Goal: Answer question/provide support: Share knowledge or assist other users

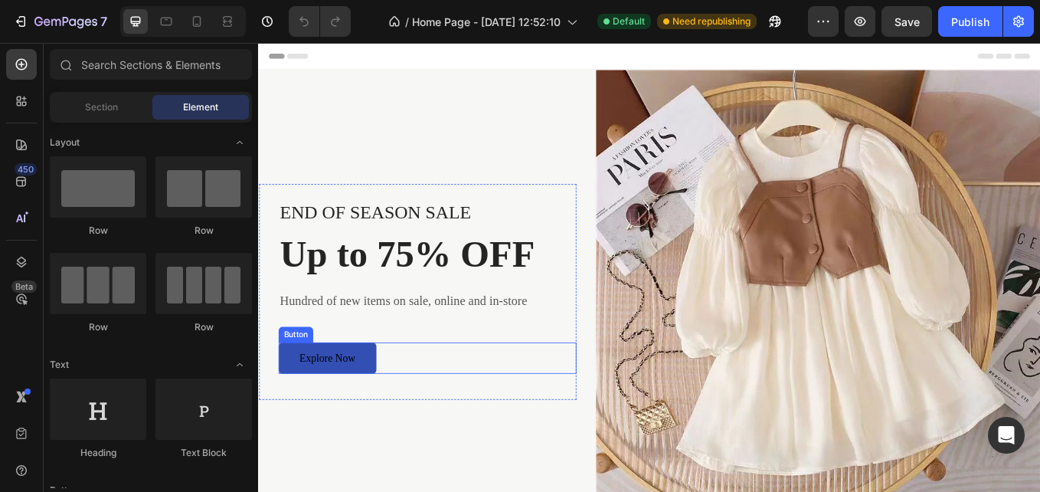
click at [411, 415] on div "Explore Now Button" at bounding box center [457, 412] width 350 height 37
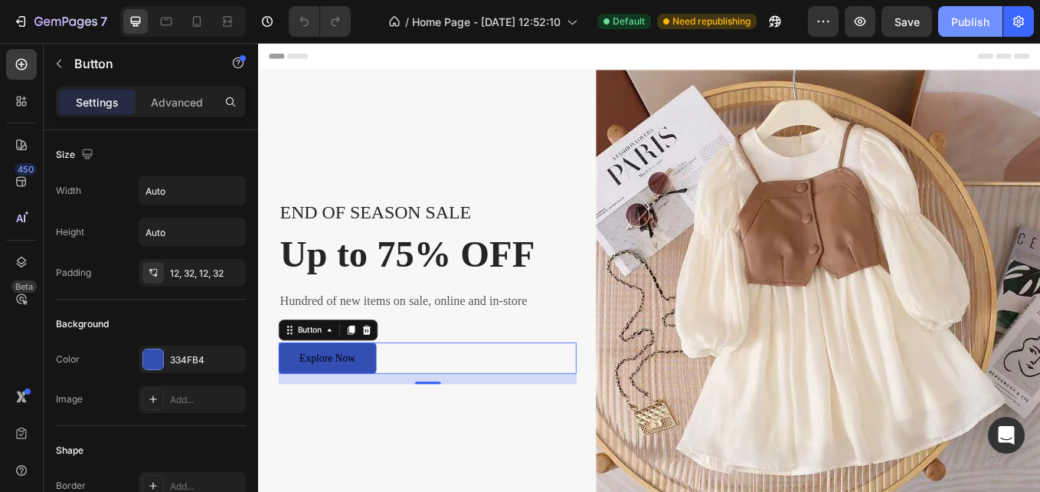
click at [973, 23] on div "Publish" at bounding box center [970, 22] width 38 height 16
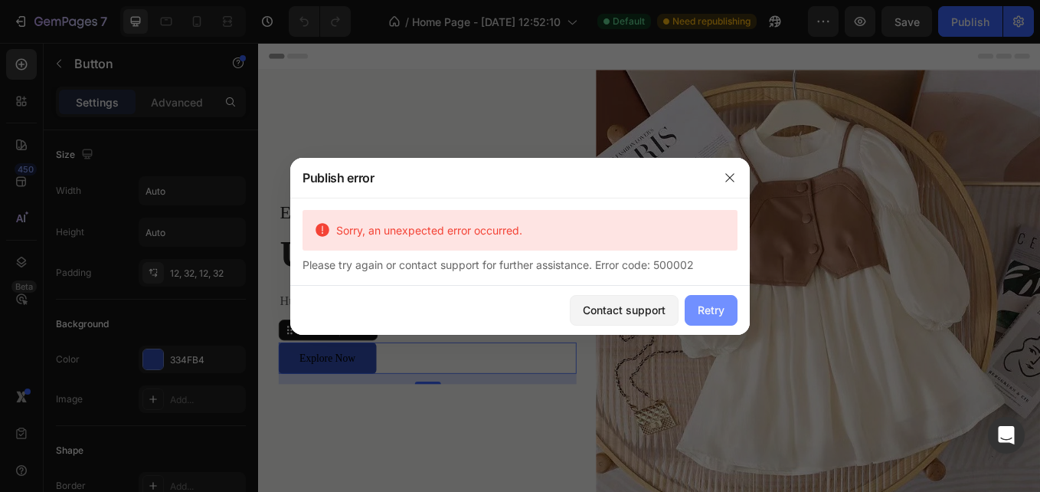
click at [708, 306] on div "Retry" at bounding box center [711, 310] width 27 height 16
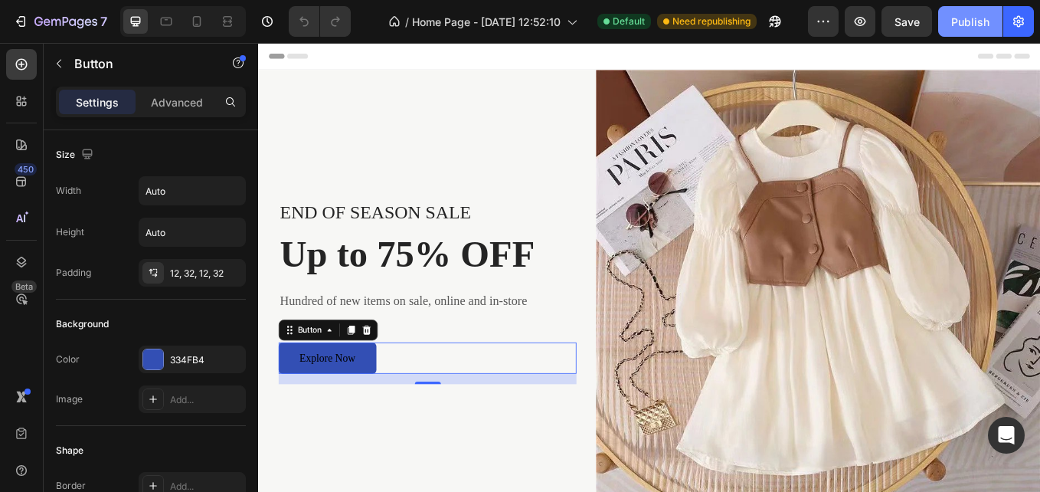
click at [956, 14] on div "Publish" at bounding box center [970, 22] width 38 height 16
click at [1022, 23] on icon "button" at bounding box center [1018, 21] width 15 height 15
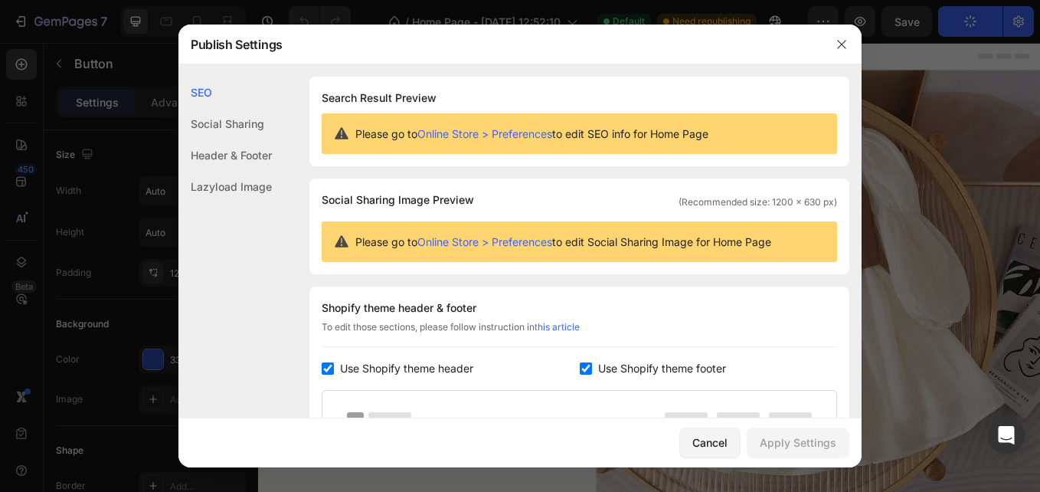
click at [463, 136] on link "Online Store > Preferences" at bounding box center [484, 133] width 135 height 13
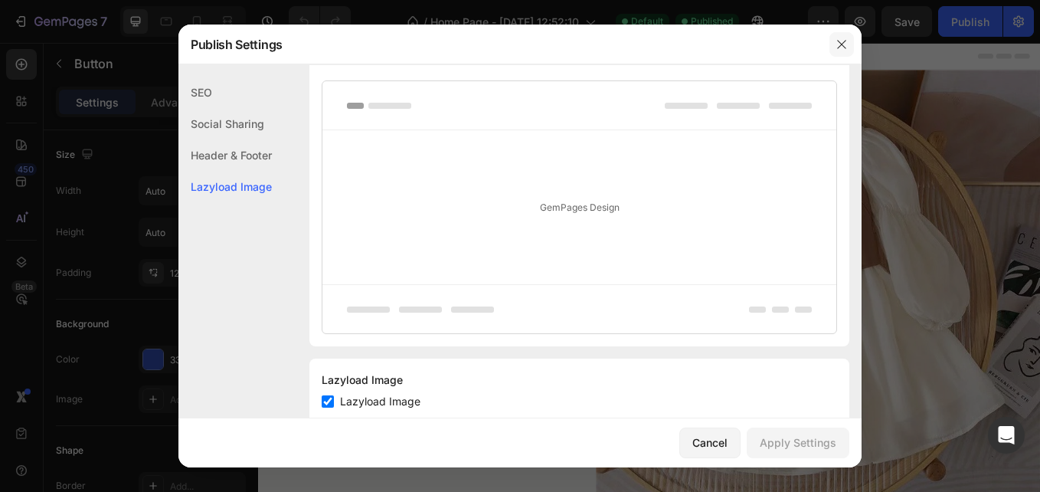
click at [845, 47] on icon "button" at bounding box center [841, 44] width 12 height 12
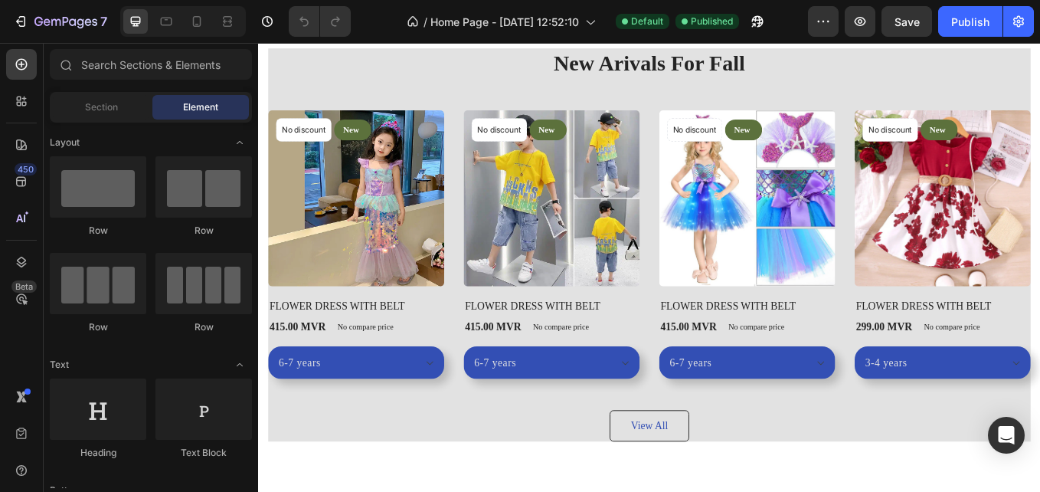
scroll to position [1559, 0]
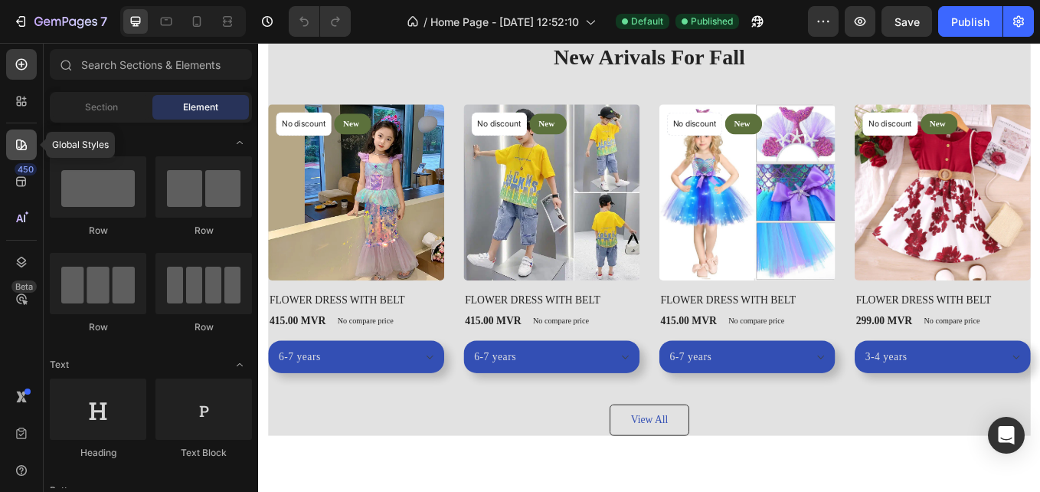
click at [23, 159] on div at bounding box center [21, 144] width 31 height 31
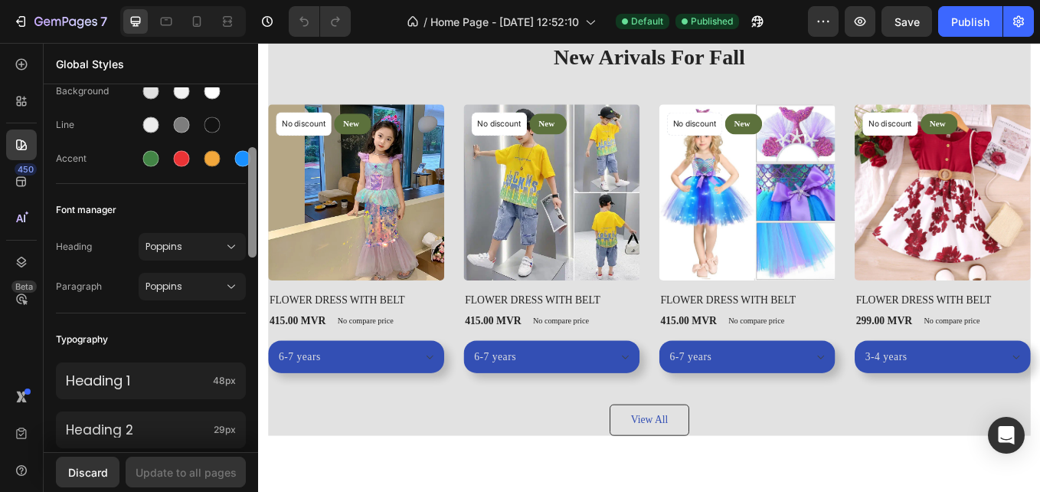
scroll to position [238, 0]
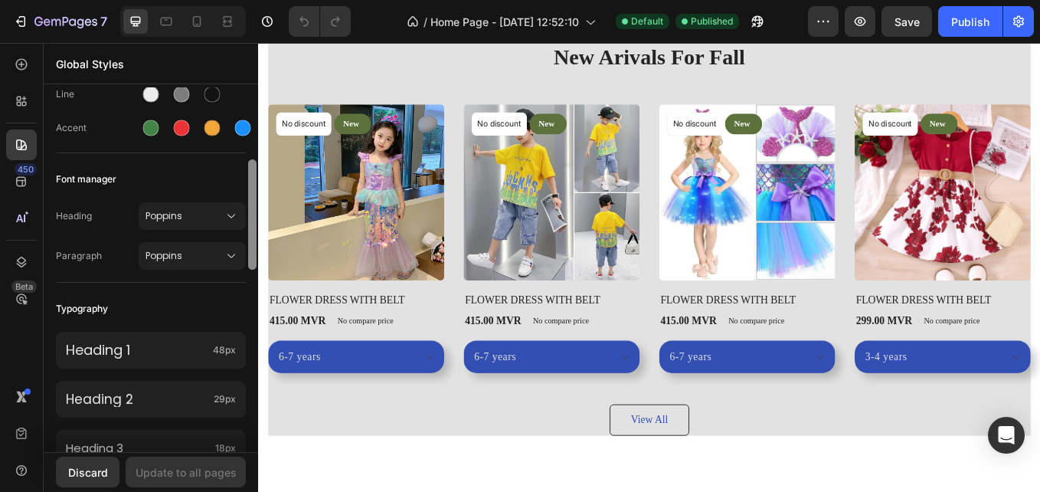
drag, startPoint x: 253, startPoint y: 146, endPoint x: 252, endPoint y: 218, distance: 72.0
click at [252, 218] on div at bounding box center [252, 214] width 8 height 110
click at [224, 218] on icon at bounding box center [231, 215] width 15 height 15
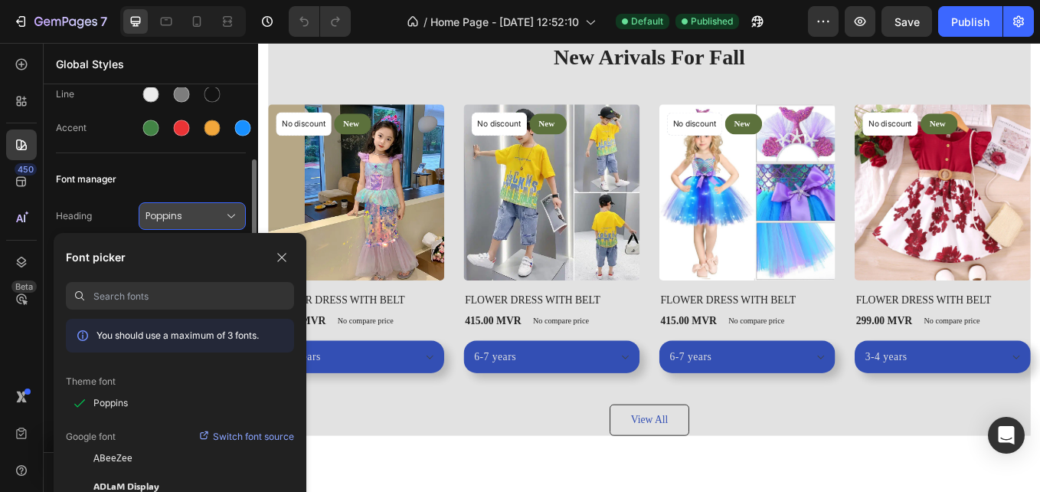
click at [224, 218] on icon at bounding box center [231, 215] width 15 height 15
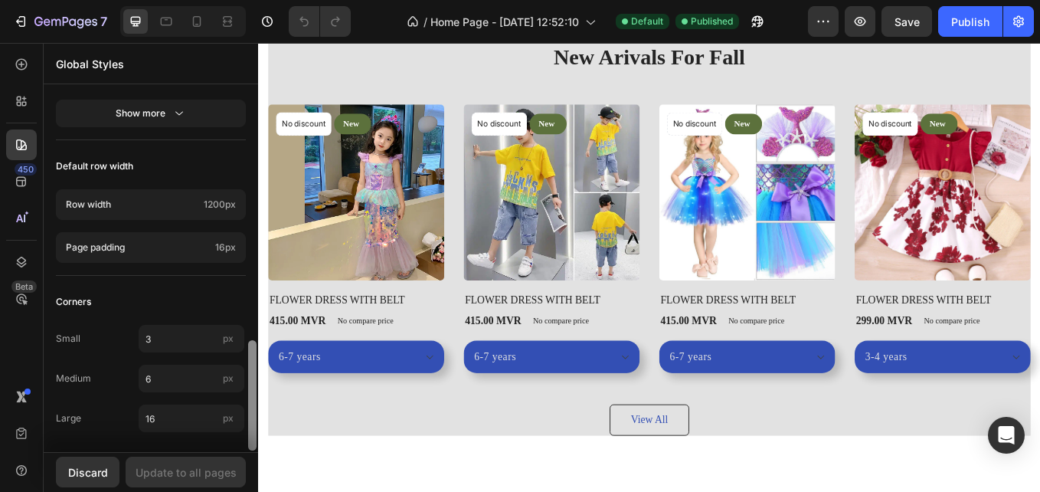
scroll to position [840, 0]
drag, startPoint x: 253, startPoint y: 235, endPoint x: 249, endPoint y: 428, distance: 193.0
click at [249, 428] on div at bounding box center [252, 397] width 8 height 110
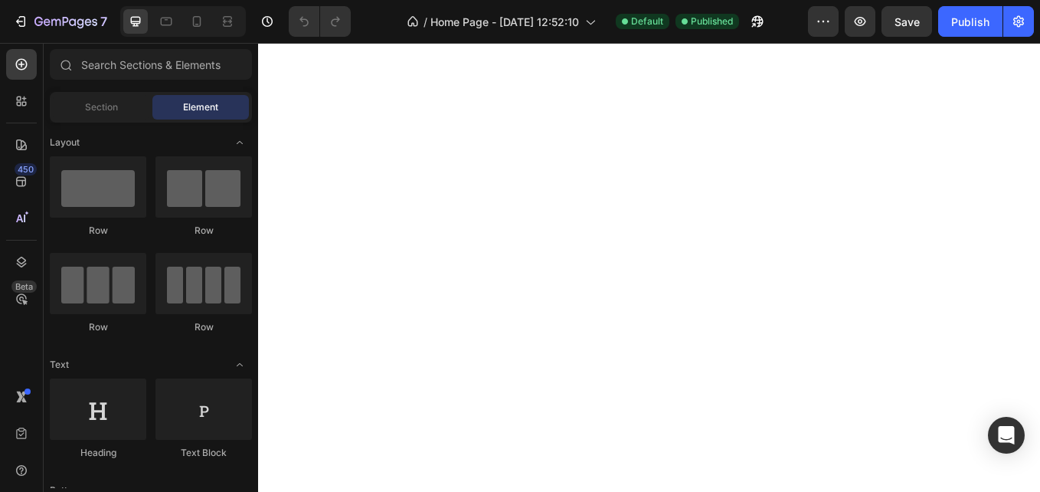
scroll to position [0, 0]
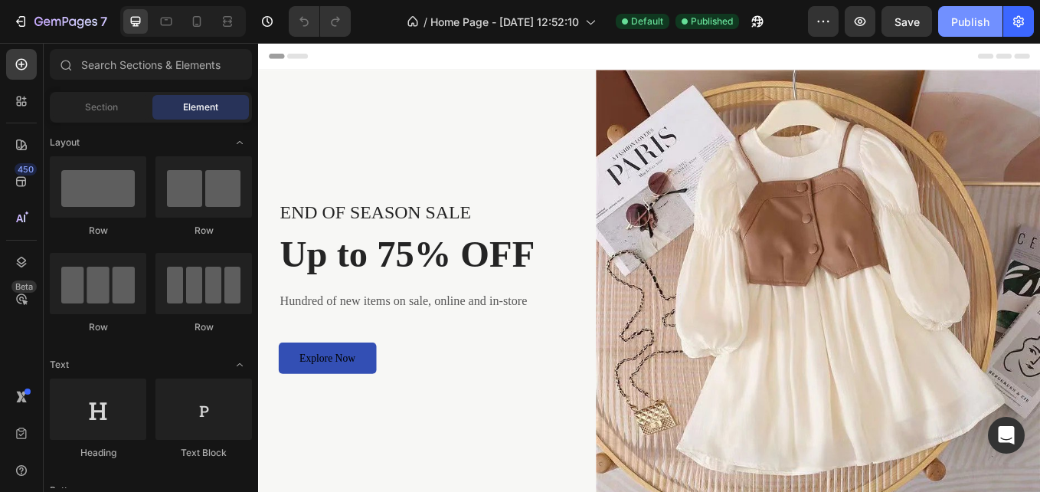
click at [949, 24] on button "Publish" at bounding box center [970, 21] width 64 height 31
click at [310, 62] on span "Header" at bounding box center [304, 58] width 34 height 15
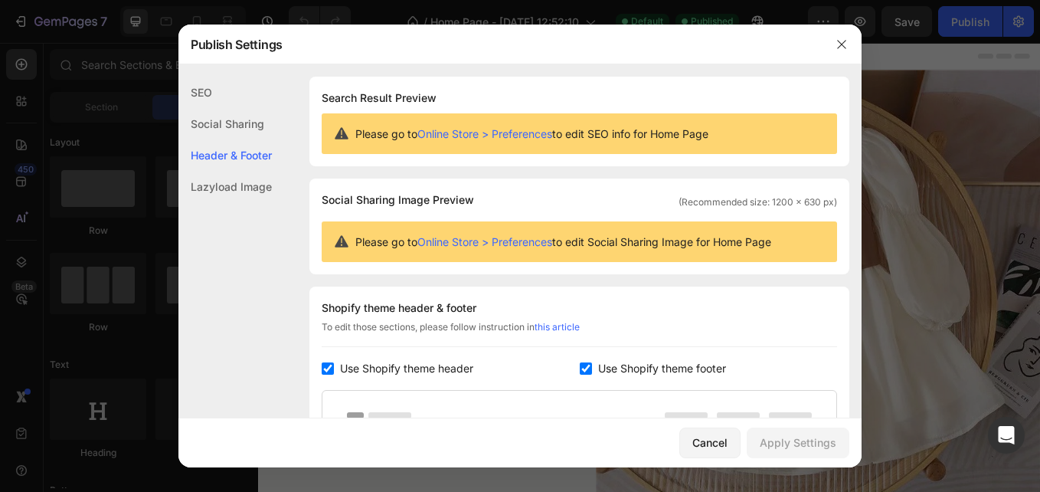
scroll to position [207, 0]
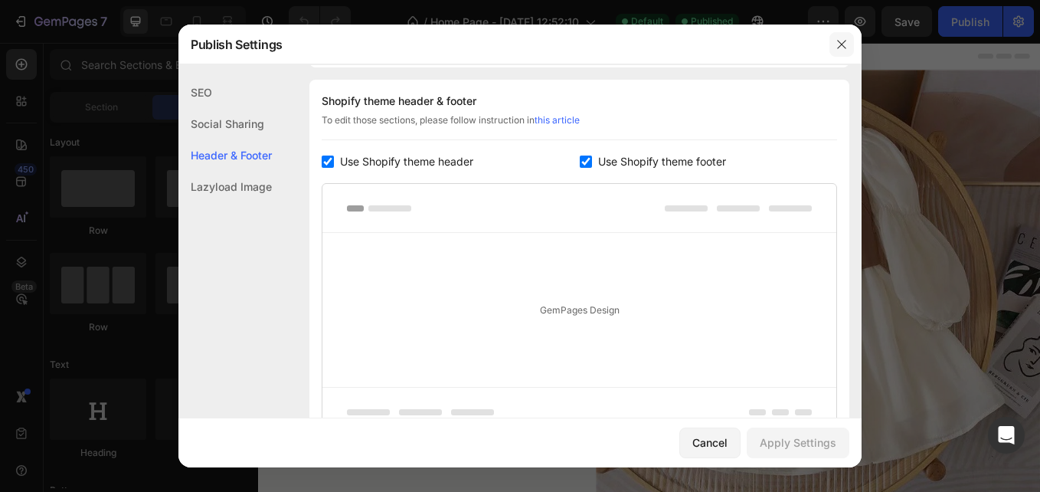
click at [851, 43] on button "button" at bounding box center [841, 44] width 25 height 25
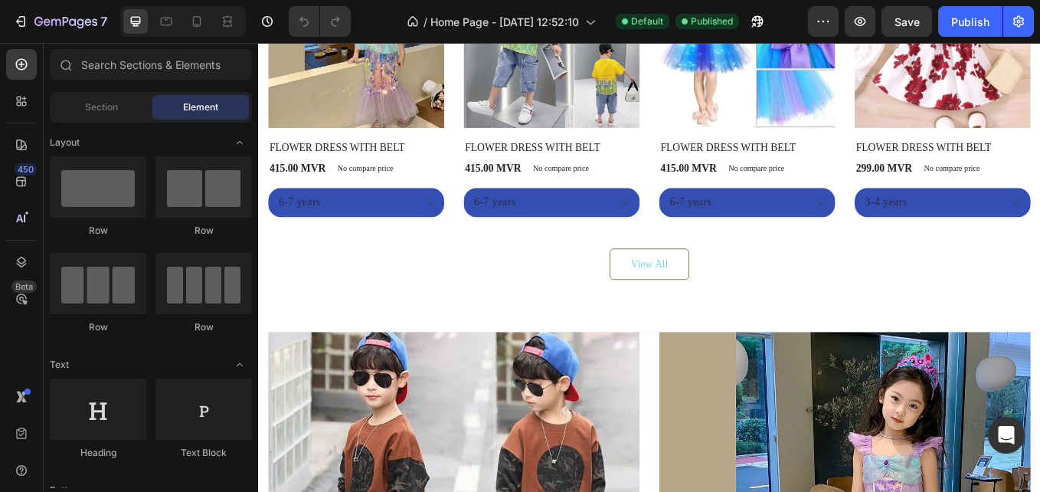
scroll to position [772, 0]
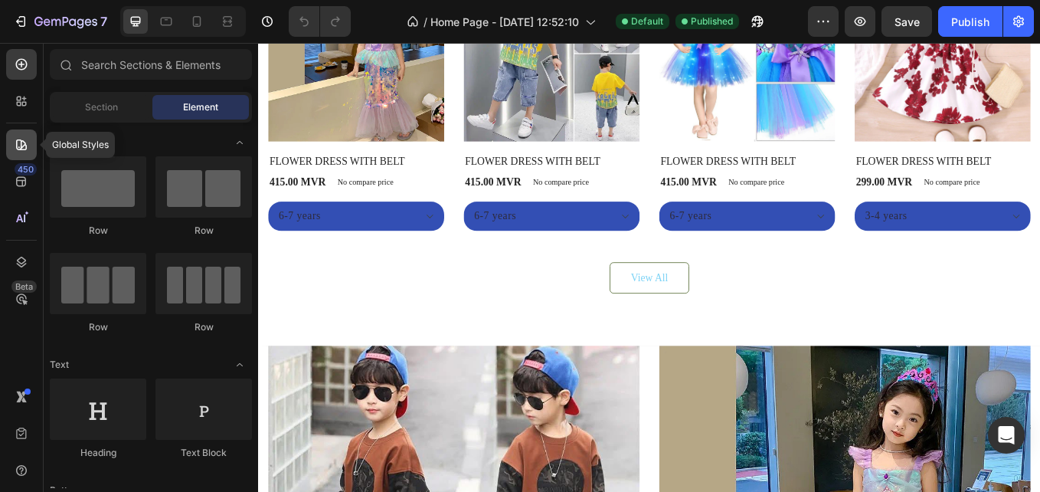
click at [24, 140] on icon at bounding box center [21, 144] width 15 height 15
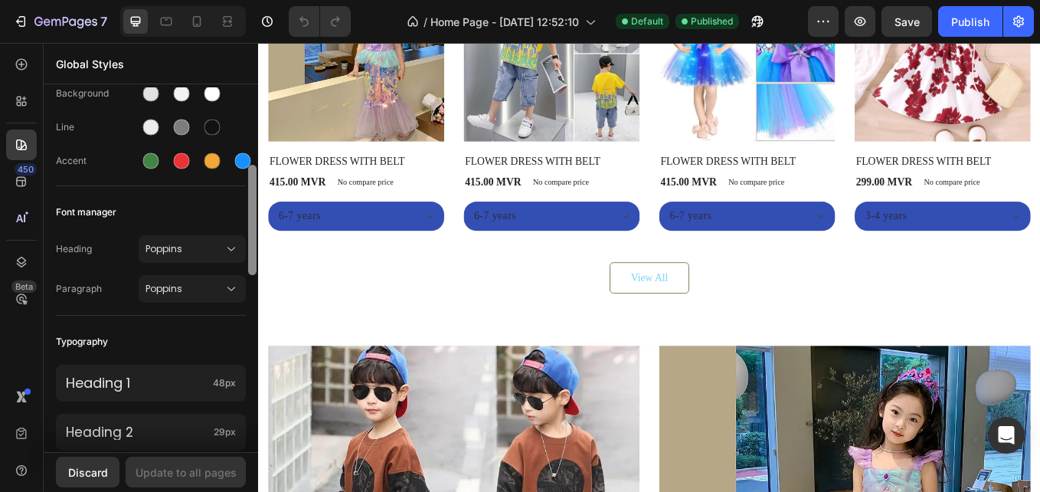
scroll to position [217, 0]
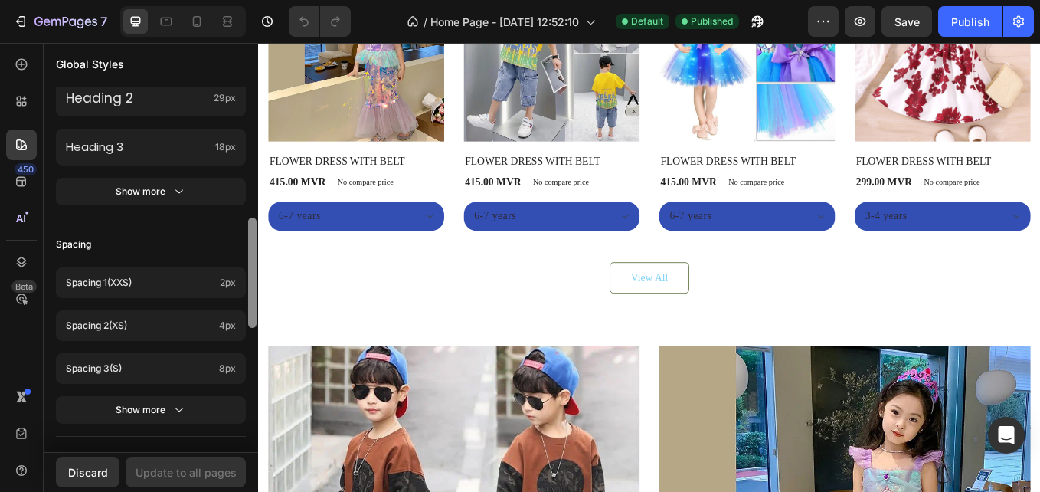
drag, startPoint x: 254, startPoint y: 176, endPoint x: 257, endPoint y: 340, distance: 163.9
click at [257, 340] on div at bounding box center [252, 244] width 11 height 365
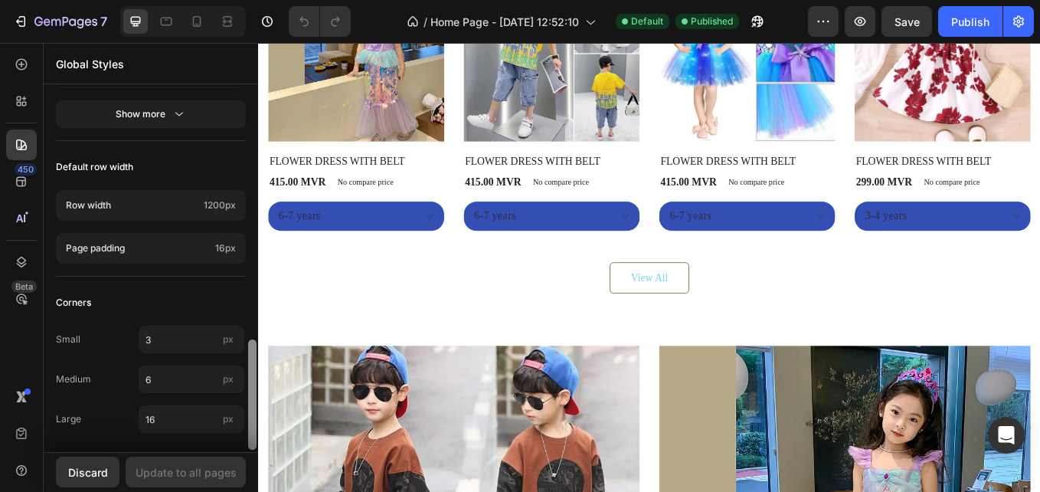
scroll to position [840, 0]
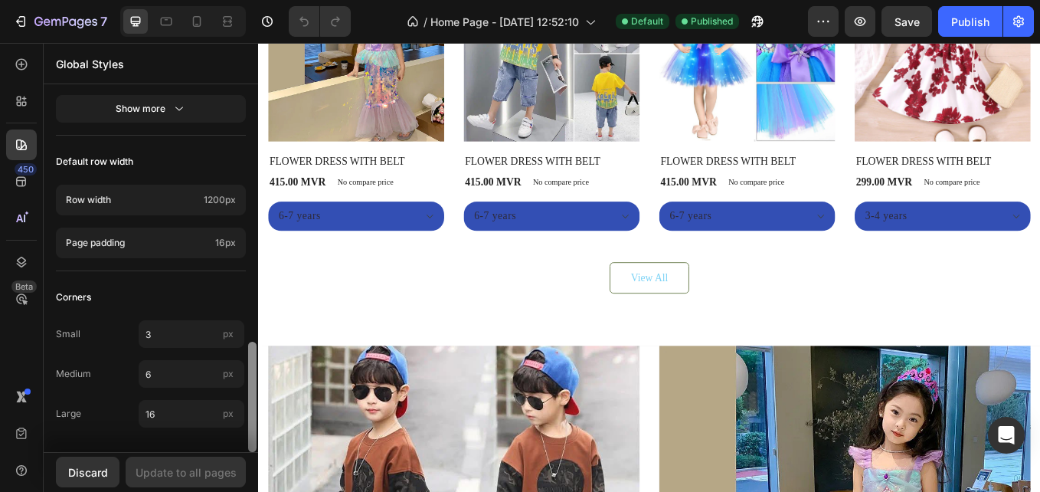
drag, startPoint x: 252, startPoint y: 274, endPoint x: 251, endPoint y: 398, distance: 124.1
click at [251, 398] on div at bounding box center [252, 397] width 8 height 110
click at [24, 185] on icon at bounding box center [21, 181] width 15 height 15
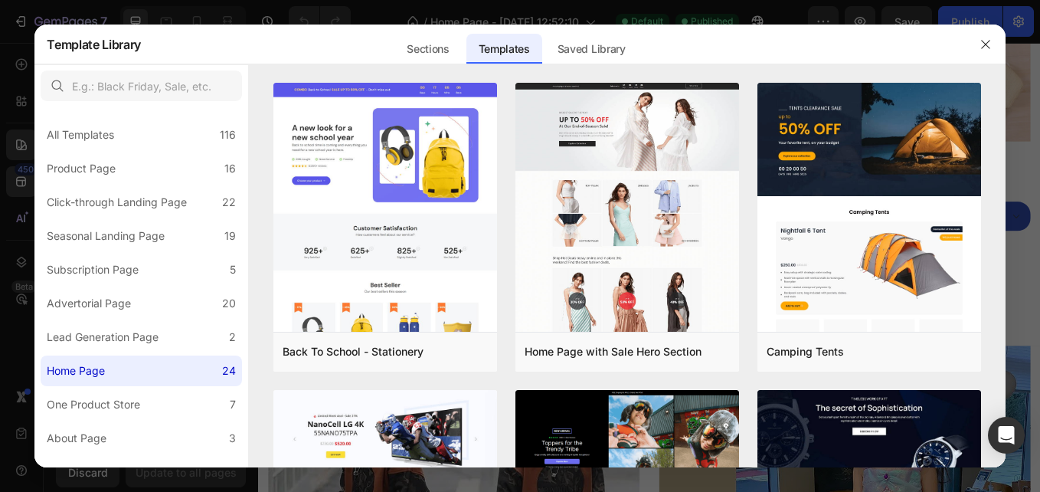
click at [986, 57] on div at bounding box center [986, 45] width 40 height 40
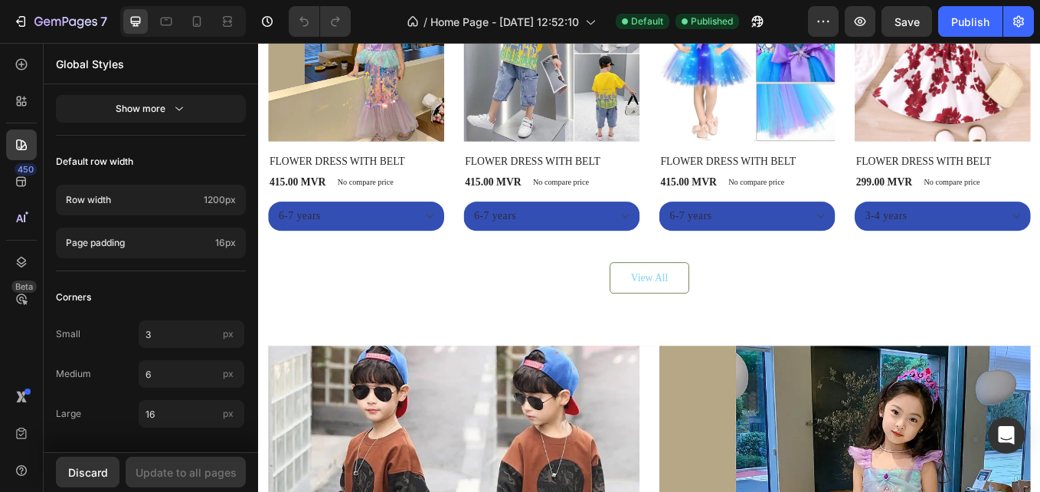
scroll to position [476, 0]
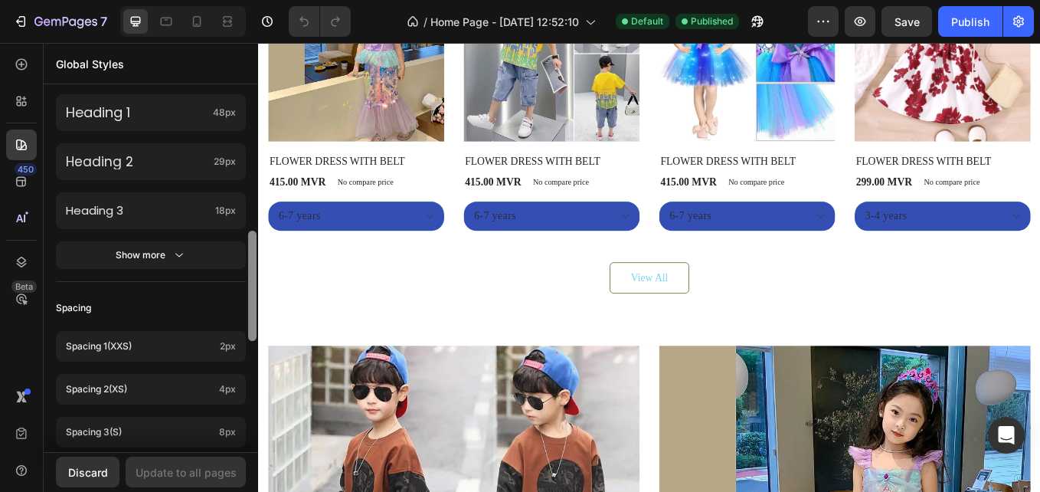
click at [250, 230] on div at bounding box center [252, 269] width 11 height 365
click at [250, 230] on div at bounding box center [252, 285] width 8 height 110
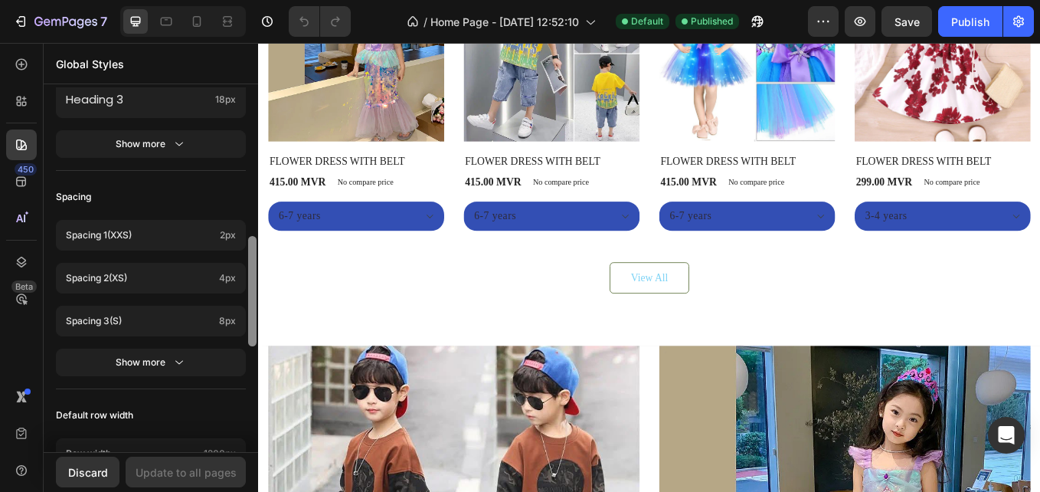
scroll to position [564, 0]
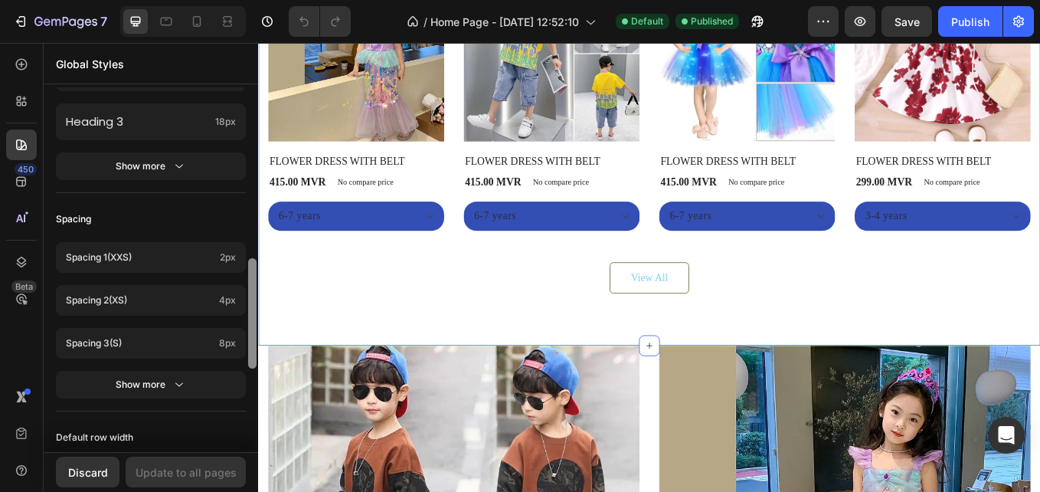
drag, startPoint x: 508, startPoint y: 273, endPoint x: 264, endPoint y: 246, distance: 245.1
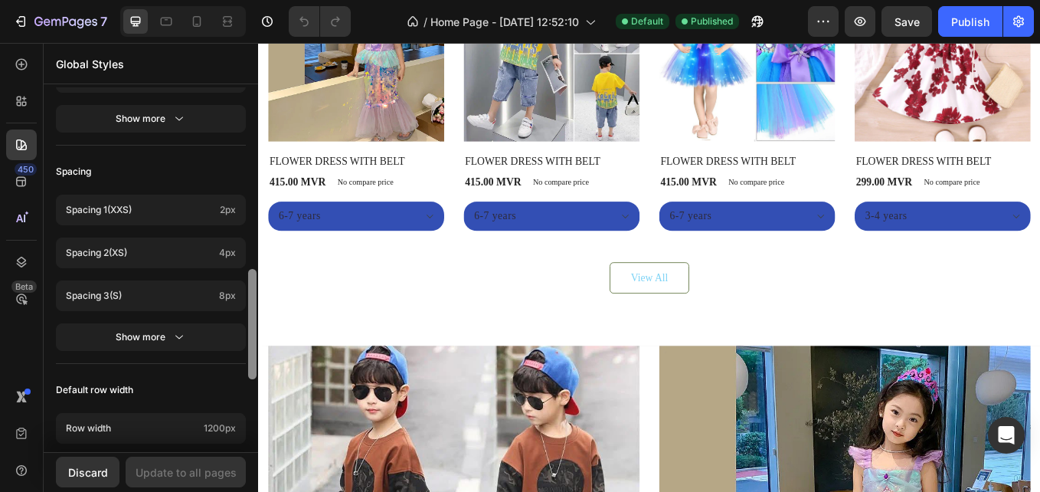
click at [249, 271] on div at bounding box center [252, 267] width 11 height 365
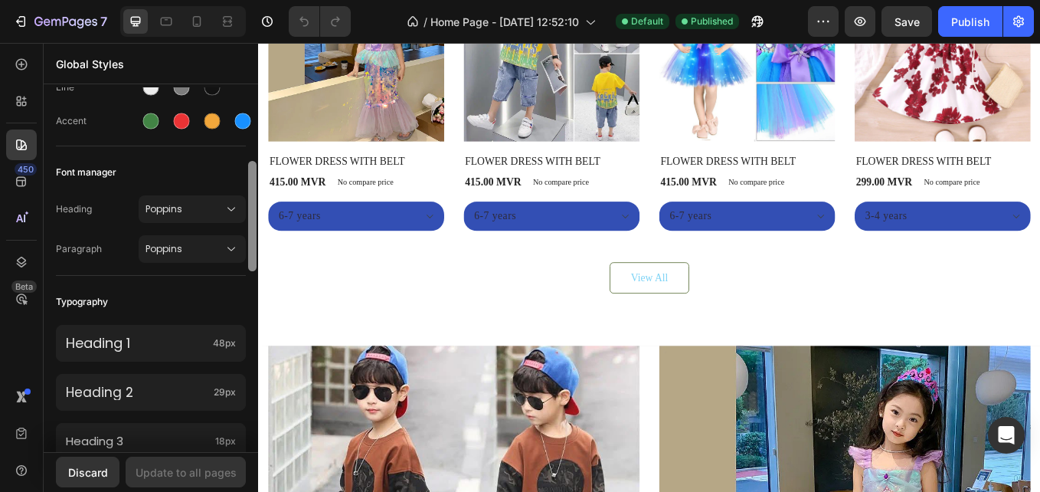
click at [249, 271] on div at bounding box center [252, 269] width 11 height 365
click at [205, 214] on span "Poppins" at bounding box center [184, 209] width 78 height 14
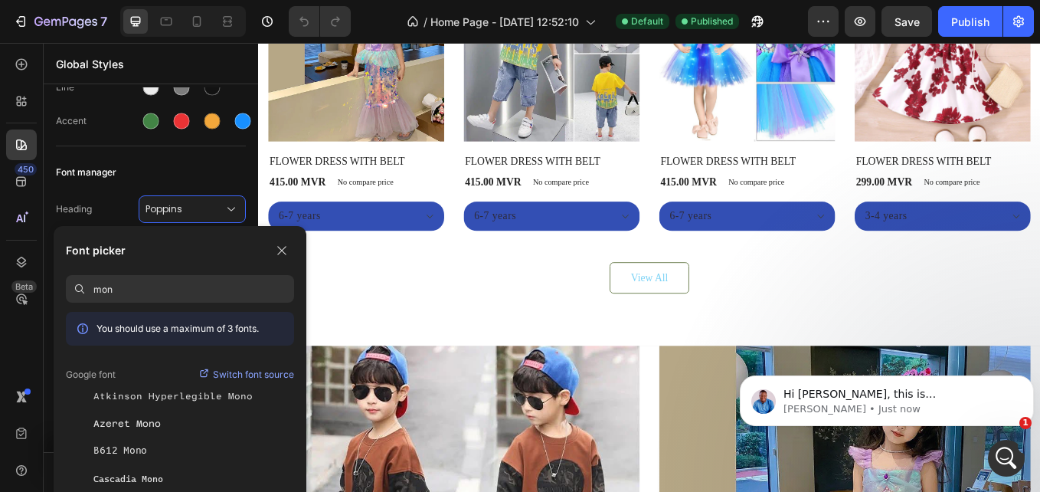
scroll to position [0, 0]
type input "m"
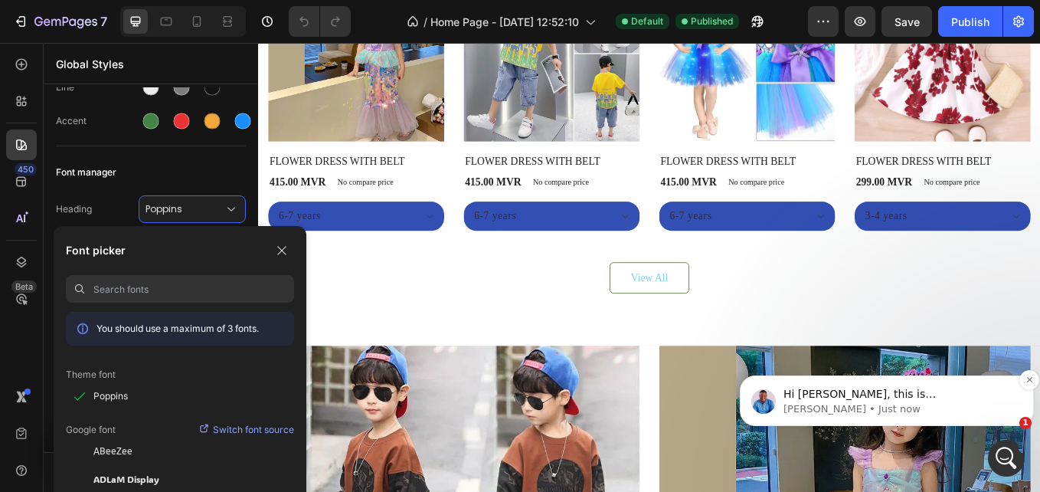
click at [964, 414] on p "Noah • Just now" at bounding box center [898, 409] width 231 height 14
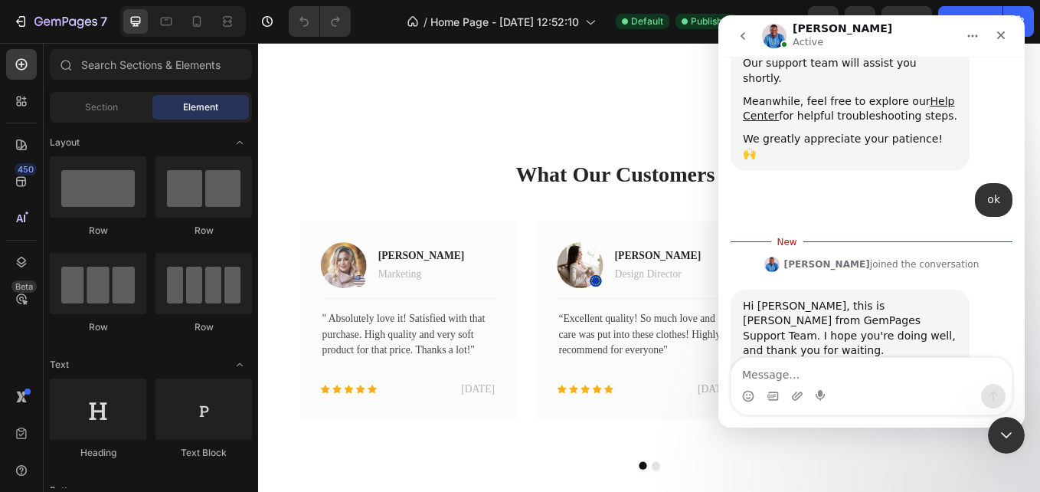
scroll to position [2570, 0]
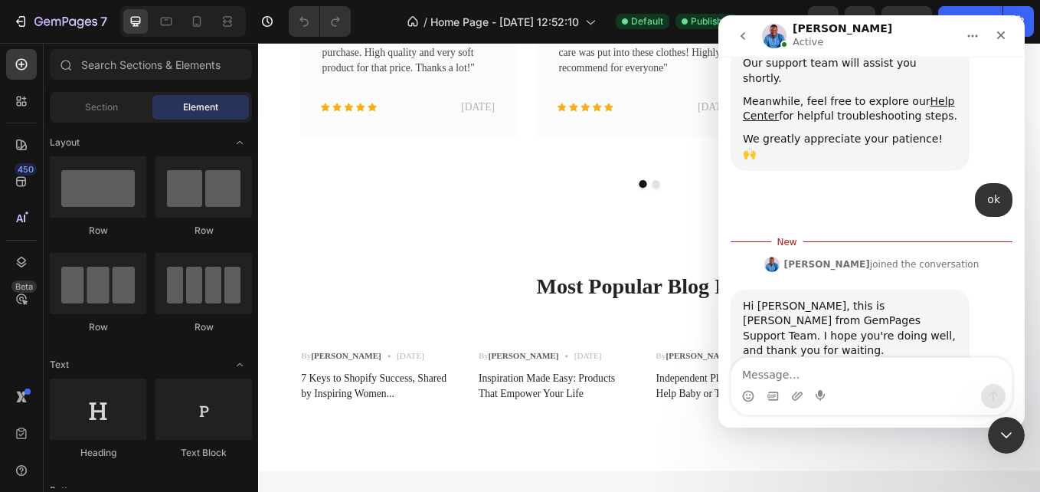
click at [819, 372] on textarea "Message…" at bounding box center [871, 371] width 280 height 26
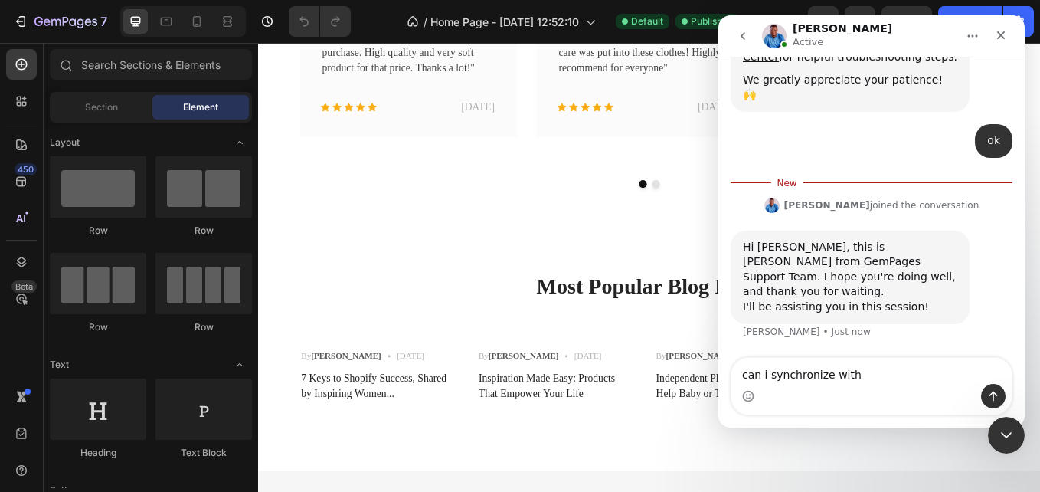
click at [881, 371] on textarea "can i synchronize with" at bounding box center [871, 371] width 280 height 26
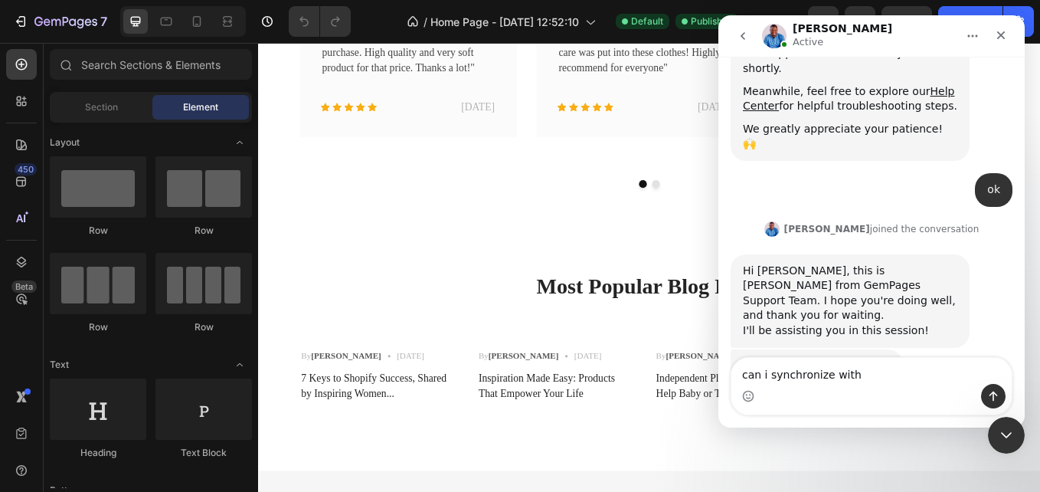
scroll to position [270, 0]
type textarea "can i synchronize with sense theme"
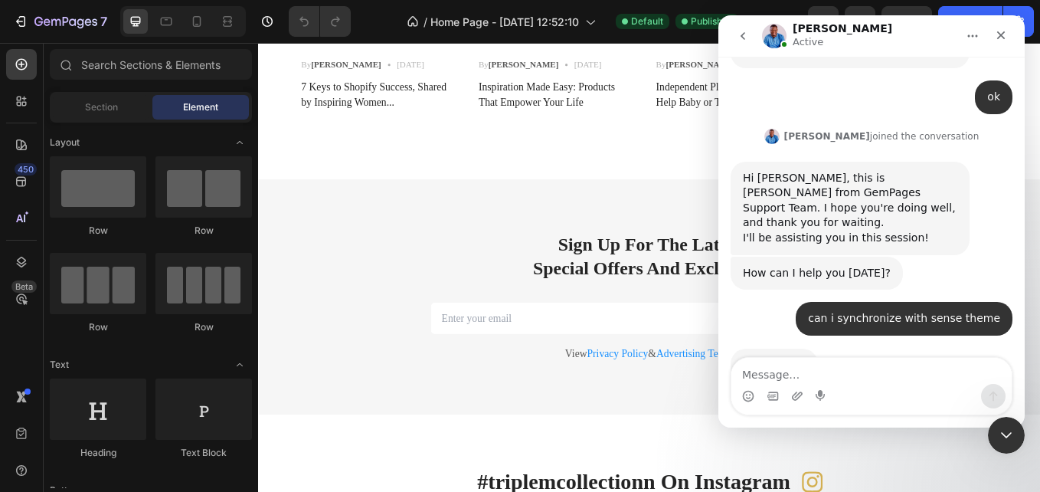
scroll to position [361, 0]
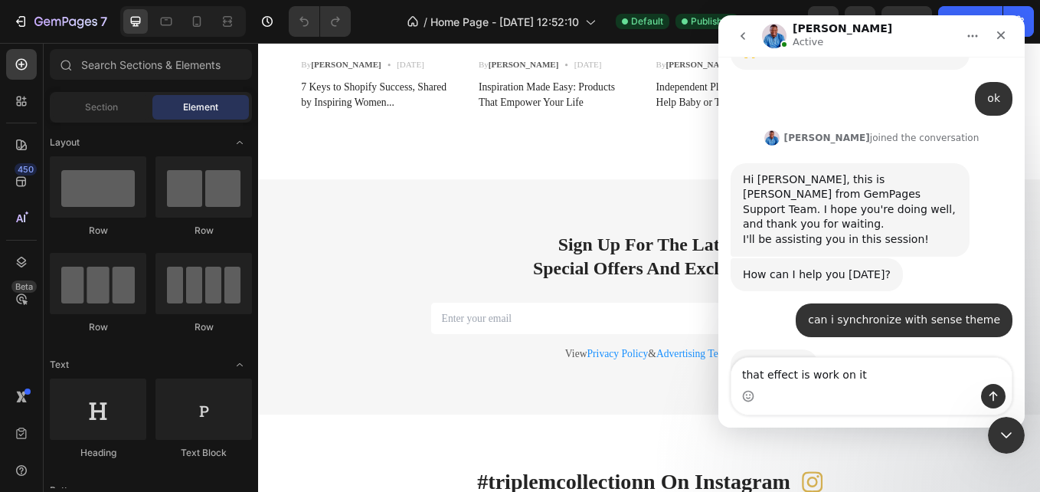
type textarea "that effect is work on it?"
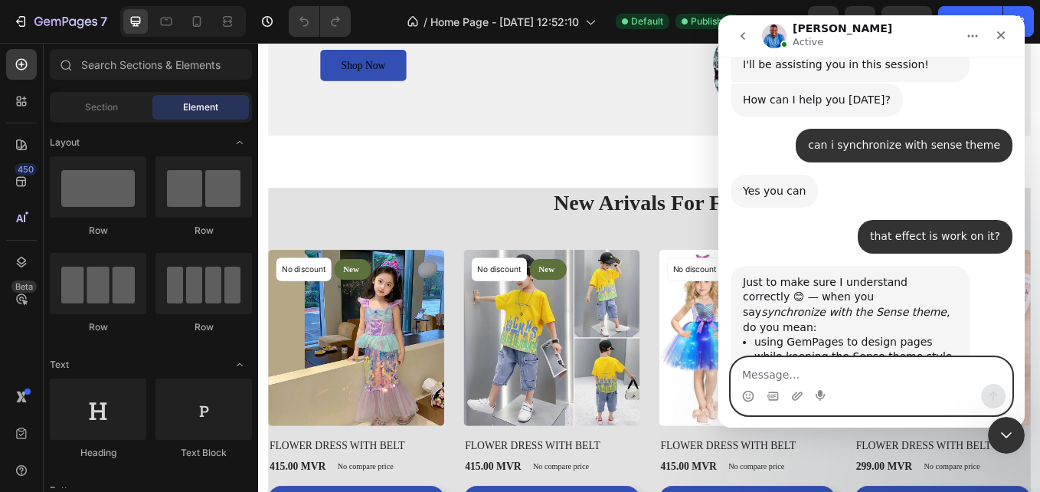
scroll to position [576, 0]
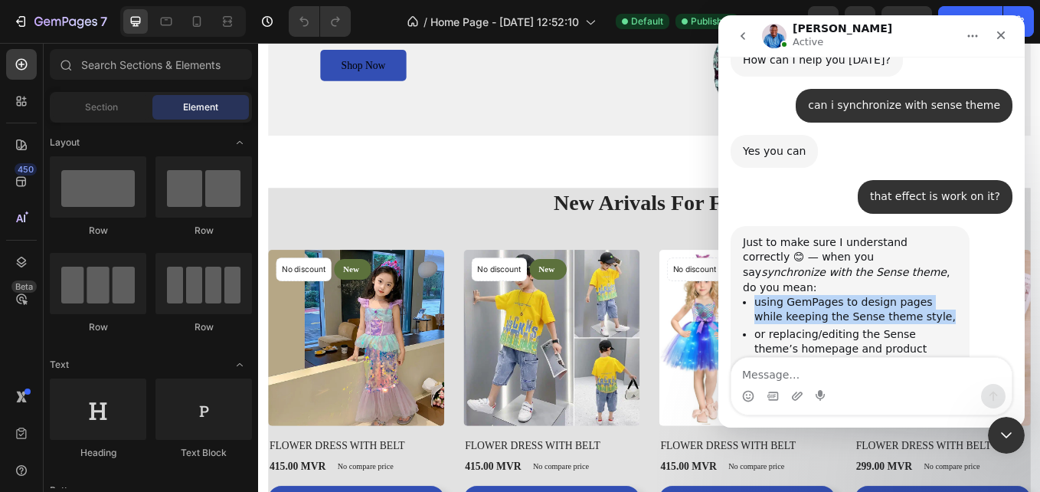
drag, startPoint x: 751, startPoint y: 224, endPoint x: 905, endPoint y: 247, distance: 155.5
click at [905, 295] on ul "using GemPages to design pages while keeping the Sense theme style, or replacin…" at bounding box center [850, 341] width 214 height 93
copy li "using GemPages to design pages while keeping the Sense theme style,"
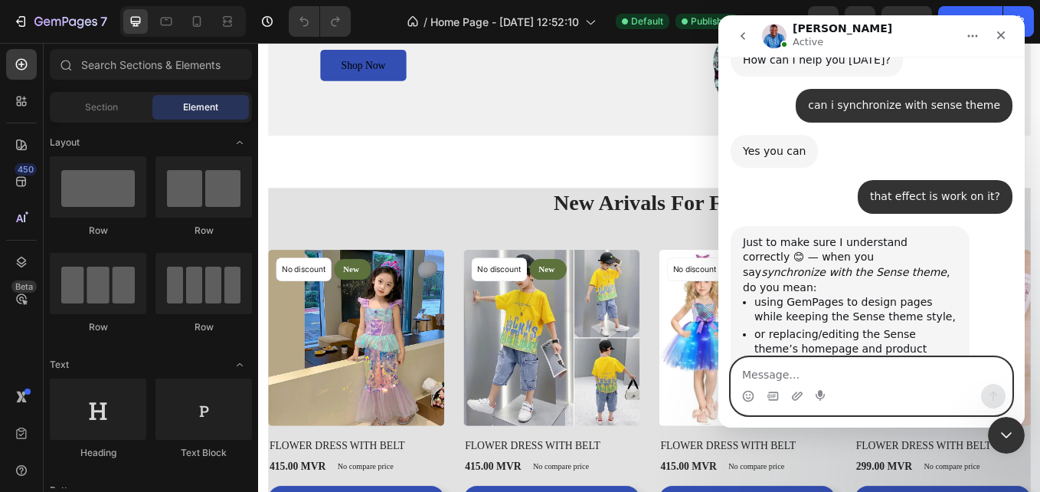
click at [801, 365] on textarea "Message…" at bounding box center [871, 371] width 280 height 26
paste textarea "using GemPages to design pages while keeping the Sense theme style,"
type textarea "using GemPages to design pages while keeping the Sense theme style,"
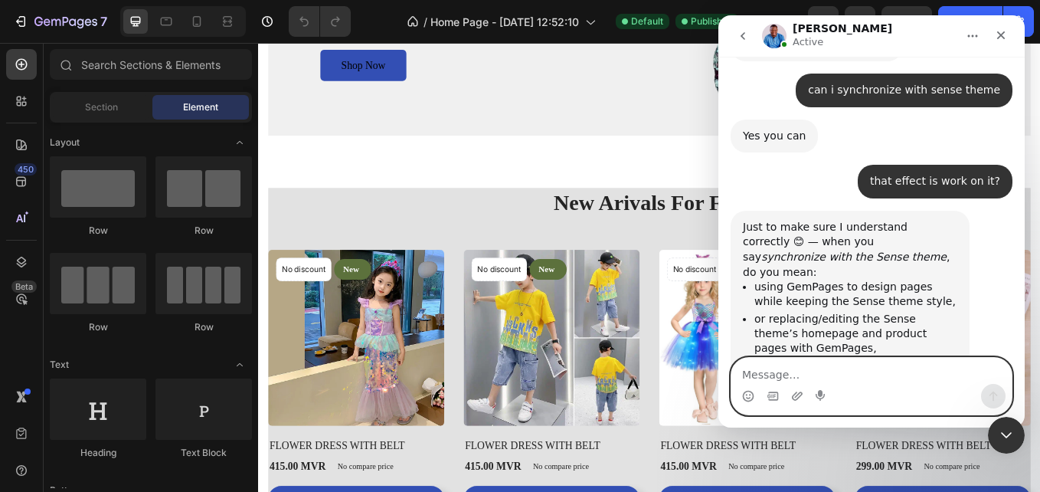
scroll to position [636, 0]
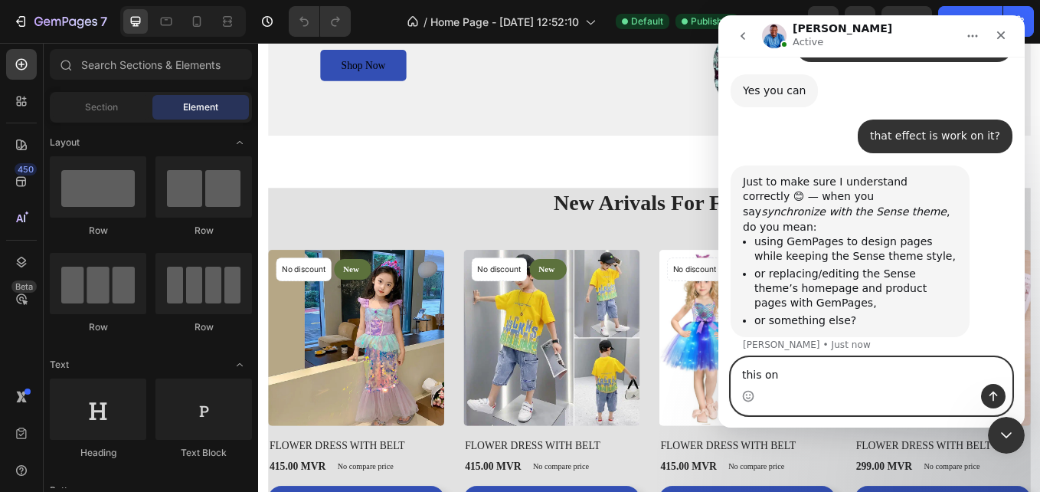
type textarea "this one"
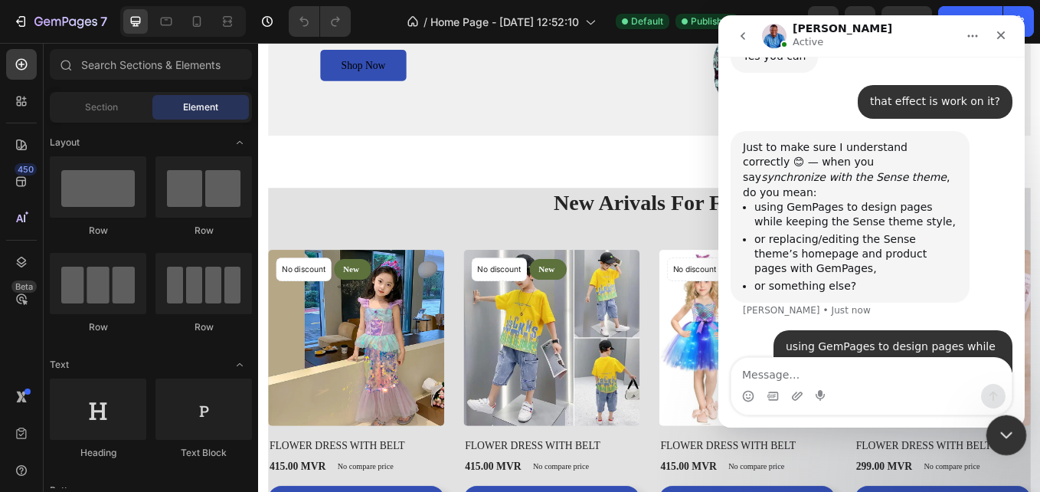
click at [1007, 433] on icon "Close Intercom Messenger" at bounding box center [1004, 432] width 18 height 18
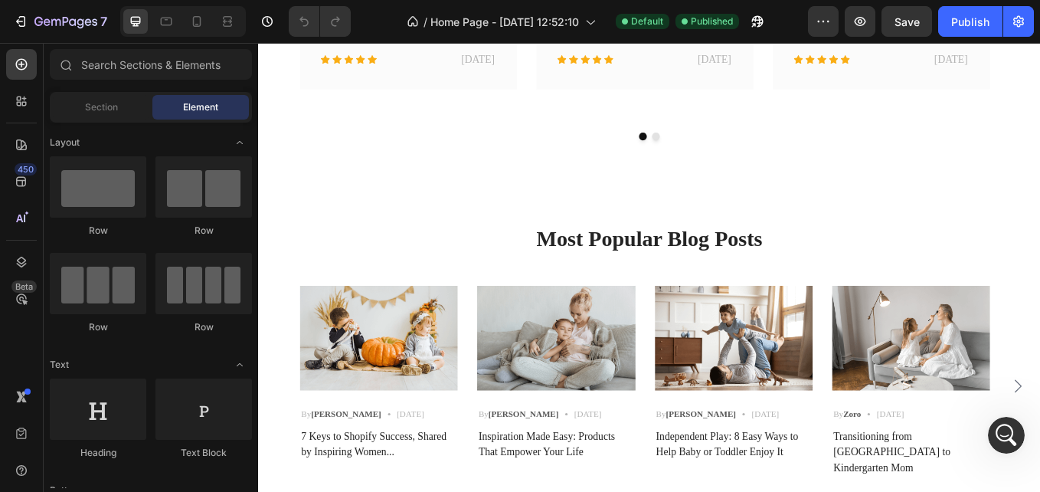
scroll to position [2379, 0]
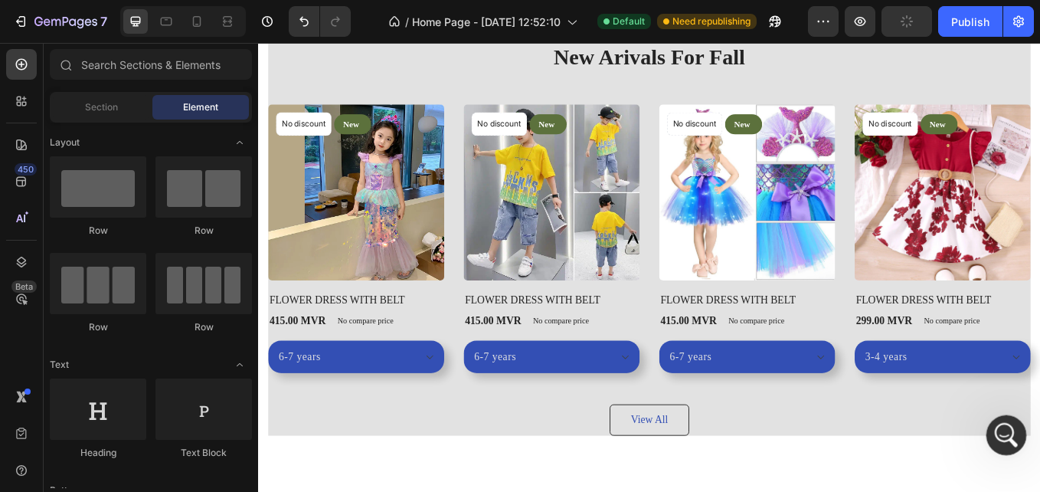
scroll to position [1509, 0]
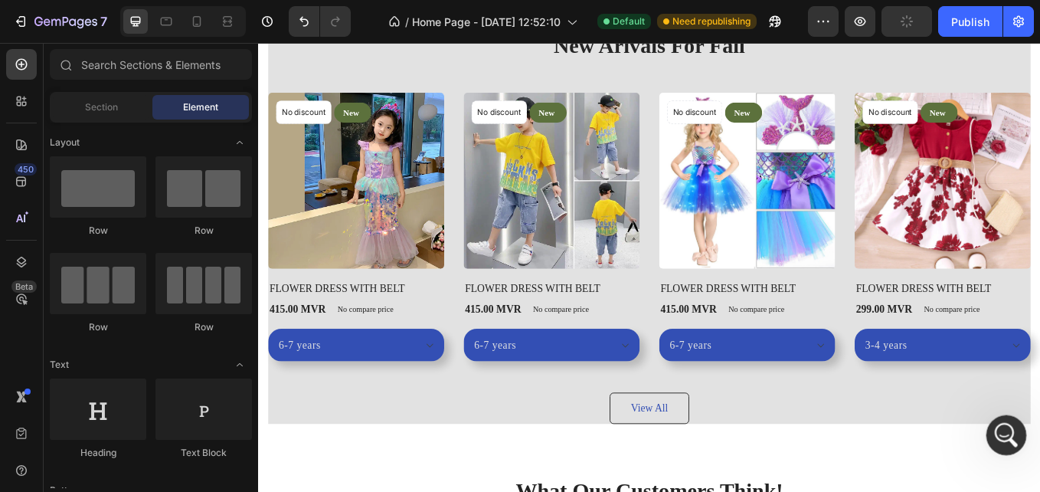
click at [1004, 433] on icon "Open Intercom Messenger" at bounding box center [1004, 432] width 25 height 25
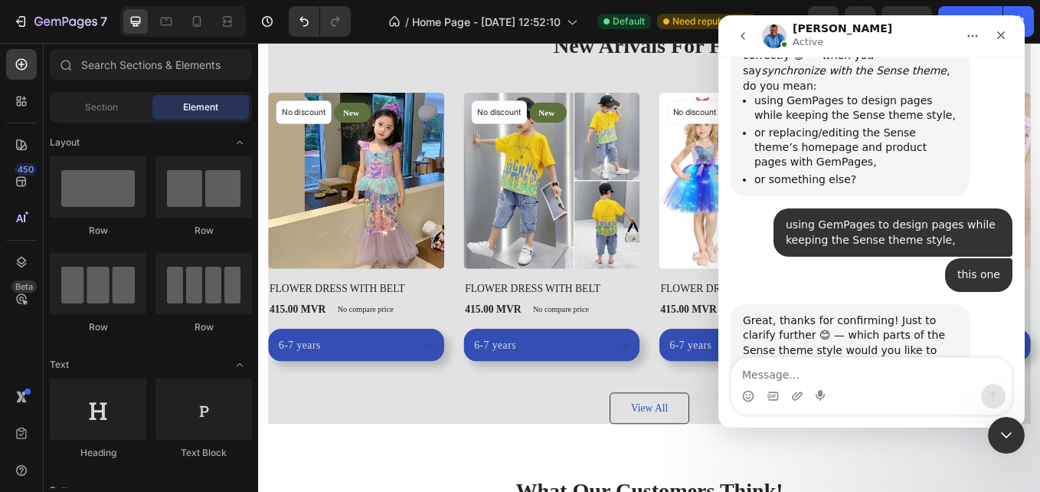
scroll to position [1044, 0]
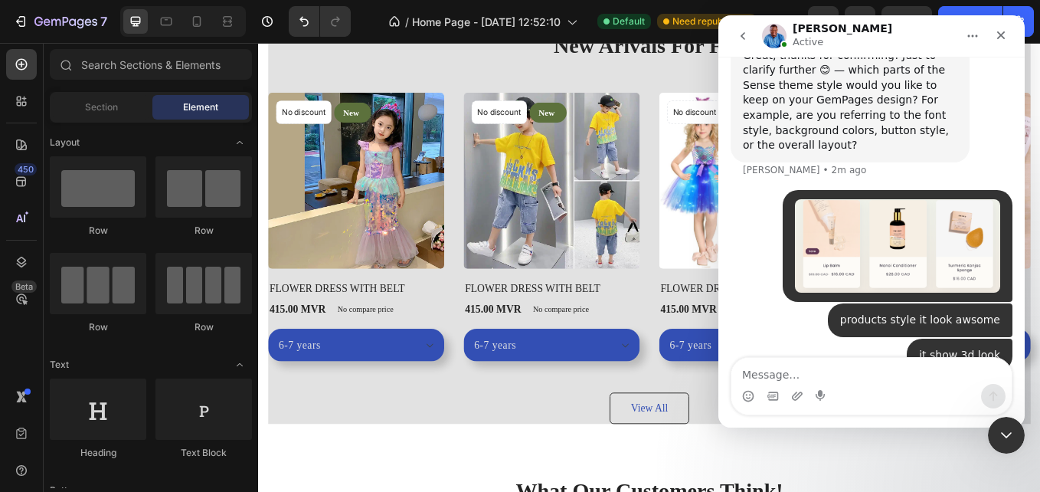
click at [852, 378] on textarea "Message…" at bounding box center [871, 371] width 280 height 26
type textarea "i also don't like font"
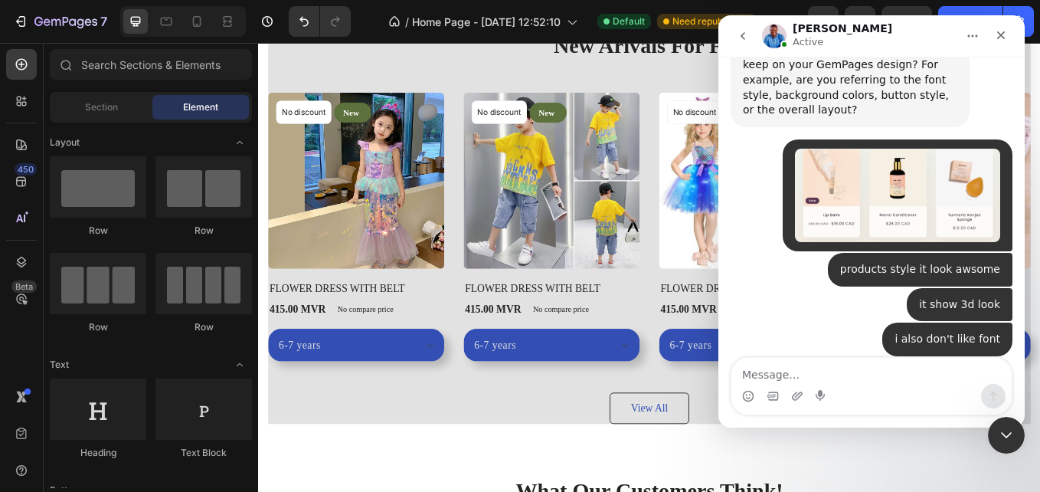
scroll to position [1097, 0]
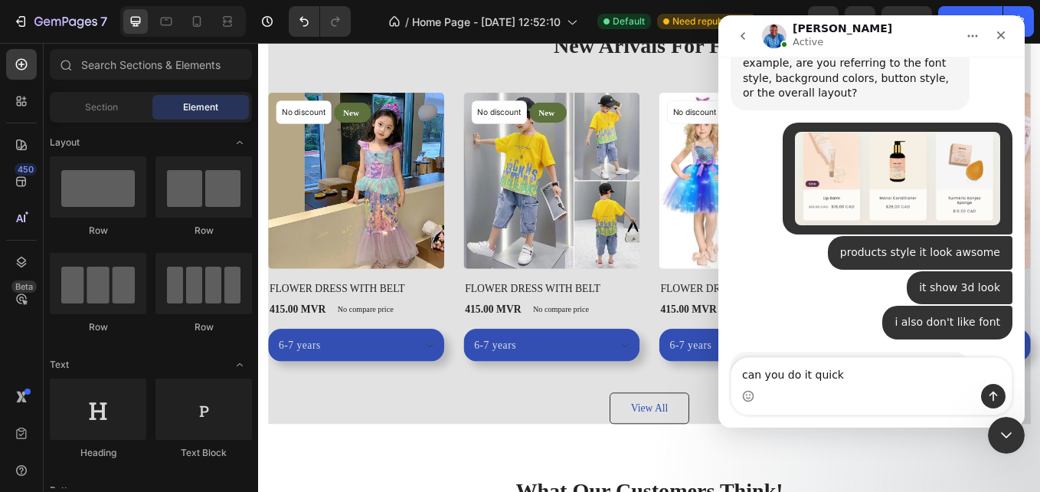
type textarea "can you do it quick"
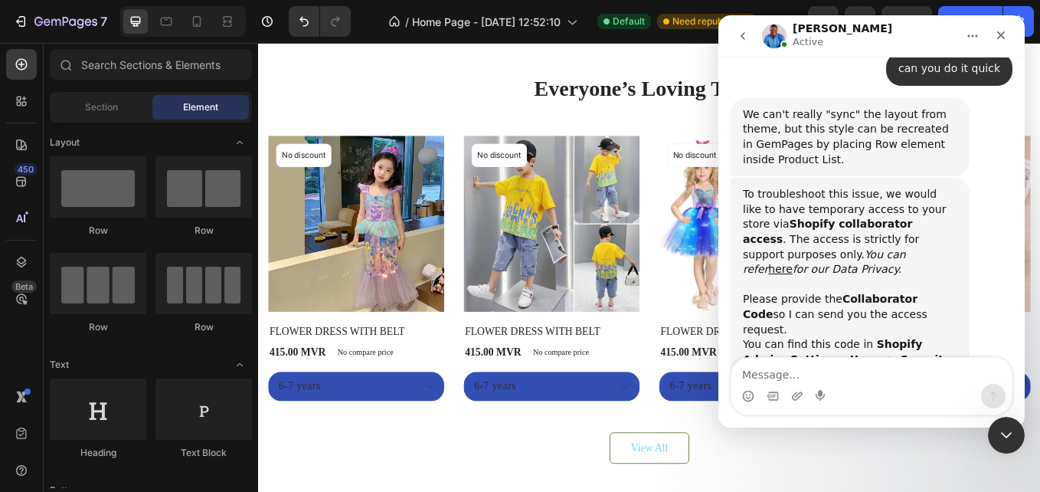
scroll to position [1491, 0]
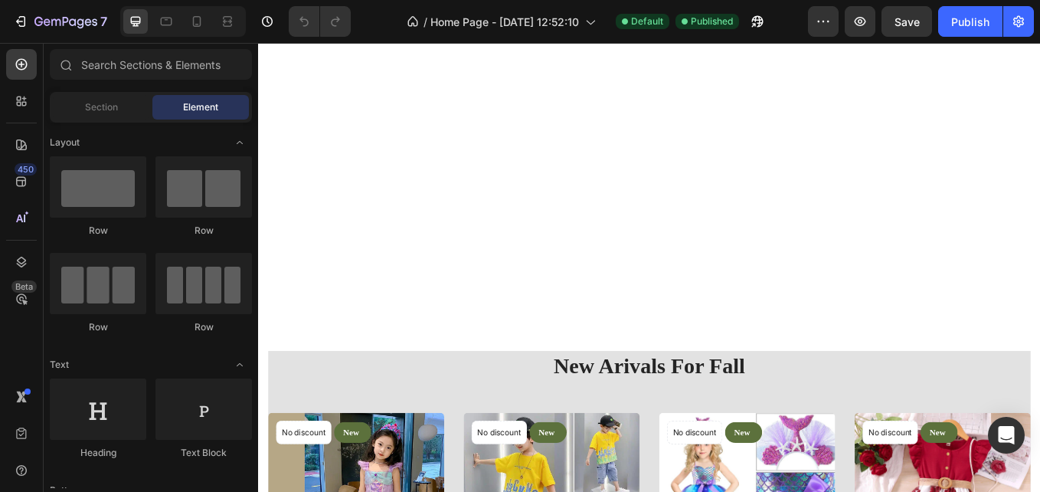
scroll to position [1609, 0]
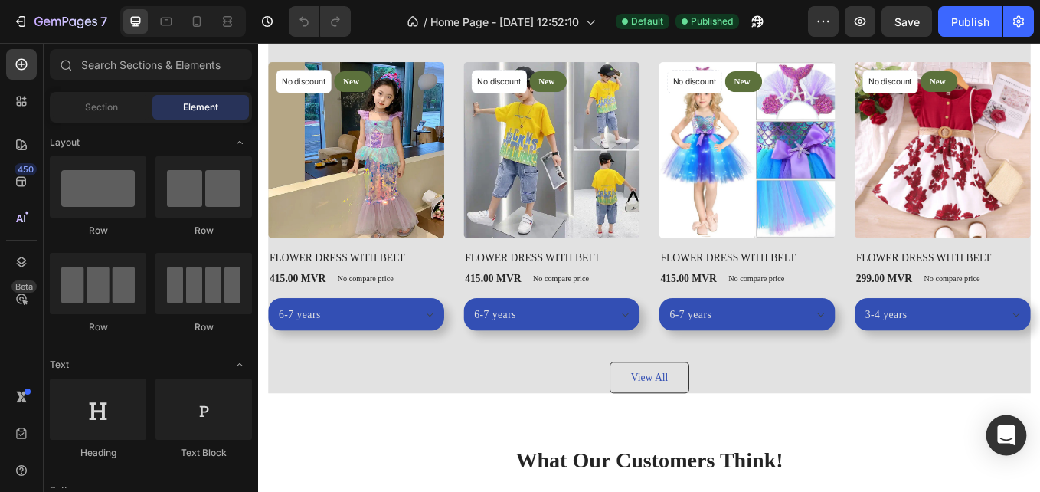
click at [1017, 433] on div "Open Intercom Messenger" at bounding box center [1006, 435] width 41 height 41
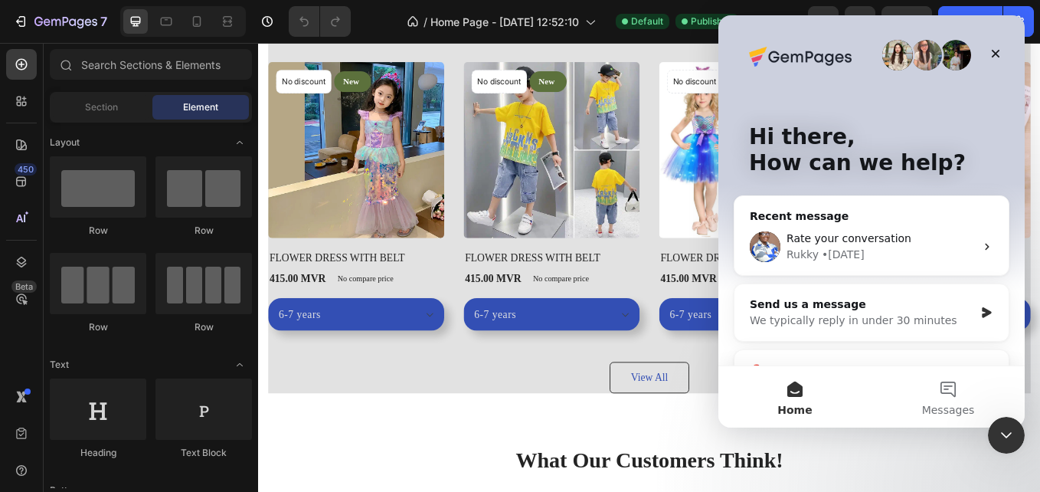
scroll to position [0, 0]
click at [862, 309] on div "Send us a message" at bounding box center [862, 304] width 224 height 16
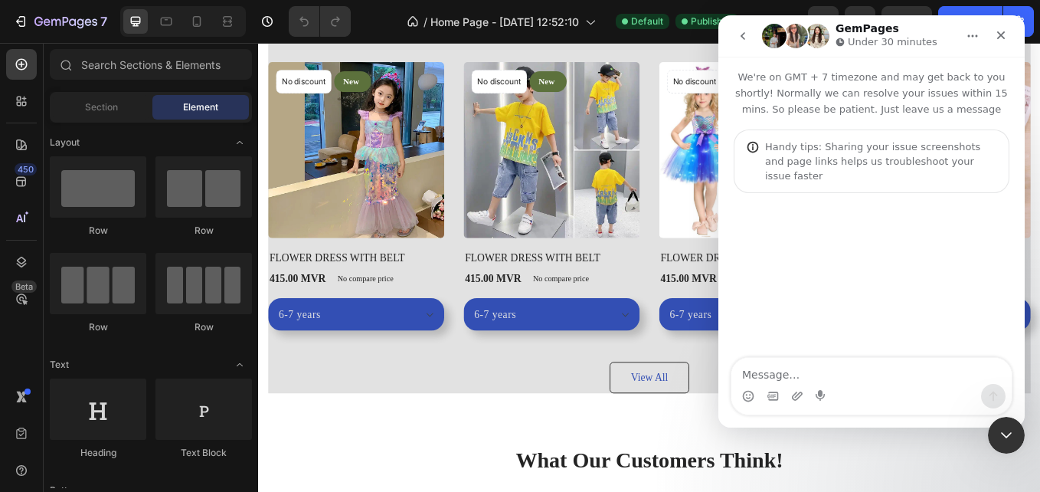
click at [868, 377] on textarea "Message…" at bounding box center [871, 371] width 280 height 26
type textarea "hi"
click at [1002, 427] on icon "Close Intercom Messenger" at bounding box center [1004, 432] width 18 height 18
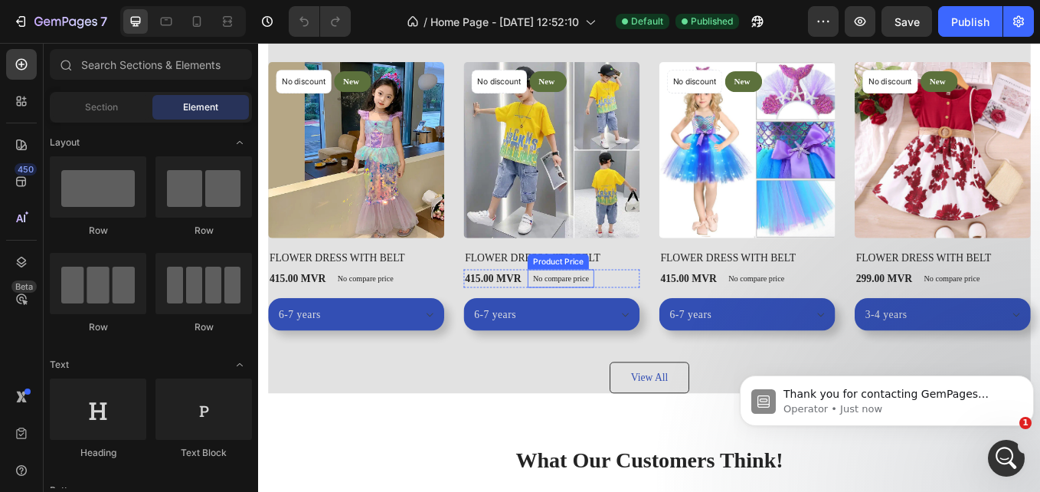
scroll to position [64, 0]
click at [882, 404] on p "Operator • Just now" at bounding box center [898, 409] width 231 height 14
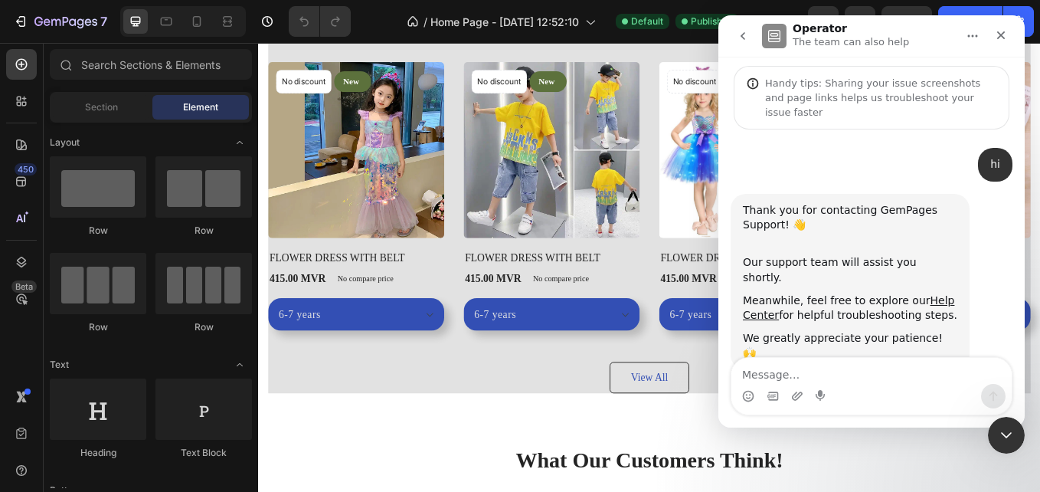
click at [855, 385] on div "Intercom messenger" at bounding box center [871, 396] width 280 height 25
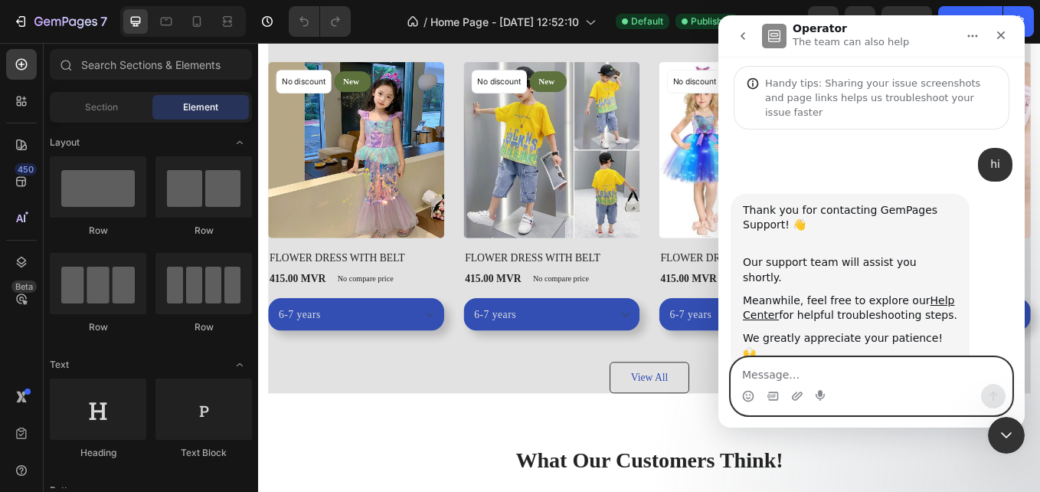
click at [812, 378] on textarea "Message…" at bounding box center [871, 371] width 280 height 26
type textarea "ok"
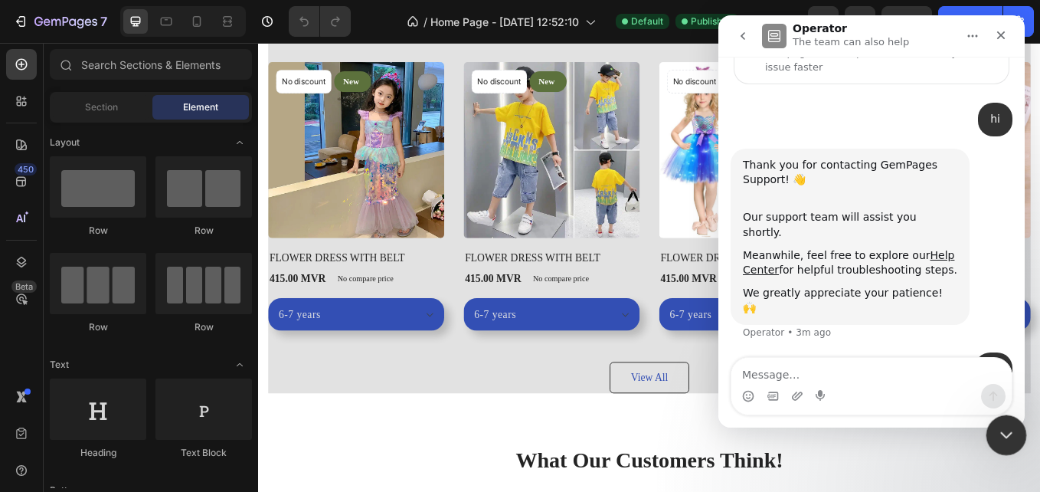
click at [998, 444] on div "Close Intercom Messenger" at bounding box center [1004, 432] width 37 height 37
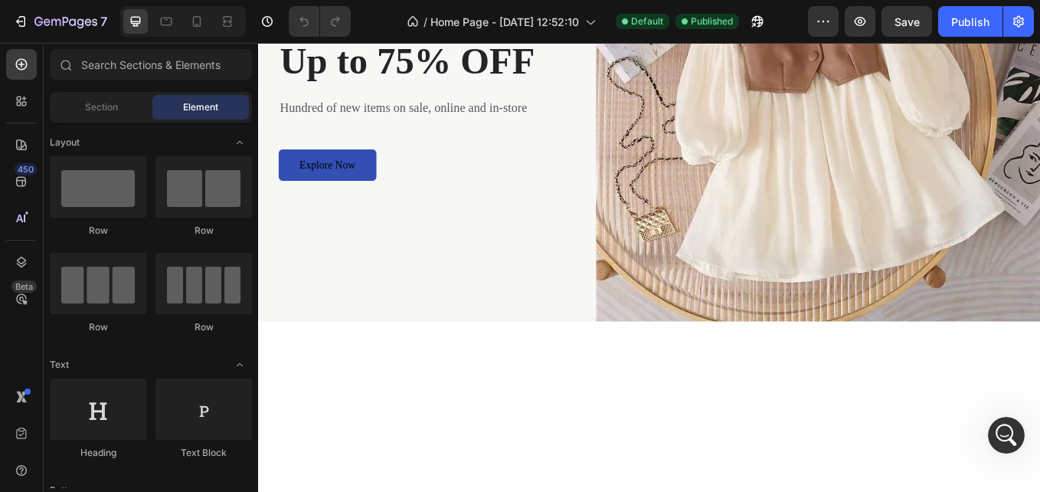
scroll to position [0, 0]
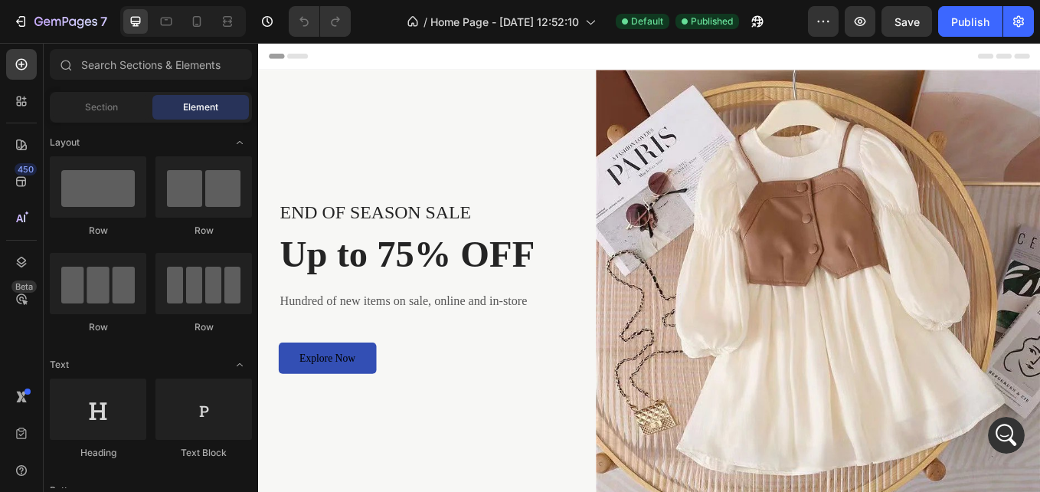
drag, startPoint x: 1175, startPoint y: 92, endPoint x: 1297, endPoint y: 83, distance: 122.1
click at [965, 21] on div "Publish" at bounding box center [970, 22] width 38 height 16
click at [1004, 420] on div "Open Intercom Messenger" at bounding box center [1004, 432] width 51 height 51
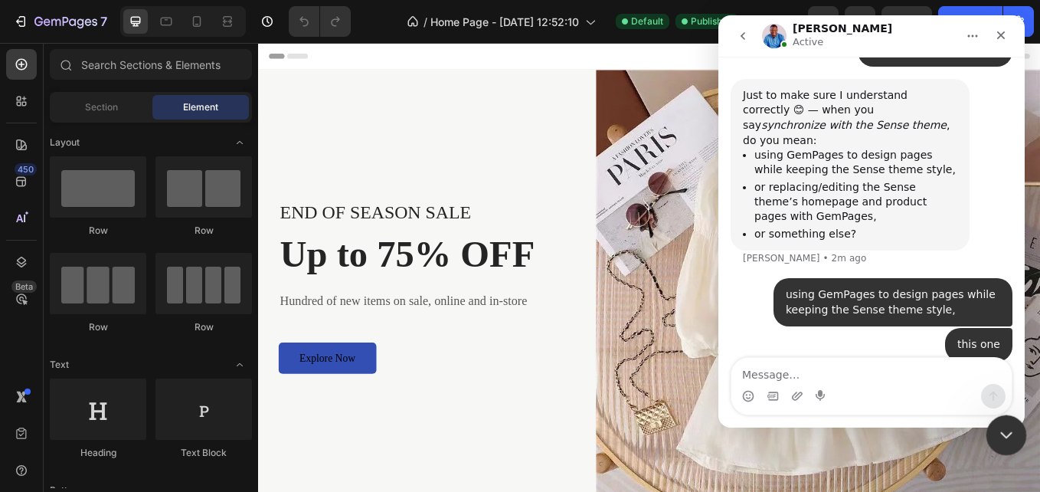
scroll to position [730, 0]
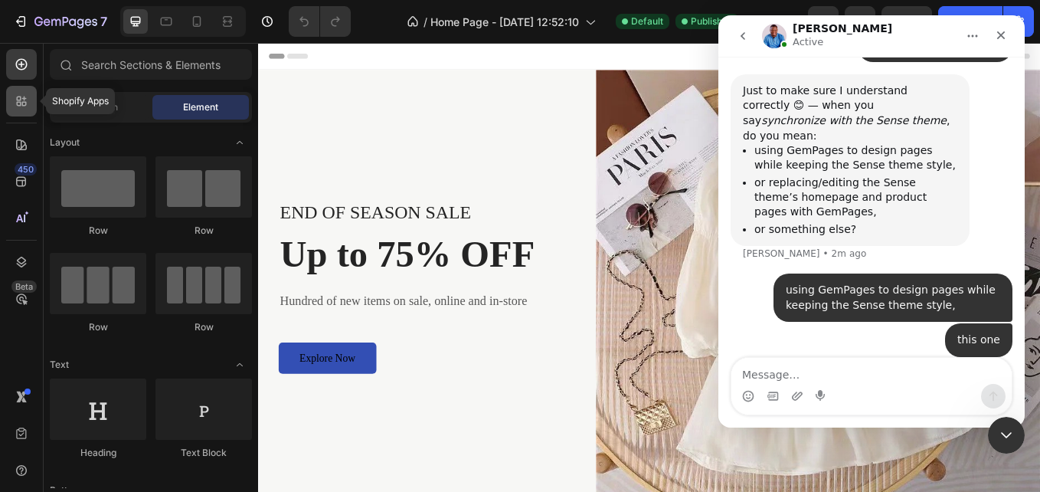
click at [25, 102] on icon at bounding box center [24, 104] width 5 height 5
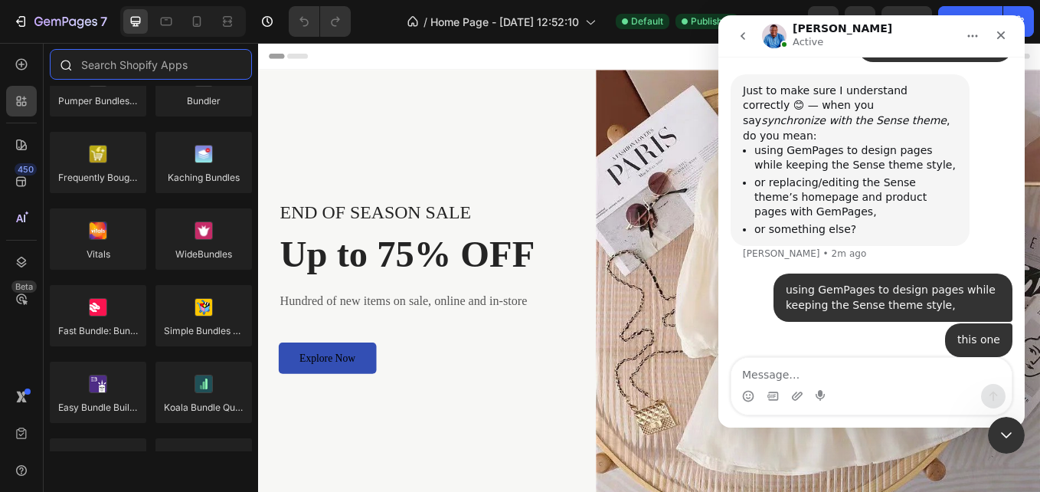
scroll to position [0, 0]
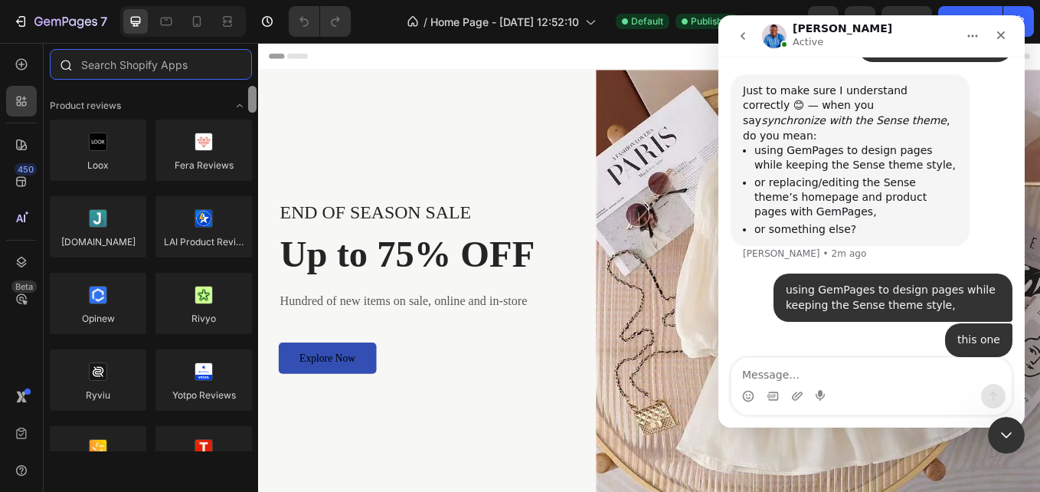
drag, startPoint x: 250, startPoint y: 102, endPoint x: 238, endPoint y: 70, distance: 33.4
click at [238, 70] on div "Sections(18) Elements(83) Hero Section Product Detail Brands Trusted Badges Gua…" at bounding box center [151, 250] width 214 height 402
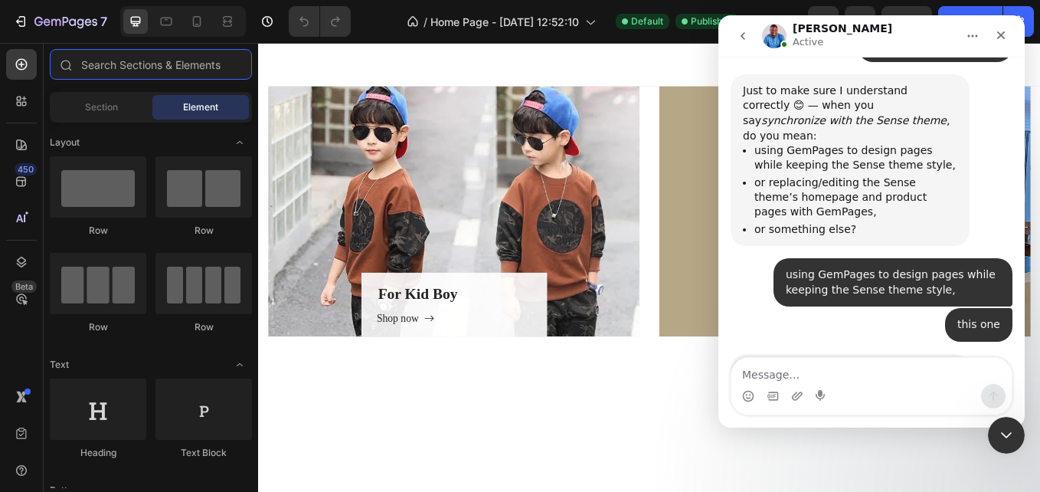
scroll to position [792, 0]
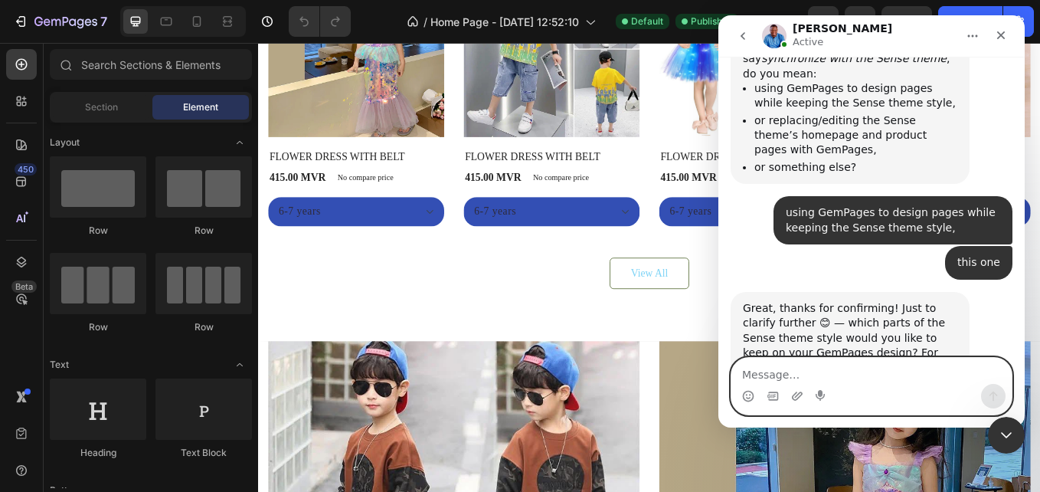
click at [845, 372] on textarea "Message…" at bounding box center [871, 371] width 280 height 26
paste textarea "p"
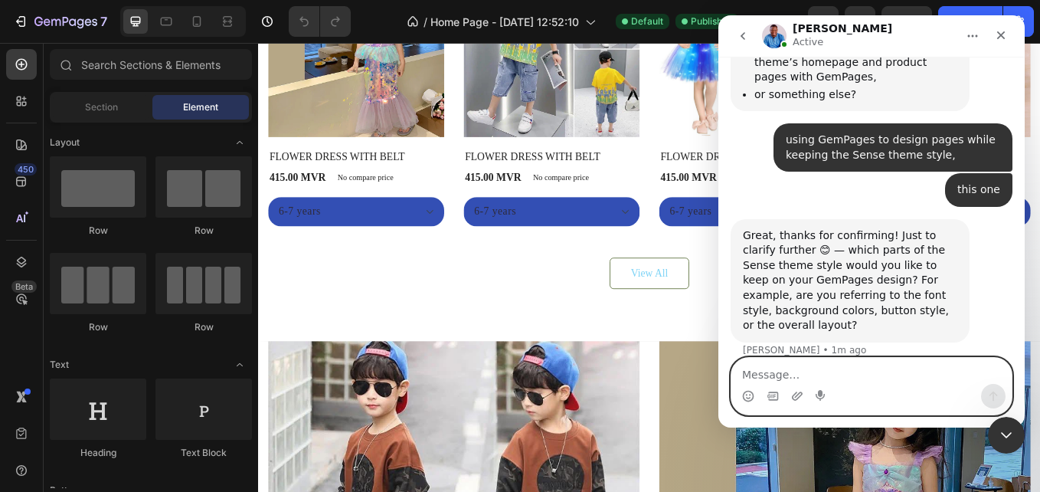
scroll to position [916, 0]
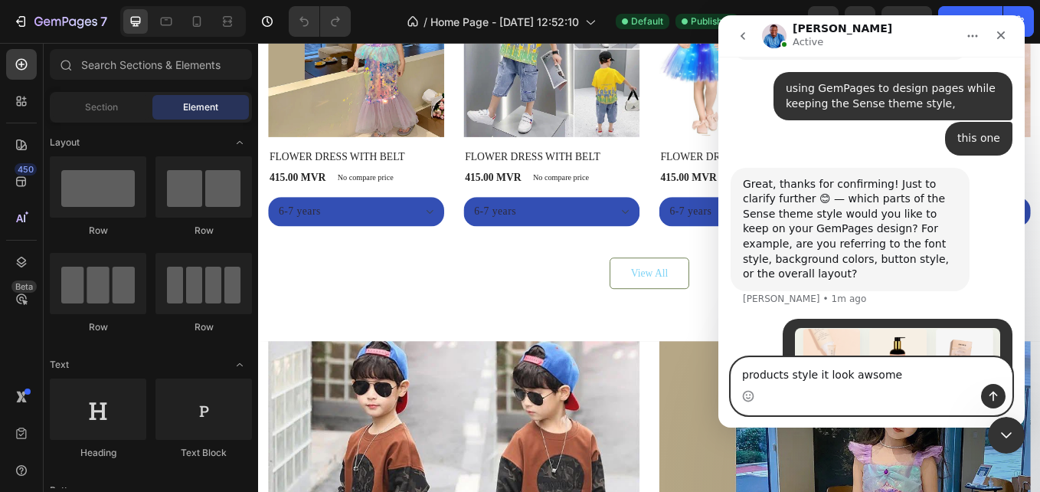
type textarea "products style it look awsome"
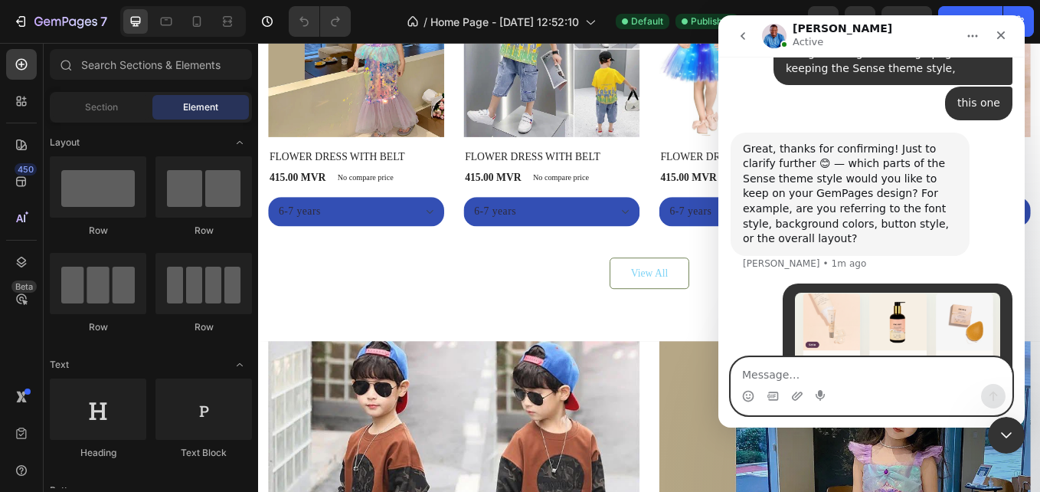
click at [778, 368] on textarea "Message…" at bounding box center [871, 371] width 280 height 26
type textarea "it show 3d look"
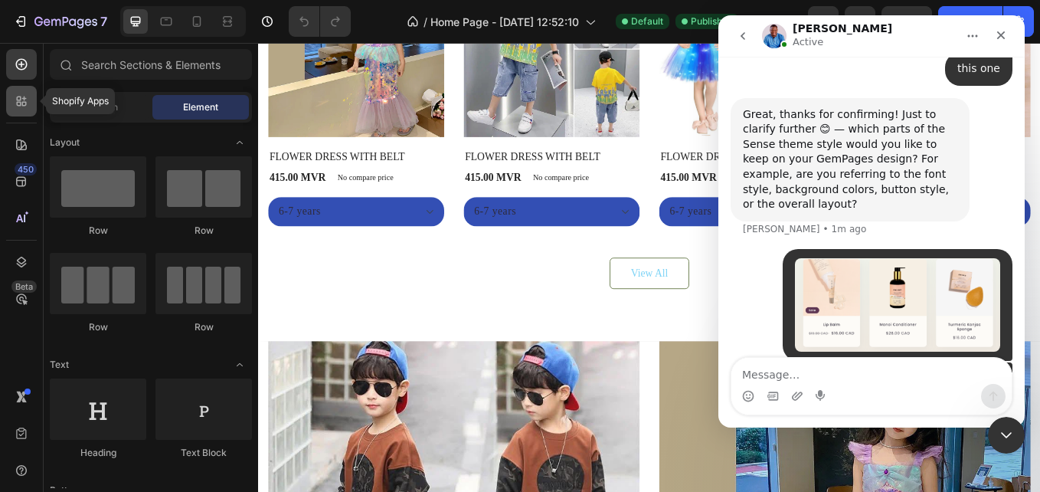
click at [28, 111] on div at bounding box center [21, 101] width 31 height 31
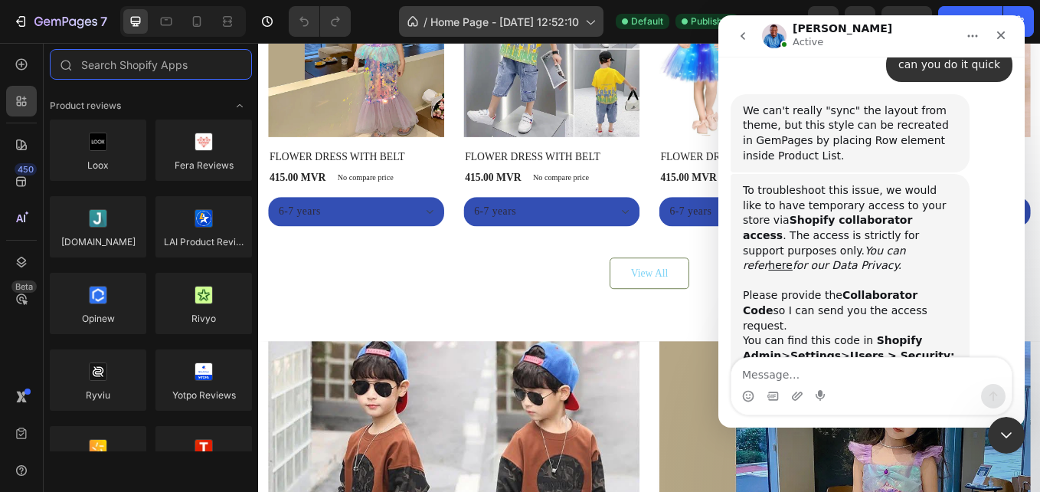
scroll to position [1491, 0]
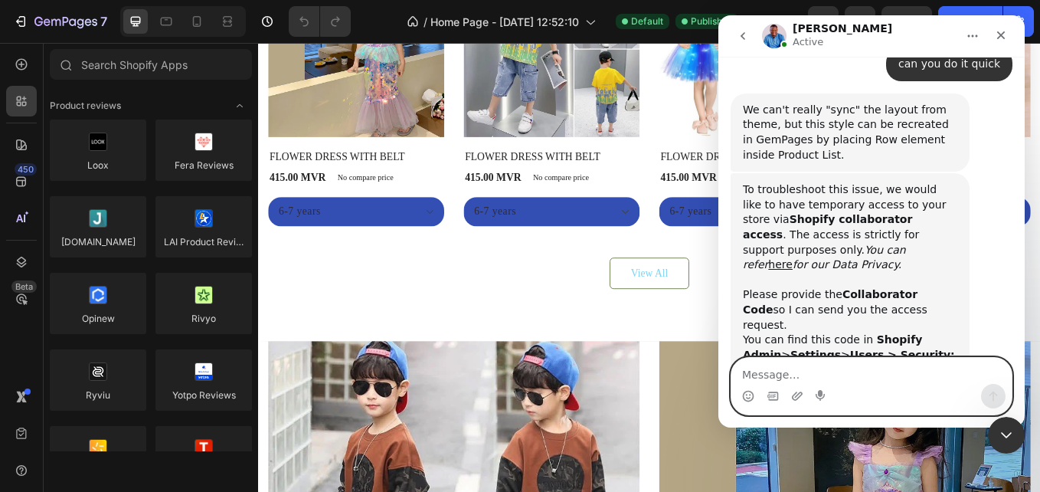
click at [848, 372] on textarea "Message…" at bounding box center [871, 371] width 280 height 26
type textarea "i"
type textarea "did you get?"
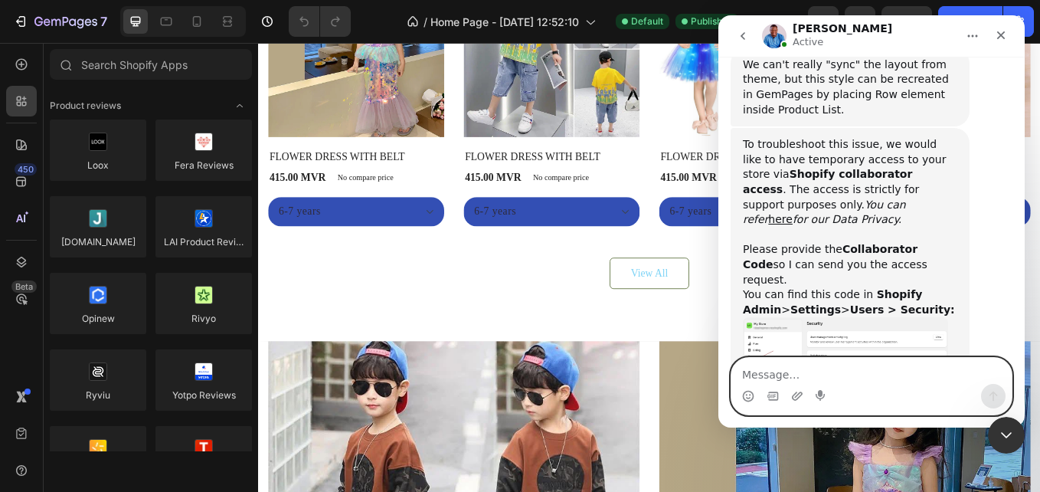
scroll to position [1537, 0]
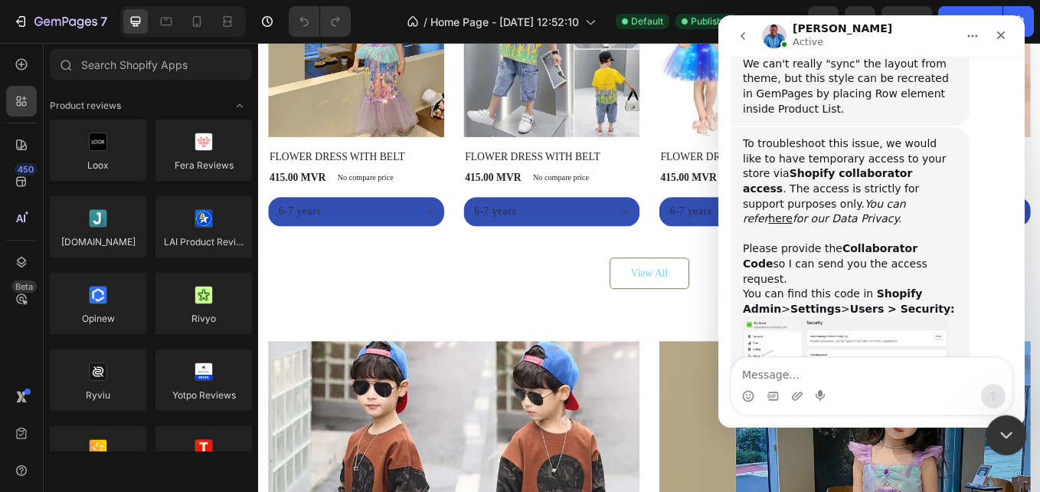
click at [1012, 431] on icon "Close Intercom Messenger" at bounding box center [1004, 432] width 18 height 18
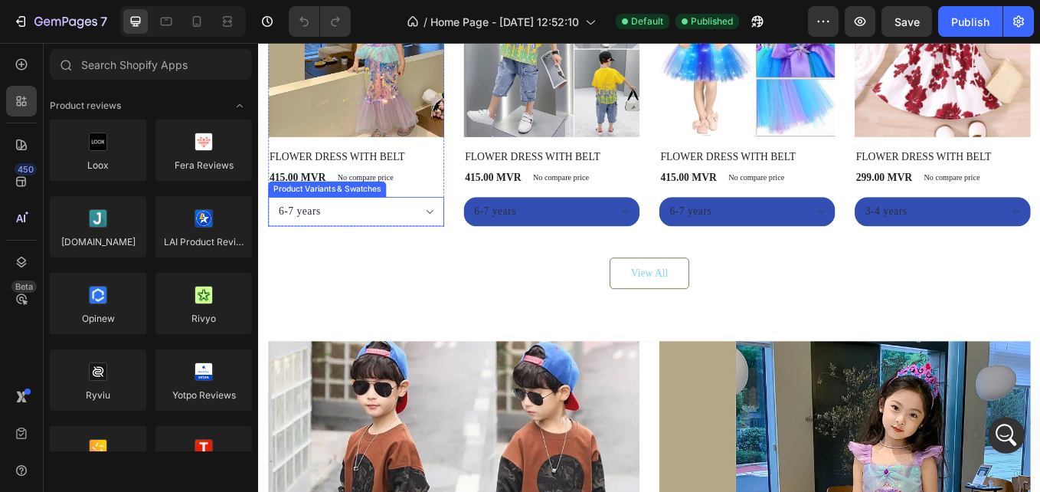
click at [457, 240] on select "6-7 years 7-8 YEARS" at bounding box center [373, 241] width 207 height 34
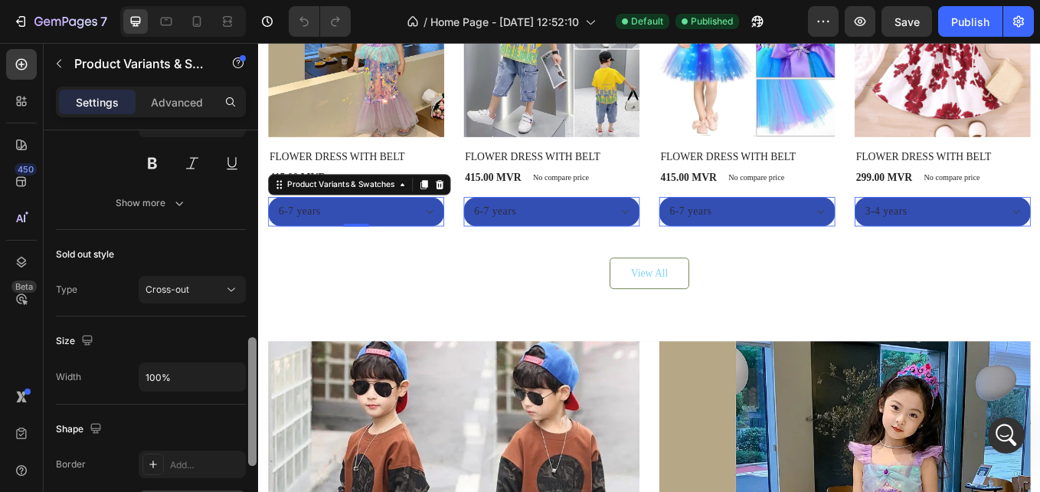
drag, startPoint x: 251, startPoint y: 237, endPoint x: 233, endPoint y: 491, distance: 254.9
click at [233, 491] on div "Type Separated Product source FLOWER DRESS WITH BELT Option gap Gap 12 Option t…" at bounding box center [151, 332] width 214 height 405
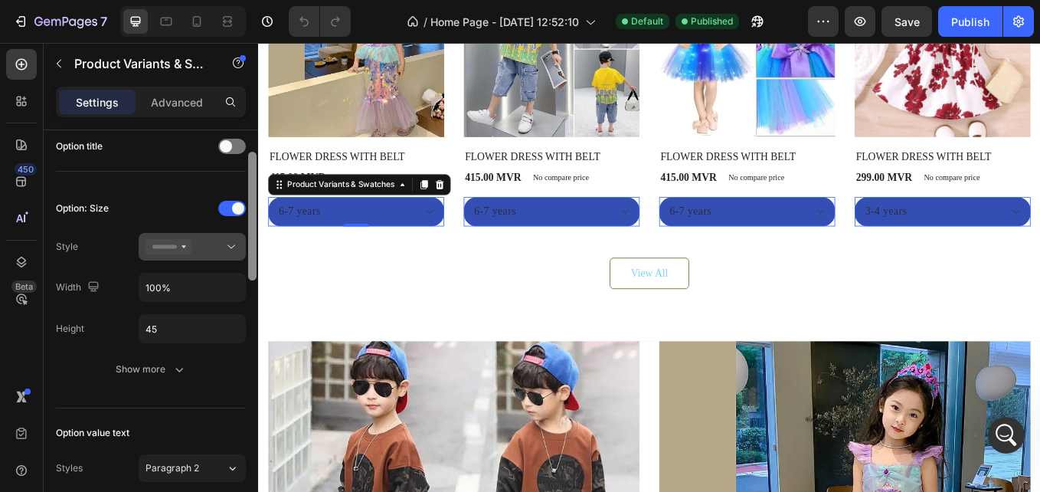
scroll to position [255, 0]
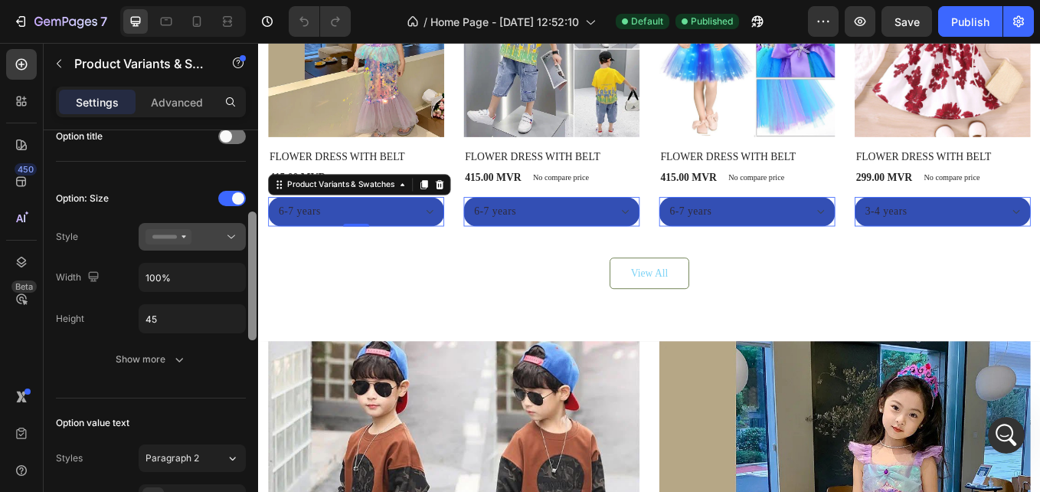
drag, startPoint x: 251, startPoint y: 385, endPoint x: 230, endPoint y: 246, distance: 140.9
click at [230, 246] on div "Type Separated Product source FLOWER DRESS WITH BELT Option gap Gap 12 Option t…" at bounding box center [151, 332] width 214 height 405
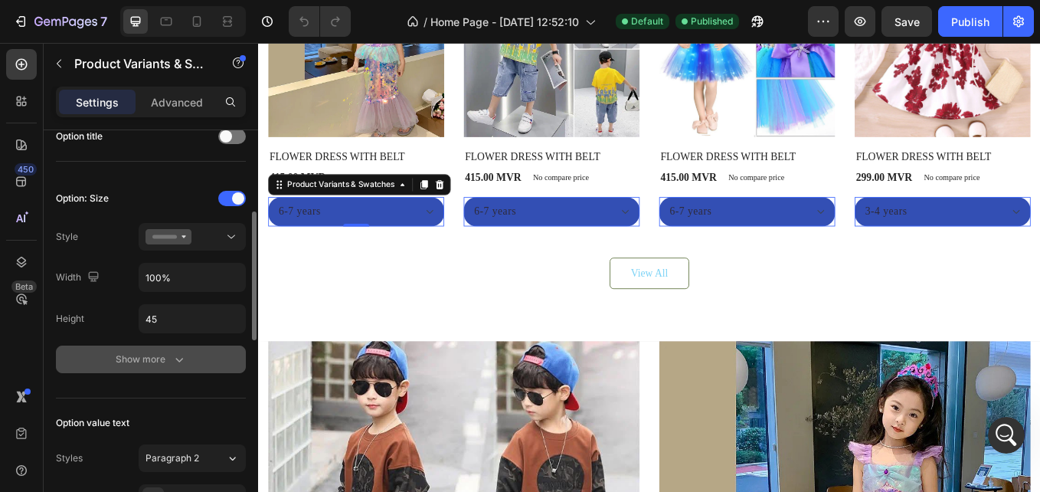
click at [187, 351] on button "Show more" at bounding box center [151, 359] width 190 height 28
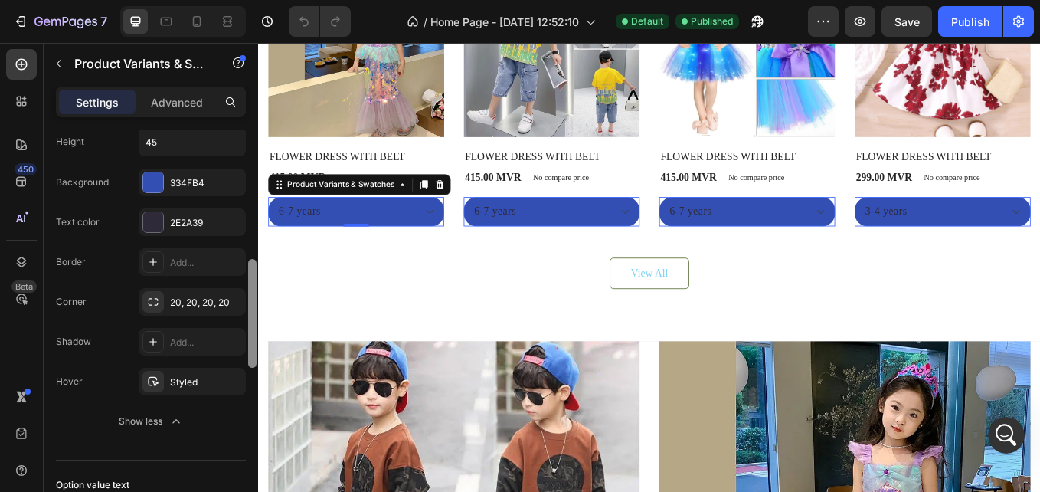
scroll to position [446, 0]
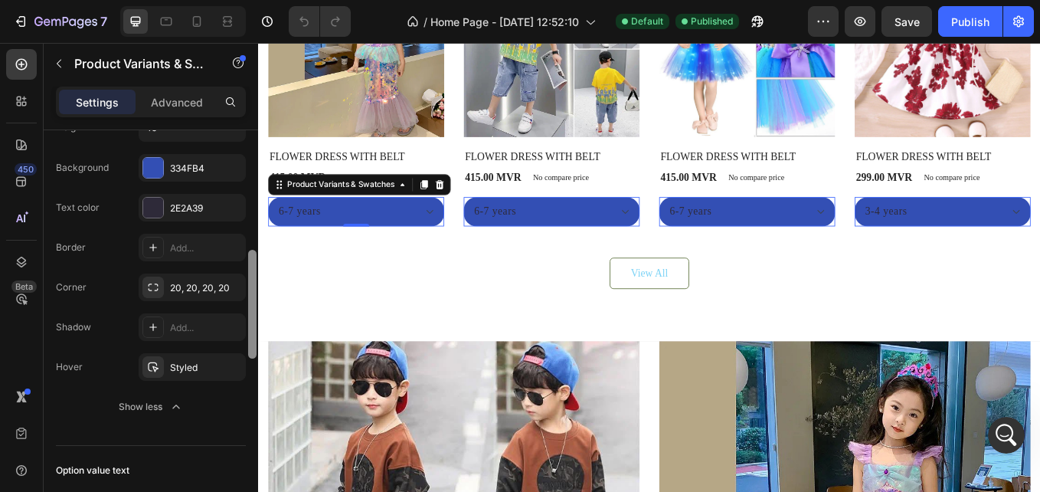
drag, startPoint x: 249, startPoint y: 285, endPoint x: 257, endPoint y: 346, distance: 61.8
click at [257, 346] on div at bounding box center [252, 332] width 11 height 405
click at [206, 370] on div "Styled" at bounding box center [192, 368] width 44 height 14
click at [1039, 386] on div "Everyone’s Loving These Heading Product Images No discount Not be displayed whe…" at bounding box center [717, 102] width 919 height 580
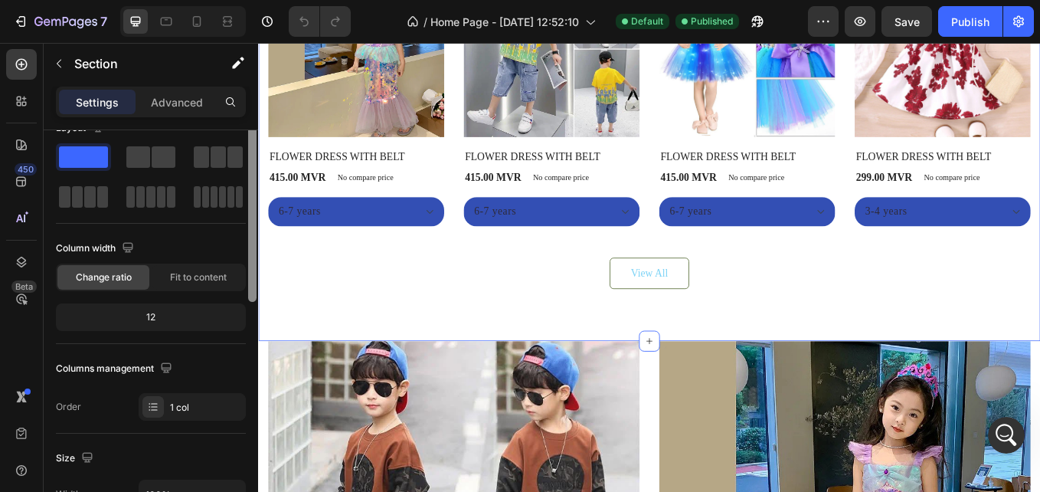
scroll to position [0, 0]
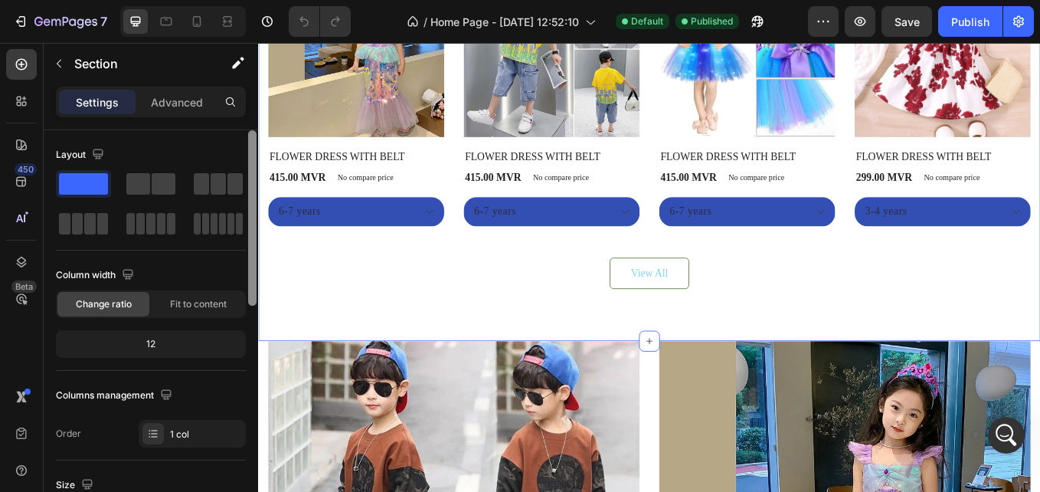
drag, startPoint x: 251, startPoint y: 142, endPoint x: 253, endPoint y: 124, distance: 17.8
click at [253, 124] on div "Settings Advanced Layout Column width Change ratio Fit to content 12 Columns ma…" at bounding box center [151, 311] width 214 height 449
click at [170, 107] on p "Advanced" at bounding box center [177, 102] width 52 height 16
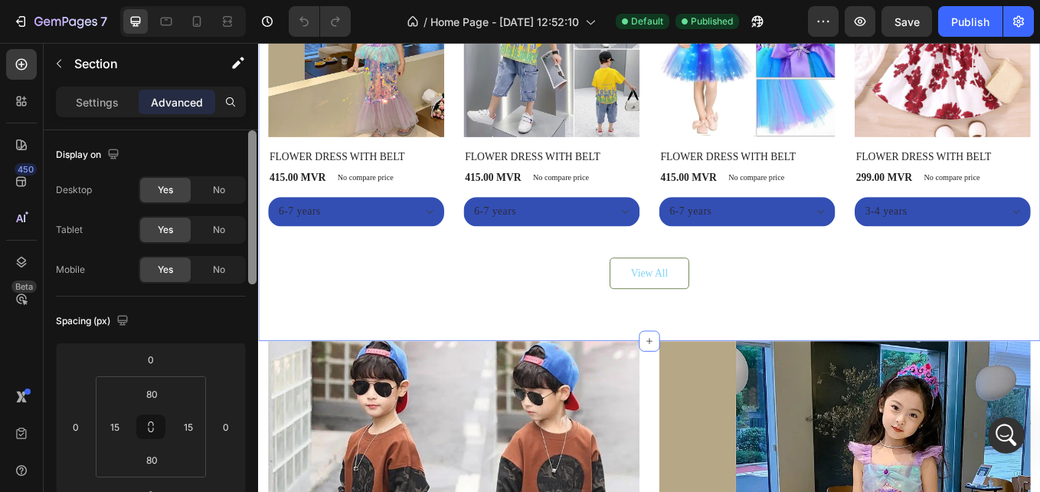
scroll to position [227, 0]
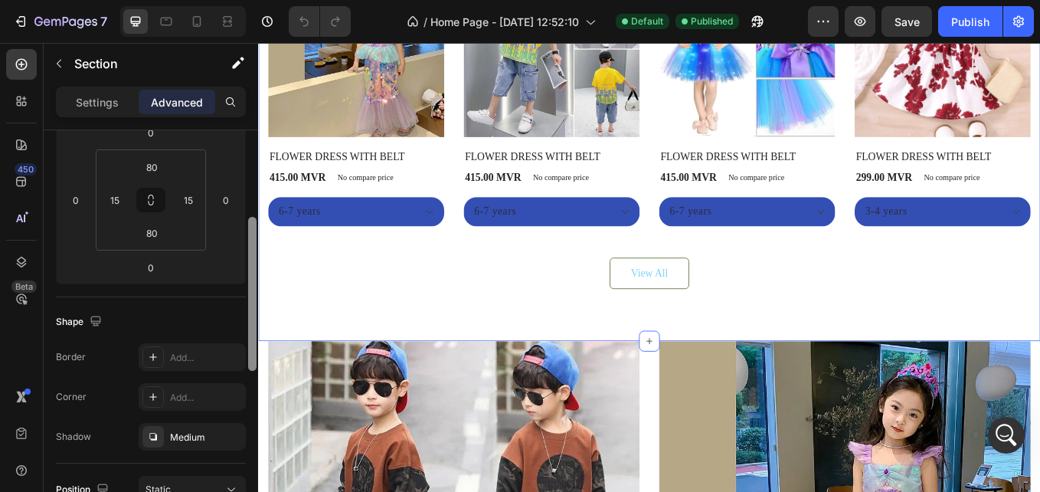
drag, startPoint x: 512, startPoint y: 215, endPoint x: 1128, endPoint y: 386, distance: 638.9
click at [1039, 386] on div "Everyone’s Loving These Heading Product Images No discount Not be displayed whe…" at bounding box center [717, 102] width 919 height 580
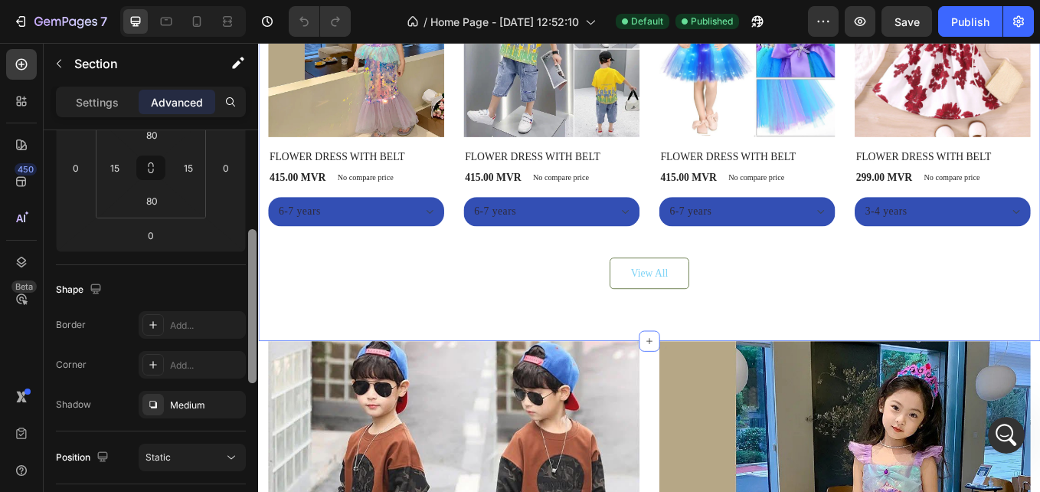
click at [1039, 386] on div "Everyone’s Loving These Heading Product Images No discount Not be displayed whe…" at bounding box center [717, 102] width 919 height 580
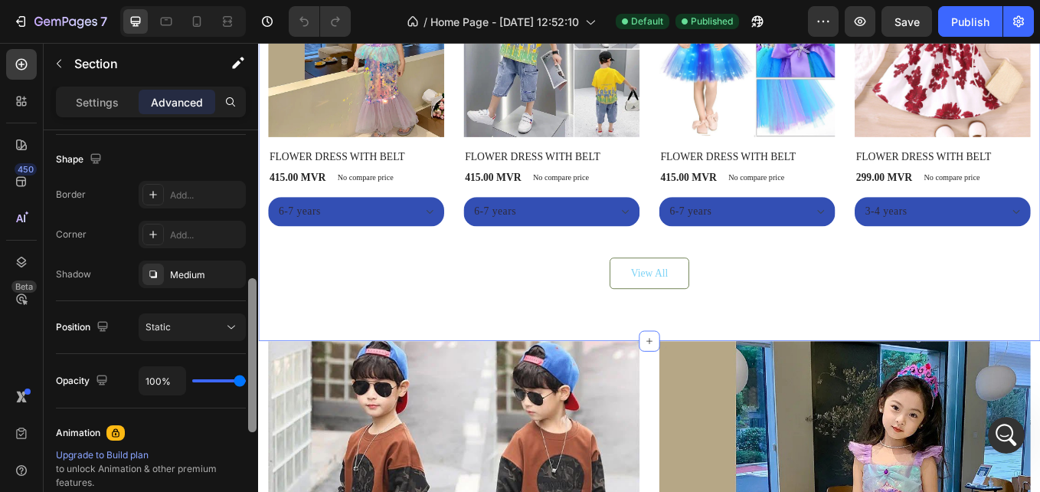
click at [1039, 386] on div "Everyone’s Loving These Heading Product Images No discount Not be displayed whe…" at bounding box center [717, 102] width 919 height 580
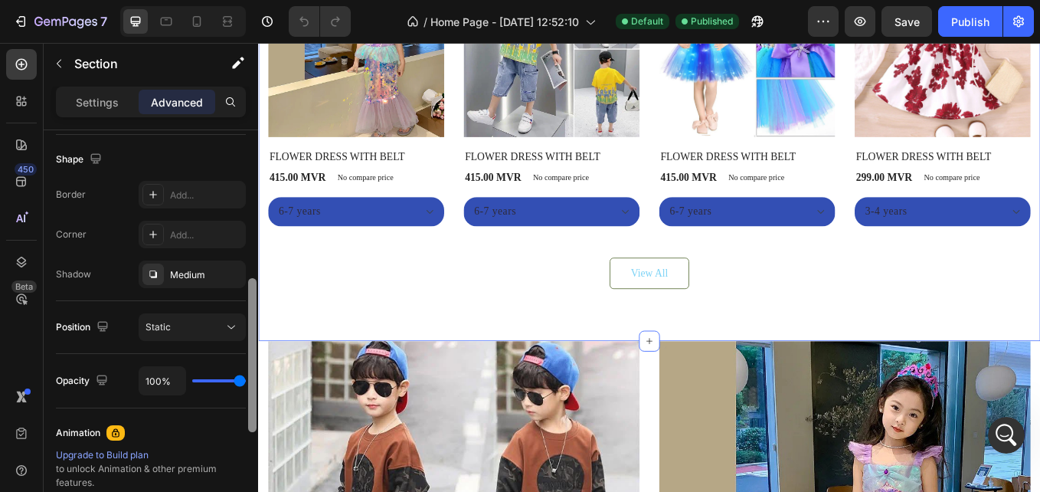
click at [1039, 386] on div "Everyone’s Loving These Heading Product Images No discount Not be displayed whe…" at bounding box center [717, 102] width 919 height 580
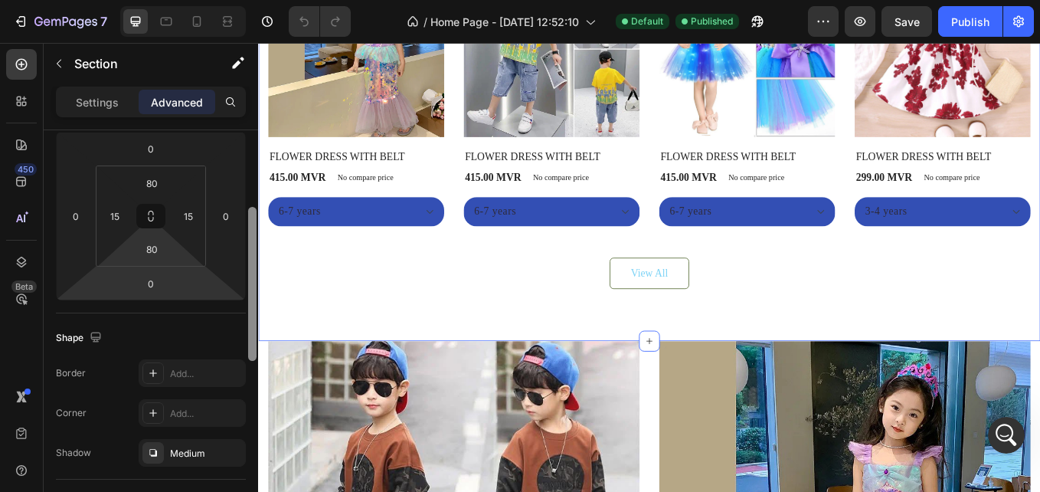
scroll to position [229, 0]
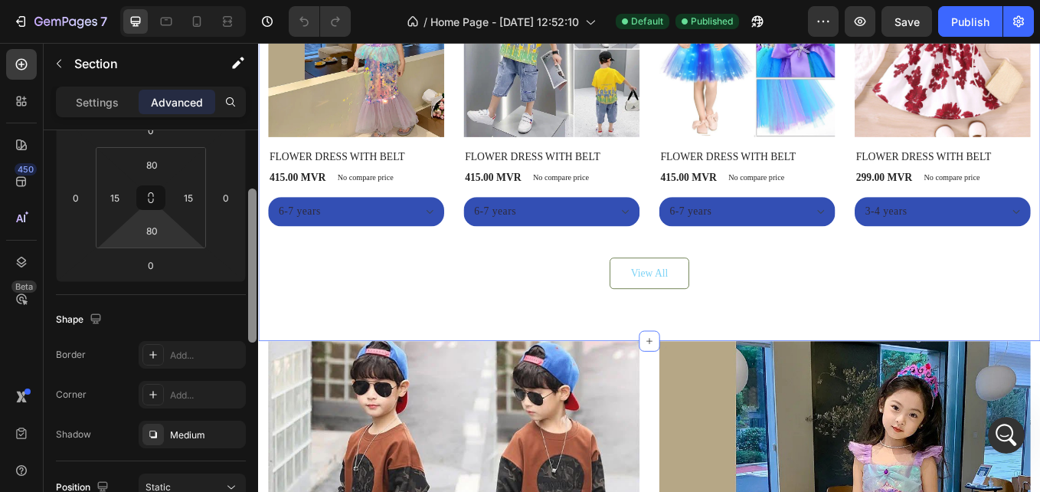
click at [1039, 386] on div "Everyone’s Loving These Heading Product Images No discount Not be displayed whe…" at bounding box center [717, 102] width 919 height 580
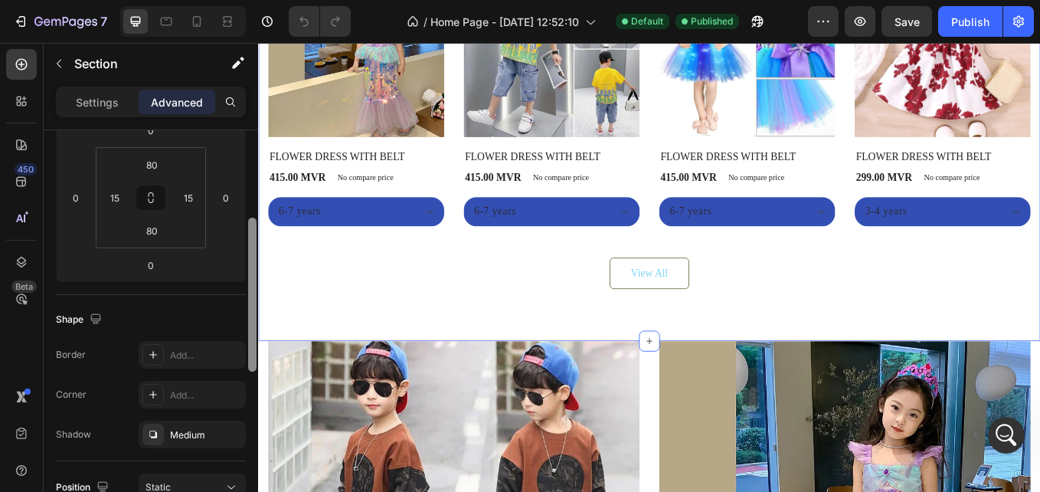
click at [1039, 386] on div "Everyone’s Loving These Heading Product Images No discount Not be displayed whe…" at bounding box center [717, 102] width 919 height 580
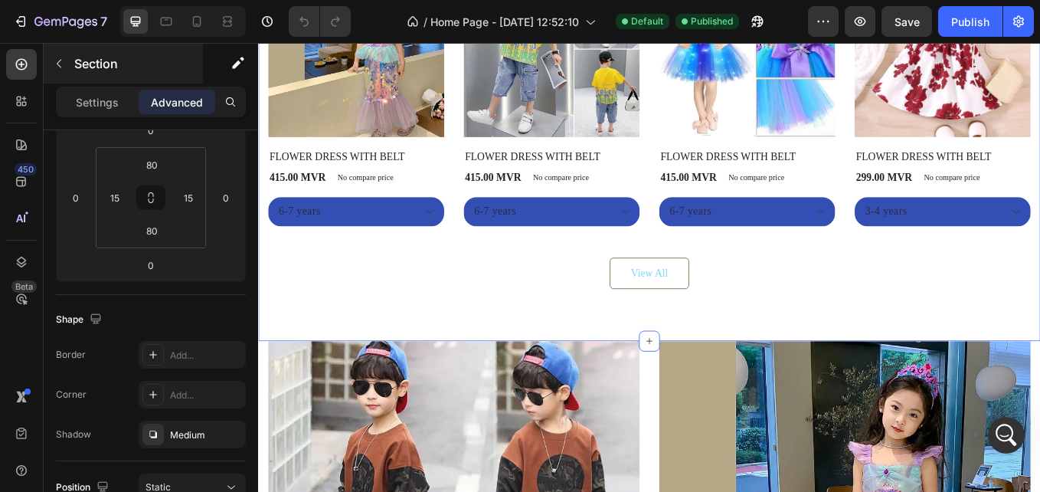
scroll to position [0, 0]
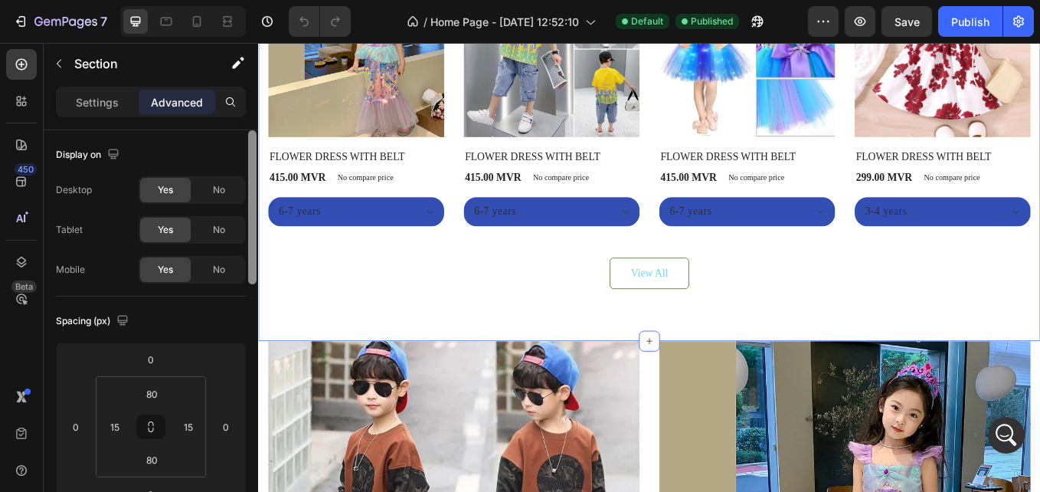
click at [1039, 386] on div "Everyone’s Loving These Heading Product Images No discount Not be displayed whe…" at bounding box center [717, 102] width 919 height 580
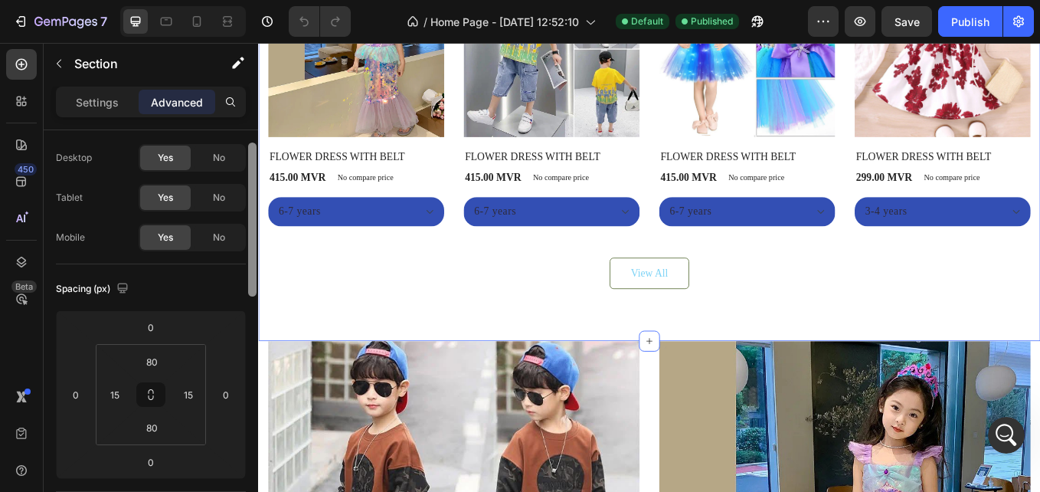
click at [1039, 386] on div "Everyone’s Loving These Heading Product Images No discount Not be displayed whe…" at bounding box center [717, 102] width 919 height 580
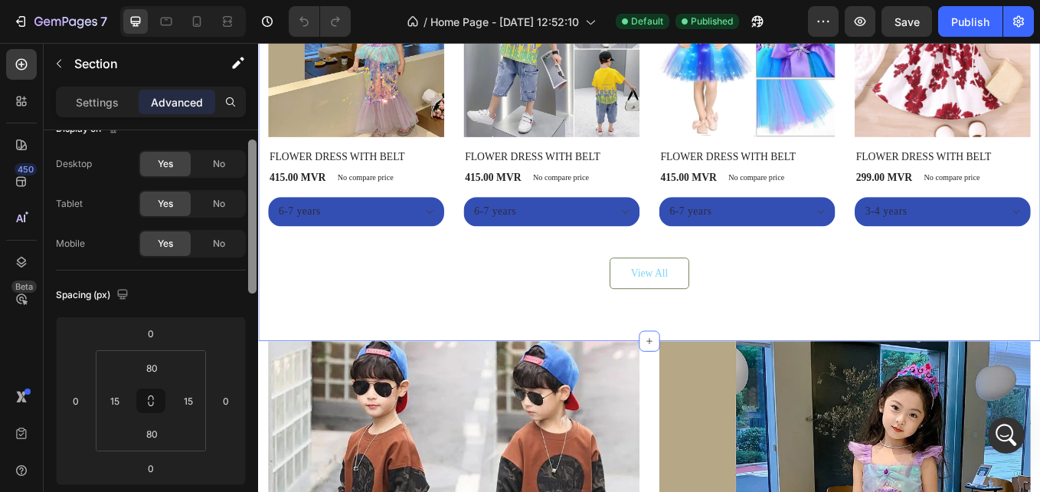
click at [1039, 386] on div "Everyone’s Loving These Heading Product Images No discount Not be displayed whe…" at bounding box center [717, 102] width 919 height 580
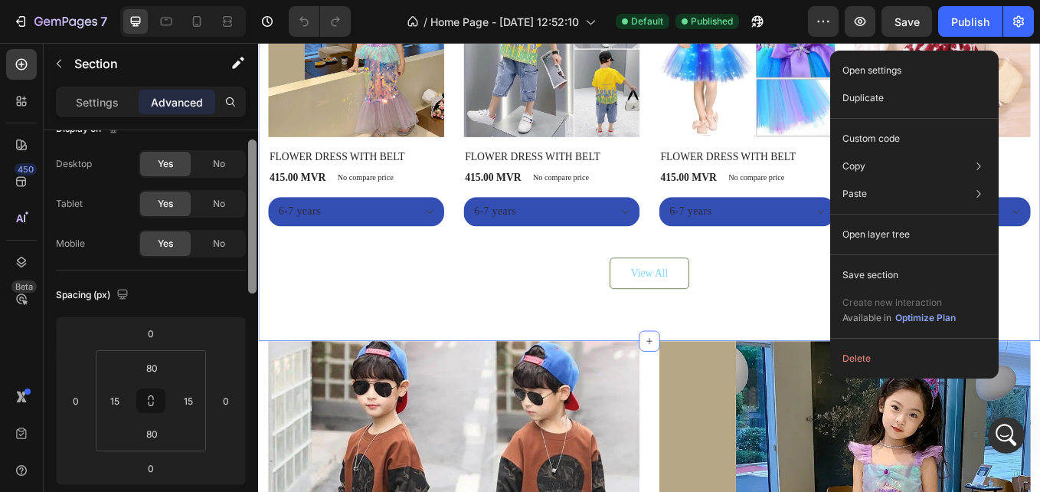
click at [1039, 386] on div "Everyone’s Loving These Heading Product Images No discount Not be displayed whe…" at bounding box center [717, 102] width 919 height 580
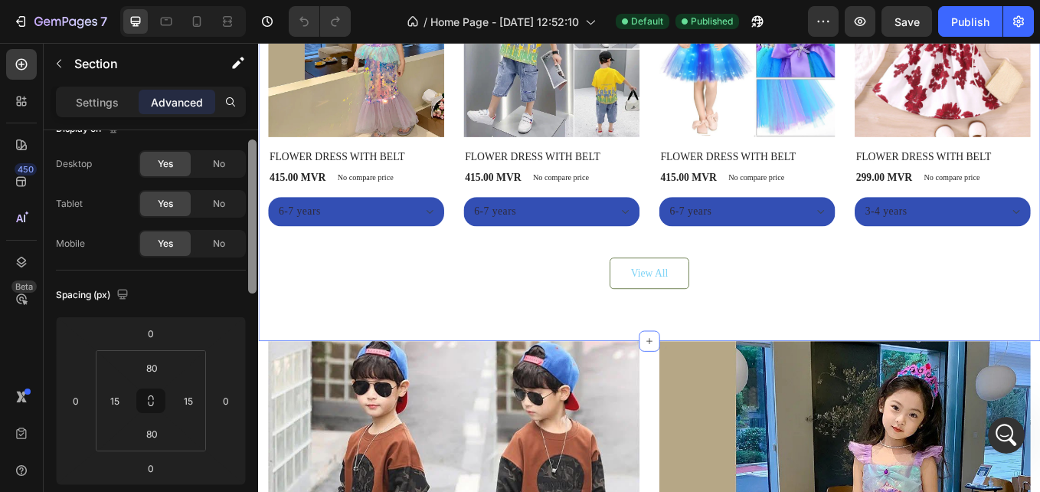
click at [1039, 386] on div "Everyone’s Loving These Heading Product Images No discount Not be displayed whe…" at bounding box center [717, 102] width 919 height 580
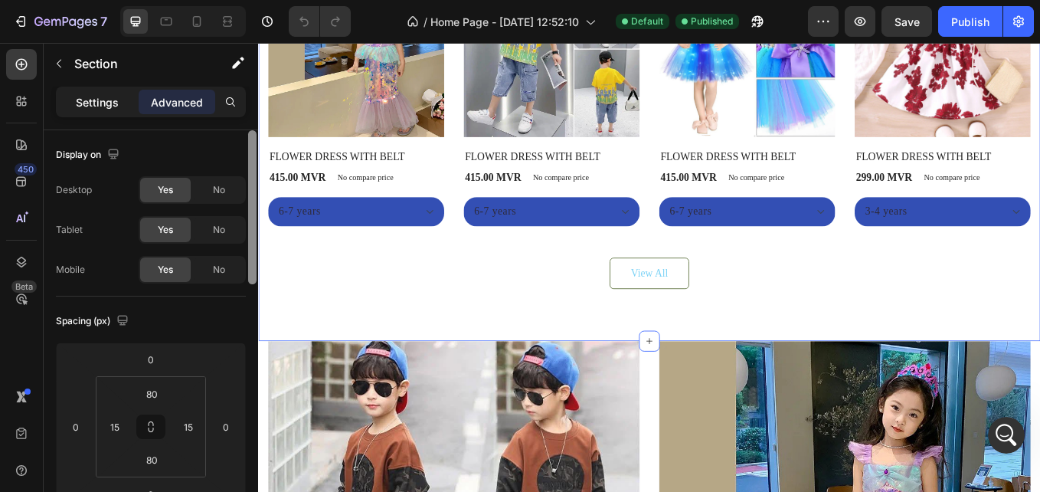
click at [99, 100] on p "Settings" at bounding box center [97, 102] width 43 height 16
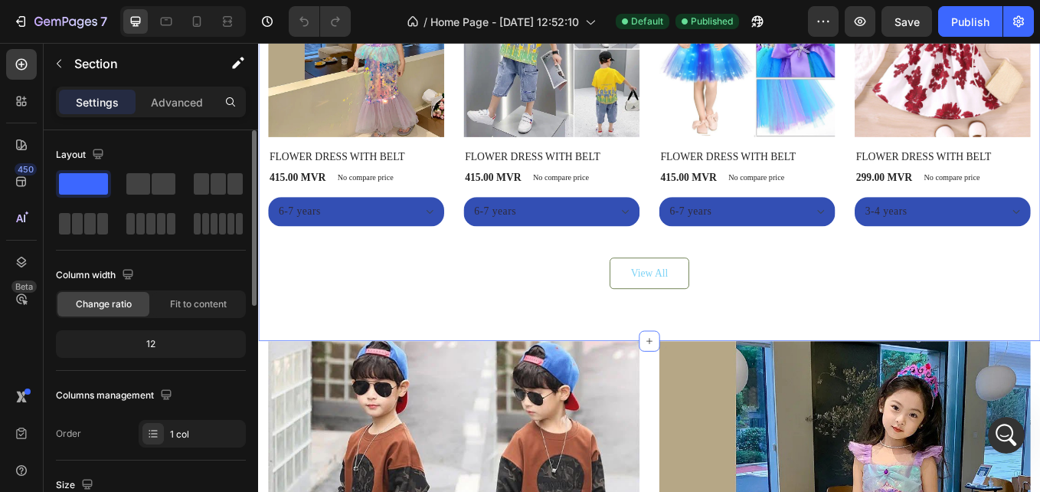
click at [1039, 386] on div "Everyone’s Loving These Heading Product Images No discount Not be displayed whe…" at bounding box center [717, 102] width 919 height 580
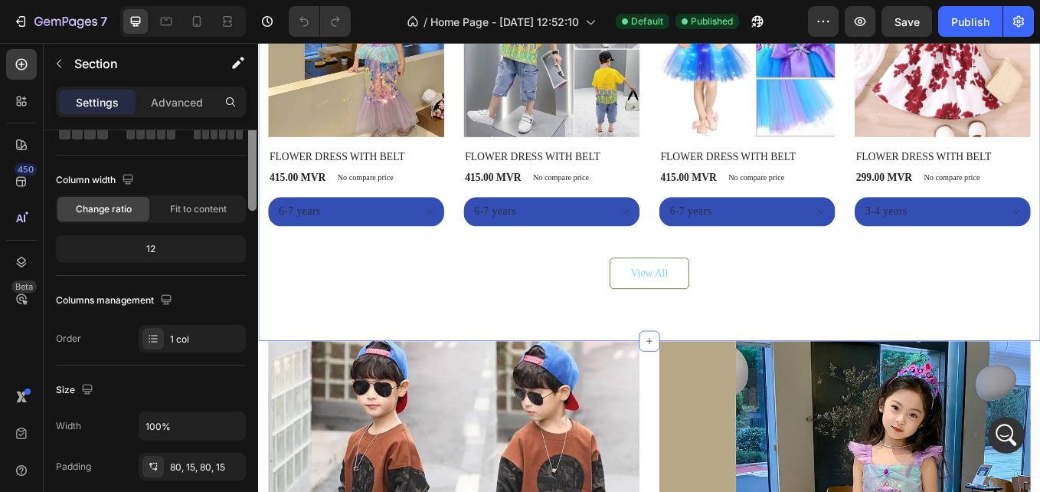
drag, startPoint x: 254, startPoint y: 141, endPoint x: 253, endPoint y: 185, distance: 43.7
click at [253, 185] on div at bounding box center [252, 122] width 8 height 175
click at [1039, 386] on div "Everyone’s Loving These Heading Product Images No discount Not be displayed whe…" at bounding box center [717, 102] width 919 height 580
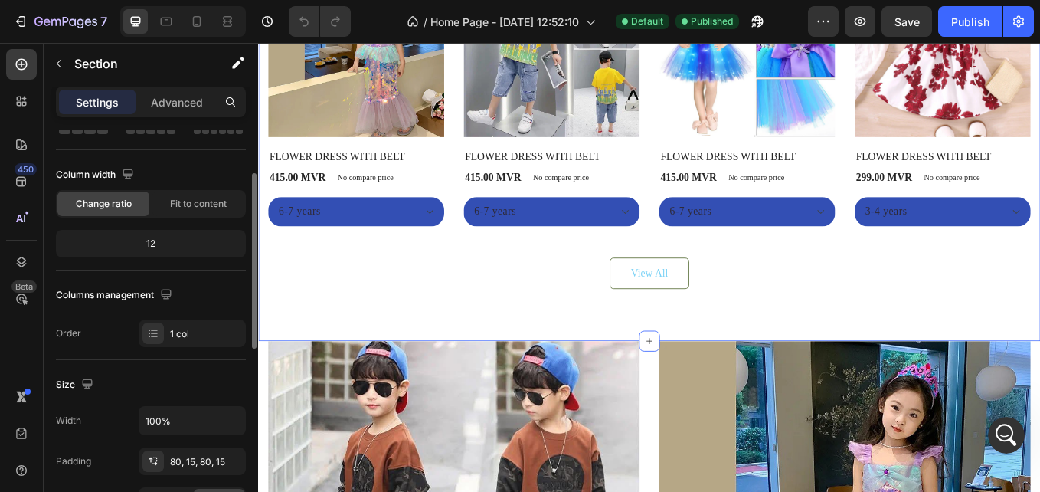
click at [1039, 386] on div "Everyone’s Loving These Heading Product Images No discount Not be displayed whe…" at bounding box center [717, 102] width 919 height 580
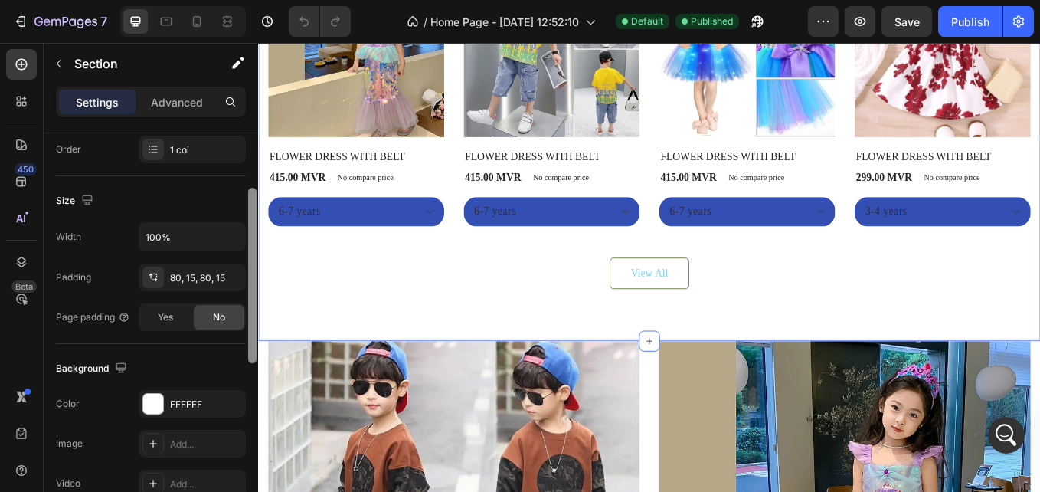
drag, startPoint x: 251, startPoint y: 223, endPoint x: 248, endPoint y: 324, distance: 101.1
click at [248, 324] on div at bounding box center [252, 275] width 8 height 175
click at [1039, 386] on div "Everyone’s Loving These Heading Product Images No discount Not be displayed whe…" at bounding box center [717, 102] width 919 height 580
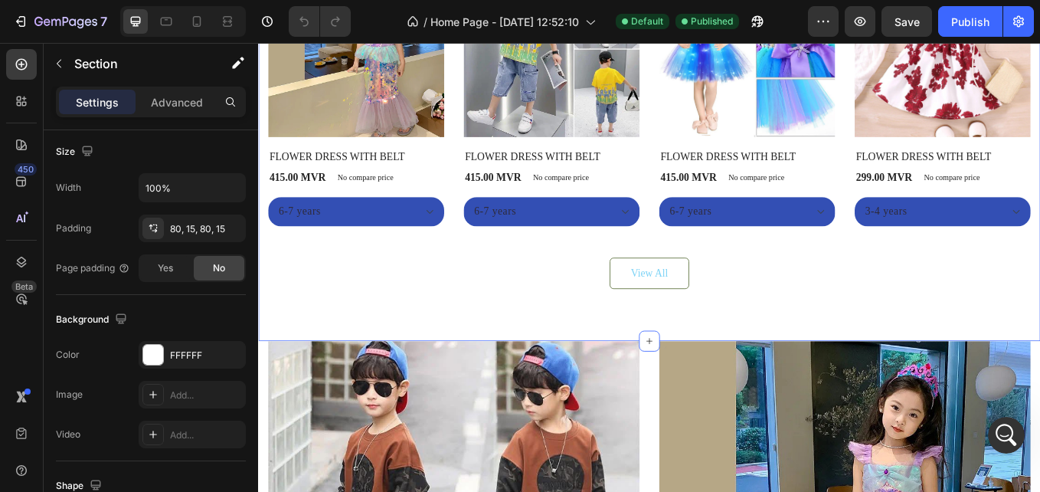
click at [1039, 386] on div "Everyone’s Loving These Heading Product Images No discount Not be displayed whe…" at bounding box center [717, 102] width 919 height 580
click at [152, 361] on div at bounding box center [153, 355] width 20 height 20
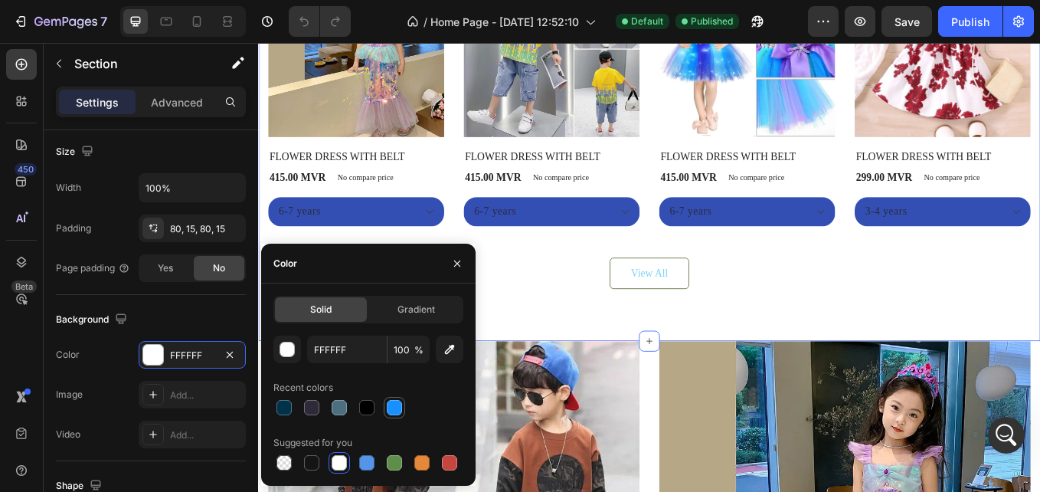
click at [394, 406] on div at bounding box center [394, 407] width 15 height 15
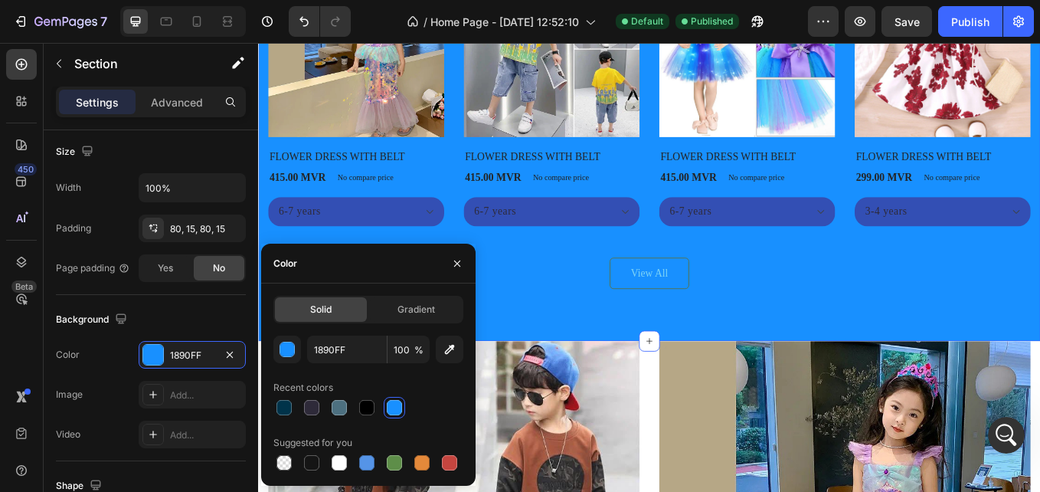
click at [1039, 386] on div "Everyone’s Loving These Heading Product Images No discount Not be displayed whe…" at bounding box center [717, 102] width 919 height 580
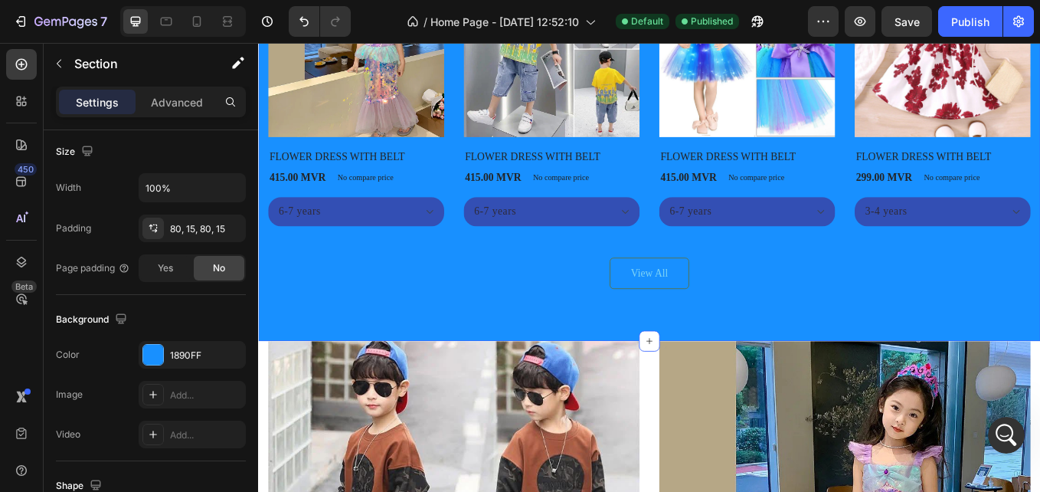
click at [1039, 385] on div "Everyone’s Loving These Heading Product Images No discount Not be displayed whe…" at bounding box center [717, 102] width 919 height 580
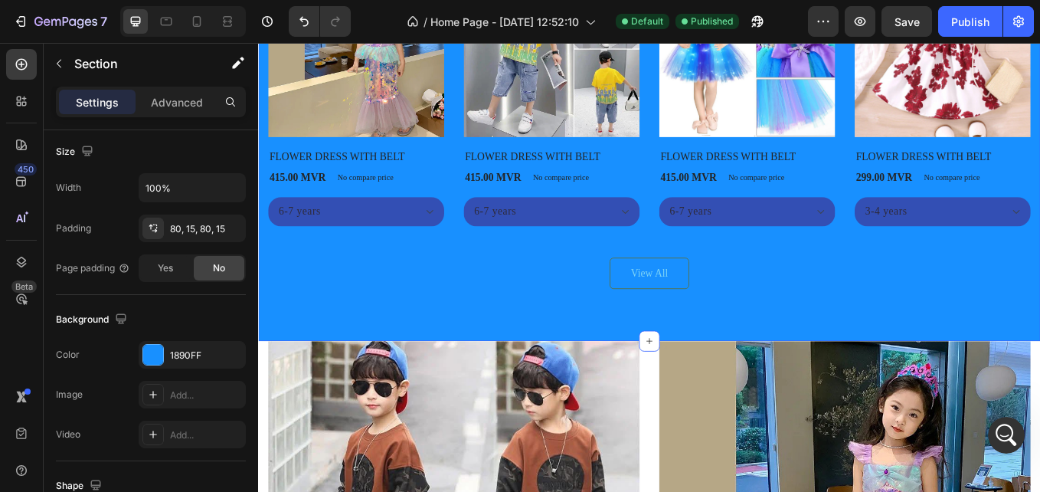
click at [1039, 385] on div "Everyone’s Loving These Heading Product Images No discount Not be displayed whe…" at bounding box center [717, 102] width 919 height 580
click at [1039, 384] on div "Everyone’s Loving These Heading Product Images No discount Not be displayed whe…" at bounding box center [717, 102] width 919 height 580
click at [156, 354] on div at bounding box center [153, 355] width 20 height 20
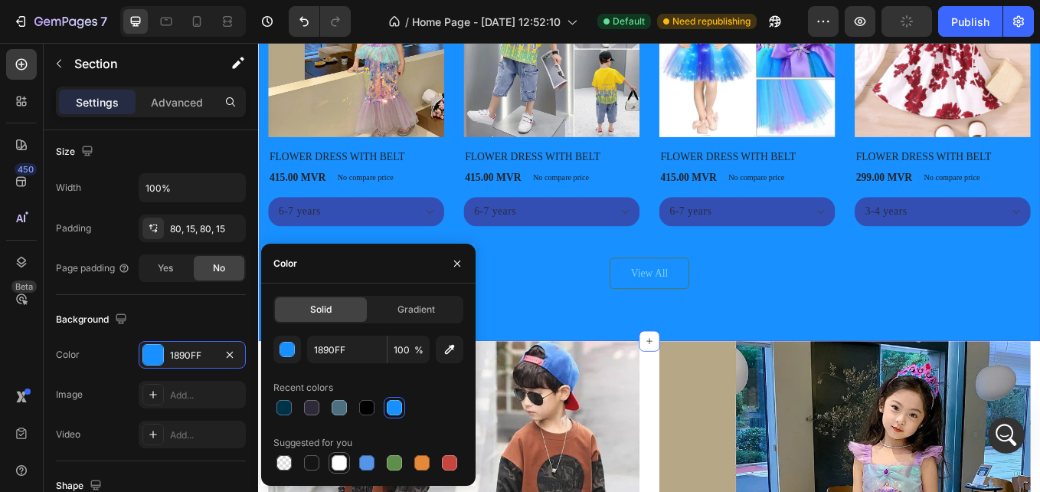
click at [339, 463] on div at bounding box center [339, 462] width 15 height 15
type input "FFFFFF"
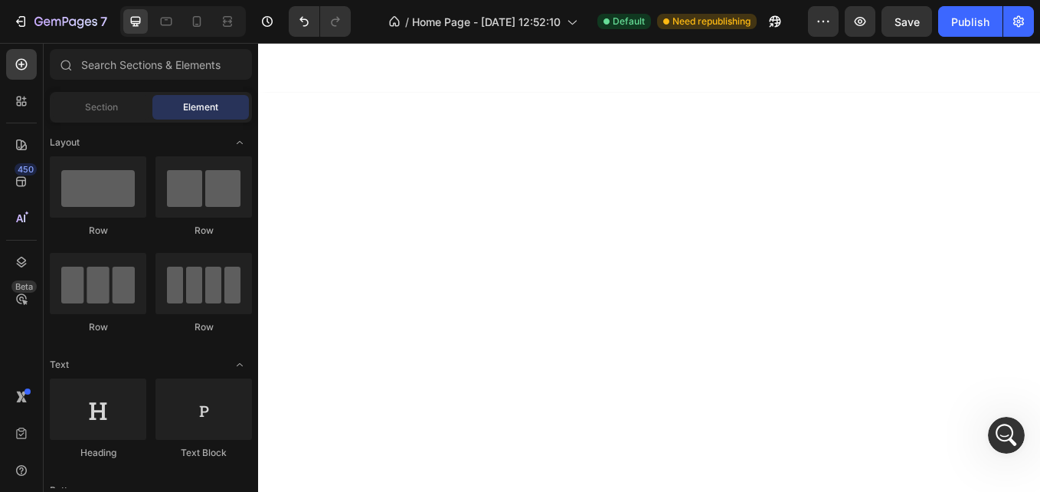
scroll to position [0, 0]
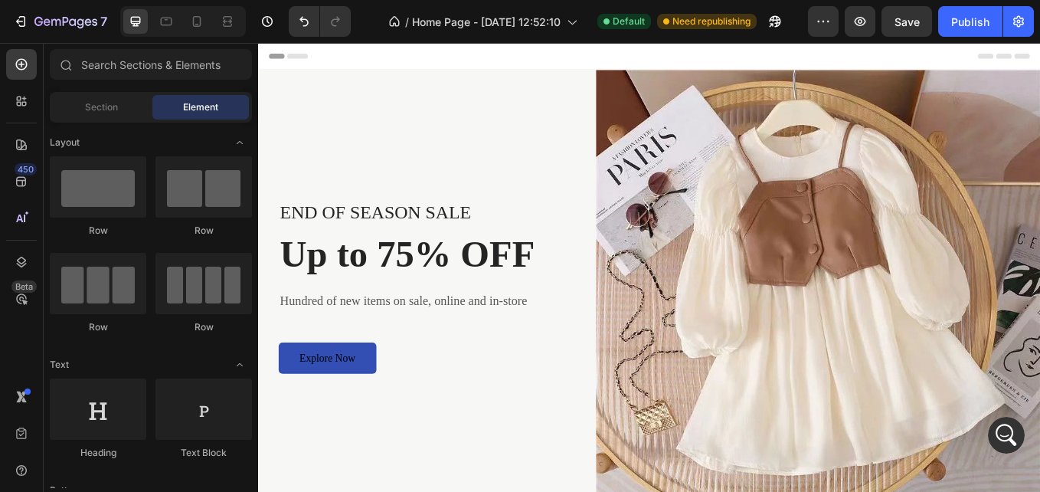
click at [1039, 384] on img at bounding box center [916, 335] width 522 height 522
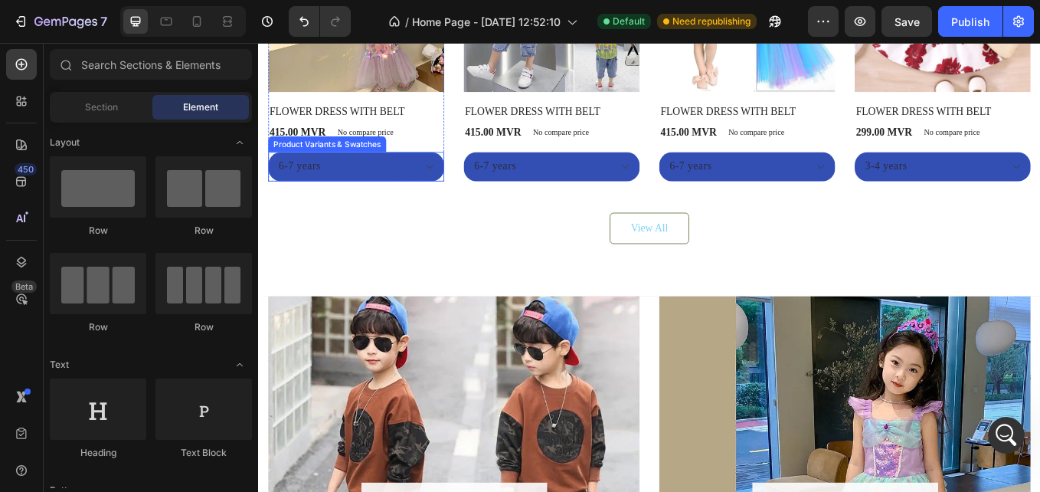
click at [357, 162] on div "Product Variants & Swatches" at bounding box center [339, 161] width 139 height 18
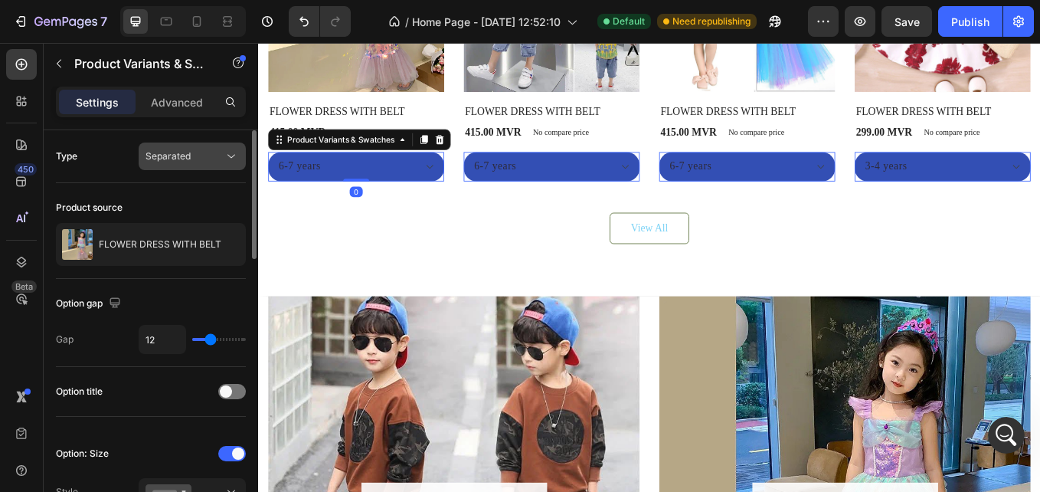
click at [213, 152] on div "Separated" at bounding box center [184, 156] width 78 height 14
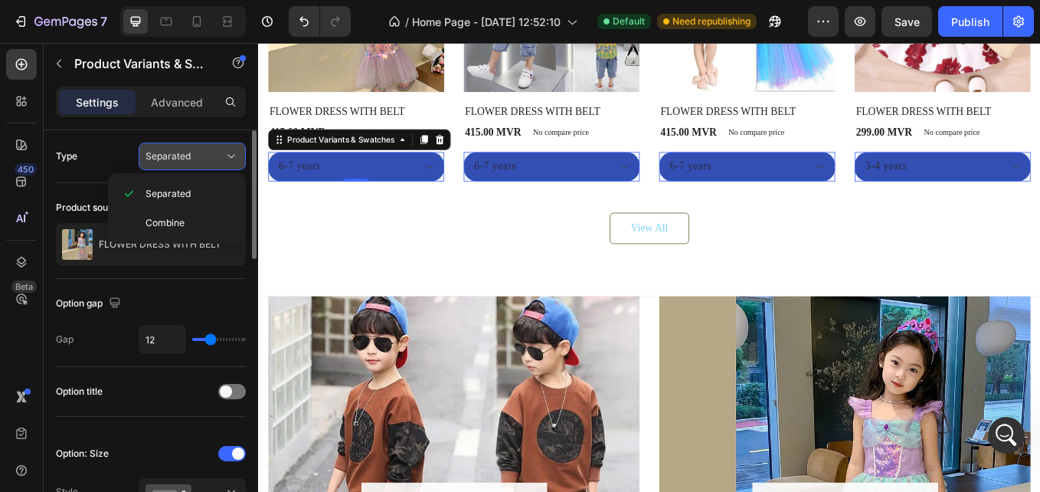
click at [213, 152] on div "Separated" at bounding box center [184, 156] width 78 height 14
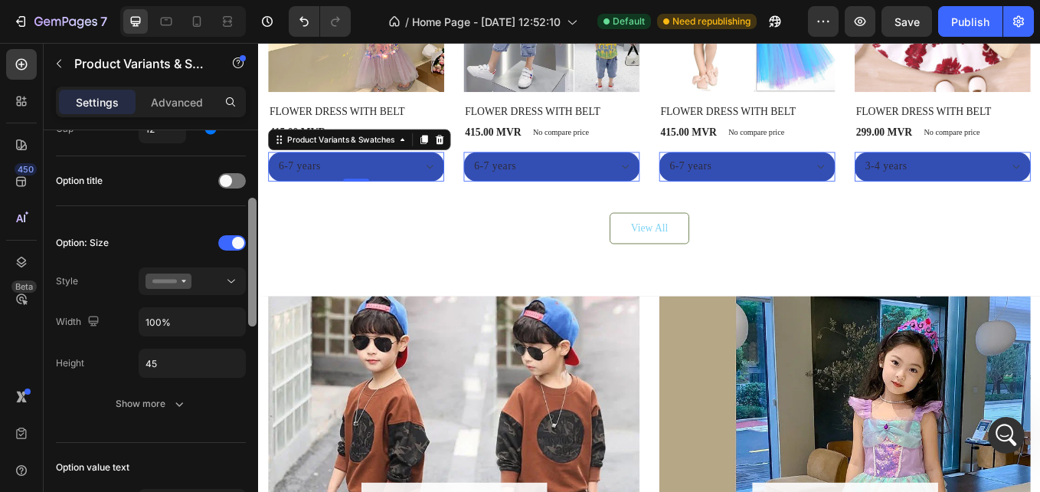
scroll to position [230, 0]
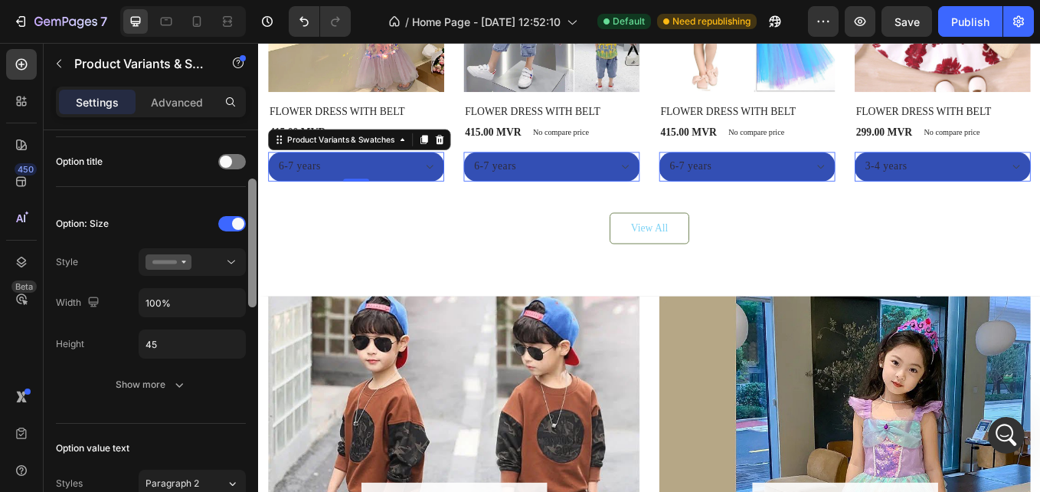
drag, startPoint x: 253, startPoint y: 159, endPoint x: 255, endPoint y: 233, distance: 73.5
click at [255, 233] on div at bounding box center [252, 242] width 8 height 129
click at [233, 230] on div at bounding box center [232, 223] width 28 height 15
click at [224, 228] on div at bounding box center [232, 223] width 28 height 15
click at [230, 221] on div at bounding box center [232, 223] width 28 height 15
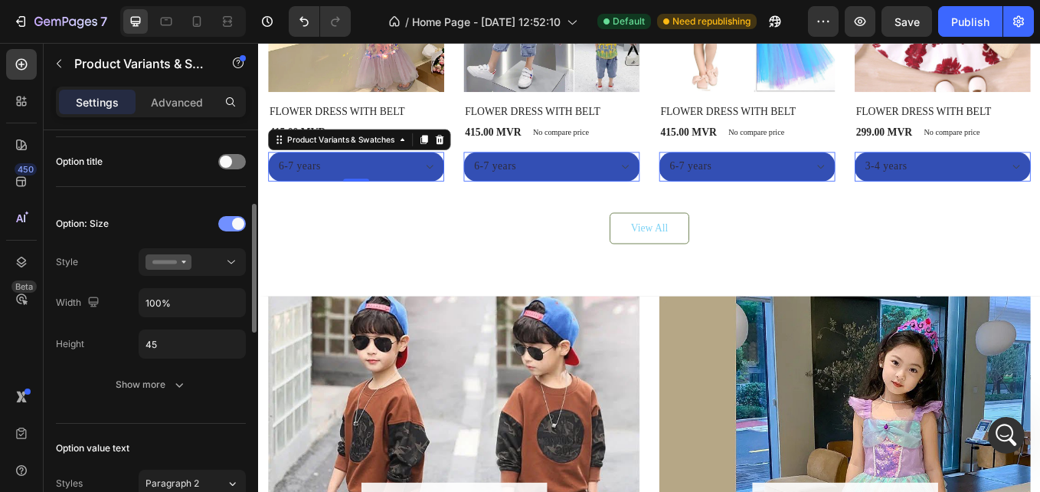
click at [226, 227] on div at bounding box center [232, 223] width 28 height 15
click at [237, 217] on div at bounding box center [232, 223] width 28 height 15
click at [236, 159] on div at bounding box center [232, 161] width 28 height 15
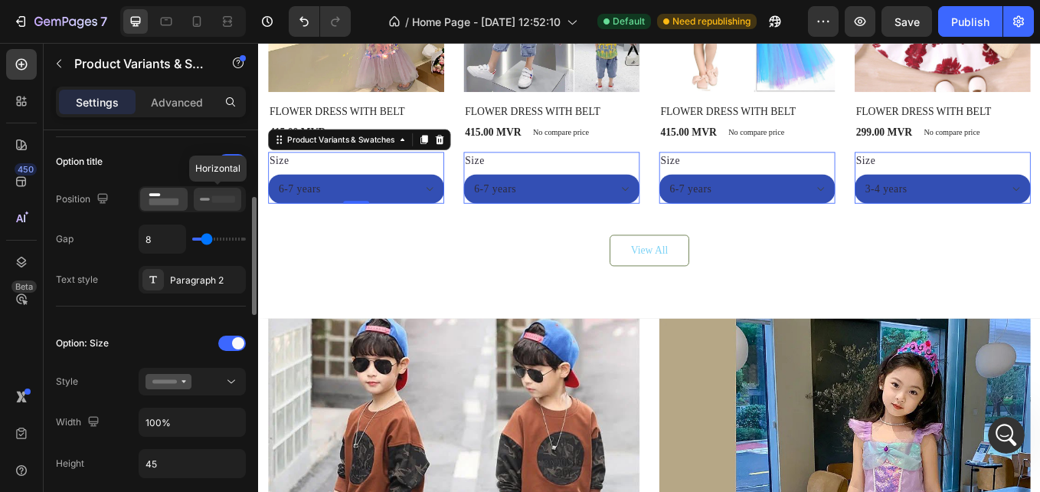
click at [201, 203] on icon at bounding box center [217, 199] width 35 height 17
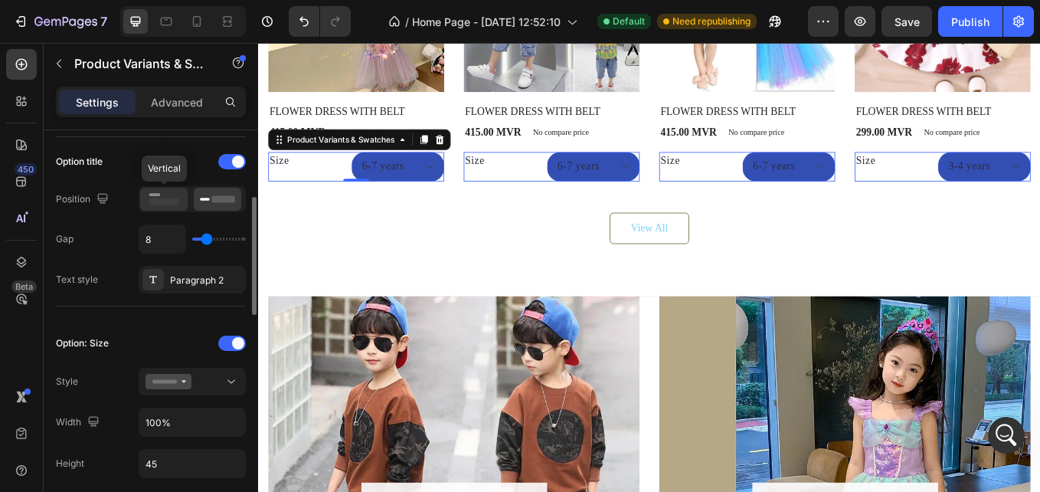
click at [172, 195] on icon at bounding box center [163, 199] width 35 height 17
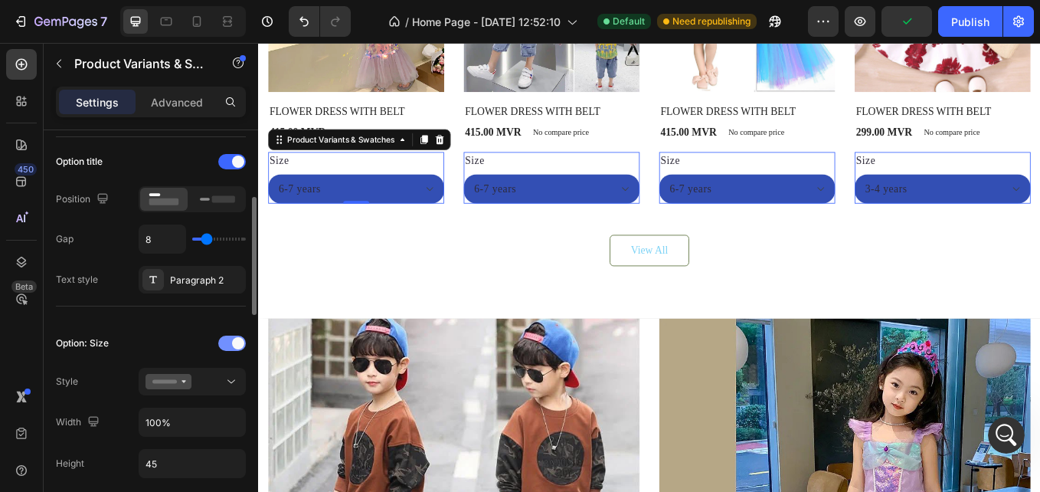
click at [223, 345] on div at bounding box center [232, 342] width 28 height 15
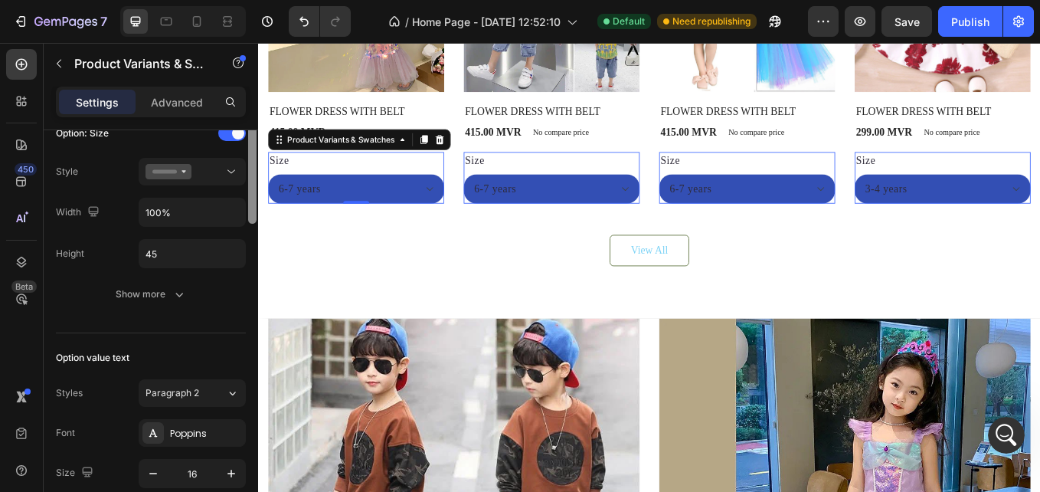
drag, startPoint x: 252, startPoint y: 293, endPoint x: 247, endPoint y: 365, distance: 72.1
click at [247, 365] on div at bounding box center [252, 214] width 11 height 405
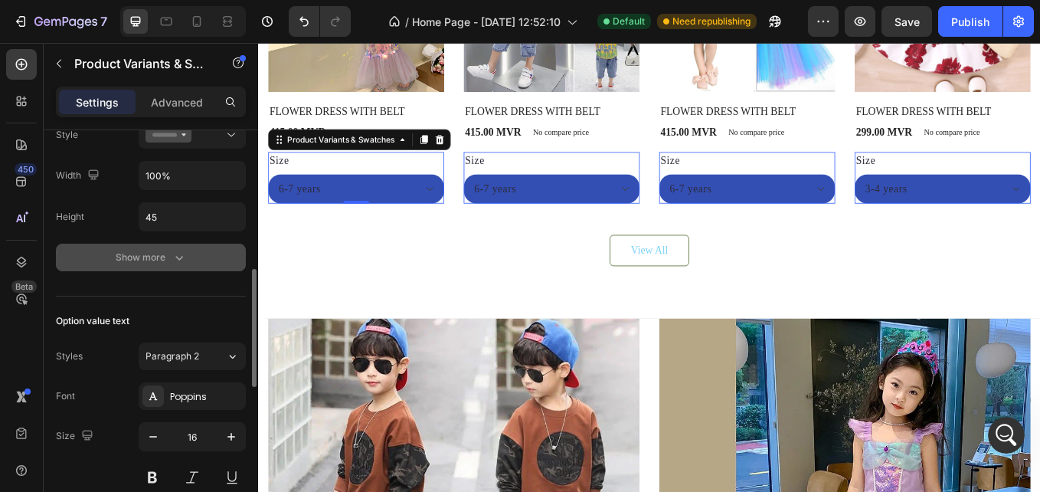
click at [163, 254] on div "Show more" at bounding box center [151, 257] width 71 height 15
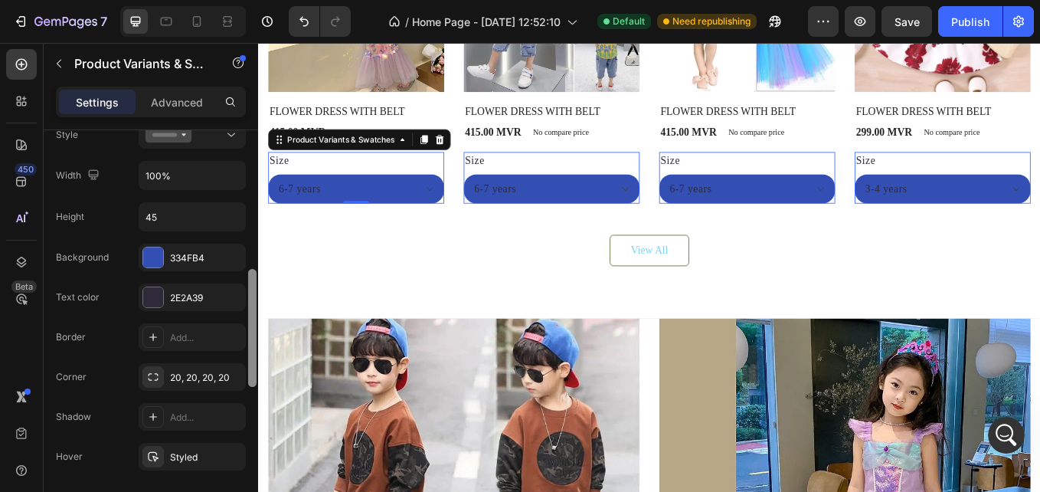
click at [253, 319] on div at bounding box center [252, 328] width 8 height 118
click at [164, 285] on div "2E2A39" at bounding box center [192, 297] width 107 height 28
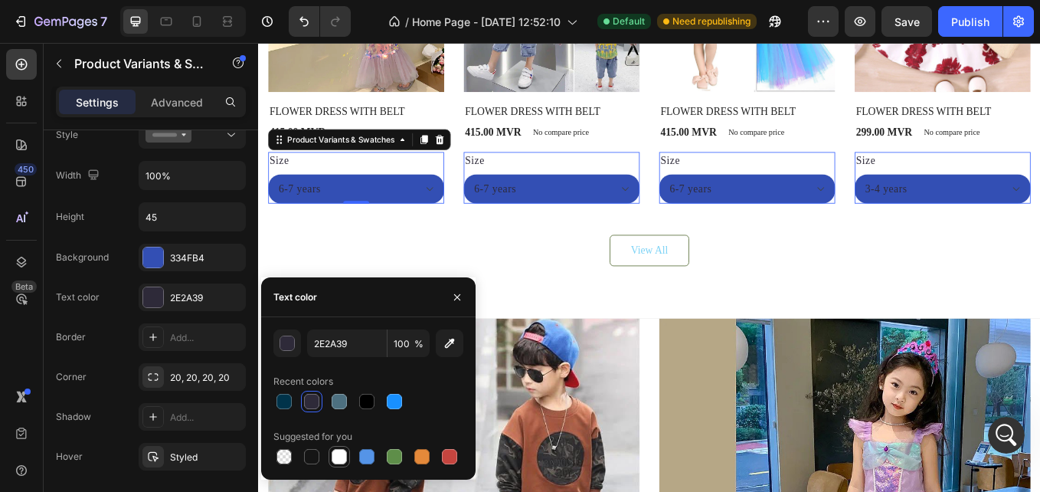
click at [333, 457] on div at bounding box center [339, 456] width 15 height 15
type input "FFFFFF"
click at [0, 0] on html "7 / Home Page - Aug 20, 12:52:10 Default Need republishing Preview Save Publish…" at bounding box center [520, 0] width 1040 height 0
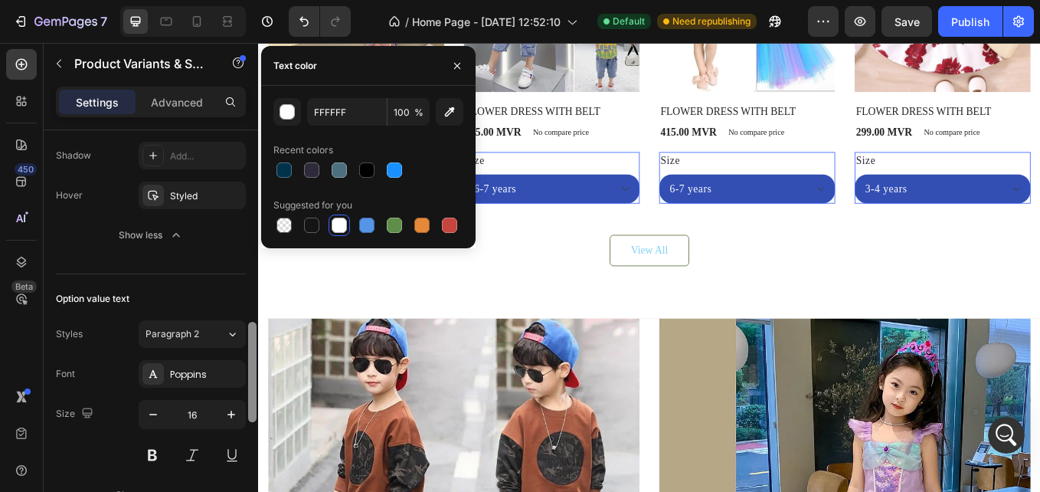
scroll to position [744, 0]
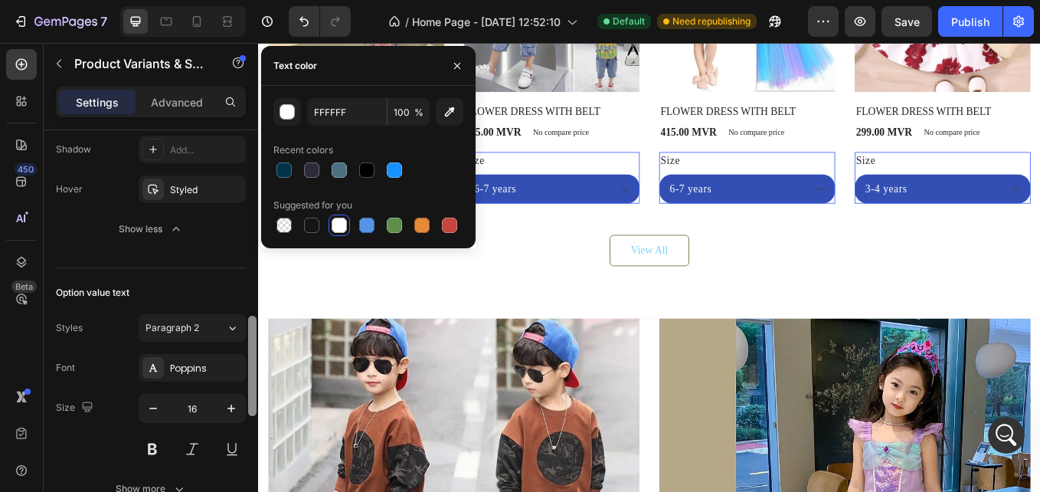
drag, startPoint x: 251, startPoint y: 322, endPoint x: 250, endPoint y: 389, distance: 66.6
click at [250, 389] on div at bounding box center [252, 365] width 8 height 100
click at [194, 361] on div "Poppins" at bounding box center [206, 368] width 72 height 14
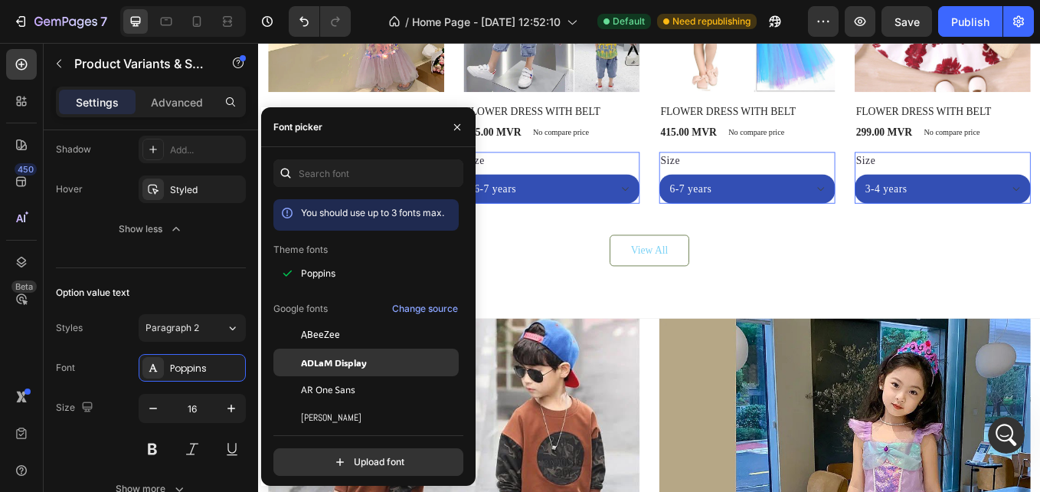
scroll to position [1537, 0]
click at [325, 365] on span "ADLaM Display" at bounding box center [334, 362] width 66 height 14
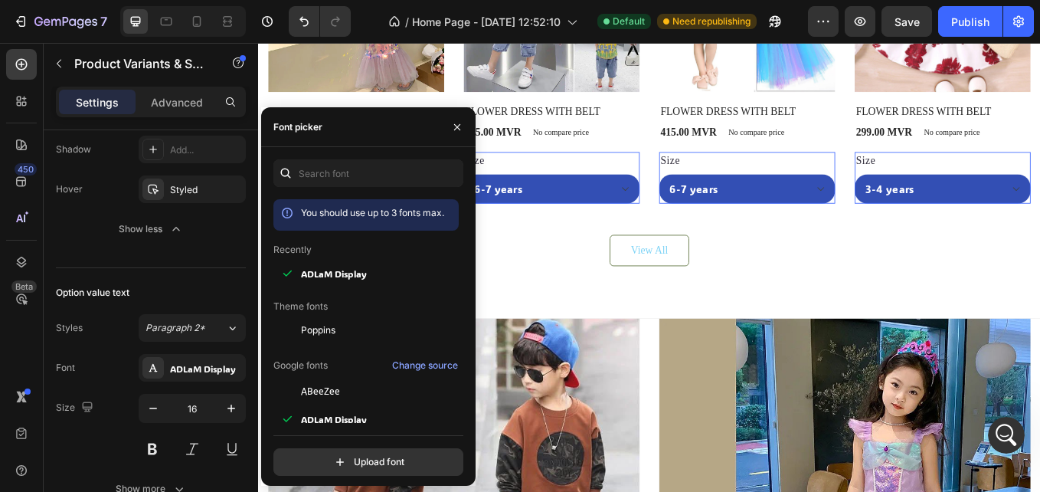
click at [0, 0] on html "7 / Home Page - Aug 20, 12:52:10 Default Need republishing Preview Save Publish…" at bounding box center [520, 0] width 1040 height 0
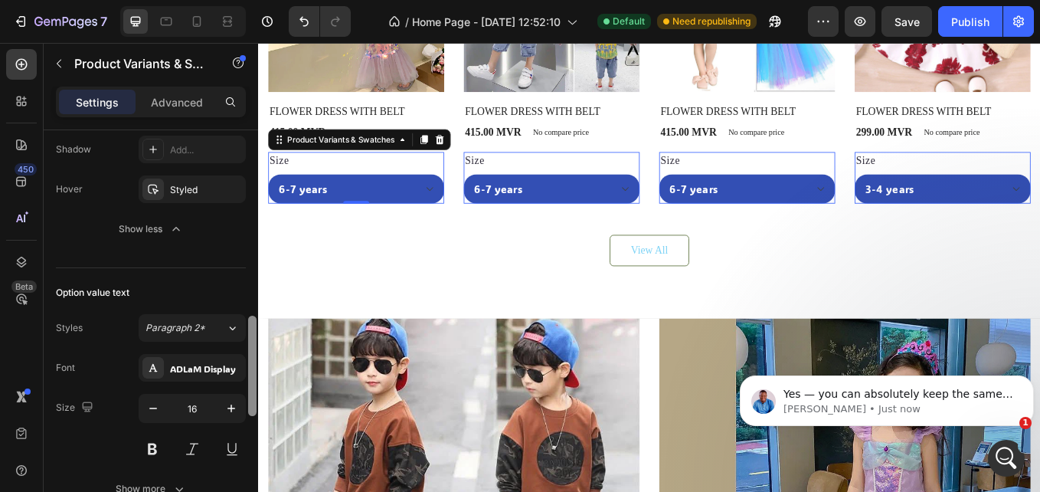
scroll to position [0, 0]
click at [832, 408] on p "Noah • Just now" at bounding box center [898, 409] width 231 height 14
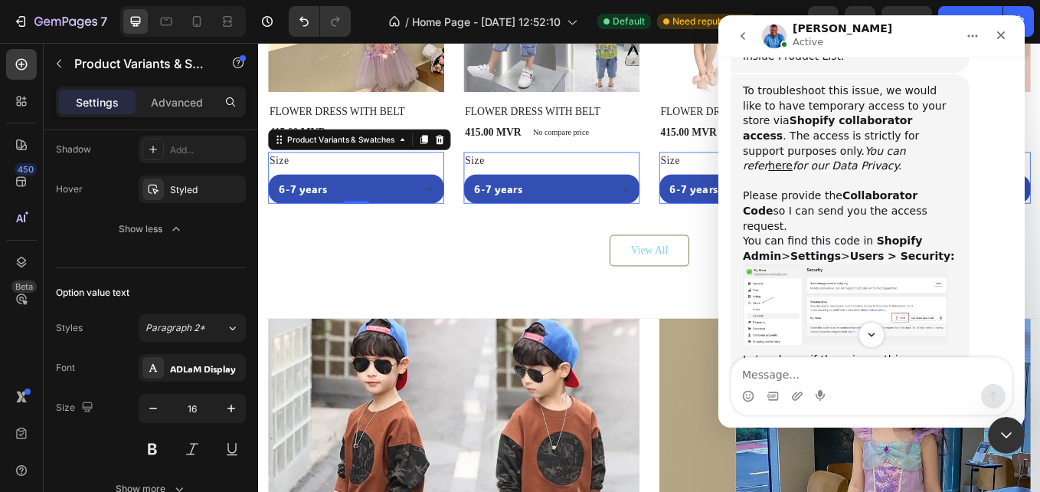
scroll to position [1738, 0]
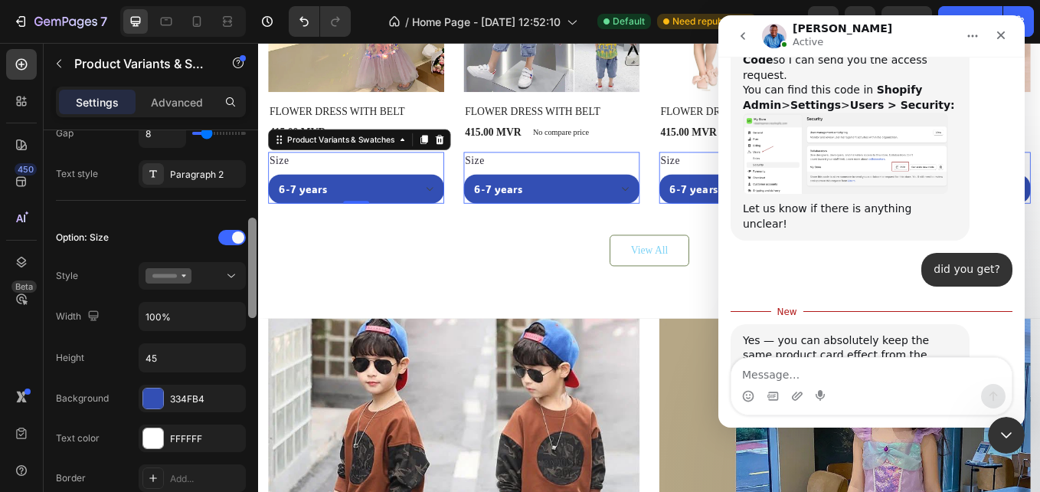
drag, startPoint x: 253, startPoint y: 336, endPoint x: 253, endPoint y: 234, distance: 102.6
click at [253, 234] on div at bounding box center [252, 267] width 8 height 100
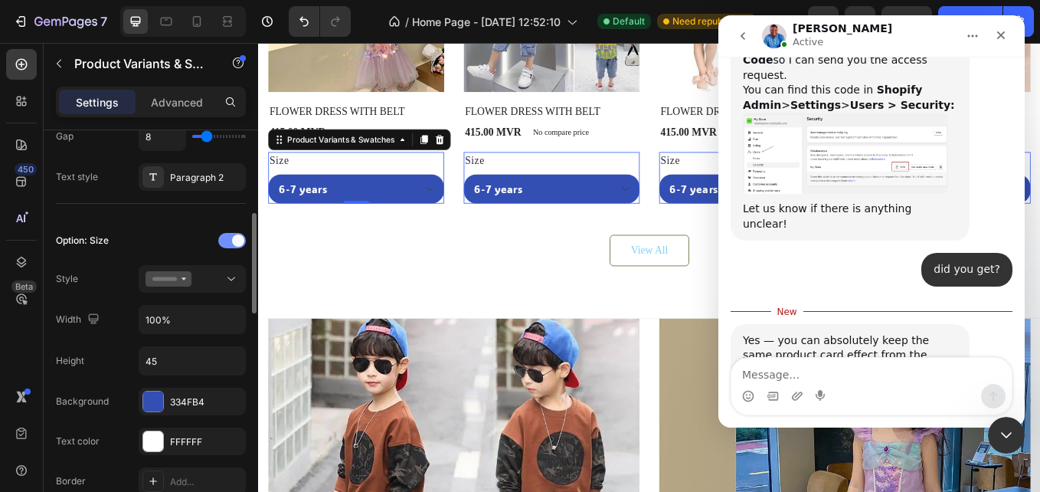
click at [229, 239] on div at bounding box center [232, 240] width 28 height 15
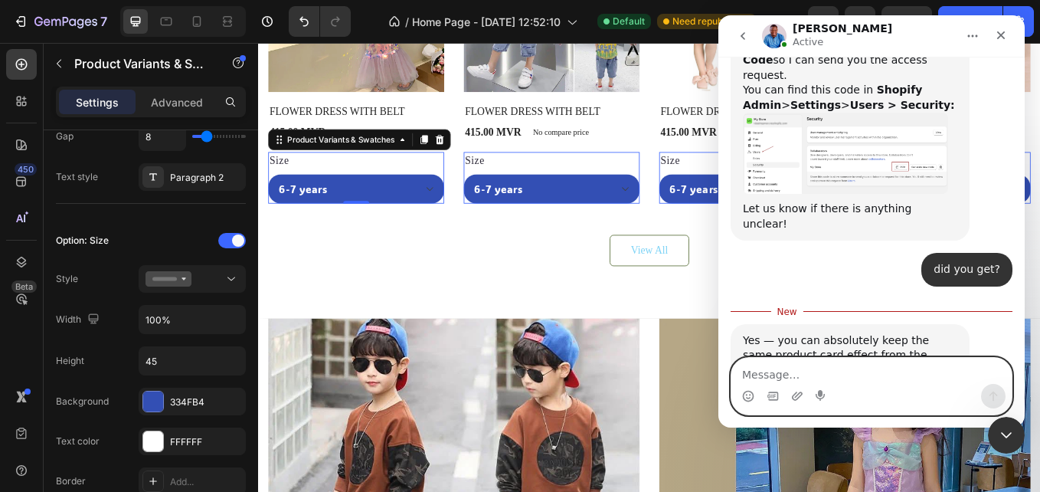
click at [808, 373] on textarea "Message…" at bounding box center [871, 371] width 280 height 26
type textarea "i am trying to remove size but its not work"
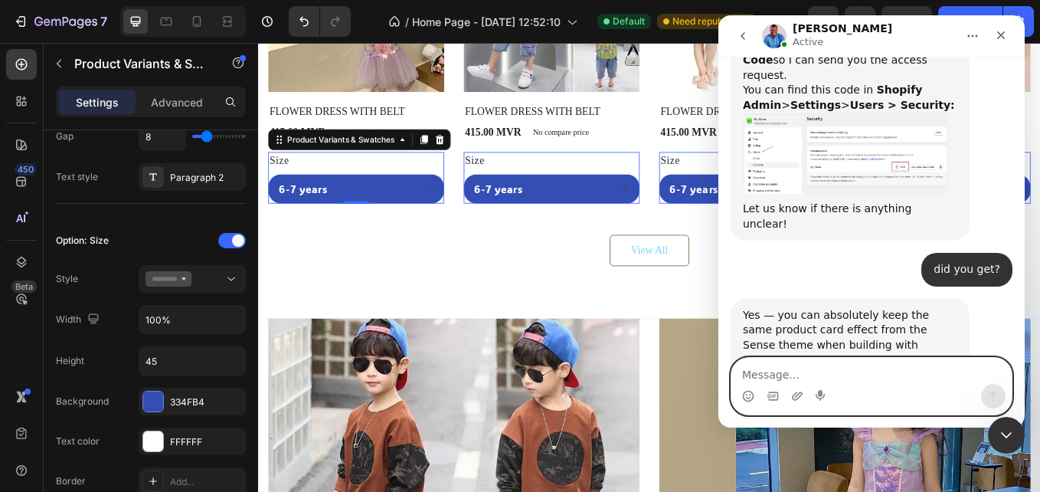
scroll to position [1759, 0]
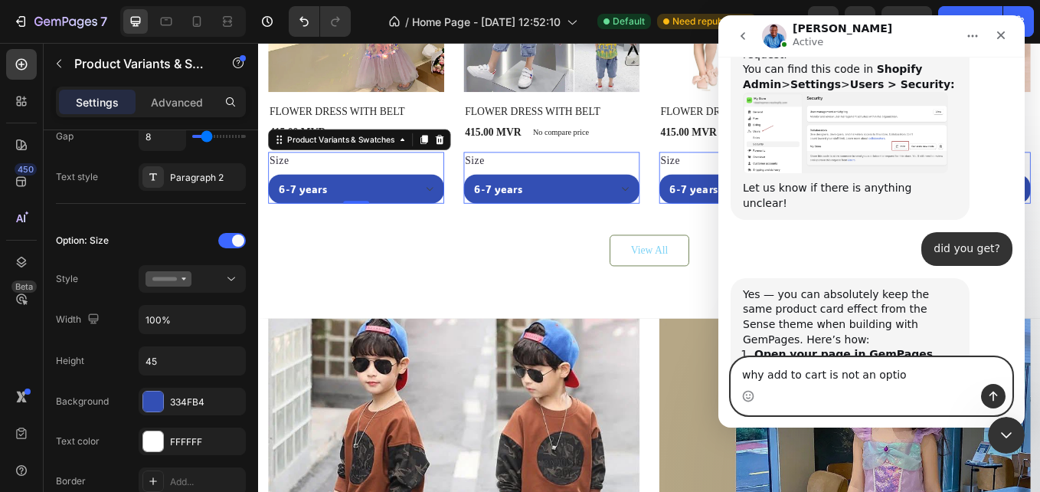
type textarea "why add to cart is not an option"
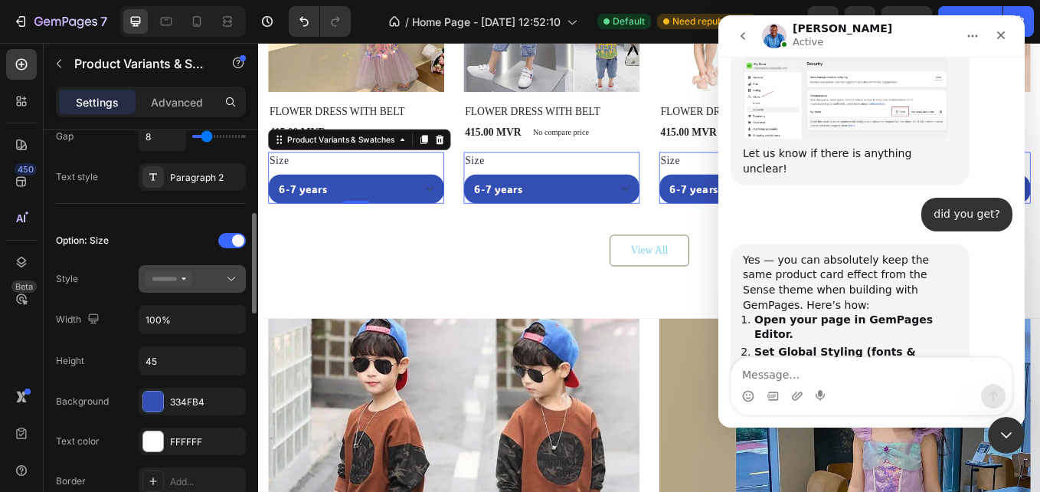
click at [223, 272] on div at bounding box center [191, 278] width 93 height 15
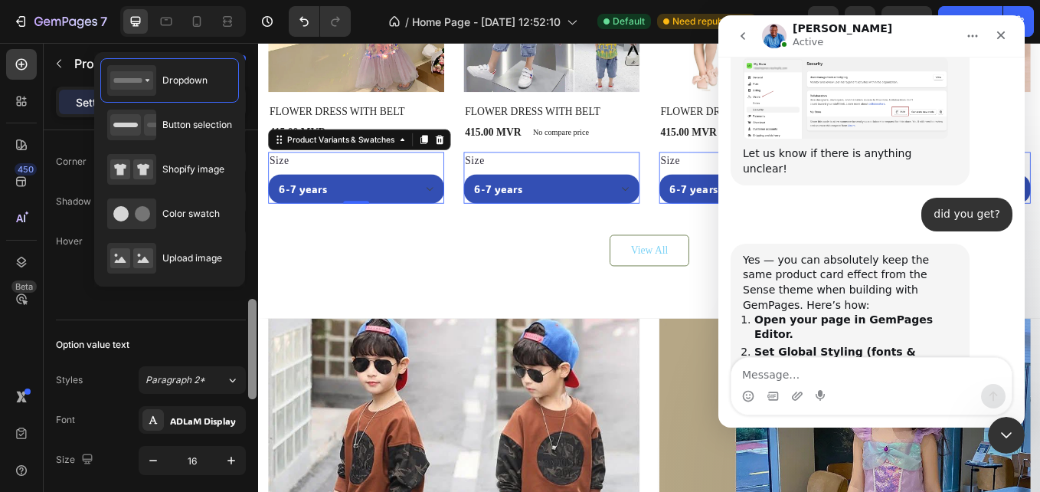
scroll to position [688, 0]
drag, startPoint x: 253, startPoint y: 238, endPoint x: 256, endPoint y: 327, distance: 88.9
click at [256, 327] on div at bounding box center [252, 352] width 8 height 100
click at [92, 324] on div "Option value text Styles Paragraph 2* Font ADLaM Display Size 16 Show more" at bounding box center [151, 446] width 190 height 247
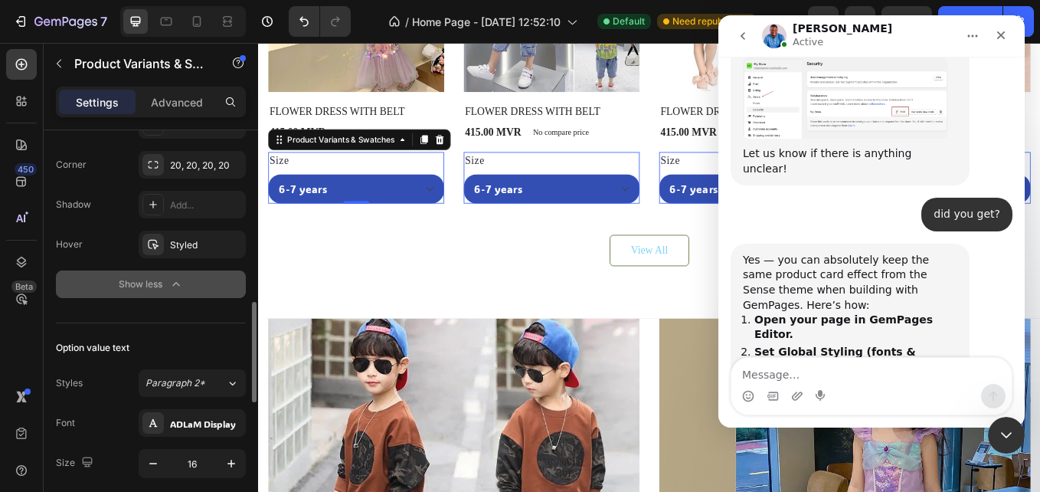
click at [147, 290] on div "Show less" at bounding box center [151, 283] width 65 height 15
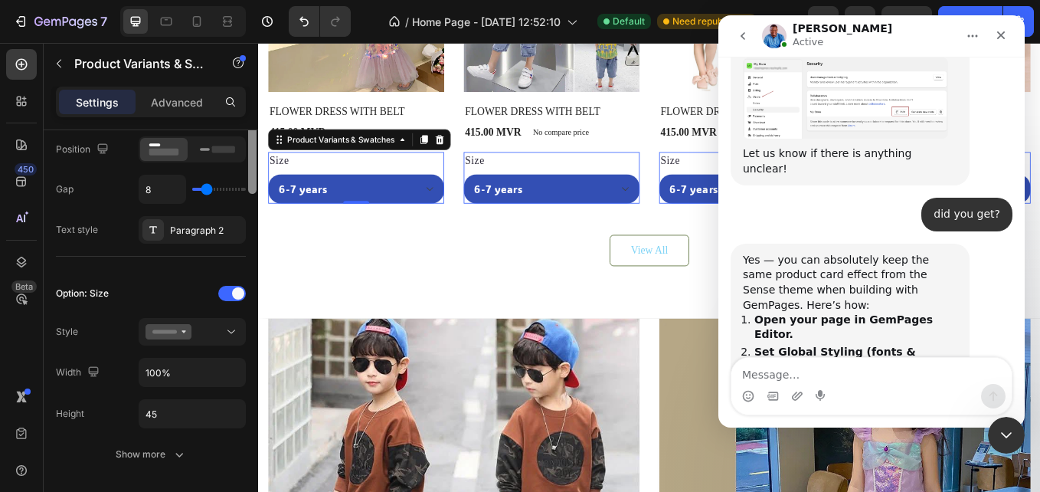
scroll to position [0, 0]
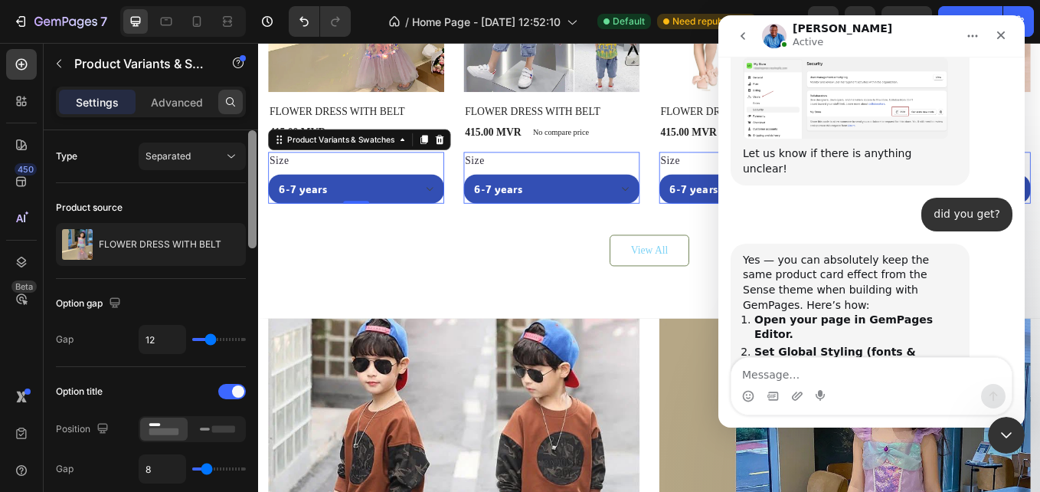
drag, startPoint x: 252, startPoint y: 348, endPoint x: 240, endPoint y: 91, distance: 257.6
click at [240, 91] on div "Settings Advanced Type Separated Product source FLOWER DRESS WITH BELT Option g…" at bounding box center [151, 311] width 214 height 449
click at [24, 138] on icon at bounding box center [21, 144] width 15 height 15
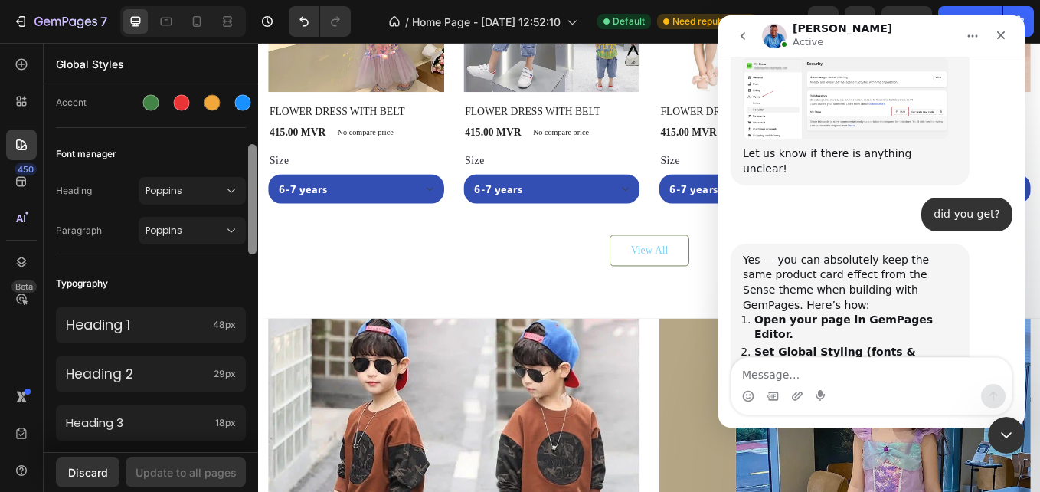
scroll to position [266, 0]
drag, startPoint x: 251, startPoint y: 136, endPoint x: 257, endPoint y: 217, distance: 80.6
click at [257, 217] on div at bounding box center [252, 269] width 11 height 365
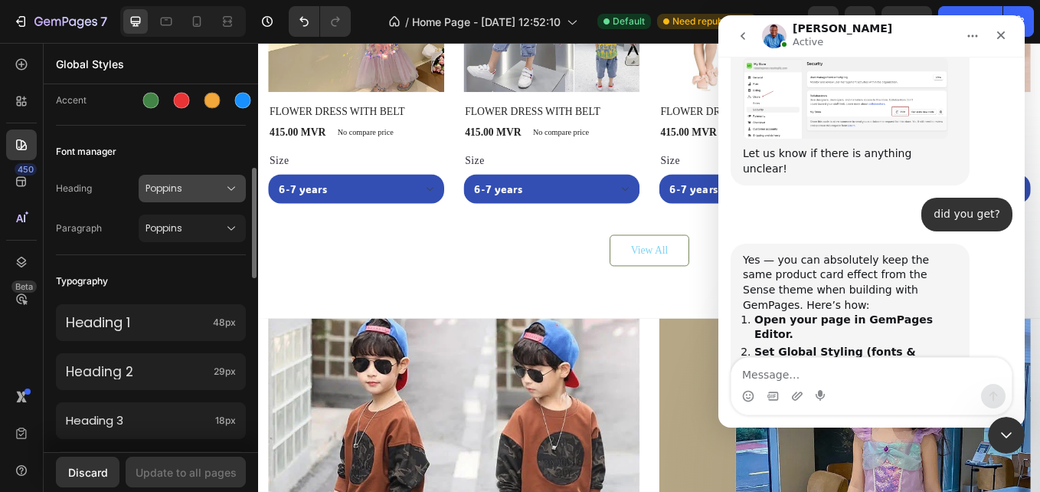
click at [214, 182] on span "Poppins" at bounding box center [184, 188] width 78 height 14
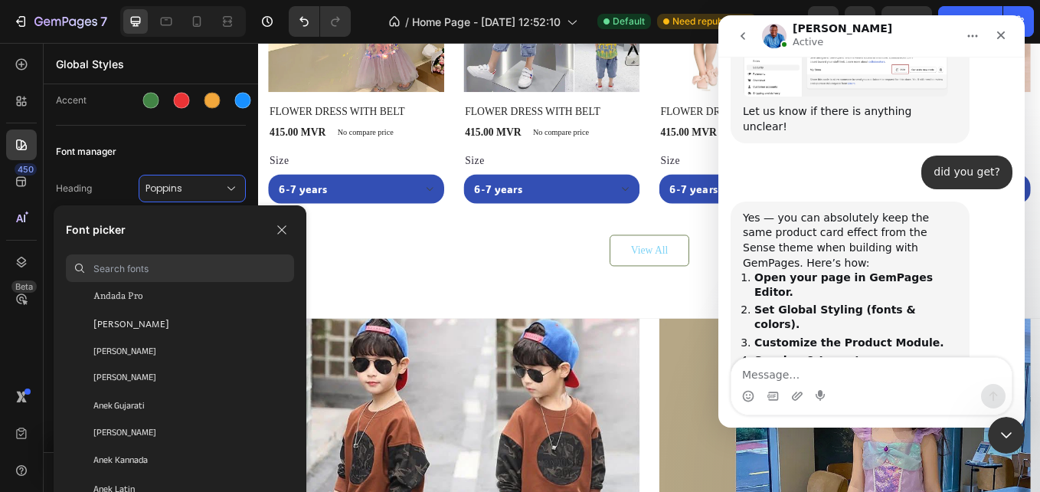
scroll to position [1839, 0]
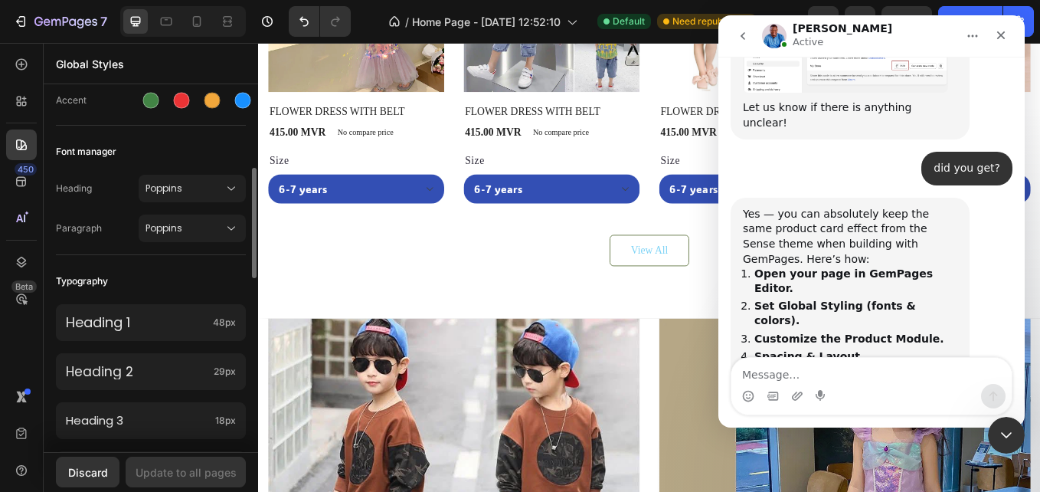
click at [205, 136] on div "Your theme has changed to theme-export-www-incendia-mv-updated-copy-of-s Previe…" at bounding box center [151, 424] width 214 height 1205
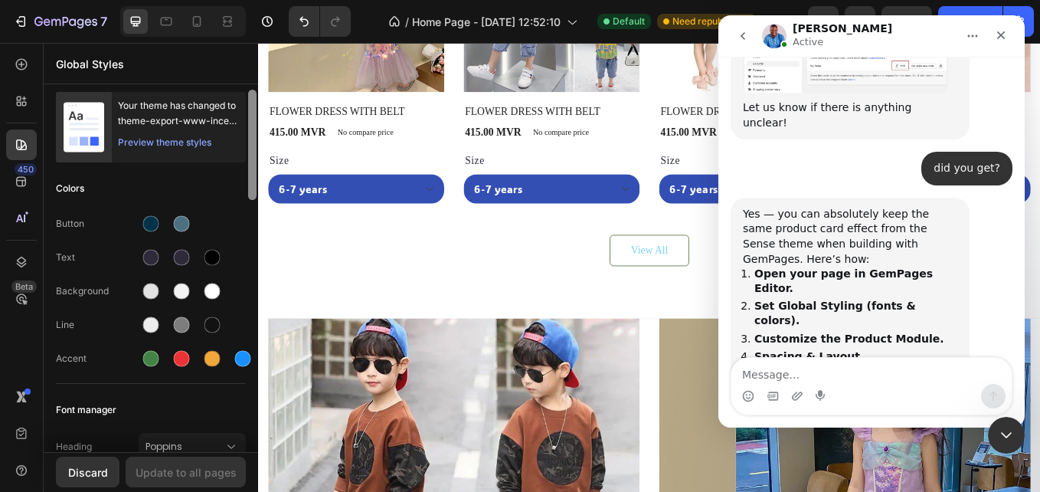
scroll to position [0, 0]
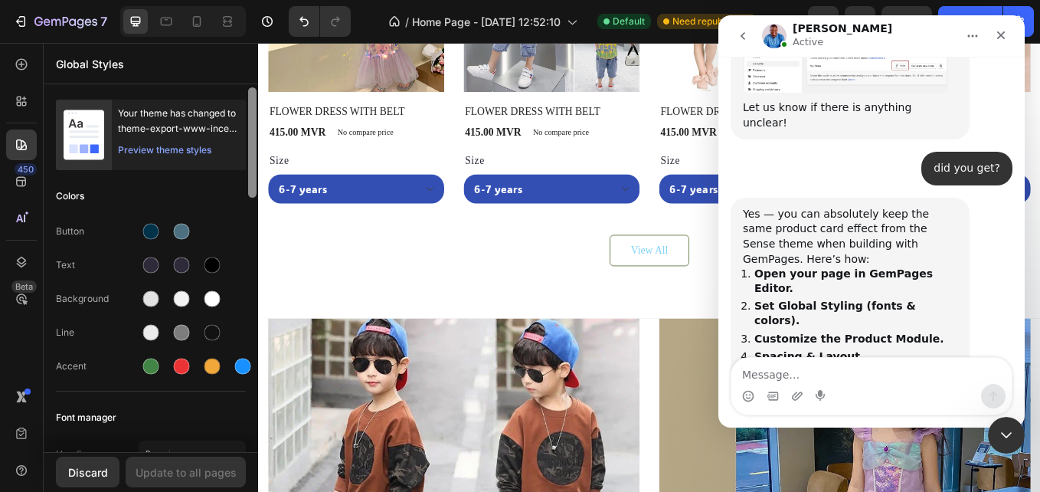
drag, startPoint x: 251, startPoint y: 180, endPoint x: 252, endPoint y: 98, distance: 81.9
click at [252, 98] on div at bounding box center [252, 142] width 8 height 110
click at [160, 299] on div at bounding box center [151, 298] width 25 height 25
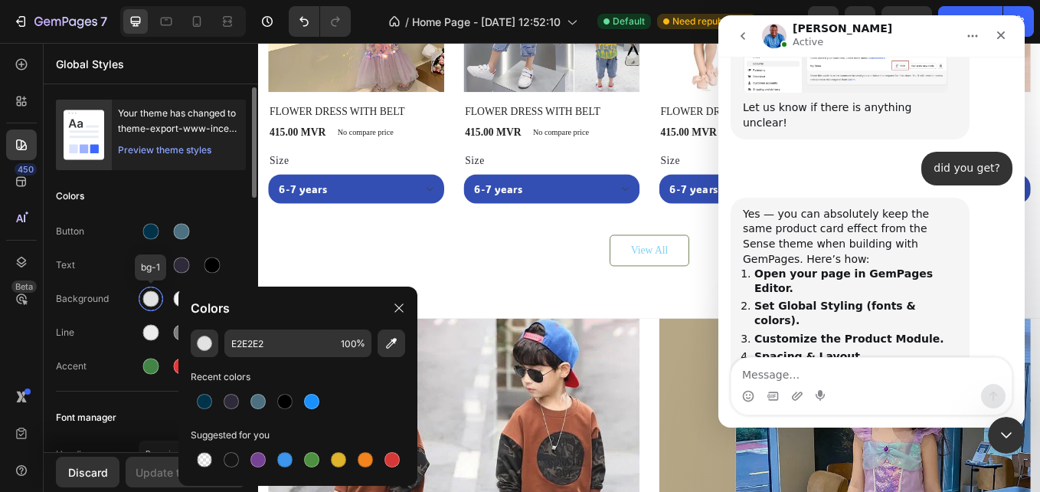
click at [160, 299] on div at bounding box center [151, 298] width 25 height 25
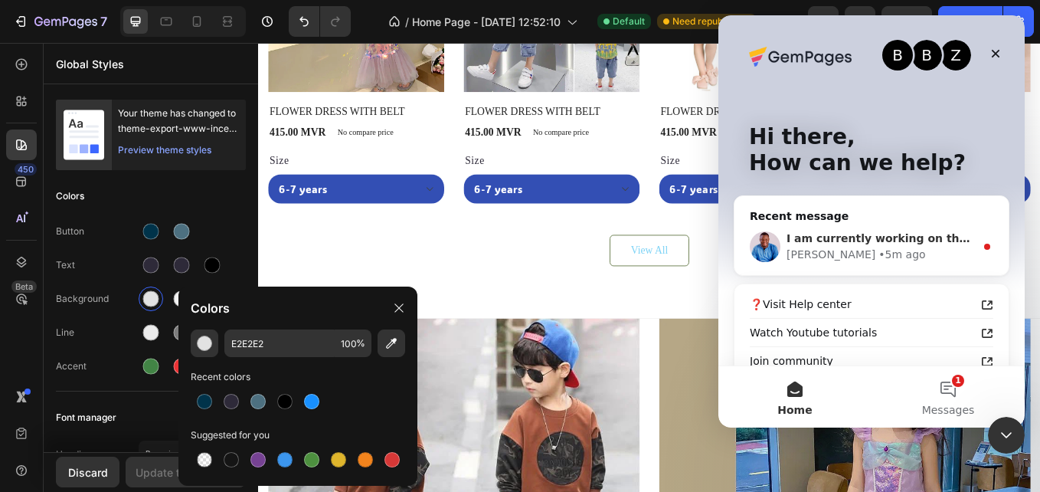
click at [878, 250] on div "• 5m ago" at bounding box center [901, 255] width 47 height 16
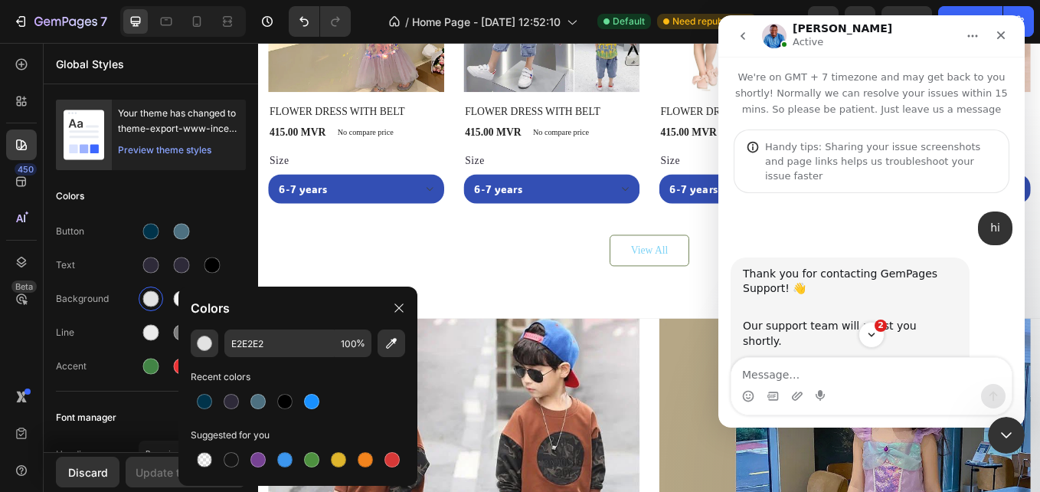
scroll to position [139, 0]
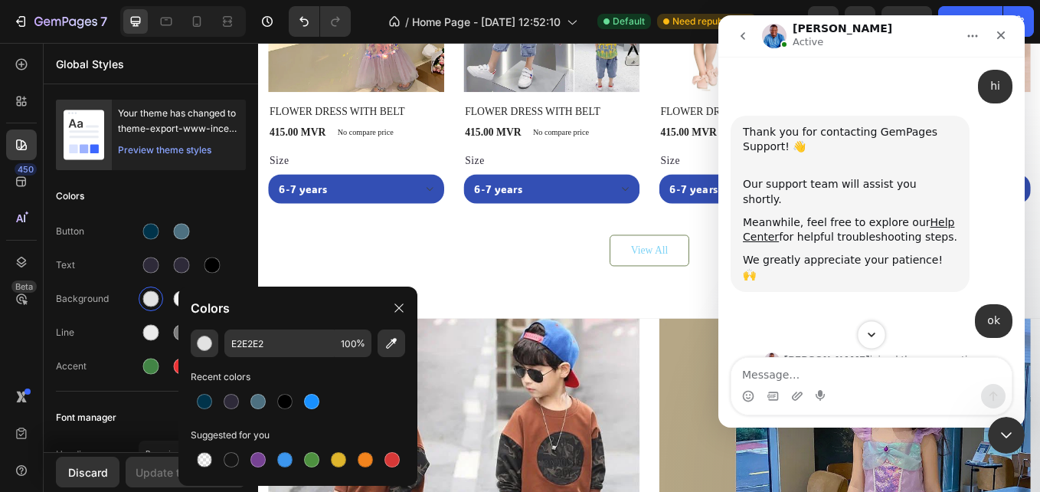
click at [872, 341] on icon "Scroll to bottom" at bounding box center [872, 335] width 14 height 14
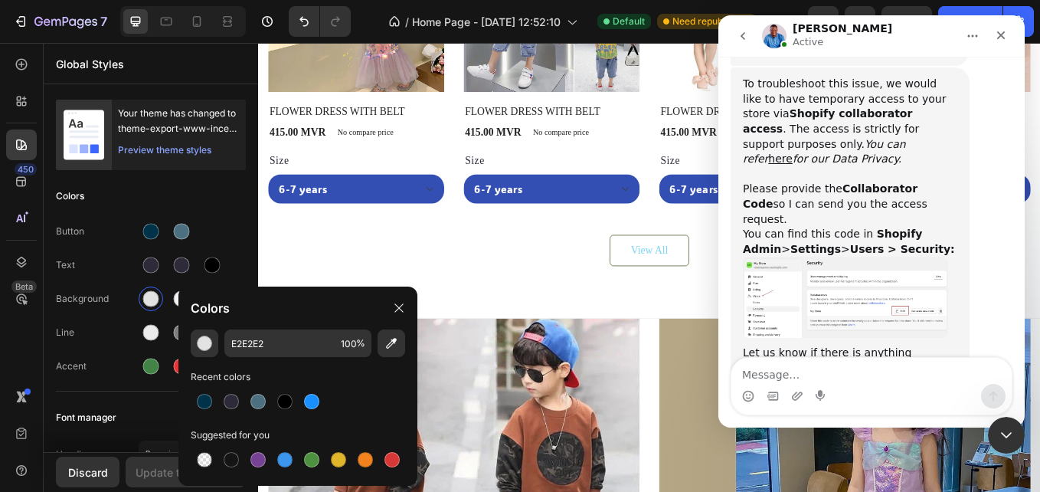
scroll to position [2037, 0]
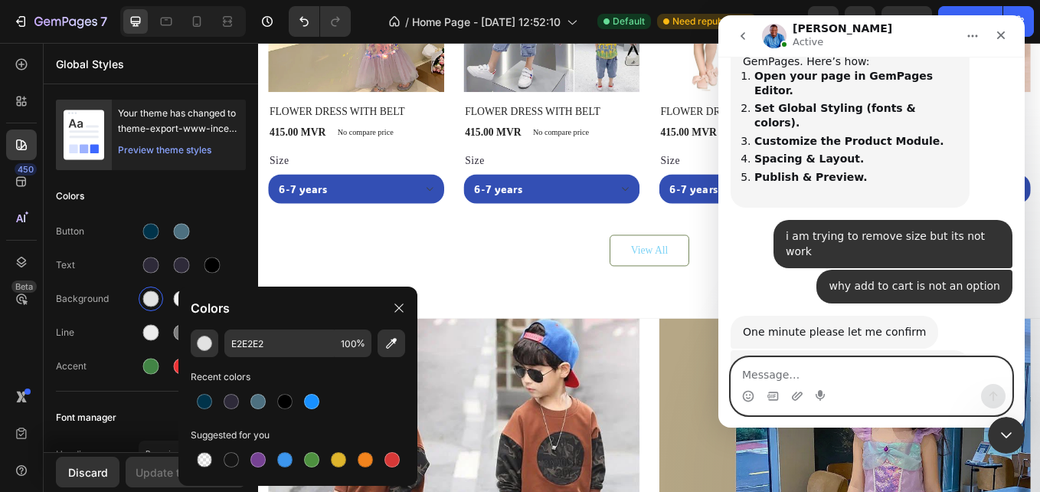
click at [865, 365] on textarea "Message…" at bounding box center [871, 371] width 280 height 26
type textarea "ok"
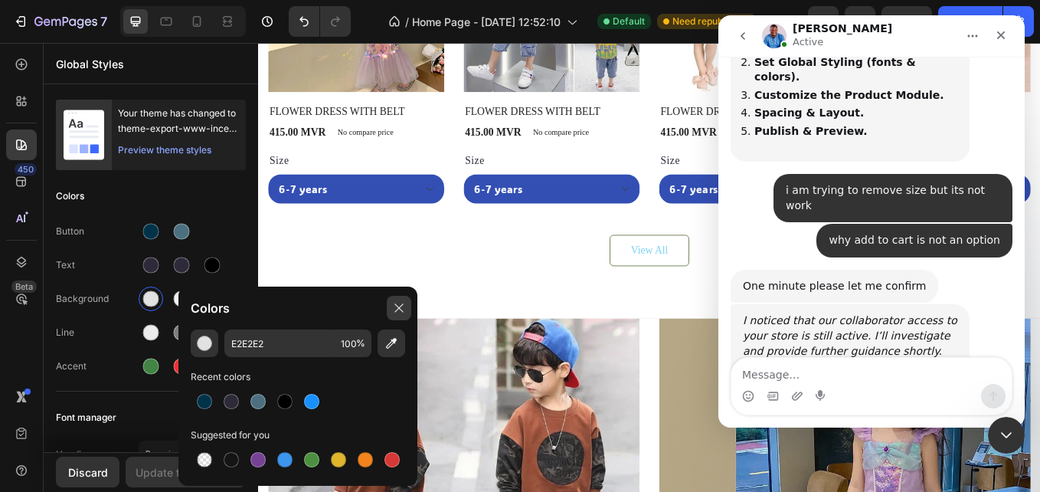
click at [403, 312] on icon at bounding box center [398, 307] width 8 height 8
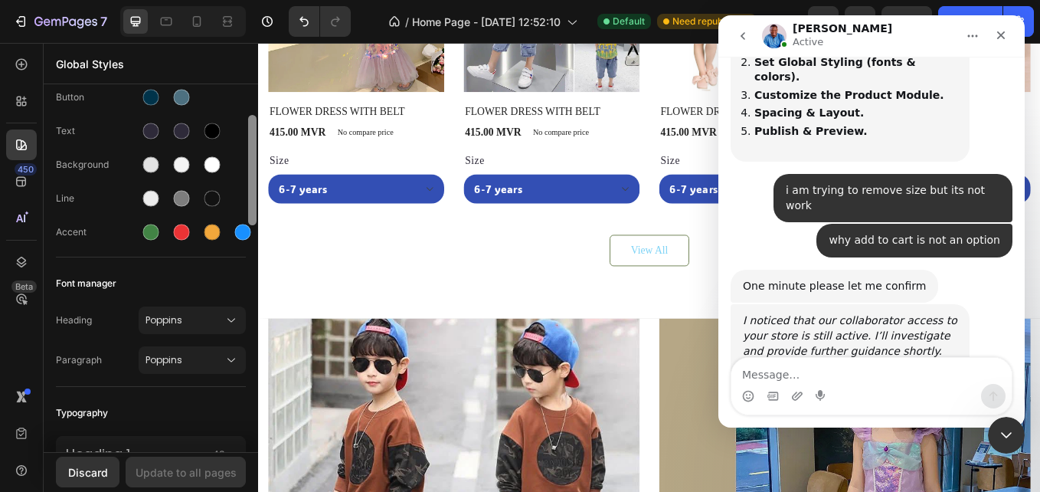
scroll to position [136, 0]
drag, startPoint x: 253, startPoint y: 175, endPoint x: 258, endPoint y: 216, distance: 41.7
click at [258, 0] on div "7 / Home Page - Aug 20, 12:52:10 Default Need republishing Preview Save Publish…" at bounding box center [520, 0] width 1040 height 0
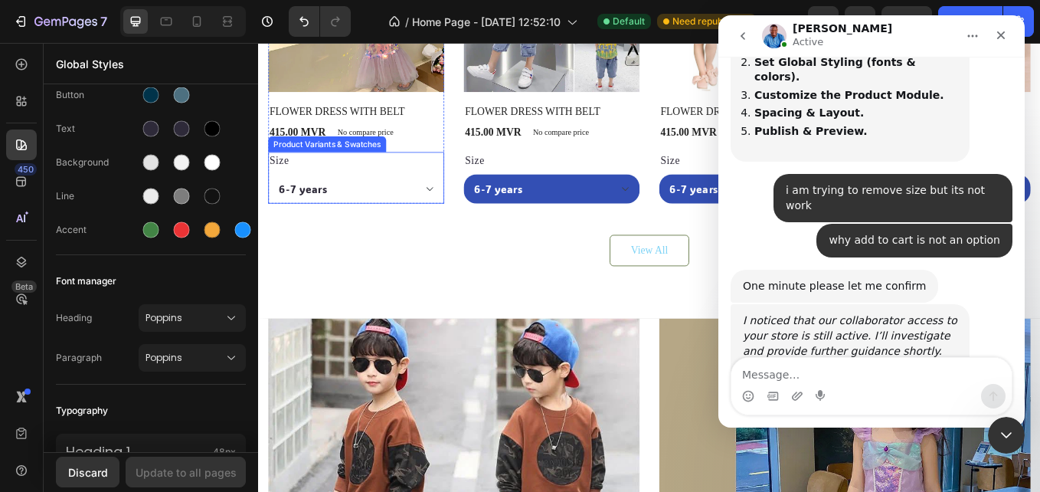
click at [455, 211] on select "6-7 years 7-8 YEARS" at bounding box center [373, 214] width 207 height 34
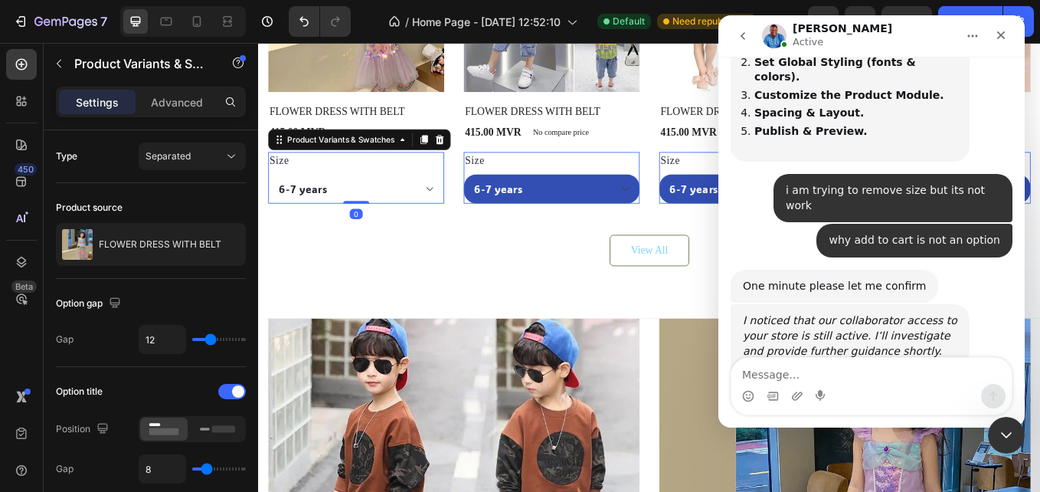
click at [455, 211] on select "6-7 years 7-8 YEARS" at bounding box center [373, 214] width 207 height 34
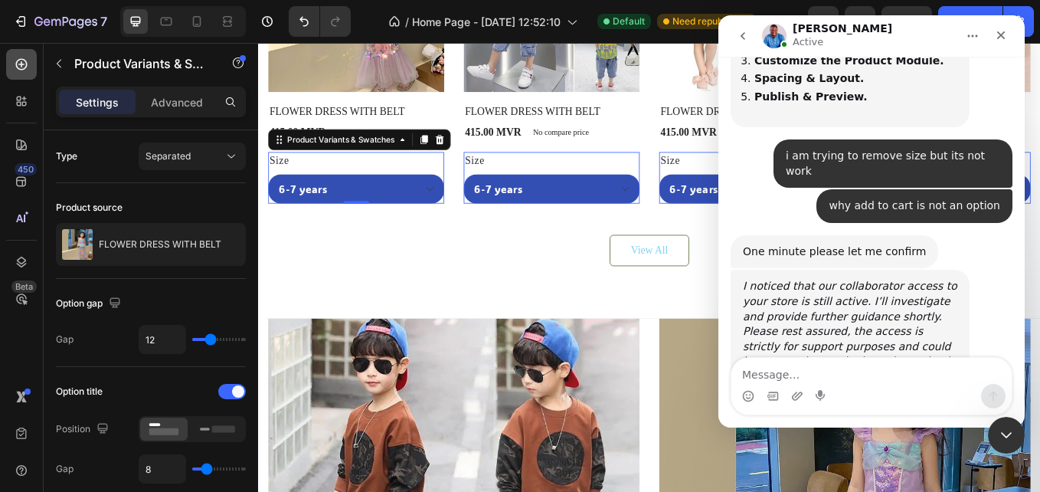
scroll to position [2176, 0]
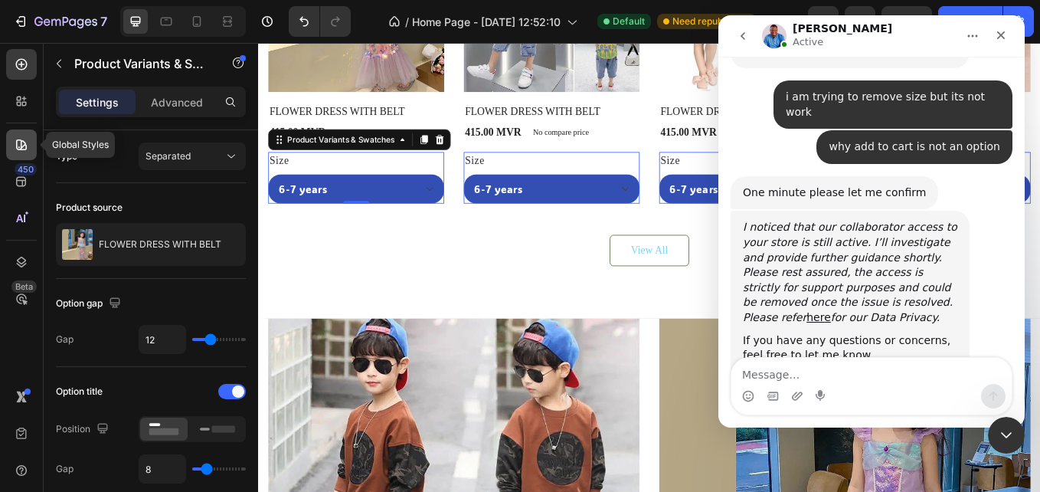
click at [24, 150] on icon at bounding box center [21, 144] width 11 height 11
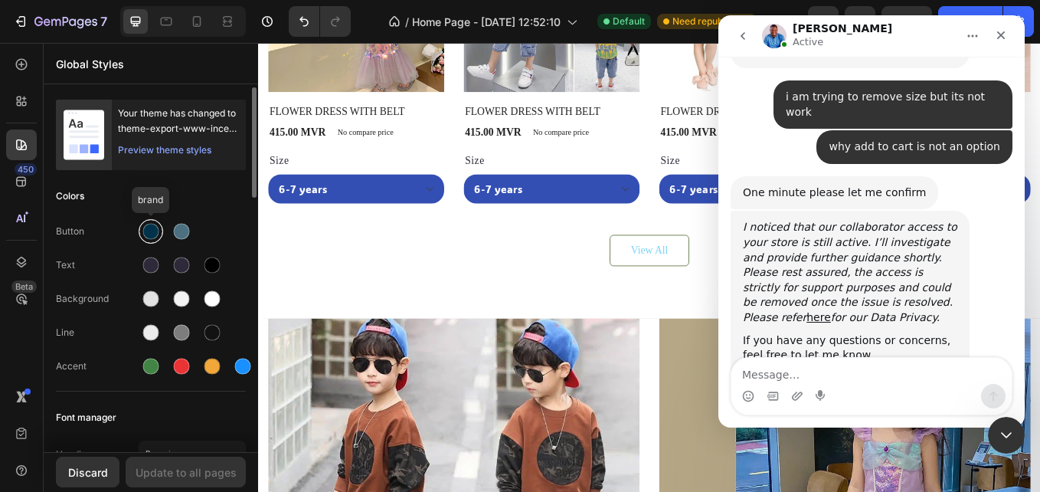
click at [149, 234] on div at bounding box center [151, 232] width 16 height 16
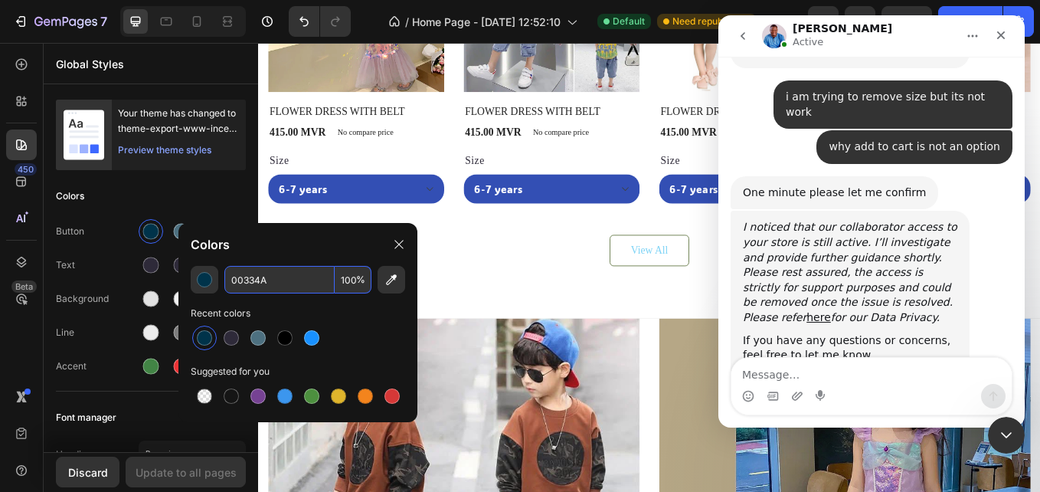
paste input "#F94CA4"
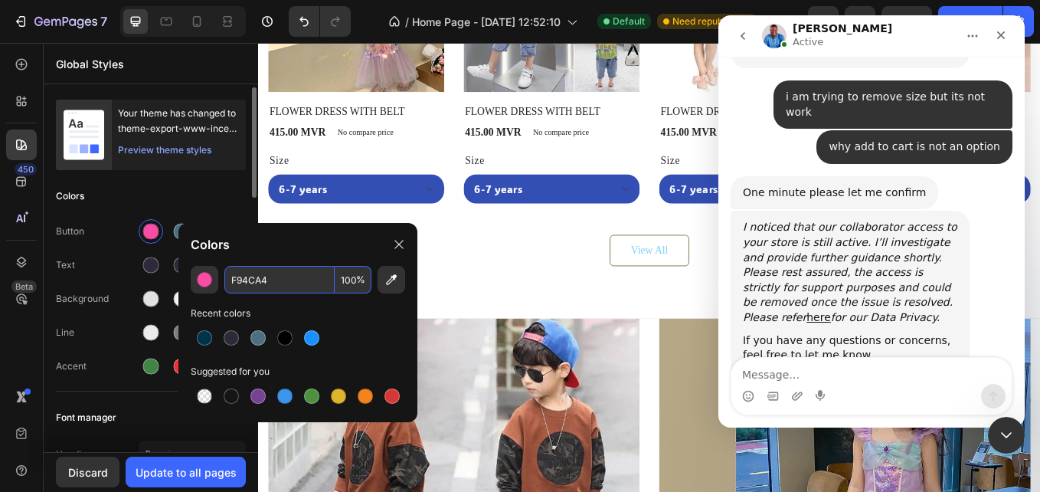
type input "F94CA4"
click at [177, 195] on div "Colors" at bounding box center [151, 196] width 190 height 28
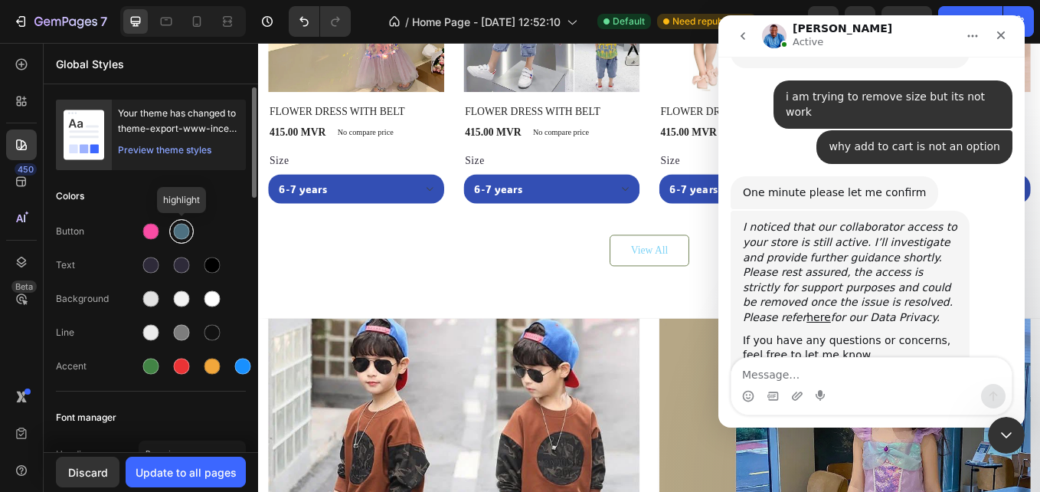
click at [179, 226] on div at bounding box center [182, 232] width 16 height 16
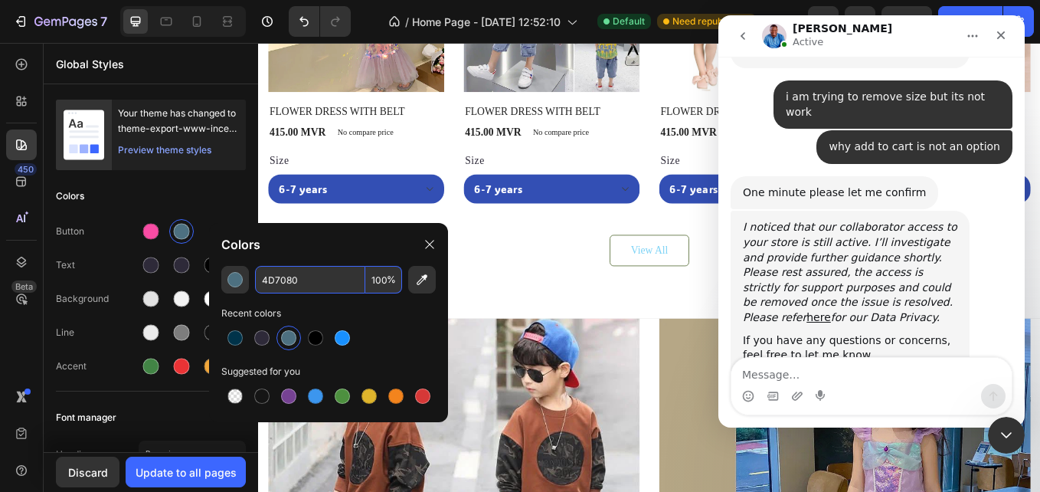
click at [319, 286] on input "4D7080" at bounding box center [310, 280] width 110 height 28
paste input "#F4A236"
type input "F4A236"
click at [112, 247] on div "Button Text Background Line Accent" at bounding box center [151, 300] width 190 height 181
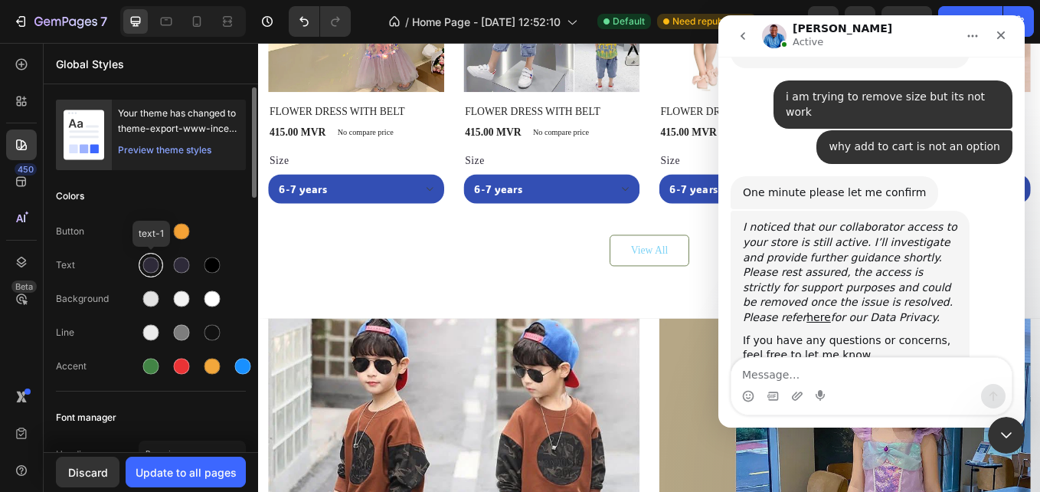
click at [138, 262] on div at bounding box center [151, 265] width 28 height 28
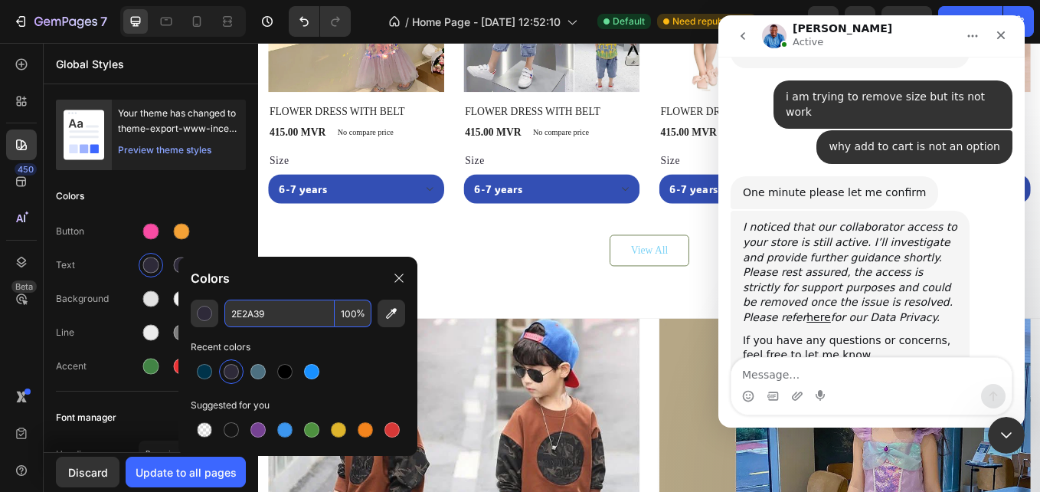
paste input "#111111"
type input "111111"
click at [21, 343] on div "450 Beta" at bounding box center [21, 215] width 31 height 332
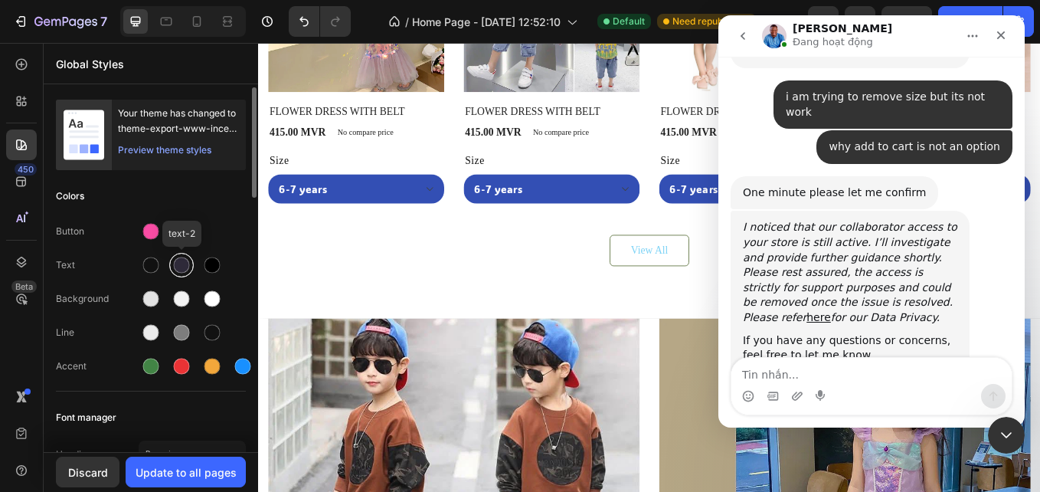
click at [173, 260] on div at bounding box center [181, 265] width 18 height 18
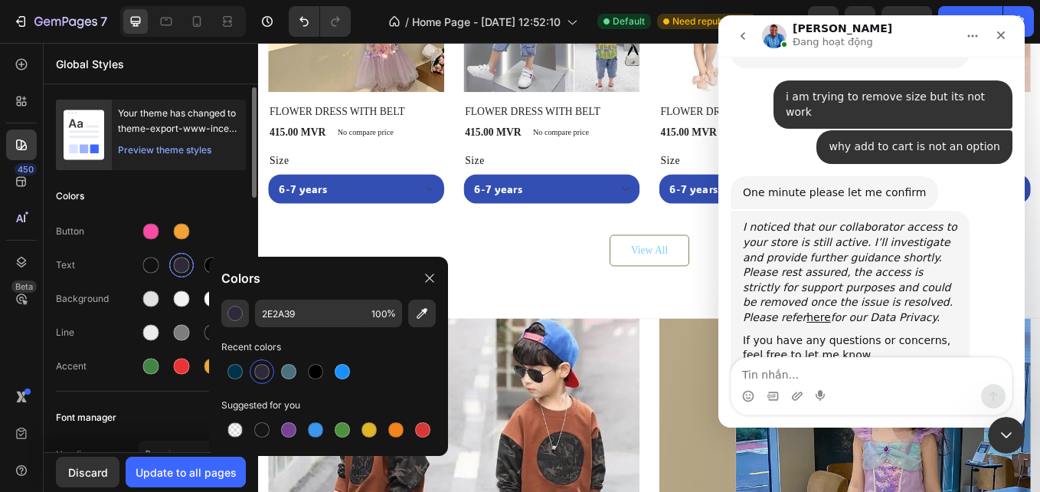
scroll to position [2162, 0]
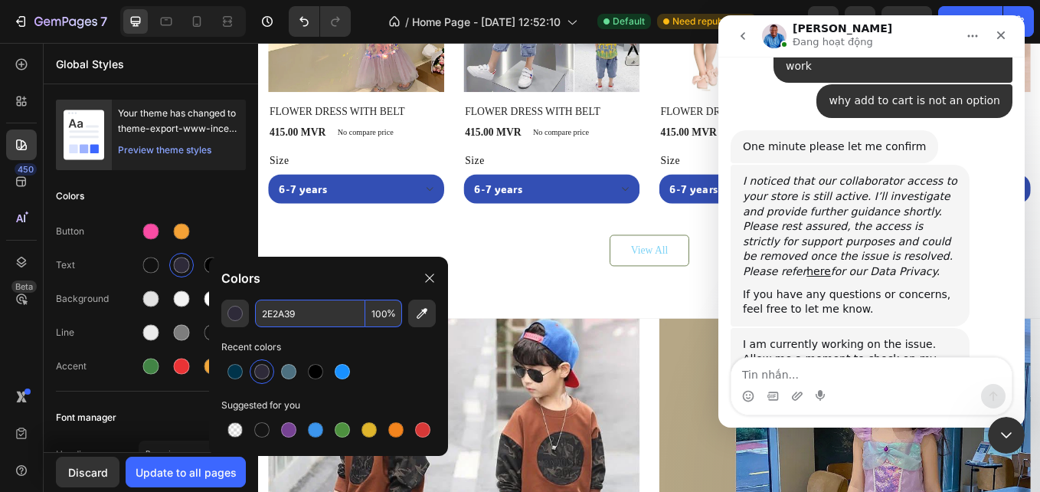
click at [294, 302] on input "2E2A39" at bounding box center [310, 313] width 110 height 28
paste input "#555555"
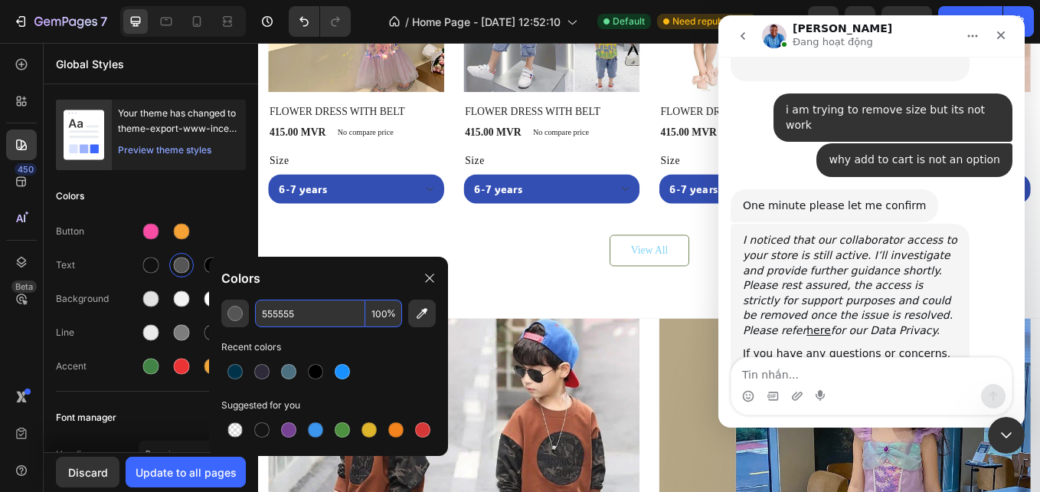
type input "555555"
click at [18, 324] on div "450 Beta" at bounding box center [21, 215] width 31 height 332
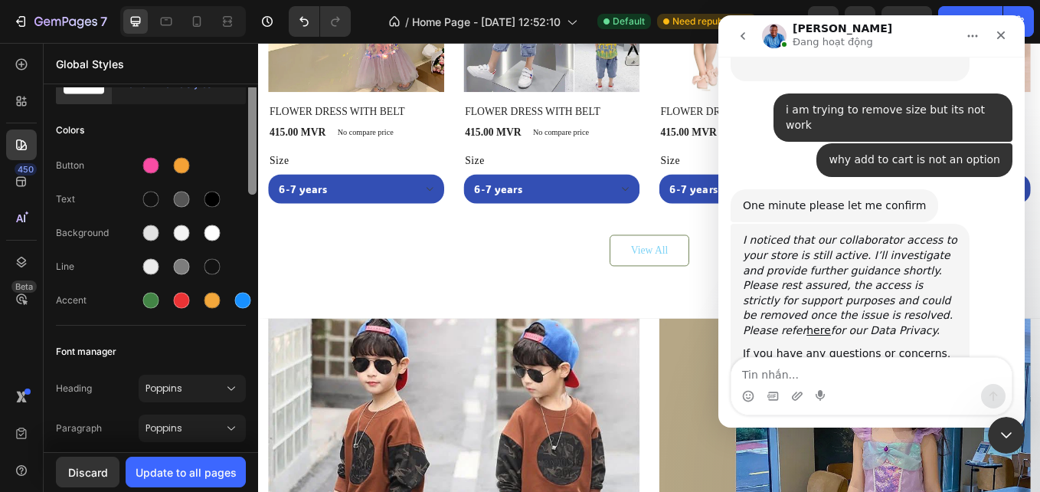
scroll to position [96, 0]
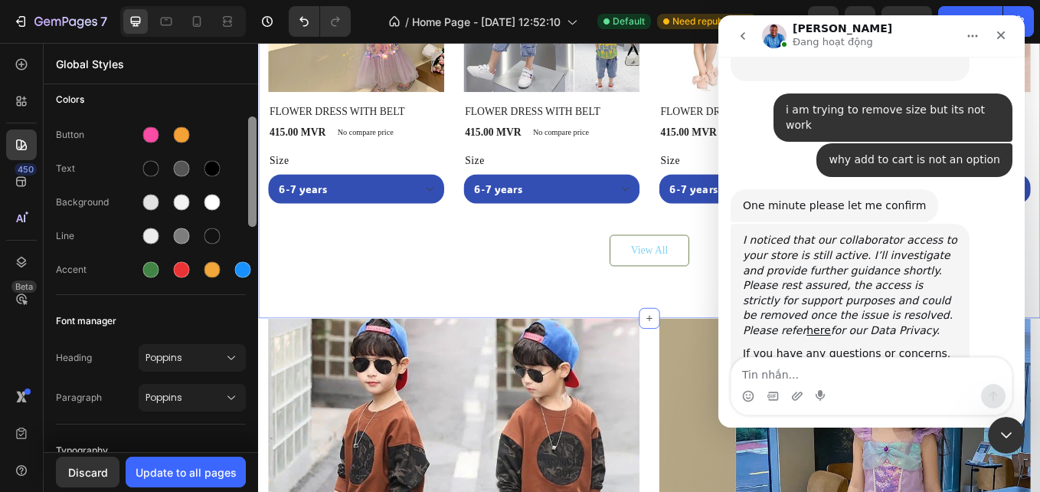
drag, startPoint x: 512, startPoint y: 214, endPoint x: 259, endPoint y: 236, distance: 254.4
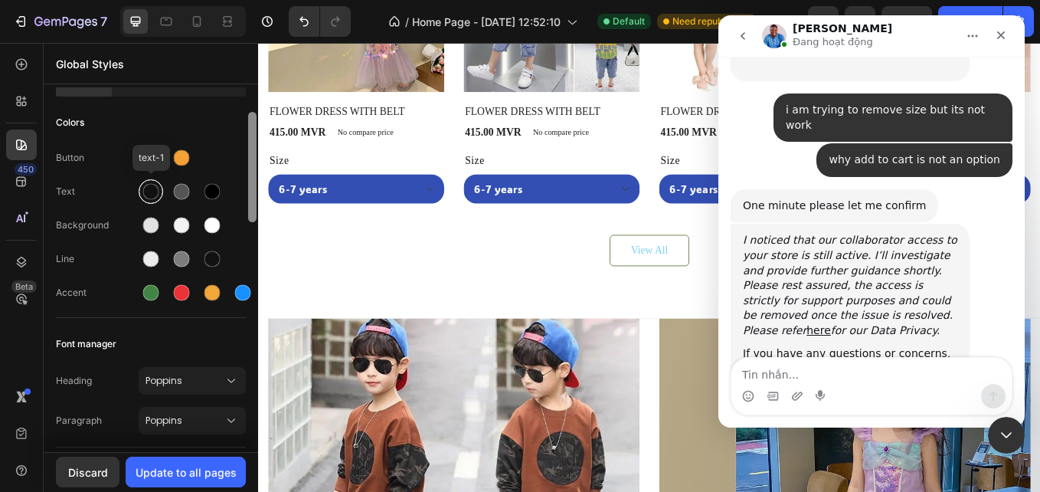
scroll to position [71, 0]
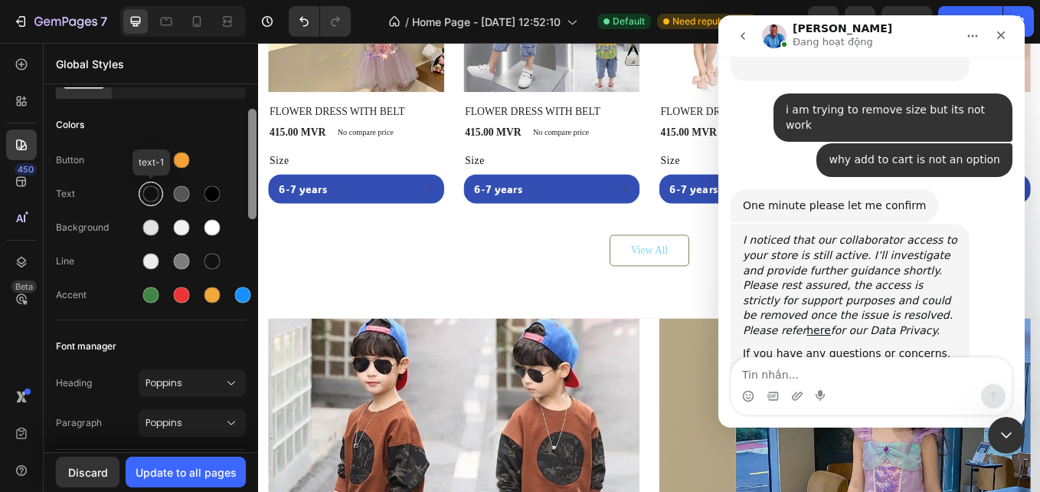
click at [158, 193] on div at bounding box center [151, 194] width 16 height 16
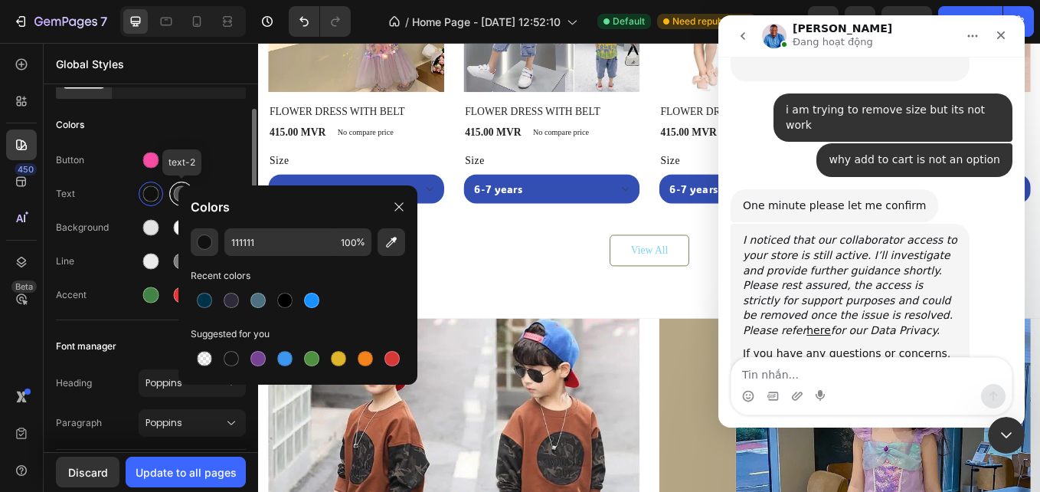
click at [178, 190] on div at bounding box center [182, 194] width 16 height 16
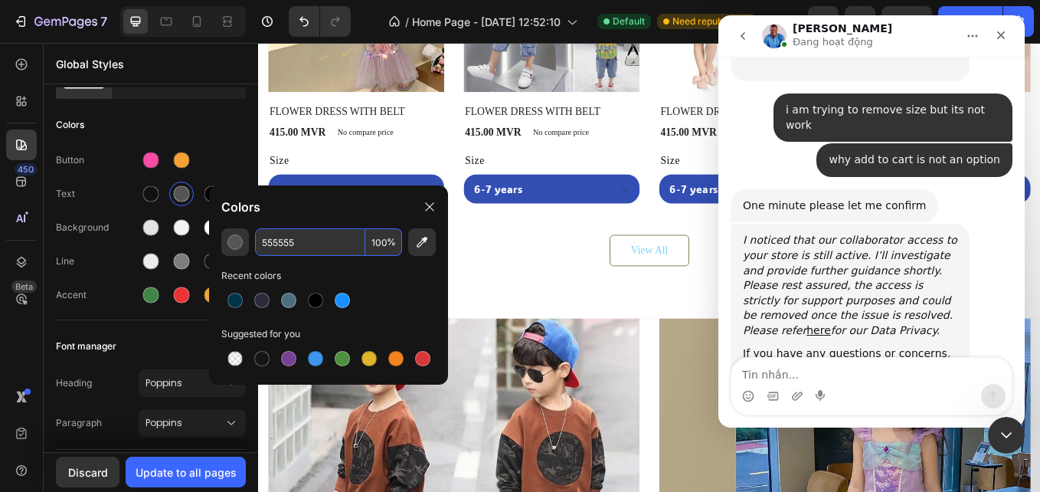
click at [276, 237] on input "555555" at bounding box center [310, 242] width 110 height 28
paste input "#"
type input "555555"
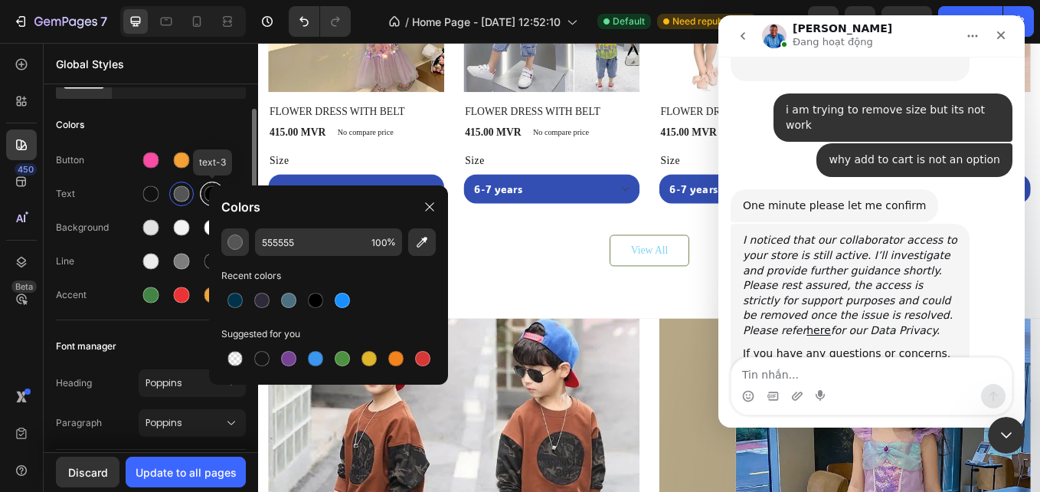
click at [216, 182] on div at bounding box center [212, 193] width 25 height 25
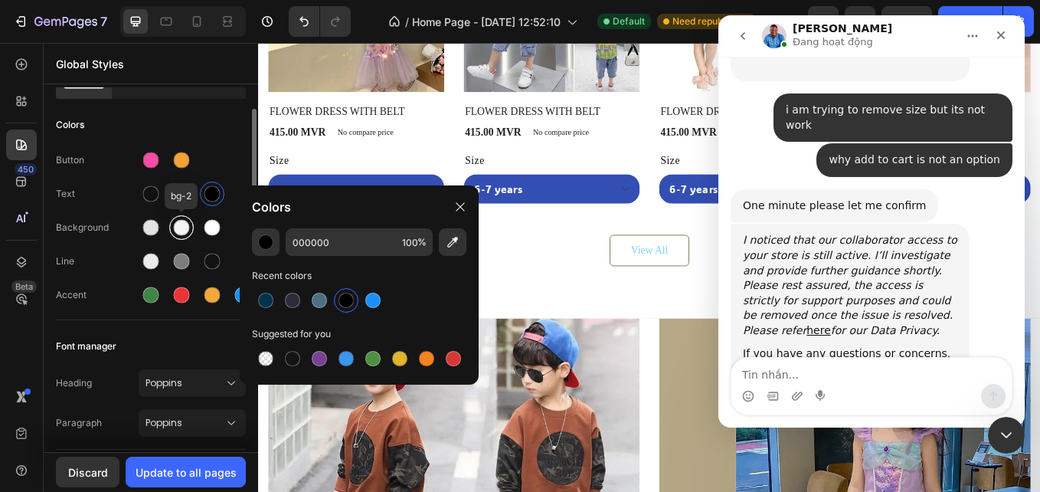
click at [186, 226] on div at bounding box center [182, 228] width 16 height 16
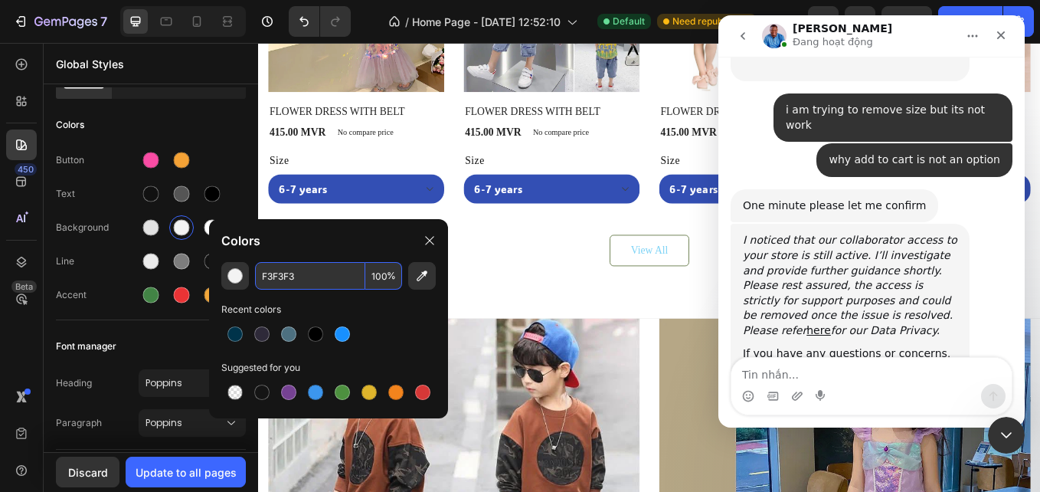
click at [279, 280] on input "F3F3F3" at bounding box center [310, 276] width 110 height 28
paste input "#F6FBFF"
type input "F6FBFF"
click at [208, 225] on div at bounding box center [212, 228] width 16 height 16
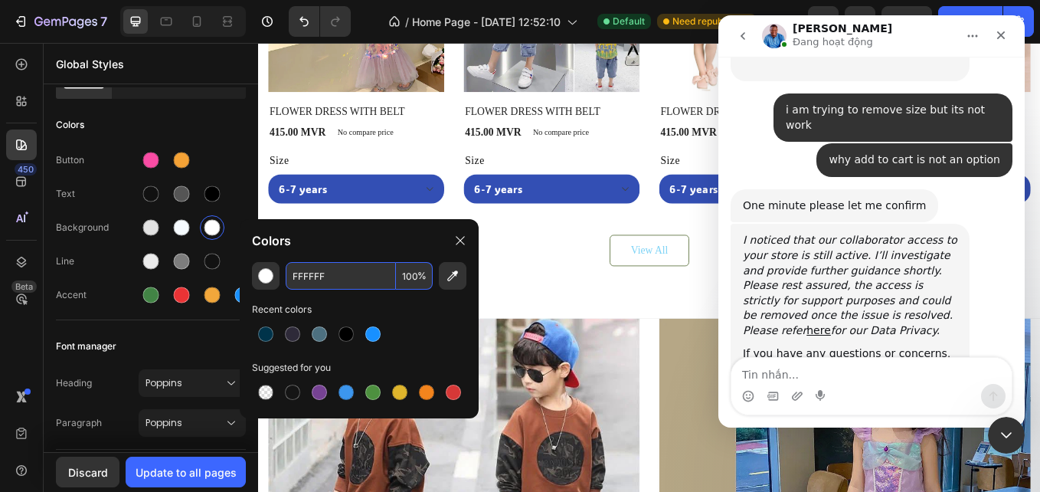
click at [321, 283] on input "FFFFFF" at bounding box center [341, 276] width 110 height 28
paste input "#F94CA4"
type input "F94CA4"
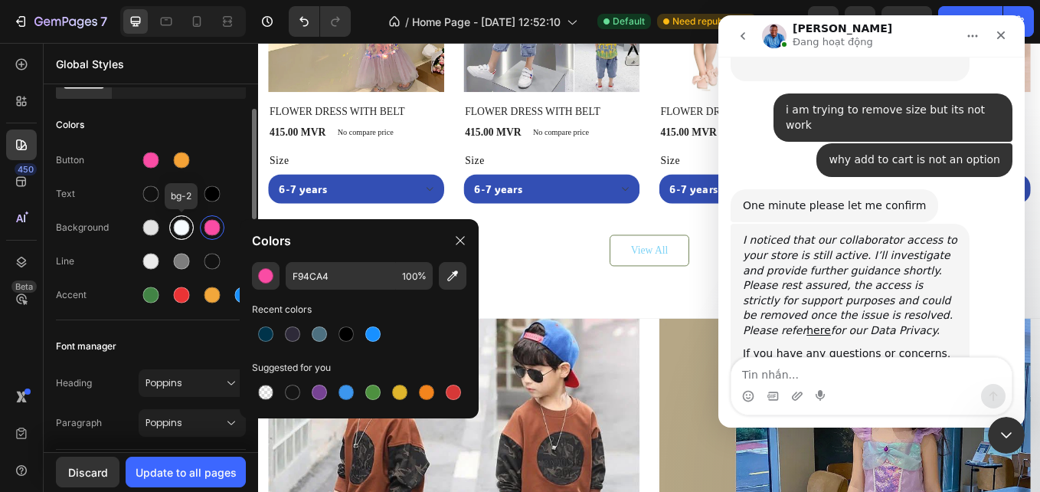
click at [191, 217] on div at bounding box center [182, 228] width 28 height 28
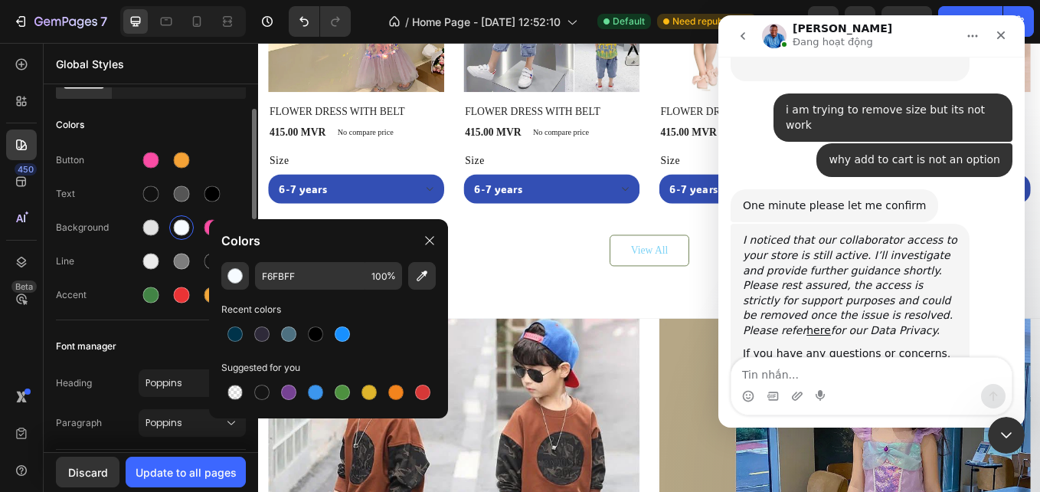
click at [132, 273] on div "Button Text Background Line Accent" at bounding box center [151, 229] width 190 height 181
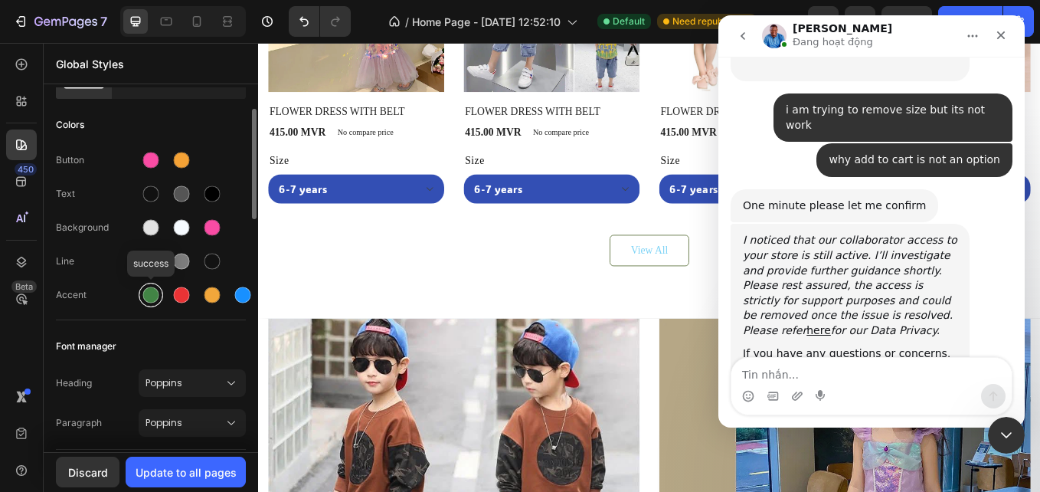
click at [152, 300] on div at bounding box center [151, 295] width 16 height 16
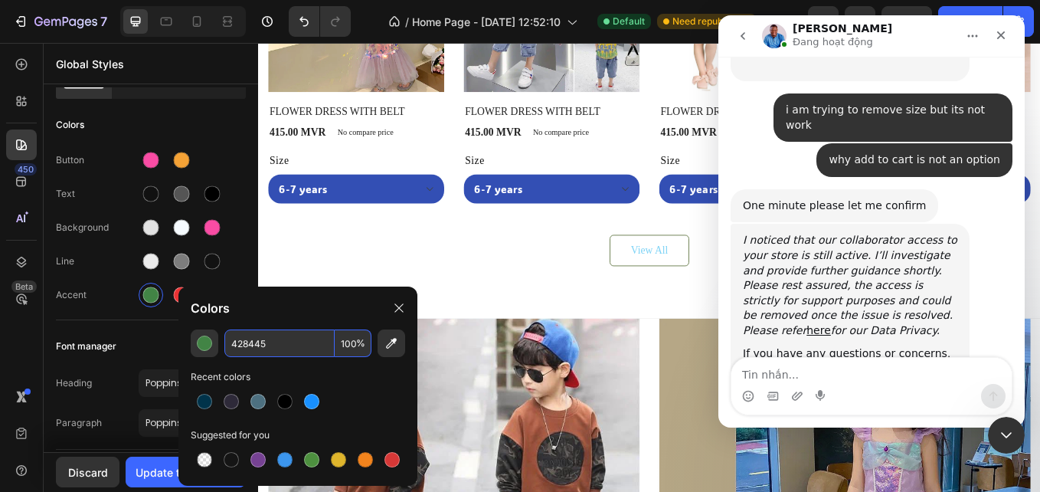
click at [246, 337] on input "428445" at bounding box center [279, 343] width 110 height 28
paste input "#52C6F4"
type input "52C6F4"
click at [175, 291] on div at bounding box center [182, 295] width 16 height 16
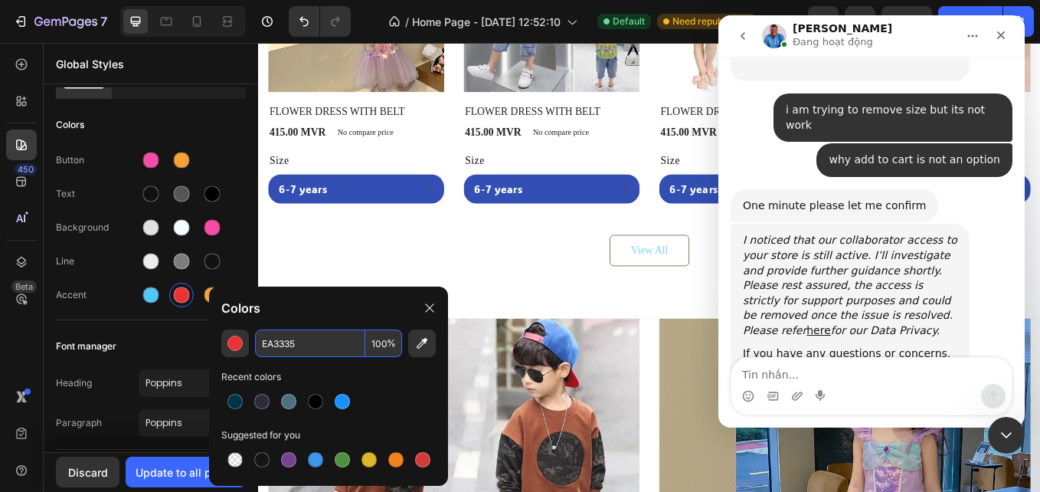
click at [266, 335] on input "EA3335" at bounding box center [310, 343] width 110 height 28
paste input "#52C6F4"
type input "52C6F4"
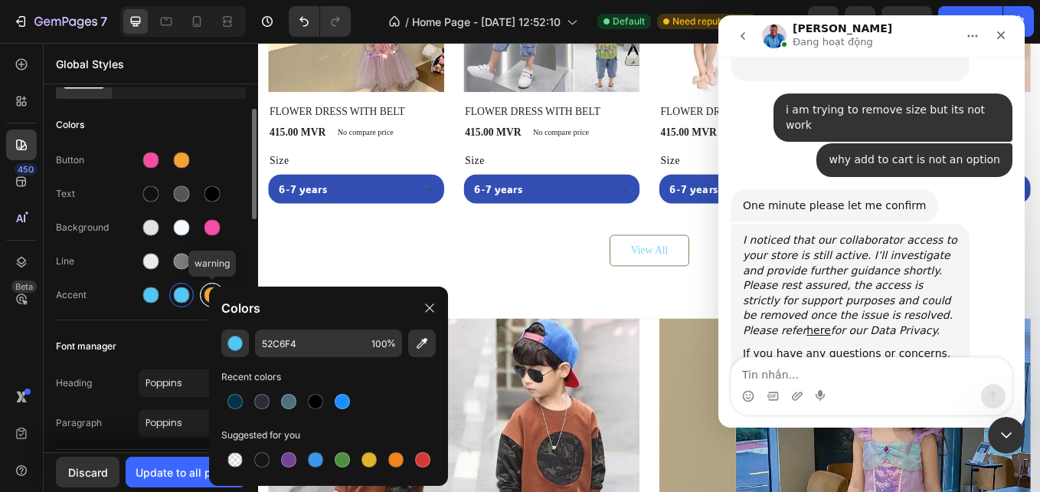
click at [208, 294] on div at bounding box center [212, 295] width 16 height 16
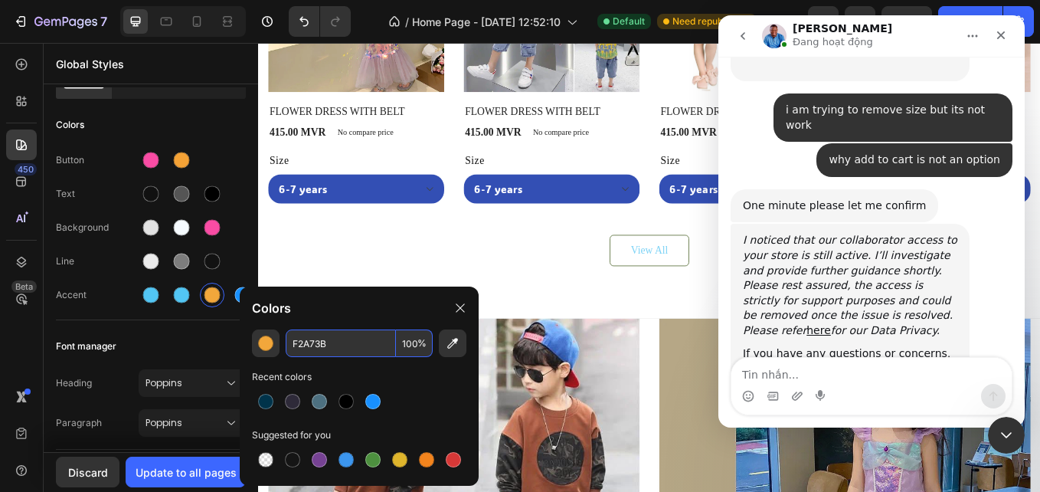
click at [301, 336] on input "F2A73B" at bounding box center [341, 343] width 110 height 28
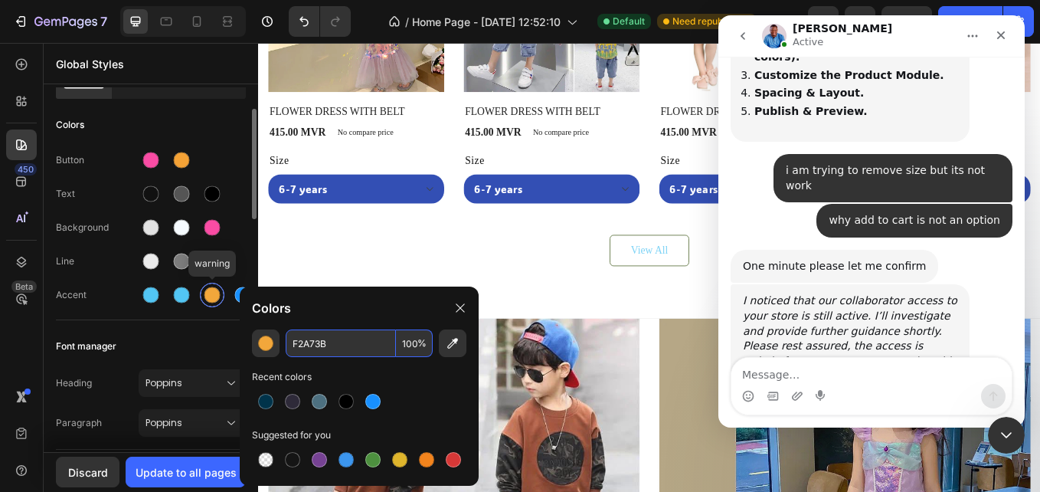
scroll to position [2163, 0]
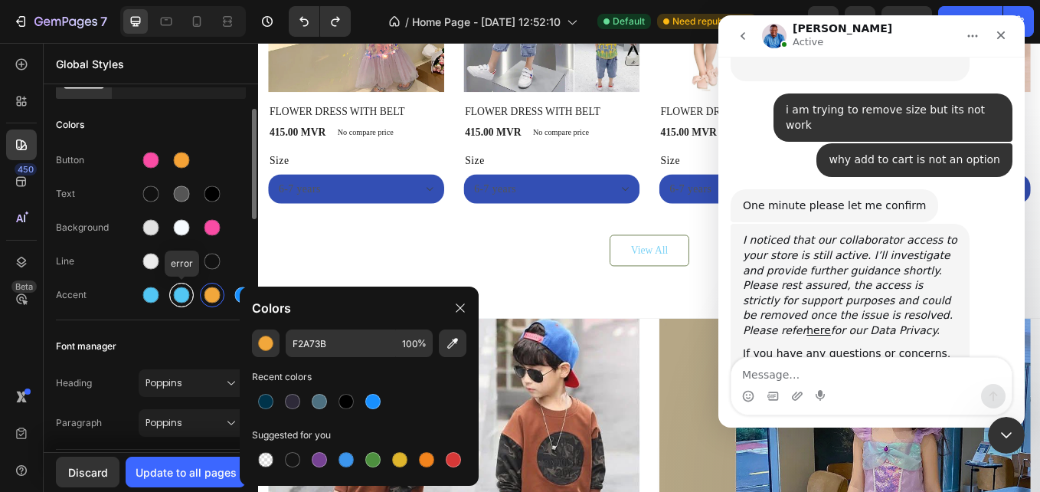
click at [186, 291] on div at bounding box center [182, 295] width 16 height 16
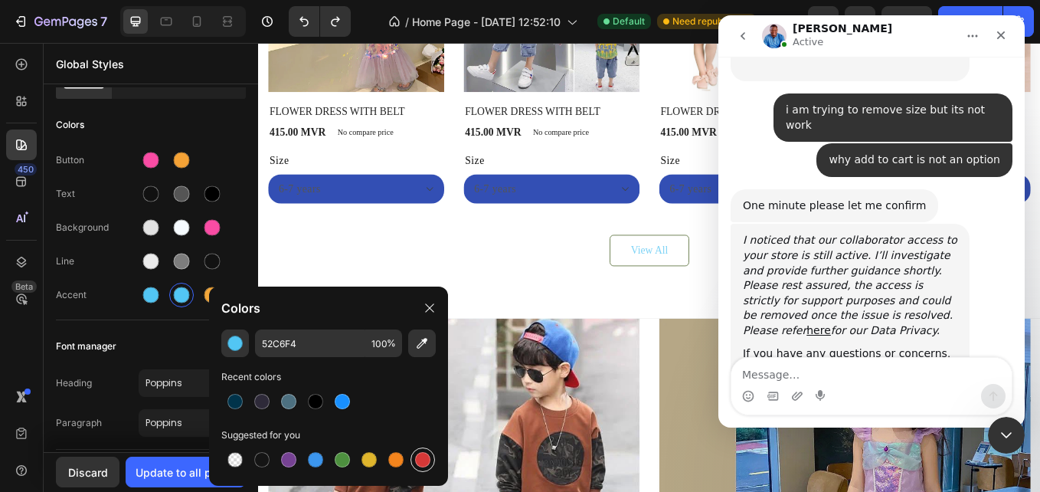
click at [428, 471] on div at bounding box center [423, 460] width 28 height 28
type input "D63837"
click at [146, 293] on div at bounding box center [151, 295] width 16 height 16
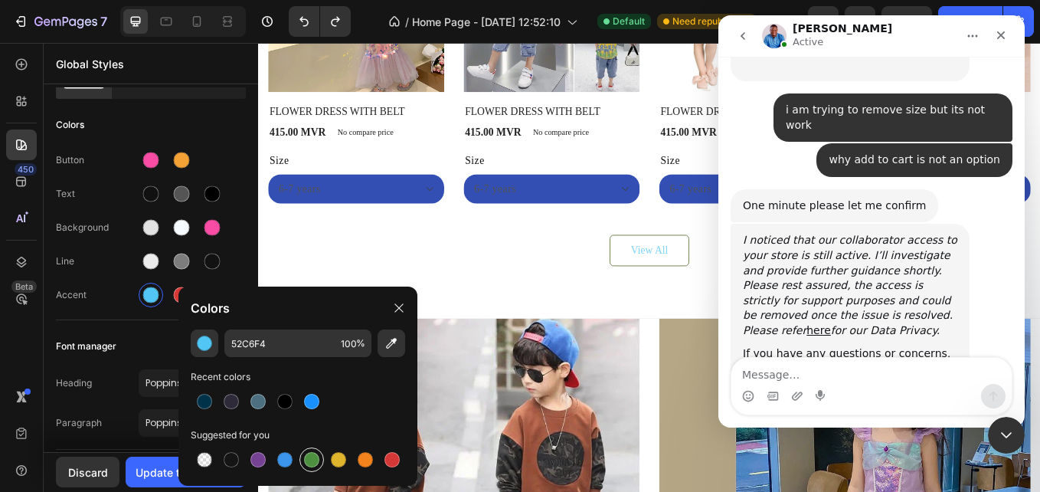
click at [315, 455] on div at bounding box center [311, 459] width 15 height 15
type input "4D903F"
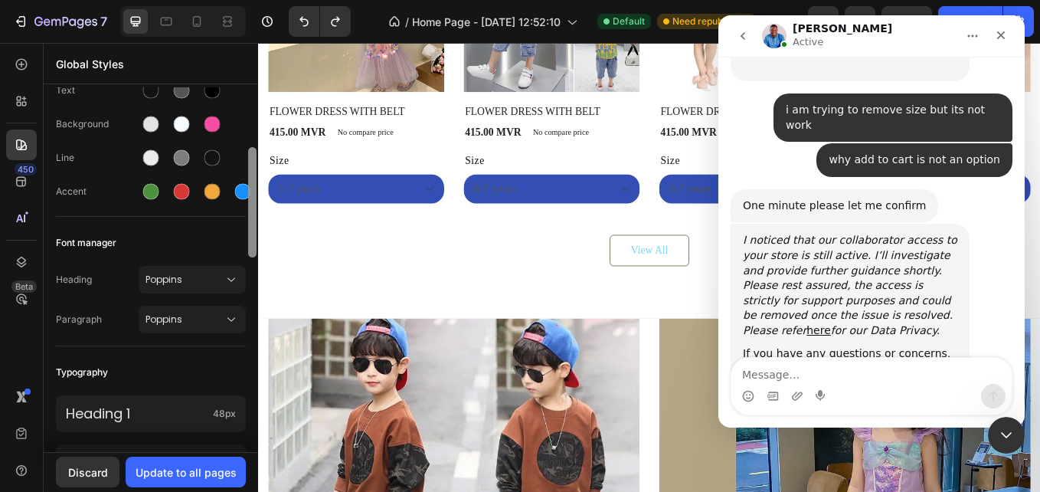
scroll to position [182, 0]
drag, startPoint x: 251, startPoint y: 205, endPoint x: 254, endPoint y: 239, distance: 33.8
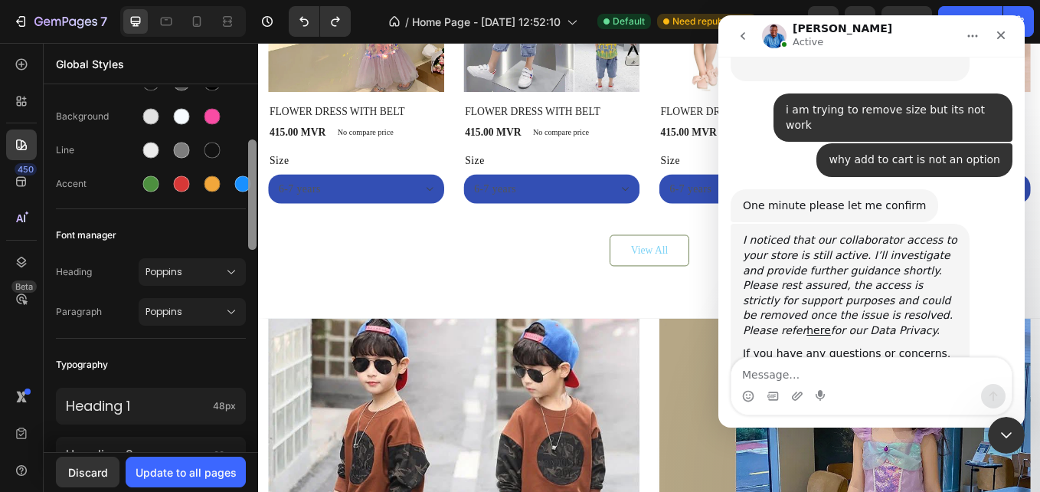
click at [254, 239] on div at bounding box center [252, 194] width 8 height 110
click at [242, 267] on button "Poppins" at bounding box center [192, 272] width 107 height 28
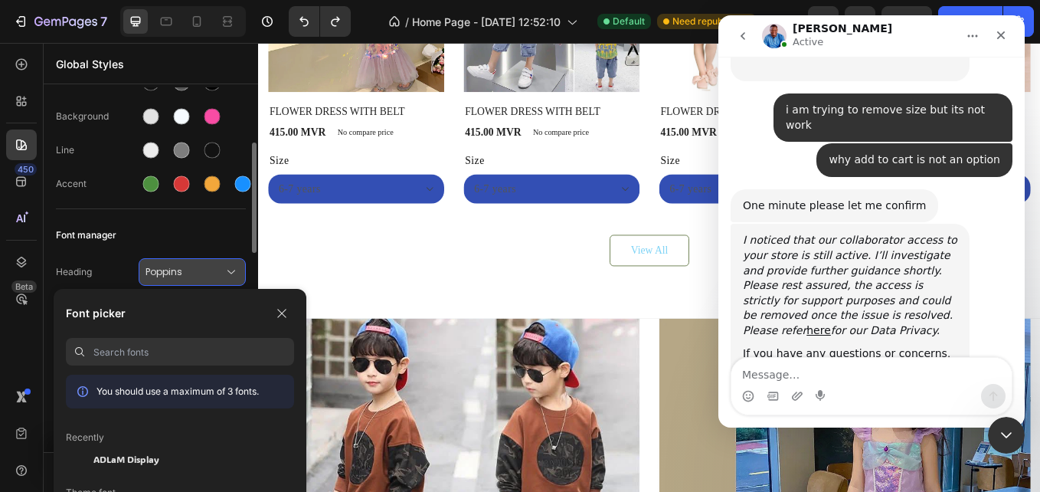
click at [242, 267] on button "Poppins" at bounding box center [192, 272] width 107 height 28
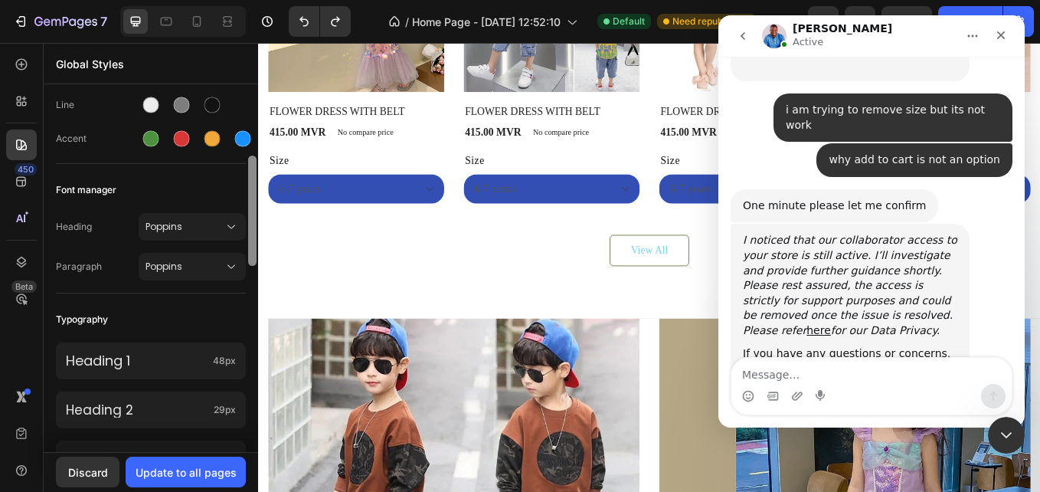
scroll to position [250, 0]
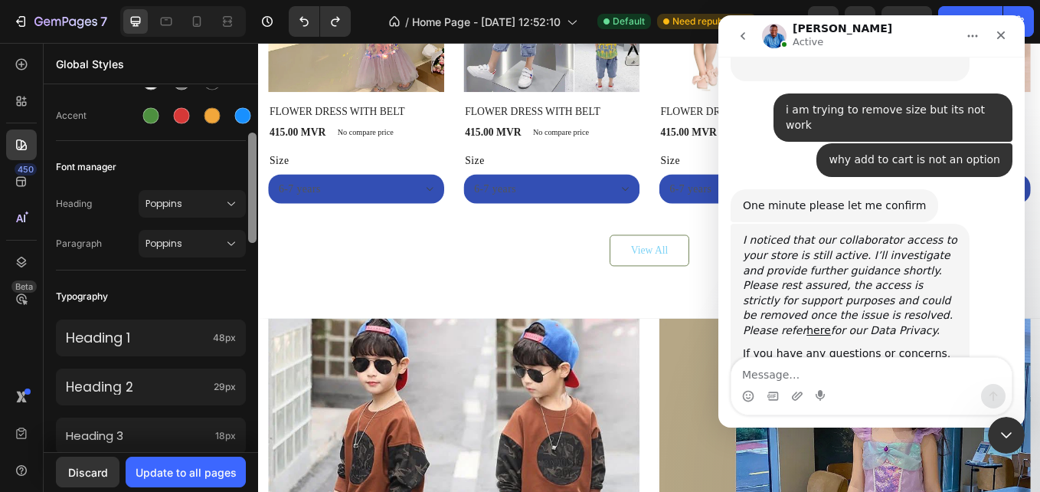
drag, startPoint x: 249, startPoint y: 235, endPoint x: 250, endPoint y: 256, distance: 20.7
click at [250, 243] on div at bounding box center [252, 187] width 8 height 110
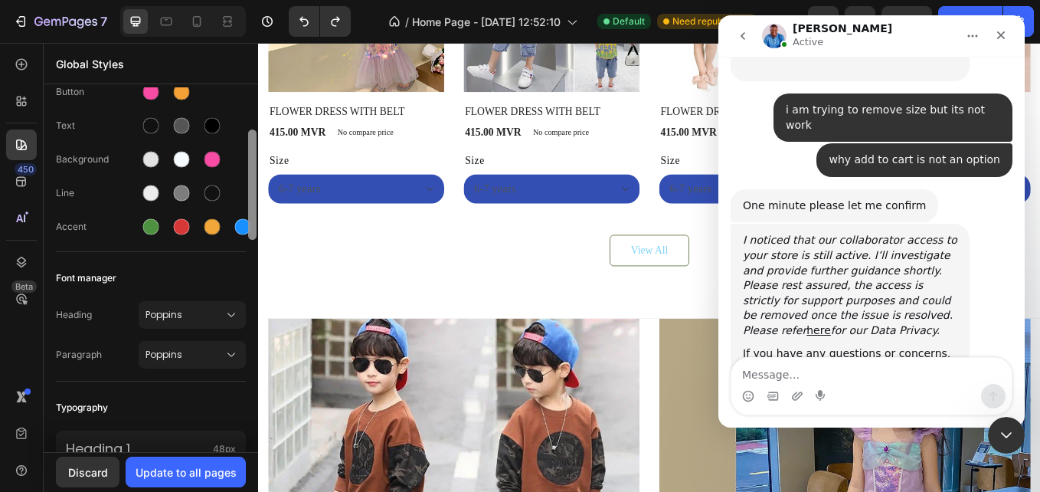
drag, startPoint x: 253, startPoint y: 185, endPoint x: 250, endPoint y: 150, distance: 34.6
click at [250, 150] on div at bounding box center [252, 184] width 8 height 110
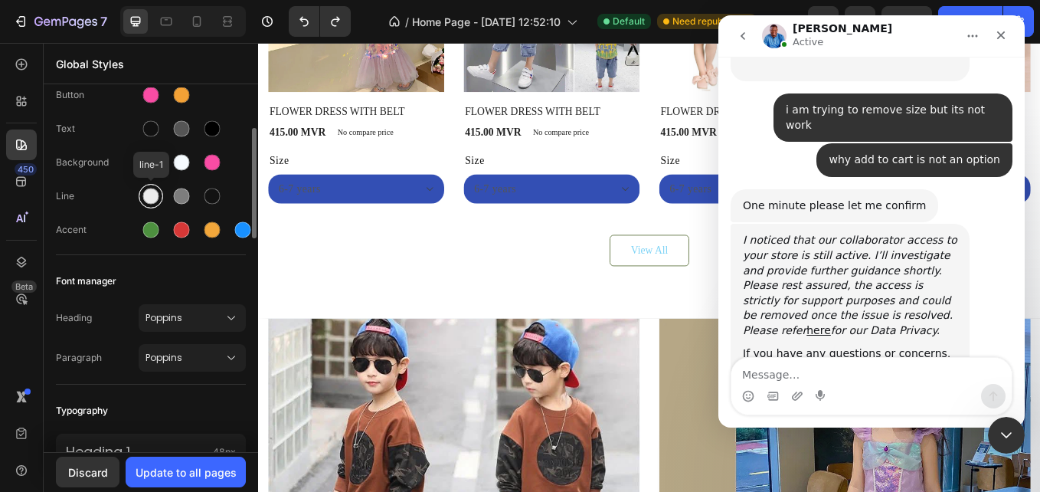
click at [159, 191] on div at bounding box center [151, 196] width 25 height 25
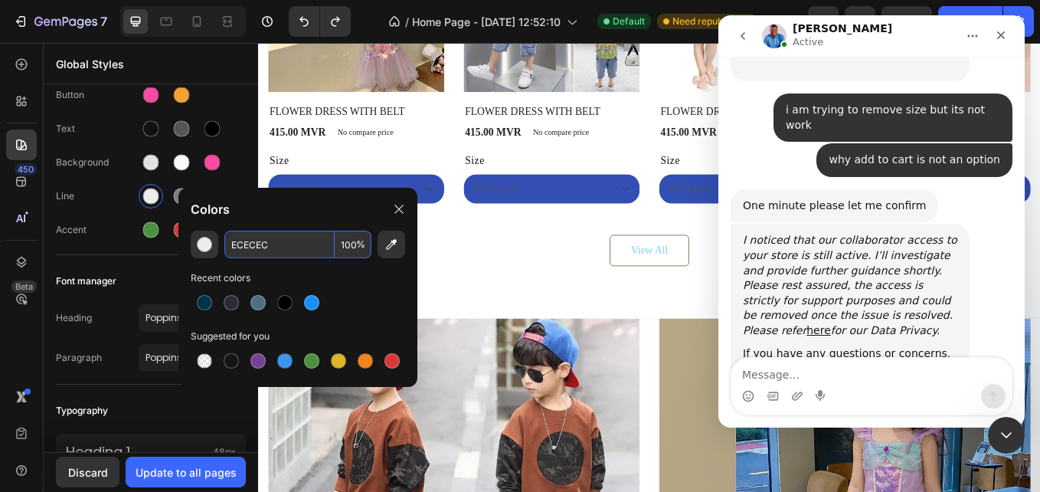
click at [254, 246] on input "ECECEC" at bounding box center [279, 244] width 110 height 28
paste input "#E5E5E5"
type input "E5E5E5"
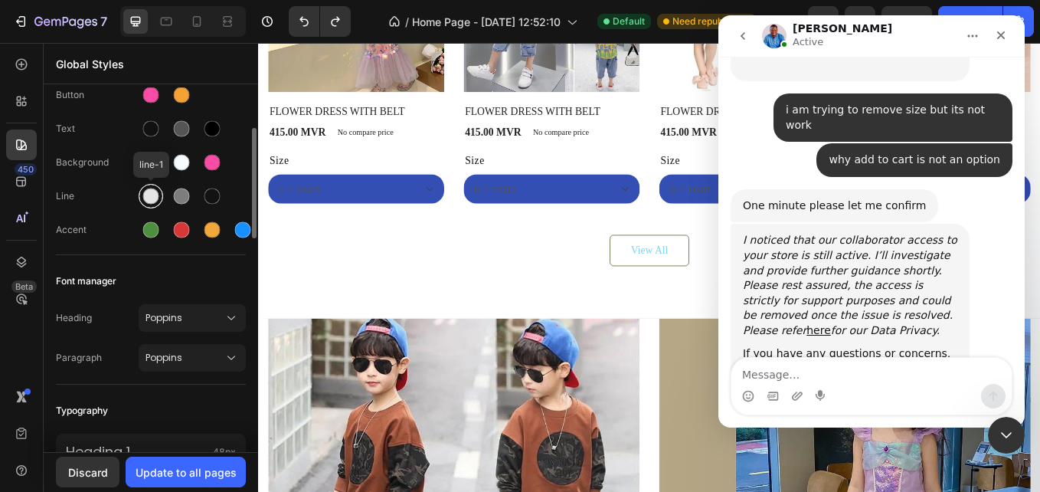
click at [160, 190] on div at bounding box center [151, 196] width 25 height 25
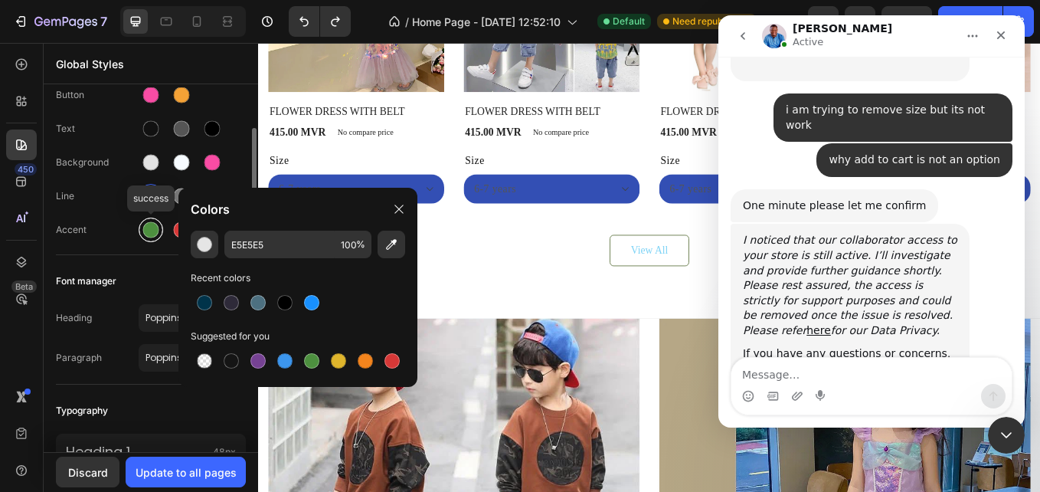
click at [155, 226] on div at bounding box center [151, 230] width 16 height 16
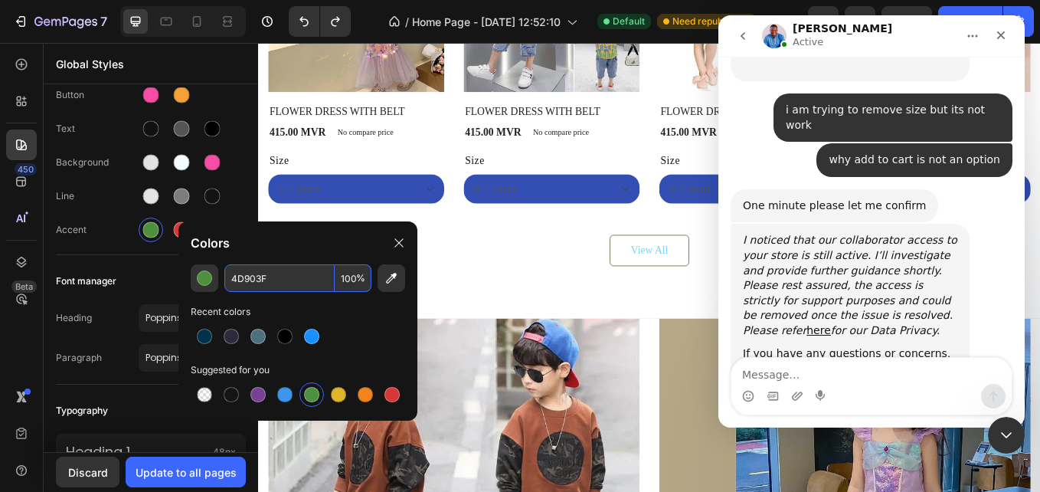
click at [257, 288] on input "4D903F" at bounding box center [279, 278] width 110 height 28
paste input "#52C6F4"
type input "52C6F4"
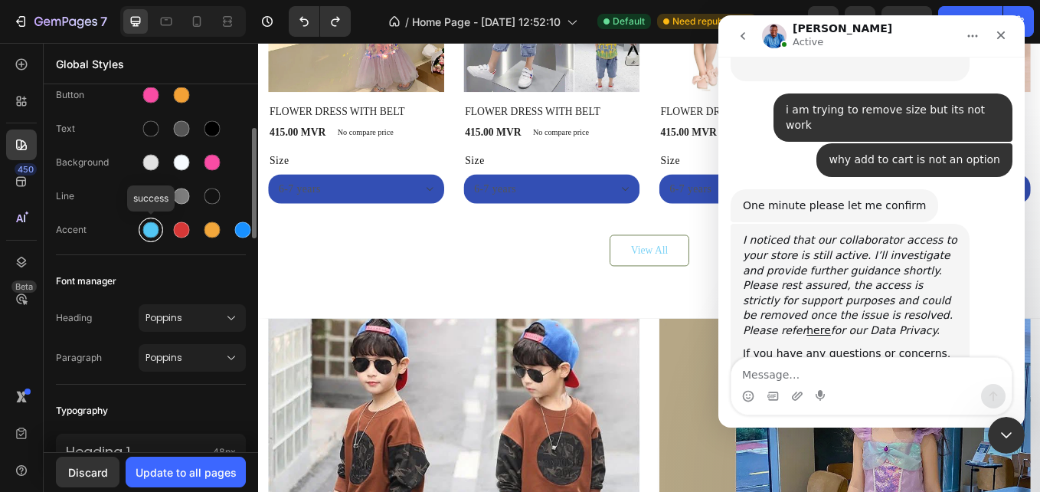
click at [155, 243] on div at bounding box center [151, 230] width 28 height 28
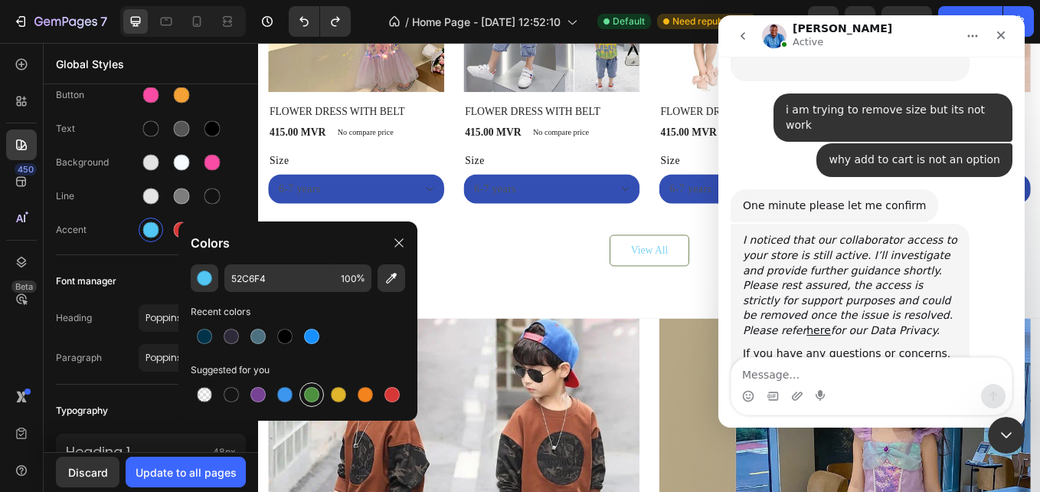
click at [307, 392] on div at bounding box center [311, 394] width 15 height 15
type input "4D903F"
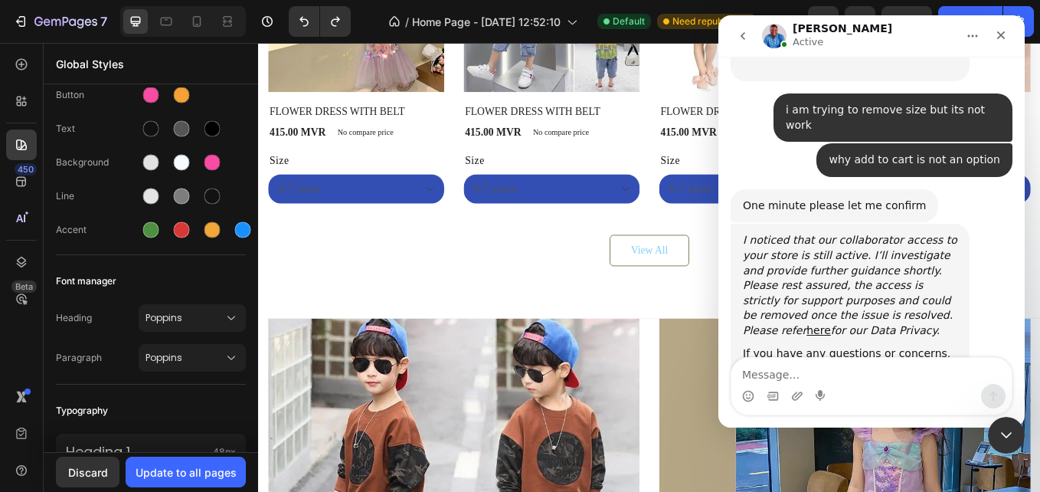
scroll to position [2222, 0]
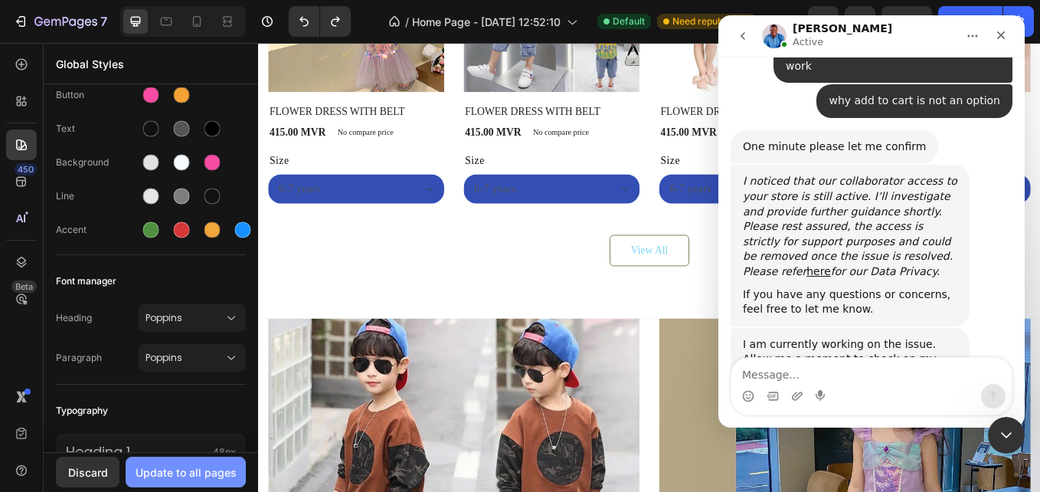
click at [202, 463] on button "Update to all pages" at bounding box center [186, 471] width 120 height 31
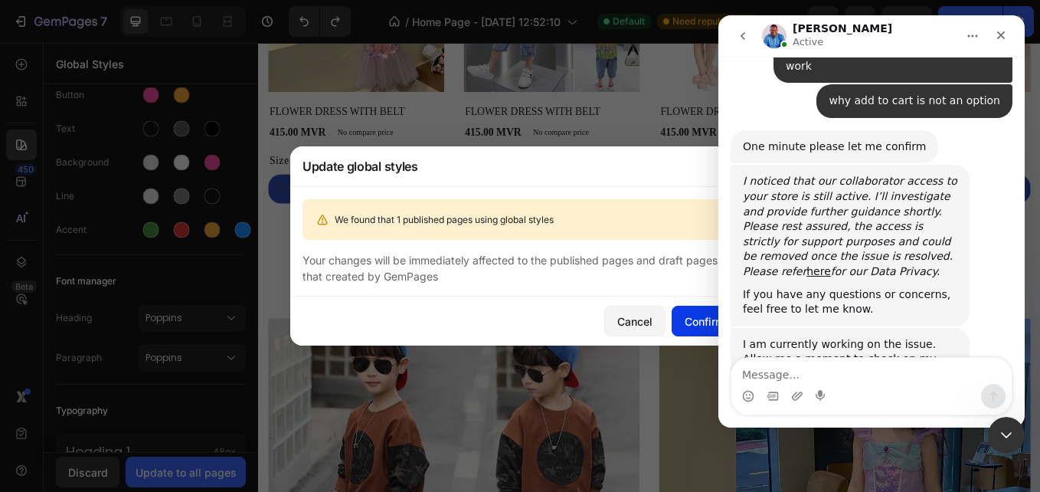
click at [692, 310] on button "Confirm" at bounding box center [705, 321] width 66 height 31
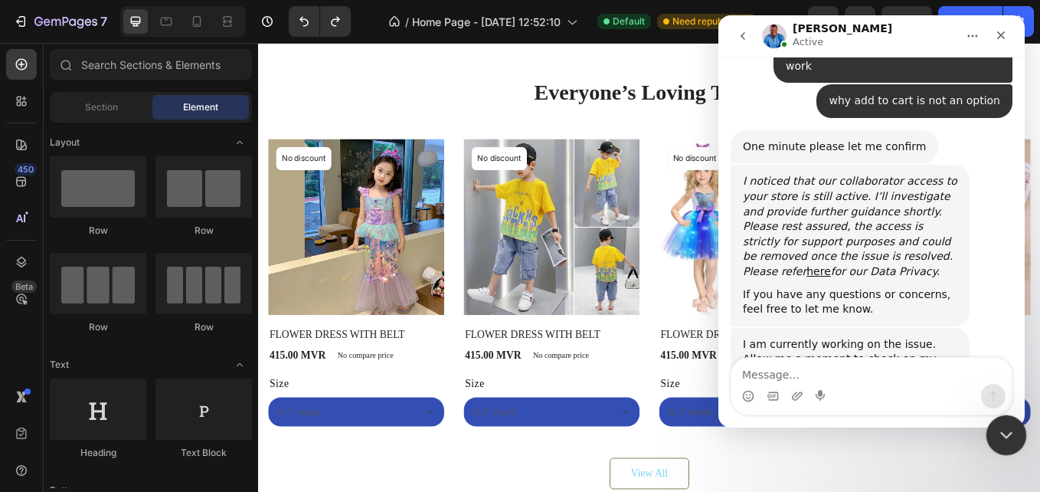
click at [1002, 439] on icon "Close Intercom Messenger" at bounding box center [1004, 432] width 18 height 18
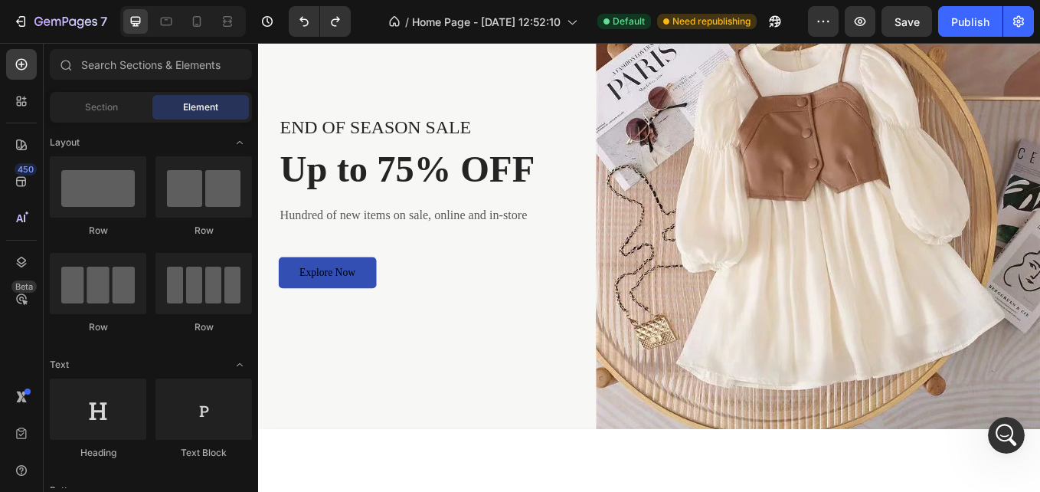
scroll to position [0, 0]
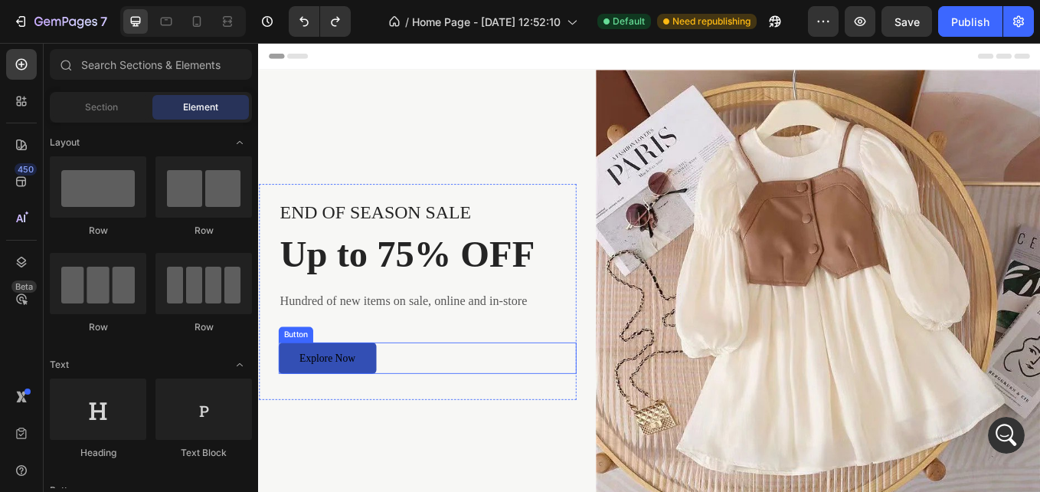
click at [315, 388] on div "Button" at bounding box center [302, 385] width 41 height 18
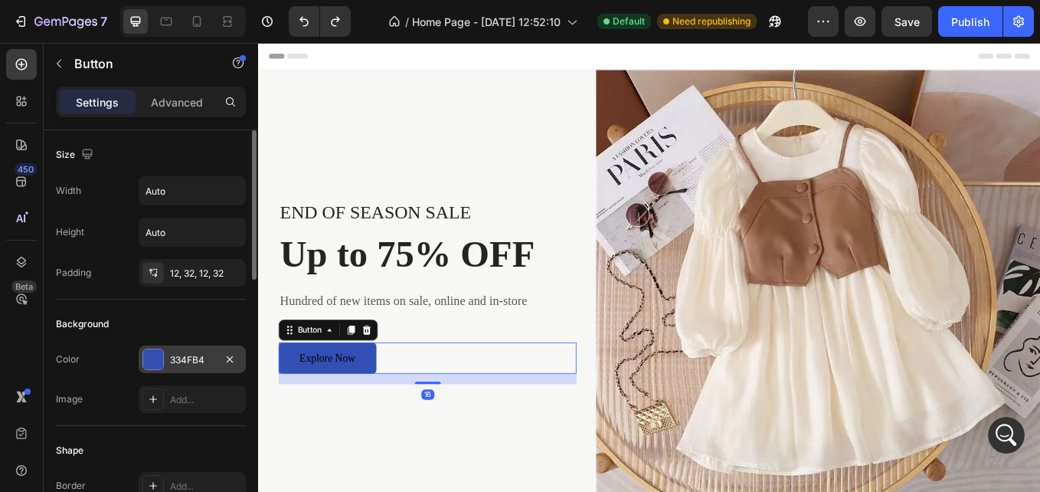
click at [182, 348] on div "334FB4" at bounding box center [192, 359] width 107 height 28
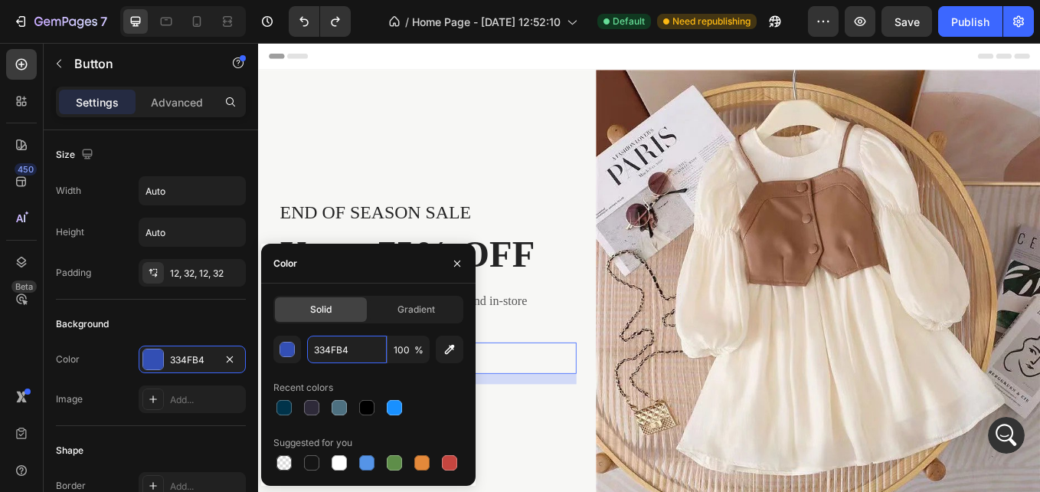
scroll to position [2222, 0]
click at [108, 374] on div "Color 334FB4 Image Add..." at bounding box center [151, 378] width 190 height 67
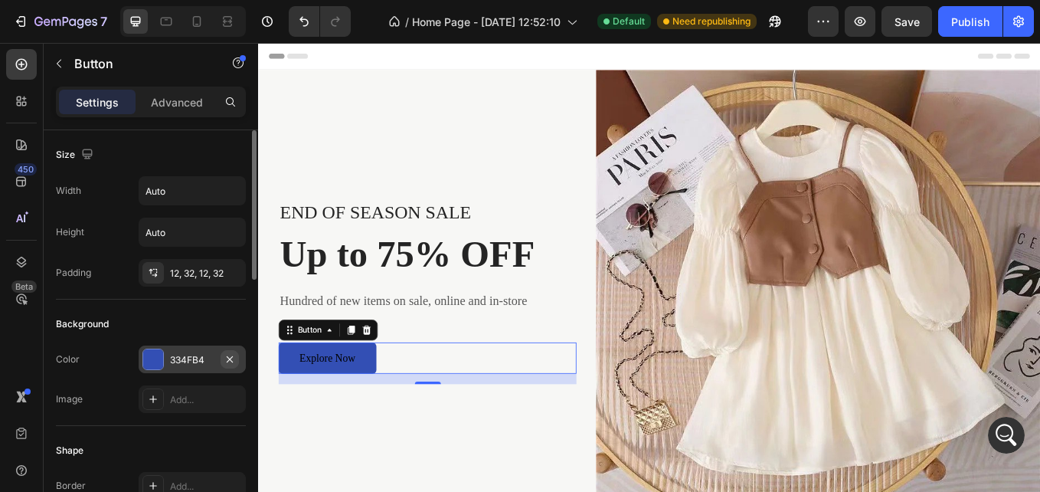
click at [230, 356] on icon "button" at bounding box center [230, 359] width 12 height 12
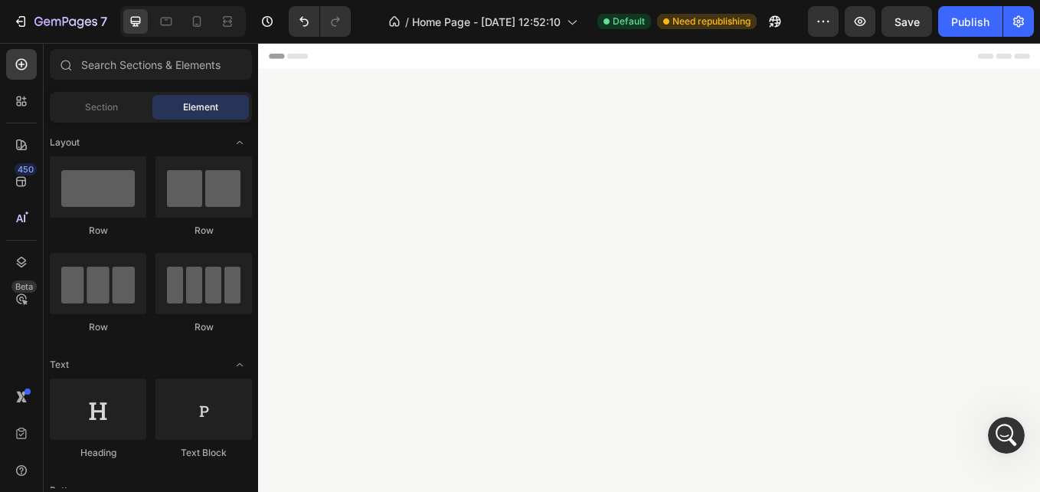
scroll to position [837, 0]
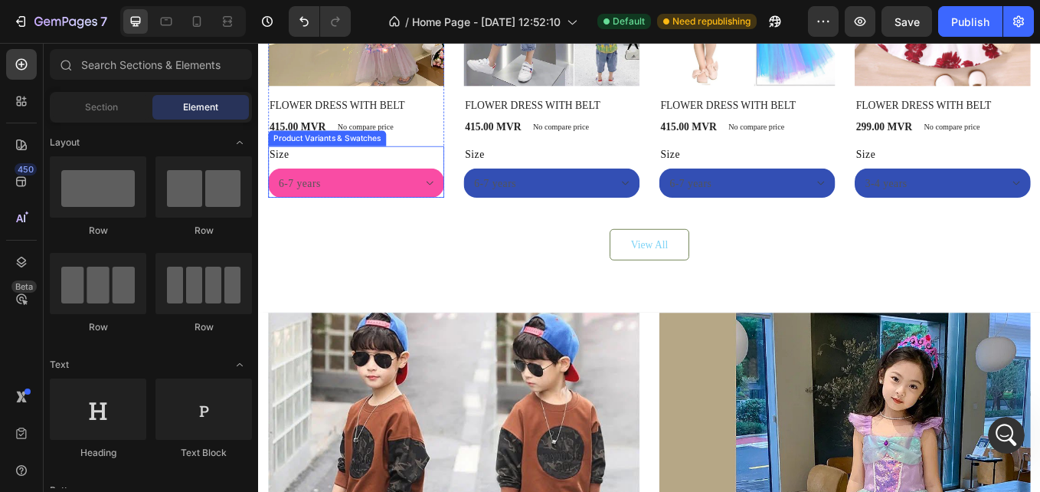
click at [441, 201] on select "6-7 years 7-8 YEARS" at bounding box center [373, 207] width 207 height 34
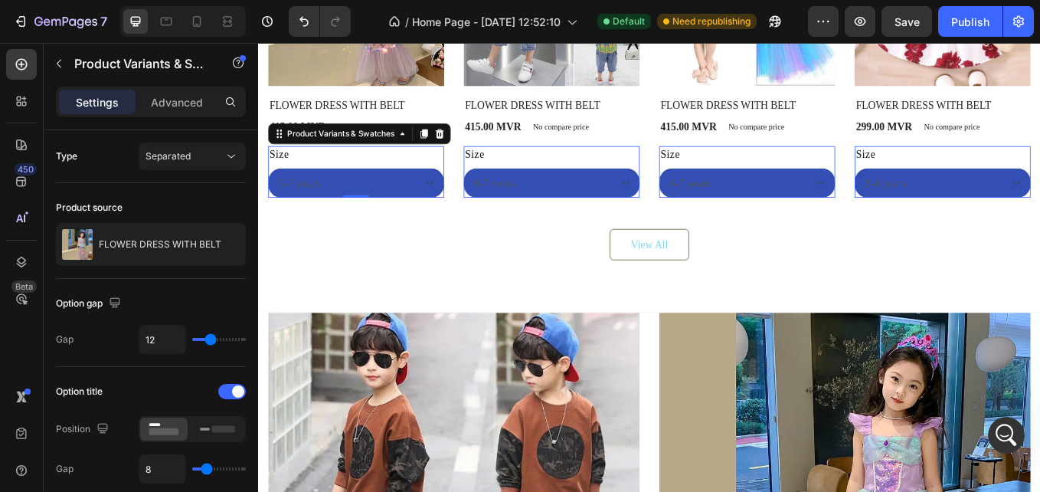
drag, startPoint x: 253, startPoint y: 257, endPoint x: 249, endPoint y: 122, distance: 134.8
click at [249, 122] on div "Settings Advanced Type Separated Product source FLOWER DRESS WITH BELT Option g…" at bounding box center [151, 311] width 214 height 449
click at [172, 103] on p "Advanced" at bounding box center [177, 102] width 52 height 16
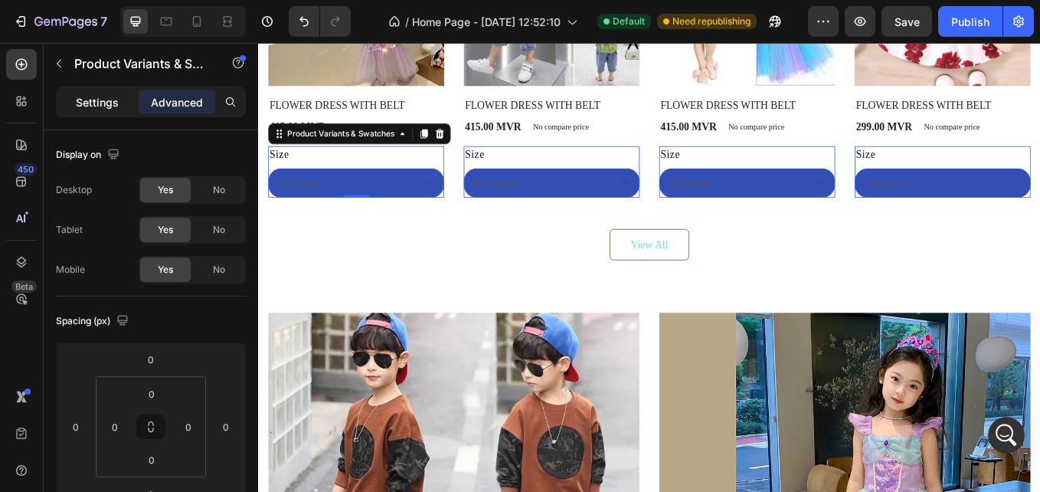
click at [115, 100] on p "Settings" at bounding box center [97, 102] width 43 height 16
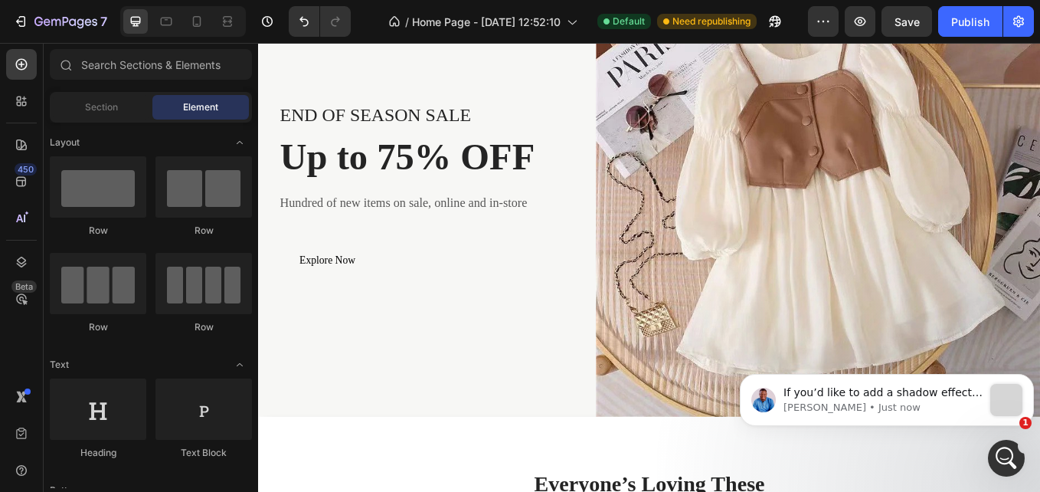
scroll to position [2534, 0]
click at [1005, 459] on icon "Open Intercom Messenger" at bounding box center [1004, 455] width 25 height 25
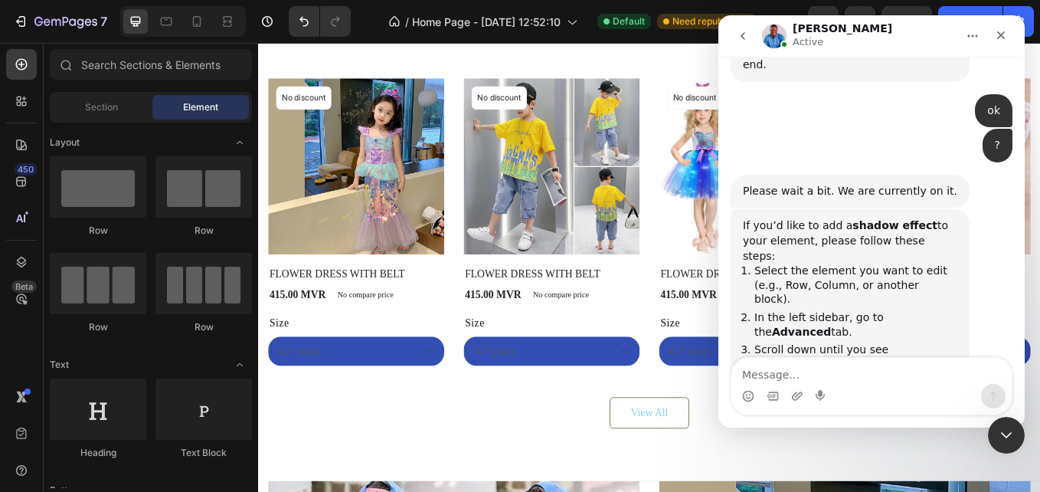
scroll to position [1073, 0]
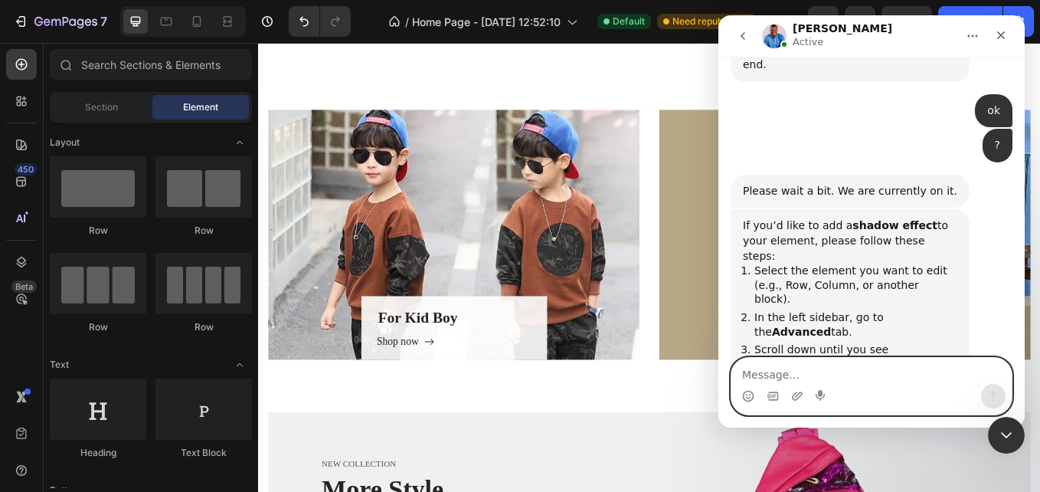
click at [820, 371] on textarea "Message…" at bounding box center [871, 371] width 280 height 26
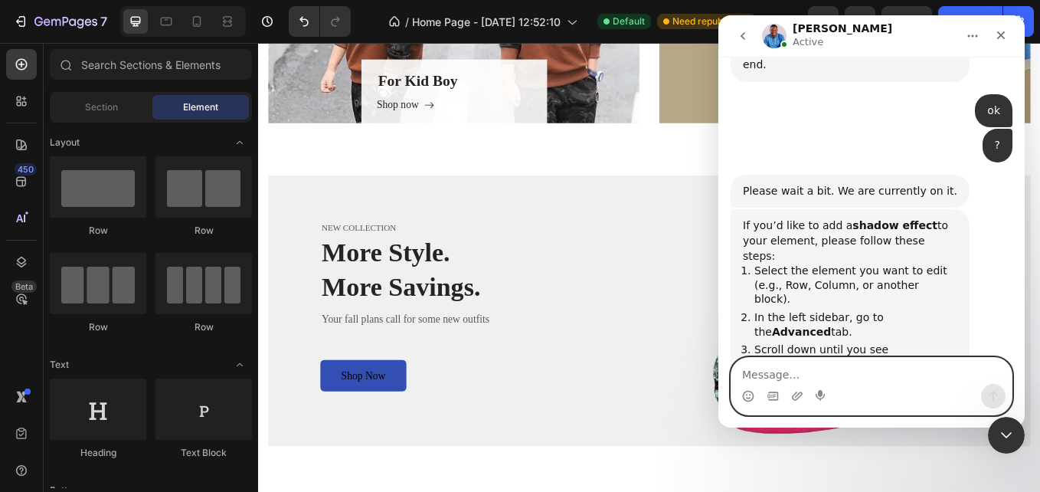
click at [820, 371] on textarea "Message…" at bounding box center [871, 371] width 280 height 26
type textarea "why things not chage"
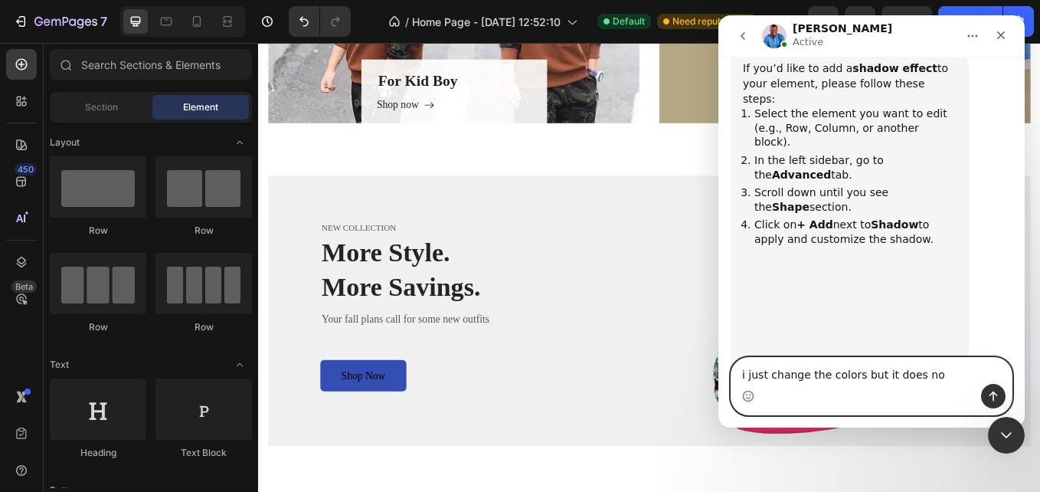
scroll to position [2702, 0]
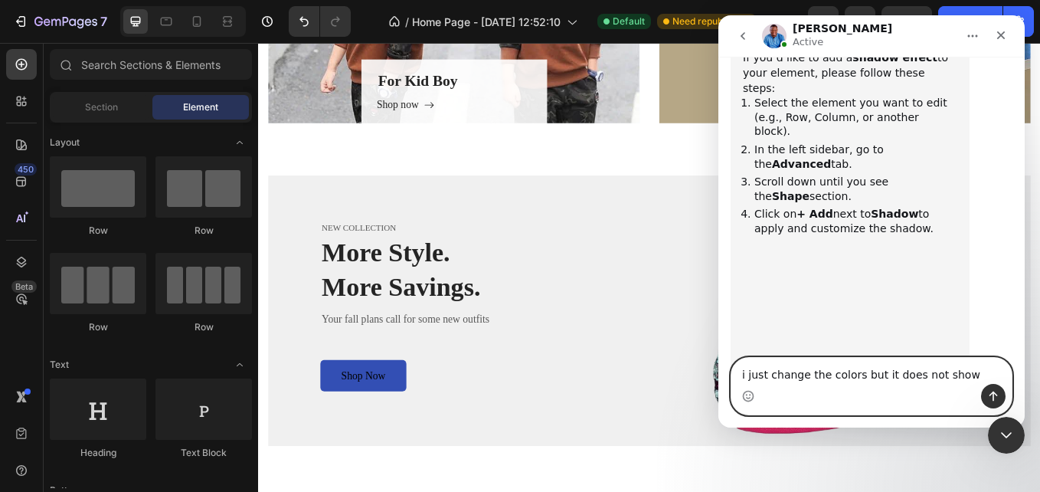
type textarea "i just change the colors but it does not show"
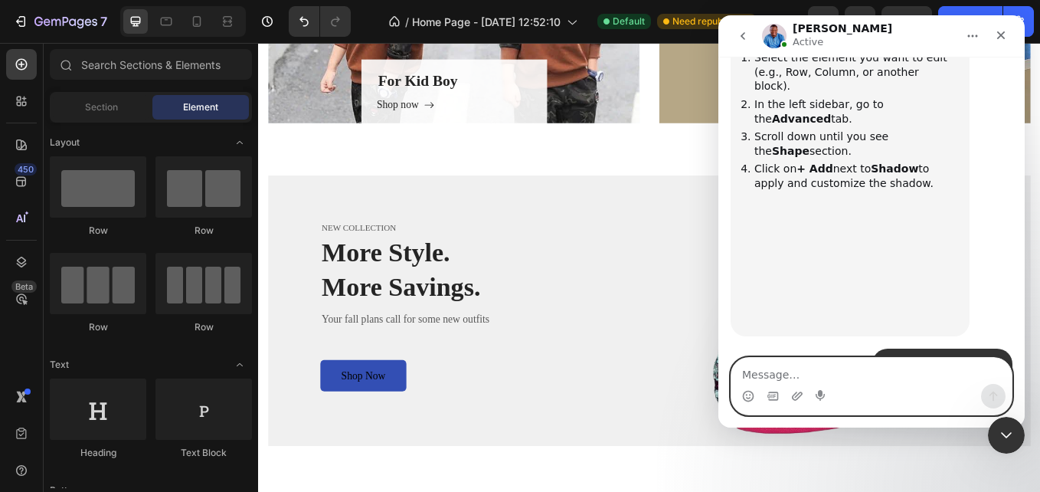
scroll to position [2748, 0]
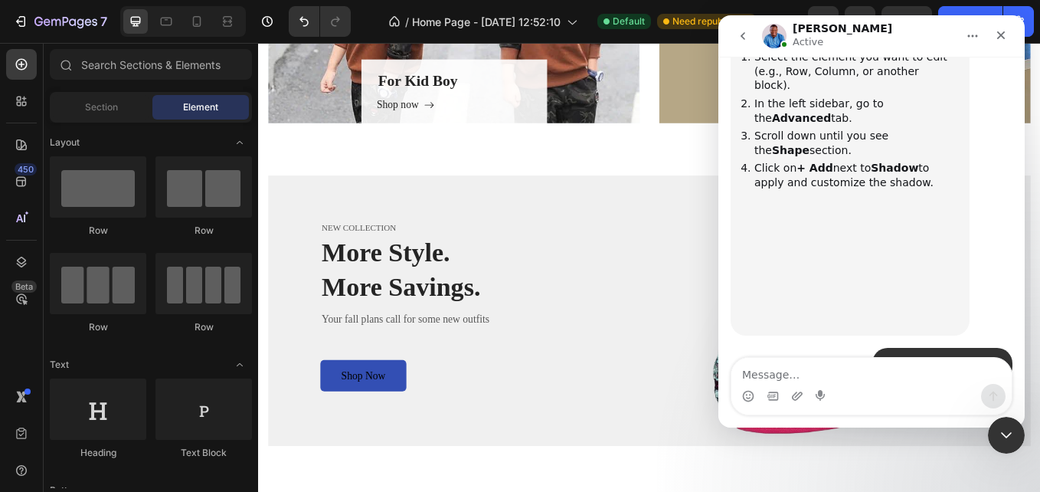
click at [858, 403] on img "Noah says…" at bounding box center [845, 478] width 205 height 150
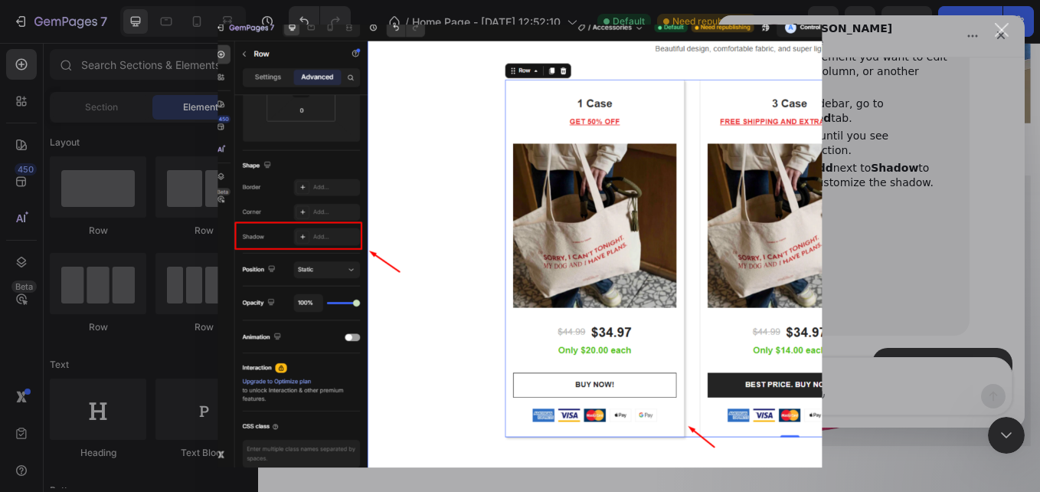
click at [95, 130] on div "Intercom messenger" at bounding box center [520, 246] width 1040 height 492
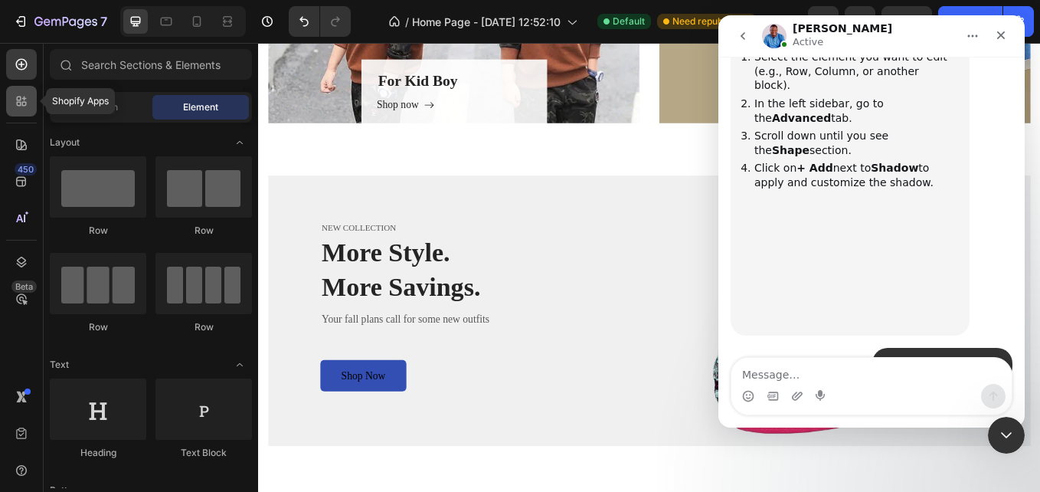
click at [24, 95] on icon at bounding box center [21, 100] width 15 height 15
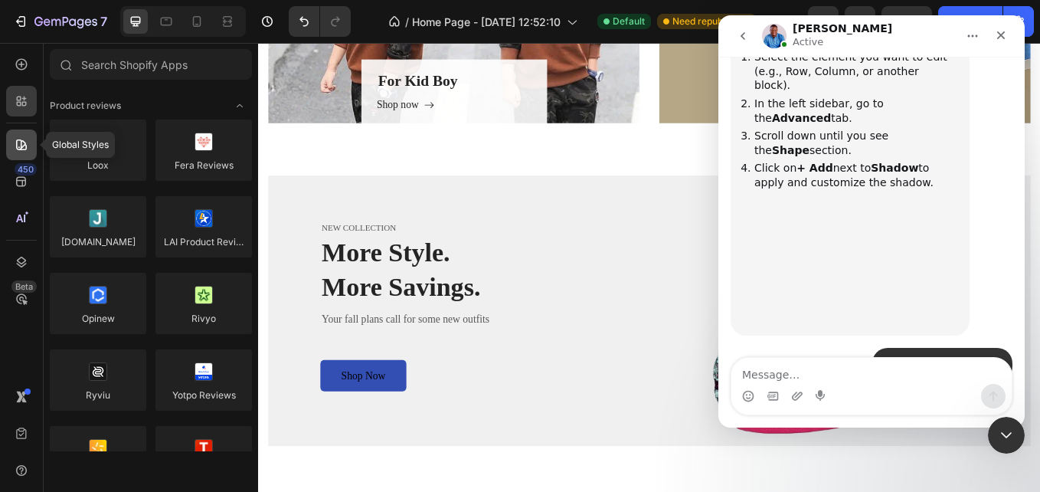
click at [31, 133] on div at bounding box center [21, 144] width 31 height 31
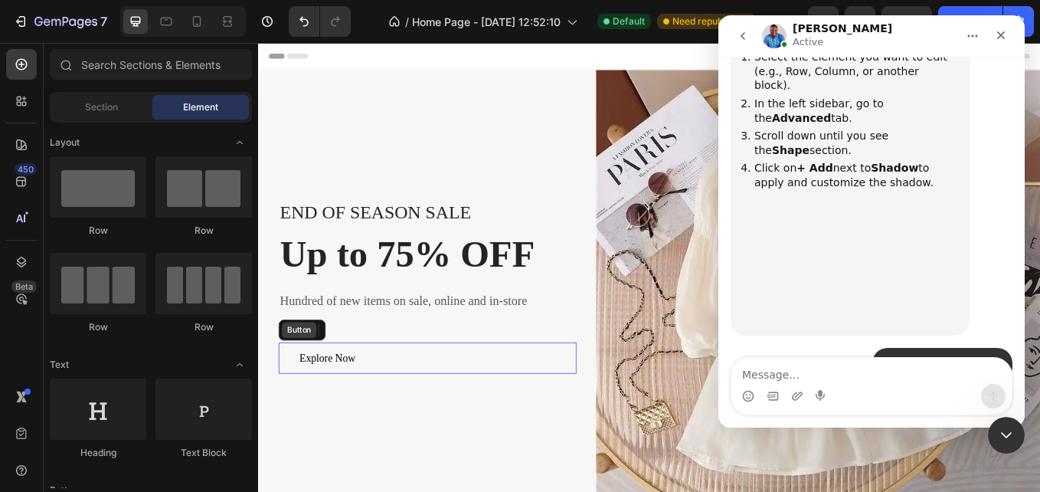
click at [302, 382] on div "Button" at bounding box center [306, 380] width 34 height 14
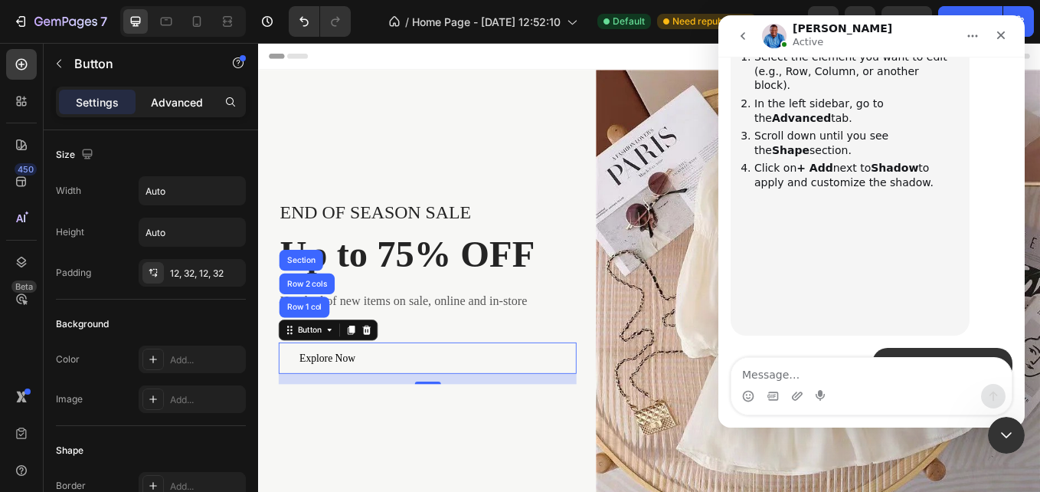
click at [160, 99] on p "Advanced" at bounding box center [177, 102] width 52 height 16
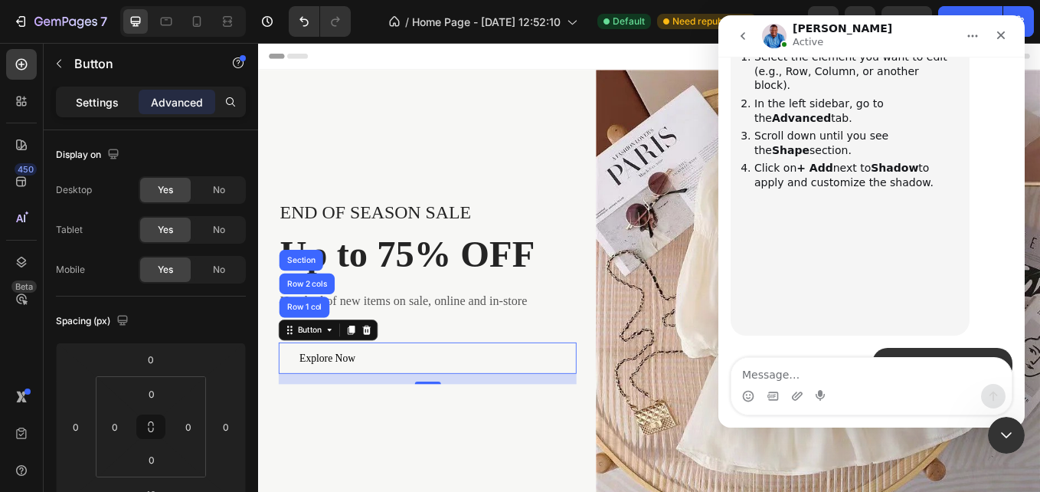
click at [106, 100] on p "Settings" at bounding box center [97, 102] width 43 height 16
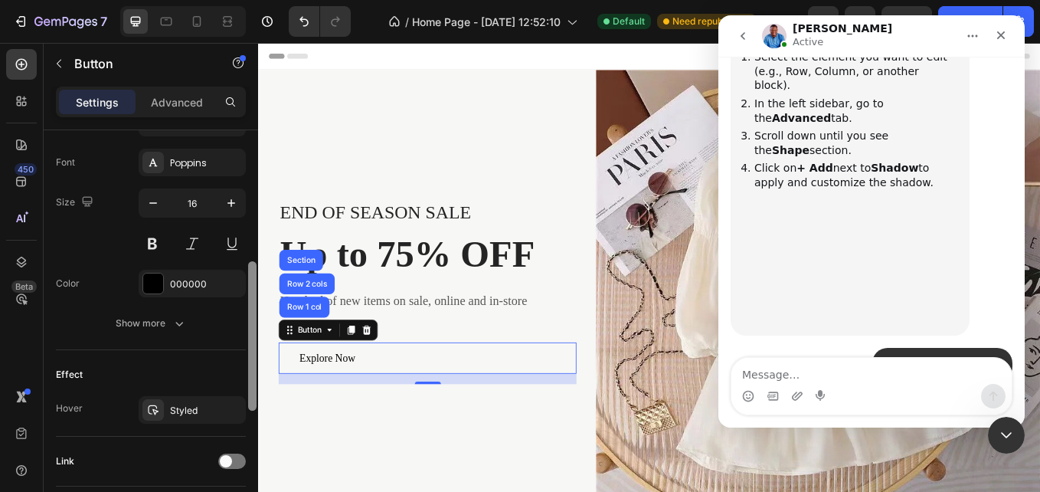
drag, startPoint x: 253, startPoint y: 136, endPoint x: 250, endPoint y: 353, distance: 216.7
click at [250, 353] on div at bounding box center [252, 335] width 8 height 149
click at [84, 252] on div "Size 16" at bounding box center [151, 220] width 190 height 69
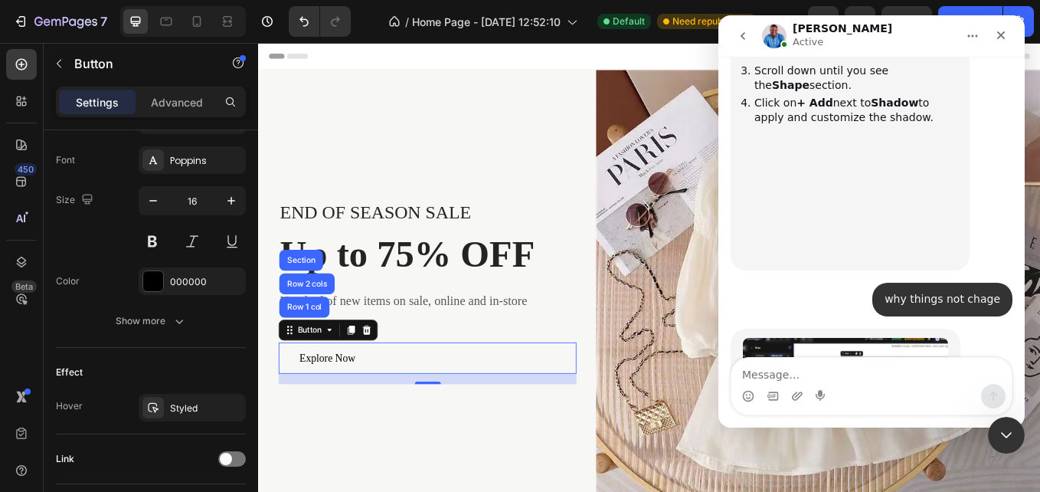
scroll to position [2978, 0]
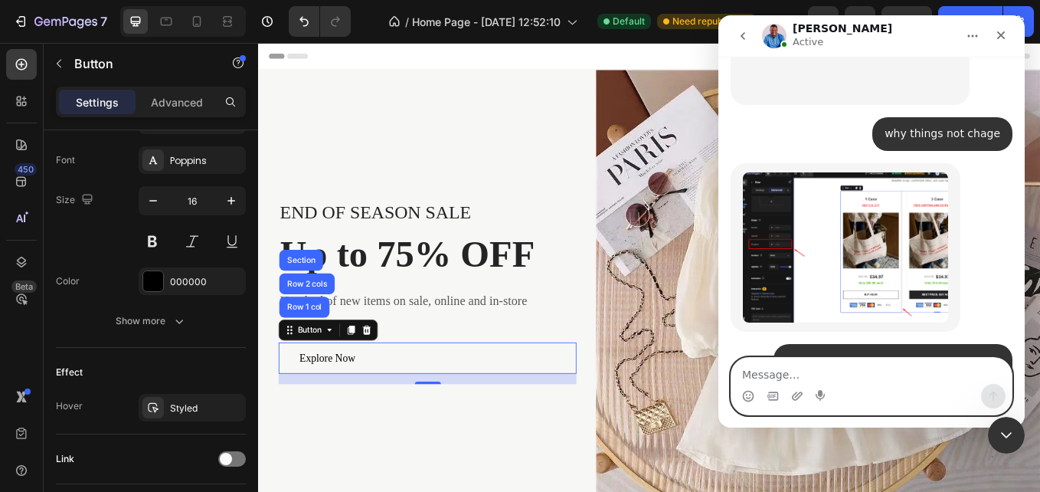
click at [860, 363] on textarea "Message…" at bounding box center [871, 371] width 280 height 26
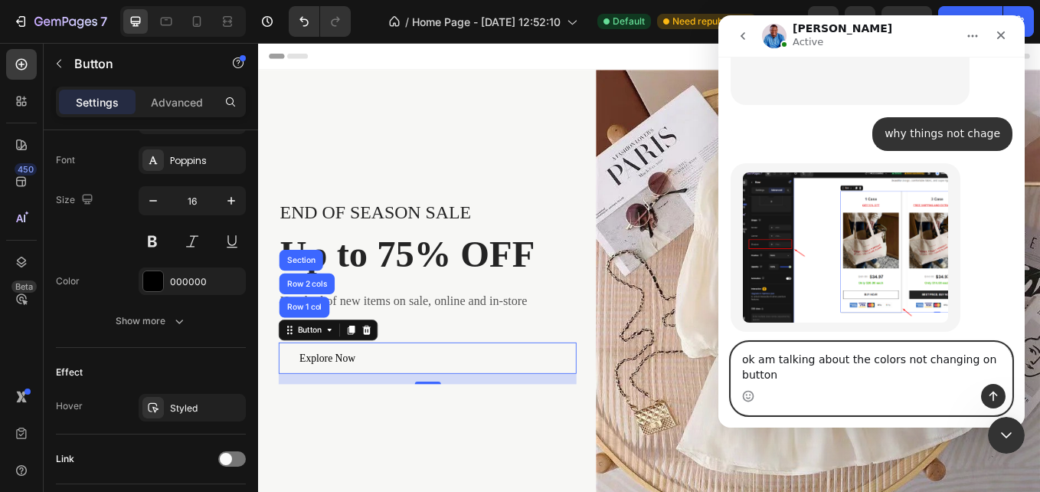
type textarea "ok am talking about the colors not changing on buttons"
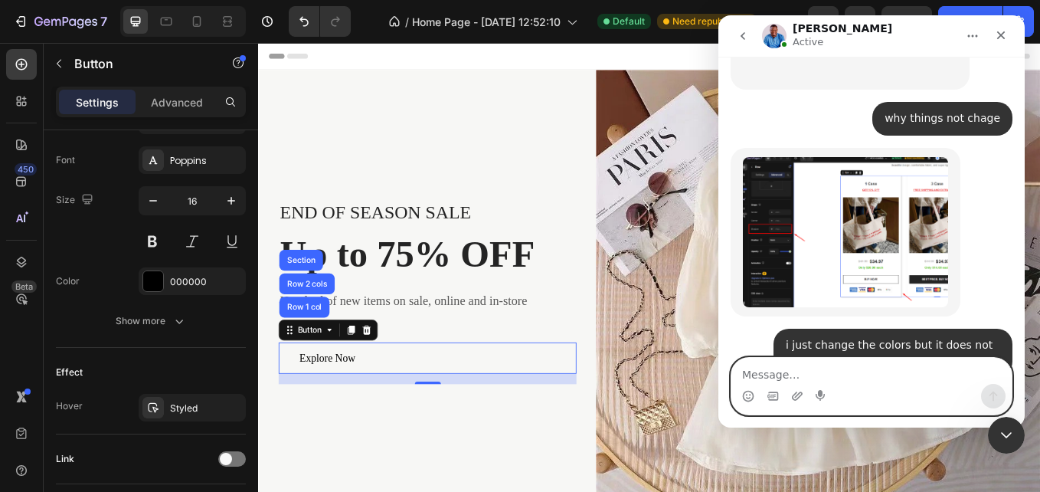
scroll to position [3039, 0]
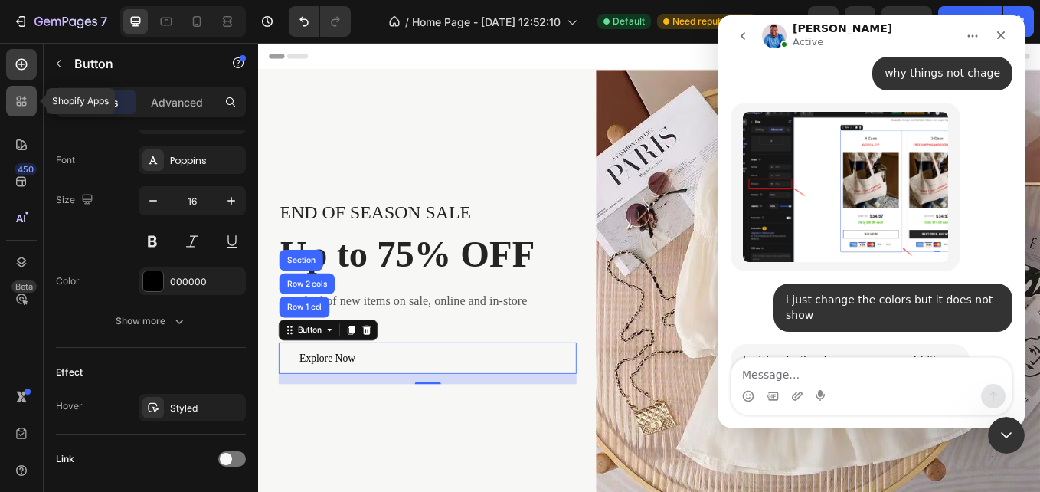
click at [34, 109] on div at bounding box center [21, 101] width 31 height 31
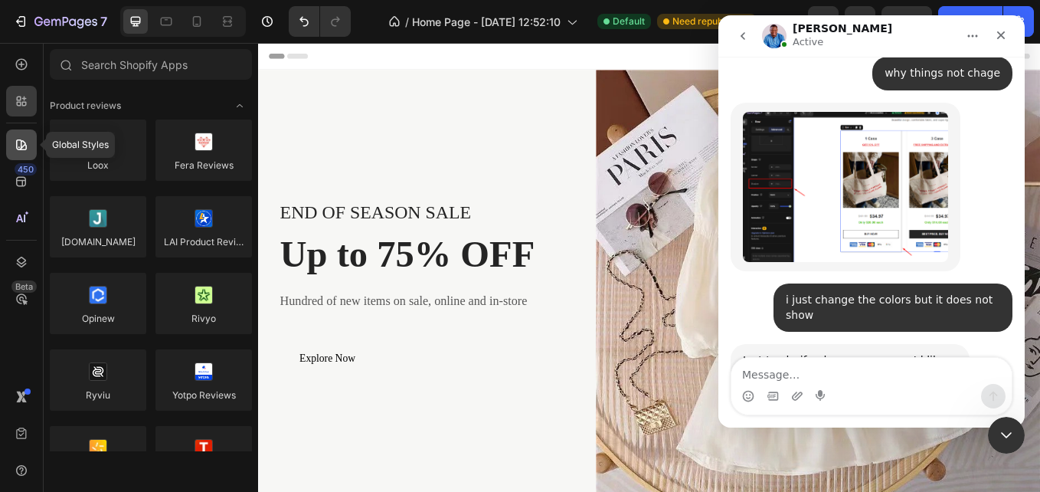
click at [19, 148] on icon at bounding box center [19, 147] width 2 height 2
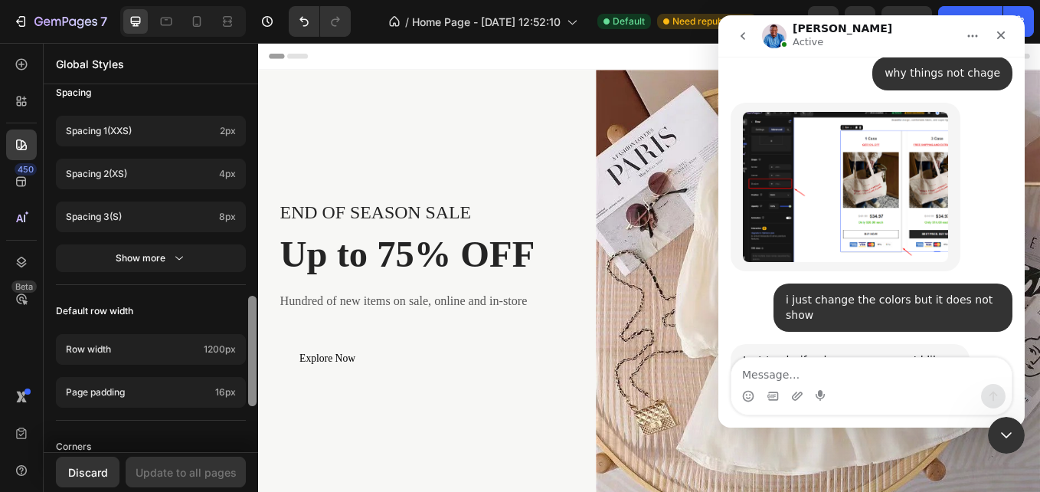
scroll to position [688, 0]
drag, startPoint x: 250, startPoint y: 145, endPoint x: 246, endPoint y: 354, distance: 208.3
click at [246, 354] on div "Your theme has changed to theme-export-www-incendia-mv-updated-copy-of-s Previe…" at bounding box center [151, 269] width 214 height 365
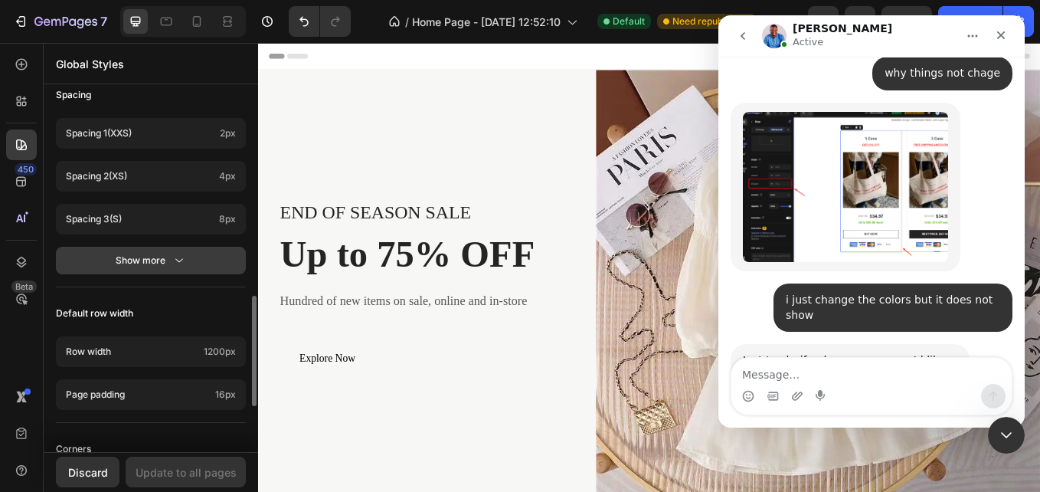
click at [164, 267] on div "Show more" at bounding box center [151, 260] width 71 height 15
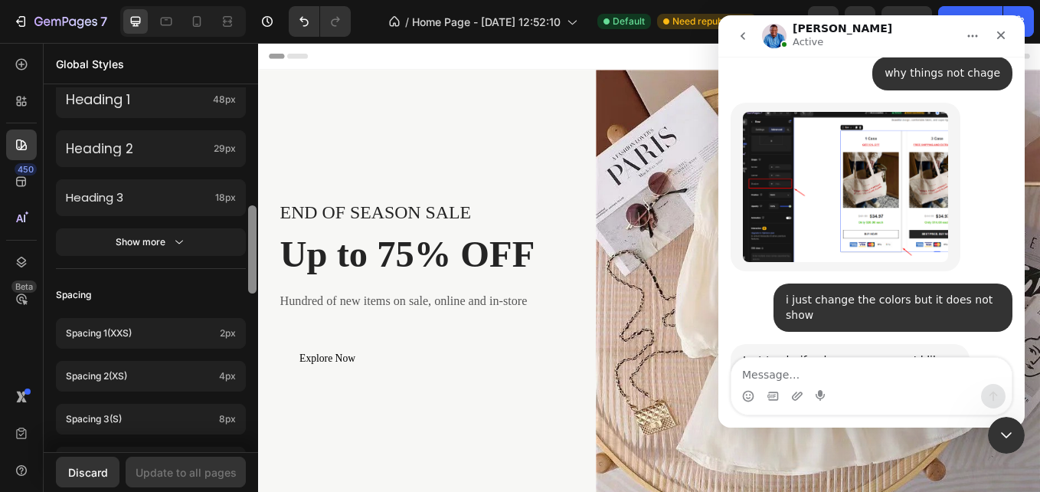
scroll to position [469, 0]
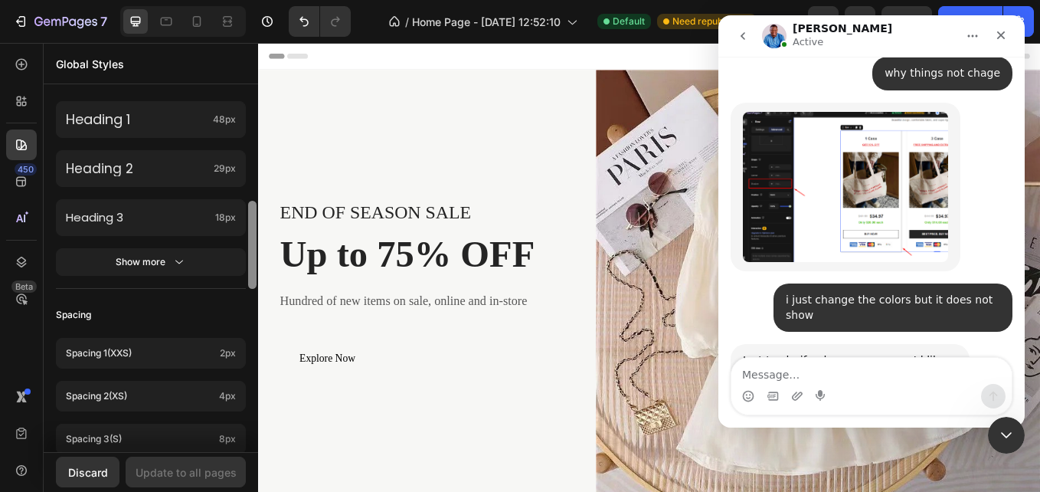
drag, startPoint x: 248, startPoint y: 312, endPoint x: 241, endPoint y: 245, distance: 67.0
click at [241, 245] on div "Your theme has changed to theme-export-www-incendia-mv-updated-copy-of-s Previe…" at bounding box center [151, 269] width 214 height 365
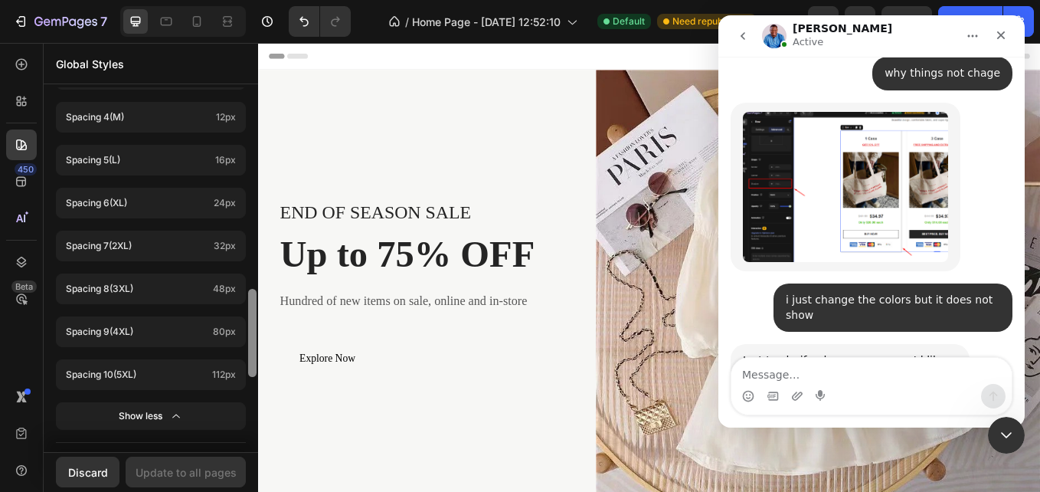
drag, startPoint x: 247, startPoint y: 259, endPoint x: 247, endPoint y: 185, distance: 74.3
click at [247, 185] on div at bounding box center [252, 269] width 11 height 365
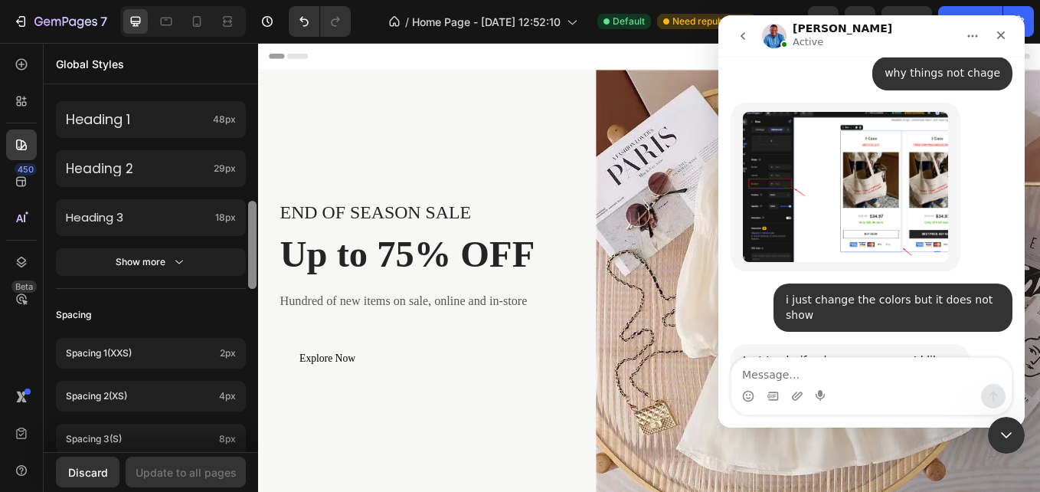
click at [247, 185] on div at bounding box center [252, 269] width 11 height 365
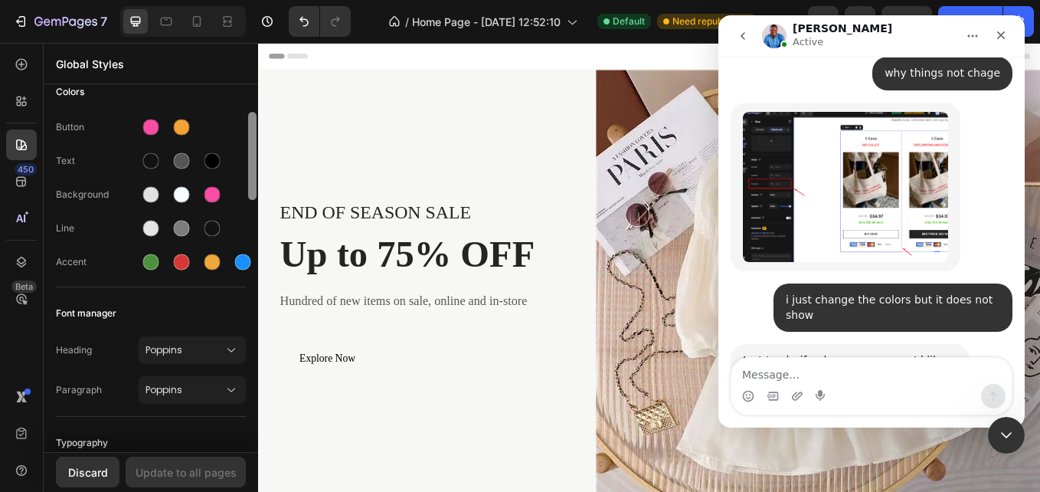
click at [247, 185] on div at bounding box center [252, 269] width 11 height 365
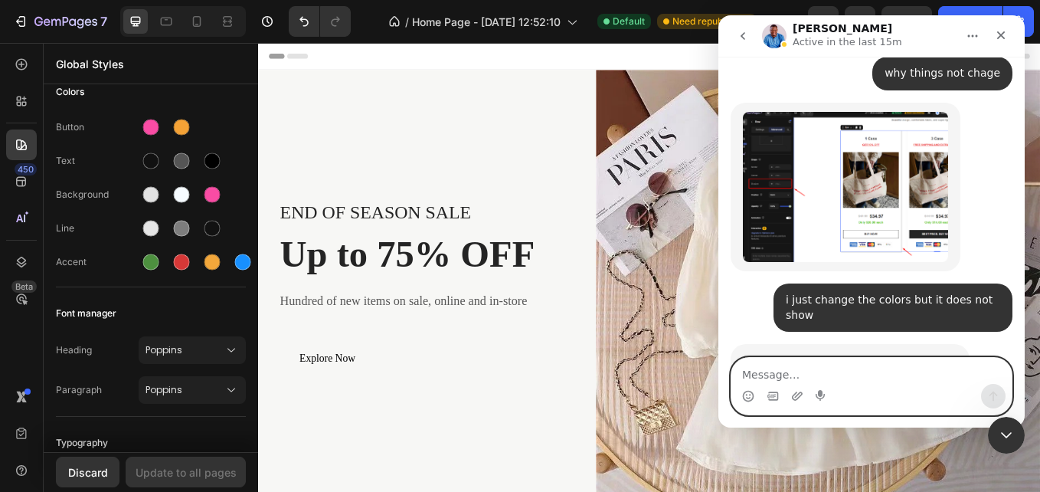
click at [807, 381] on textarea "Message…" at bounding box center [871, 371] width 280 height 26
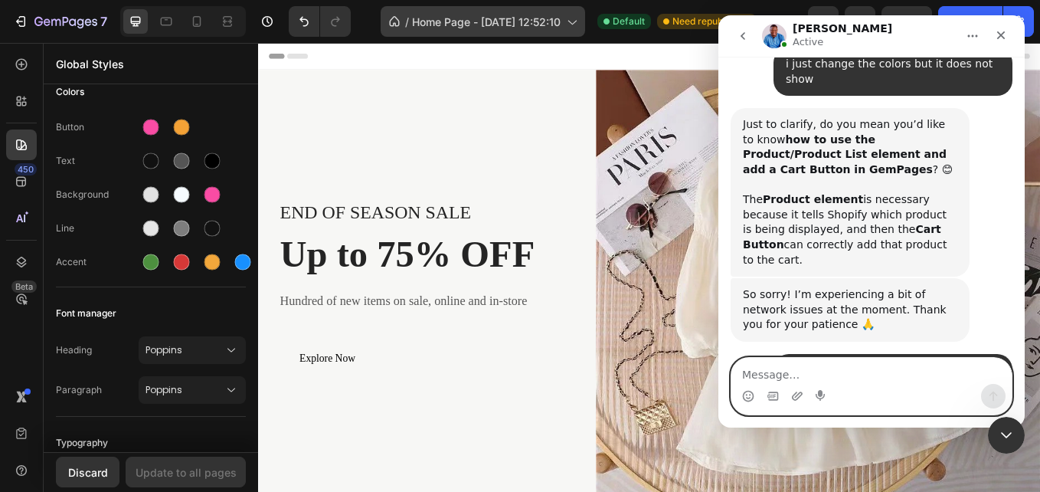
scroll to position [3289, 0]
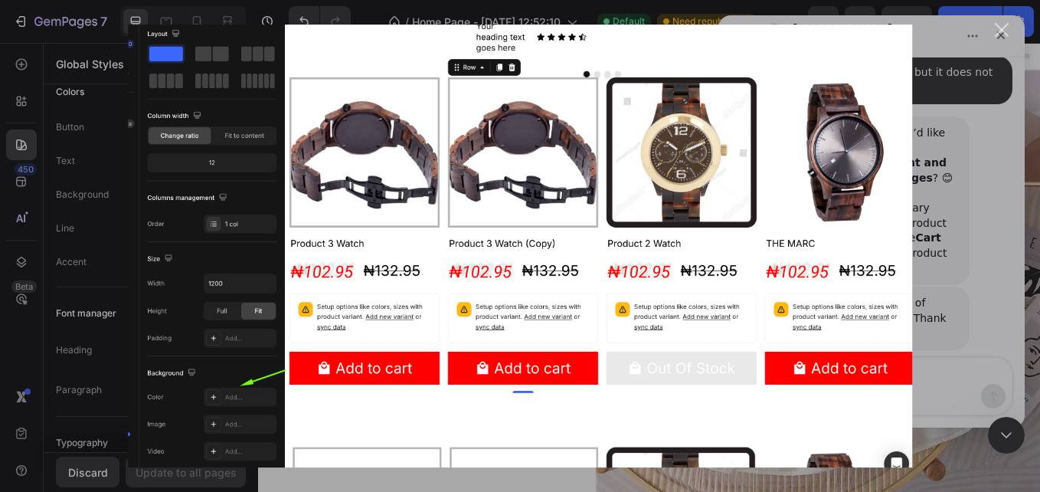
scroll to position [3265, 0]
click at [1008, 33] on div "Close" at bounding box center [1002, 30] width 15 height 15
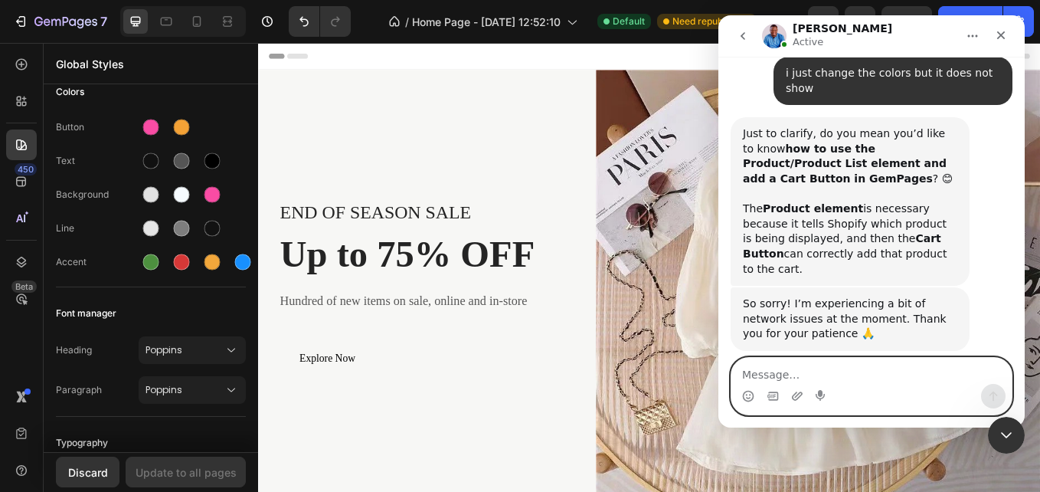
click at [826, 363] on textarea "Message…" at bounding box center [871, 371] width 280 height 26
type textarea "i want to globally change not for one section"
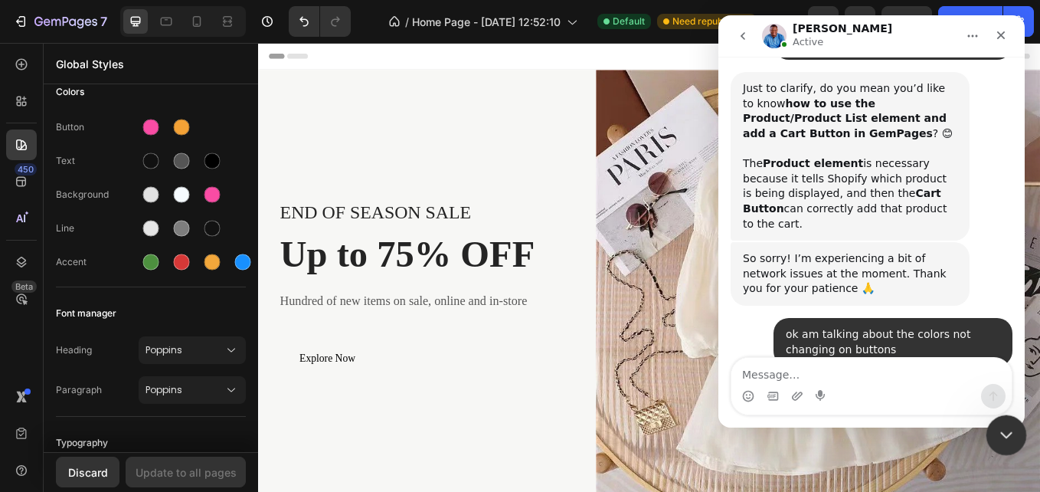
click at [1016, 431] on div "Close Intercom Messenger" at bounding box center [1004, 432] width 37 height 37
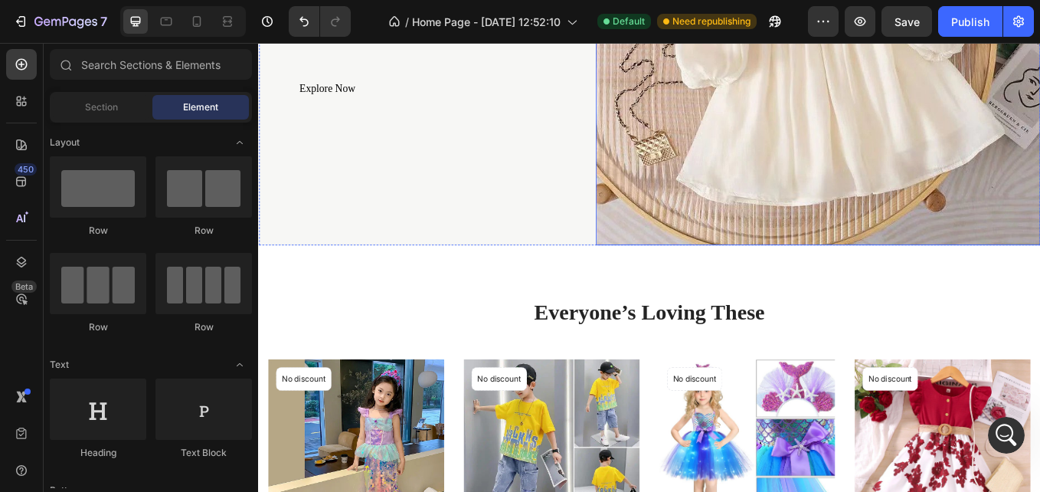
scroll to position [3369, 0]
click at [711, 278] on icon at bounding box center [717, 280] width 12 height 12
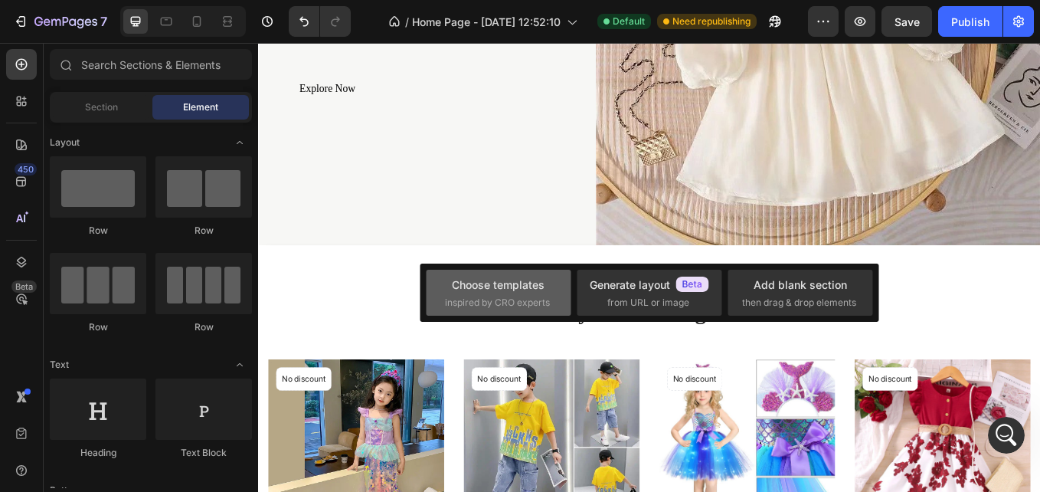
click at [502, 296] on span "inspired by CRO experts" at bounding box center [497, 303] width 105 height 14
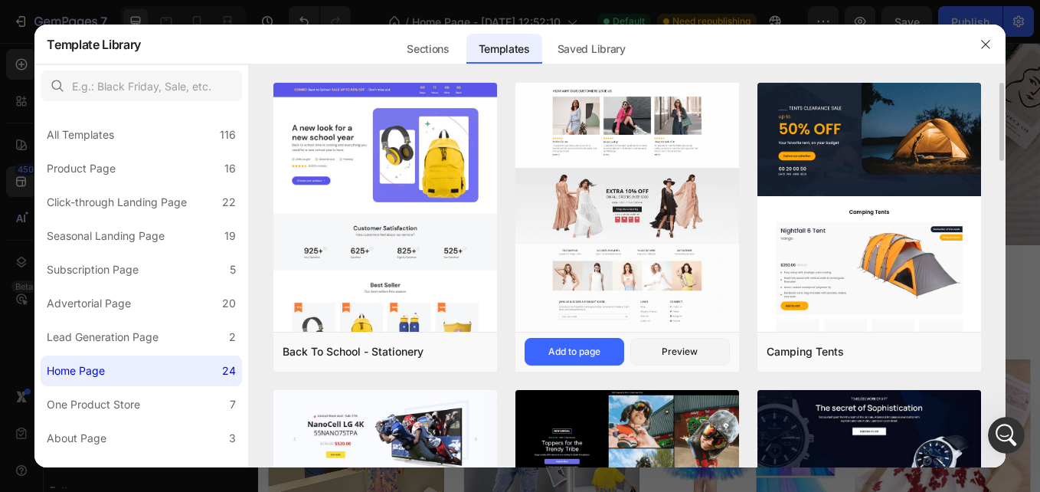
scroll to position [3310, 0]
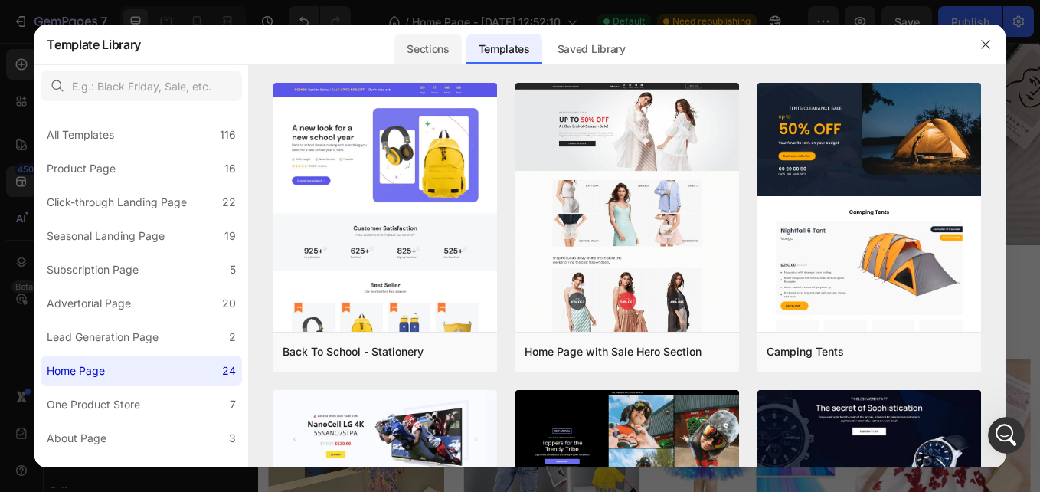
click at [435, 41] on div "Sections" at bounding box center [427, 49] width 67 height 31
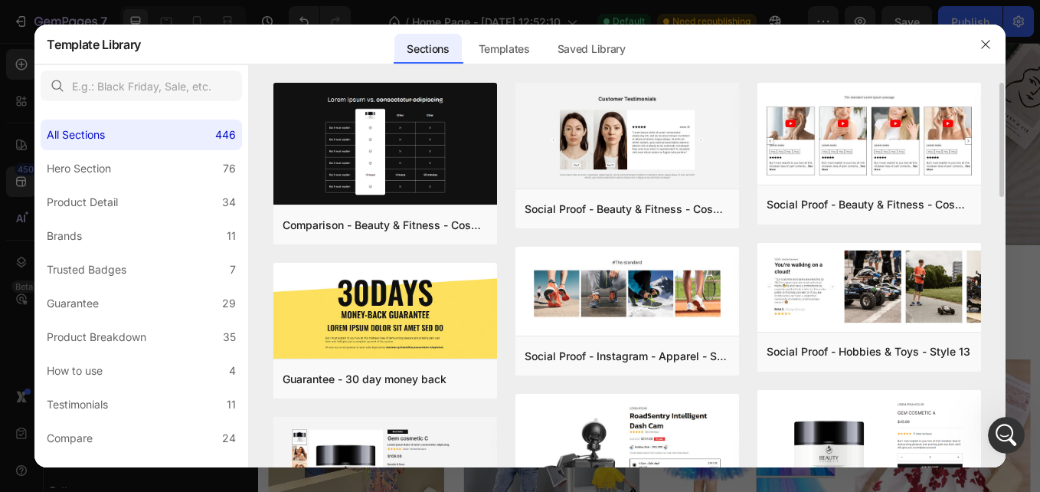
drag, startPoint x: 999, startPoint y: 119, endPoint x: 998, endPoint y: 142, distance: 22.2
click at [998, 142] on div "Comparison - Beauty & Fitness - Cosmetic - Ingredients - Style 19 Add to page P…" at bounding box center [627, 275] width 756 height 384
drag, startPoint x: 999, startPoint y: 142, endPoint x: 1002, endPoint y: 196, distance: 54.4
click at [1002, 196] on div "Comparison - Beauty & Fitness - Cosmetic - Ingredients - Style 19 Add to page P…" at bounding box center [627, 275] width 756 height 384
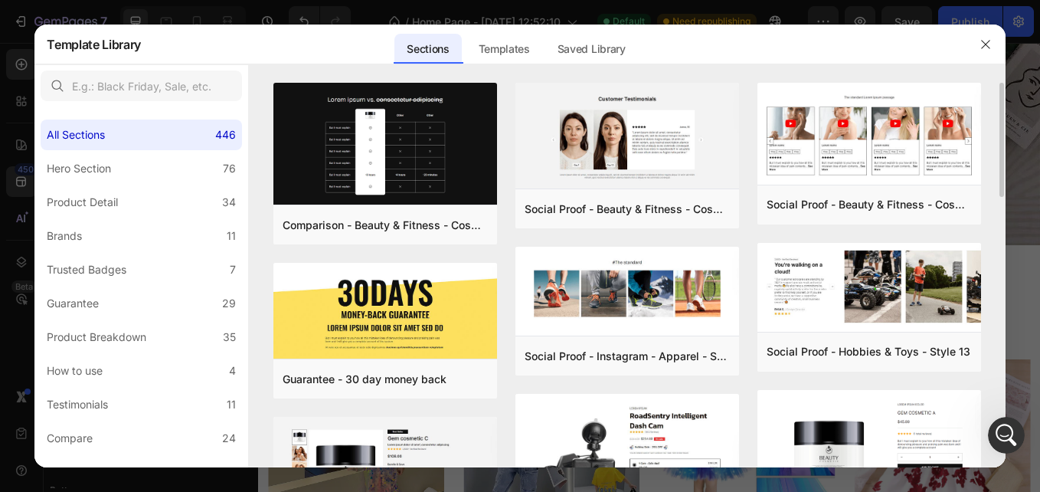
click at [1000, 200] on div "Comparison - Beauty & Fitness - Cosmetic - Ingredients - Style 19 Add to page P…" at bounding box center [627, 275] width 756 height 384
click at [1000, 185] on div "Comparison - Beauty & Fitness - Cosmetic - Ingredients - Style 19 Add to page P…" at bounding box center [627, 275] width 756 height 384
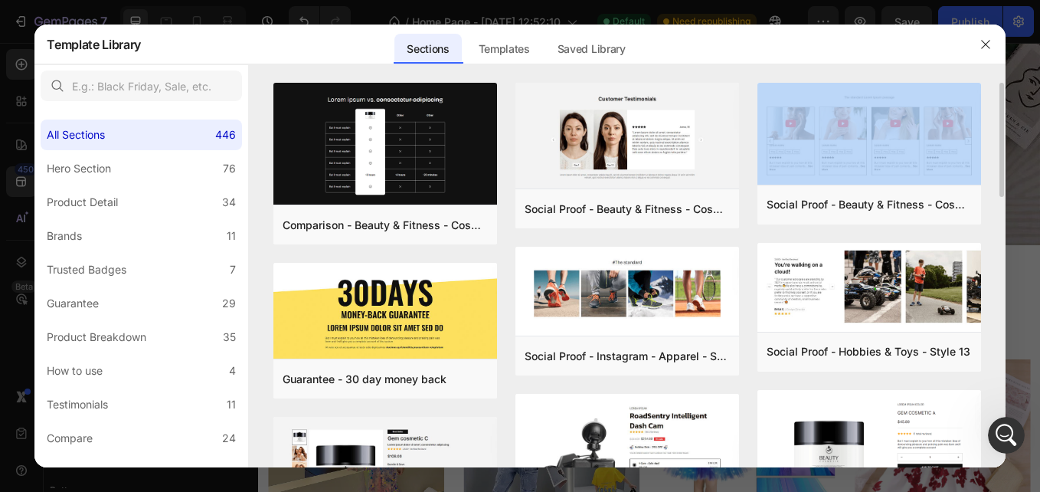
click at [1000, 185] on div "Comparison - Beauty & Fitness - Cosmetic - Ingredients - Style 19 Add to page P…" at bounding box center [627, 275] width 756 height 384
drag, startPoint x: 1000, startPoint y: 185, endPoint x: 1001, endPoint y: 198, distance: 13.8
click at [1001, 198] on div "Comparison - Beauty & Fitness - Cosmetic - Ingredients - Style 19 Add to page P…" at bounding box center [627, 275] width 756 height 384
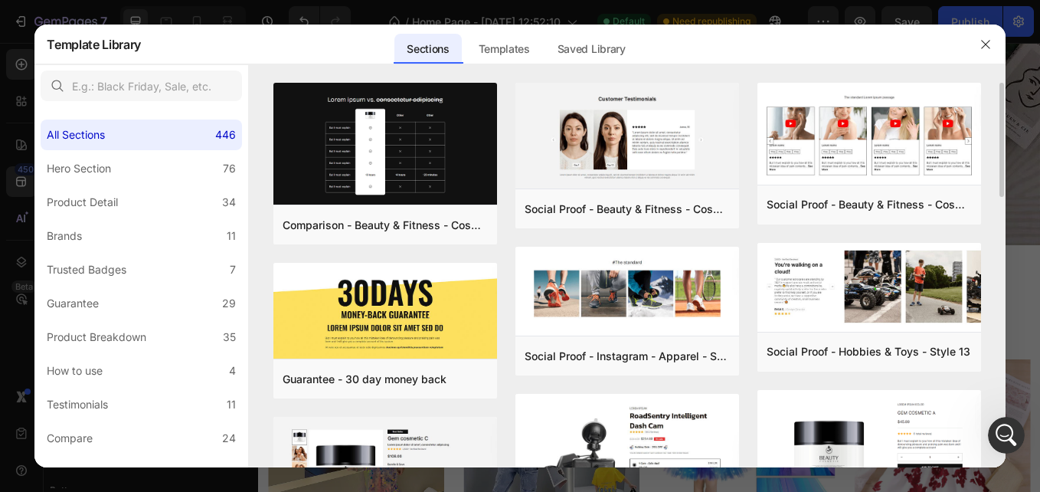
click at [1001, 198] on div "Comparison - Beauty & Fitness - Cosmetic - Ingredients - Style 19 Add to page P…" at bounding box center [627, 275] width 756 height 384
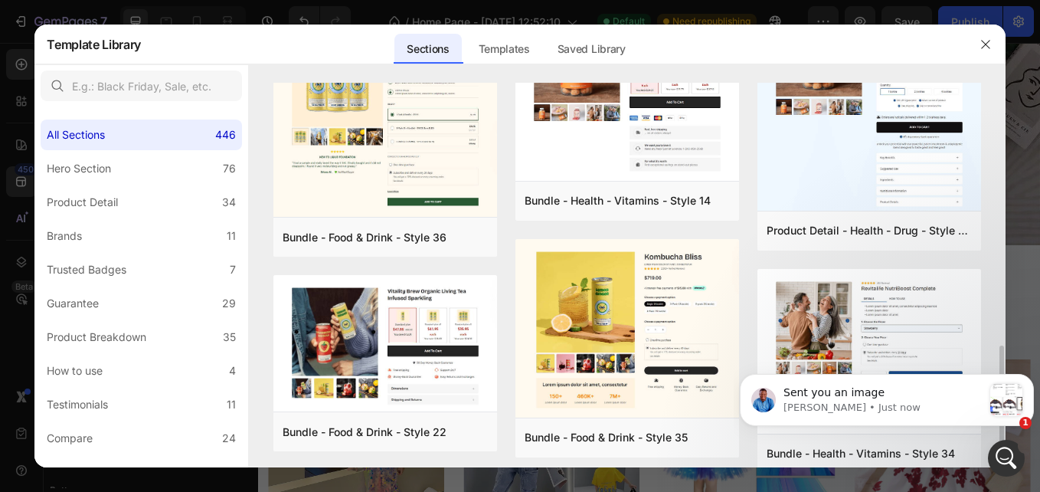
scroll to position [3539, 0]
click at [179, 202] on label "Product Detail 34" at bounding box center [141, 202] width 201 height 31
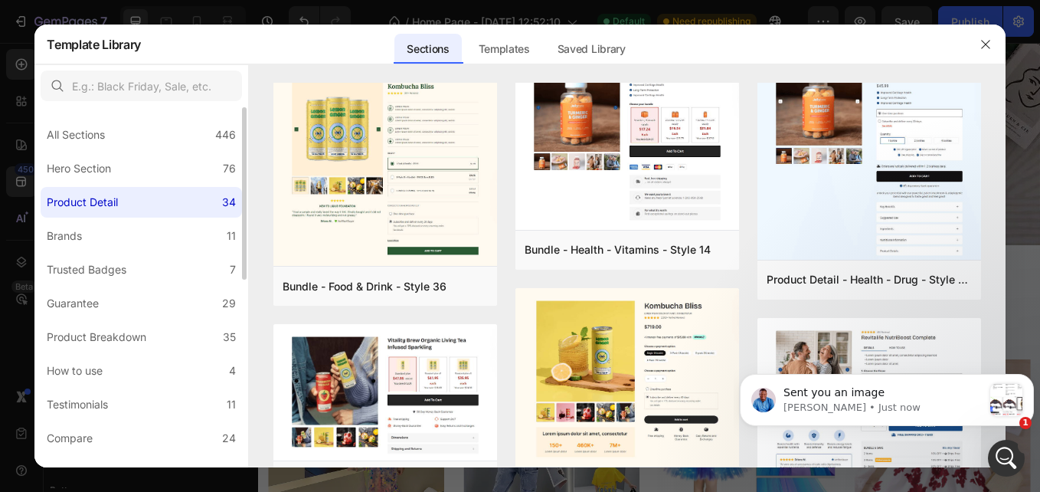
scroll to position [0, 0]
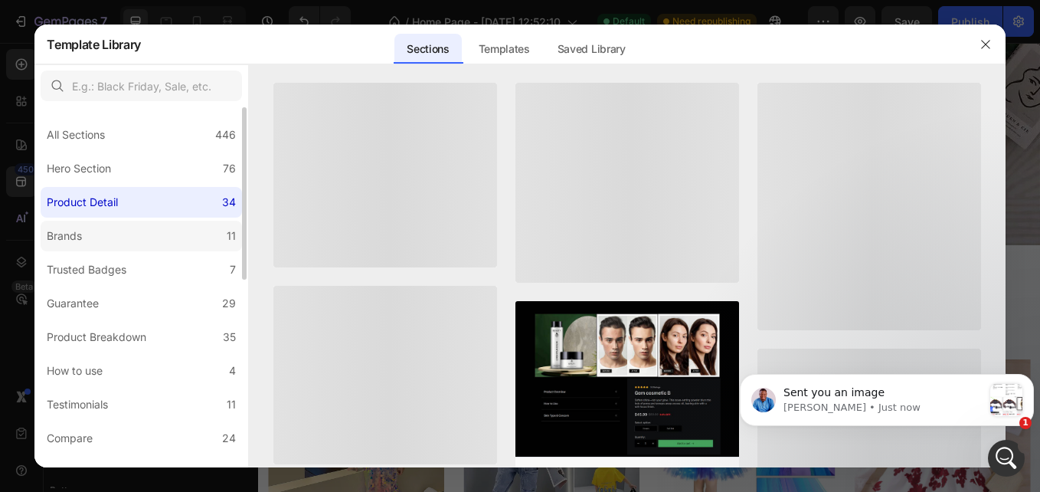
click at [163, 232] on label "Brands 11" at bounding box center [141, 236] width 201 height 31
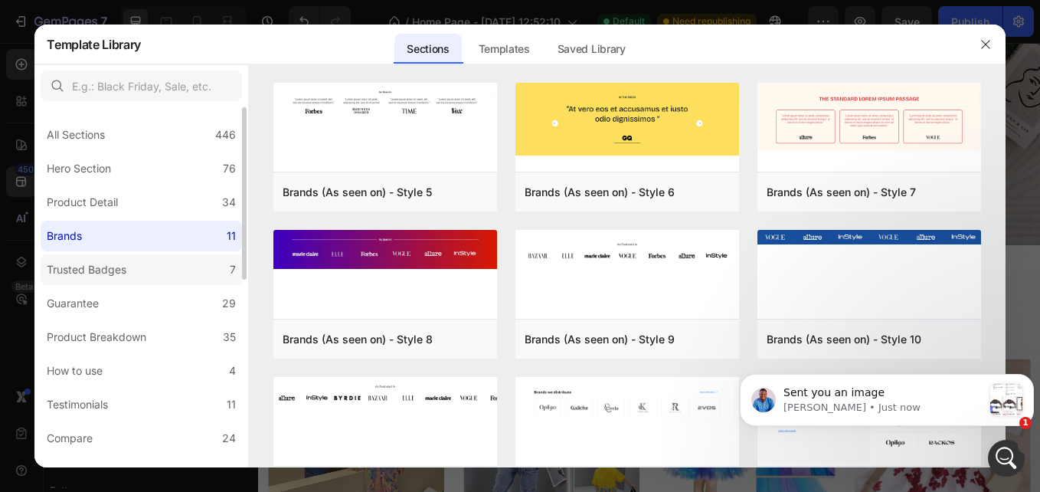
click at [163, 270] on label "Trusted Badges 7" at bounding box center [141, 269] width 201 height 31
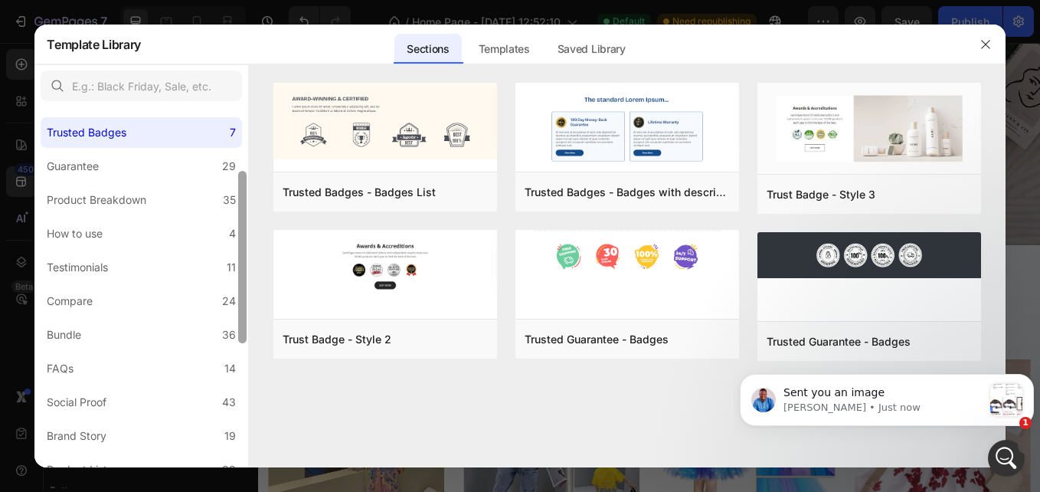
drag, startPoint x: 240, startPoint y: 174, endPoint x: 238, endPoint y: 241, distance: 67.4
click at [238, 241] on div at bounding box center [242, 257] width 8 height 172
click at [160, 213] on div "All Sections 446 Hero Section 76 Product Detail 34 Brands 11 Trusted Badges 7 G…" at bounding box center [141, 342] width 214 height 750
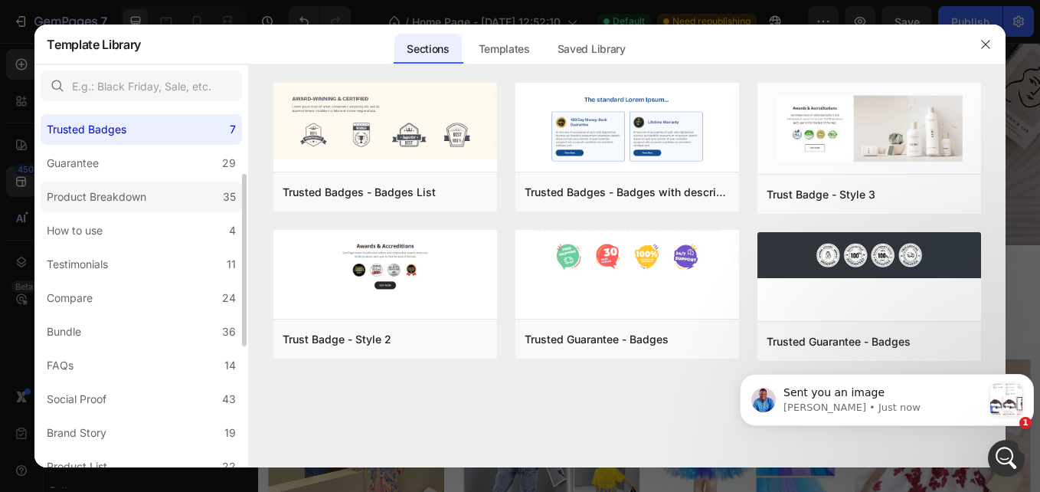
click at [157, 204] on label "Product Breakdown 35" at bounding box center [141, 196] width 201 height 31
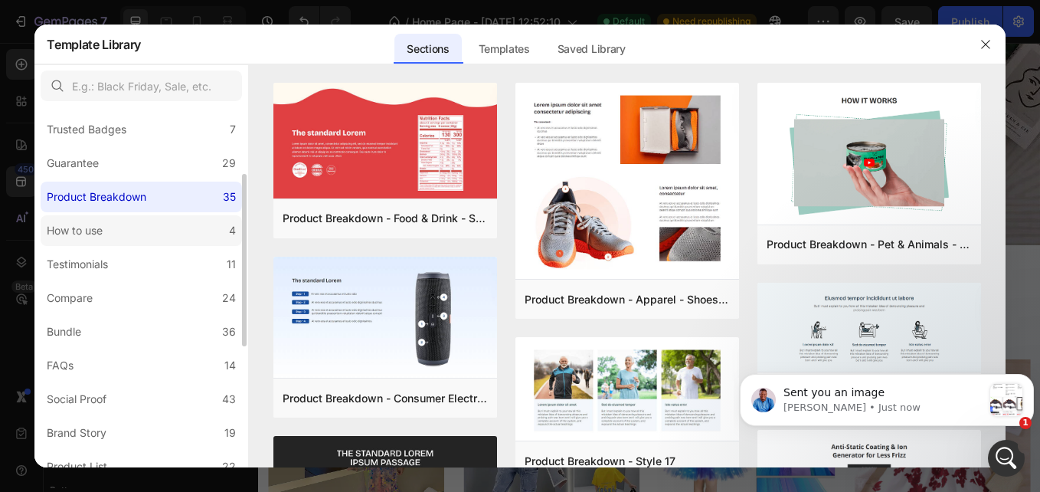
click at [164, 230] on label "How to use 4" at bounding box center [141, 230] width 201 height 31
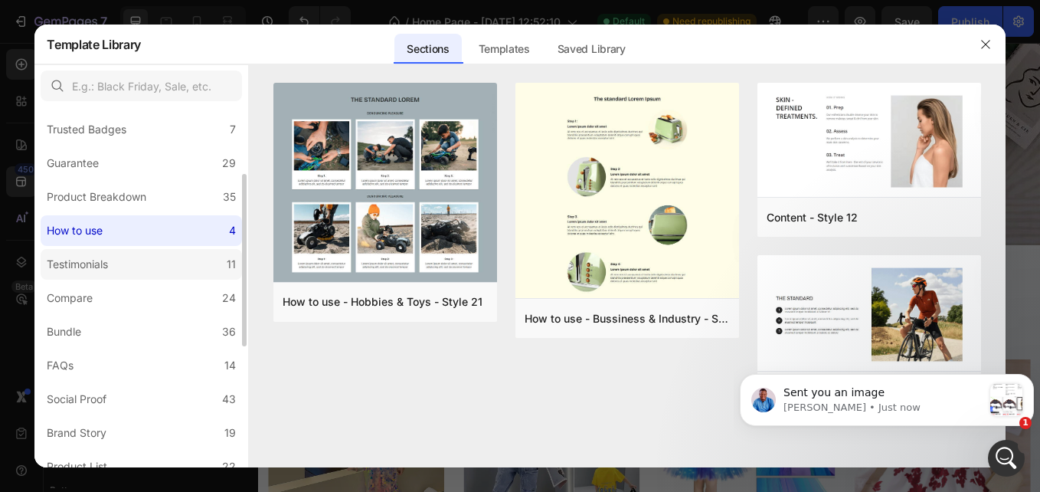
click at [171, 260] on label "Testimonials 11" at bounding box center [141, 264] width 201 height 31
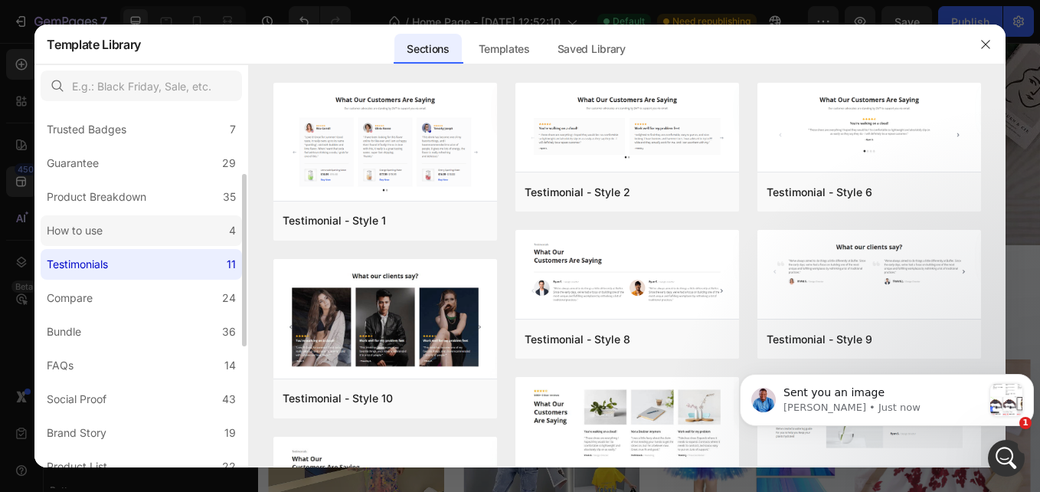
click at [162, 229] on label "How to use 4" at bounding box center [141, 230] width 201 height 31
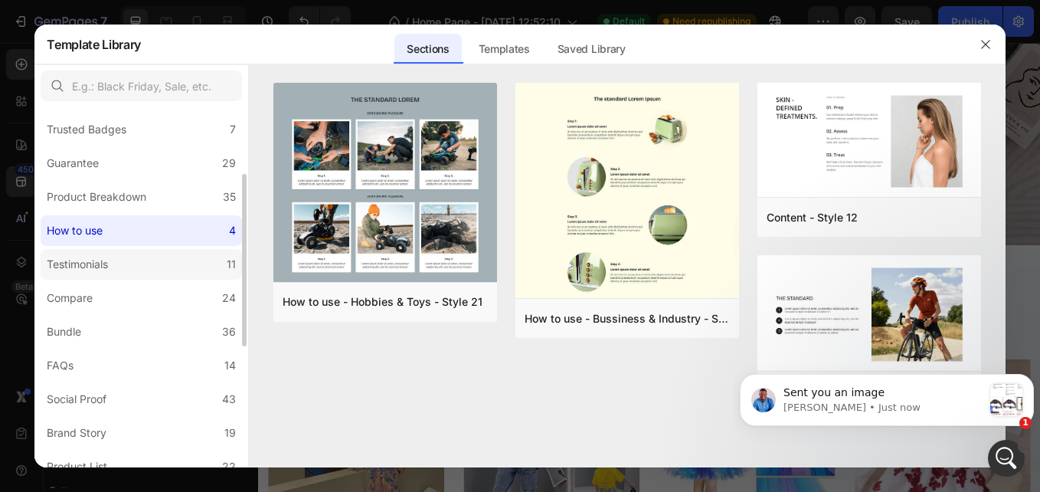
click at [156, 263] on label "Testimonials 11" at bounding box center [141, 264] width 201 height 31
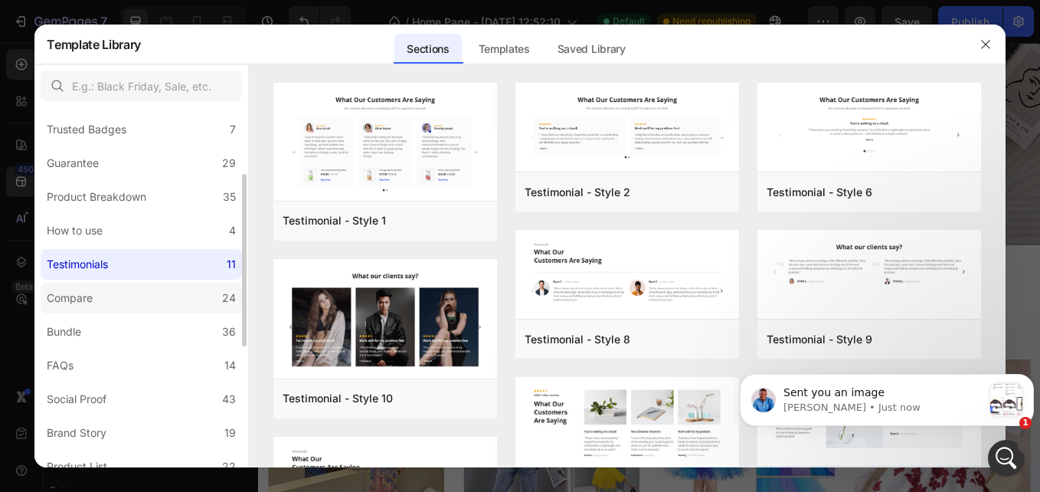
click at [155, 287] on label "Compare 24" at bounding box center [141, 298] width 201 height 31
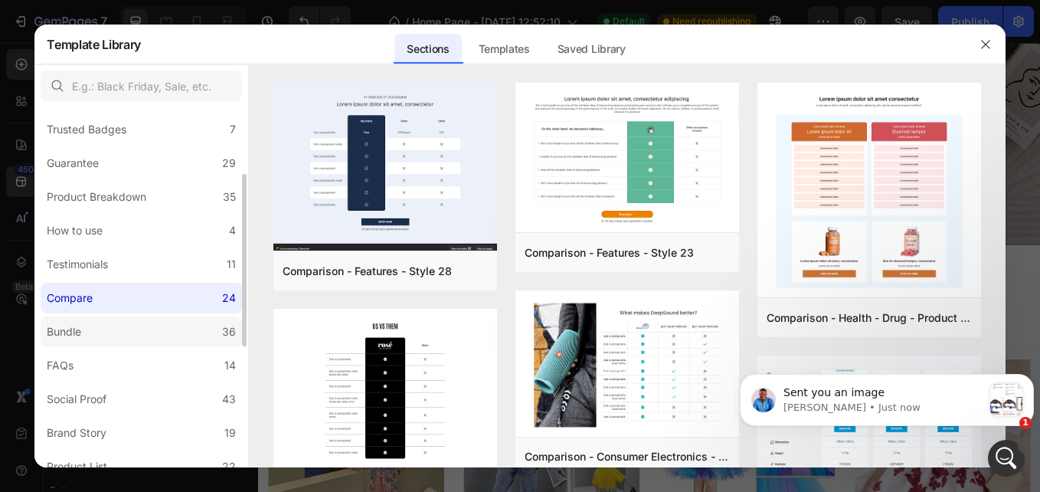
click at [142, 332] on label "Bundle 36" at bounding box center [141, 331] width 201 height 31
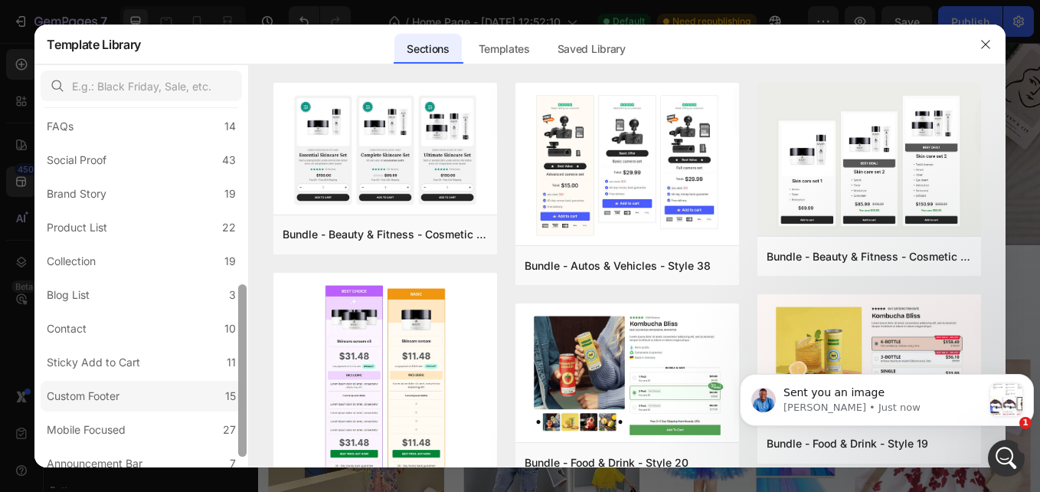
scroll to position [391, 0]
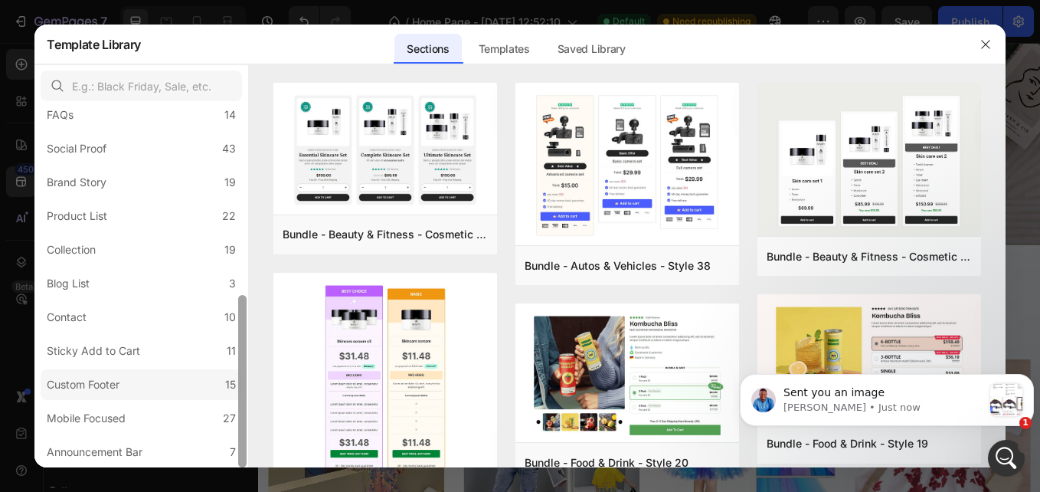
drag, startPoint x: 243, startPoint y: 272, endPoint x: 234, endPoint y: 397, distance: 125.9
click at [234, 397] on div "All Sections 446 Hero Section 76 Product Detail 34 Brands 11 Trusted Badges 7 G…" at bounding box center [141, 287] width 214 height 360
click at [110, 184] on div "Brand Story" at bounding box center [80, 182] width 66 height 18
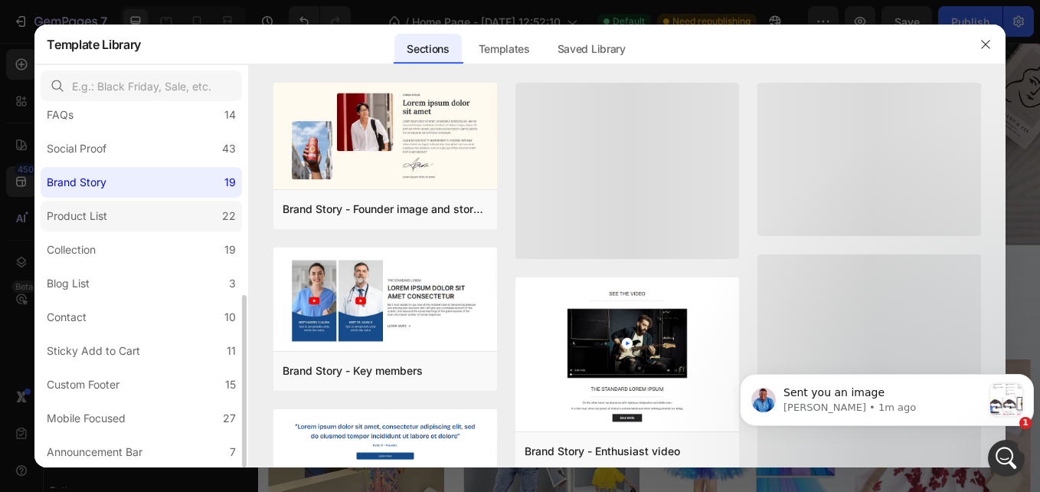
click at [116, 216] on label "Product List 22" at bounding box center [141, 216] width 201 height 31
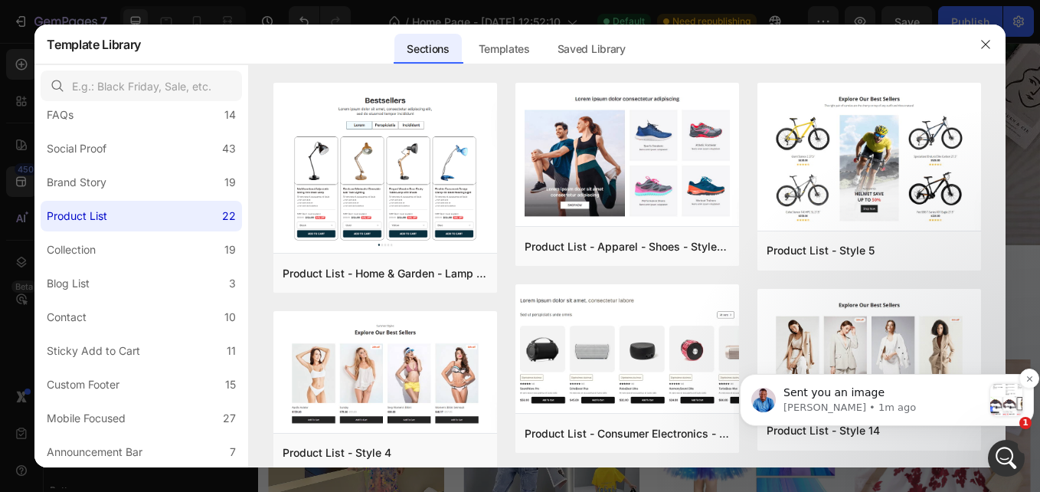
click at [872, 410] on p "Noah • 1m ago" at bounding box center [882, 407] width 199 height 14
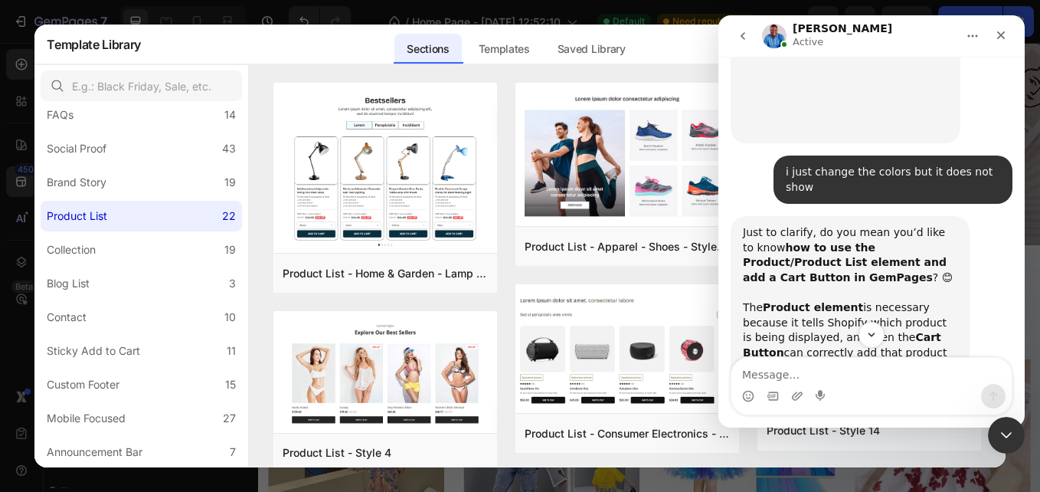
scroll to position [3564, 0]
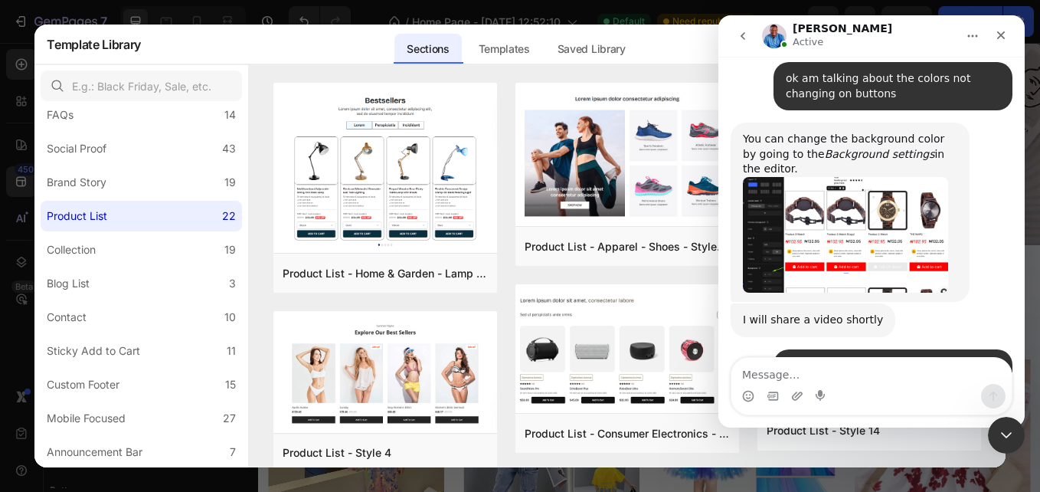
click at [823, 444] on img "Noah says…" at bounding box center [845, 489] width 205 height 90
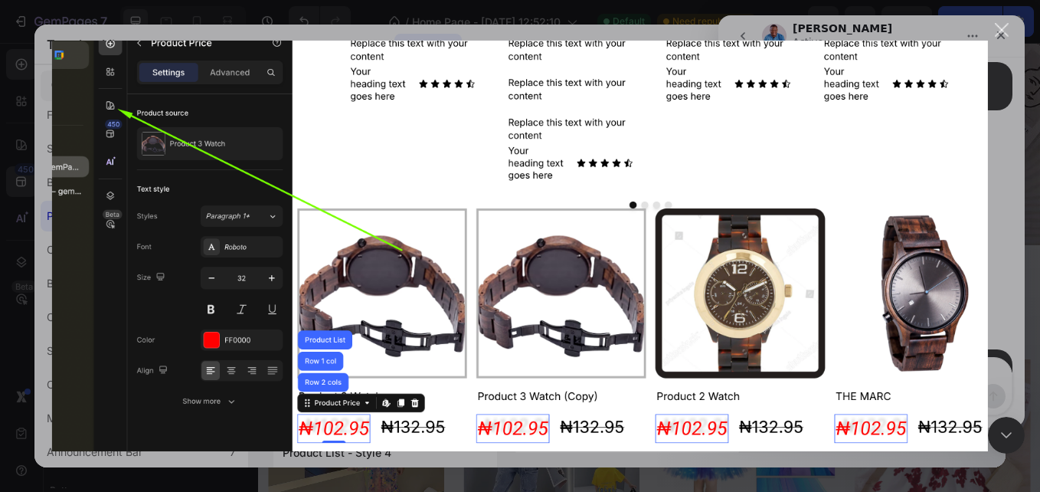
scroll to position [3594, 0]
click at [1002, 30] on div "Close" at bounding box center [1002, 30] width 15 height 15
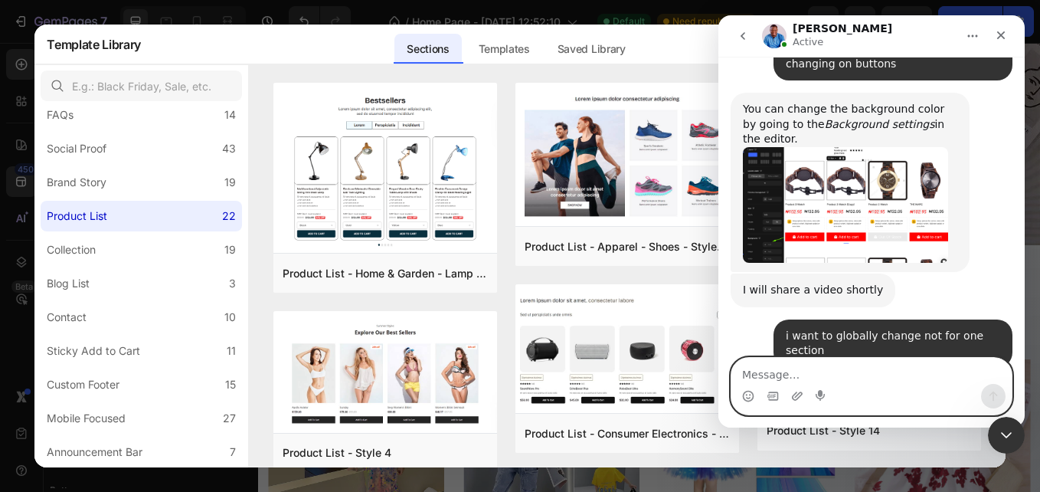
click at [822, 368] on textarea "Message…" at bounding box center [871, 371] width 280 height 26
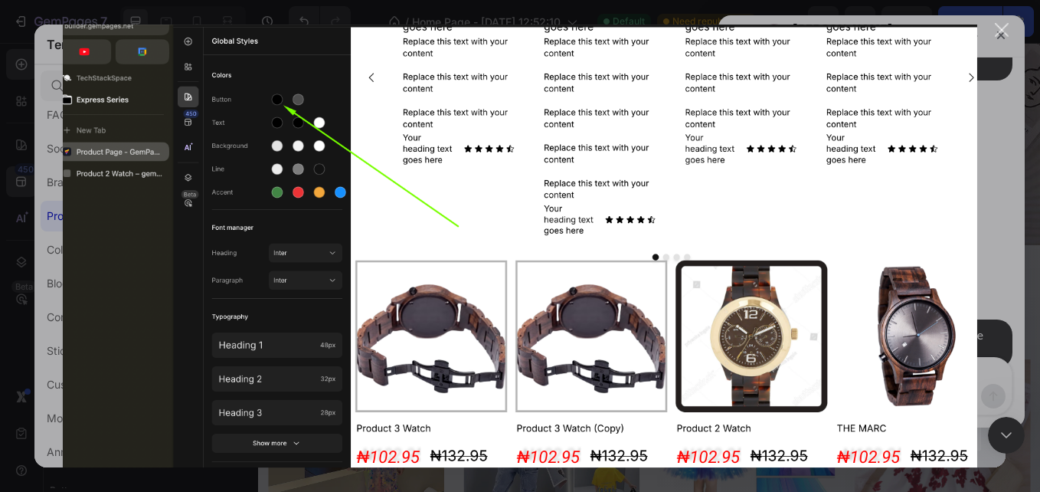
click at [1012, 27] on div "Intercom messenger" at bounding box center [520, 246] width 1040 height 492
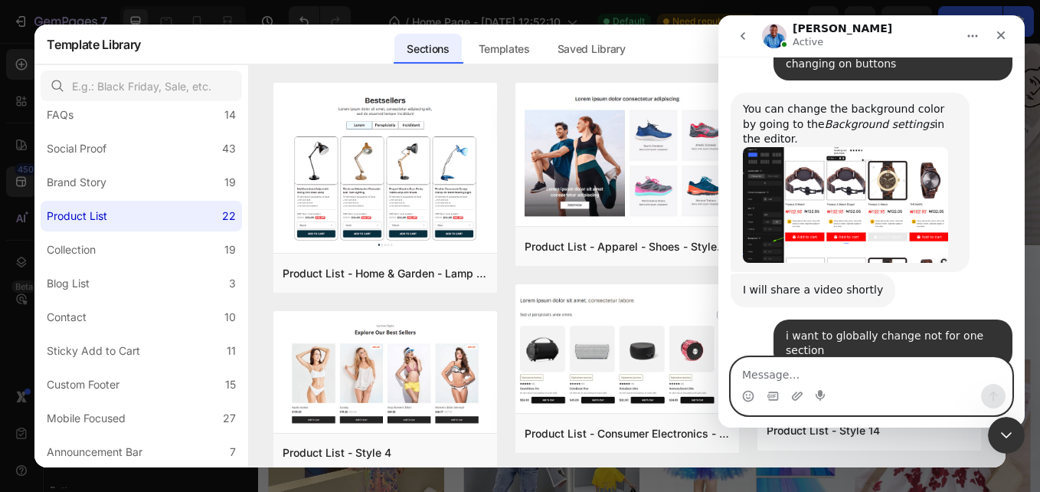
click at [815, 369] on textarea "Message…" at bounding box center [871, 371] width 280 height 26
type textarea "check my store"
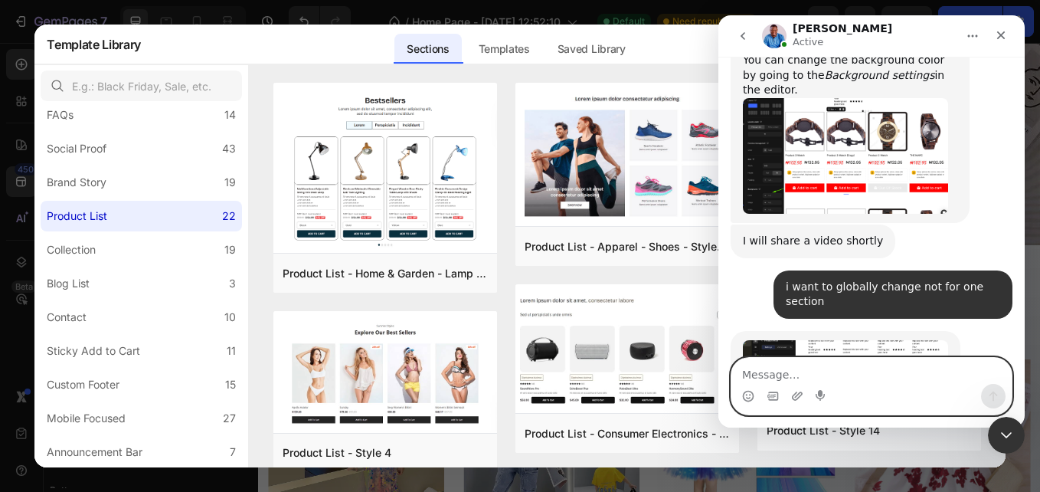
scroll to position [3584, 0]
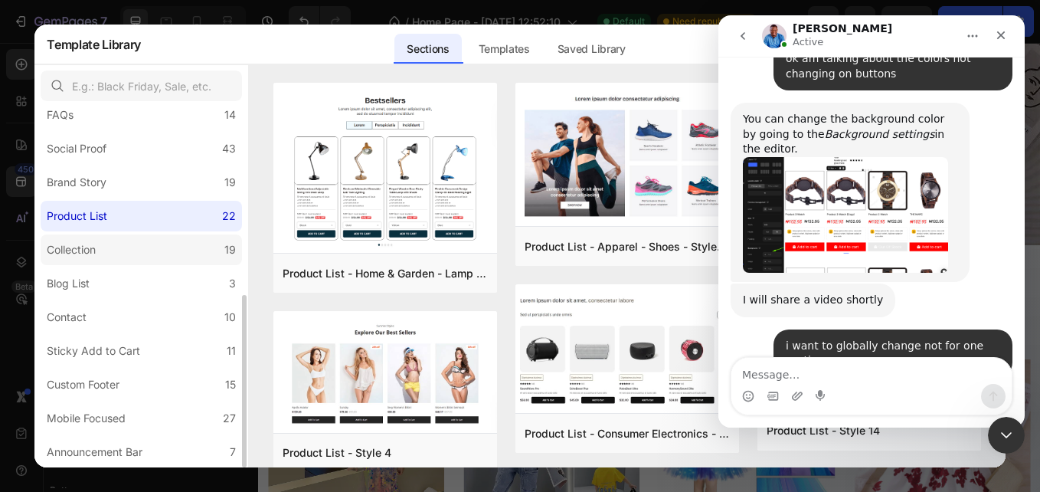
click at [209, 237] on label "Collection 19" at bounding box center [141, 249] width 201 height 31
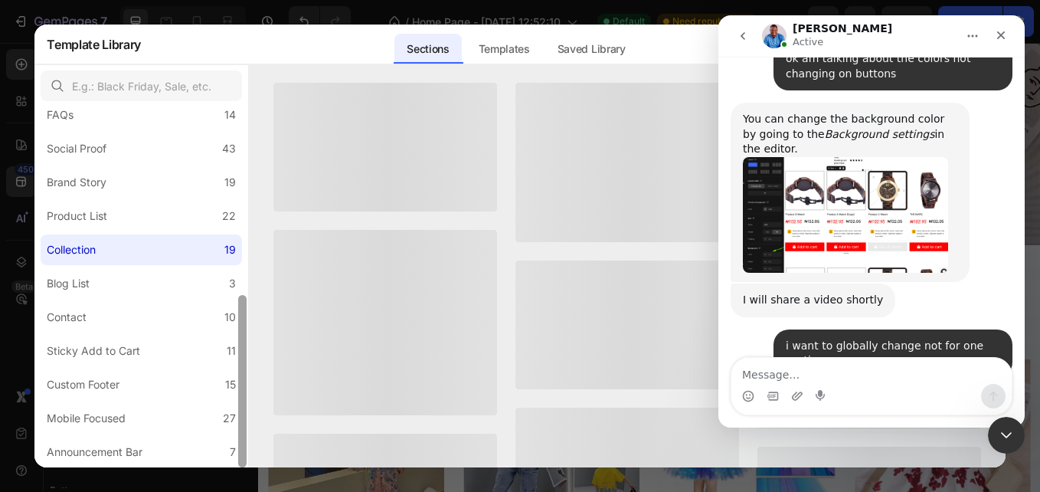
drag, startPoint x: 244, startPoint y: 351, endPoint x: 237, endPoint y: 403, distance: 52.6
click at [237, 403] on div at bounding box center [242, 287] width 11 height 360
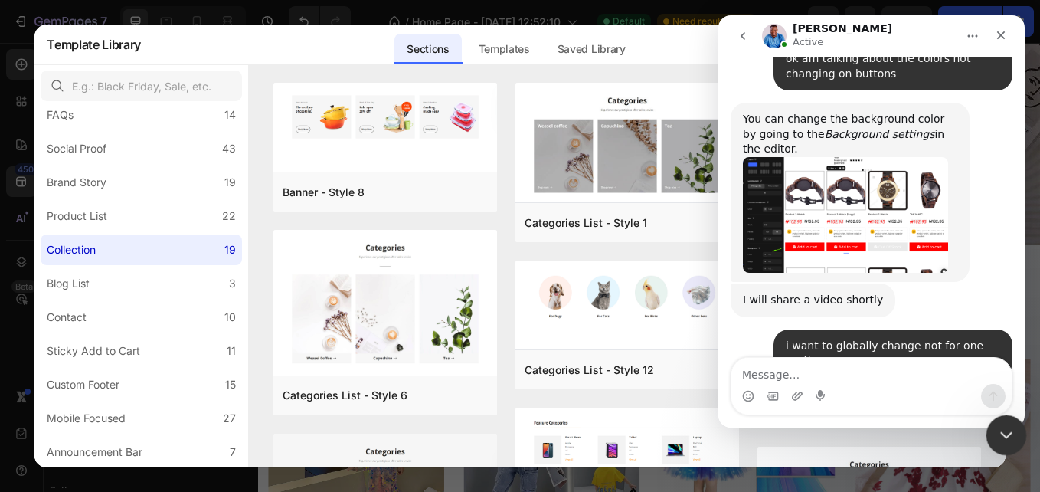
click at [998, 433] on icon "Close Intercom Messenger" at bounding box center [1004, 432] width 18 height 18
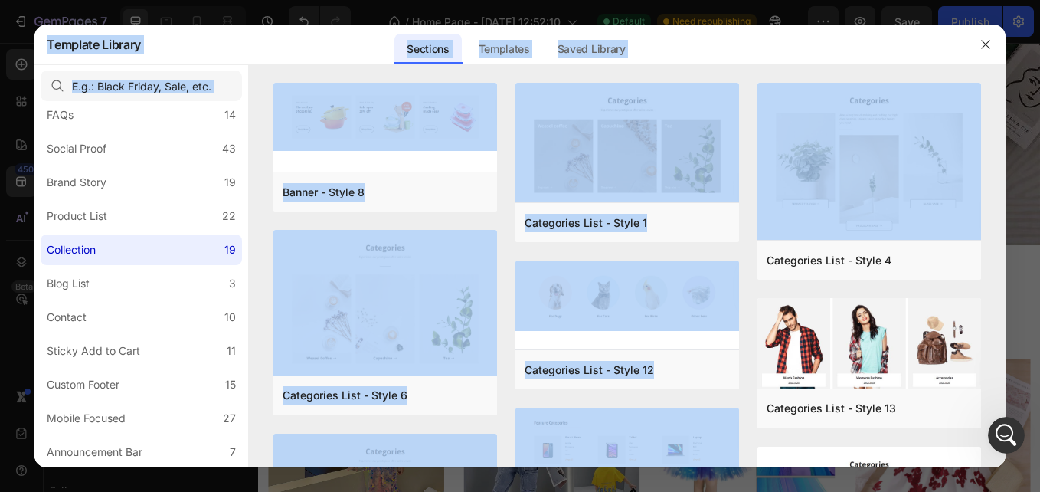
drag, startPoint x: 1004, startPoint y: 187, endPoint x: 1010, endPoint y: 217, distance: 31.2
click at [1010, 217] on div "Template Library Sections Templates Existing pages Saved Library Templates Save…" at bounding box center [520, 246] width 1040 height 492
click at [257, 205] on div "Banner - Style 8 Add to page Preview Categories List - Style 6 Add to page Prev…" at bounding box center [627, 275] width 756 height 384
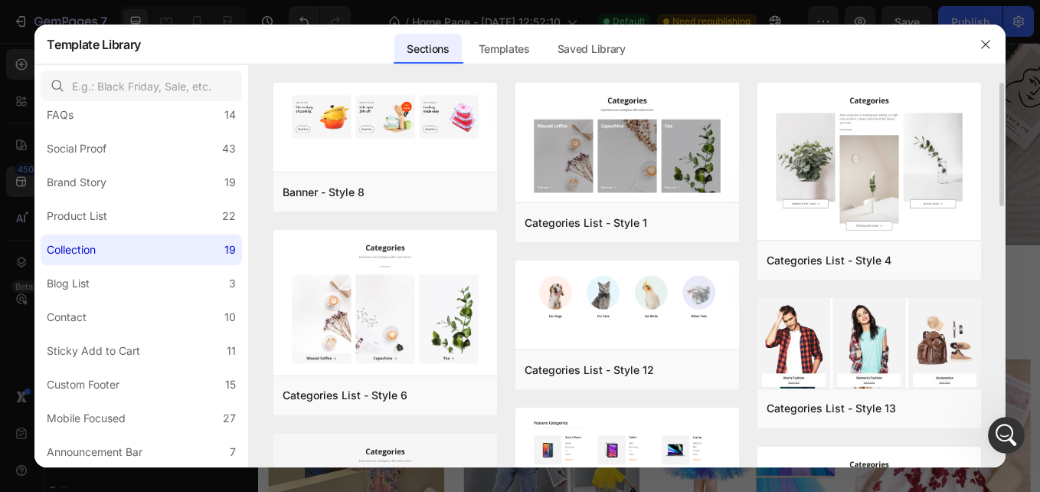
drag, startPoint x: 1001, startPoint y: 178, endPoint x: 1002, endPoint y: 198, distance: 20.7
click at [1002, 198] on div "Banner - Style 8 Add to page Preview Categories List - Style 6 Add to page Prev…" at bounding box center [627, 275] width 756 height 384
click at [1002, 207] on div "Banner - Style 8 Add to page Preview Categories List - Style 6 Add to page Prev…" at bounding box center [627, 275] width 756 height 384
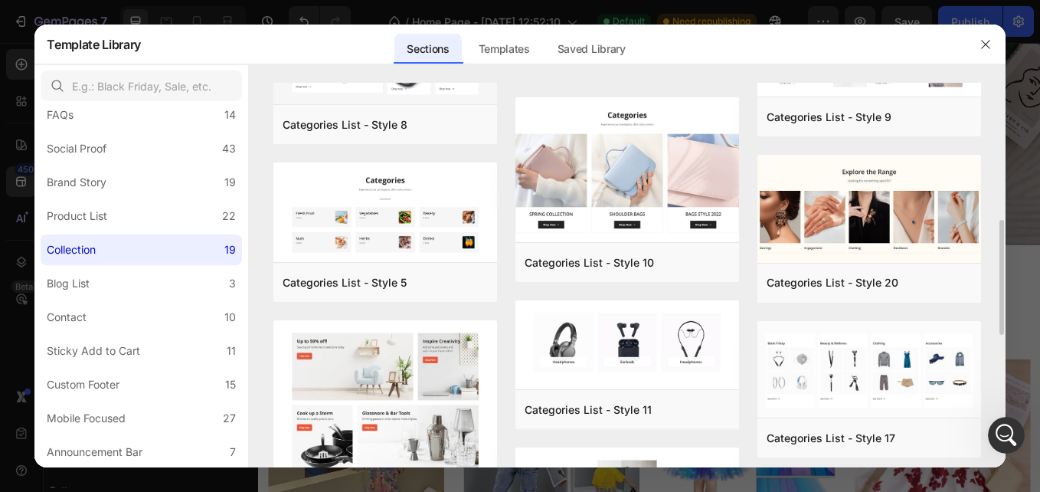
scroll to position [453, 0]
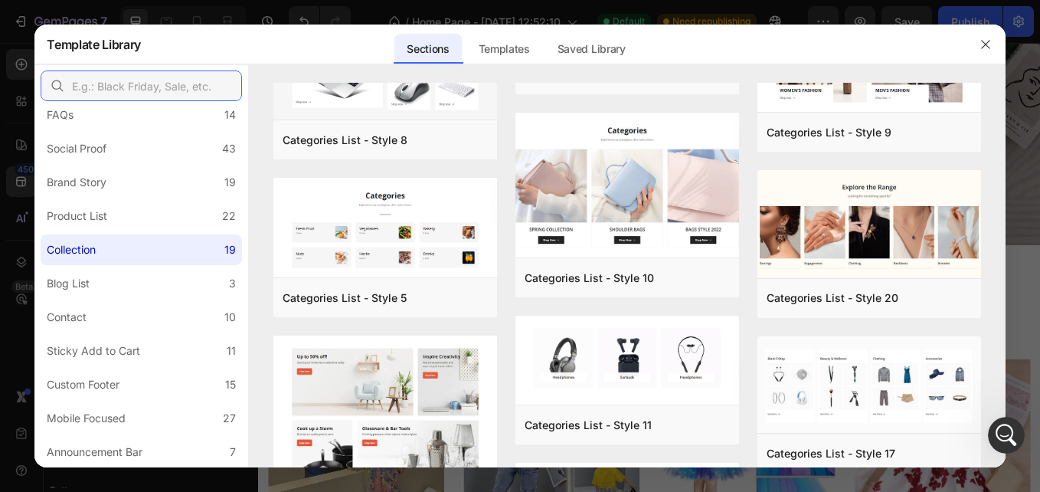
click at [172, 82] on input "text" at bounding box center [141, 85] width 201 height 31
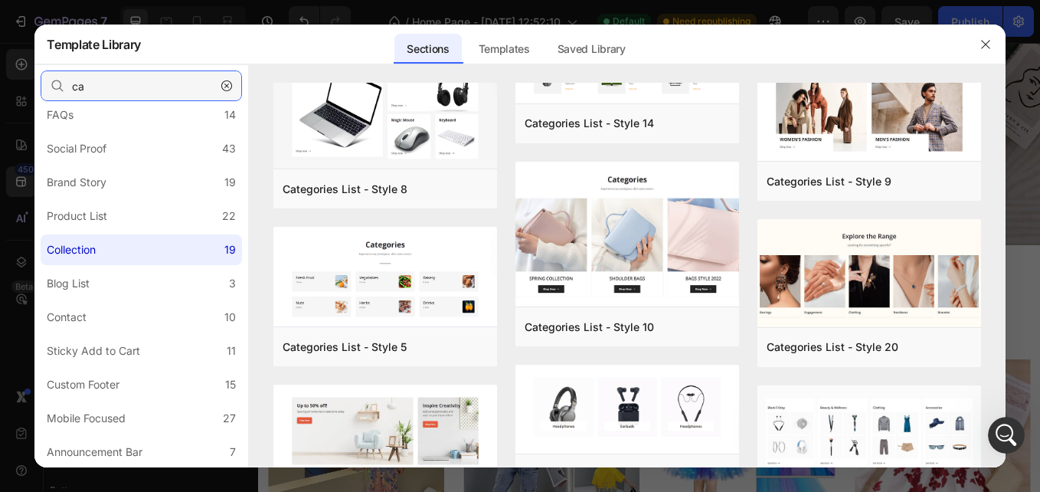
scroll to position [0, 0]
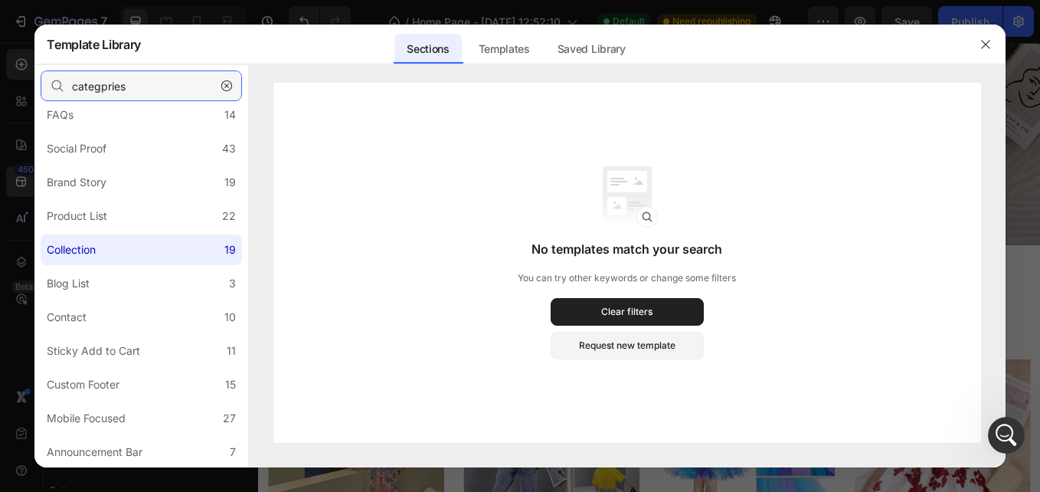
click at [106, 84] on input "categpries" at bounding box center [141, 85] width 201 height 31
type input "cat"
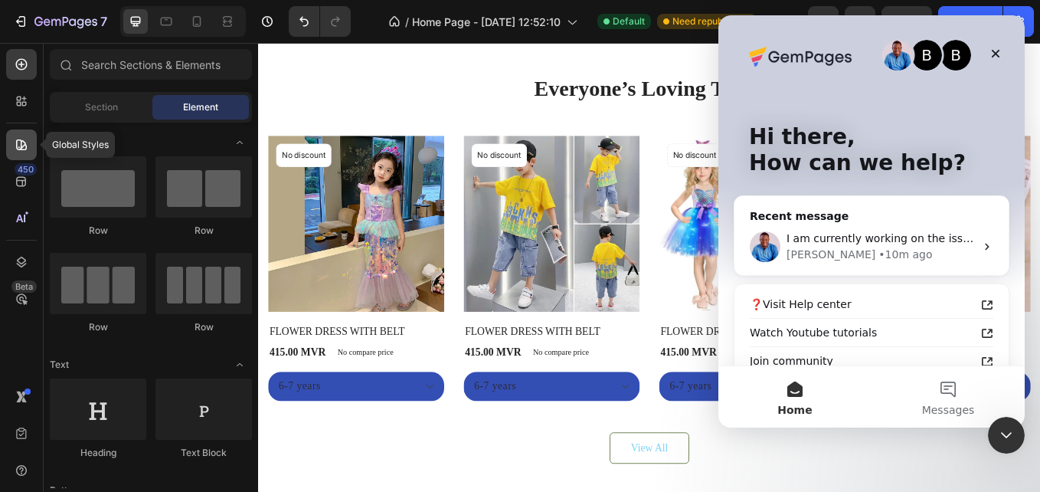
click at [24, 149] on icon at bounding box center [21, 144] width 15 height 15
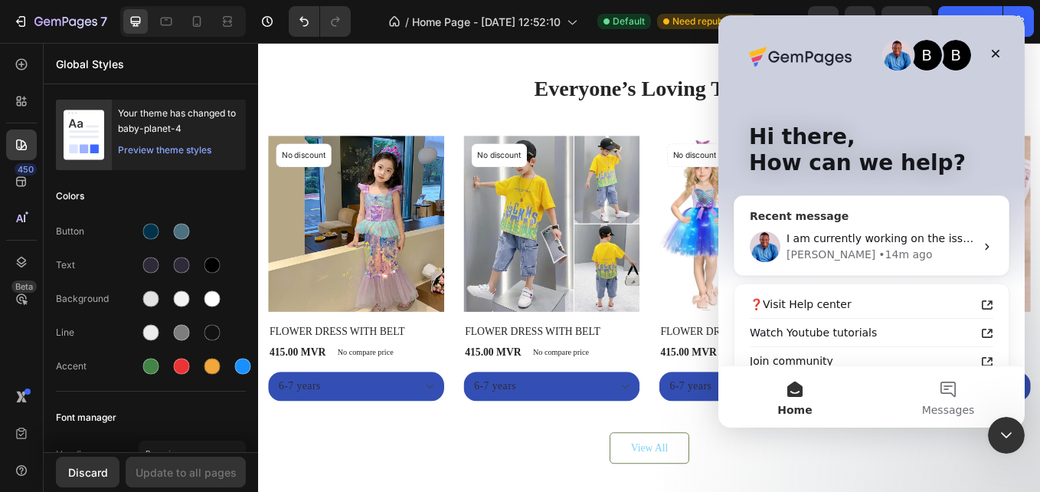
click at [878, 261] on div "• 14m ago" at bounding box center [905, 255] width 54 height 16
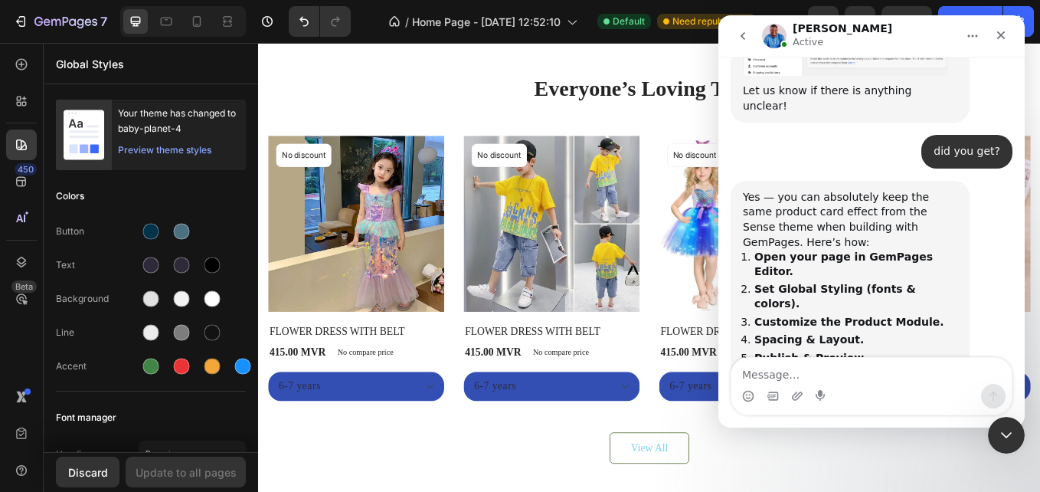
scroll to position [2083, 0]
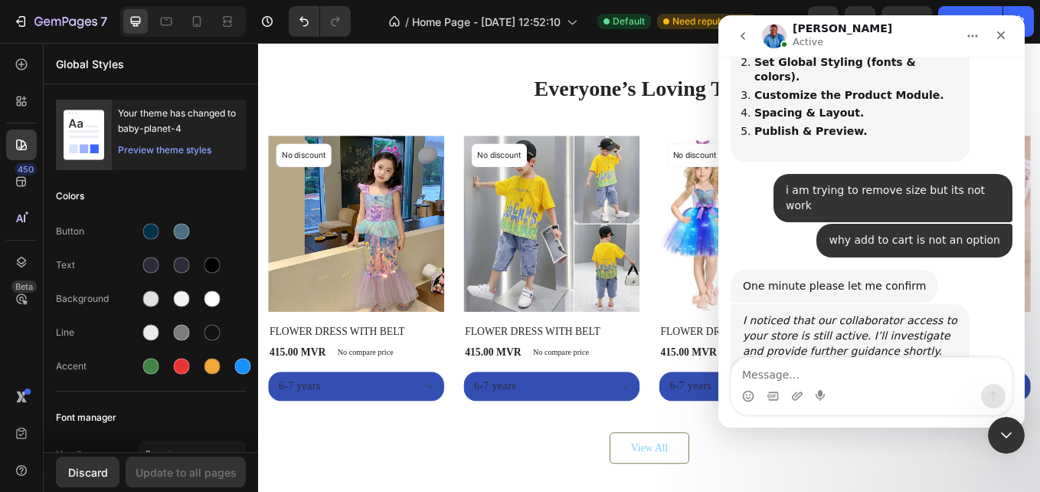
type textarea "?"
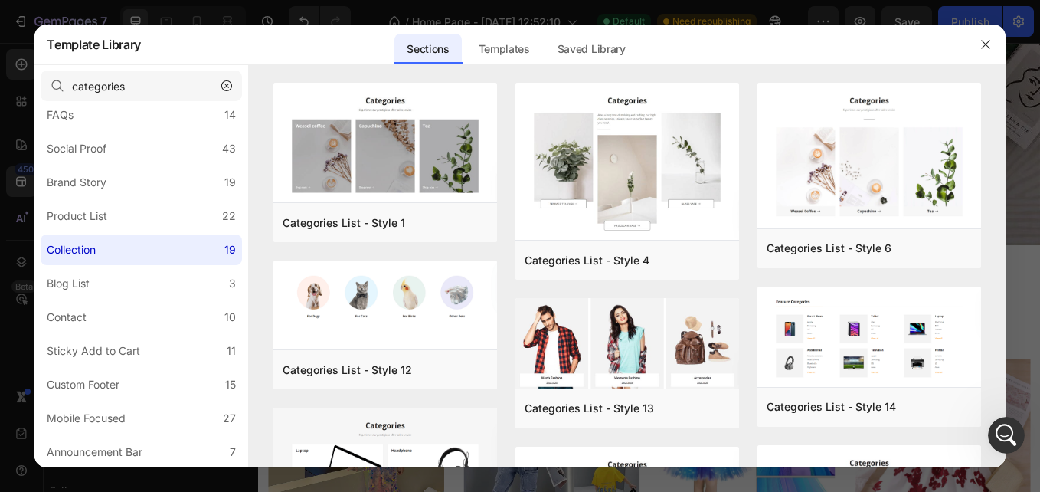
scroll to position [3584, 0]
type input "categories"
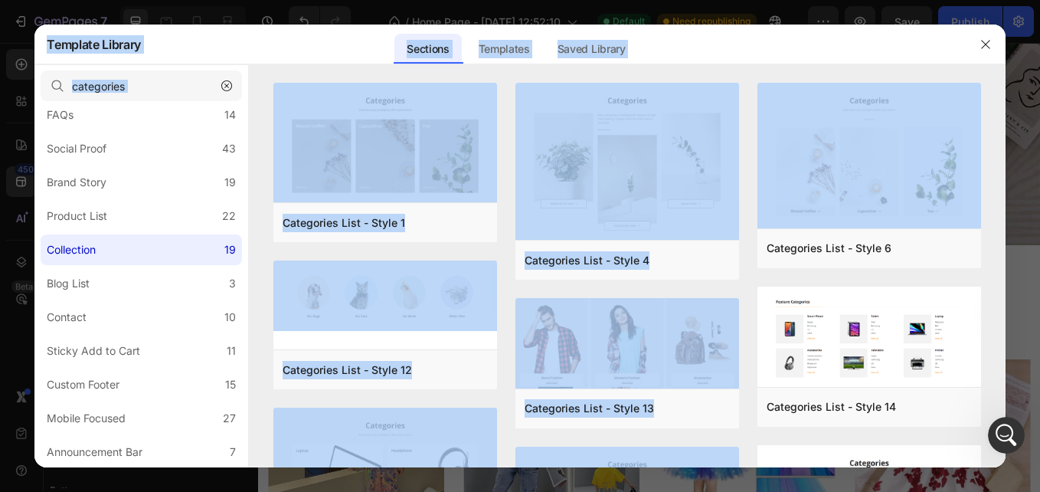
drag, startPoint x: 1003, startPoint y: 104, endPoint x: 1007, endPoint y: 132, distance: 28.6
click at [1007, 132] on div "Template Library Sections Templates Existing pages Saved Library Templates Save…" at bounding box center [520, 246] width 1040 height 492
drag, startPoint x: 1007, startPoint y: 132, endPoint x: 991, endPoint y: 181, distance: 51.6
click at [991, 181] on div "Categories List - Style 1 Add to page Preview Categories List - Style 12 Add to…" at bounding box center [627, 275] width 756 height 384
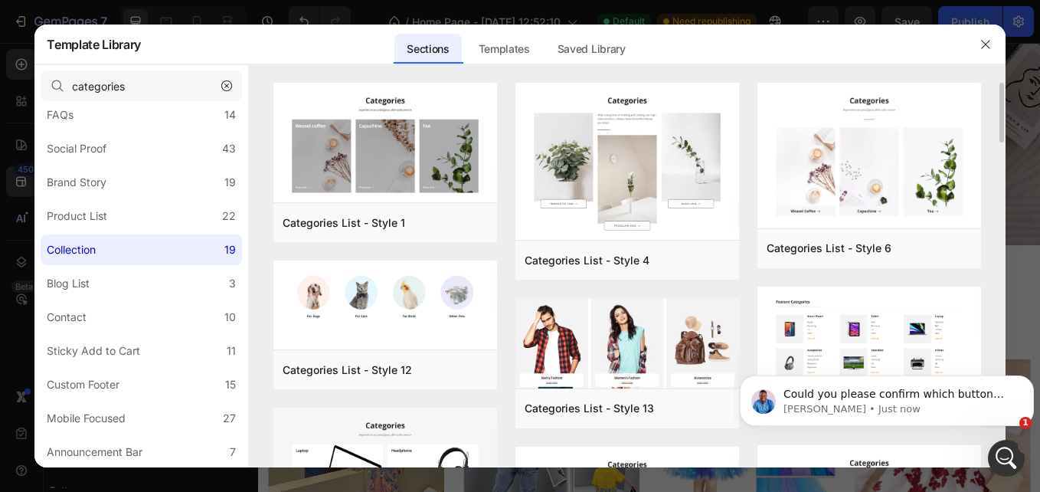
scroll to position [3660, 0]
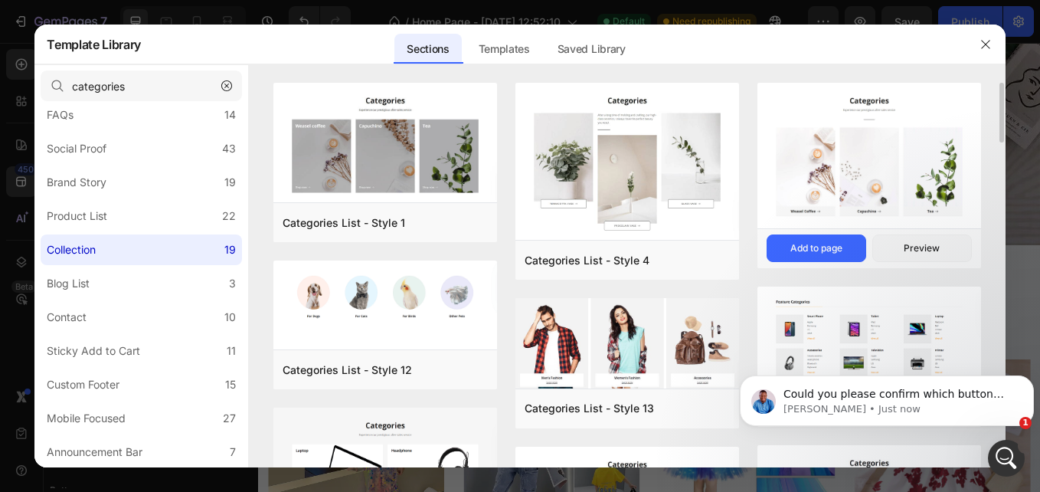
click at [877, 151] on img at bounding box center [869, 157] width 224 height 149
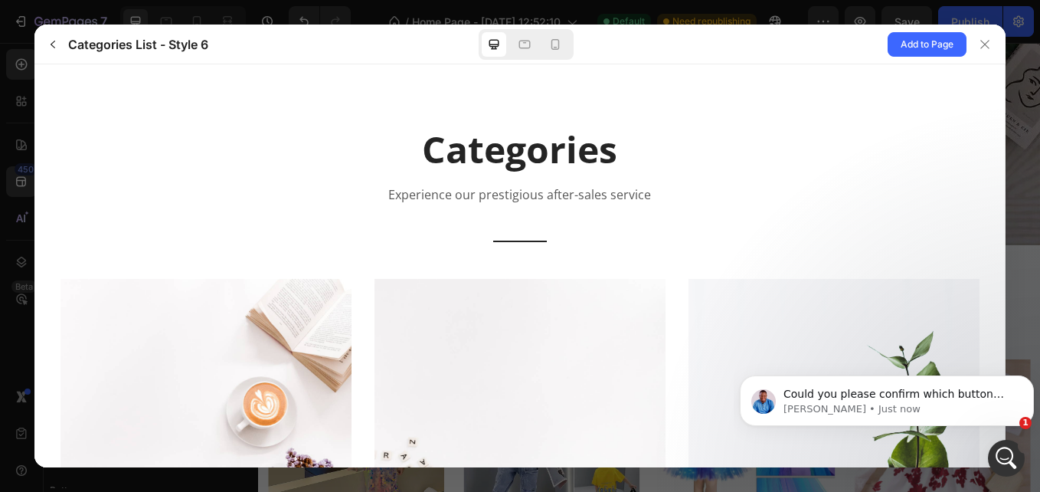
scroll to position [310, 0]
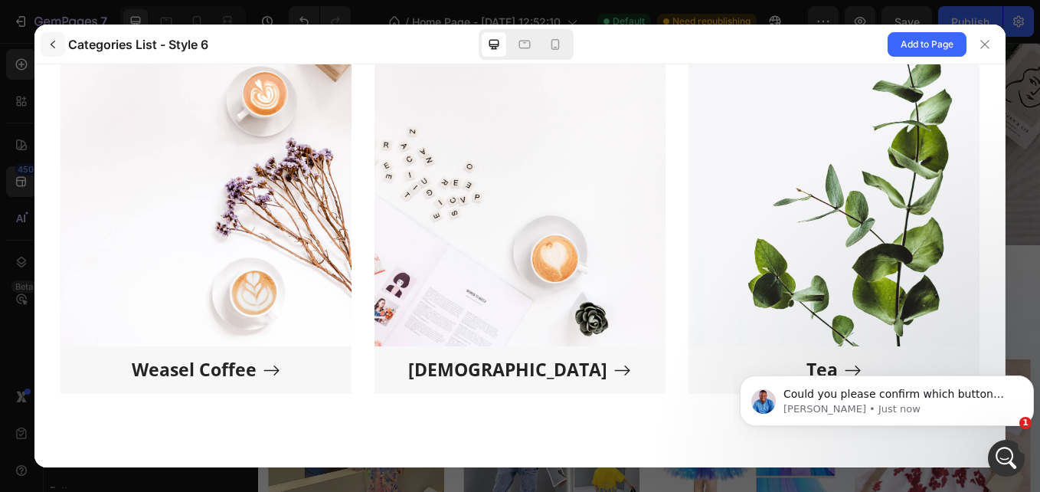
click at [58, 49] on icon "button" at bounding box center [53, 44] width 12 height 12
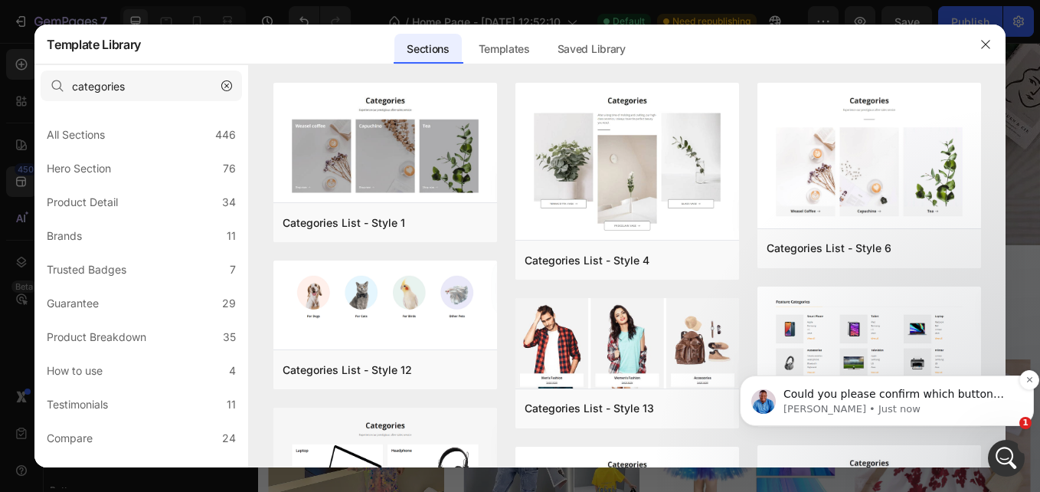
click at [967, 400] on p "Could you please confirm which button you’d like to change, and what color valu…" at bounding box center [898, 394] width 231 height 15
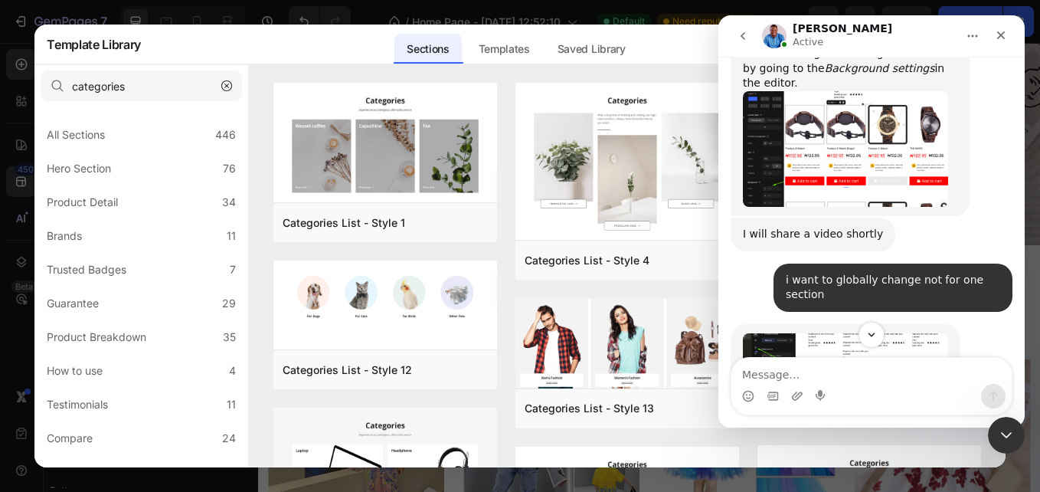
scroll to position [3685, 0]
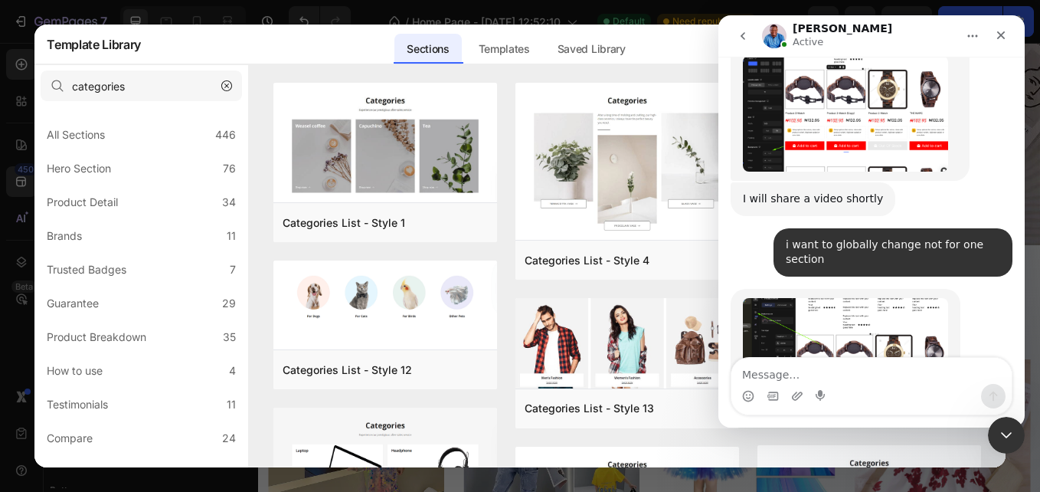
click at [855, 374] on textarea "Message…" at bounding box center [871, 371] width 280 height 26
type textarea "i want to change all the button colors"
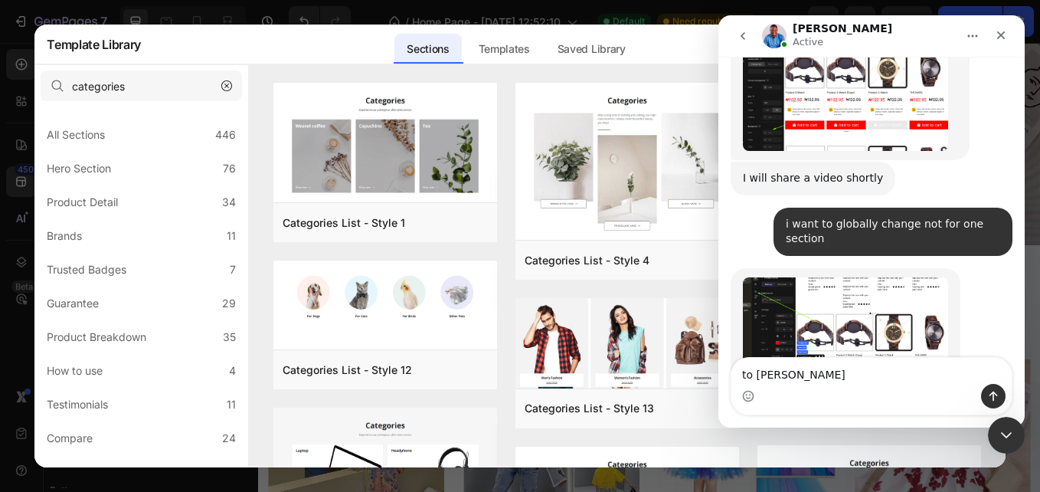
type textarea "to change"
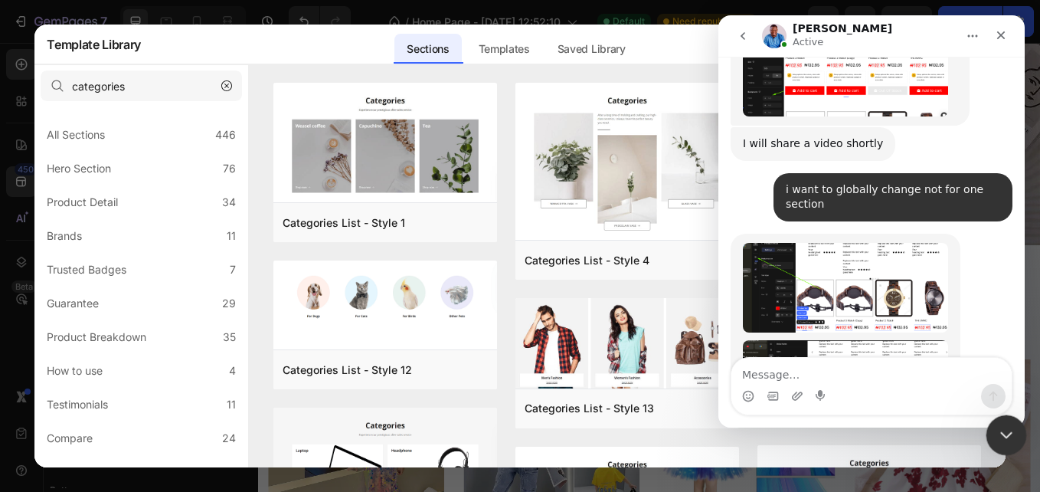
click at [1009, 438] on icon "Close Intercom Messenger" at bounding box center [1004, 432] width 18 height 18
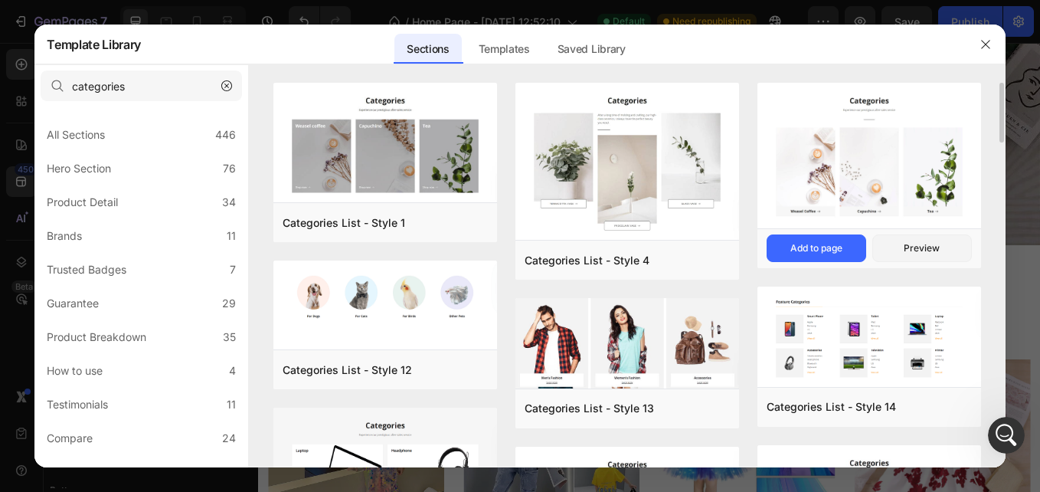
click at [875, 176] on img at bounding box center [869, 157] width 224 height 149
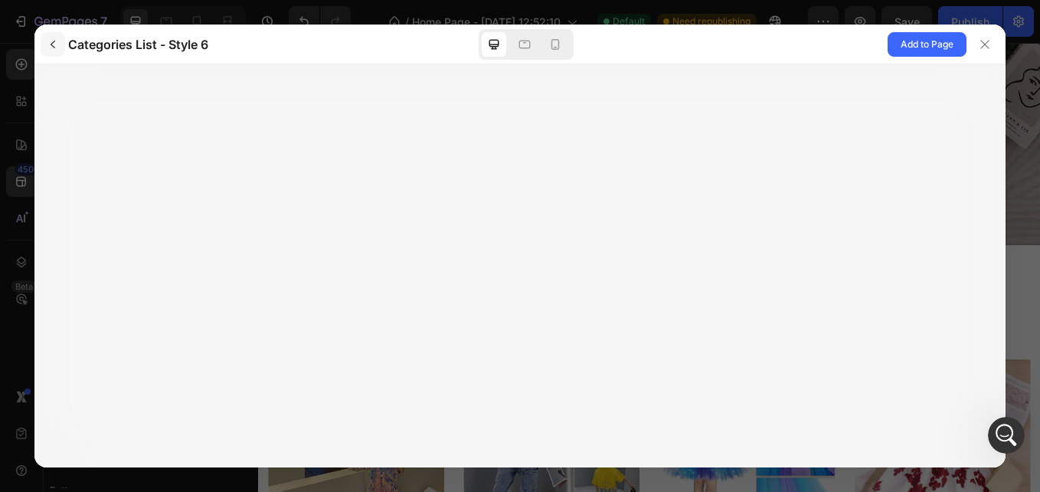
click at [54, 44] on icon "button" at bounding box center [53, 44] width 12 height 12
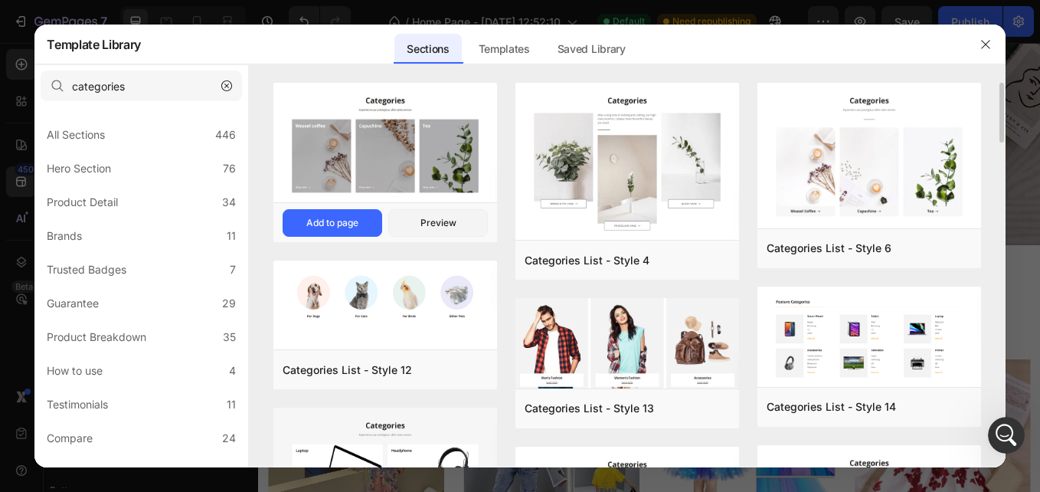
click at [407, 146] on img at bounding box center [385, 144] width 224 height 123
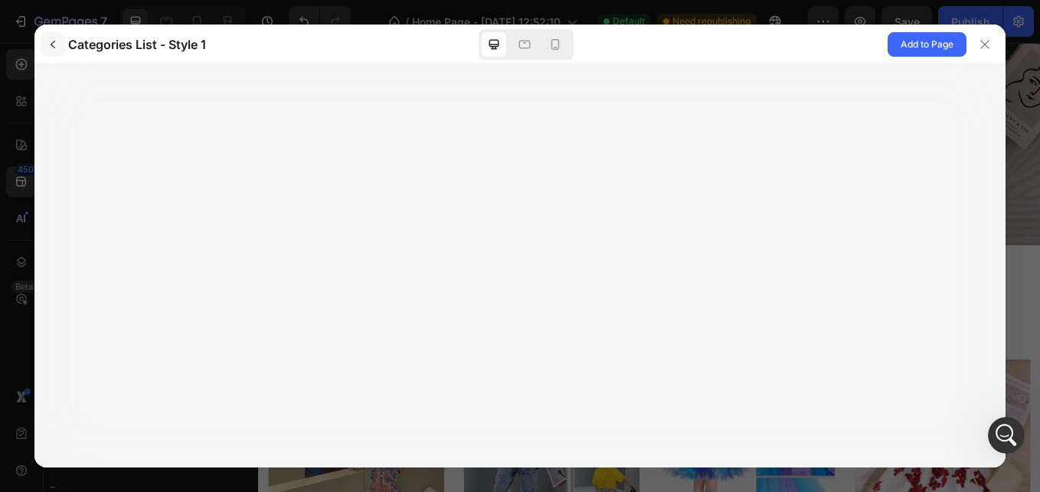
click at [56, 51] on button "button" at bounding box center [53, 44] width 25 height 25
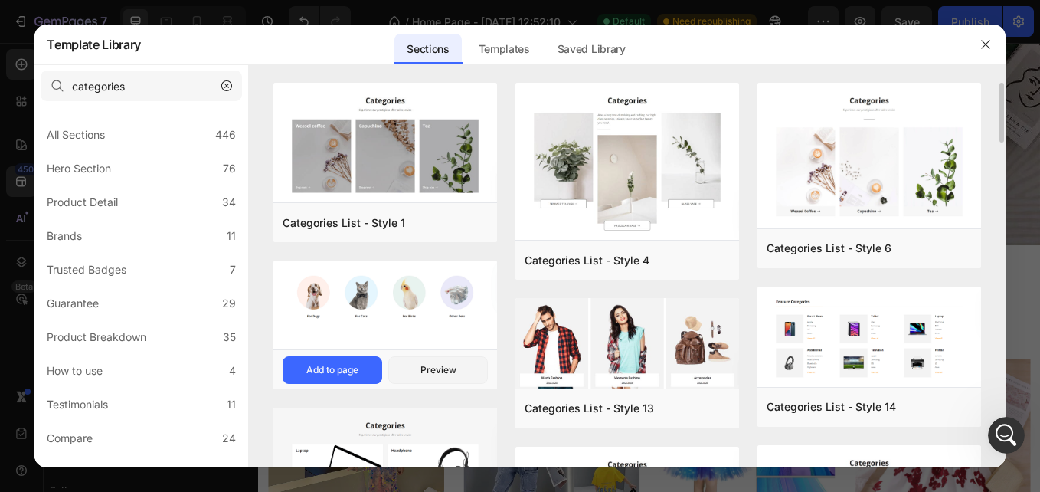
click at [316, 205] on img at bounding box center [385, 144] width 224 height 123
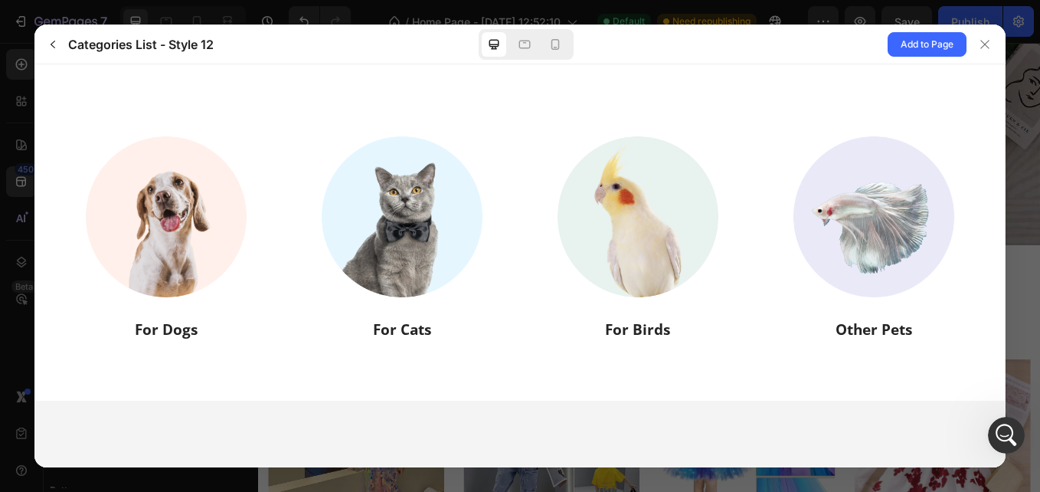
scroll to position [0, 0]
click at [54, 39] on icon "button" at bounding box center [53, 44] width 12 height 12
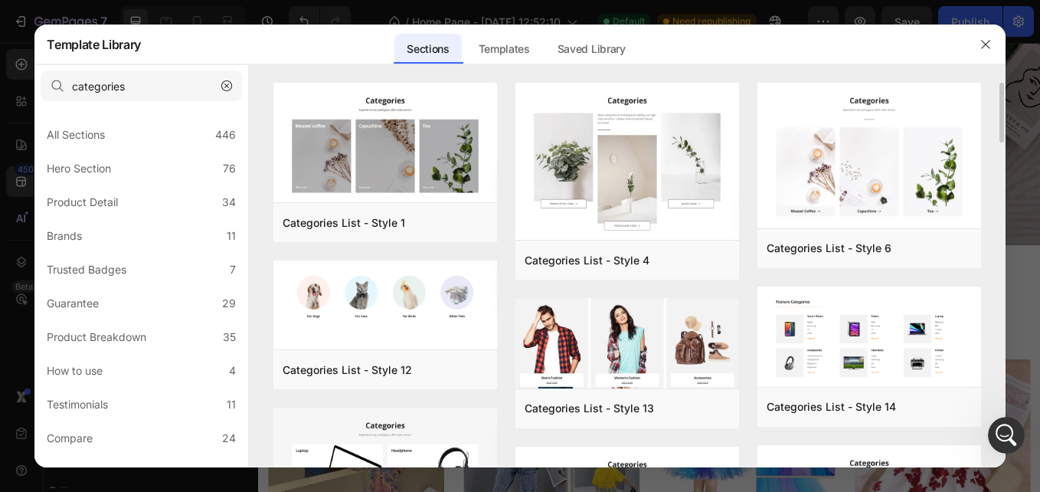
drag, startPoint x: 1002, startPoint y: 134, endPoint x: 1002, endPoint y: 145, distance: 10.7
click at [1002, 145] on div "Categories List - Style 1 Add to page Preview Categories List - Style 12 Add to…" at bounding box center [627, 275] width 756 height 384
drag, startPoint x: 999, startPoint y: 136, endPoint x: 1000, endPoint y: 153, distance: 17.6
click at [1000, 153] on div "Categories List - Style 1 Add to page Preview Categories List - Style 12 Add to…" at bounding box center [627, 275] width 756 height 384
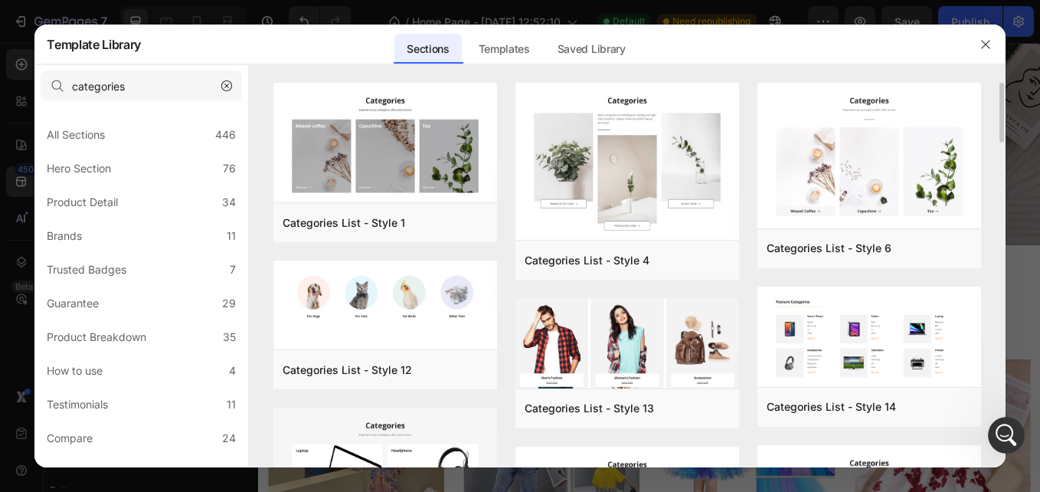
click at [1001, 154] on div "Categories List - Style 1 Add to page Preview Categories List - Style 12 Add to…" at bounding box center [627, 275] width 756 height 384
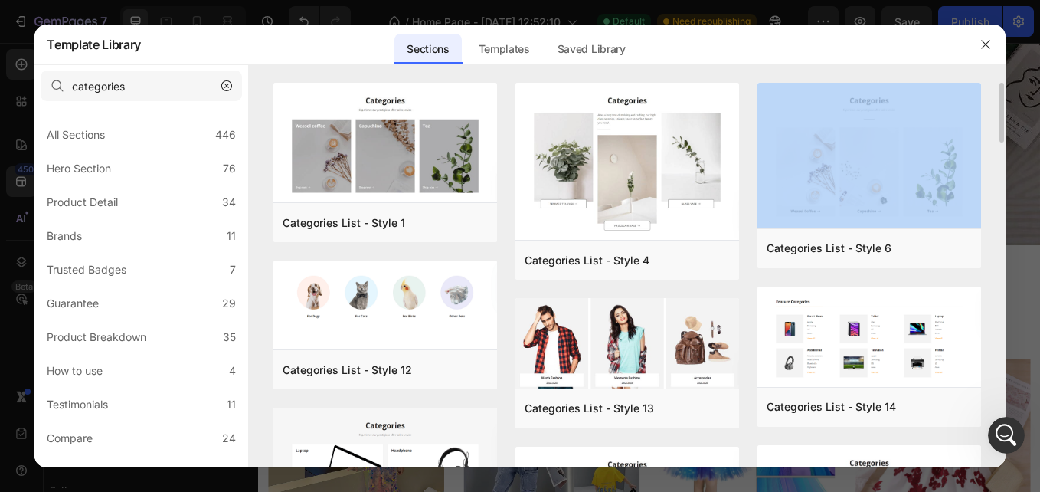
click at [1001, 154] on div "Categories List - Style 1 Add to page Preview Categories List - Style 12 Add to…" at bounding box center [627, 275] width 756 height 384
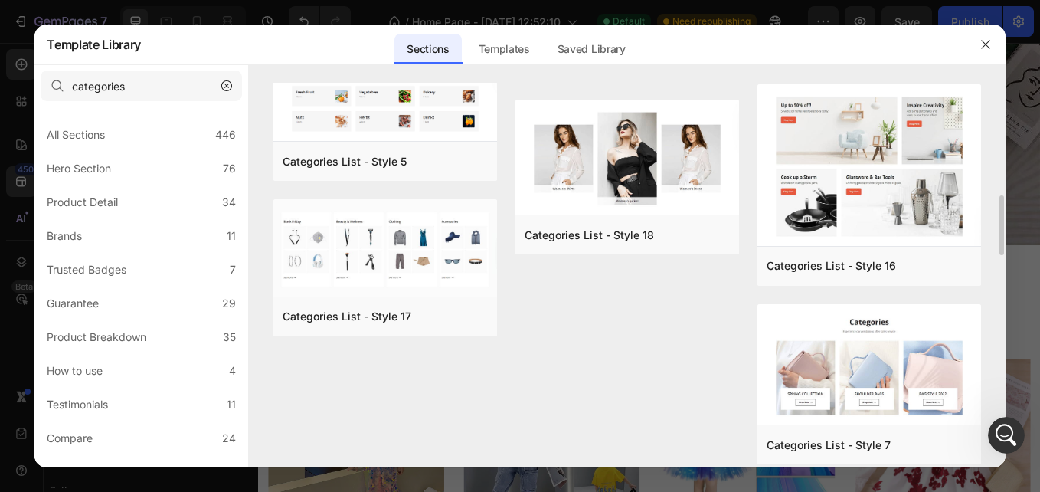
scroll to position [814, 0]
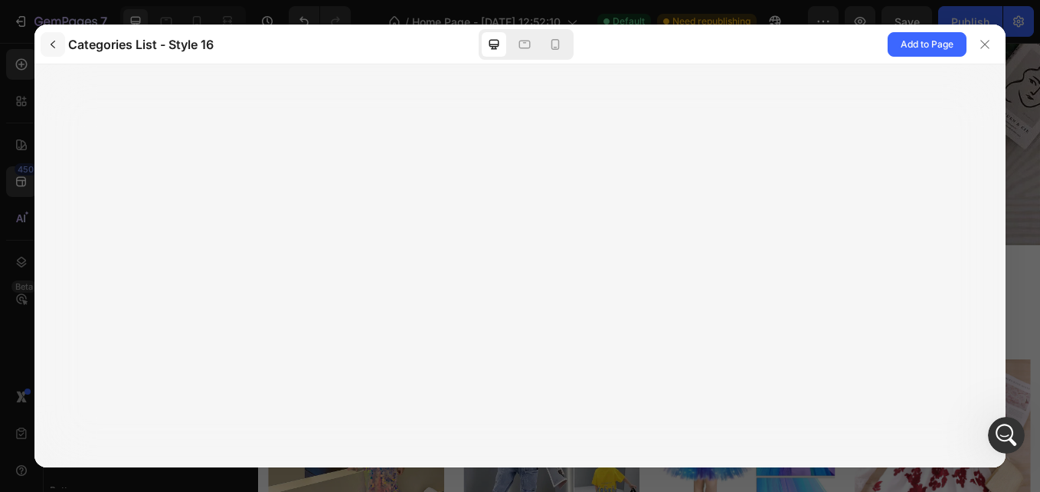
click at [60, 49] on button "button" at bounding box center [53, 44] width 25 height 25
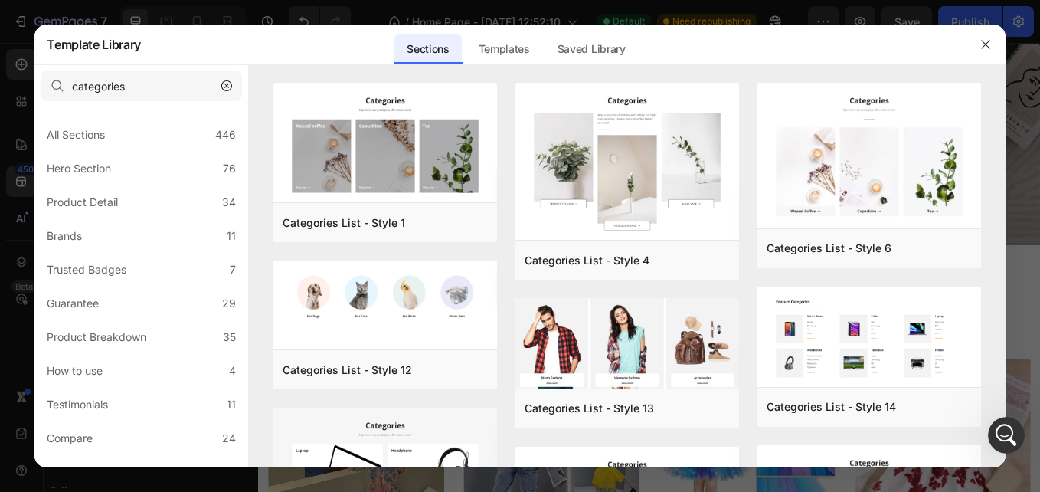
click at [219, 80] on button "button" at bounding box center [226, 86] width 25 height 25
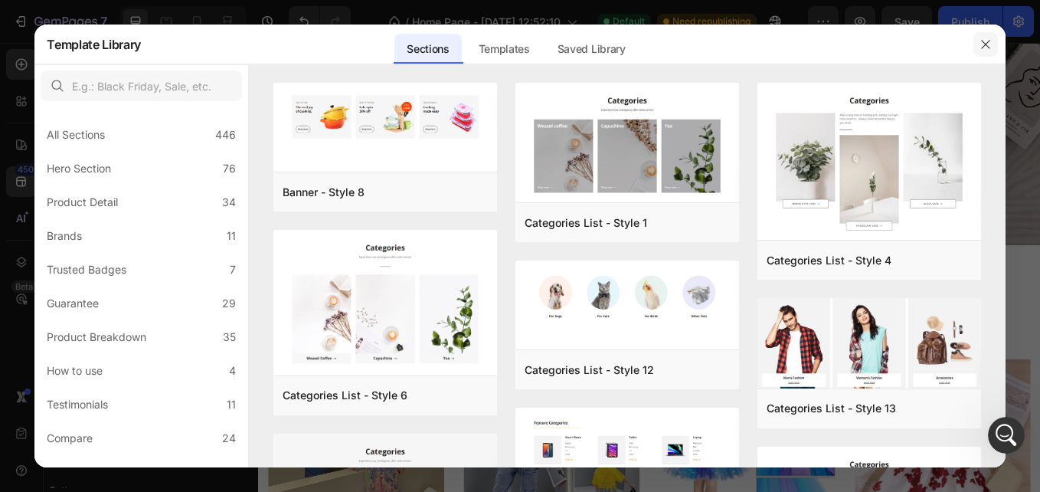
click at [979, 51] on button "button" at bounding box center [985, 44] width 25 height 25
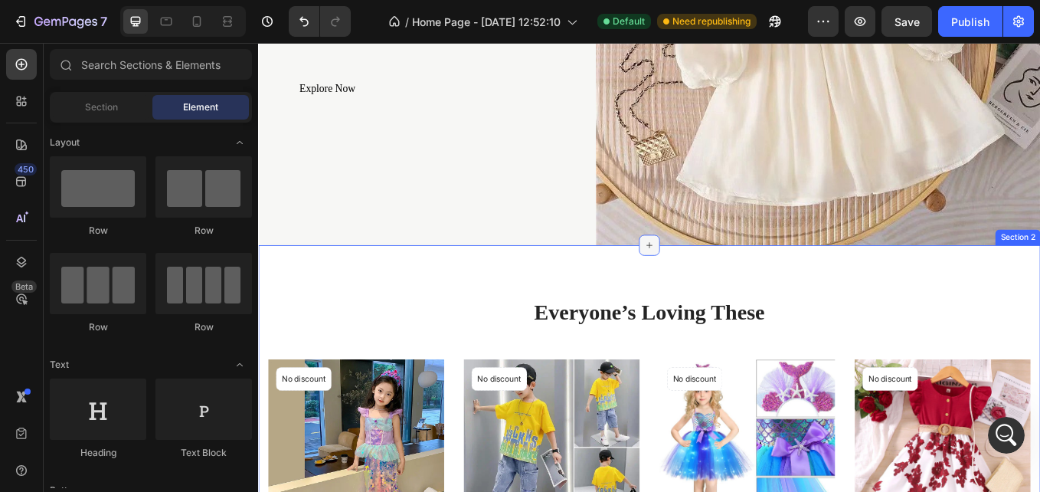
click at [713, 274] on icon at bounding box center [717, 280] width 12 height 12
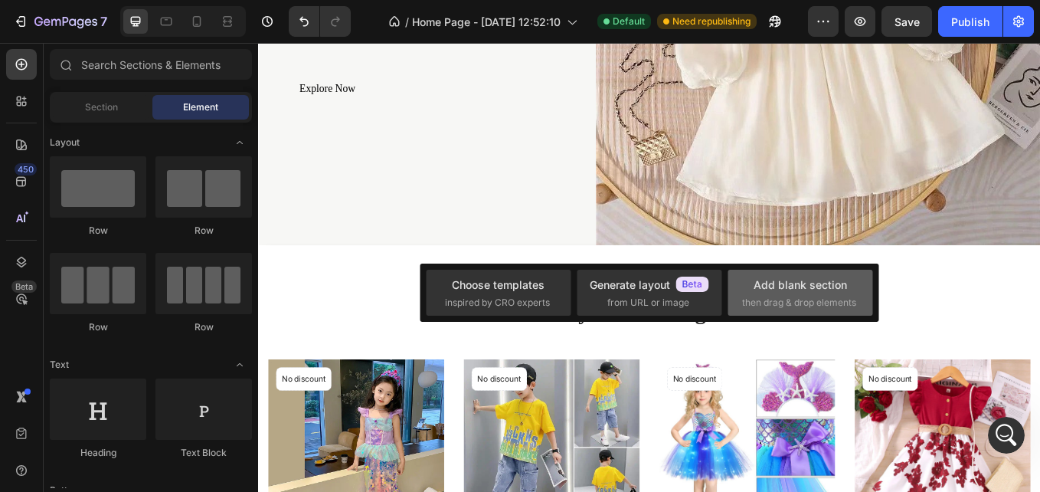
click at [786, 300] on span "then drag & drop elements" at bounding box center [799, 303] width 114 height 14
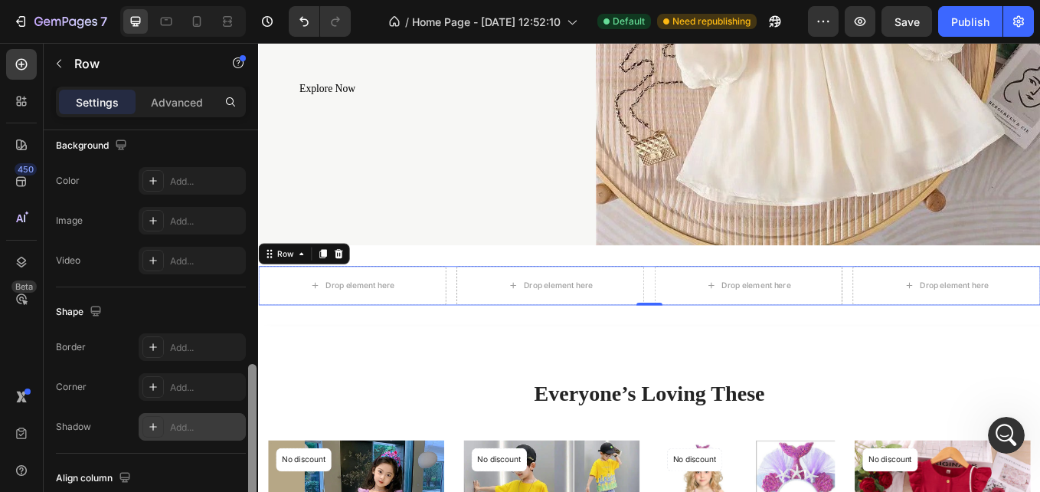
drag, startPoint x: 250, startPoint y: 171, endPoint x: 237, endPoint y: 397, distance: 227.0
click at [237, 397] on div "Layout Column width Change ratio Fit to content 3 3 3 3 Columns management Orde…" at bounding box center [151, 332] width 214 height 405
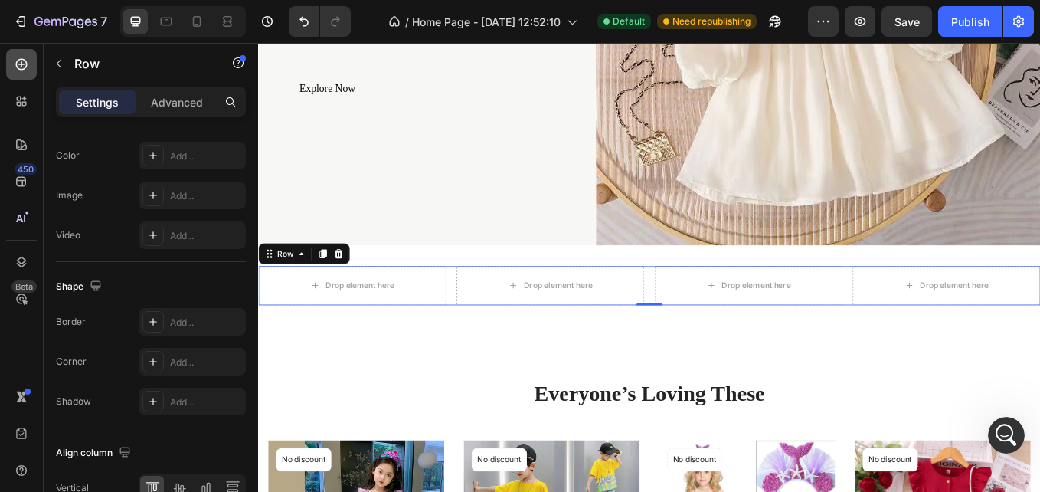
click at [23, 63] on icon at bounding box center [21, 64] width 15 height 15
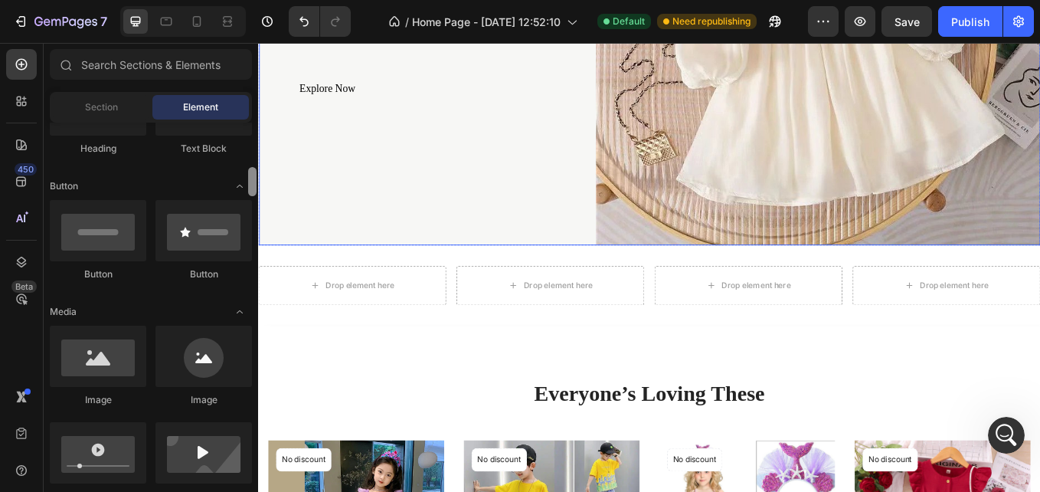
scroll to position [371, 0]
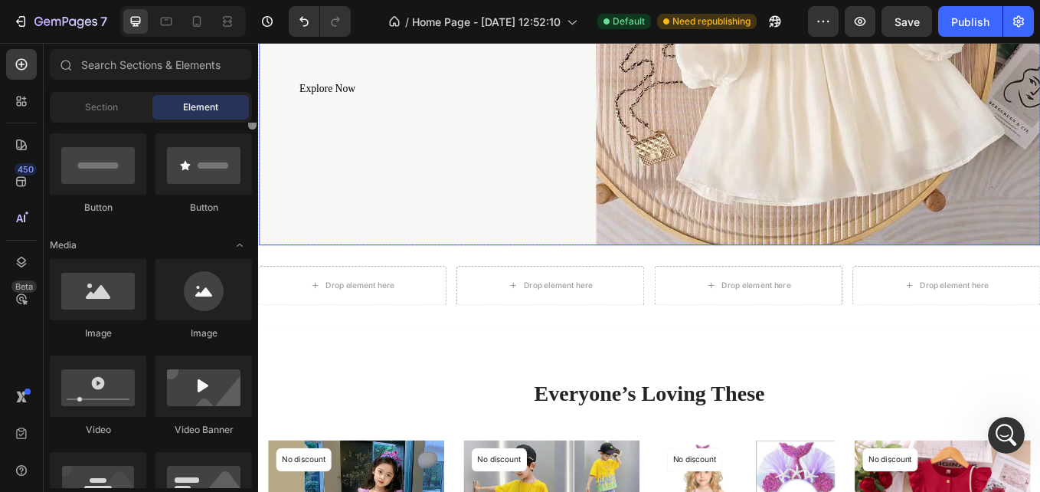
click at [250, 129] on div at bounding box center [252, 114] width 8 height 29
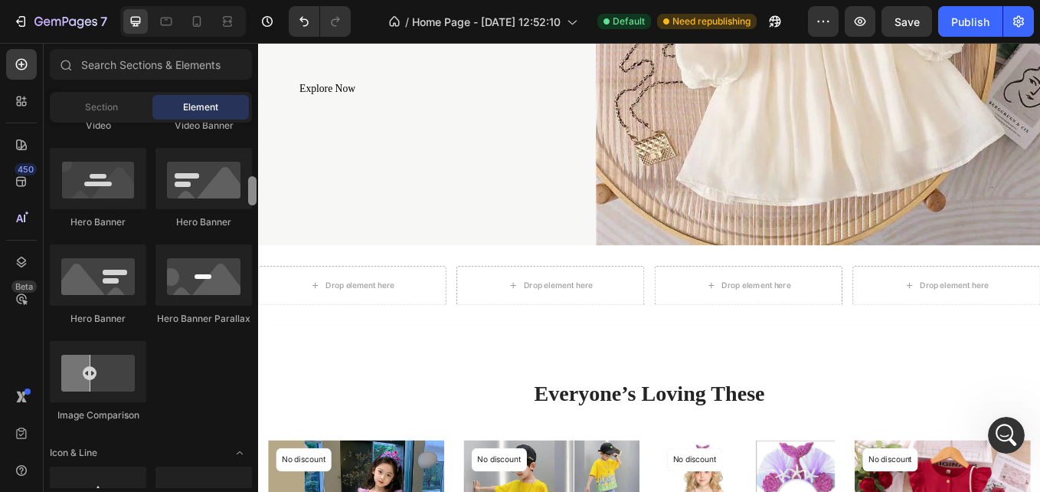
scroll to position [694, 0]
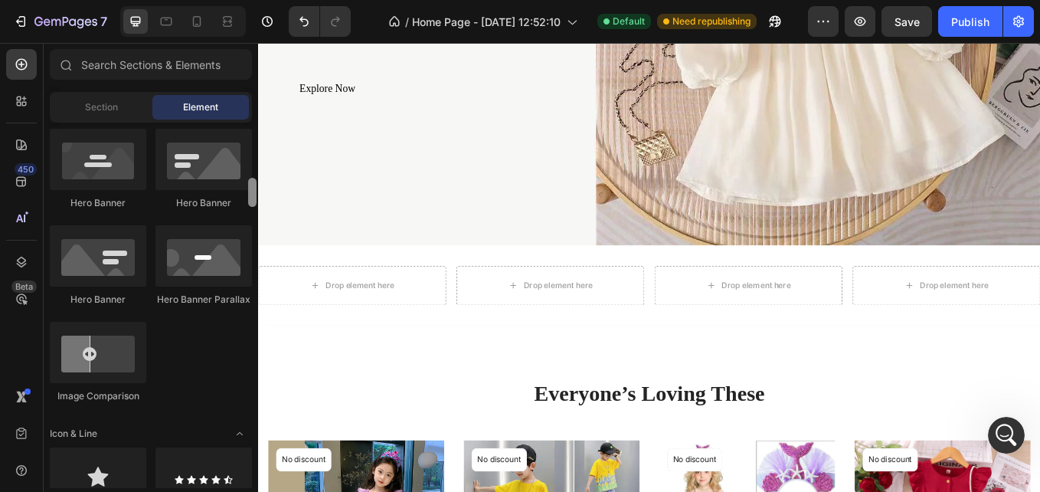
drag, startPoint x: 250, startPoint y: 165, endPoint x: 251, endPoint y: 191, distance: 26.0
click at [251, 191] on div at bounding box center [252, 192] width 8 height 29
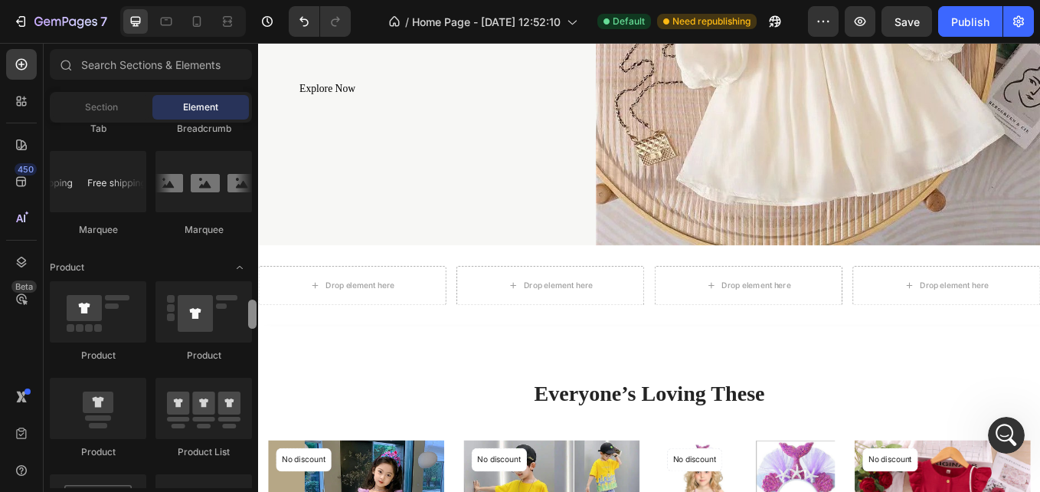
scroll to position [1853, 0]
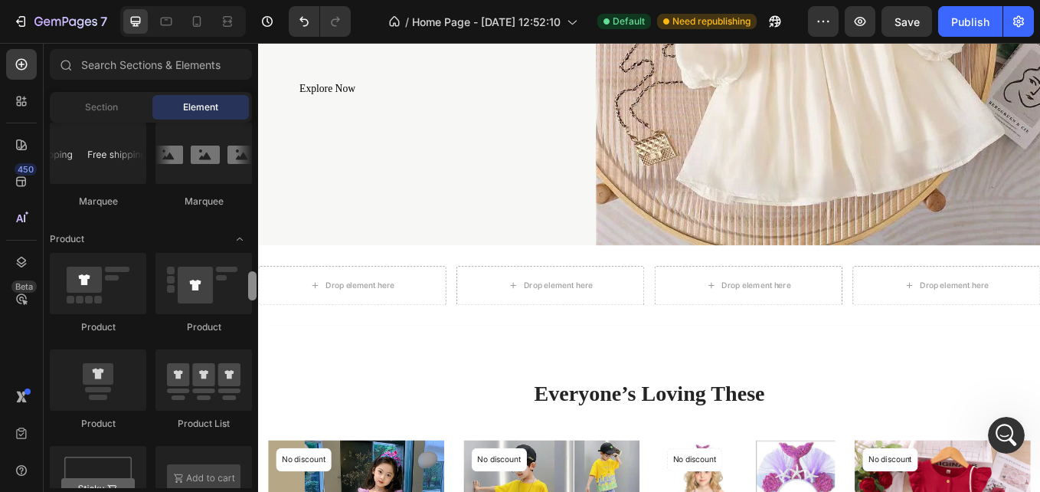
drag, startPoint x: 251, startPoint y: 191, endPoint x: 250, endPoint y: 284, distance: 93.4
click at [250, 284] on div at bounding box center [252, 285] width 8 height 29
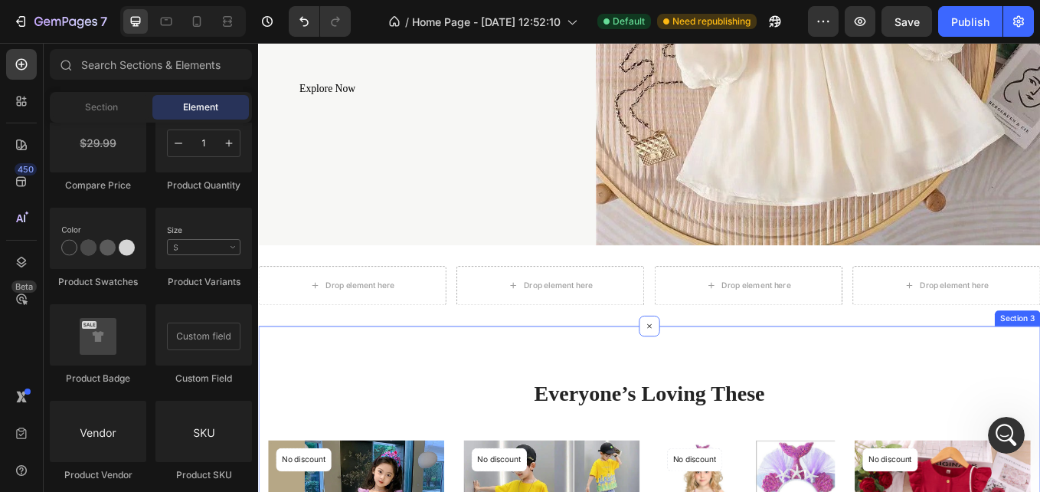
scroll to position [3260, 0]
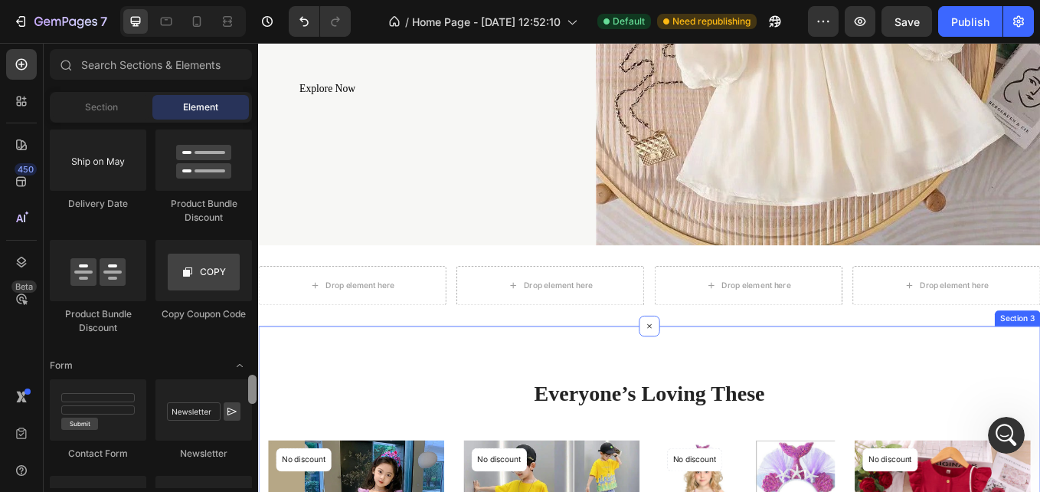
drag, startPoint x: 250, startPoint y: 284, endPoint x: 257, endPoint y: 397, distance: 113.6
click at [257, 397] on div at bounding box center [252, 295] width 11 height 365
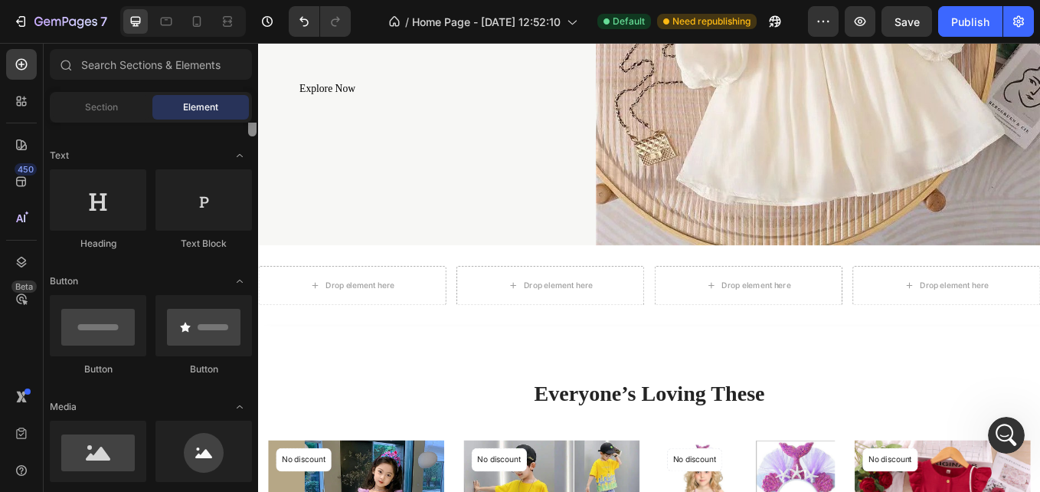
scroll to position [0, 0]
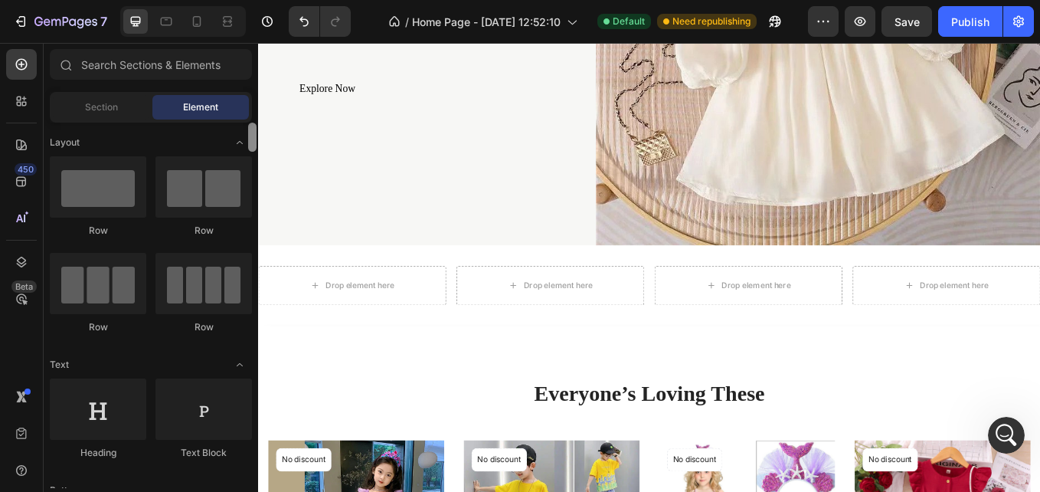
drag, startPoint x: 250, startPoint y: 399, endPoint x: 246, endPoint y: 90, distance: 308.6
click at [246, 90] on div "Sections(18) Elements(83) Section Element Hero Section Product Detail Brands Tr…" at bounding box center [151, 268] width 214 height 439
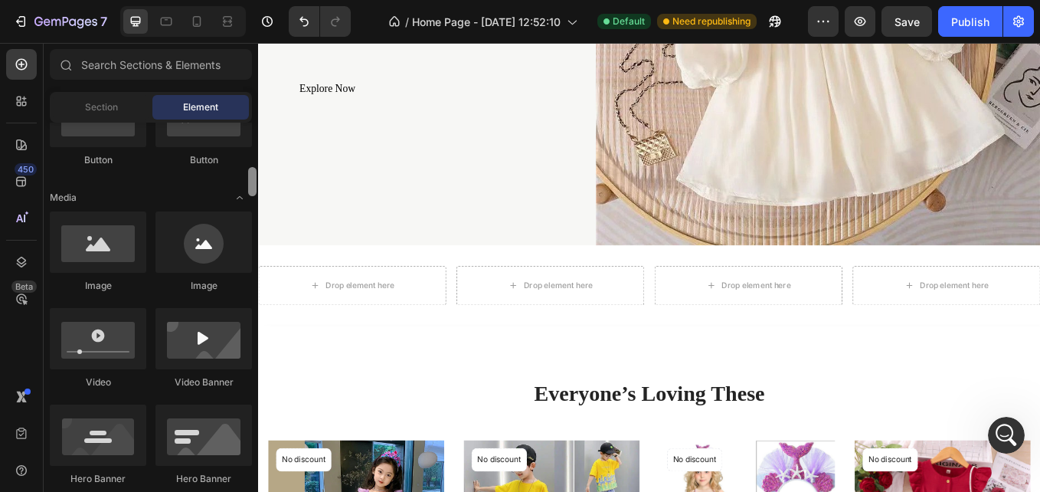
scroll to position [428, 0]
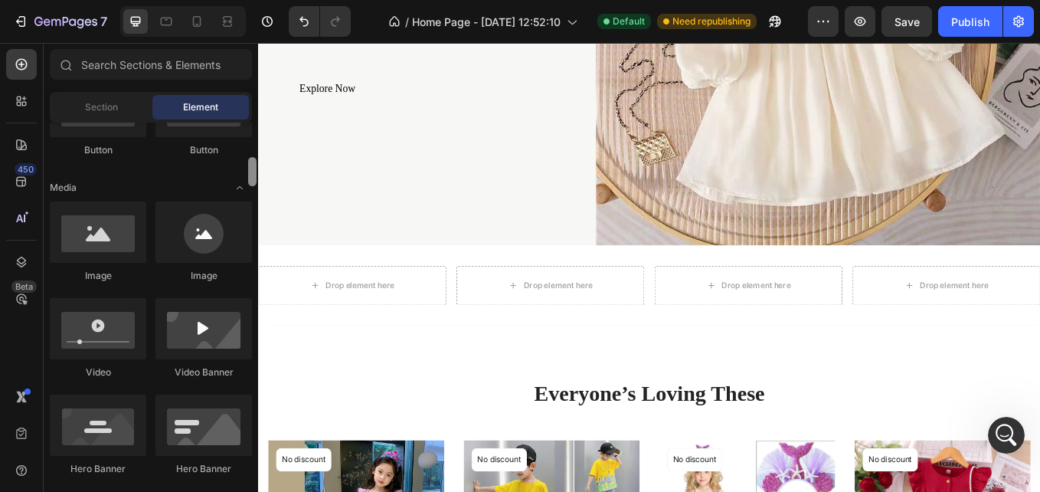
drag, startPoint x: 254, startPoint y: 134, endPoint x: 250, endPoint y: 168, distance: 34.7
click at [250, 168] on div at bounding box center [252, 171] width 8 height 29
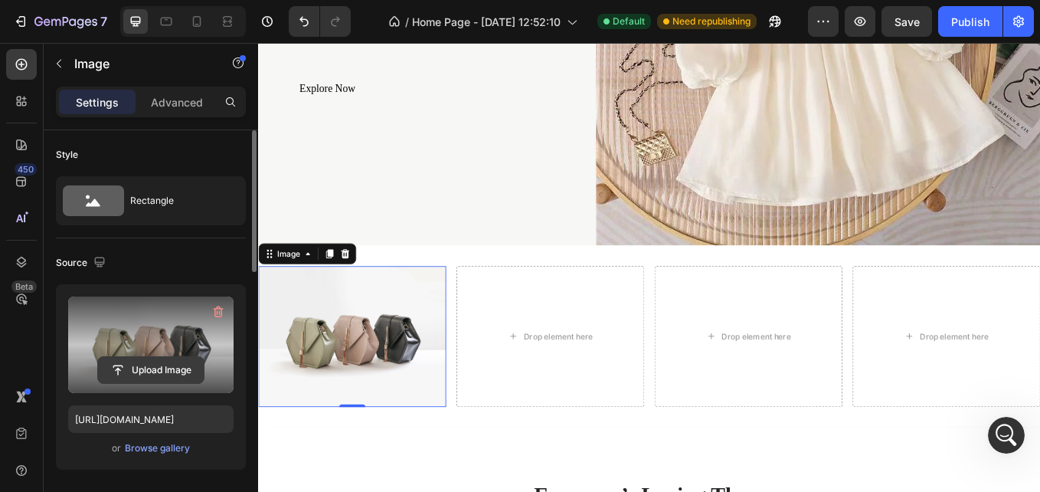
click at [168, 371] on input "file" at bounding box center [151, 370] width 106 height 26
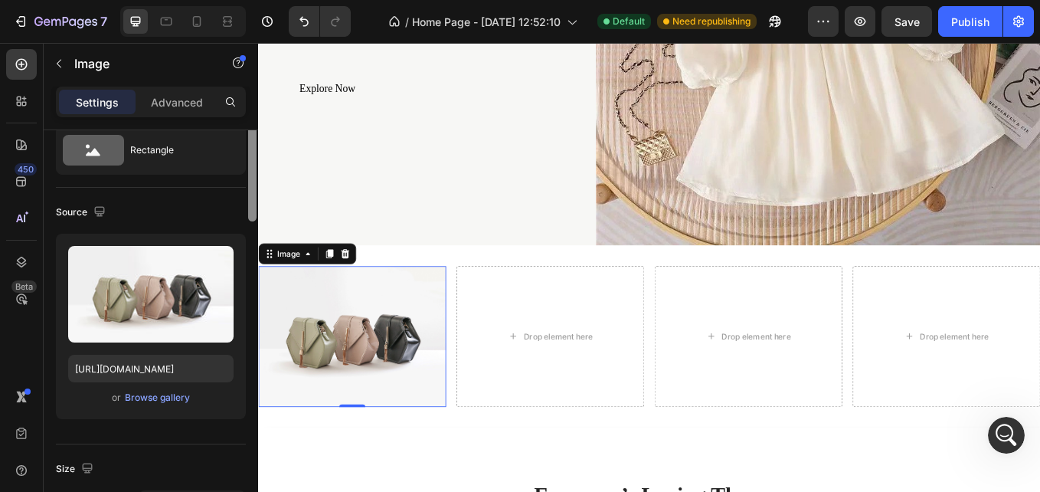
scroll to position [0, 0]
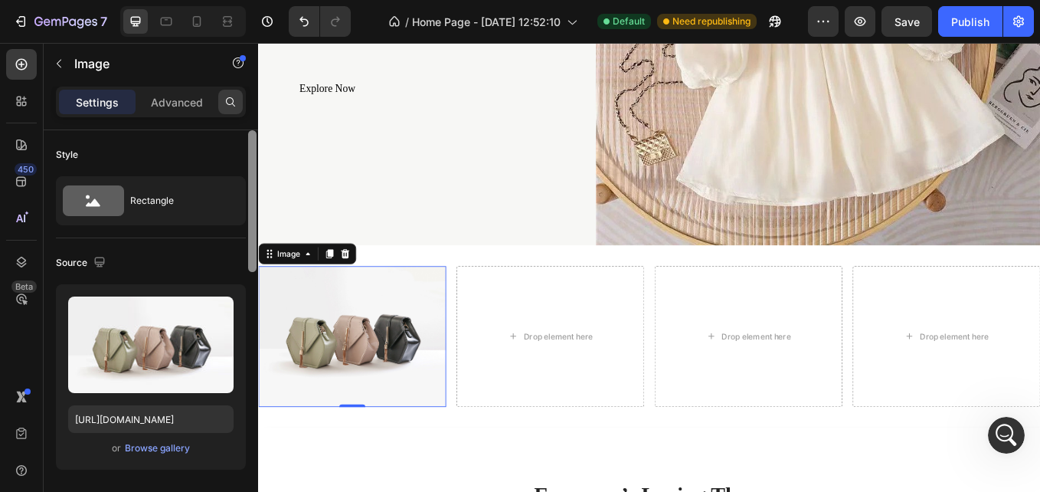
drag, startPoint x: 253, startPoint y: 158, endPoint x: 233, endPoint y: 101, distance: 60.1
click at [233, 101] on div "Settings Advanced Style Rectangle Source Upload Image https://cdn.shopify.com/s…" at bounding box center [151, 311] width 214 height 449
click at [28, 67] on icon at bounding box center [21, 64] width 15 height 15
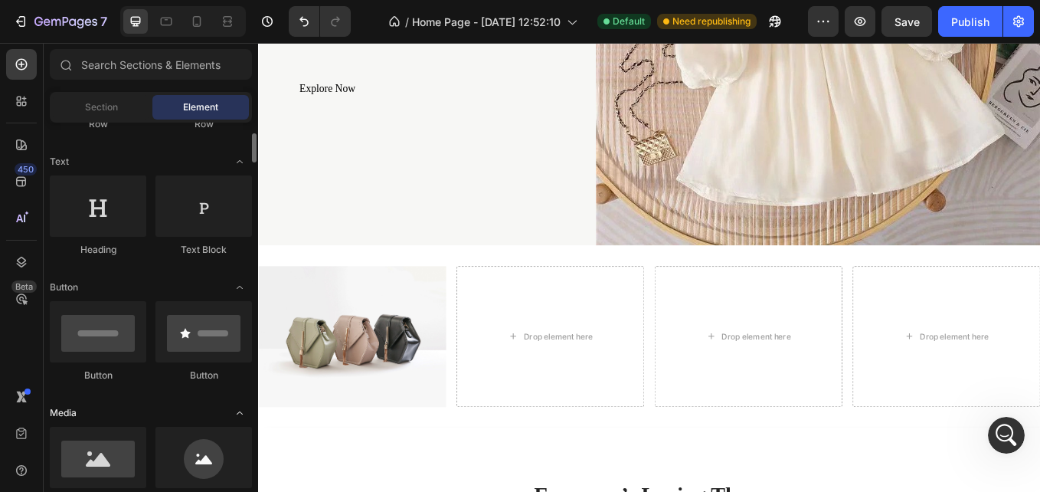
scroll to position [160, 0]
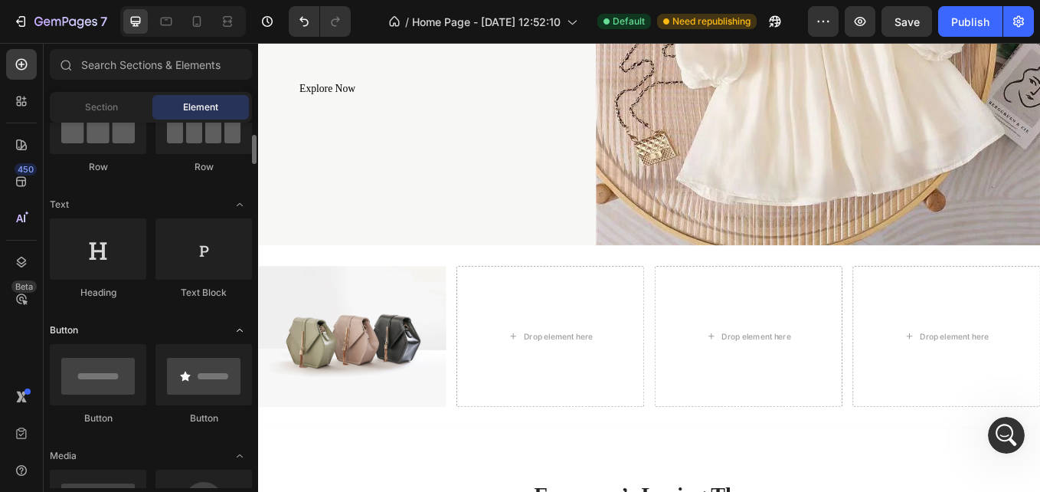
click at [237, 329] on icon "Toggle open" at bounding box center [240, 330] width 12 height 12
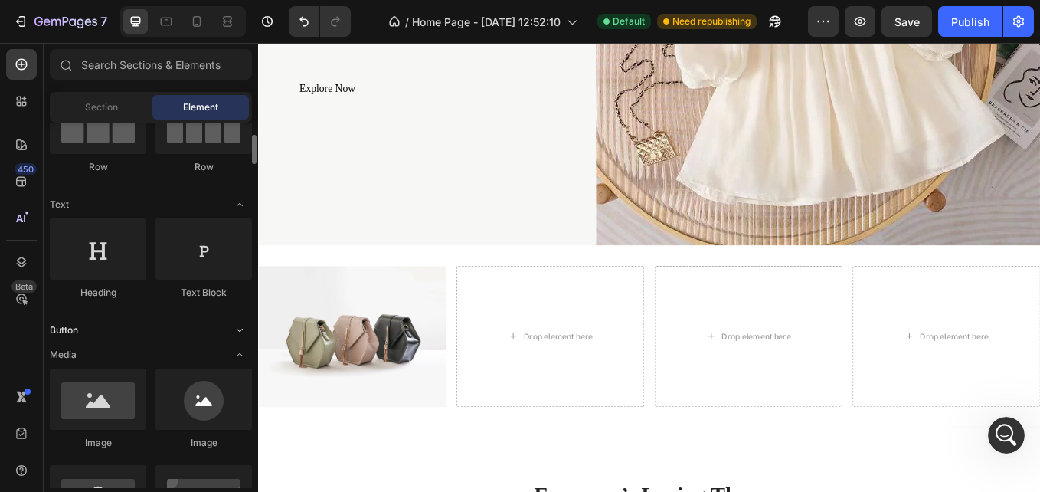
click at [237, 329] on icon "Toggle open" at bounding box center [240, 330] width 12 height 12
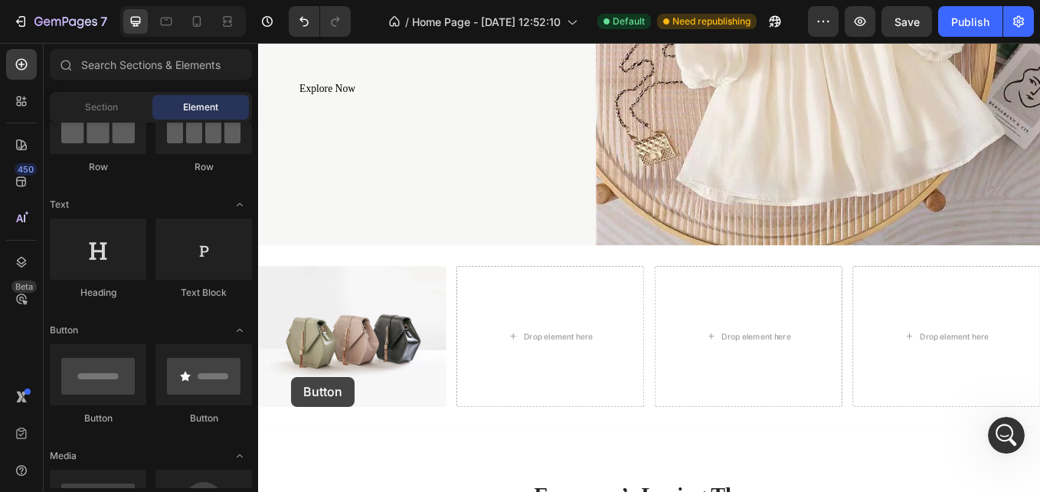
drag, startPoint x: 363, startPoint y: 420, endPoint x: 342, endPoint y: 418, distance: 21.6
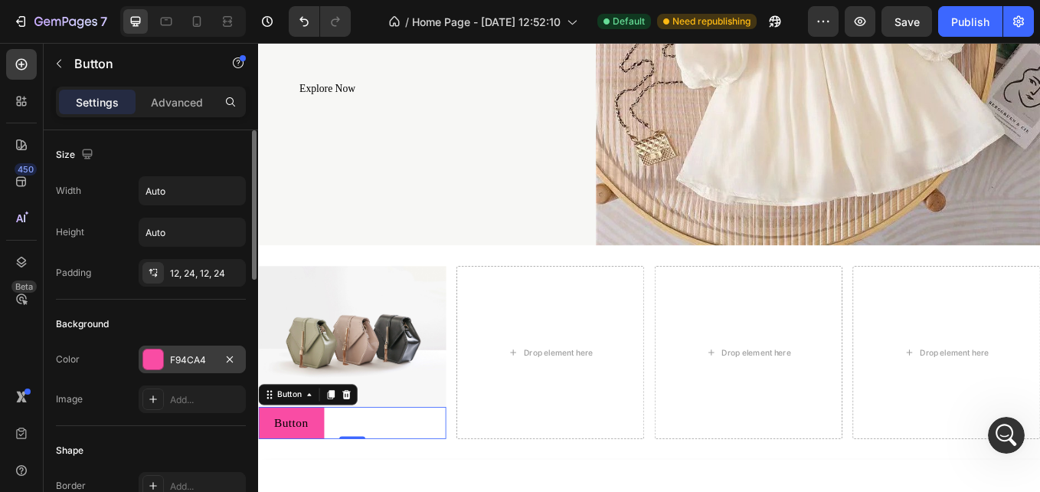
click at [151, 351] on div at bounding box center [153, 359] width 20 height 20
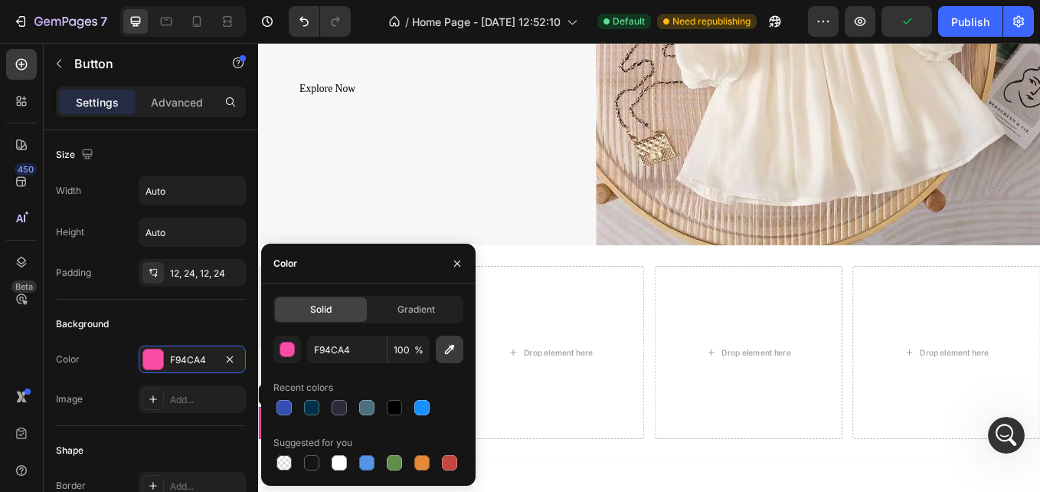
click at [443, 346] on icon "button" at bounding box center [449, 349] width 15 height 15
type input "151515"
click at [461, 263] on icon "button" at bounding box center [457, 263] width 12 height 12
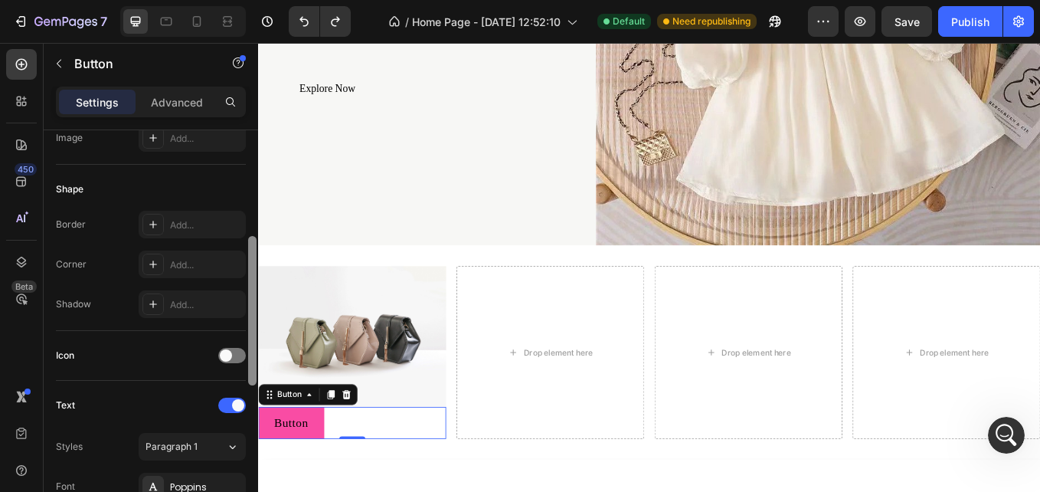
scroll to position [270, 0]
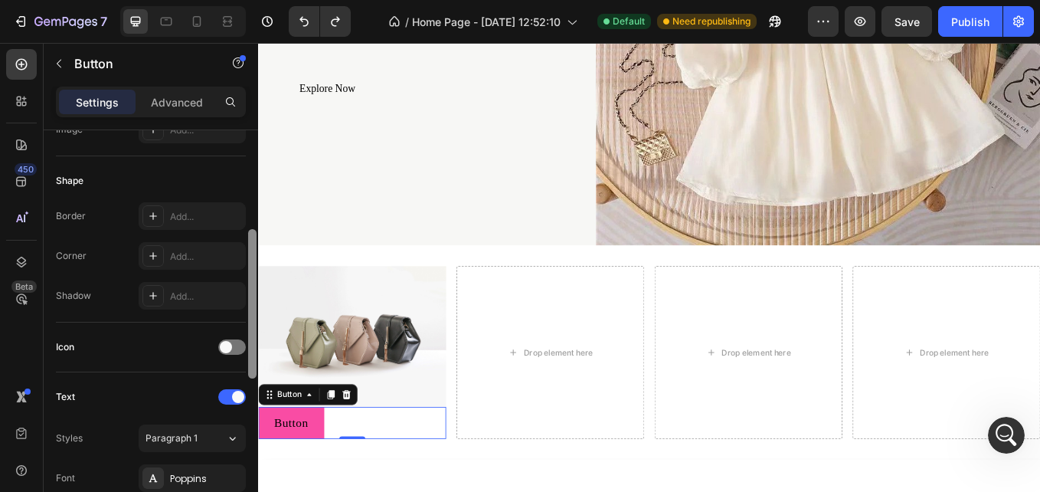
drag, startPoint x: 251, startPoint y: 224, endPoint x: 248, endPoint y: 324, distance: 99.6
click at [248, 324] on div at bounding box center [252, 303] width 8 height 149
click at [236, 342] on div at bounding box center [232, 346] width 28 height 15
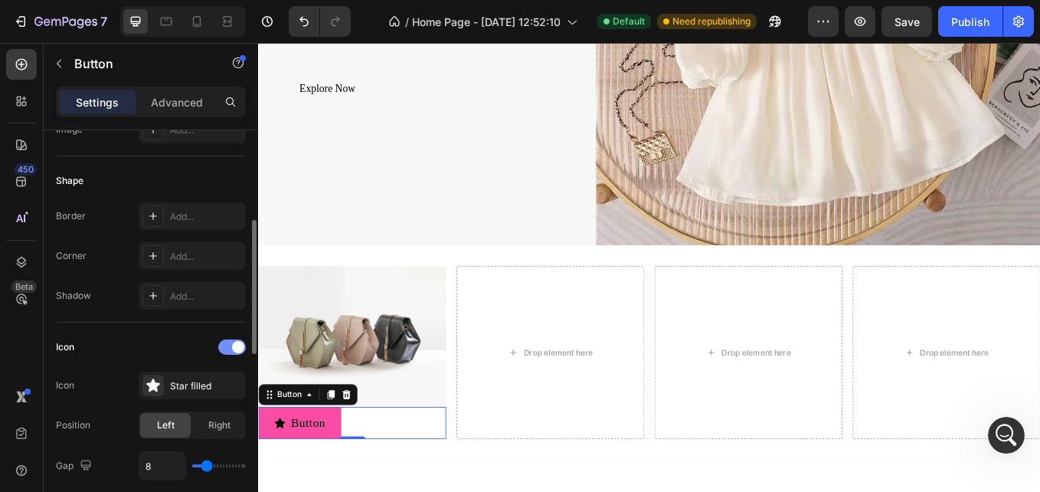
click at [236, 342] on span at bounding box center [238, 347] width 12 height 12
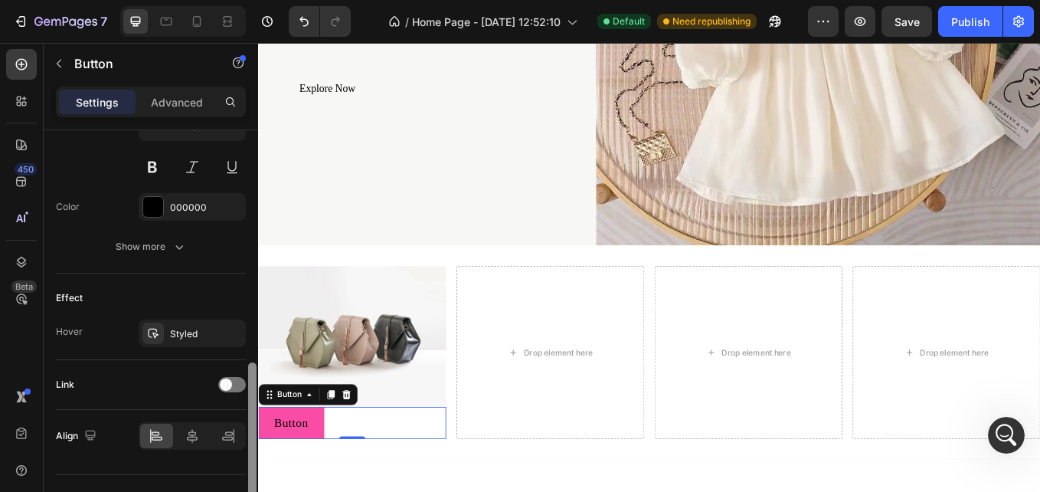
scroll to position [693, 0]
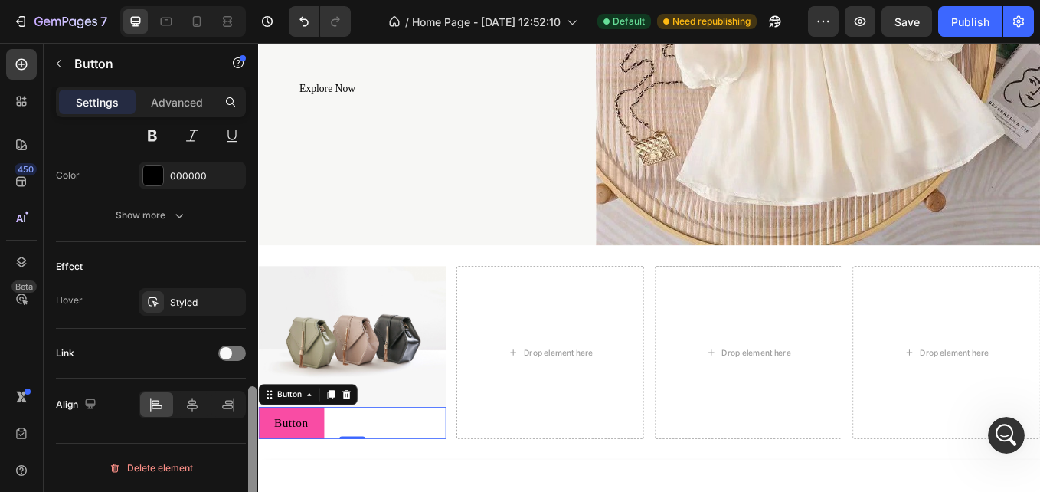
drag, startPoint x: 253, startPoint y: 319, endPoint x: 253, endPoint y: 502, distance: 183.0
click at [253, 0] on html "7 / Home Page - Aug 20, 12:52:10 Default Need republishing Preview Save Publish…" at bounding box center [520, 0] width 1040 height 0
click at [179, 315] on div "Styled" at bounding box center [192, 302] width 107 height 28
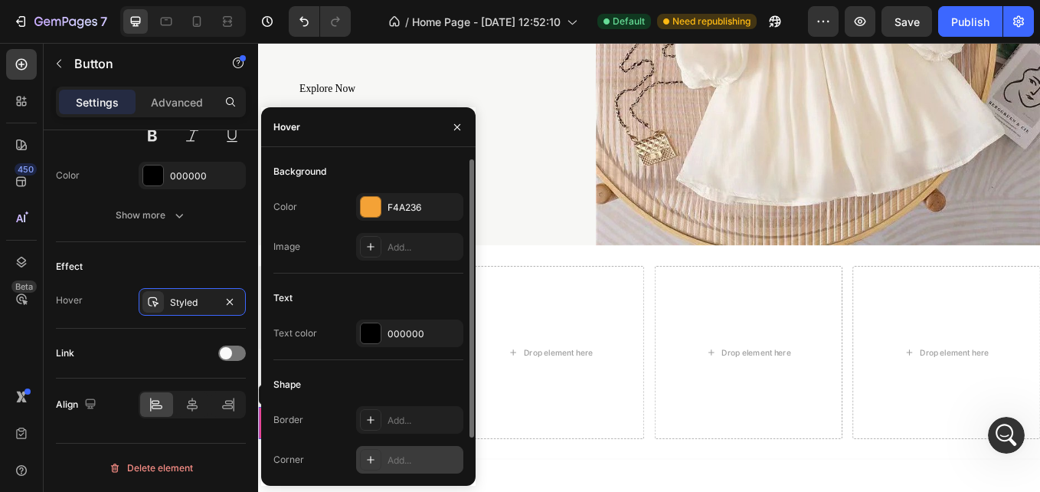
click at [368, 459] on icon at bounding box center [371, 460] width 8 height 8
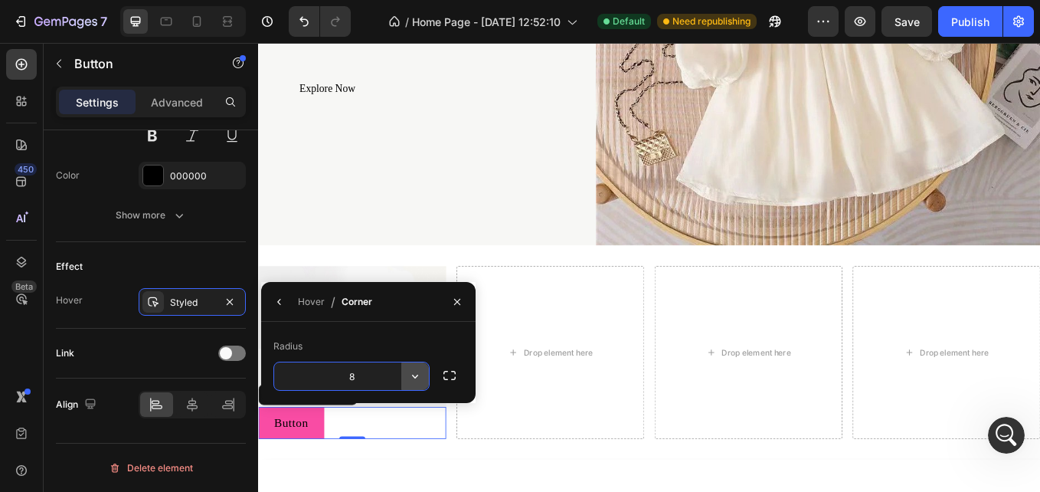
click at [411, 376] on icon "button" at bounding box center [414, 375] width 15 height 15
click at [352, 381] on input "8" at bounding box center [351, 376] width 155 height 28
type input "25"
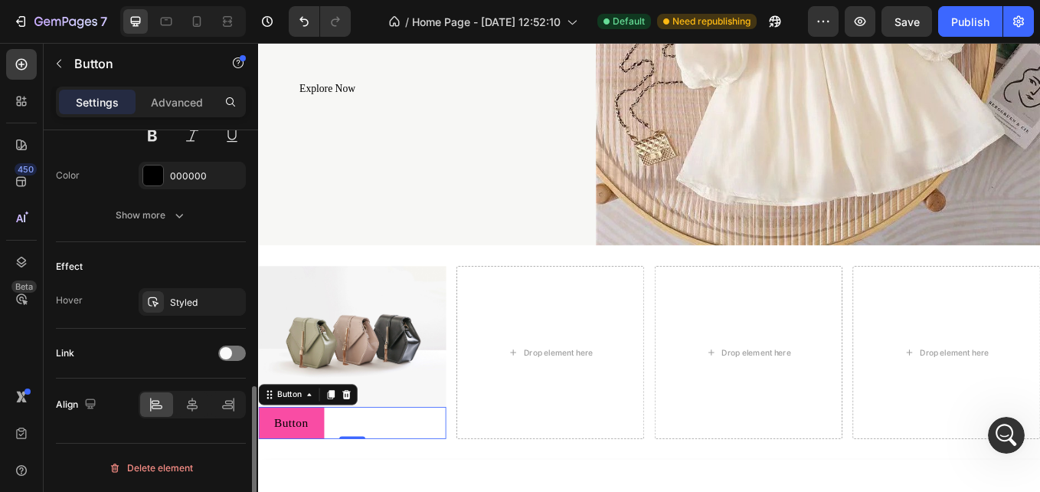
click at [177, 345] on div "Link" at bounding box center [151, 353] width 190 height 25
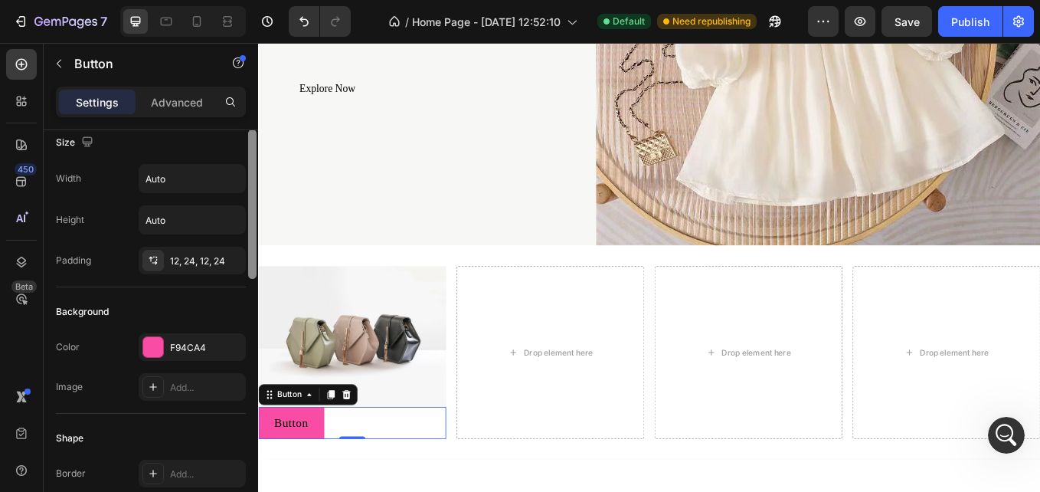
scroll to position [4, 0]
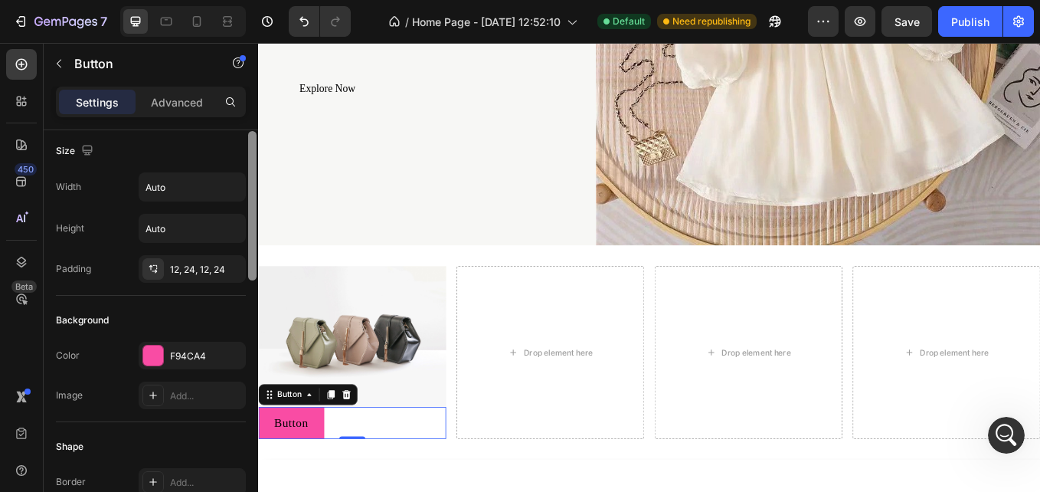
drag, startPoint x: 252, startPoint y: 390, endPoint x: 250, endPoint y: 136, distance: 254.2
click at [250, 136] on div at bounding box center [252, 205] width 8 height 149
click at [176, 234] on input "Auto" at bounding box center [192, 228] width 106 height 28
click at [179, 100] on p "Advanced" at bounding box center [177, 102] width 52 height 16
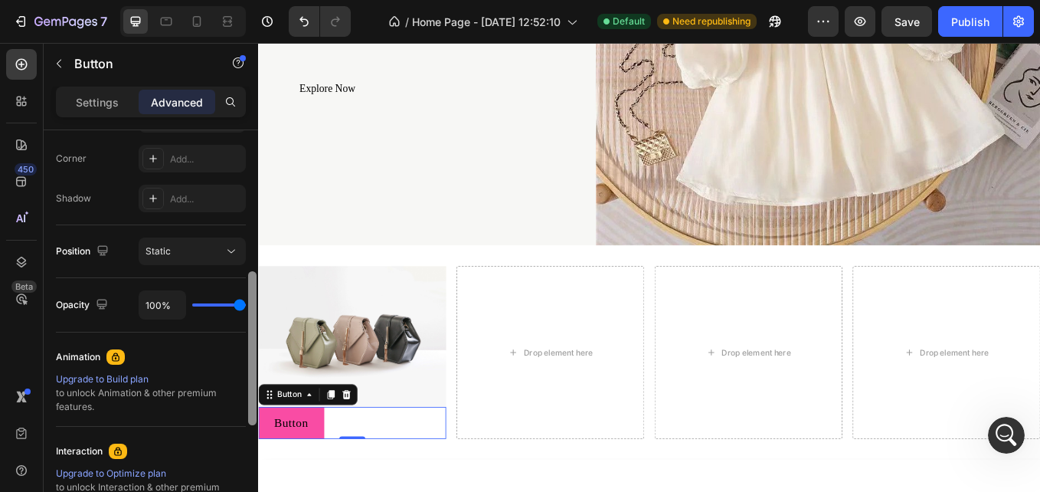
scroll to position [437, 0]
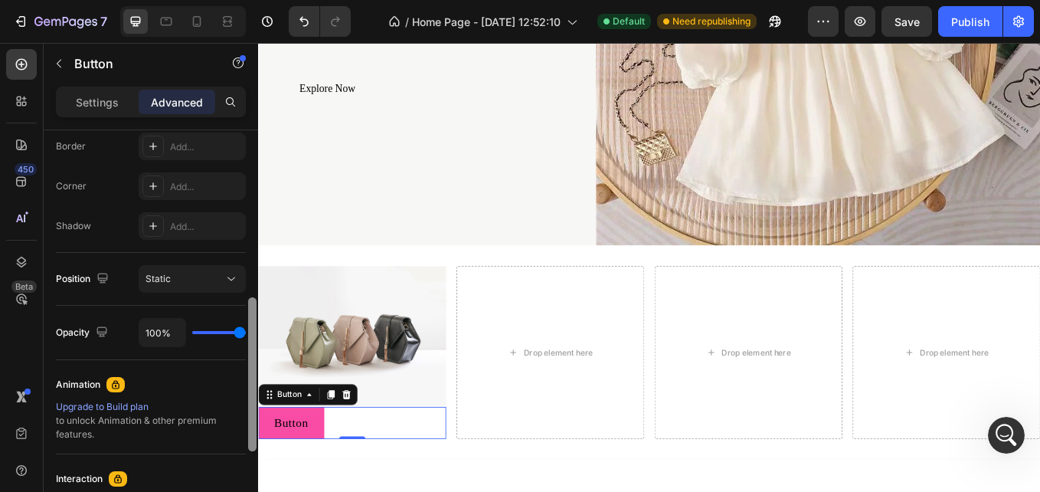
drag, startPoint x: 251, startPoint y: 170, endPoint x: 237, endPoint y: 335, distance: 166.0
click at [237, 335] on div "Display on Desktop Yes No Tablet Yes No Mobile Yes No Spacing (px) 0 0 0 0 0 0 …" at bounding box center [151, 332] width 214 height 405
click at [224, 279] on icon at bounding box center [231, 278] width 15 height 15
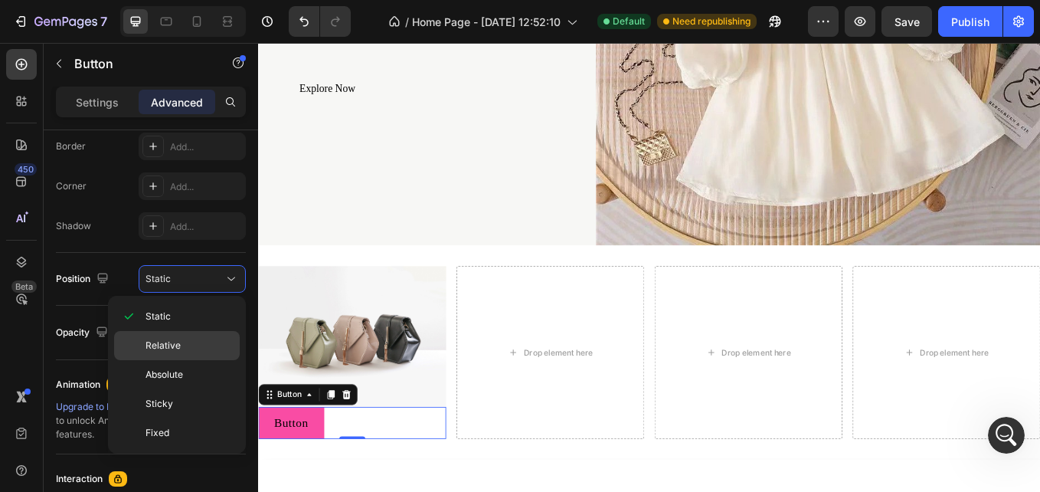
click at [196, 346] on p "Relative" at bounding box center [188, 345] width 87 height 14
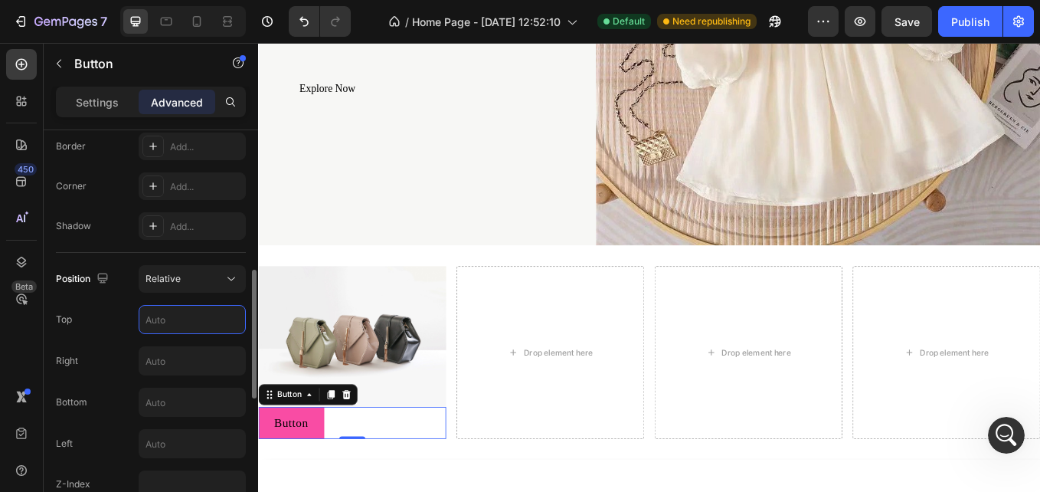
click at [193, 307] on input "text" at bounding box center [192, 320] width 106 height 28
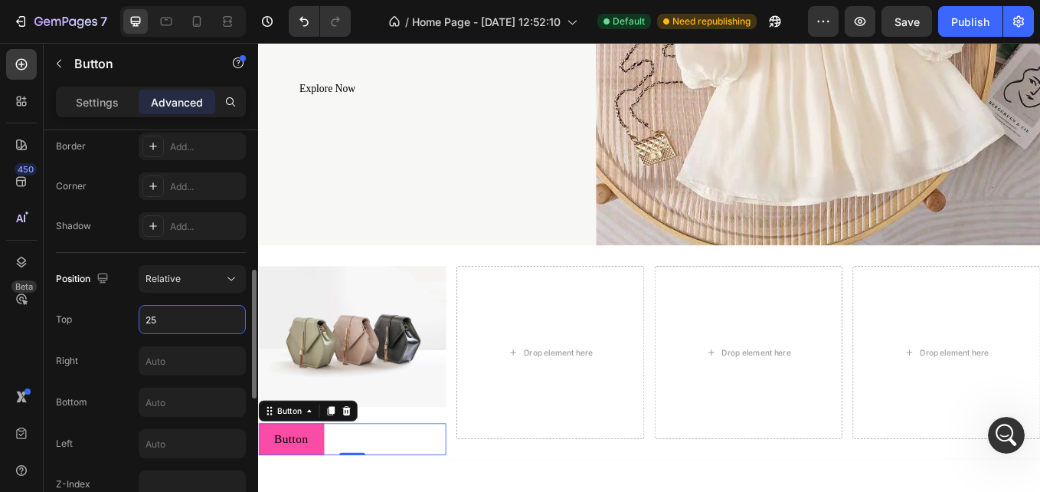
type input "2"
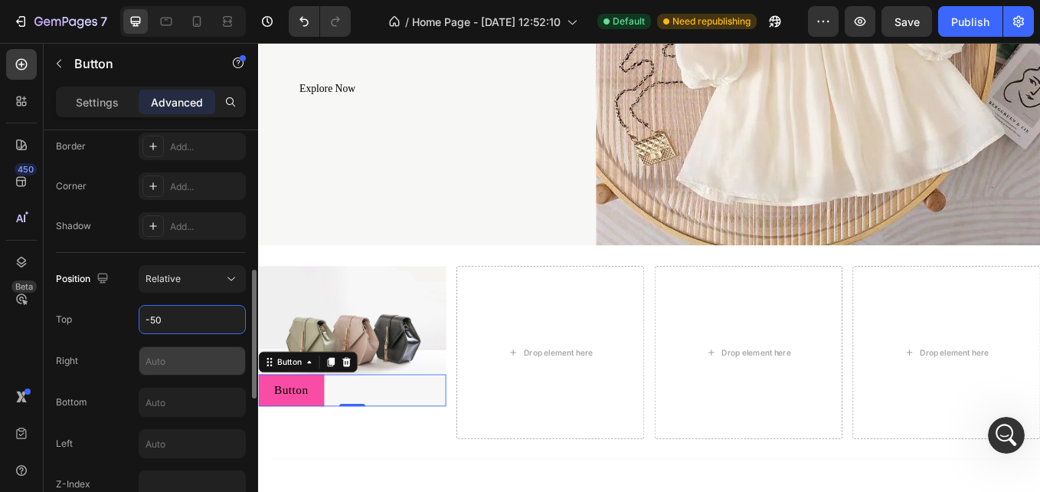
type input "-50"
click at [182, 353] on input "text" at bounding box center [192, 361] width 106 height 28
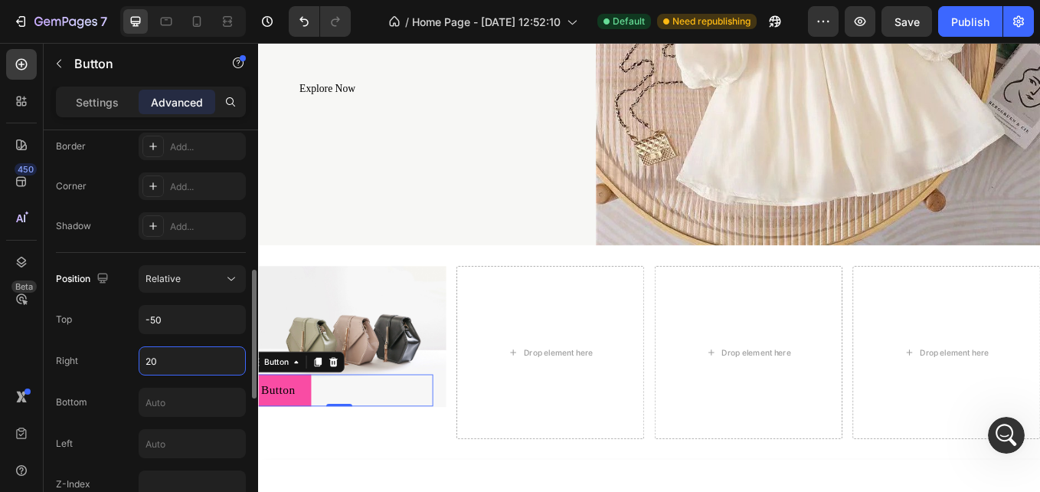
type input "2"
click at [179, 458] on div "Position Relative Top -50 Right Bottom Left Z-Index" at bounding box center [151, 381] width 190 height 233
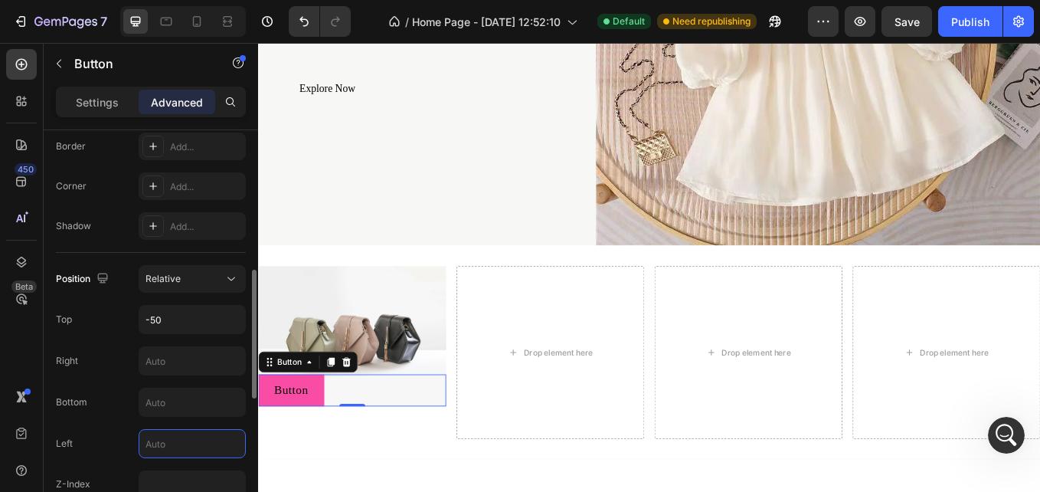
click at [185, 452] on input "text" at bounding box center [192, 444] width 106 height 28
type input "2"
click at [365, 412] on icon at bounding box center [362, 417] width 10 height 11
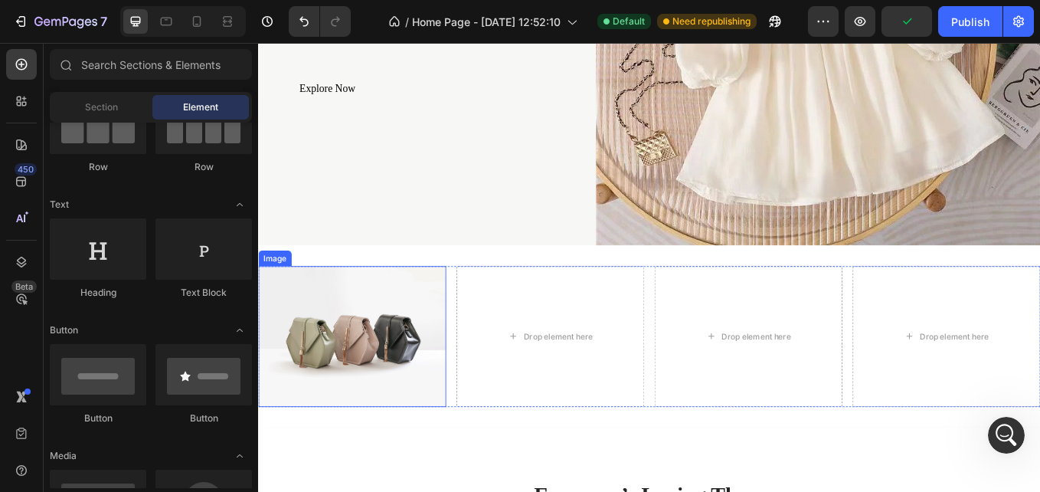
click at [444, 422] on img at bounding box center [368, 387] width 221 height 165
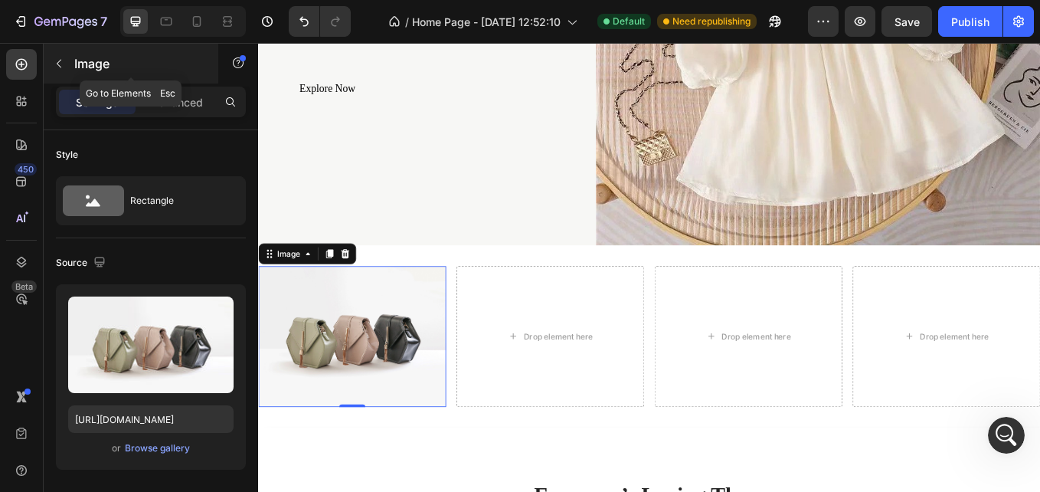
click at [61, 67] on icon "button" at bounding box center [59, 63] width 12 height 12
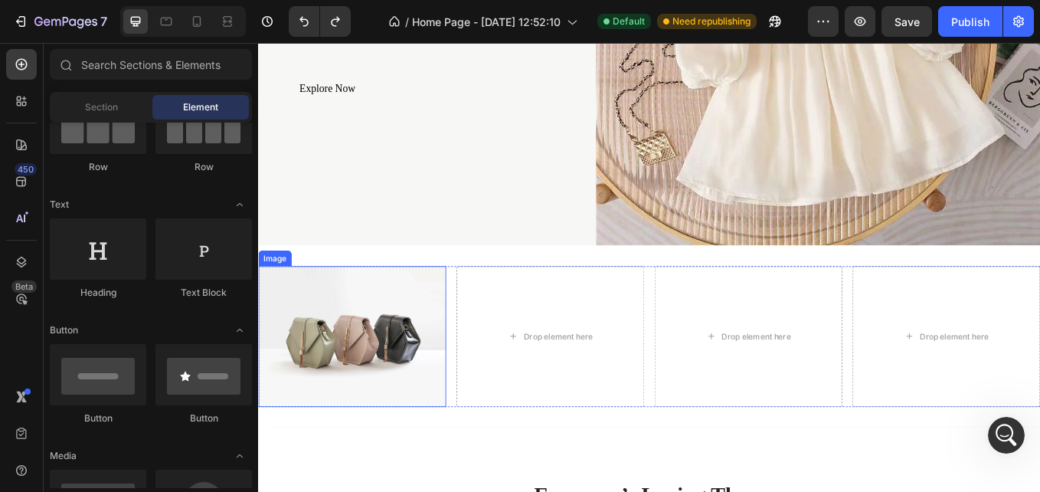
click at [280, 293] on div "Image" at bounding box center [277, 295] width 39 height 18
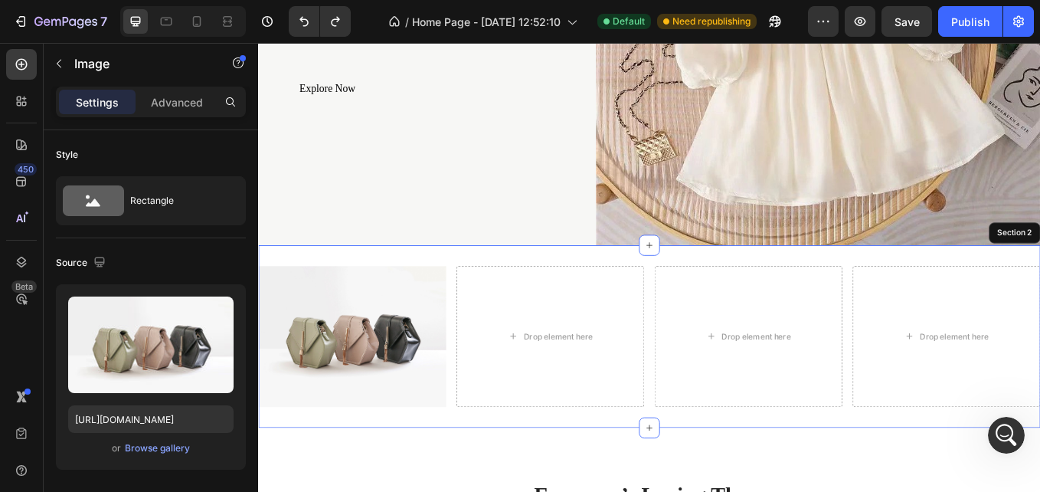
click at [676, 291] on div "Image 0 Drop element here Drop element here Drop element here Row Section 2" at bounding box center [717, 387] width 919 height 214
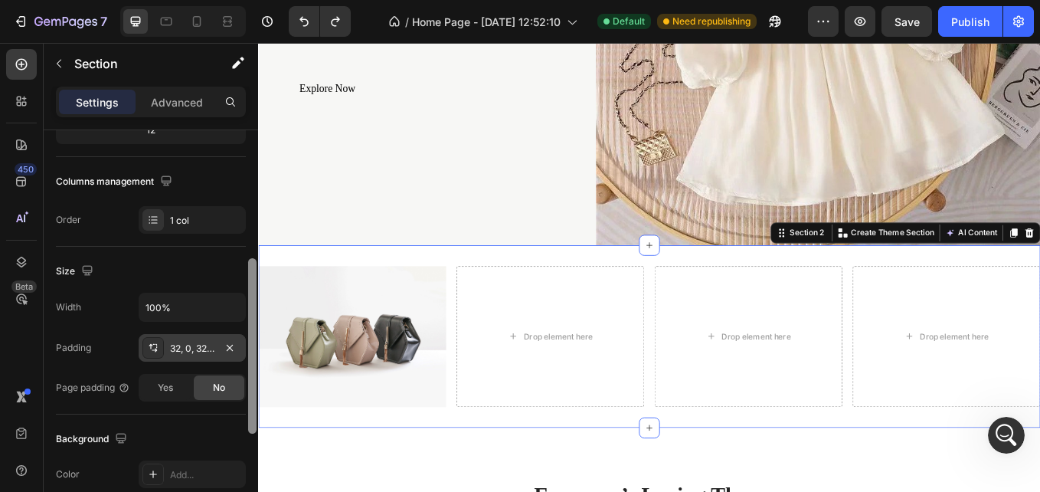
scroll to position [247, 0]
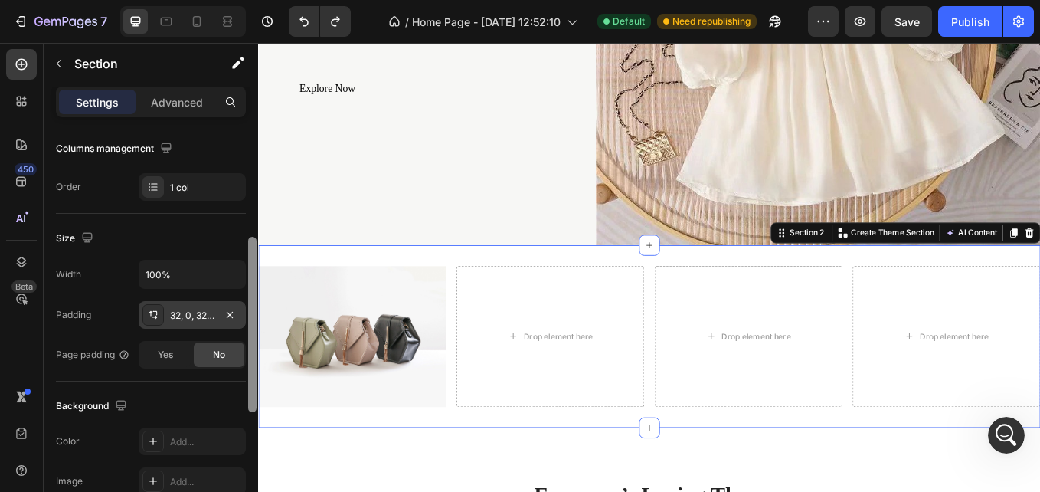
drag, startPoint x: 252, startPoint y: 206, endPoint x: 244, endPoint y: 313, distance: 107.5
click at [244, 313] on div "Layout Column width Change ratio Fit to content 12 Columns management Order 1 c…" at bounding box center [151, 332] width 214 height 405
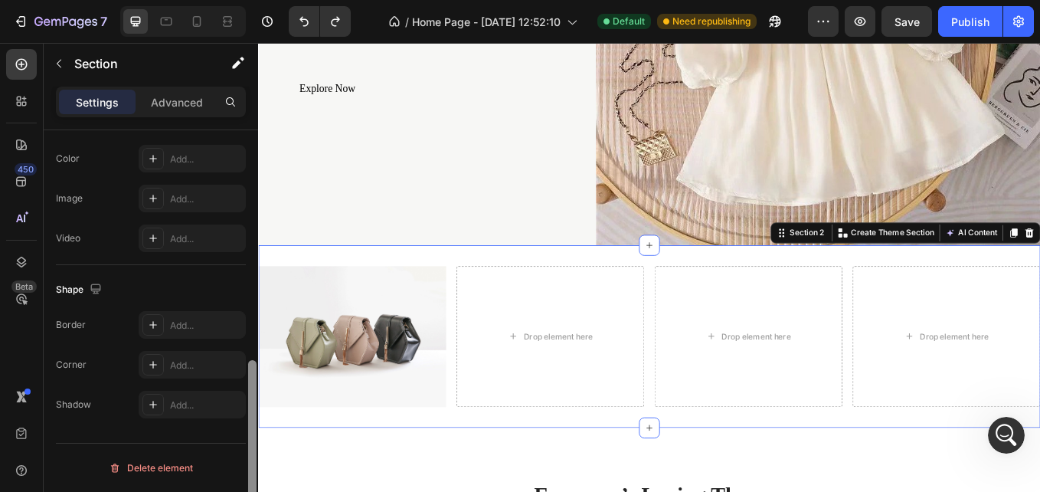
drag, startPoint x: 247, startPoint y: 276, endPoint x: 249, endPoint y: 331, distance: 55.2
click at [249, 331] on div at bounding box center [252, 332] width 11 height 405
click at [159, 397] on div at bounding box center [152, 404] width 21 height 21
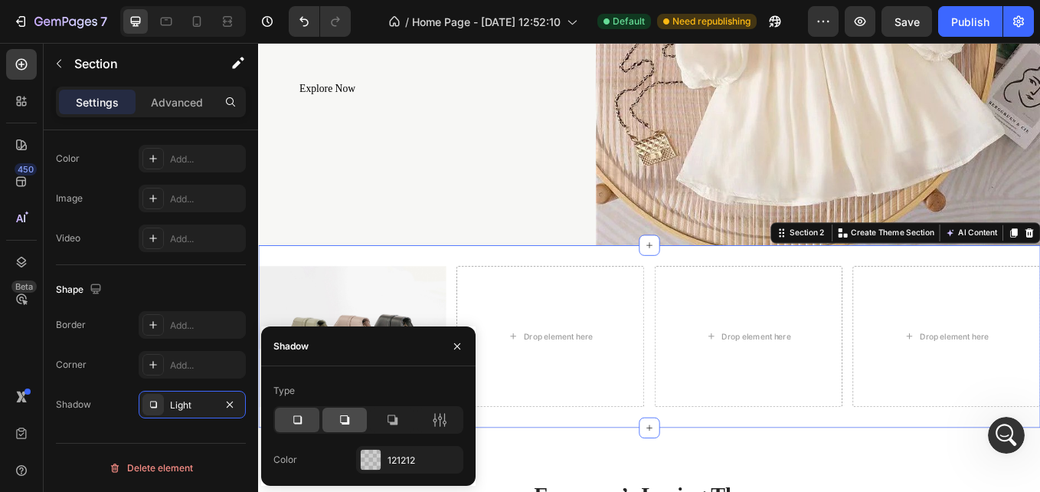
click at [339, 430] on div at bounding box center [344, 419] width 44 height 25
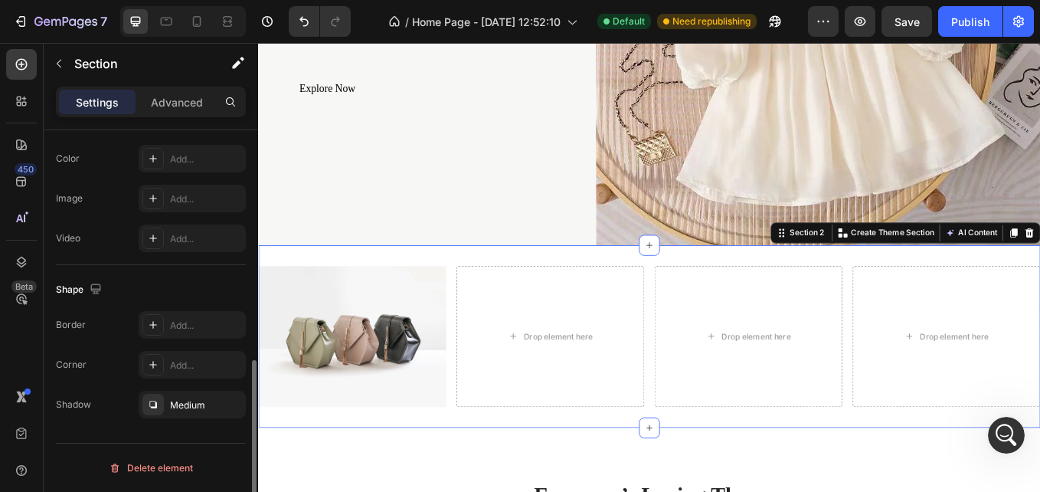
click at [50, 425] on div "Layout Column width Change ratio Fit to content 12 Columns management Order 1 c…" at bounding box center [151, 68] width 214 height 934
click at [179, 397] on div "Medium" at bounding box center [192, 405] width 107 height 28
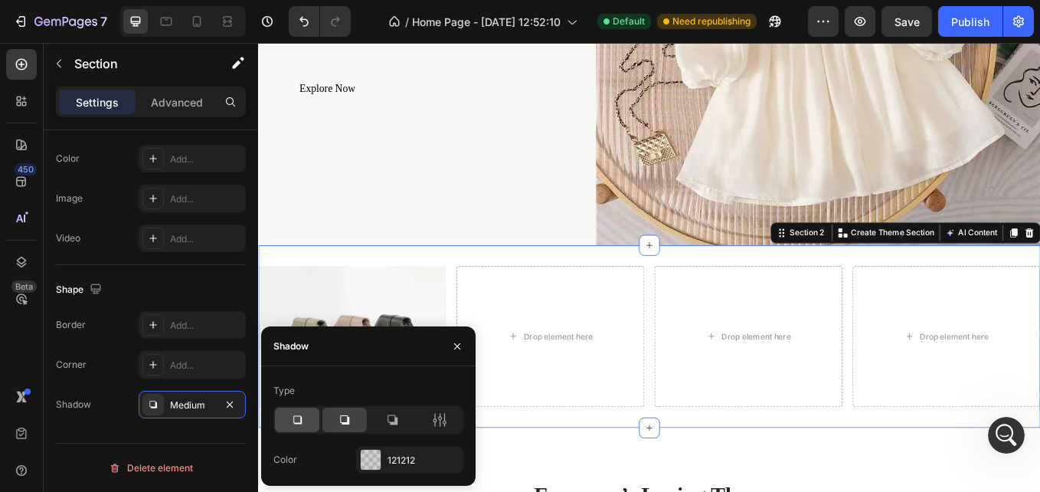
click at [290, 411] on div at bounding box center [297, 419] width 44 height 25
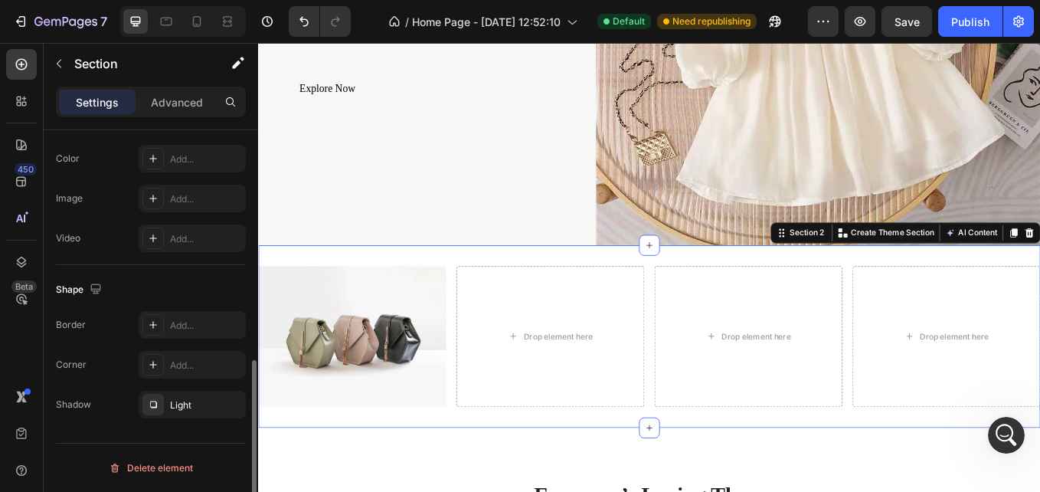
click at [192, 284] on div "Shape" at bounding box center [151, 289] width 190 height 25
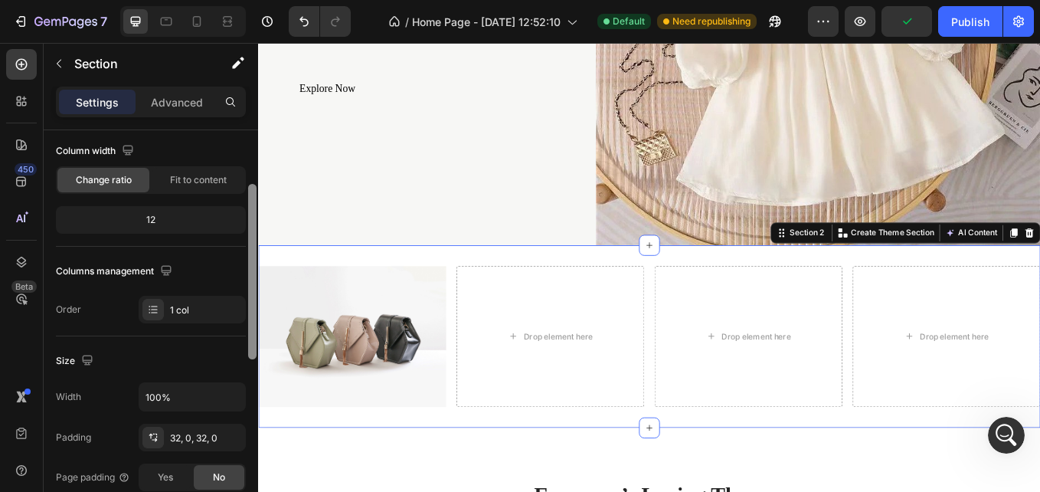
click at [250, 306] on div at bounding box center [252, 332] width 11 height 405
click at [170, 116] on div "Settings Advanced" at bounding box center [151, 102] width 190 height 31
click at [174, 114] on div "Settings Advanced" at bounding box center [151, 102] width 190 height 31
click at [180, 111] on div "Advanced" at bounding box center [177, 102] width 77 height 25
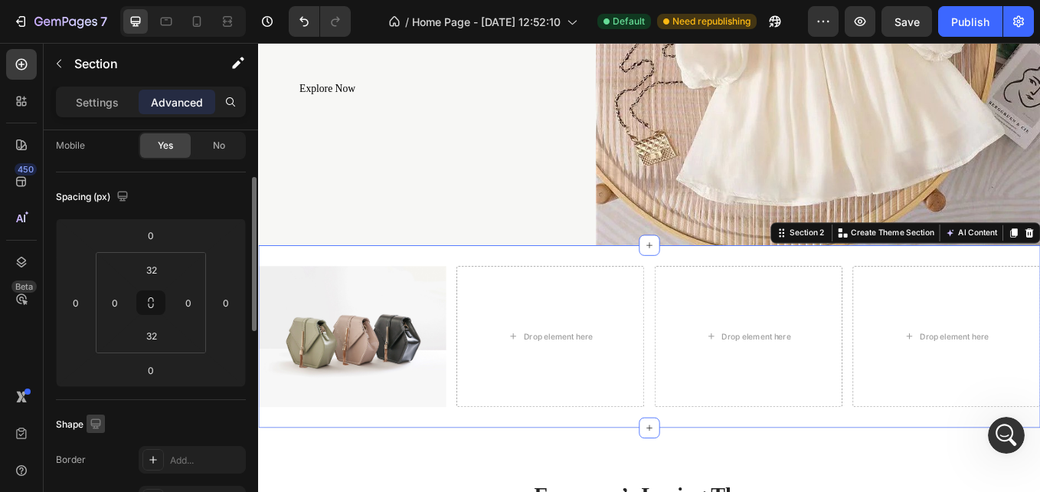
click at [97, 430] on icon "button" at bounding box center [95, 423] width 15 height 15
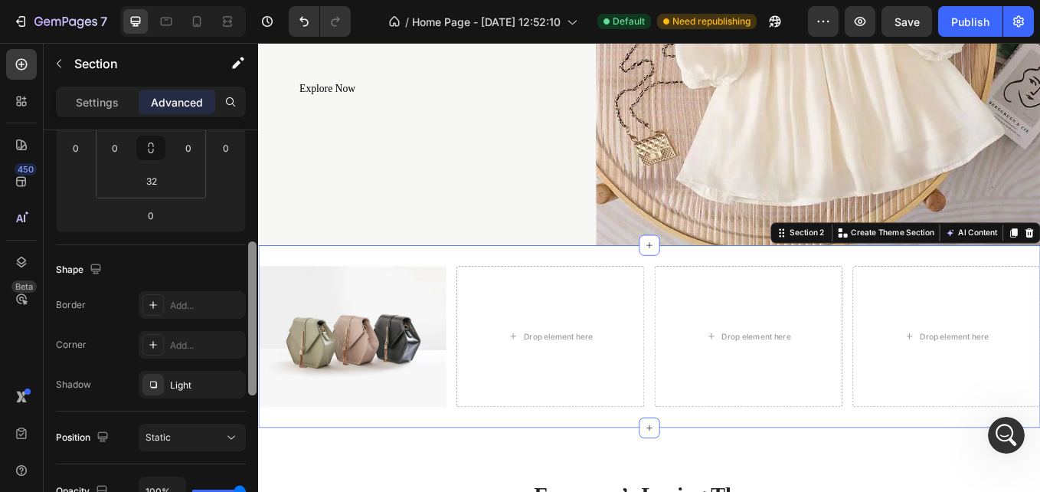
scroll to position [285, 0]
drag, startPoint x: 250, startPoint y: 318, endPoint x: 247, endPoint y: 379, distance: 61.3
click at [247, 379] on div at bounding box center [252, 332] width 11 height 405
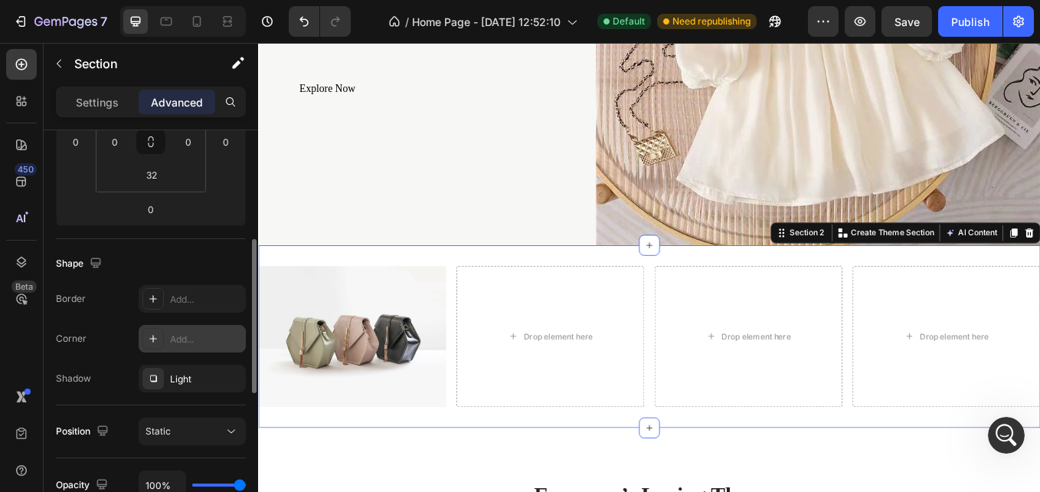
click at [151, 333] on icon at bounding box center [153, 338] width 12 height 12
click at [208, 362] on div "Border Add... Corner Round Shadow Light" at bounding box center [151, 338] width 190 height 107
click at [219, 383] on div "Light" at bounding box center [192, 379] width 107 height 28
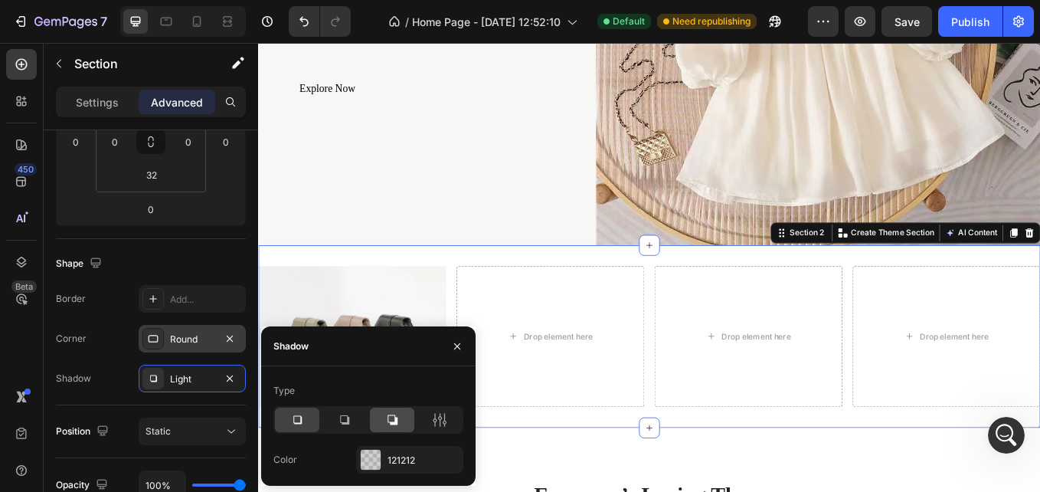
click at [391, 417] on icon at bounding box center [391, 419] width 15 height 15
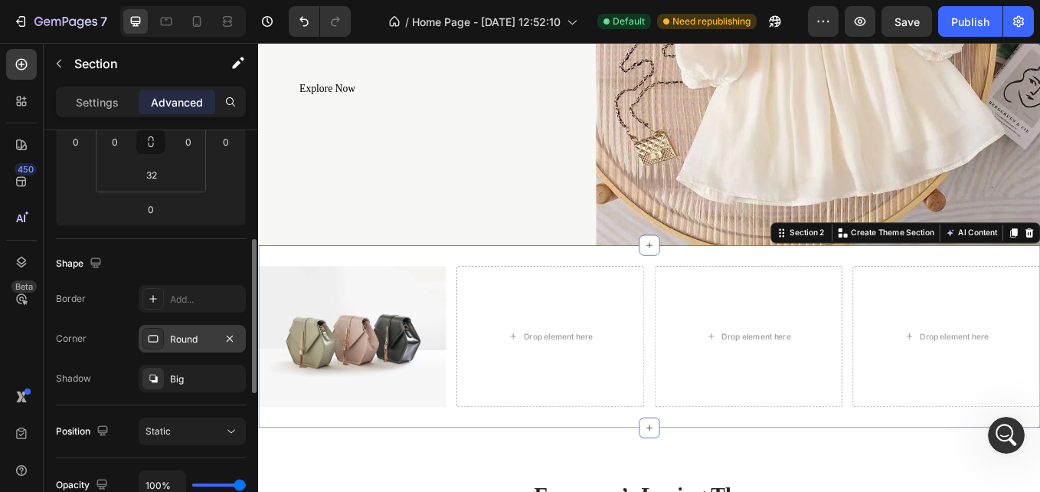
click at [138, 381] on div "Shadow Big" at bounding box center [151, 379] width 190 height 28
click at [711, 275] on icon at bounding box center [717, 280] width 12 height 12
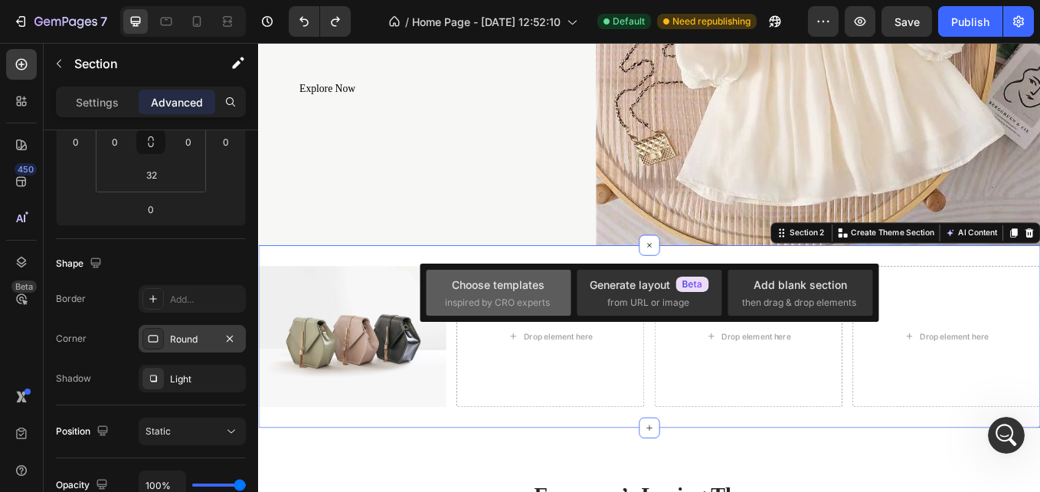
click at [524, 296] on span "inspired by CRO experts" at bounding box center [497, 303] width 105 height 14
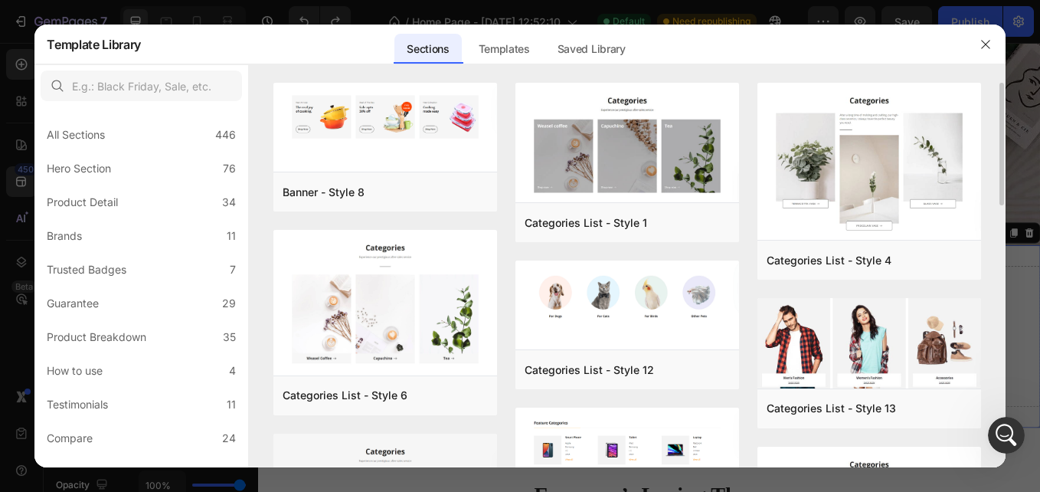
drag, startPoint x: 1001, startPoint y: 181, endPoint x: 1002, endPoint y: 195, distance: 13.1
click at [1002, 195] on div "Banner - Style 8 Add to page Preview Categories List - Style 6 Add to page Prev…" at bounding box center [627, 275] width 756 height 384
drag, startPoint x: 1002, startPoint y: 195, endPoint x: 1002, endPoint y: 215, distance: 20.7
click at [1002, 215] on div "Banner - Style 8 Add to page Preview Categories List - Style 6 Add to page Prev…" at bounding box center [627, 275] width 756 height 384
drag, startPoint x: 1001, startPoint y: 203, endPoint x: 1002, endPoint y: 215, distance: 12.3
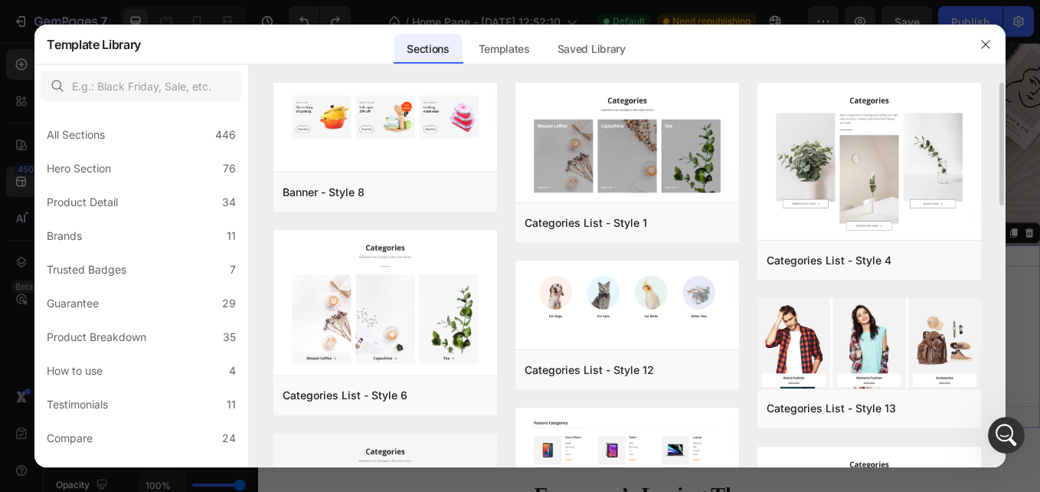
click at [1002, 215] on div "Banner - Style 8 Add to page Preview Categories List - Style 6 Add to page Prev…" at bounding box center [627, 275] width 756 height 384
click at [1002, 216] on div "Banner - Style 8 Add to page Preview Categories List - Style 6 Add to page Prev…" at bounding box center [627, 275] width 756 height 384
click at [1001, 217] on div "Banner - Style 8 Add to page Preview Categories List - Style 6 Add to page Prev…" at bounding box center [627, 275] width 756 height 384
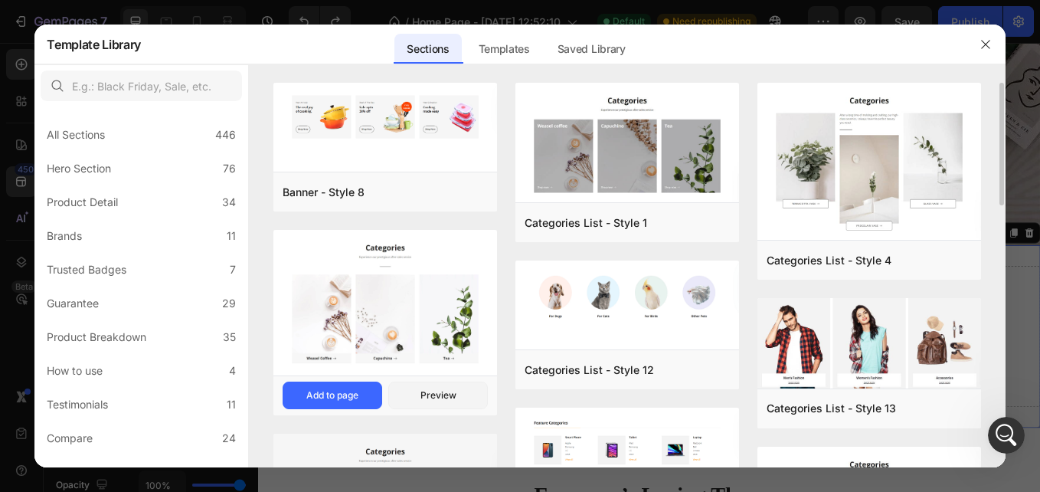
click at [345, 381] on div "Categories List - Style 6 Add to page Preview" at bounding box center [385, 395] width 224 height 40
click at [347, 395] on div "Add to page" at bounding box center [332, 395] width 52 height 14
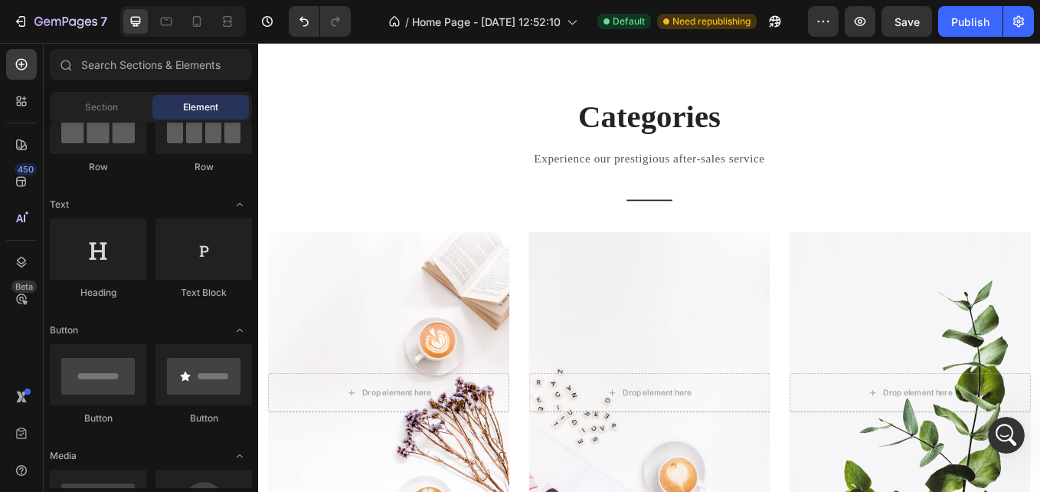
scroll to position [790, 0]
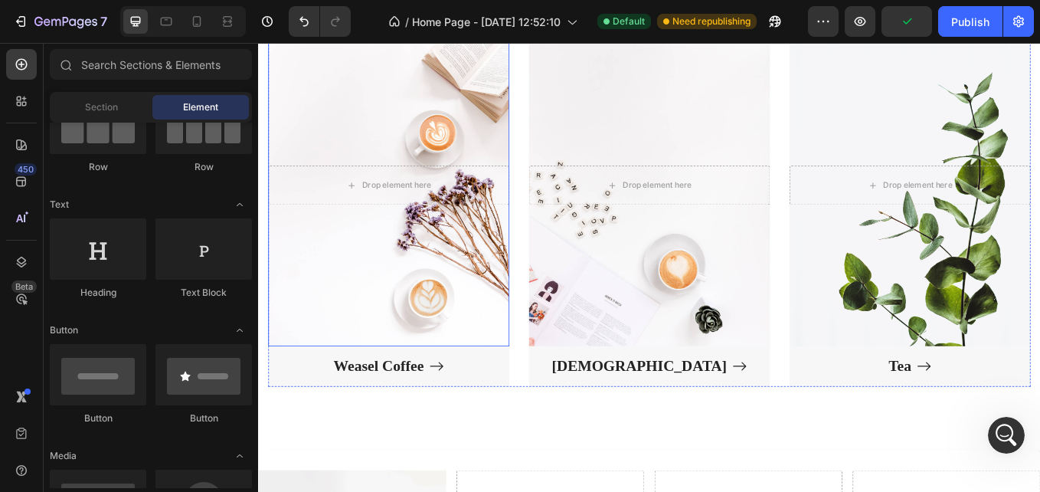
click at [423, 329] on div "Overlay" at bounding box center [411, 210] width 283 height 378
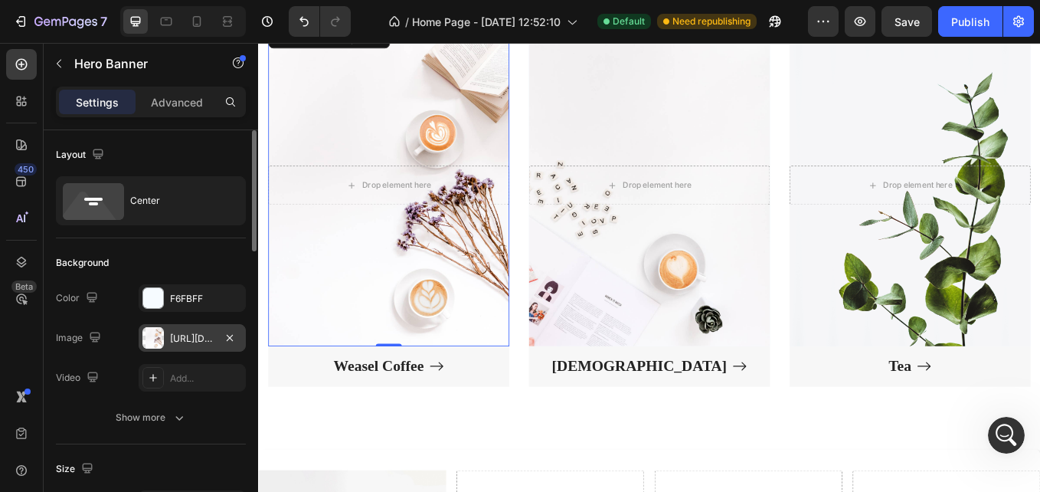
click at [172, 335] on div "https://ucarecdn.com/943205b5-d301-487a-a6d4-077a6d0304dc/-/format/auto/-/previ…" at bounding box center [192, 339] width 44 height 14
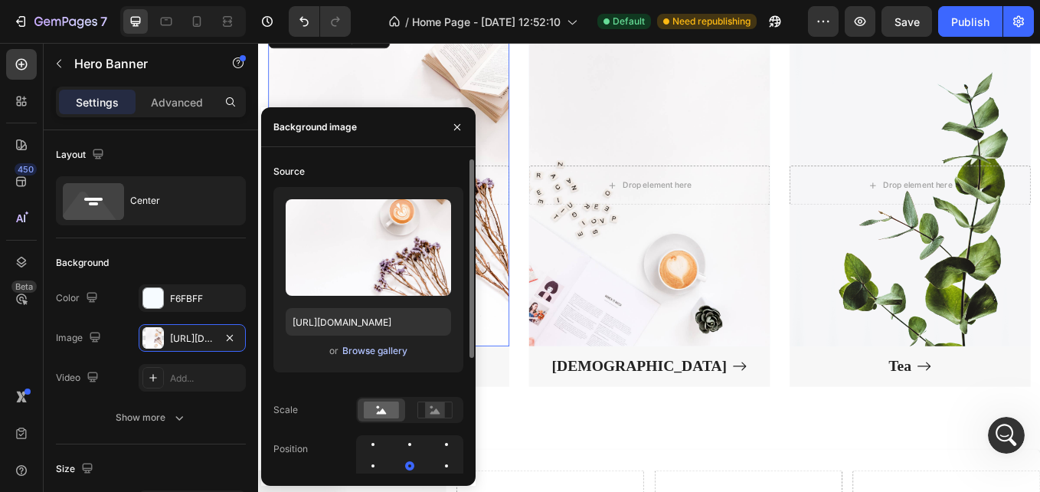
click at [381, 347] on div "Browse gallery" at bounding box center [374, 351] width 65 height 14
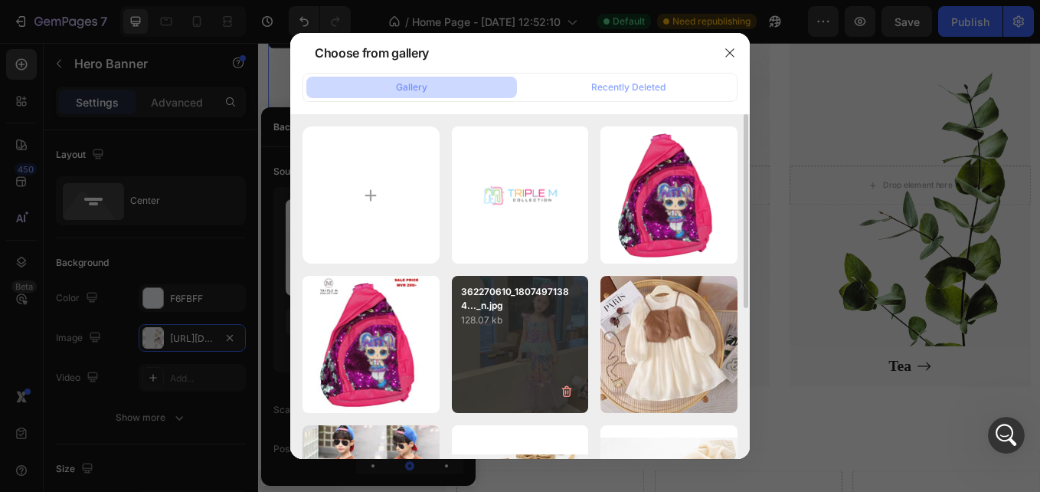
click at [521, 319] on p "128.07 kb" at bounding box center [520, 319] width 119 height 15
type input "https://cdn.shopify.com/s/files/1/0949/0182/9907/files/gempages_580642290922423…"
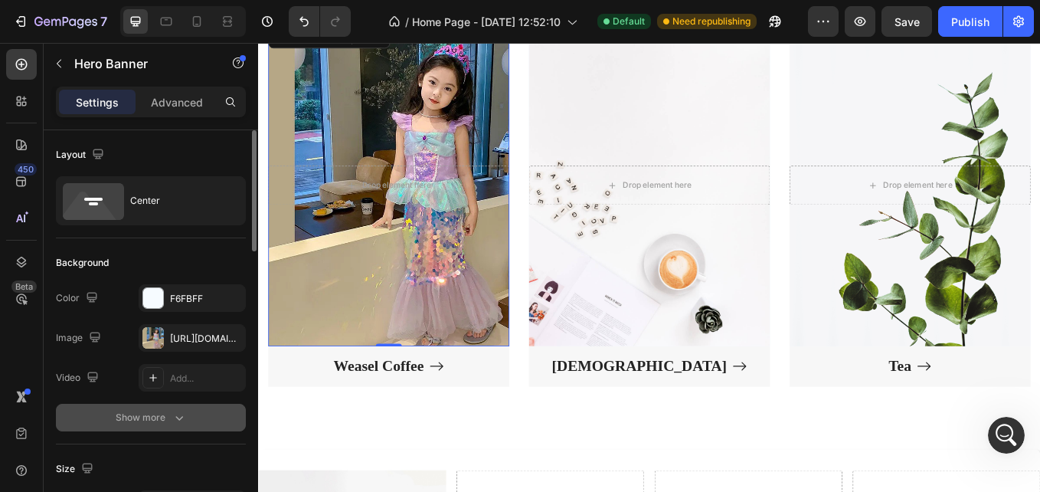
click at [237, 417] on button "Show more" at bounding box center [151, 418] width 190 height 28
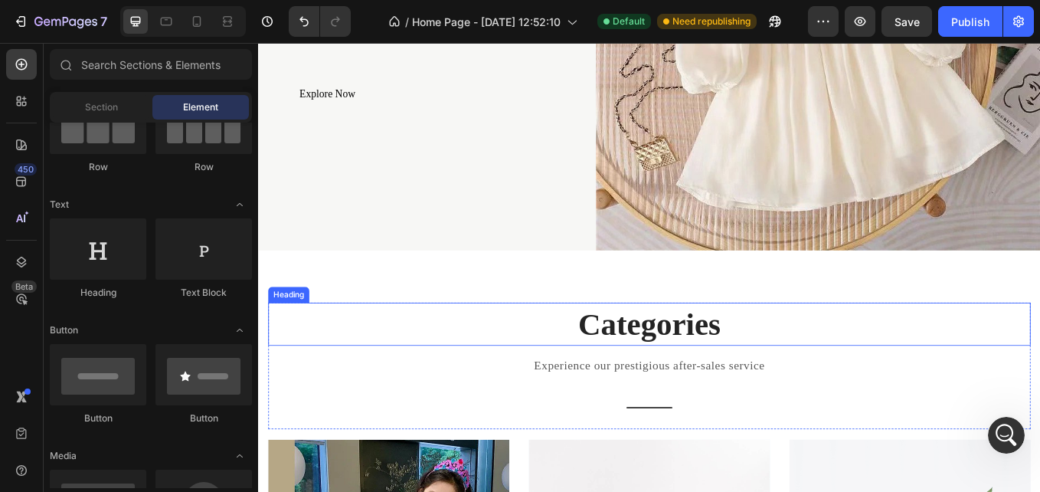
scroll to position [3740, 0]
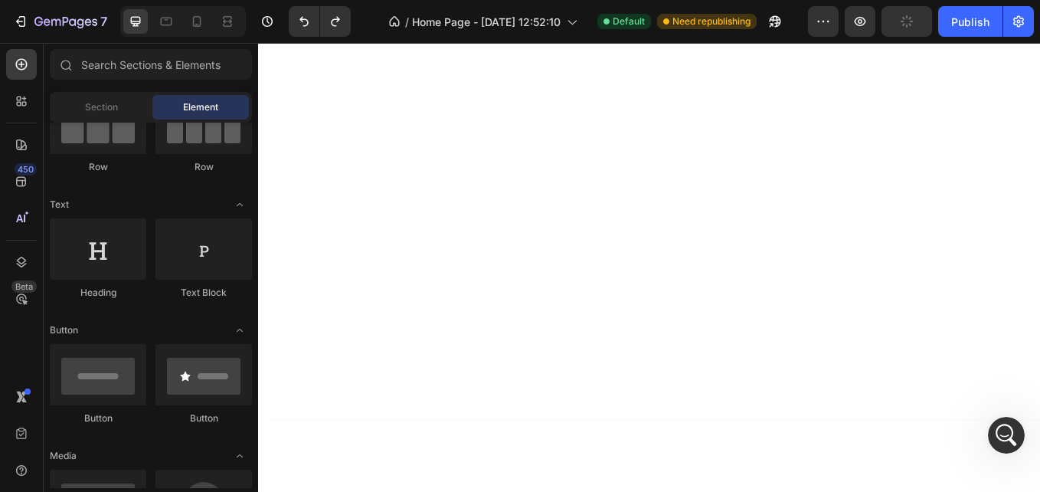
scroll to position [45, 0]
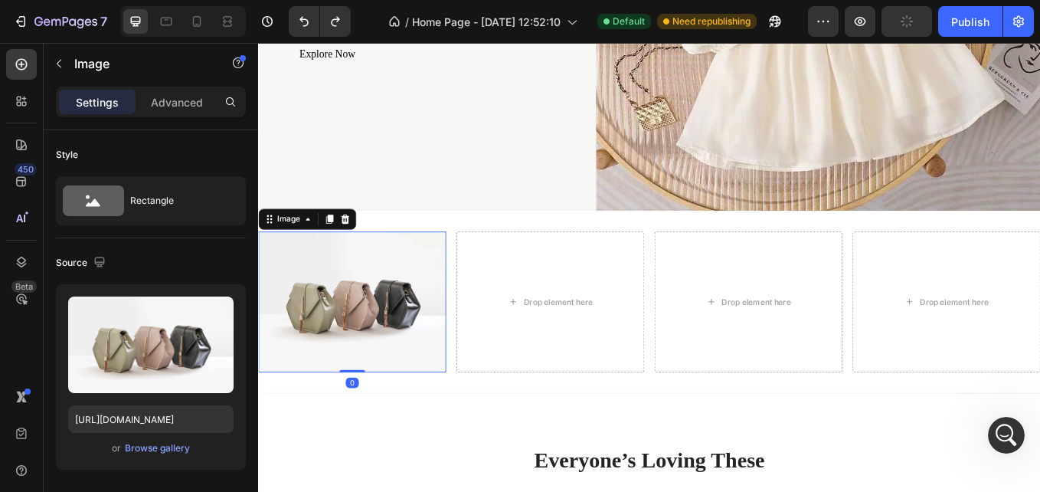
scroll to position [3740, 0]
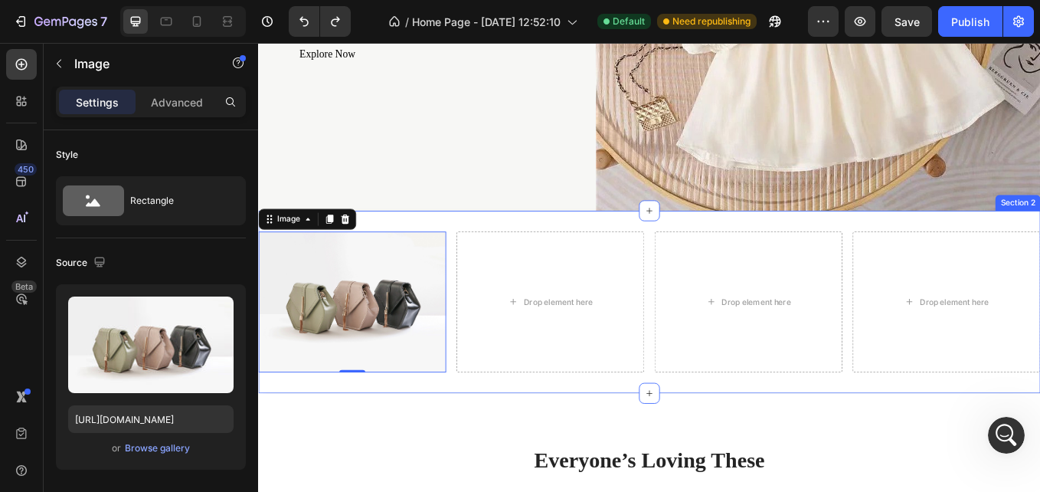
click at [683, 240] on div "Image 0 Drop element here Drop element here Drop element here Row Section 2" at bounding box center [717, 347] width 919 height 214
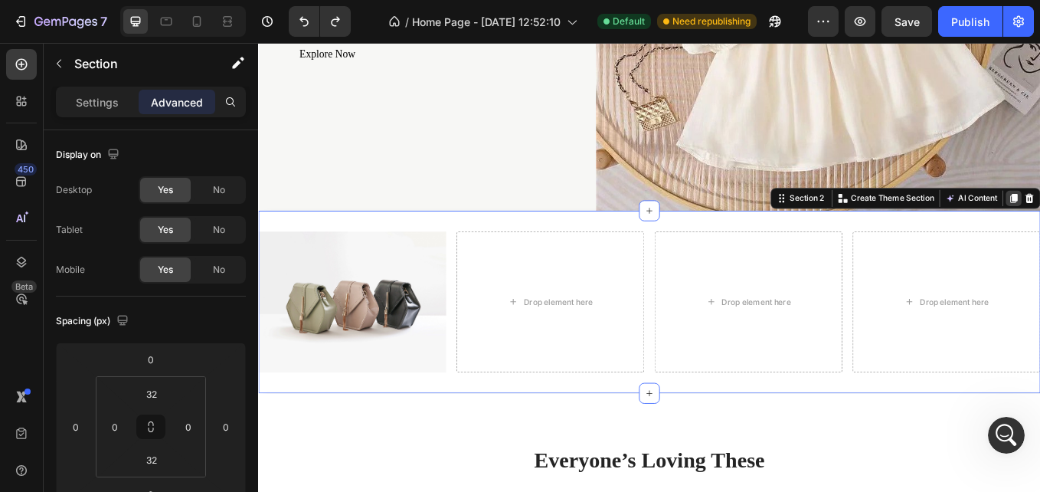
scroll to position [3799, 0]
click at [984, 215] on div "Create Theme Section" at bounding box center [995, 225] width 119 height 20
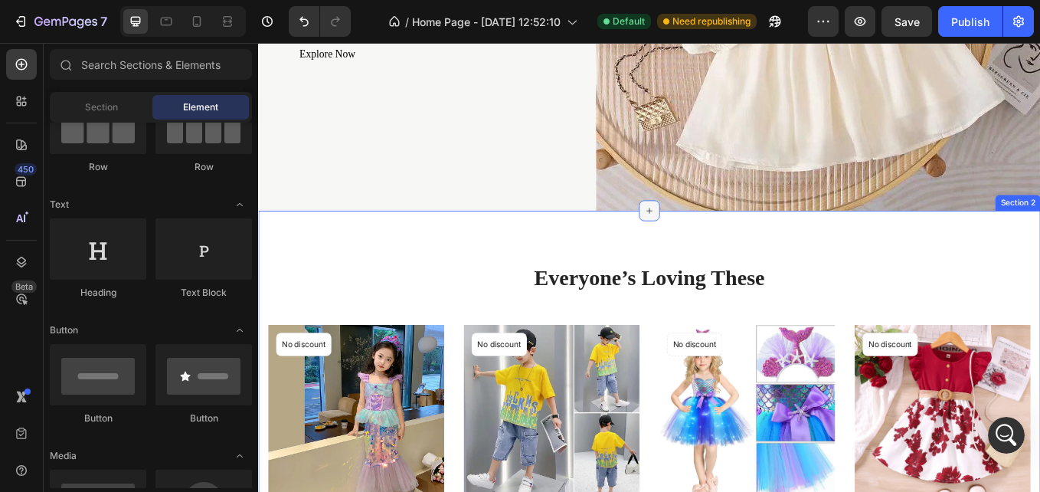
click at [718, 244] on div at bounding box center [717, 239] width 25 height 25
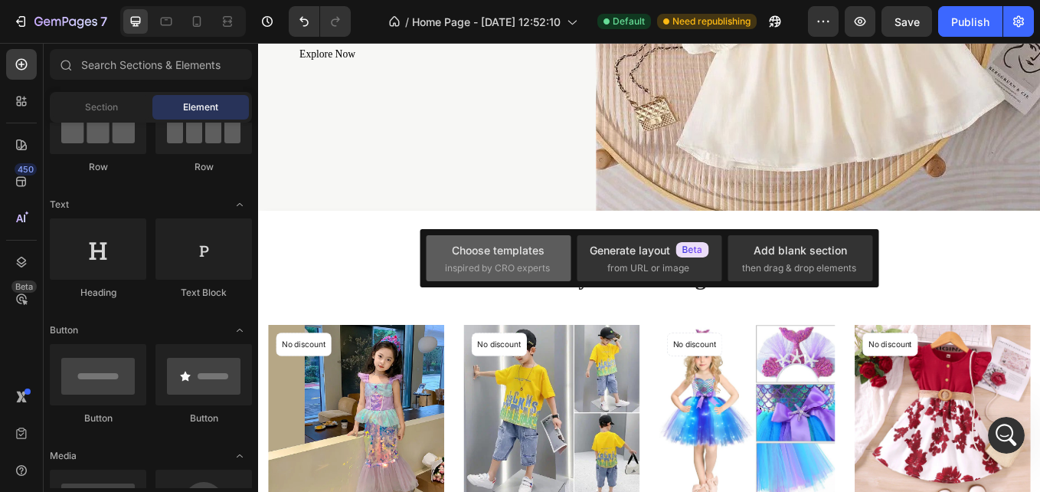
click at [528, 256] on div "Choose templates" at bounding box center [498, 250] width 93 height 16
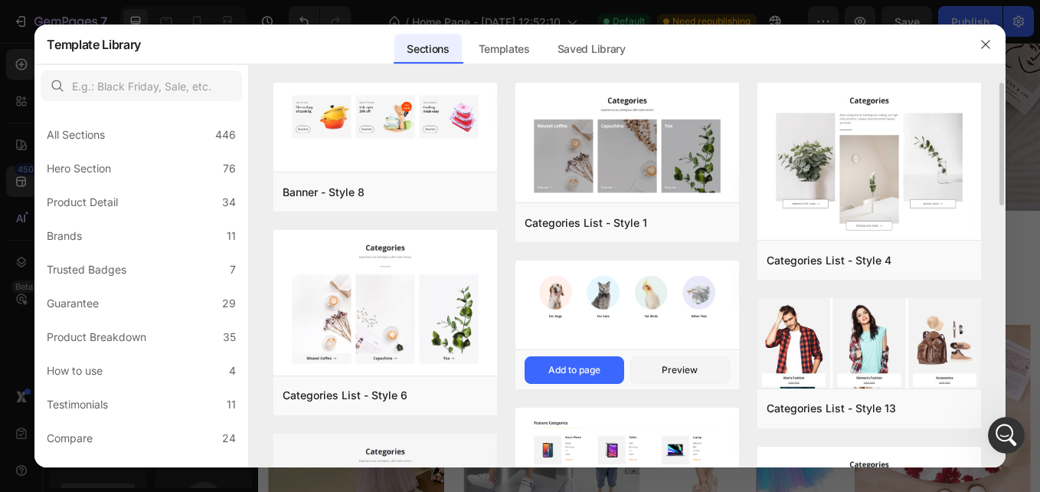
scroll to position [3740, 0]
drag, startPoint x: 999, startPoint y: 192, endPoint x: 1003, endPoint y: 216, distance: 24.0
click at [1003, 216] on div "Banner - Style 8 Add to page Preview Categories List - Style 6 Add to page Prev…" at bounding box center [627, 275] width 756 height 384
drag, startPoint x: 1003, startPoint y: 201, endPoint x: 1002, endPoint y: 250, distance: 49.0
click at [1002, 250] on div "Banner - Style 8 Add to page Preview Categories List - Style 6 Add to page Prev…" at bounding box center [627, 275] width 756 height 384
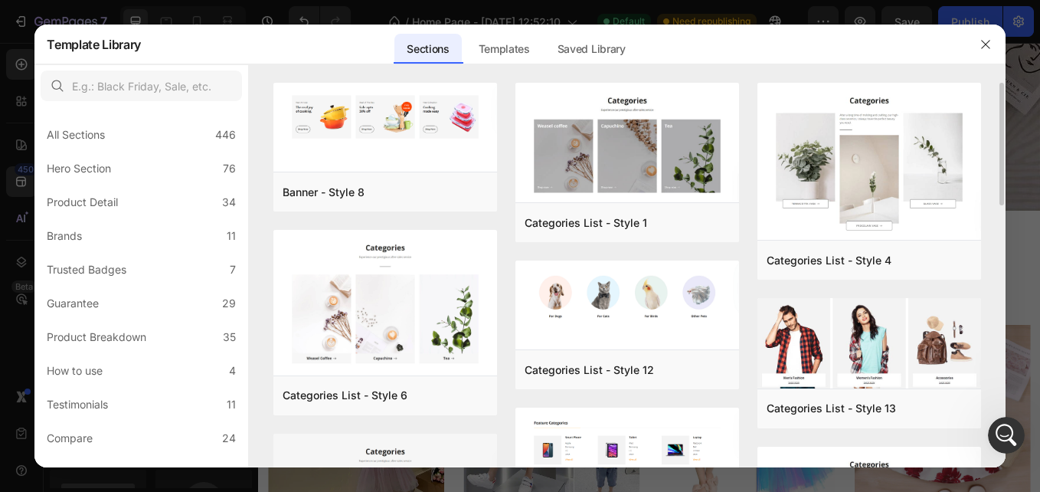
click at [1002, 250] on div "Banner - Style 8 Add to page Preview Categories List - Style 6 Add to page Prev…" at bounding box center [627, 275] width 756 height 384
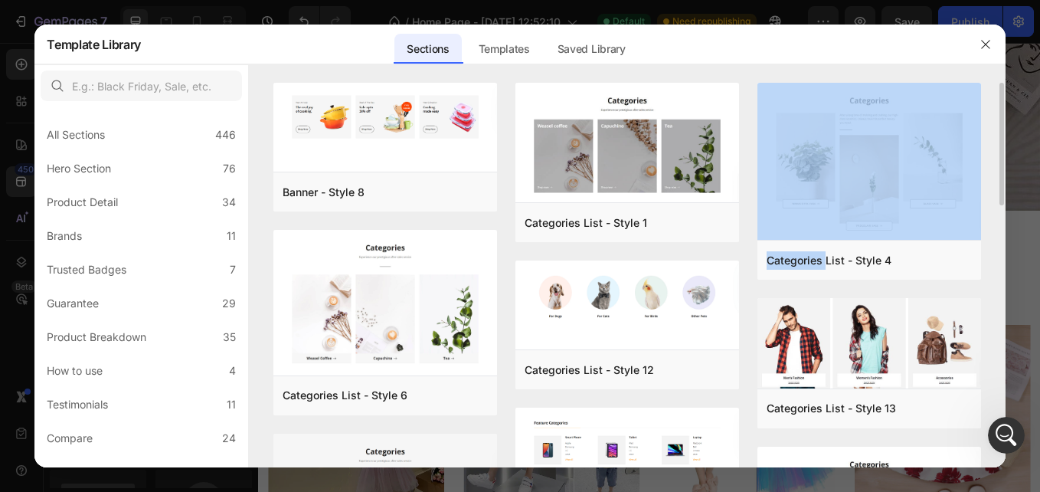
click at [1002, 250] on div "Banner - Style 8 Add to page Preview Categories List - Style 6 Add to page Prev…" at bounding box center [627, 275] width 756 height 384
click at [1000, 250] on div "Banner - Style 8 Add to page Preview Categories List - Style 6 Add to page Prev…" at bounding box center [627, 275] width 756 height 384
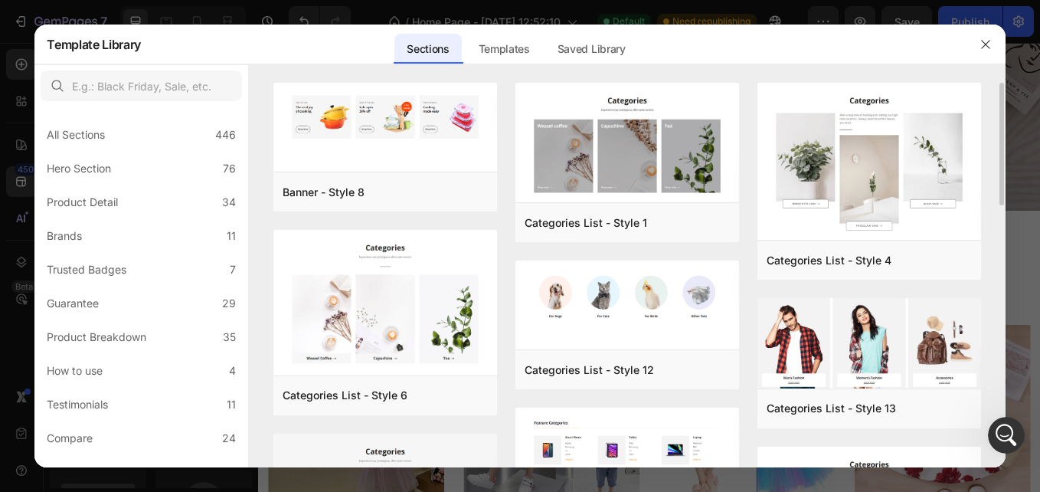
scroll to position [3799, 0]
click at [1000, 250] on div "Banner - Style 8 Add to page Preview Categories List - Style 6 Add to page Prev…" at bounding box center [627, 275] width 756 height 384
click at [1002, 251] on div "Banner - Style 8 Add to page Preview Categories List - Style 6 Add to page Prev…" at bounding box center [627, 275] width 756 height 384
click at [986, 51] on button "button" at bounding box center [985, 44] width 25 height 25
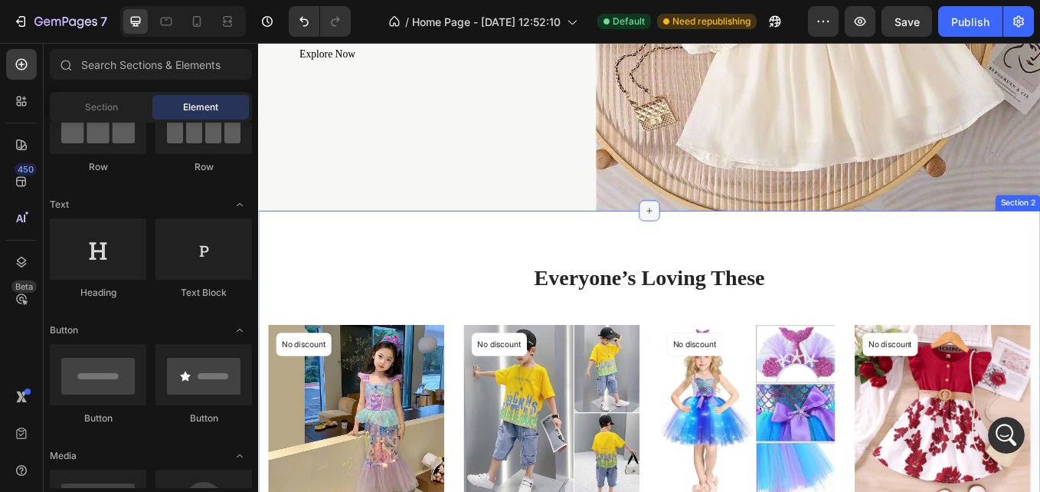
click at [711, 237] on icon at bounding box center [717, 240] width 12 height 12
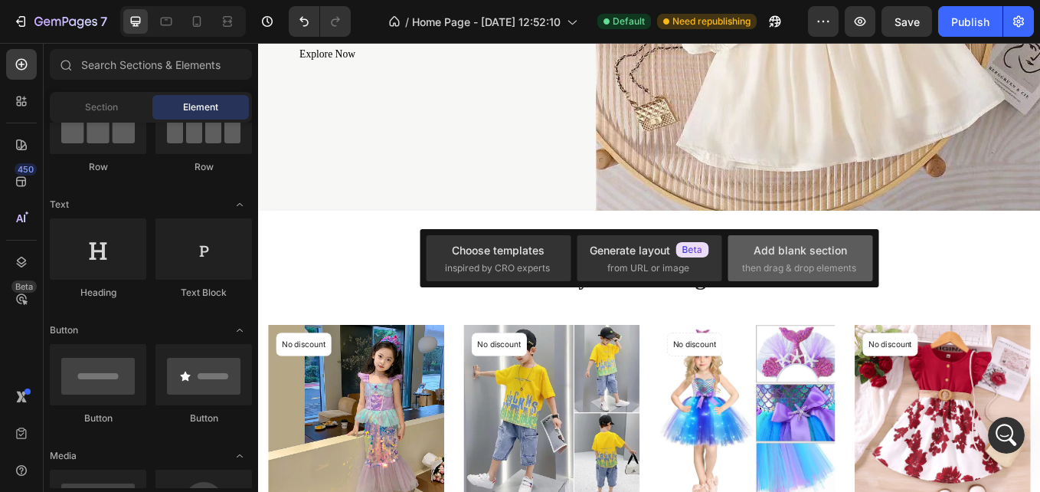
click at [763, 251] on div "Add blank section" at bounding box center [800, 250] width 93 height 16
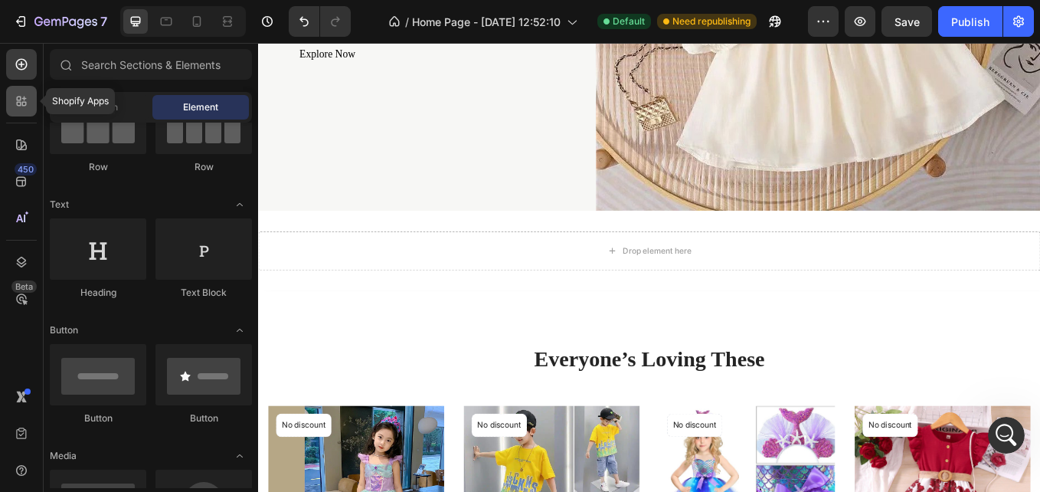
click at [13, 102] on div at bounding box center [21, 101] width 31 height 31
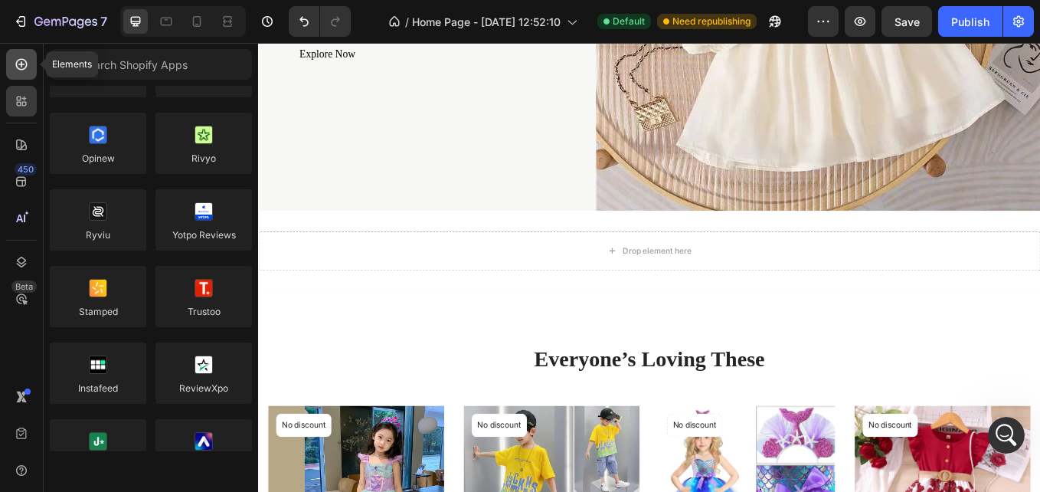
click at [20, 70] on icon at bounding box center [21, 64] width 11 height 11
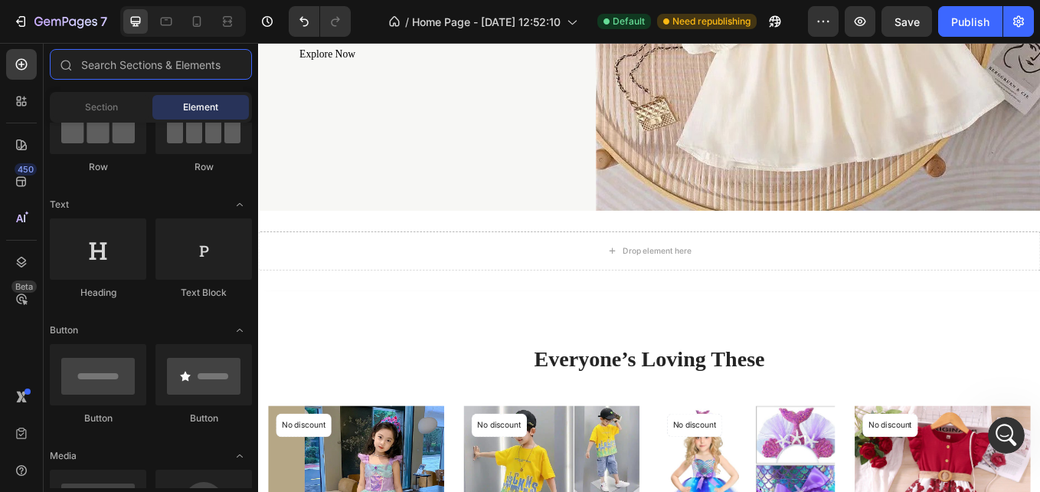
scroll to position [0, 0]
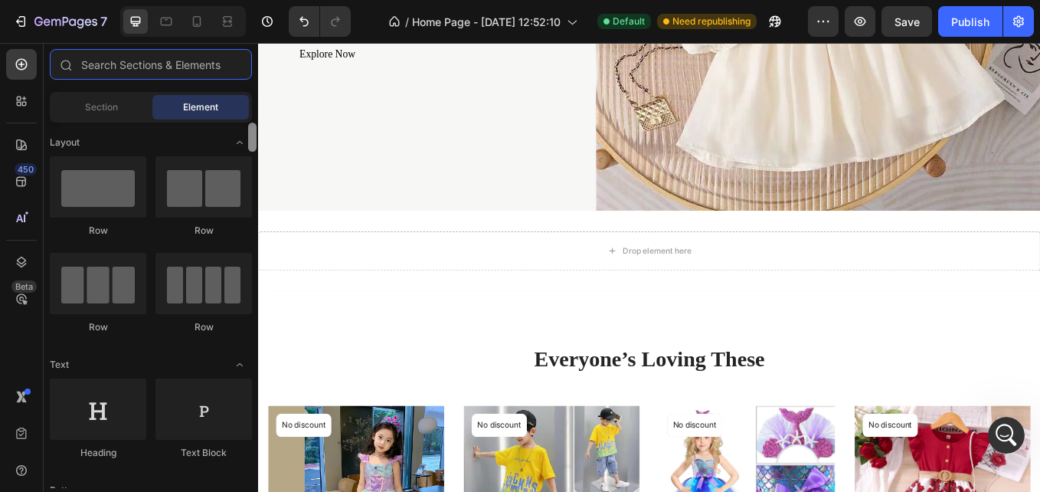
drag, startPoint x: 251, startPoint y: 154, endPoint x: 255, endPoint y: 115, distance: 39.2
click at [255, 115] on div "Sections(18) Elements(83) Section Element Hero Section Product Detail Brands Tr…" at bounding box center [151, 268] width 214 height 439
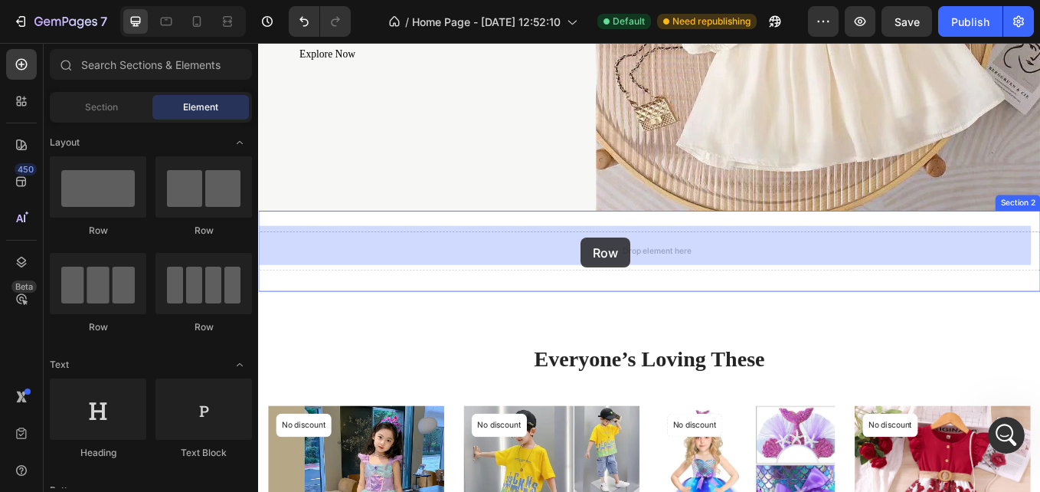
drag, startPoint x: 368, startPoint y: 220, endPoint x: 637, endPoint y: 272, distance: 274.5
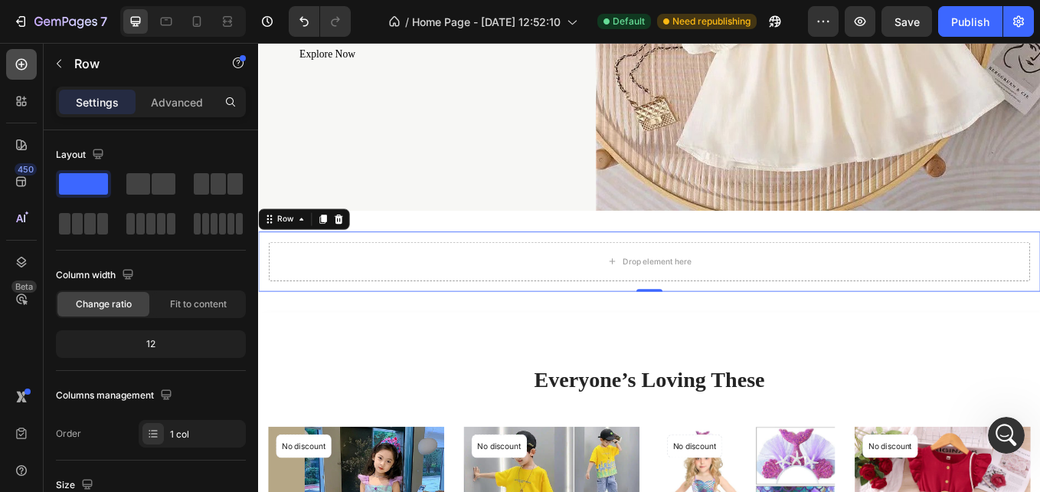
click at [25, 59] on icon at bounding box center [21, 64] width 15 height 15
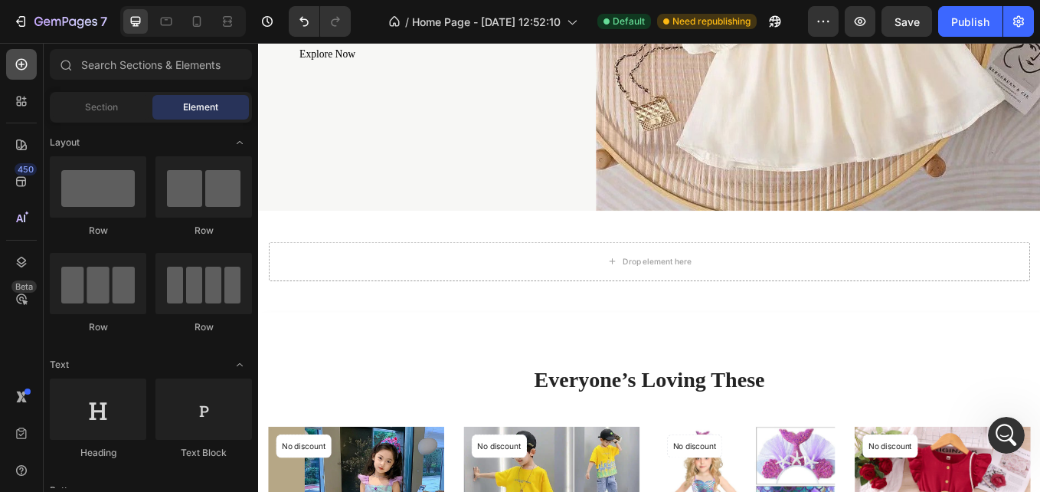
click at [30, 64] on div at bounding box center [21, 64] width 31 height 31
click at [94, 109] on span "Section" at bounding box center [101, 107] width 33 height 14
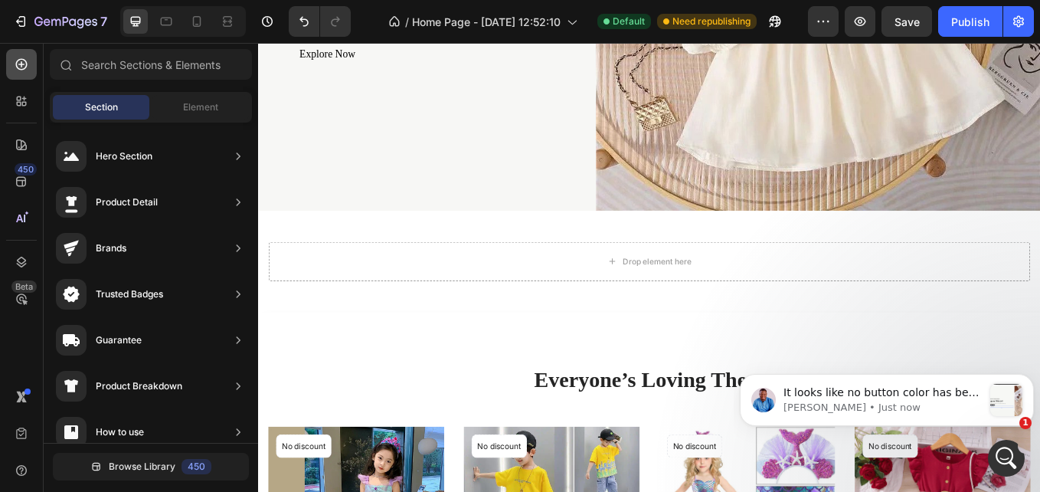
click at [20, 64] on icon at bounding box center [21, 64] width 11 height 11
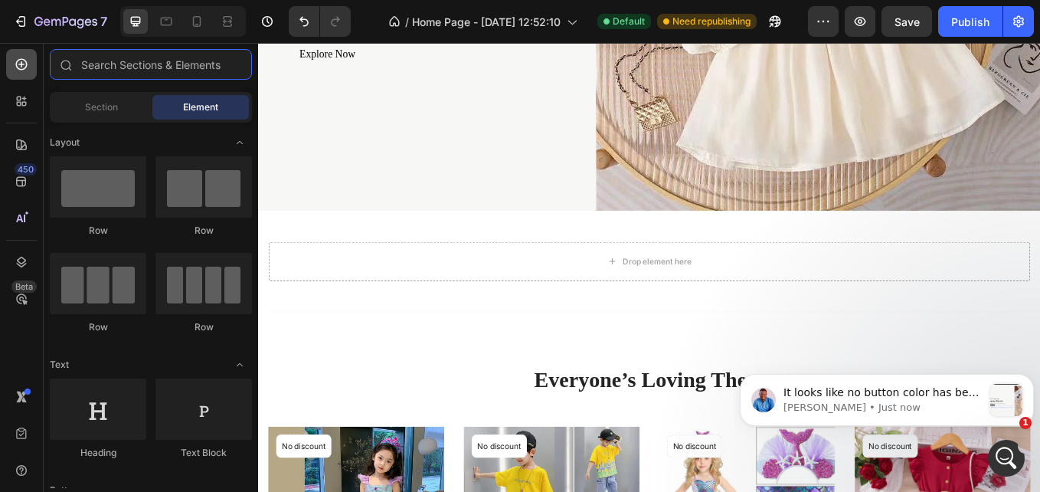
scroll to position [4132, 0]
click at [25, 61] on icon at bounding box center [21, 64] width 15 height 15
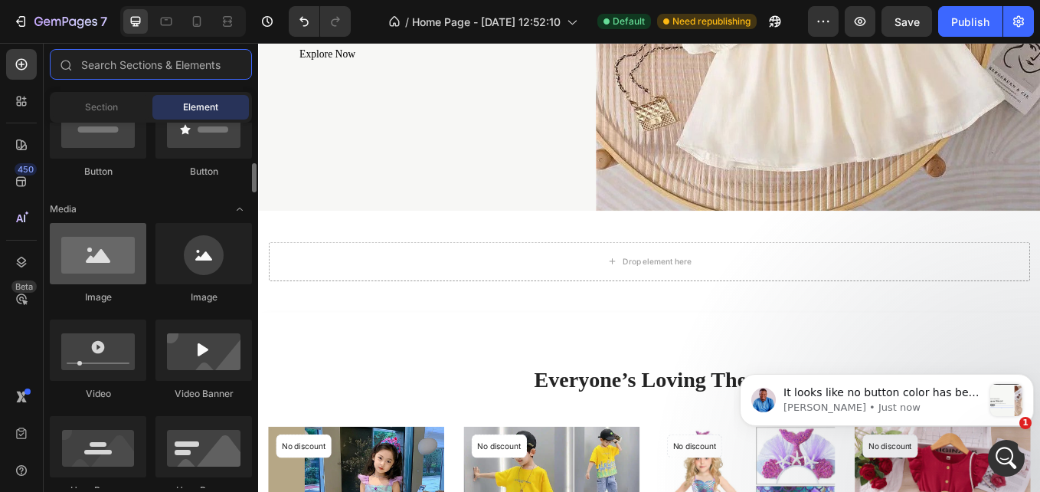
scroll to position [421, 0]
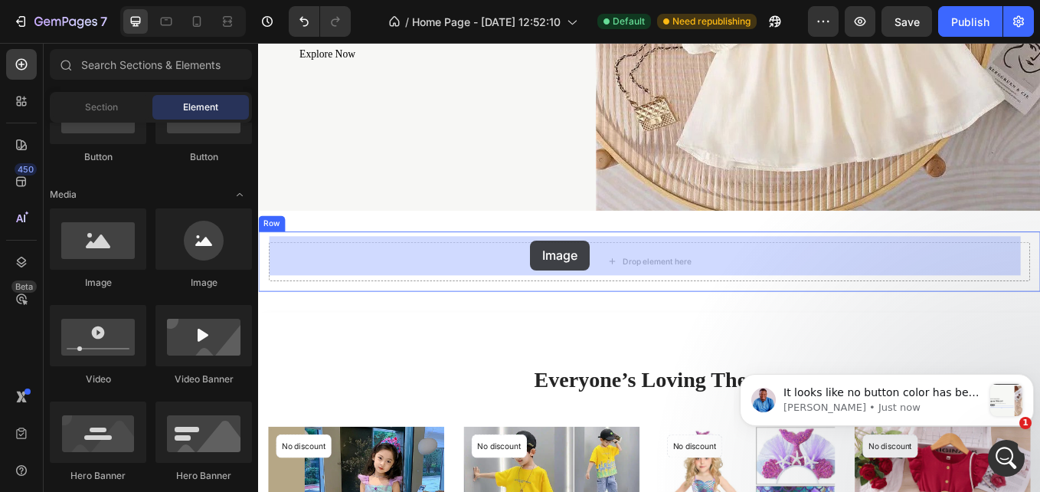
drag, startPoint x: 366, startPoint y: 300, endPoint x: 577, endPoint y: 275, distance: 212.9
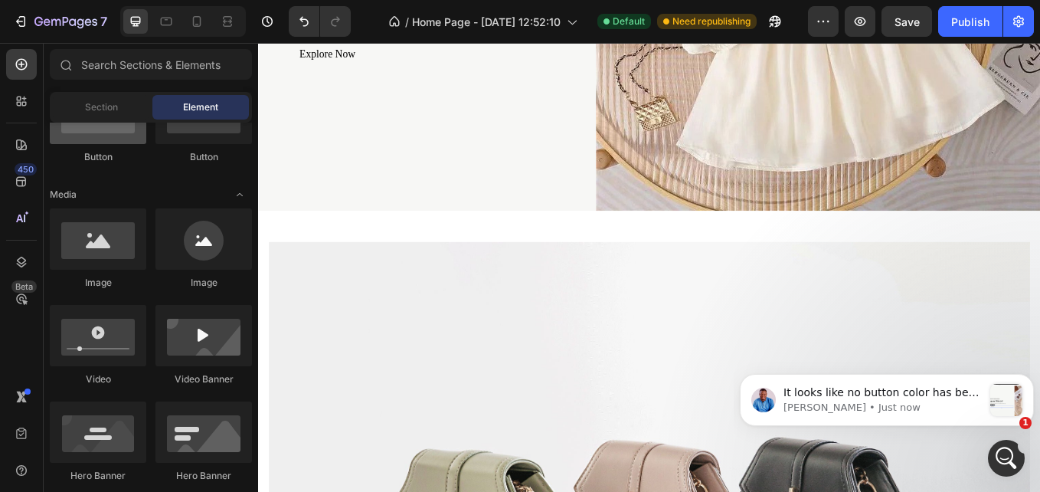
click at [103, 136] on div at bounding box center [98, 113] width 96 height 61
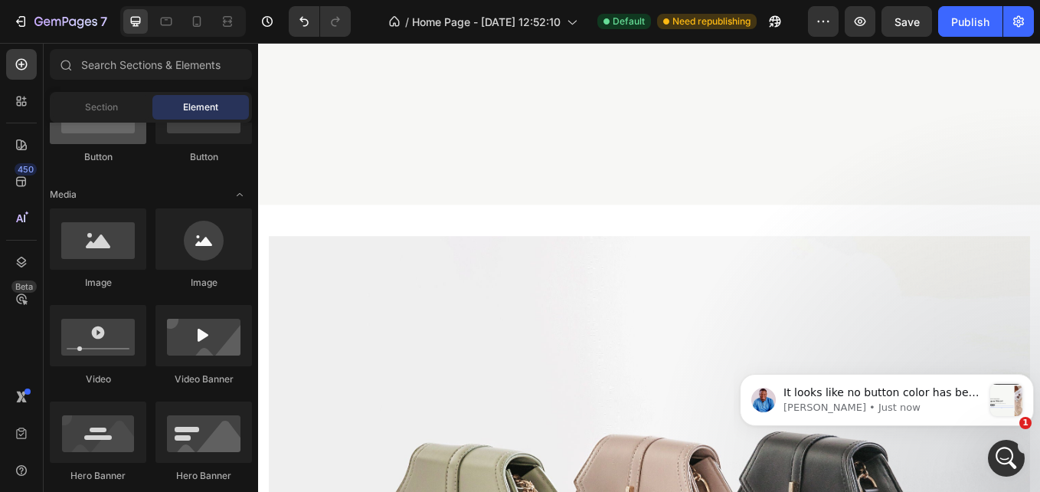
scroll to position [867, 0]
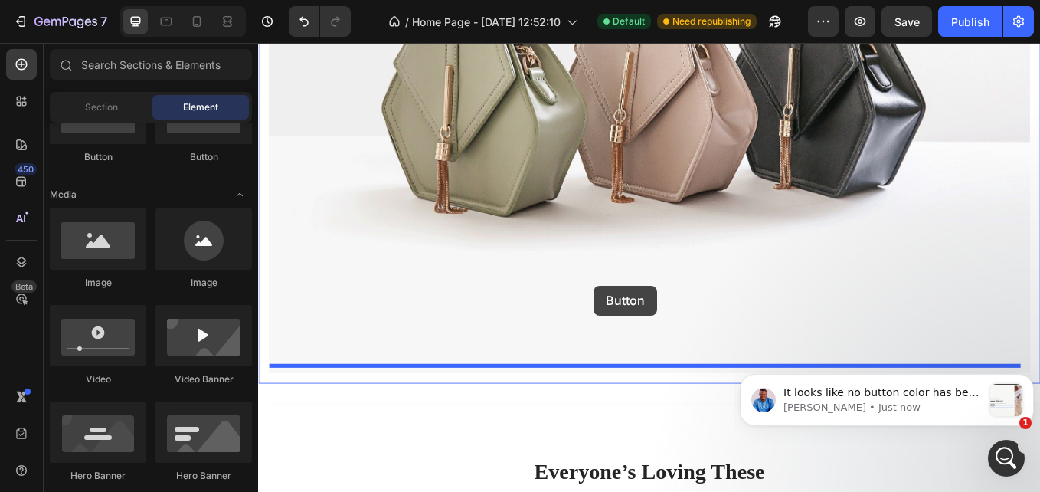
drag, startPoint x: 1175, startPoint y: 198, endPoint x: 661, endPoint y: 343, distance: 534.6
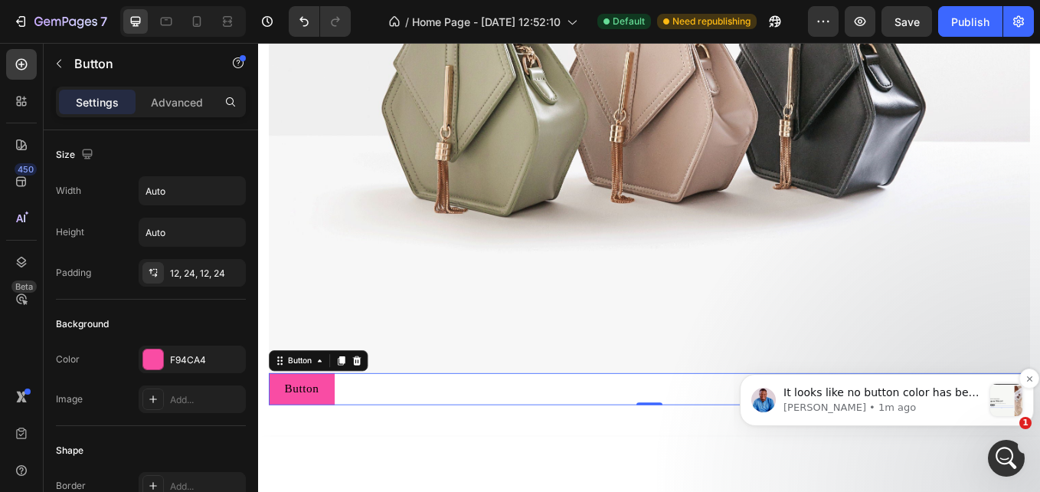
click at [903, 413] on p "Noah • 1m ago" at bounding box center [882, 407] width 199 height 14
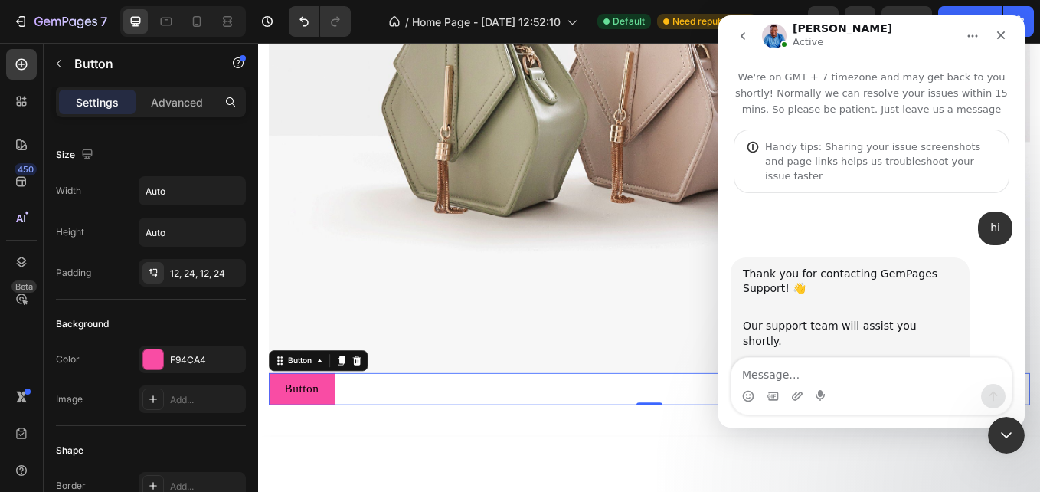
scroll to position [4132, 0]
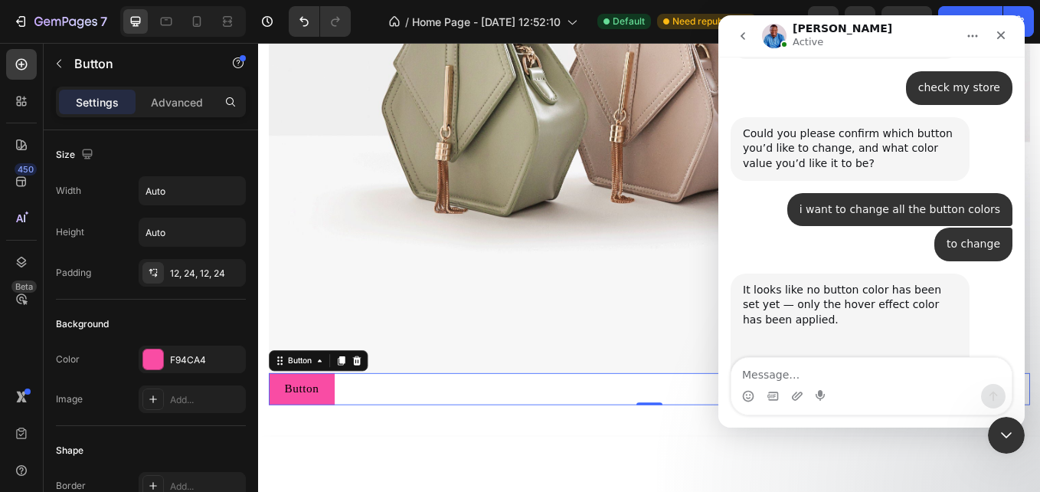
click at [814, 358] on img "Noah says…" at bounding box center [845, 416] width 205 height 117
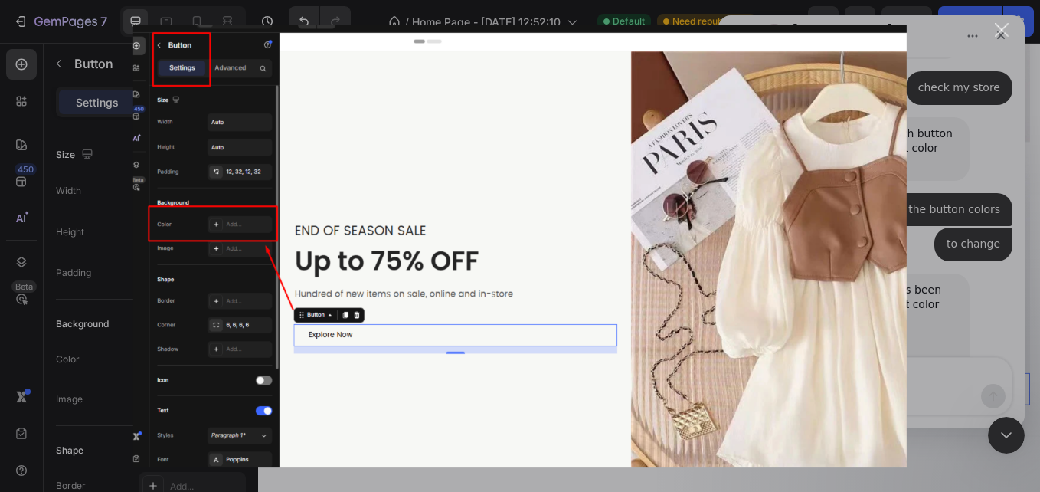
click at [1003, 433] on div "Intercom messenger" at bounding box center [520, 246] width 1040 height 492
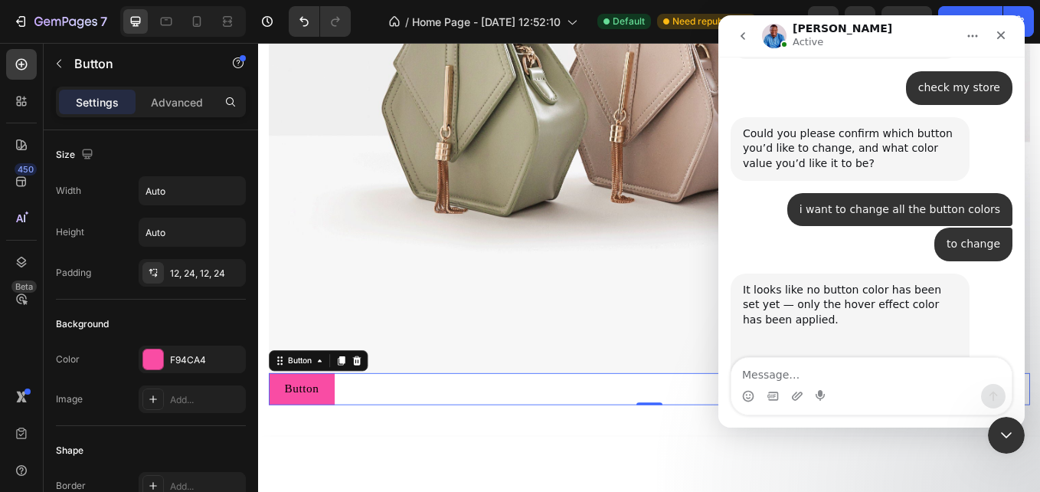
scroll to position [4105, 0]
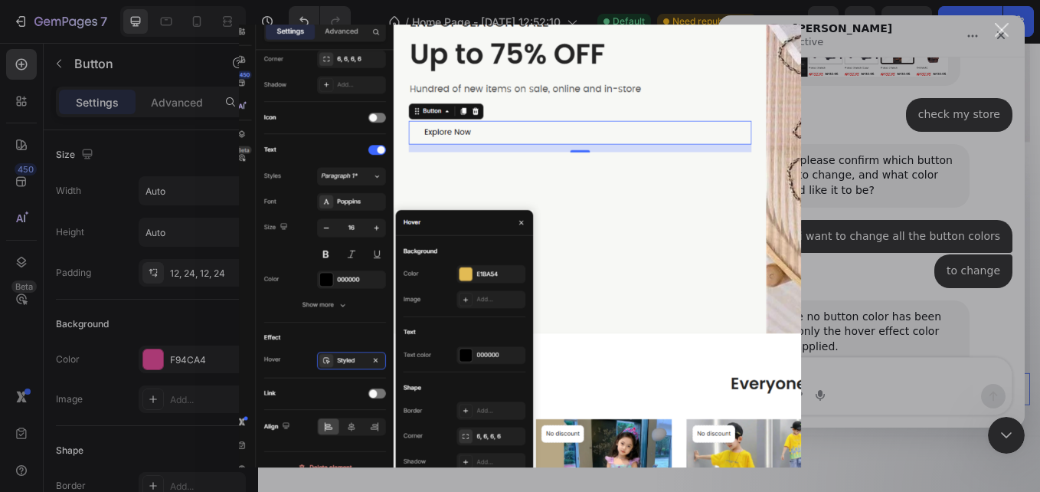
click at [928, 74] on div "Intercom messenger" at bounding box center [520, 246] width 1040 height 492
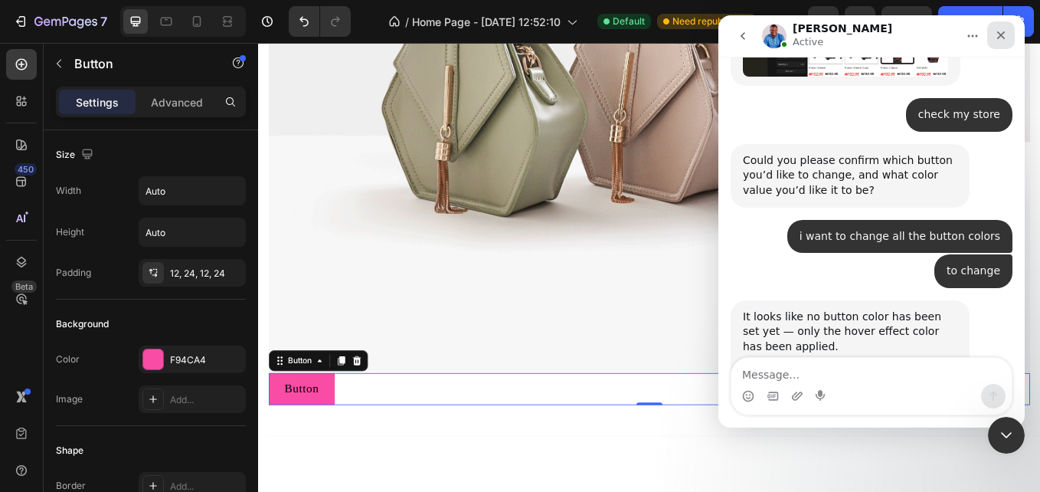
click at [999, 26] on div "Close" at bounding box center [1001, 35] width 28 height 28
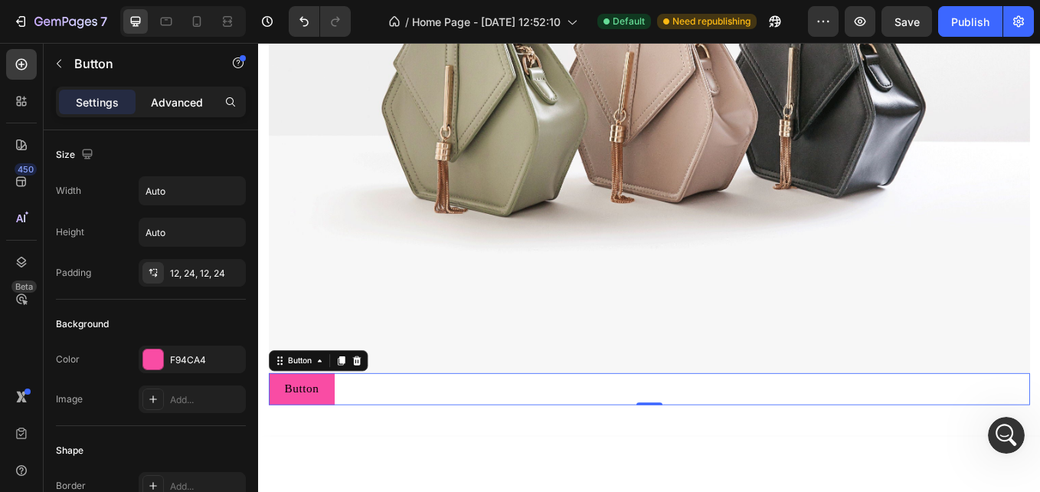
click at [177, 106] on p "Advanced" at bounding box center [177, 102] width 52 height 16
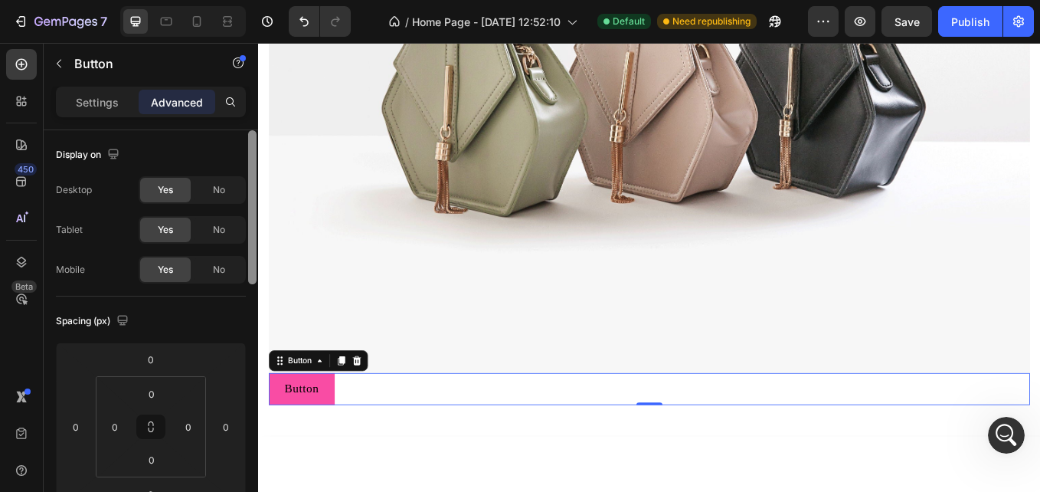
drag, startPoint x: 251, startPoint y: 180, endPoint x: 237, endPoint y: 123, distance: 58.5
click at [237, 123] on div "Settings Advanced Display on Desktop Yes No Tablet Yes No Mobile Yes No Spacing…" at bounding box center [151, 311] width 214 height 449
click at [112, 113] on div "Settings" at bounding box center [97, 102] width 77 height 25
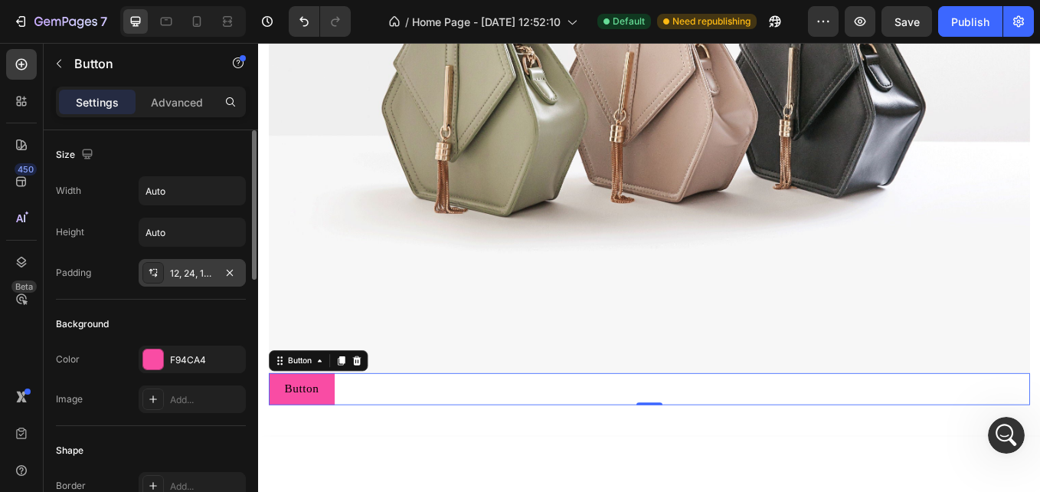
click at [190, 273] on div "12, 24, 12, 24" at bounding box center [192, 273] width 44 height 14
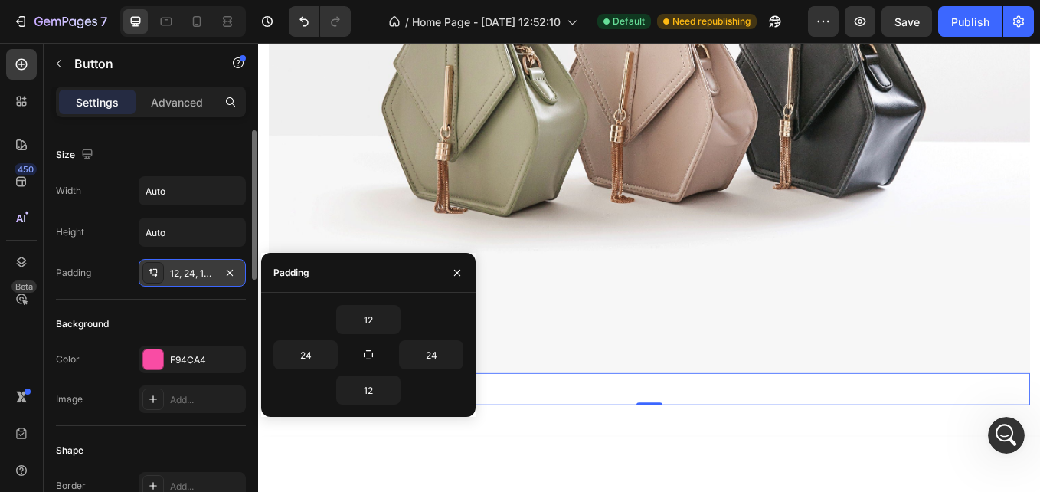
click at [190, 273] on div "12, 24, 12, 24" at bounding box center [192, 273] width 44 height 14
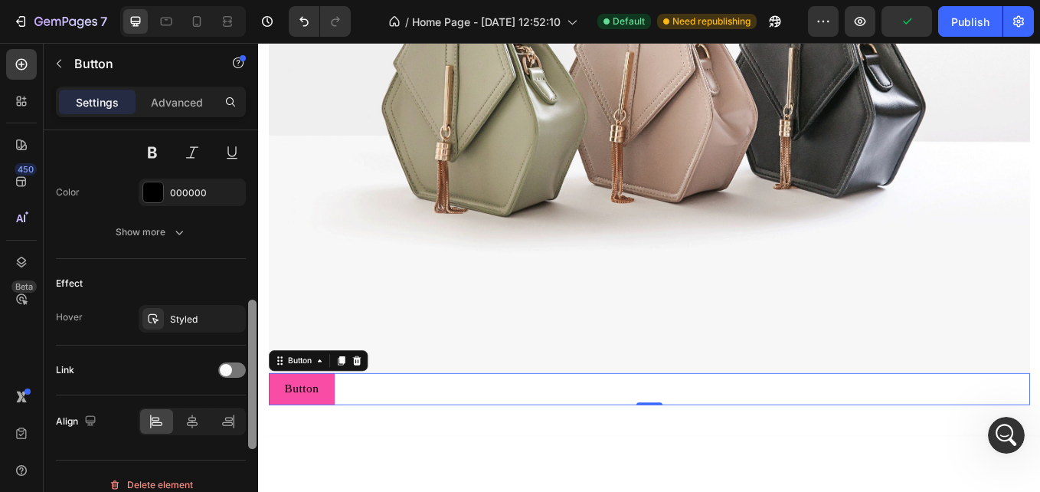
drag, startPoint x: 251, startPoint y: 178, endPoint x: 253, endPoint y: 429, distance: 250.4
click at [253, 429] on div at bounding box center [252, 373] width 8 height 149
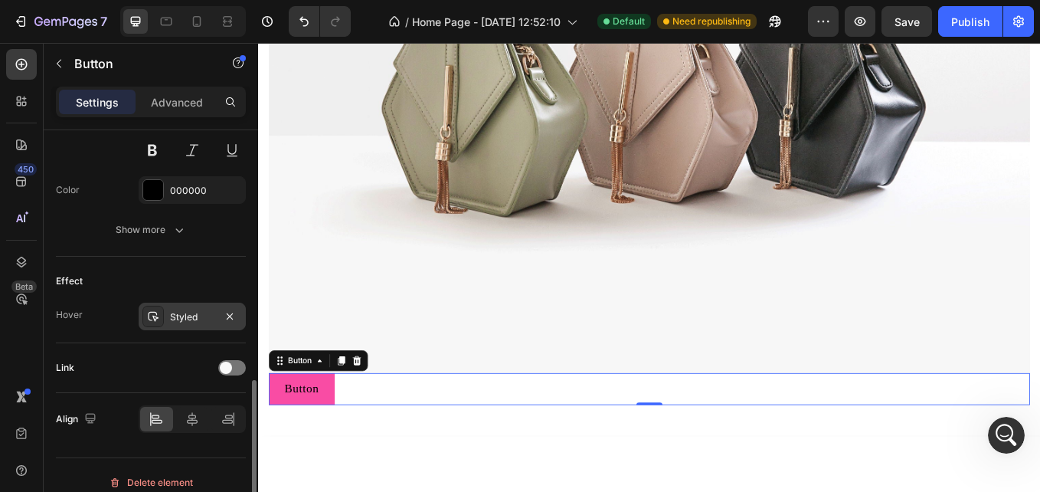
click at [213, 313] on div "Styled" at bounding box center [192, 317] width 44 height 14
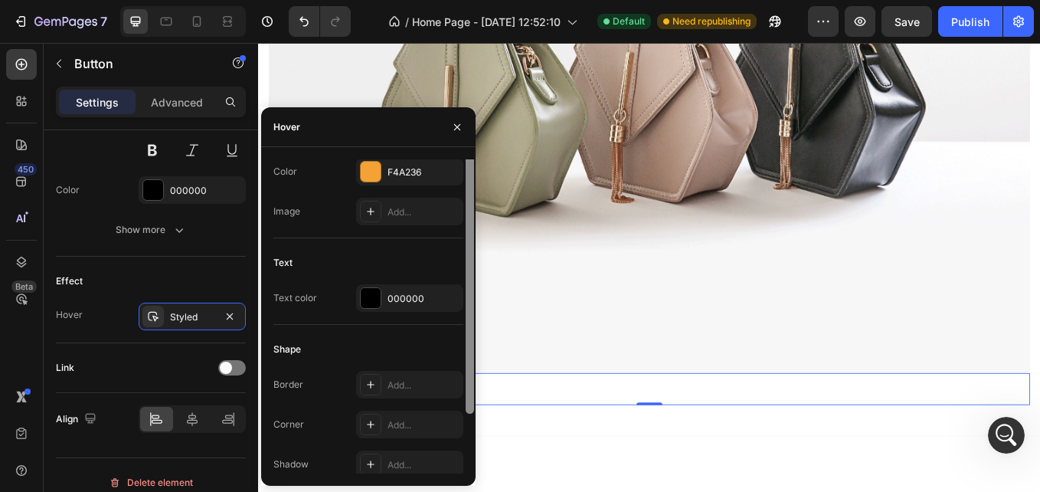
scroll to position [40, 0]
drag, startPoint x: 469, startPoint y: 315, endPoint x: 474, endPoint y: 401, distance: 85.9
click at [474, 401] on div at bounding box center [469, 316] width 11 height 314
drag, startPoint x: 474, startPoint y: 401, endPoint x: 469, endPoint y: 276, distance: 124.9
click at [469, 276] on div at bounding box center [469, 316] width 11 height 314
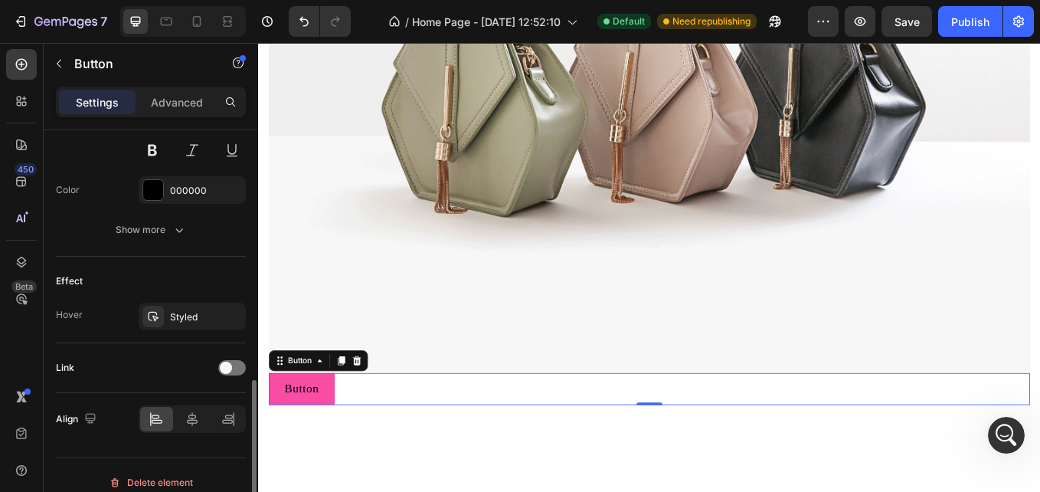
click at [113, 283] on div "Effect" at bounding box center [151, 281] width 190 height 25
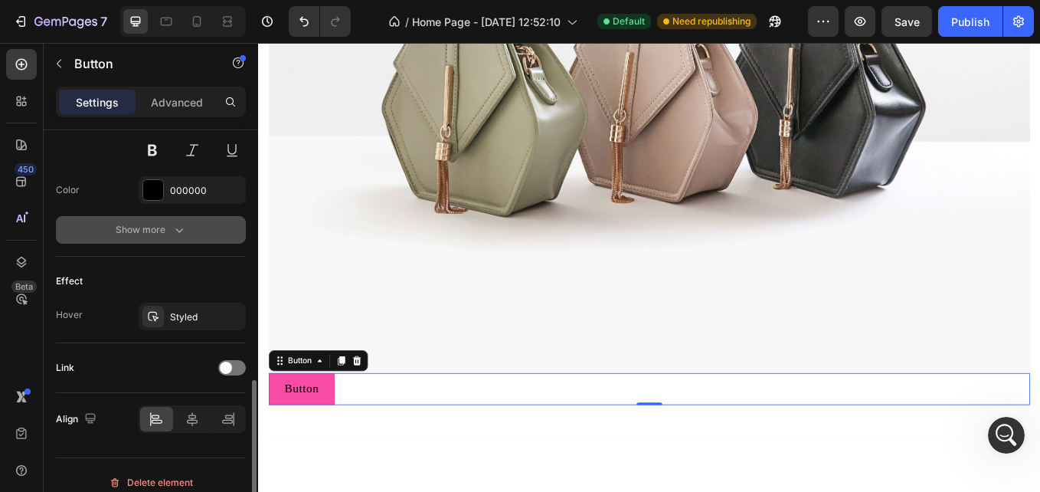
click at [163, 239] on button "Show more" at bounding box center [151, 230] width 190 height 28
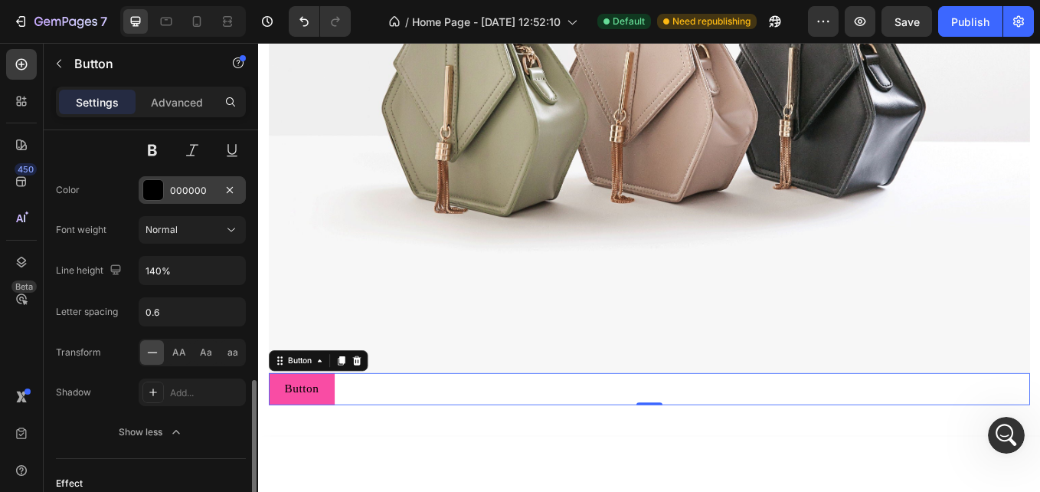
click at [173, 184] on div "000000" at bounding box center [192, 191] width 44 height 14
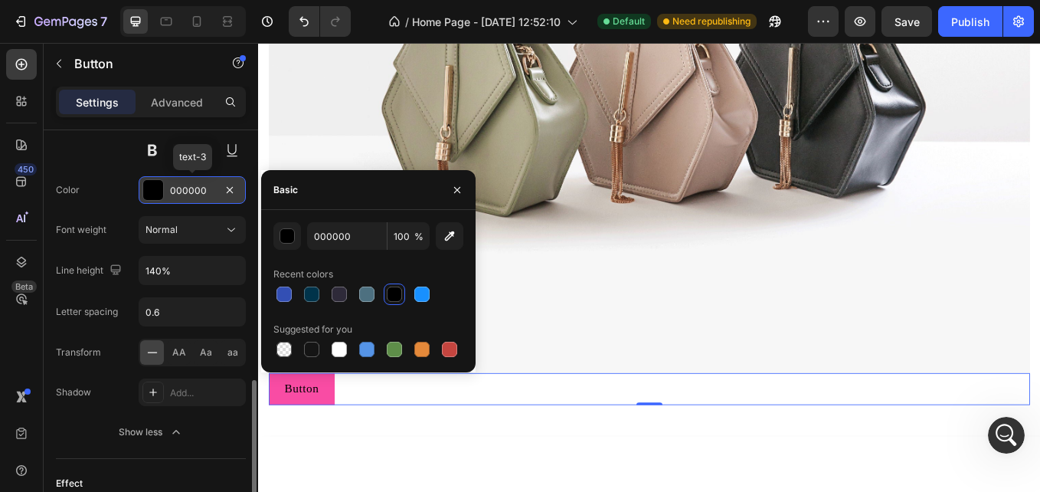
click at [173, 184] on div "000000" at bounding box center [192, 191] width 44 height 14
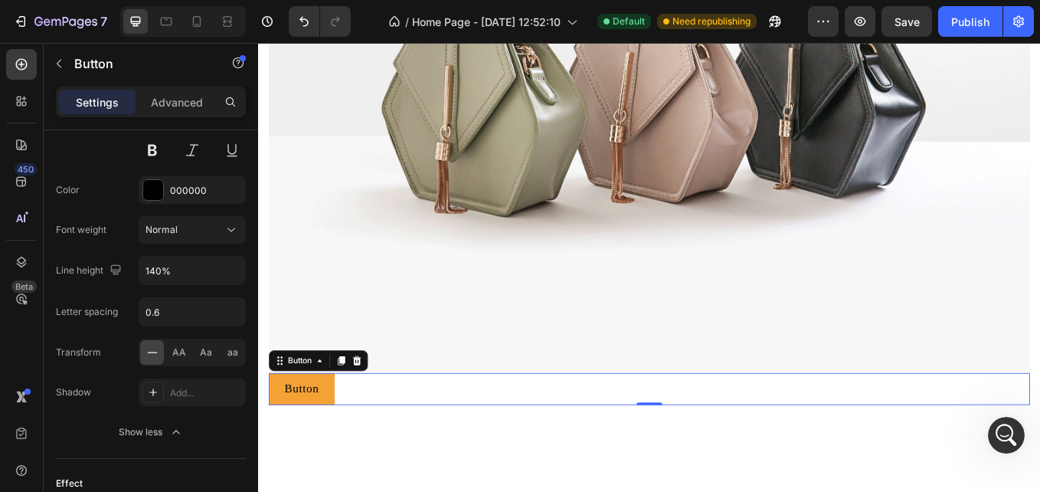
click at [333, 436] on button "Button" at bounding box center [308, 449] width 77 height 38
click at [319, 414] on div "Button" at bounding box center [306, 416] width 34 height 14
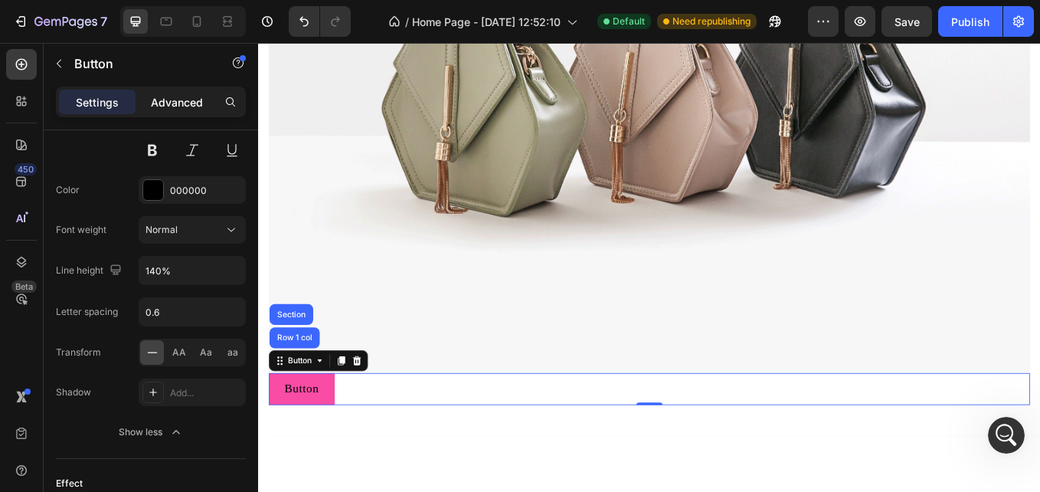
click at [175, 113] on div "Advanced" at bounding box center [177, 102] width 77 height 25
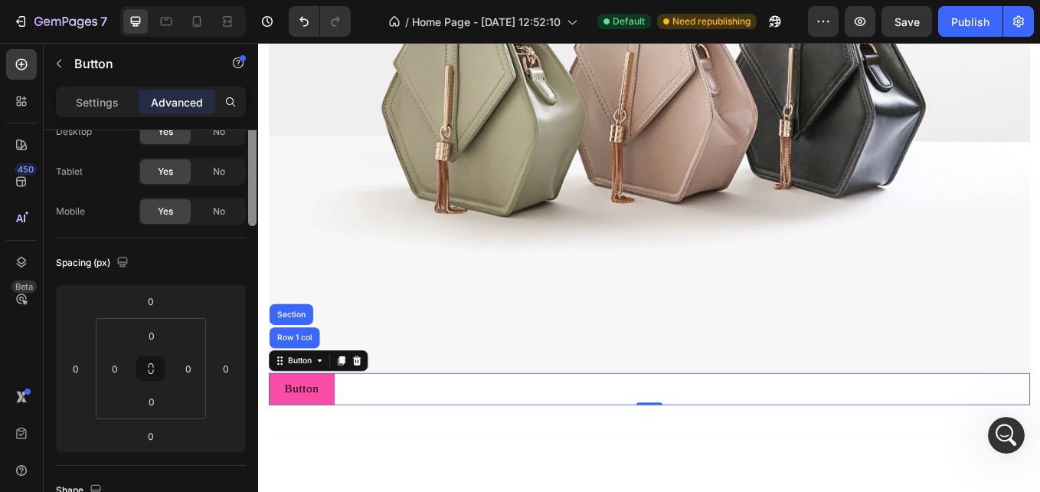
scroll to position [0, 0]
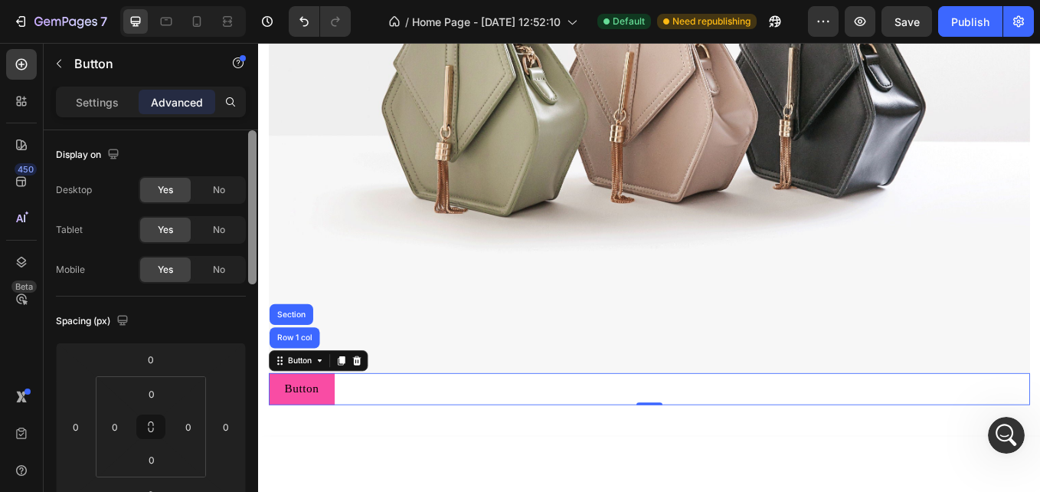
drag, startPoint x: 251, startPoint y: 395, endPoint x: 230, endPoint y: 123, distance: 273.4
click at [230, 123] on div "Settings Advanced Display on Desktop Yes No Tablet Yes No Mobile Yes No Spacing…" at bounding box center [151, 311] width 214 height 449
click at [90, 103] on p "Settings" at bounding box center [97, 102] width 43 height 16
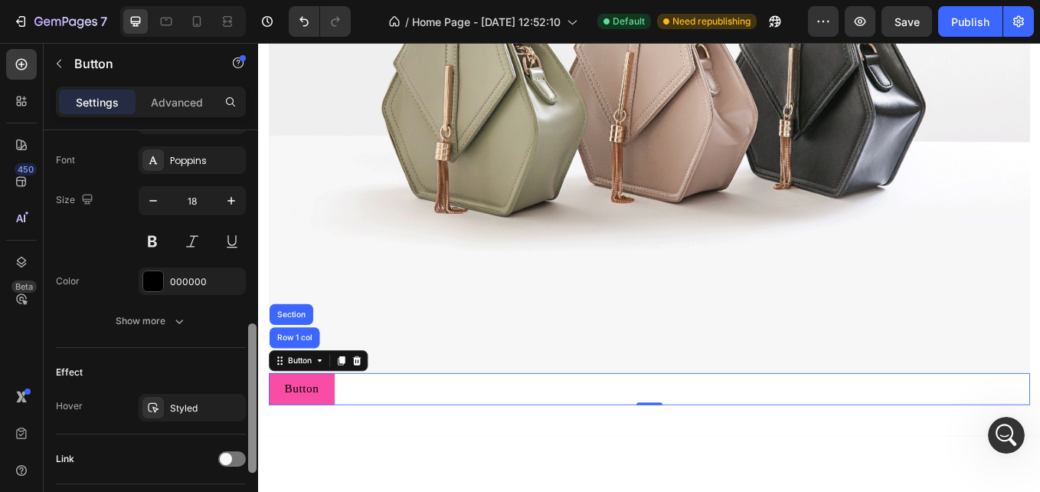
drag, startPoint x: 250, startPoint y: 221, endPoint x: 250, endPoint y: 447, distance: 225.9
click at [250, 447] on div at bounding box center [252, 397] width 8 height 149
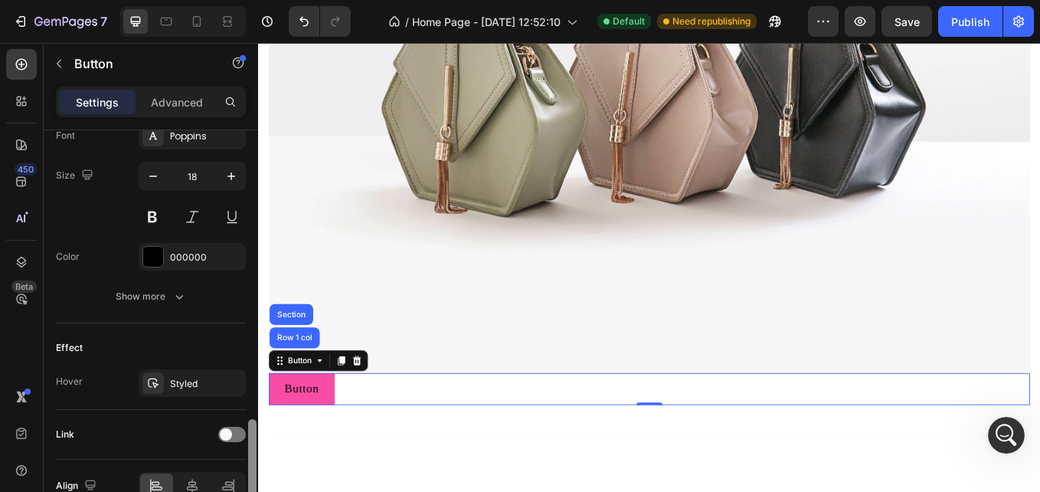
scroll to position [693, 0]
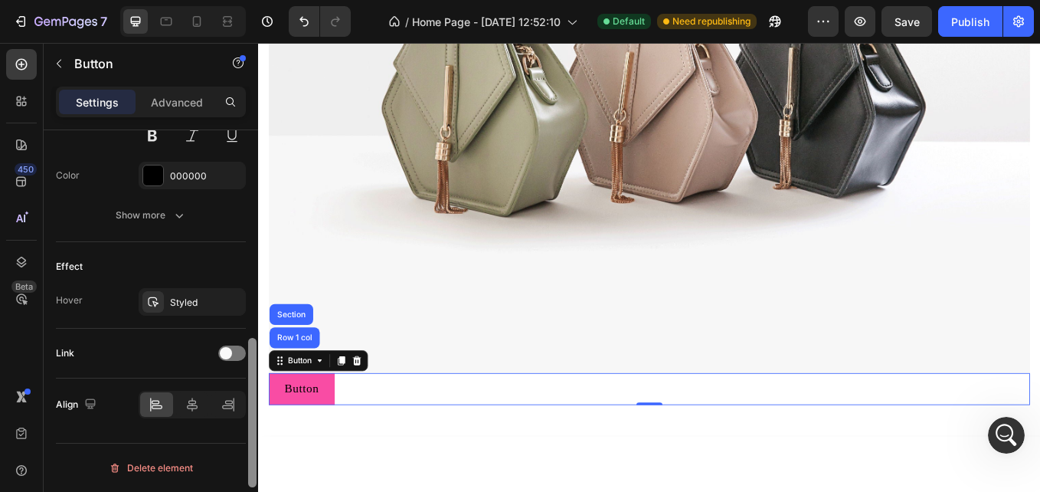
drag, startPoint x: 249, startPoint y: 387, endPoint x: 255, endPoint y: 433, distance: 46.4
click at [255, 433] on div at bounding box center [252, 412] width 8 height 149
click at [196, 408] on icon at bounding box center [192, 404] width 11 height 14
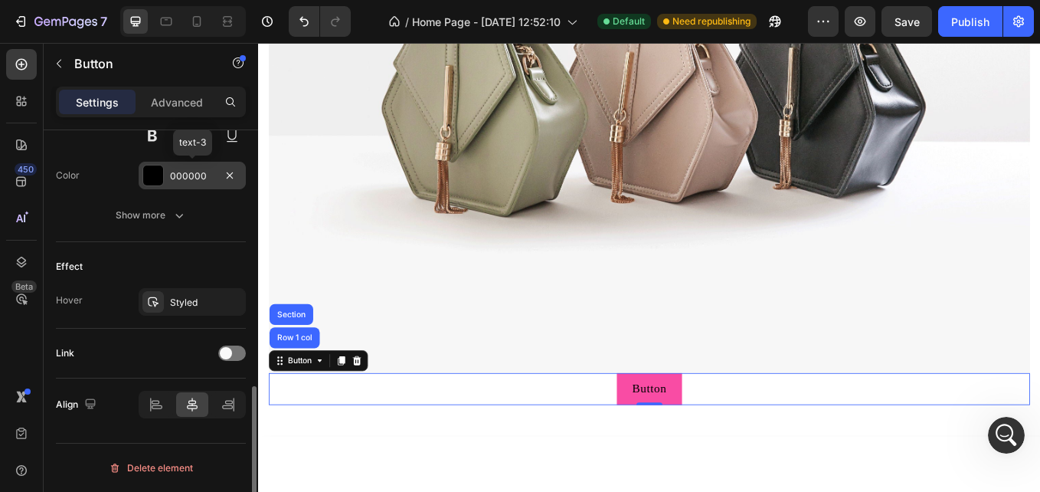
click at [188, 183] on div "000000" at bounding box center [192, 176] width 107 height 28
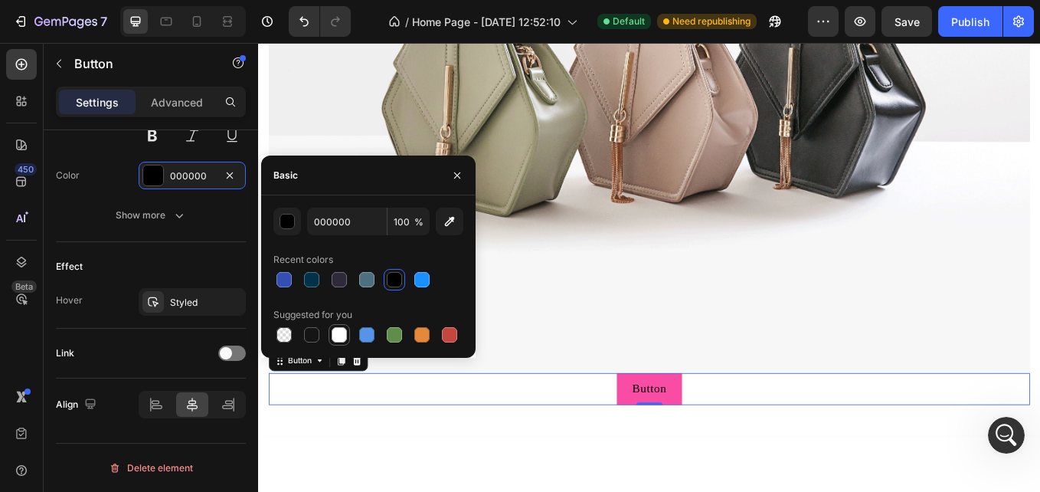
click at [335, 338] on div at bounding box center [339, 334] width 15 height 15
type input "FFFFFF"
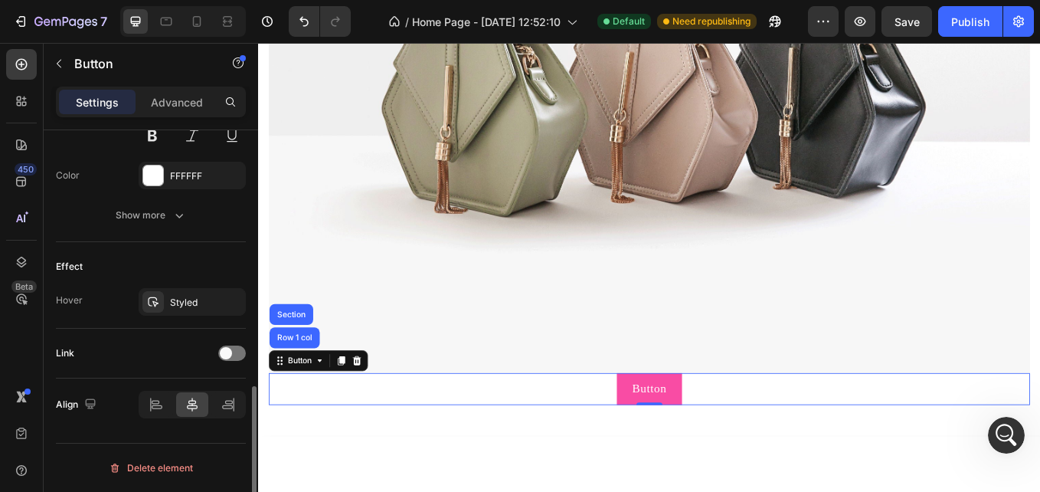
click at [185, 263] on div "Effect" at bounding box center [151, 266] width 190 height 25
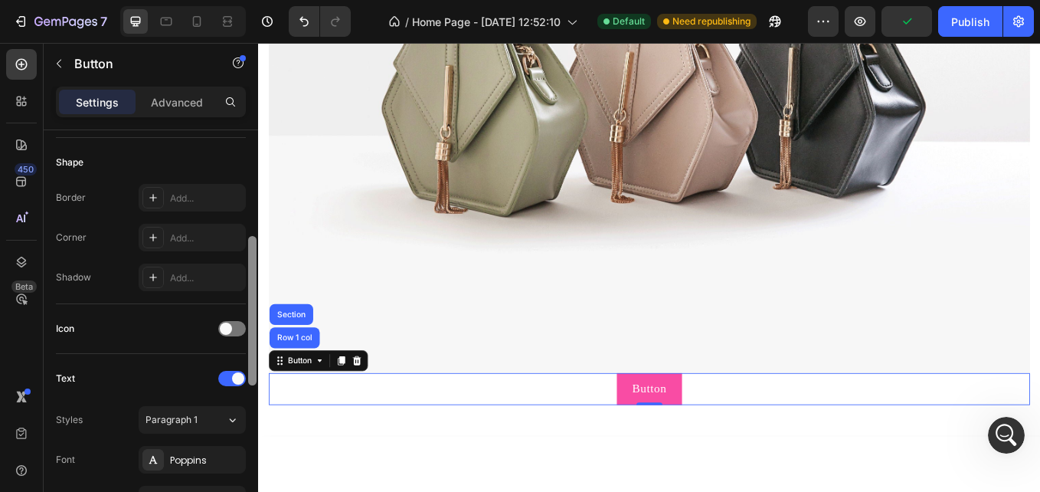
click at [254, 380] on div at bounding box center [252, 332] width 11 height 405
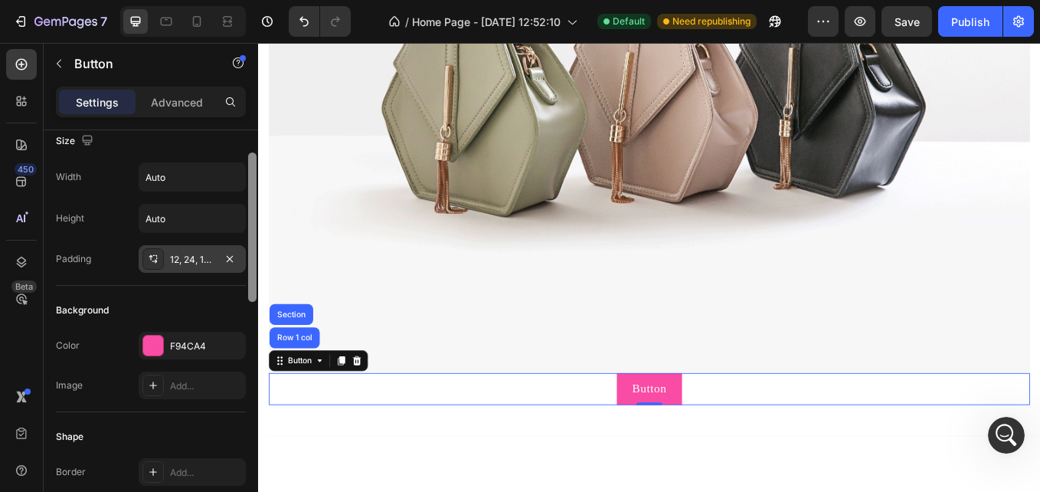
scroll to position [0, 0]
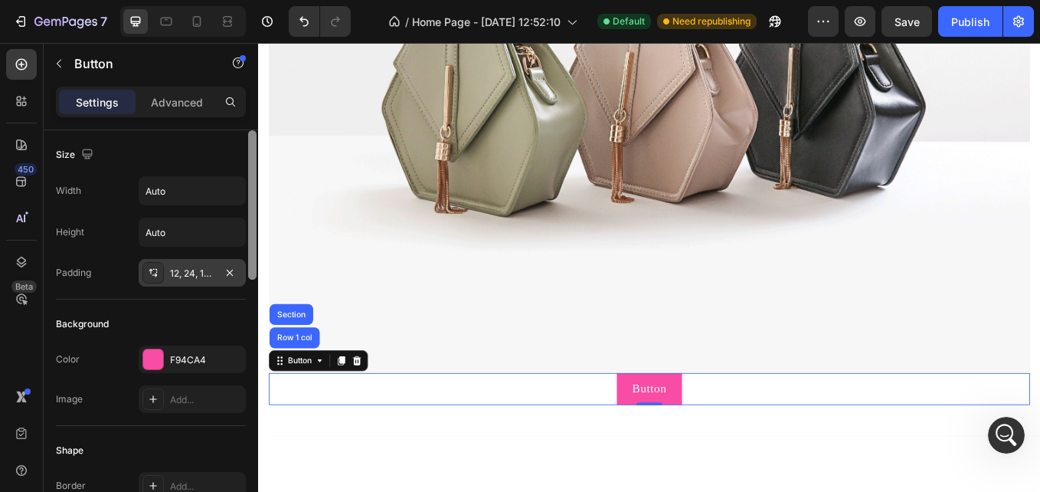
drag, startPoint x: 254, startPoint y: 380, endPoint x: 243, endPoint y: 261, distance: 119.2
click at [243, 261] on div "Size Width Auto Height Auto Padding 12, 24, 12, 24 Background Color F94CA4 Imag…" at bounding box center [151, 332] width 214 height 405
click at [192, 113] on div "Advanced" at bounding box center [177, 102] width 77 height 25
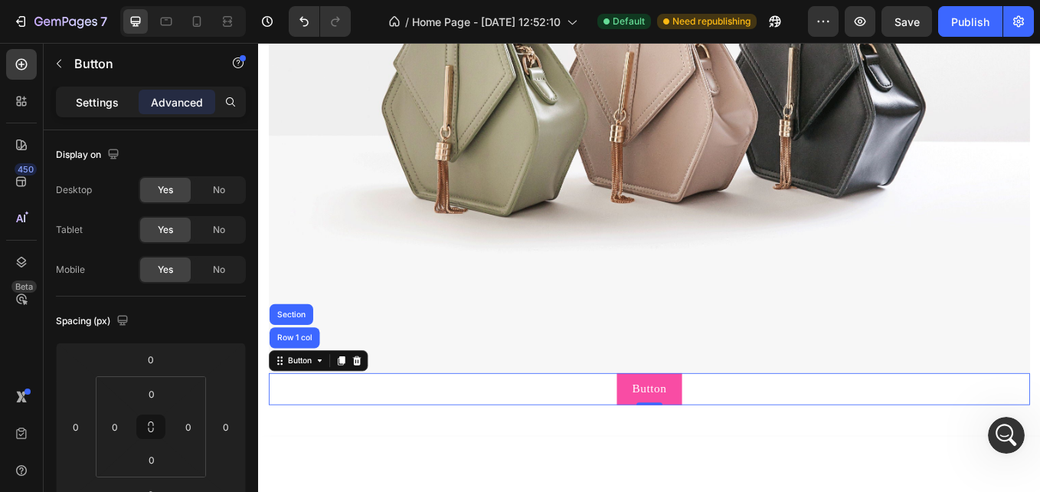
click at [113, 112] on div "Settings" at bounding box center [97, 102] width 77 height 25
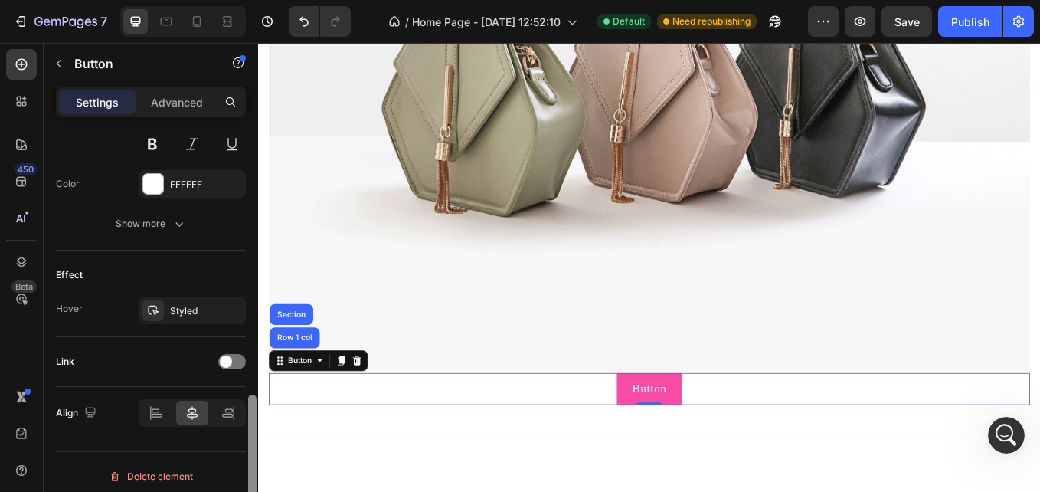
scroll to position [693, 0]
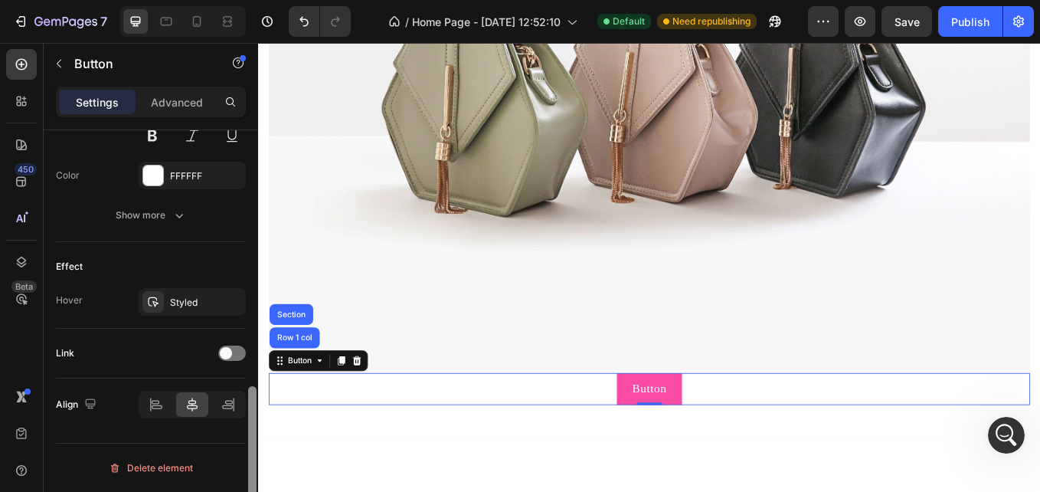
drag, startPoint x: 251, startPoint y: 203, endPoint x: 249, endPoint y: 502, distance: 298.7
click at [249, 0] on html "7 / Home Page - Aug 20, 12:52:10 Default Need republishing Preview Save Publish…" at bounding box center [520, 0] width 1040 height 0
click at [181, 303] on div "Styled" at bounding box center [192, 303] width 44 height 14
click at [138, 270] on div "Effect" at bounding box center [151, 266] width 190 height 25
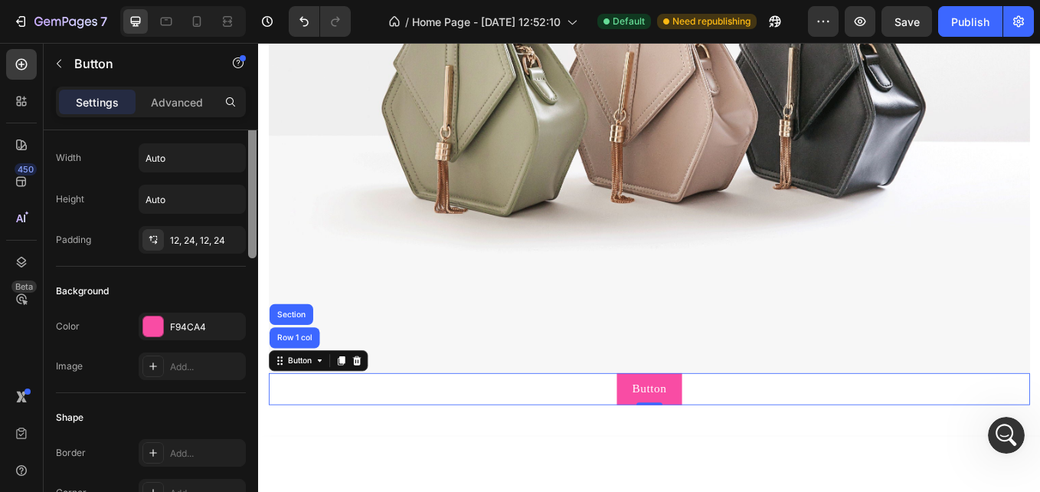
scroll to position [0, 0]
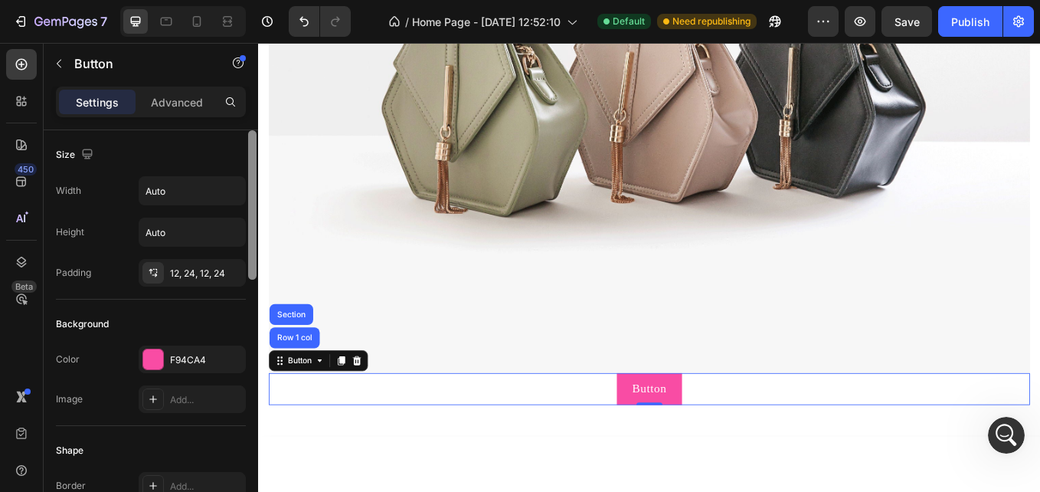
drag, startPoint x: 253, startPoint y: 417, endPoint x: 256, endPoint y: 116, distance: 301.0
click at [256, 116] on div "Settings Advanced Size Width Auto Height Auto Padding 12, 24, 12, 24 Background…" at bounding box center [151, 311] width 214 height 449
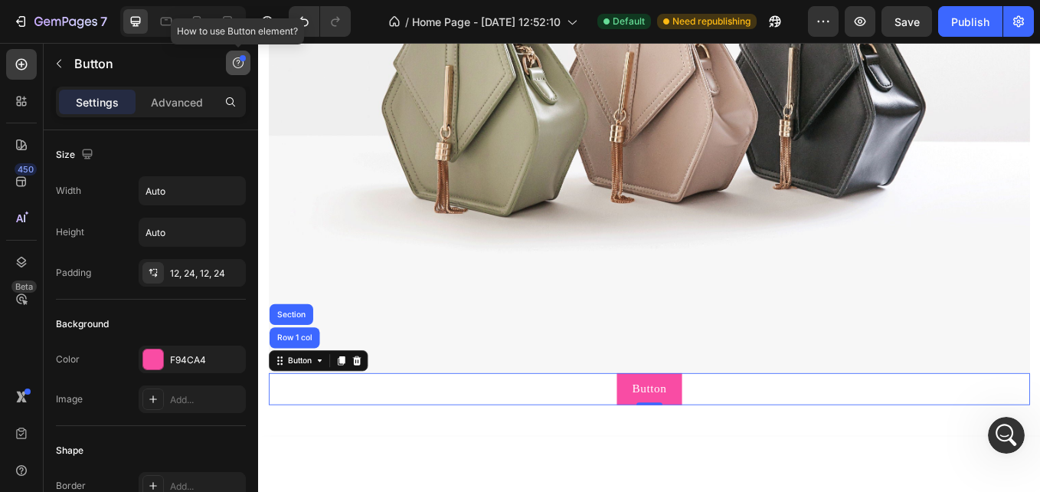
click at [235, 66] on icon "button" at bounding box center [238, 63] width 12 height 12
click at [161, 149] on div "Size" at bounding box center [151, 154] width 190 height 25
click at [188, 106] on p "Advanced" at bounding box center [177, 102] width 52 height 16
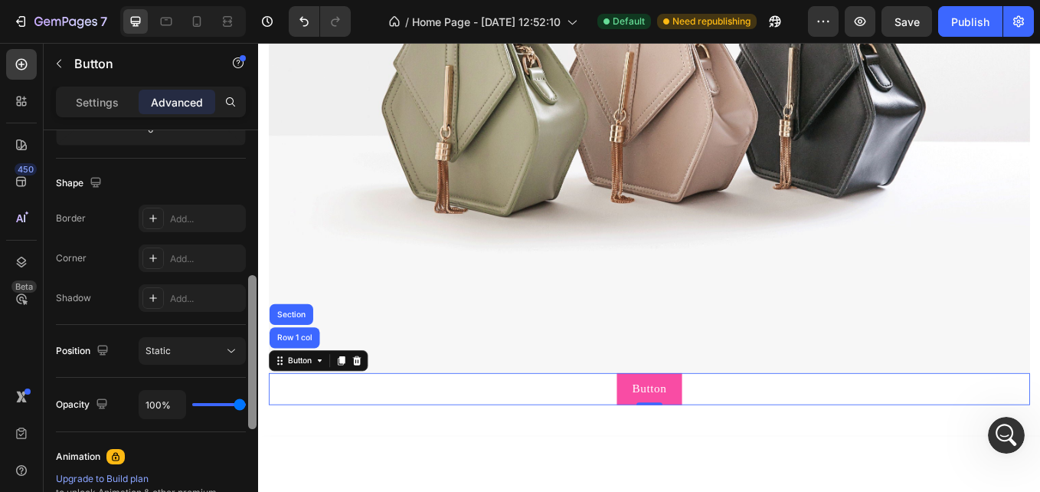
scroll to position [369, 0]
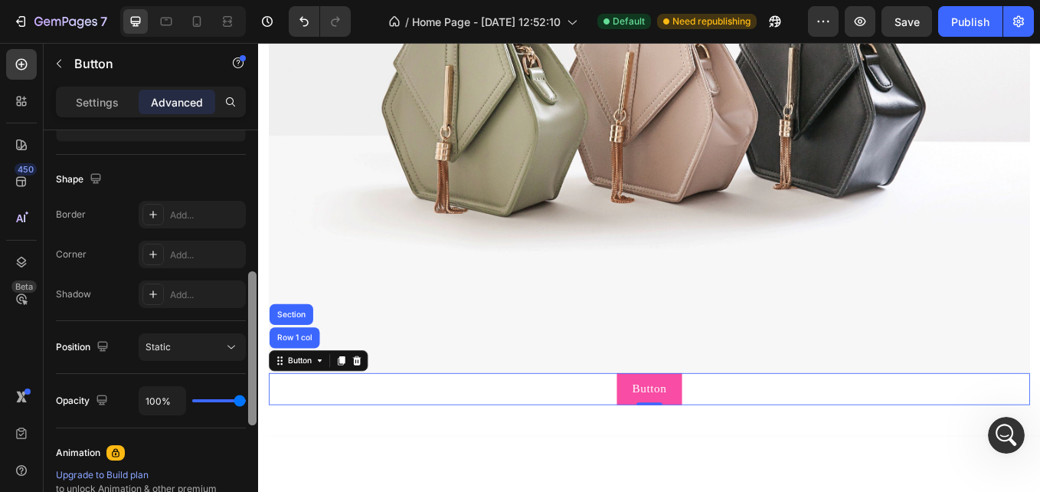
drag, startPoint x: 250, startPoint y: 187, endPoint x: 250, endPoint y: 328, distance: 140.9
click at [250, 328] on div at bounding box center [252, 348] width 8 height 154
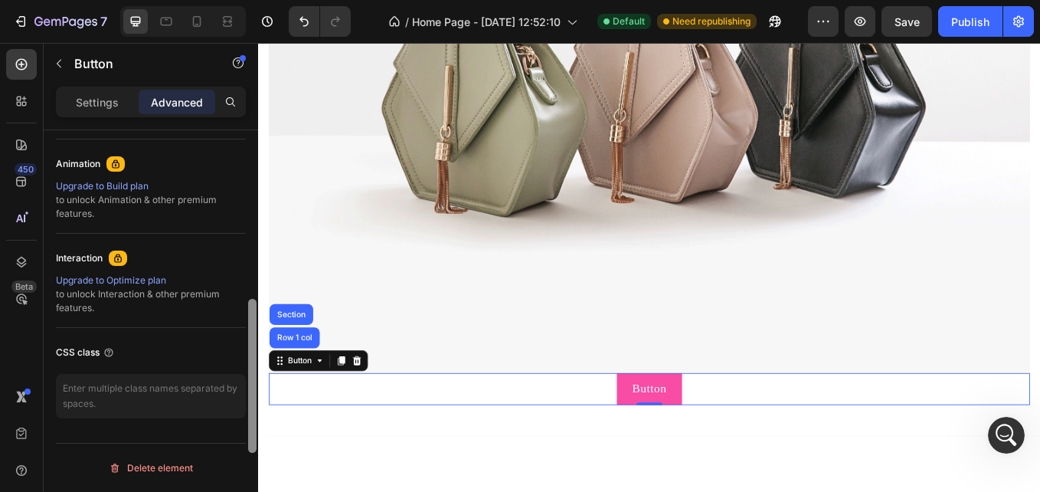
scroll to position [598, 0]
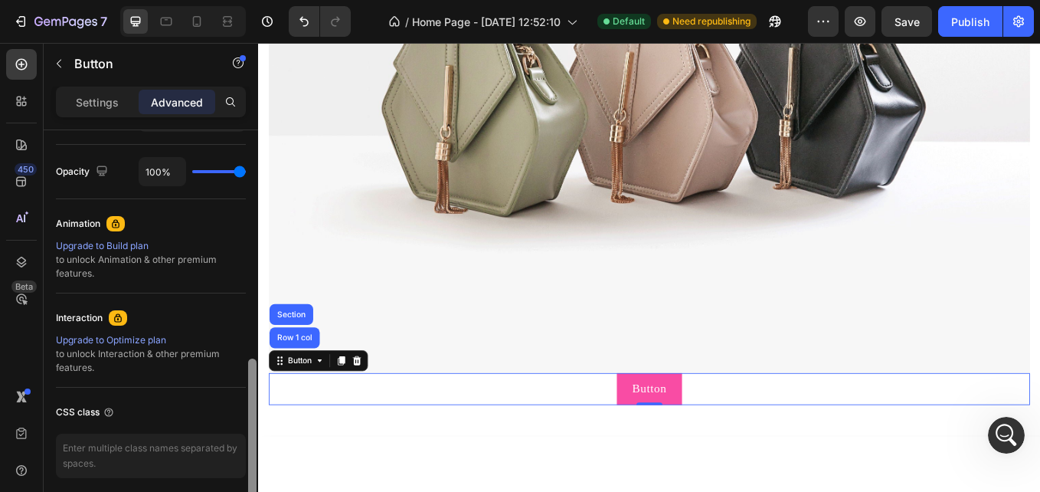
drag, startPoint x: 252, startPoint y: 297, endPoint x: 247, endPoint y: 384, distance: 87.4
click at [247, 384] on div at bounding box center [252, 332] width 11 height 405
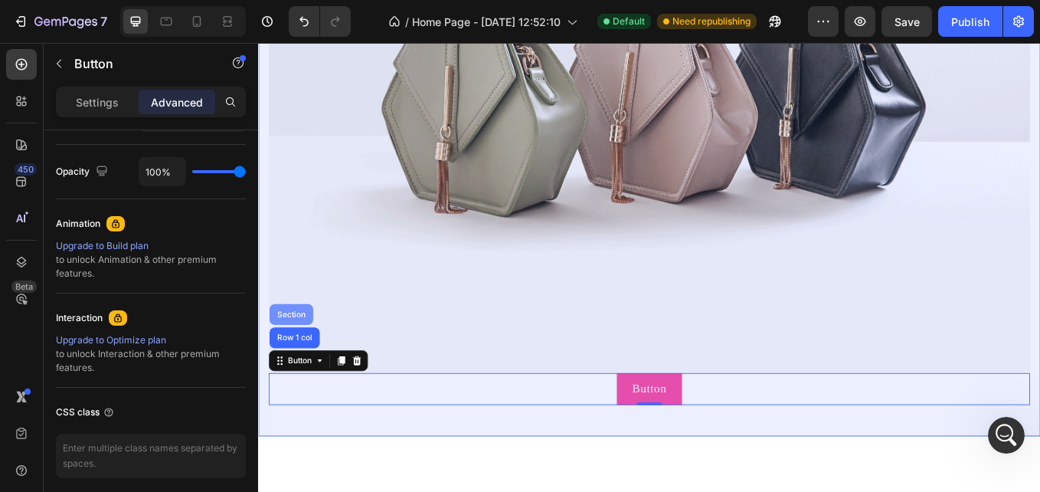
click at [305, 349] on div "Section" at bounding box center [296, 361] width 51 height 25
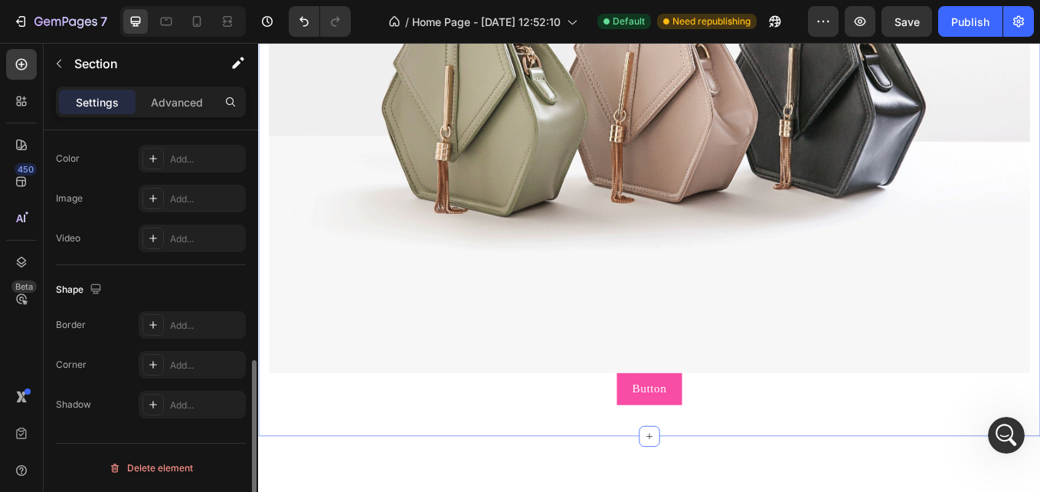
scroll to position [0, 0]
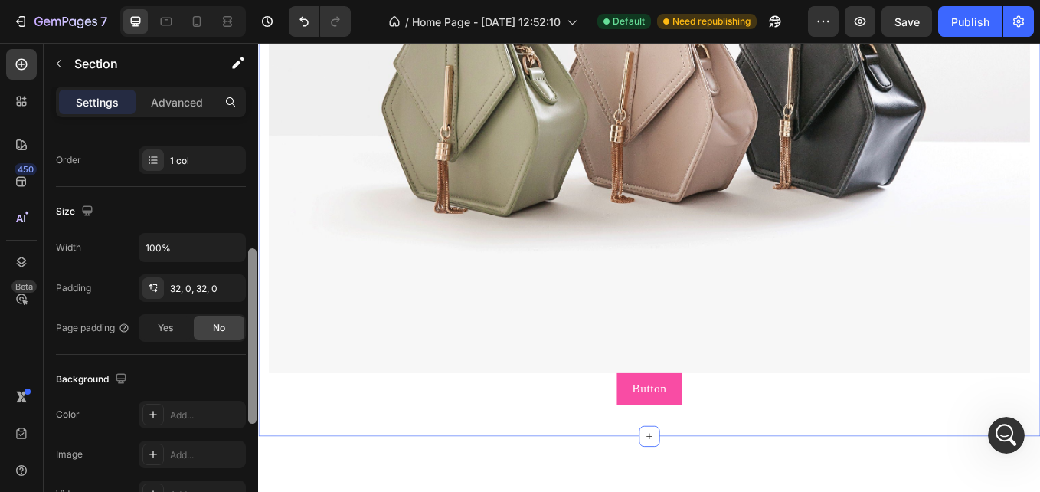
drag, startPoint x: 252, startPoint y: 257, endPoint x: 257, endPoint y: 376, distance: 119.6
click at [257, 376] on div at bounding box center [252, 332] width 11 height 405
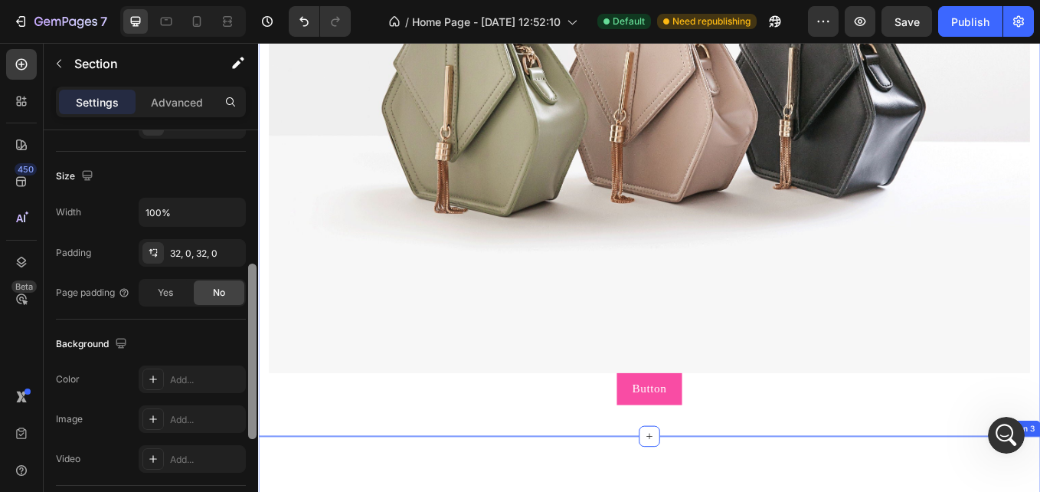
drag, startPoint x: 514, startPoint y: 392, endPoint x: 264, endPoint y: 503, distance: 273.2
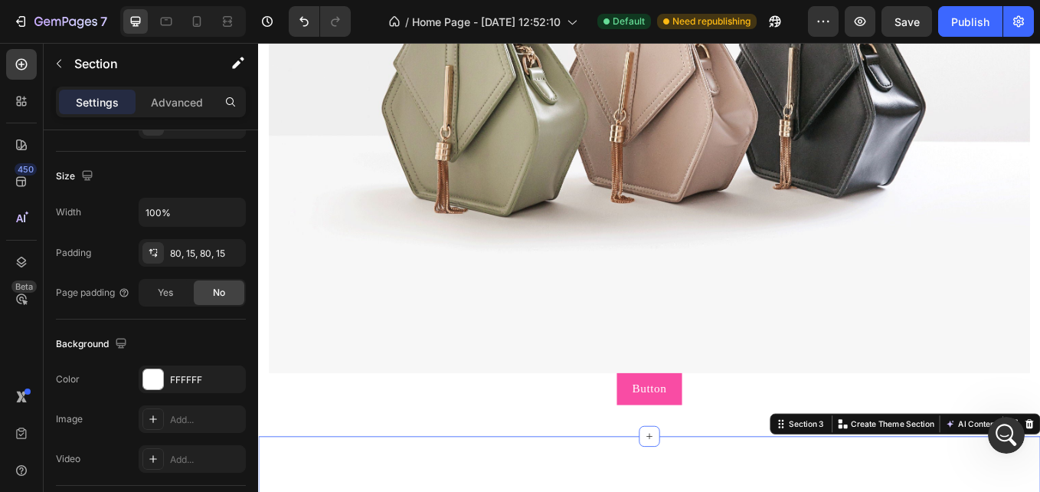
scroll to position [515, 0]
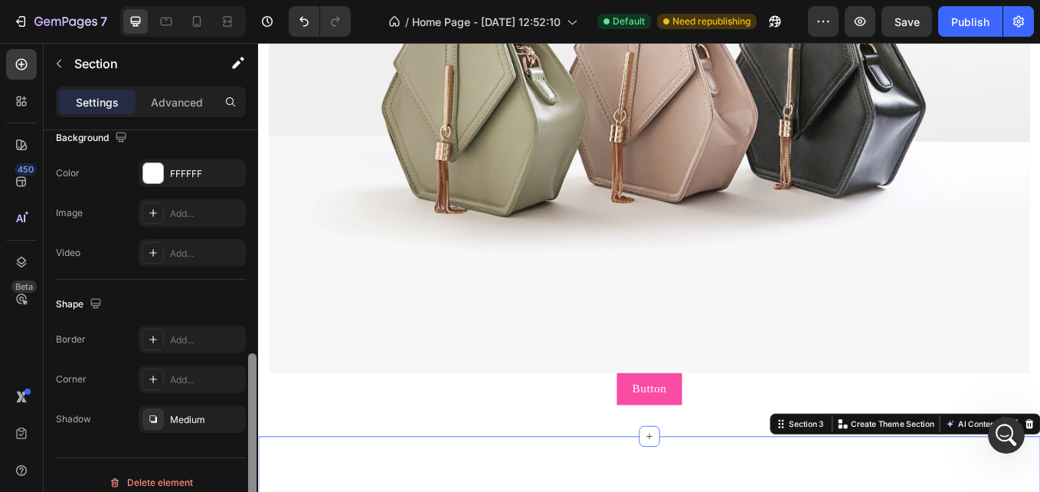
click at [248, 453] on div at bounding box center [252, 440] width 8 height 175
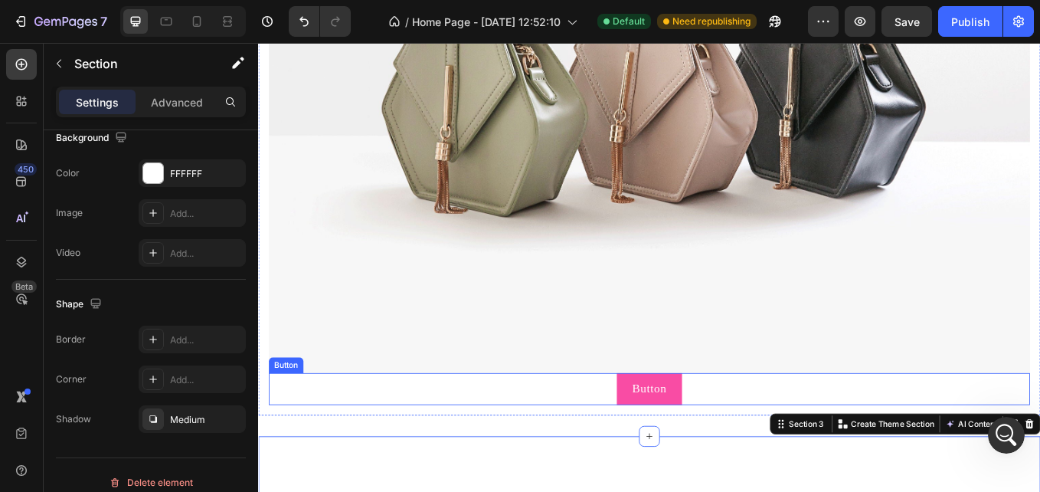
click at [292, 414] on div "Button" at bounding box center [290, 421] width 34 height 14
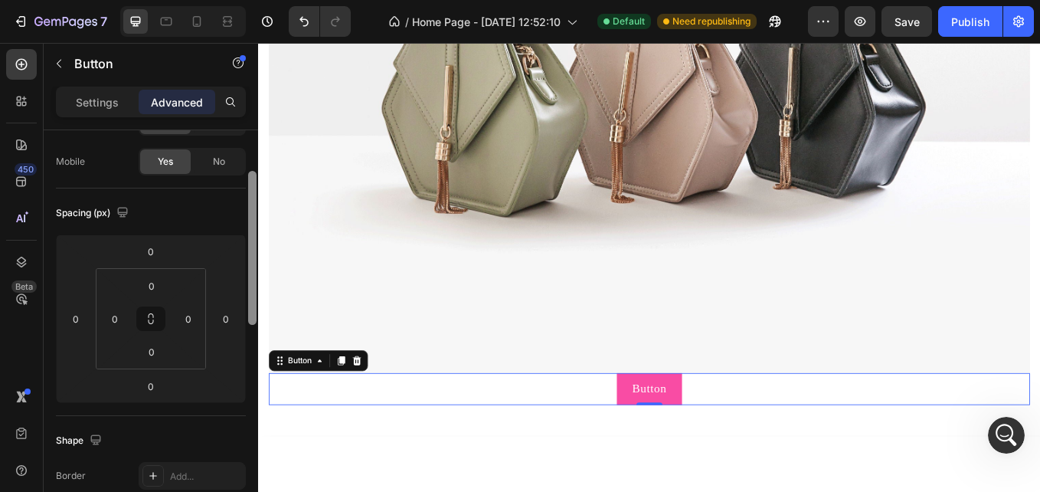
scroll to position [0, 0]
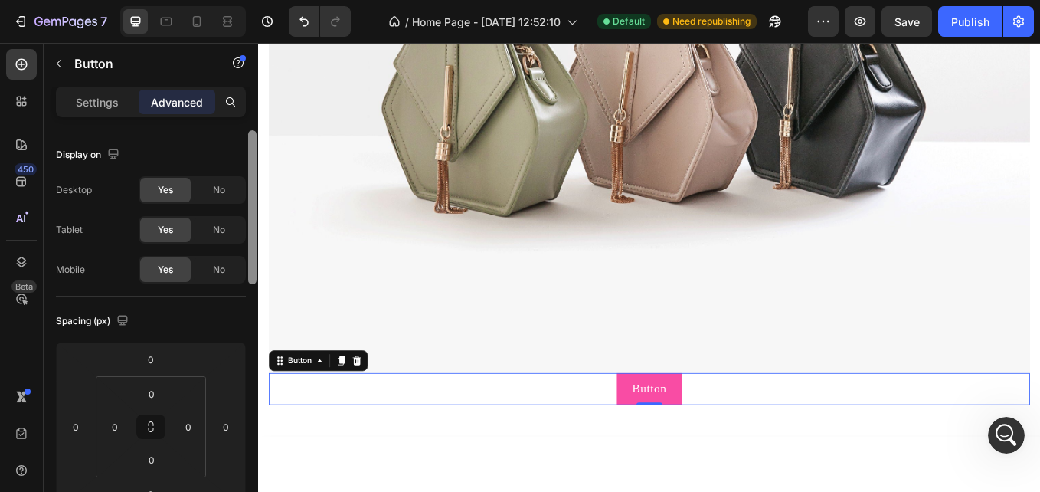
drag, startPoint x: 252, startPoint y: 166, endPoint x: 238, endPoint y: 132, distance: 36.4
click at [238, 132] on div "Display on Desktop Yes No Tablet Yes No Mobile Yes No Spacing (px) 0 0 0 0 0 0 …" at bounding box center [151, 332] width 214 height 405
click at [103, 116] on div "Settings Advanced" at bounding box center [151, 102] width 190 height 31
click at [107, 98] on p "Settings" at bounding box center [97, 102] width 43 height 16
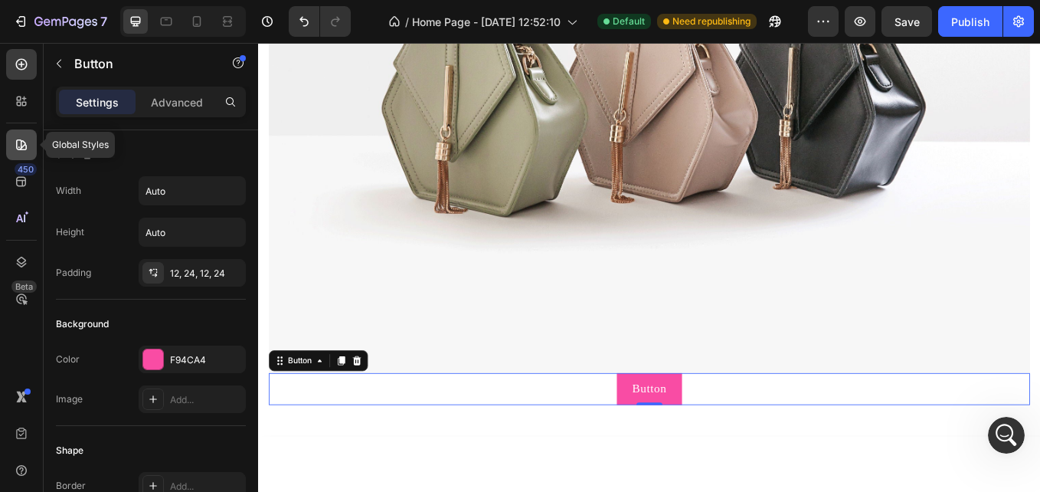
click at [28, 152] on div at bounding box center [21, 144] width 31 height 31
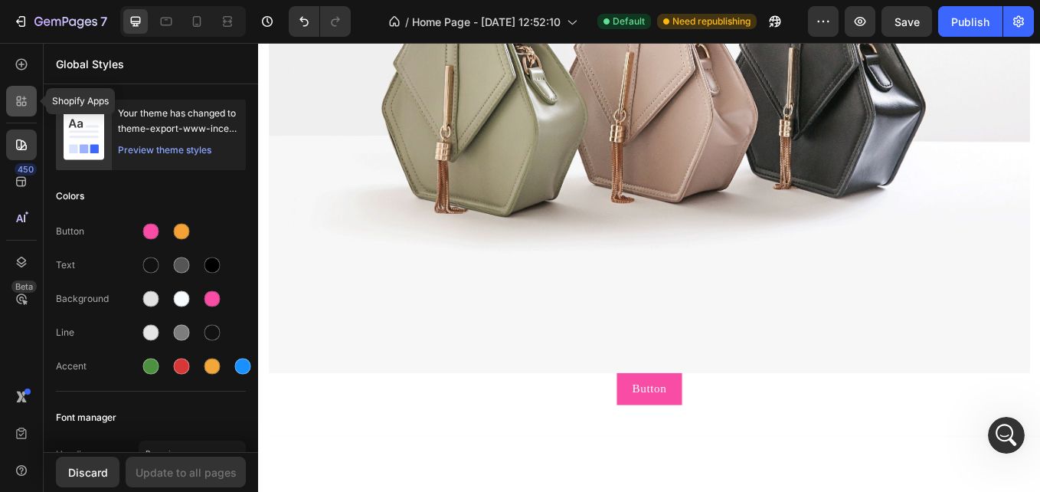
click at [33, 113] on div at bounding box center [21, 101] width 31 height 31
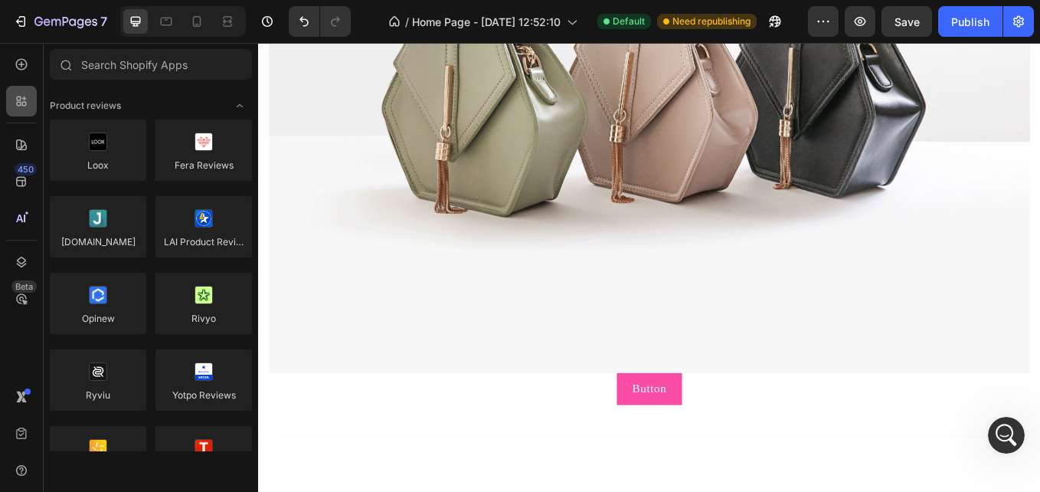
scroll to position [421, 0]
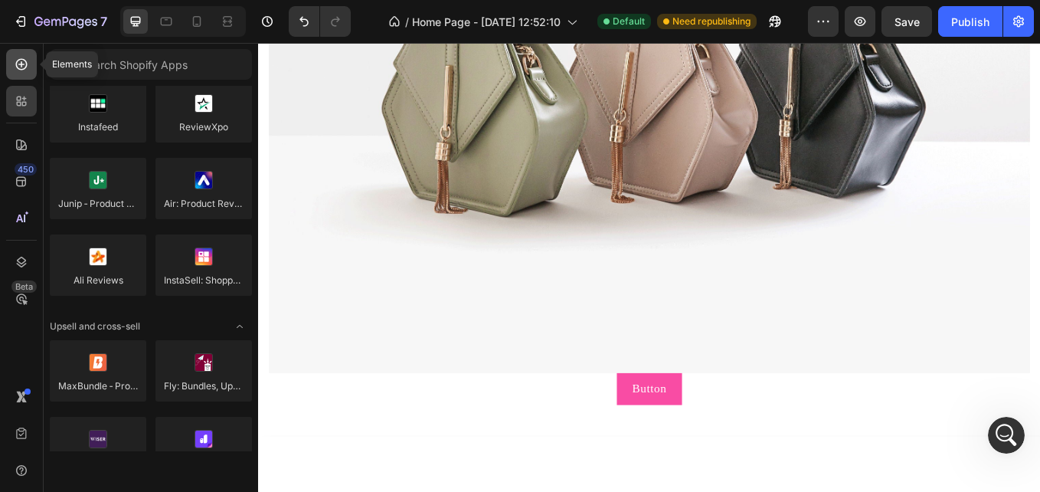
click at [21, 71] on icon at bounding box center [21, 64] width 15 height 15
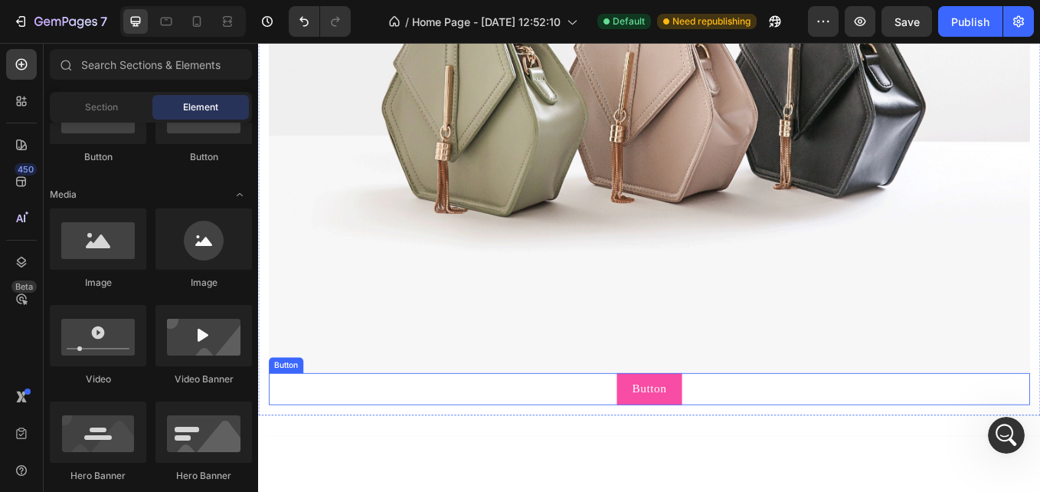
click at [305, 430] on div "Button Button" at bounding box center [717, 449] width 894 height 38
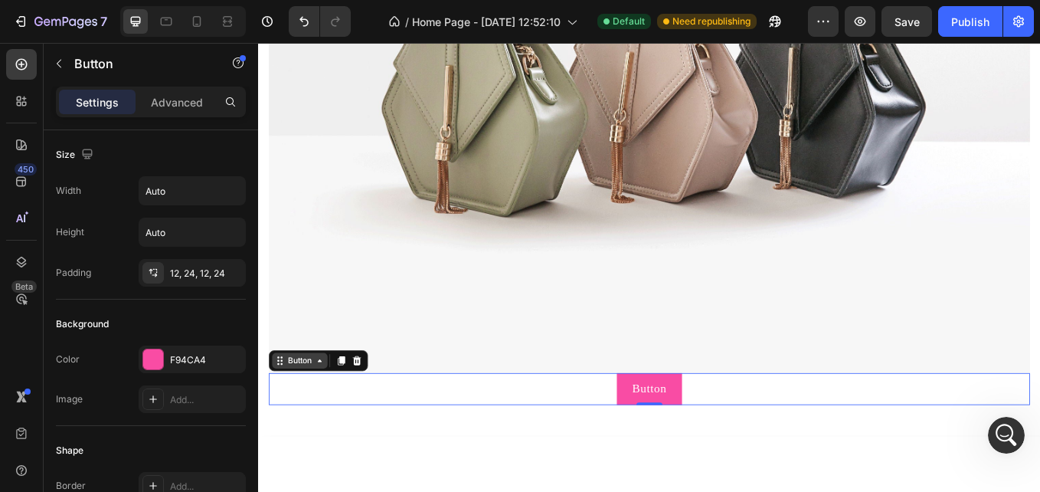
click at [327, 413] on icon at bounding box center [330, 416] width 12 height 12
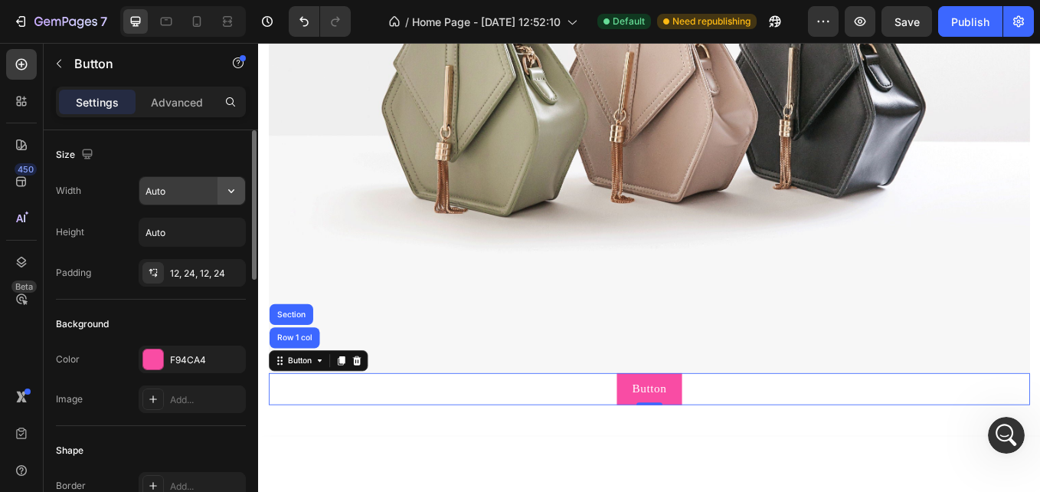
click at [226, 187] on icon "button" at bounding box center [231, 190] width 15 height 15
click at [232, 232] on icon "button" at bounding box center [231, 231] width 15 height 15
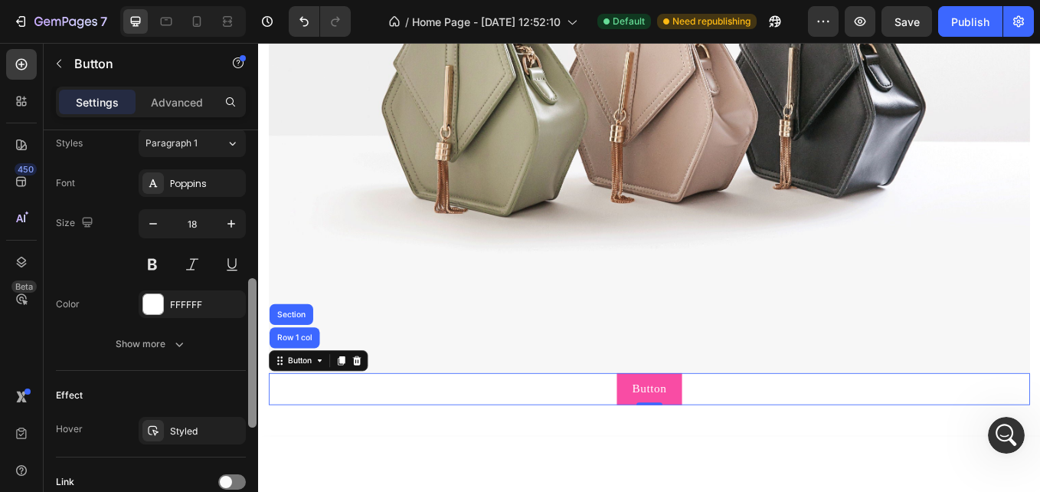
drag, startPoint x: 250, startPoint y: 243, endPoint x: 257, endPoint y: 454, distance: 211.5
click at [257, 454] on div at bounding box center [252, 289] width 11 height 405
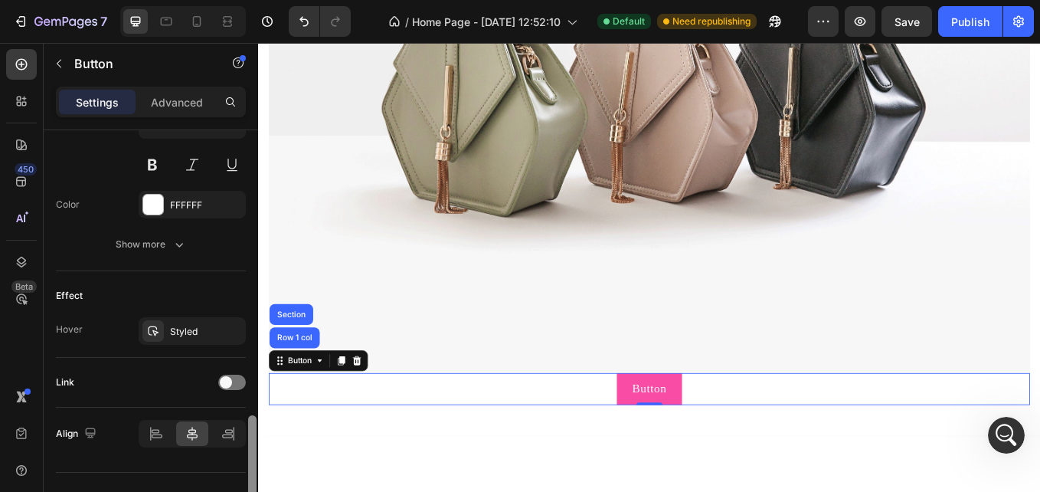
scroll to position [693, 0]
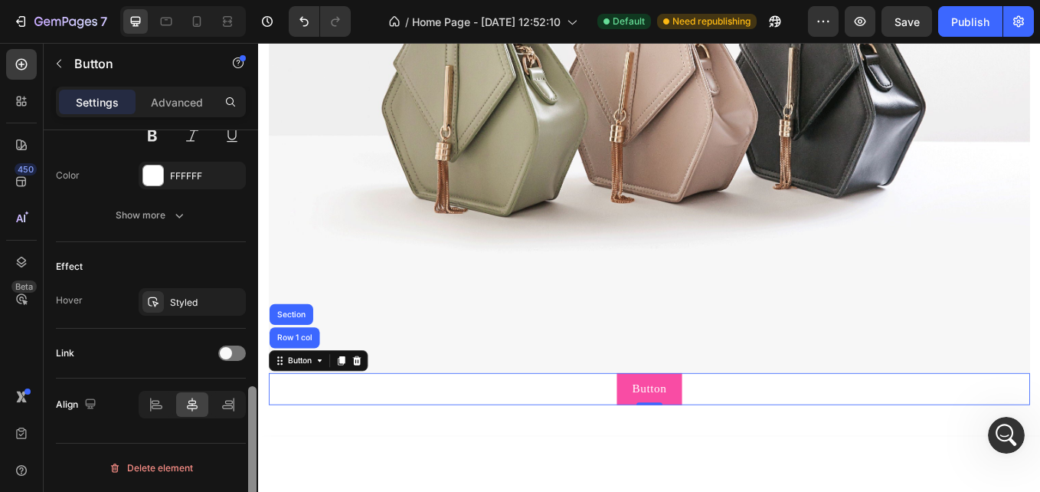
drag, startPoint x: 249, startPoint y: 381, endPoint x: 254, endPoint y: 429, distance: 48.5
click at [254, 429] on div at bounding box center [252, 460] width 8 height 149
click at [312, 410] on div "Button" at bounding box center [306, 416] width 34 height 14
click at [177, 106] on p "Advanced" at bounding box center [177, 102] width 52 height 16
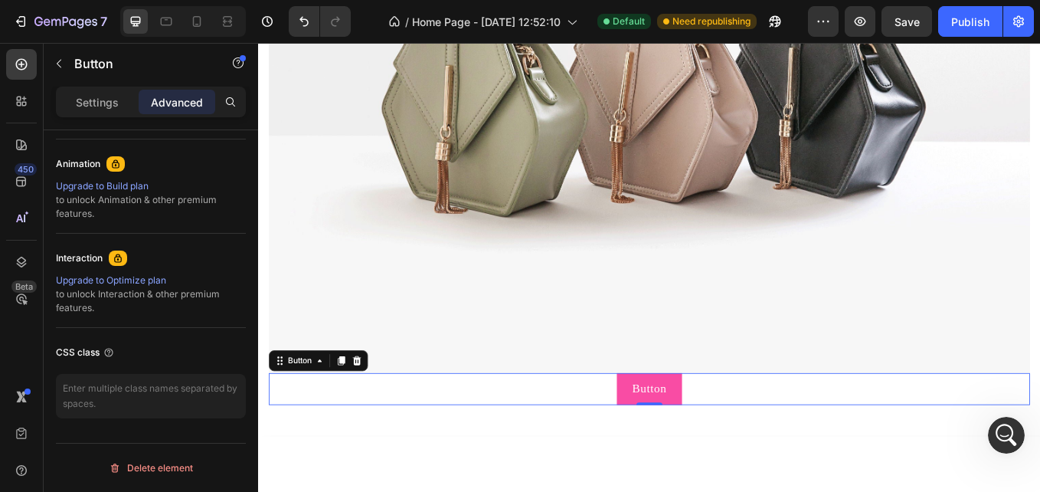
scroll to position [253, 0]
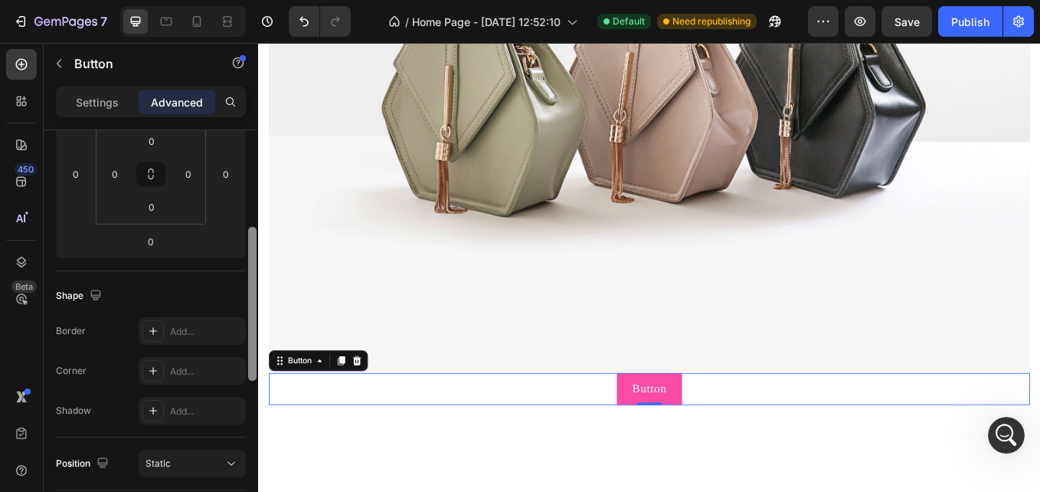
click at [250, 364] on div at bounding box center [252, 332] width 11 height 405
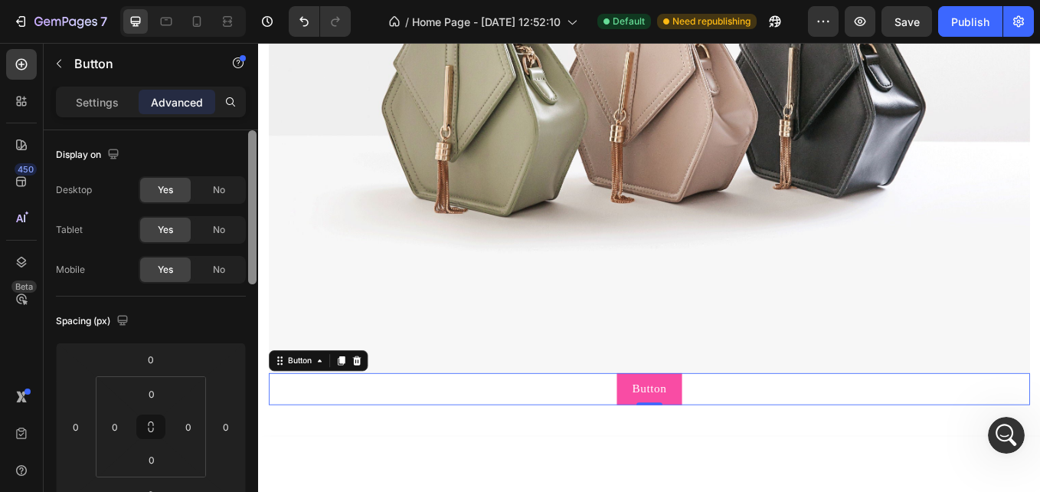
drag, startPoint x: 250, startPoint y: 364, endPoint x: 250, endPoint y: 214, distance: 149.3
click at [250, 214] on div at bounding box center [252, 207] width 8 height 154
click at [102, 116] on div "Settings Advanced" at bounding box center [151, 102] width 190 height 31
click at [102, 113] on div "Settings" at bounding box center [97, 102] width 77 height 25
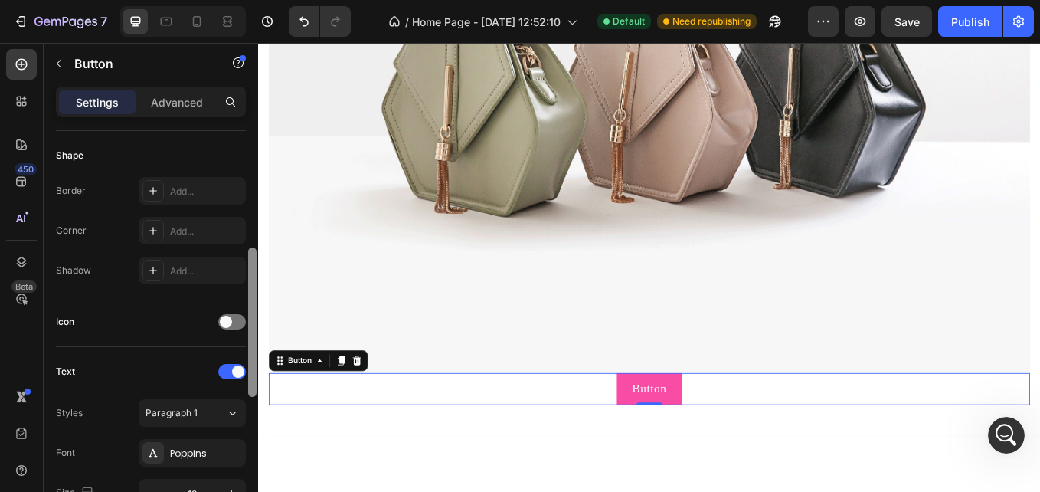
scroll to position [322, 0]
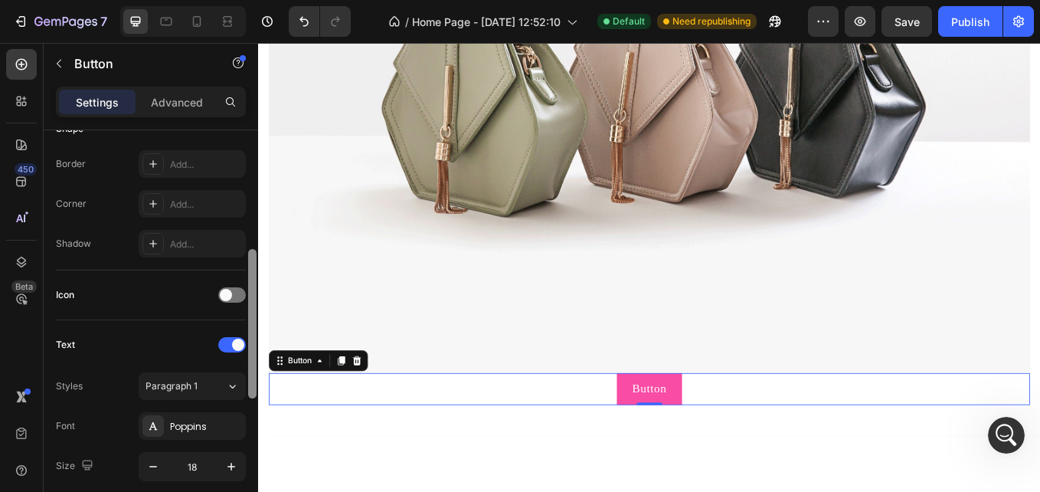
drag, startPoint x: 254, startPoint y: 174, endPoint x: 253, endPoint y: 293, distance: 118.7
click at [253, 293] on div at bounding box center [252, 323] width 8 height 149
click at [240, 296] on div at bounding box center [232, 294] width 28 height 15
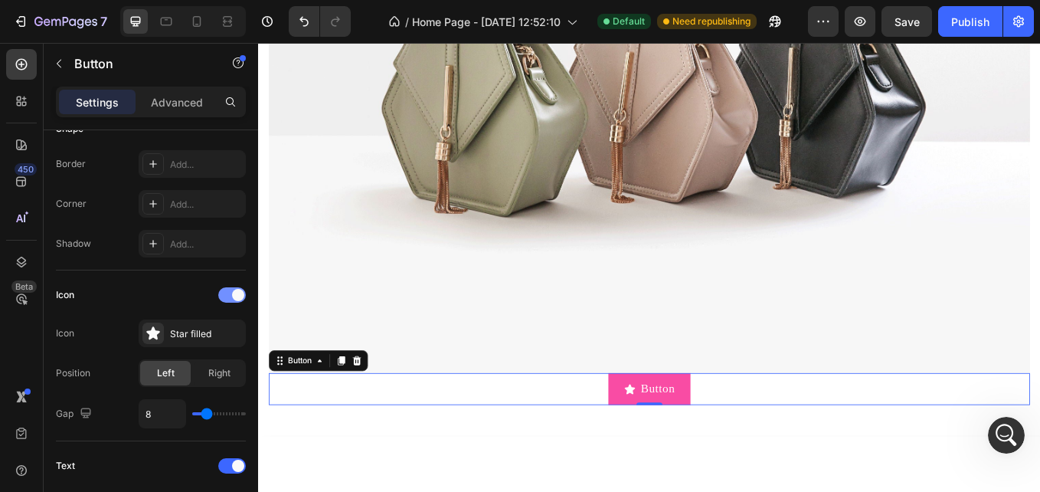
click at [240, 296] on span at bounding box center [238, 295] width 12 height 12
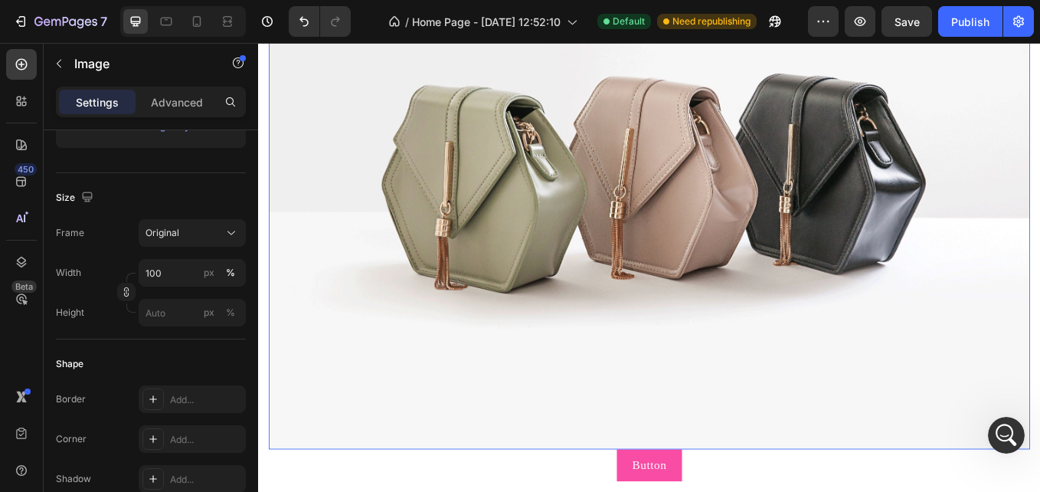
scroll to position [793, 0]
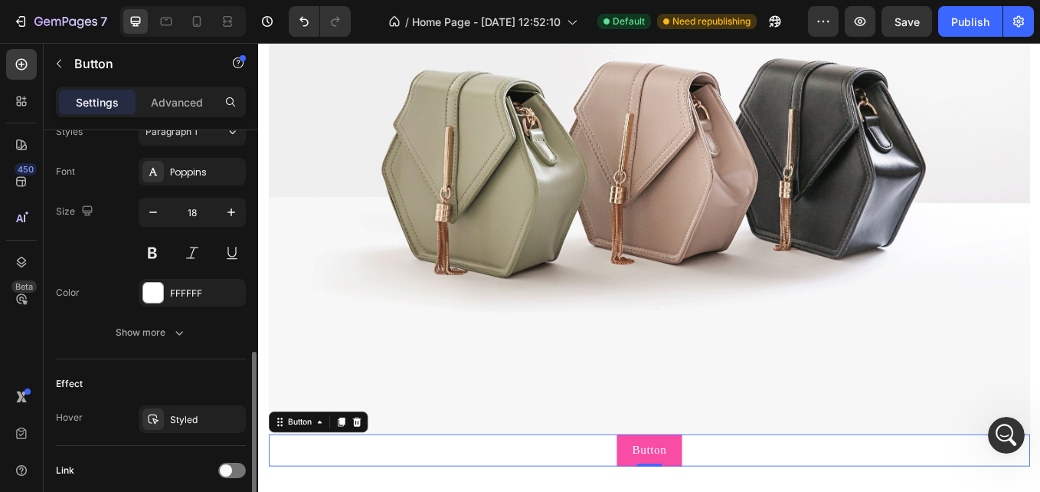
scroll to position [583, 0]
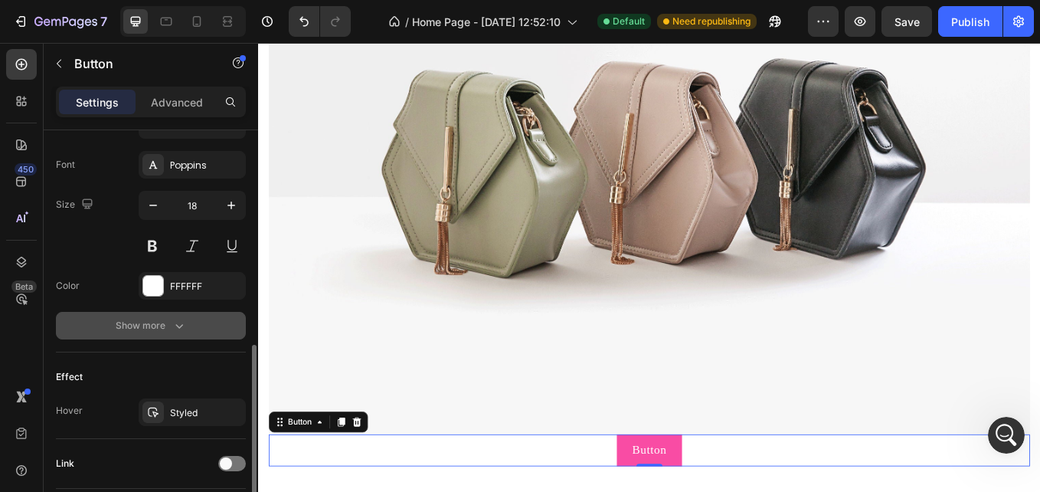
click at [134, 327] on div "Show more" at bounding box center [151, 325] width 71 height 15
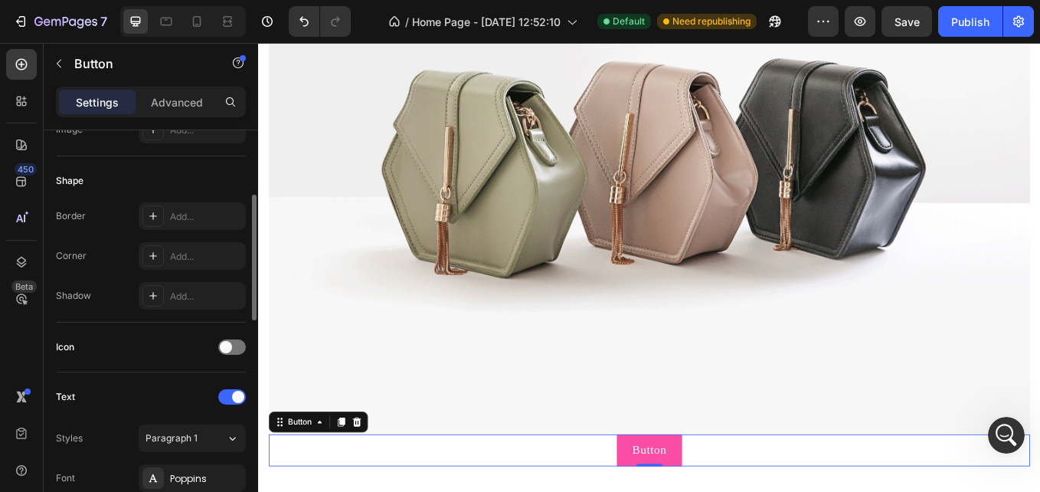
scroll to position [240, 0]
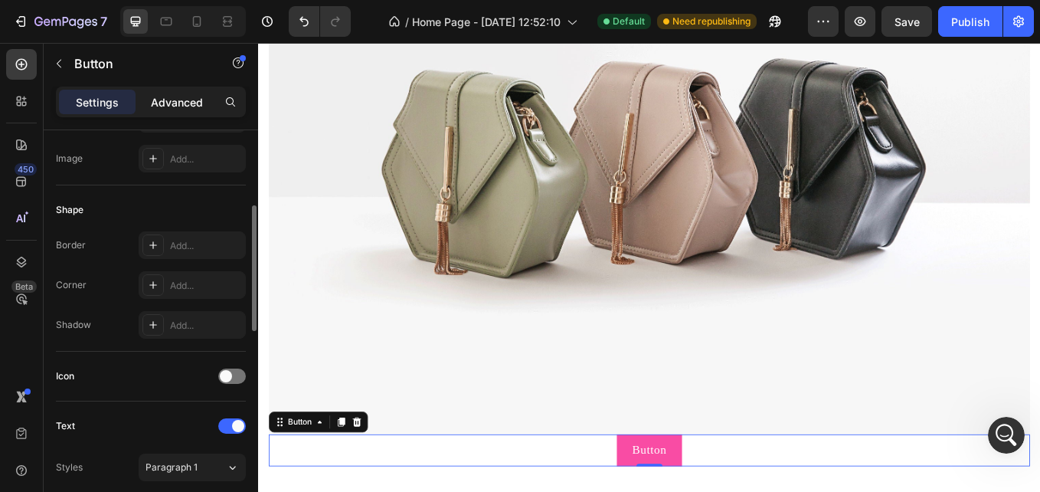
click at [165, 104] on p "Advanced" at bounding box center [177, 102] width 52 height 16
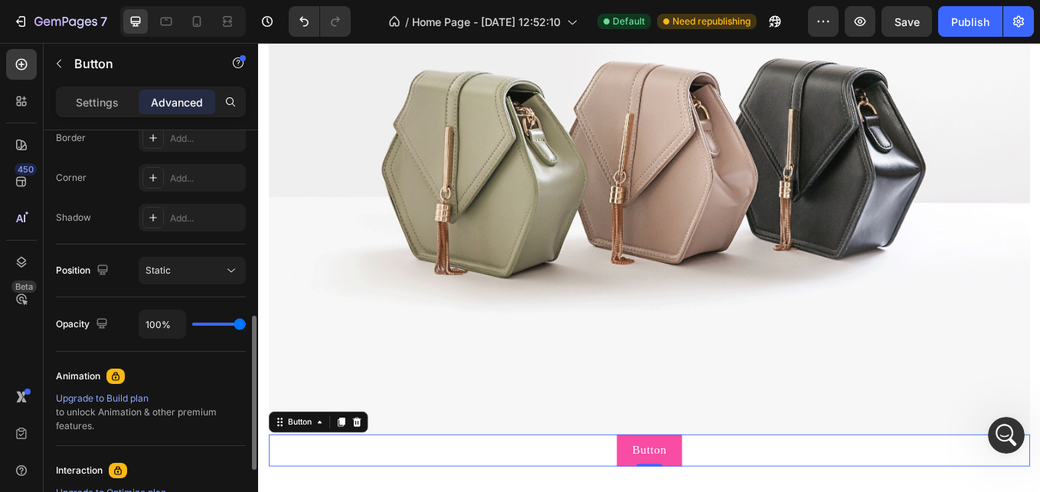
scroll to position [460, 0]
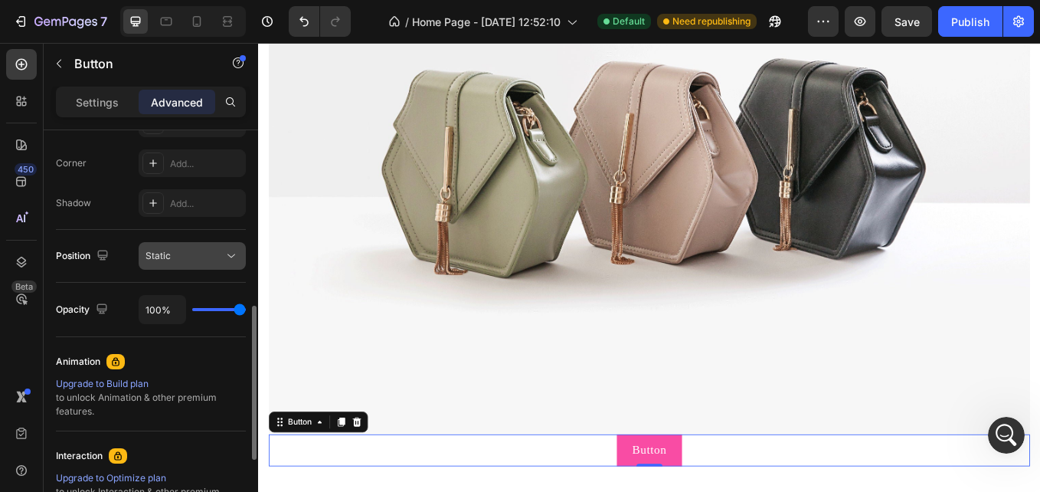
click at [167, 257] on span "Static" at bounding box center [157, 255] width 25 height 11
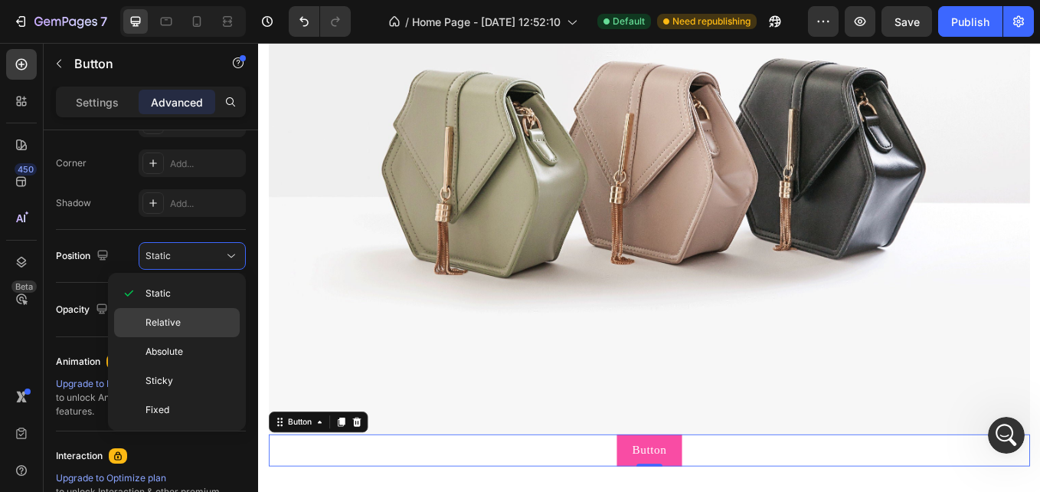
click at [152, 326] on span "Relative" at bounding box center [162, 322] width 35 height 14
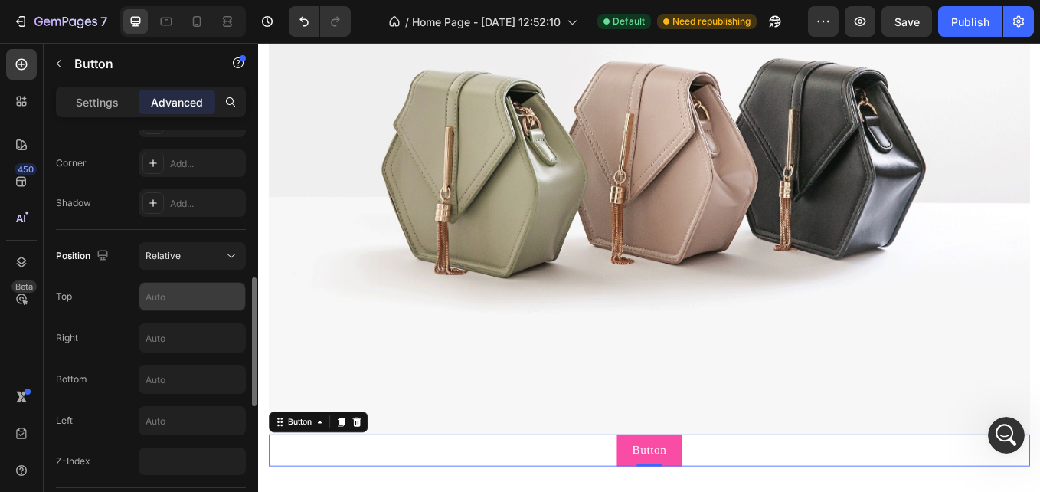
click at [149, 296] on input "text" at bounding box center [192, 297] width 106 height 28
type input "-"
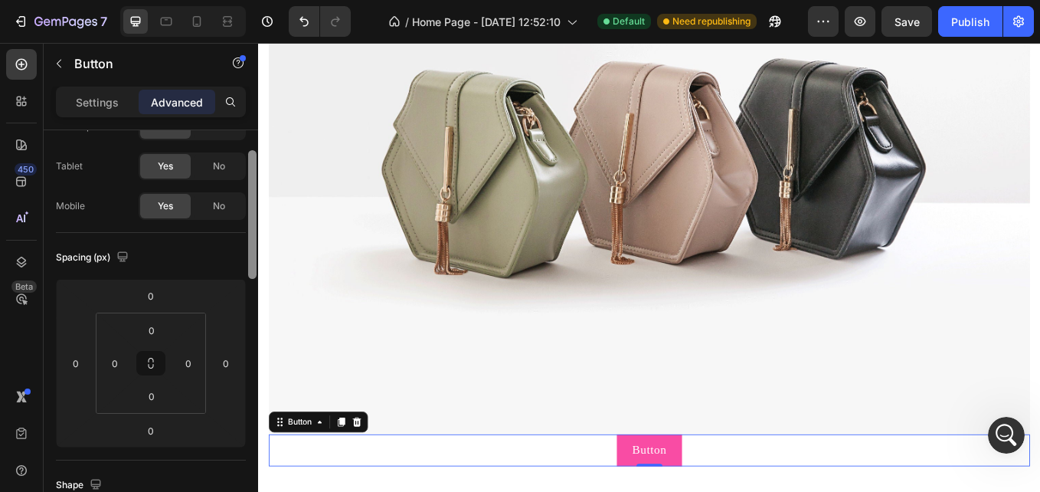
drag, startPoint x: 253, startPoint y: 294, endPoint x: 246, endPoint y: 166, distance: 128.1
click at [246, 166] on div "Display on Desktop Yes No Tablet Yes No Mobile Yes No Spacing (px) 0 0 0 0 0 0 …" at bounding box center [151, 332] width 214 height 405
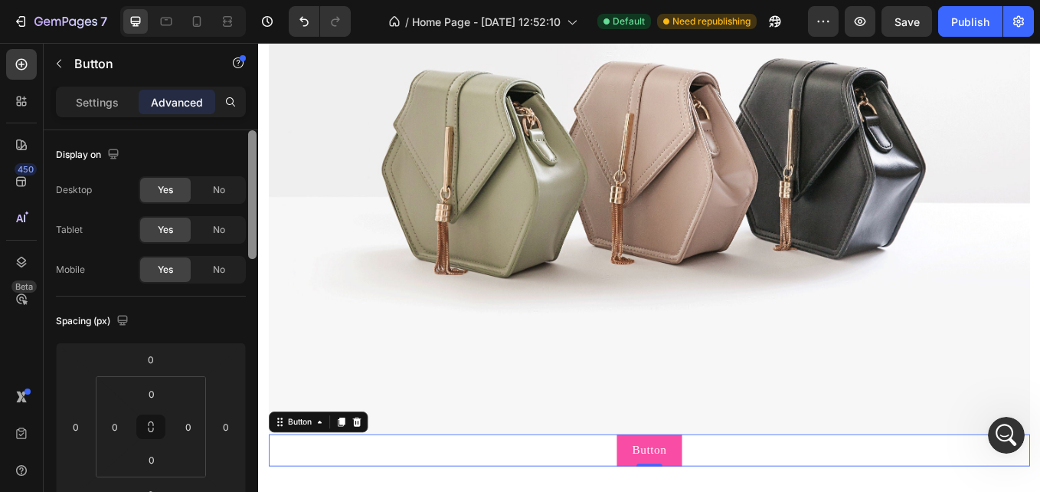
drag, startPoint x: 253, startPoint y: 178, endPoint x: 251, endPoint y: 99, distance: 78.9
click at [251, 99] on div "Settings Advanced Display on Desktop Yes No Tablet Yes No Mobile Yes No Spacing…" at bounding box center [151, 311] width 214 height 449
click at [113, 90] on div "Settings" at bounding box center [97, 102] width 77 height 25
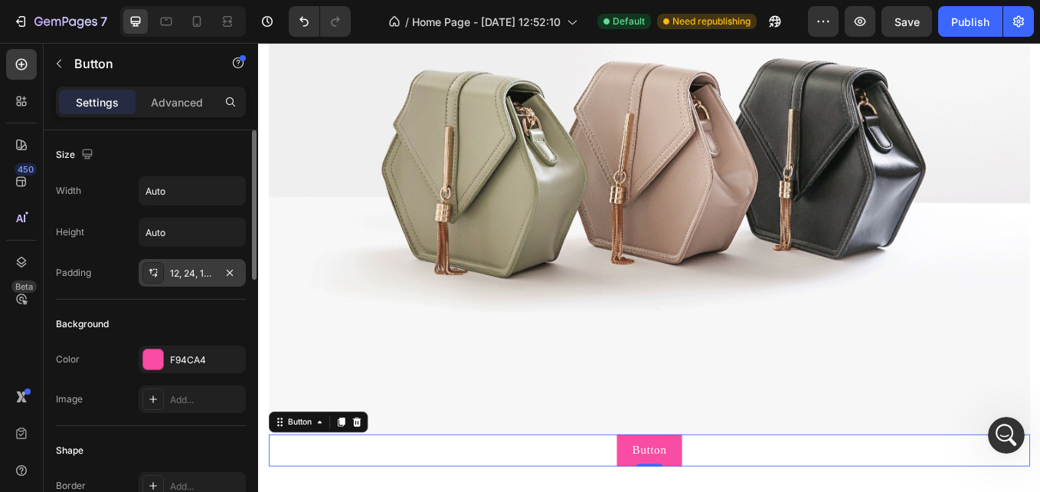
click at [205, 273] on div "12, 24, 12, 24" at bounding box center [192, 273] width 44 height 14
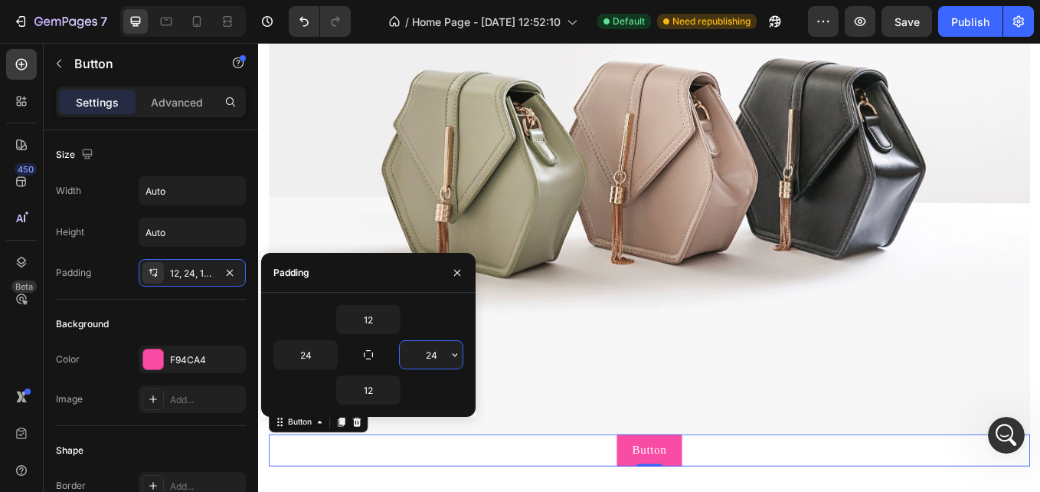
click at [428, 363] on input "24" at bounding box center [431, 355] width 63 height 28
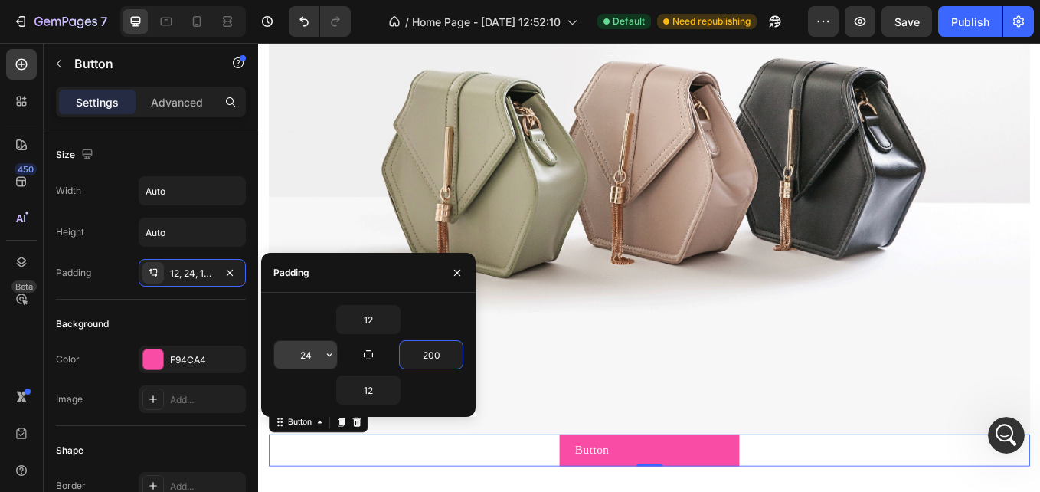
type input "200"
click at [302, 341] on input "24" at bounding box center [305, 355] width 63 height 28
type input "200"
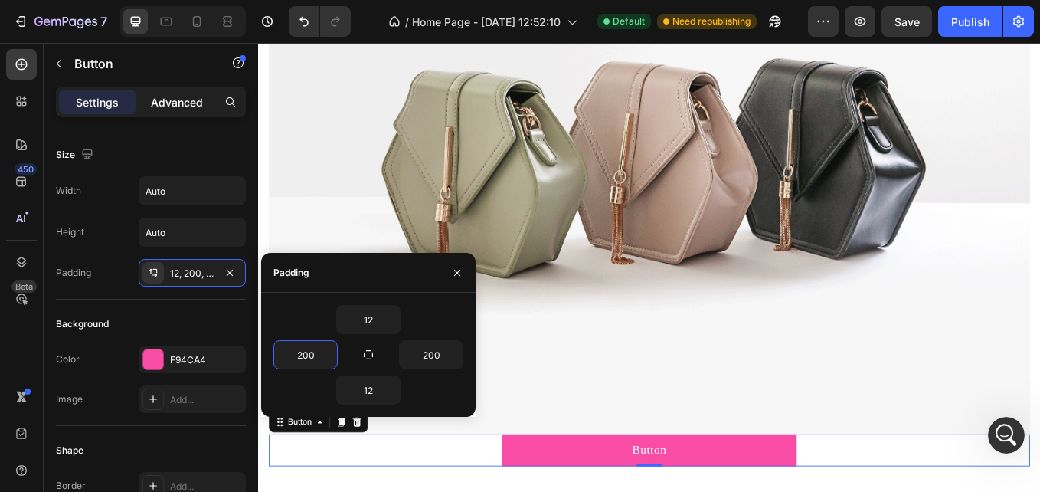
click at [172, 110] on div "Advanced" at bounding box center [177, 102] width 77 height 25
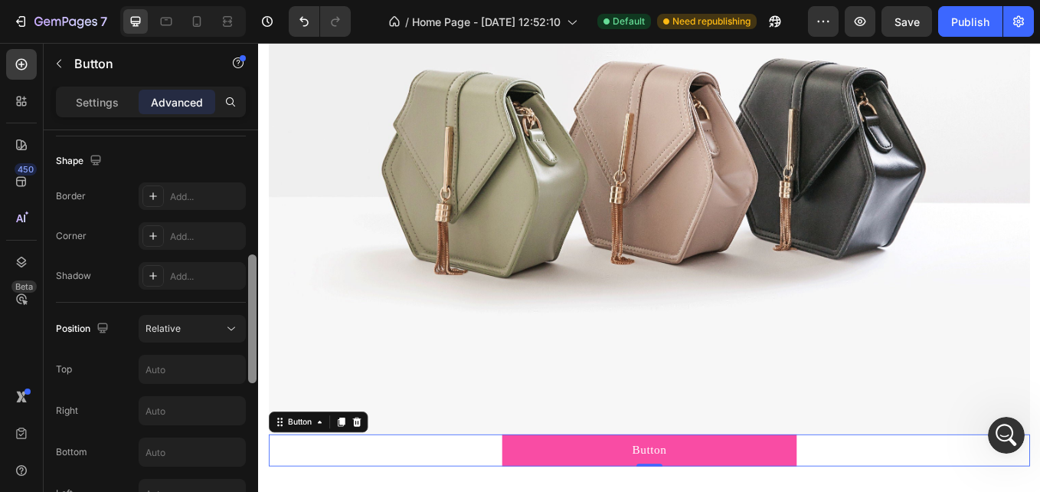
scroll to position [371, 0]
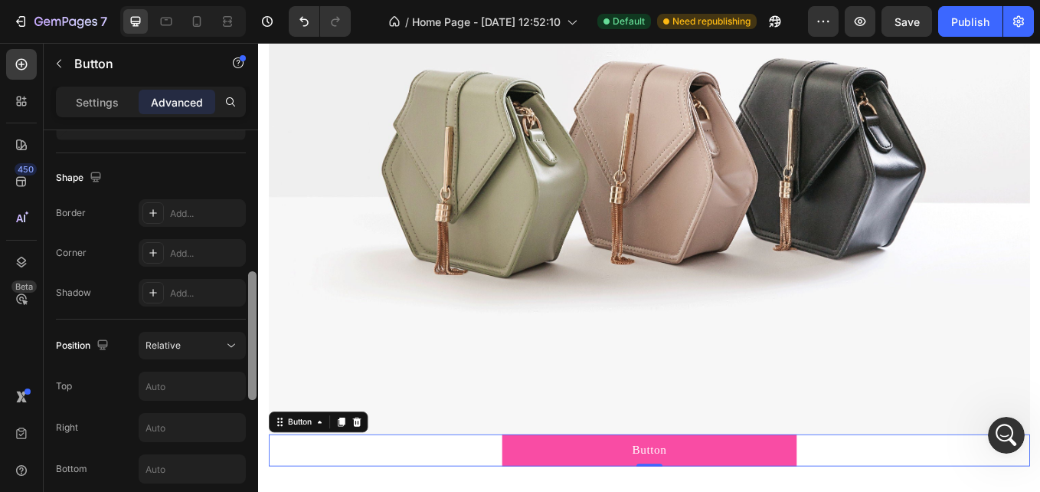
drag, startPoint x: 253, startPoint y: 195, endPoint x: 244, endPoint y: 313, distance: 119.0
click at [244, 313] on div "Display on Desktop Yes No Tablet Yes No Mobile Yes No Spacing (px) 0 0 0 0 0 0 …" at bounding box center [151, 332] width 214 height 405
click at [189, 382] on input "text" at bounding box center [192, 386] width 106 height 28
type input "="
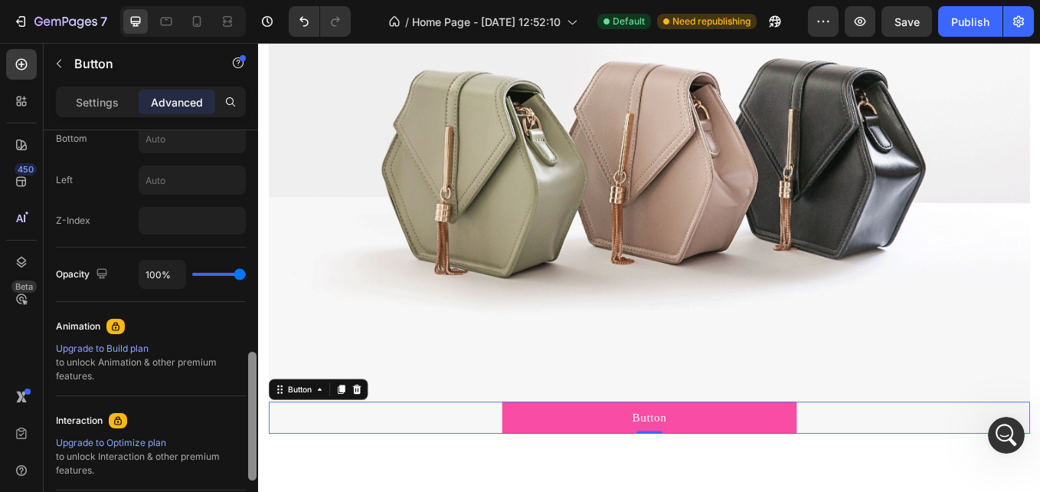
scroll to position [703, 0]
drag, startPoint x: 250, startPoint y: 279, endPoint x: 252, endPoint y: 385, distance: 106.5
click at [252, 385] on div at bounding box center [252, 419] width 8 height 129
type input "-50"
click at [204, 270] on div "100%" at bounding box center [192, 271] width 107 height 29
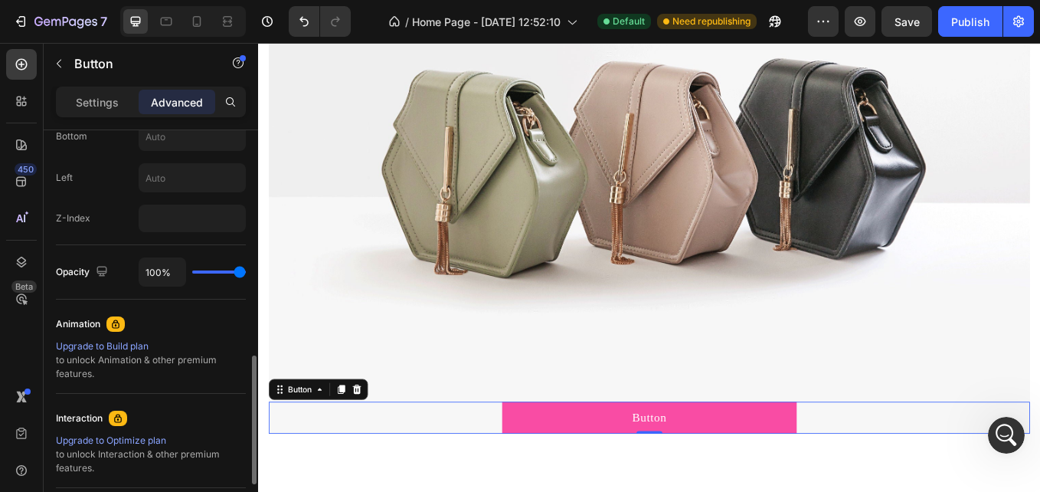
type input "87%"
type input "87"
type input "44%"
type input "44"
type input "35%"
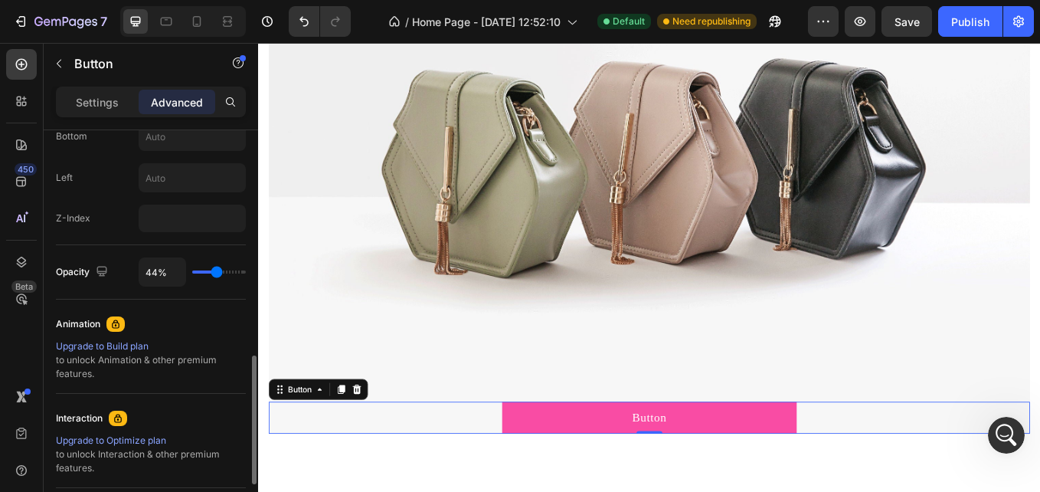
type input "35"
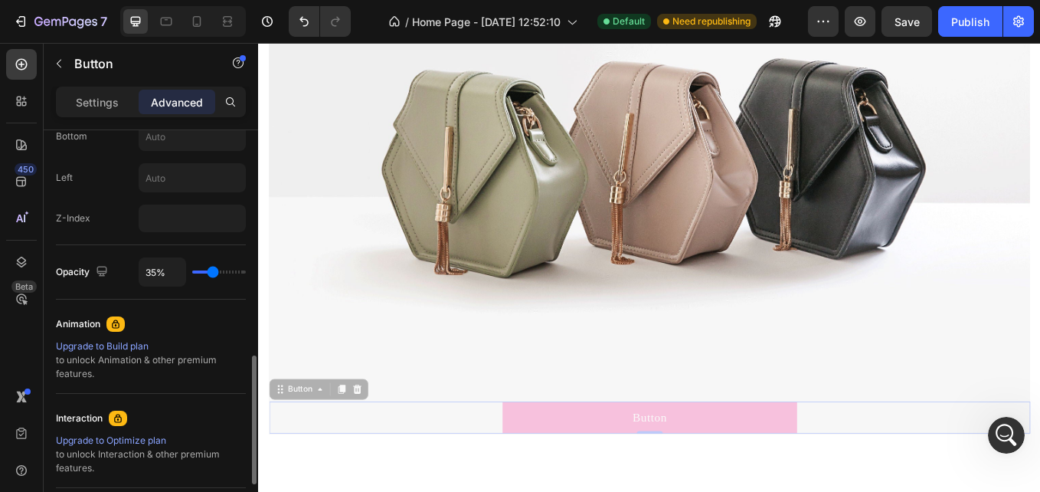
type input "31%"
type input "31"
type input "39%"
type input "39"
type input "76%"
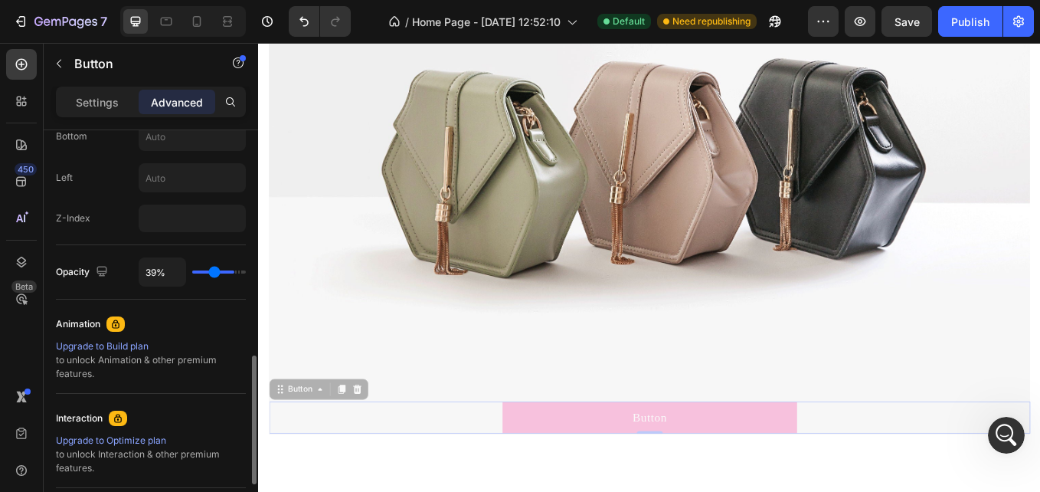
type input "76"
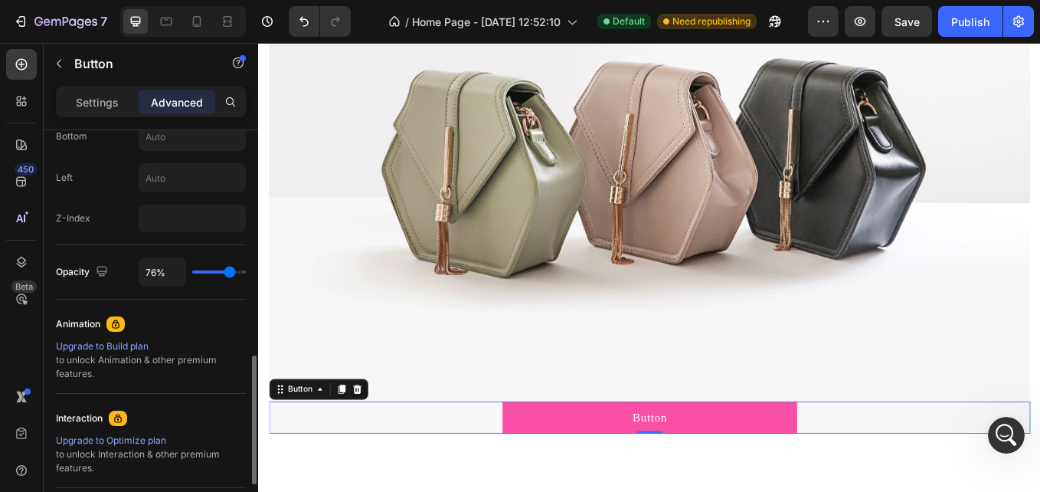
type input "98%"
type input "98"
type input "100%"
type input "100"
drag, startPoint x: 236, startPoint y: 273, endPoint x: 249, endPoint y: 269, distance: 13.8
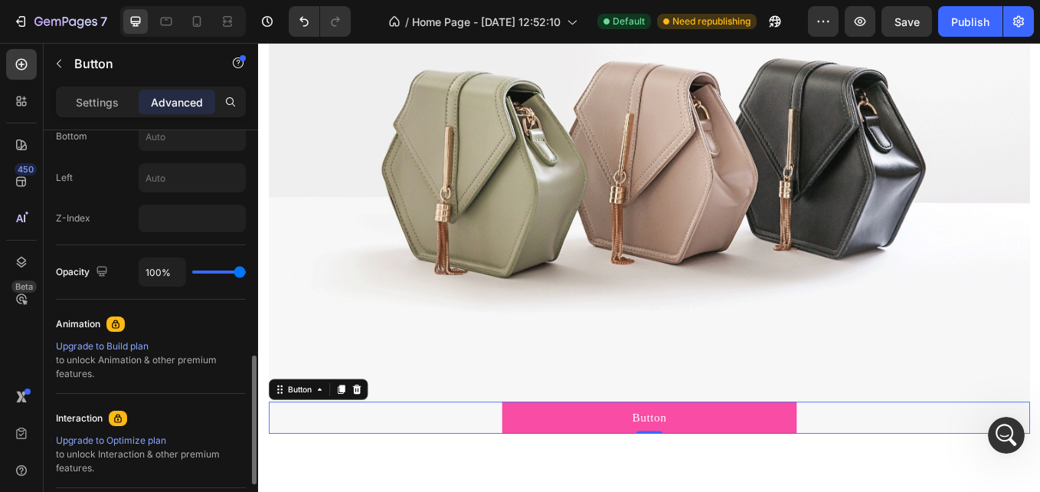
click at [246, 270] on input "range" at bounding box center [219, 271] width 54 height 3
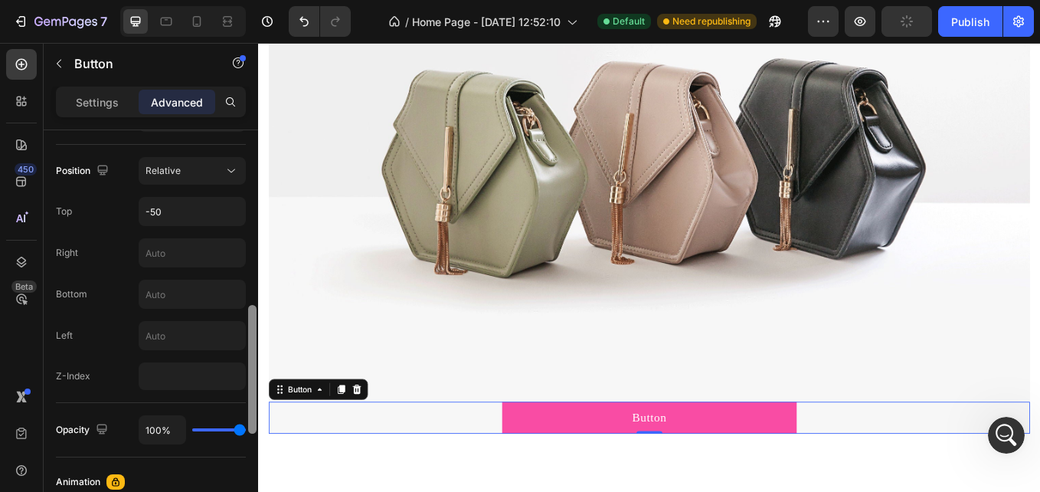
scroll to position [863, 0]
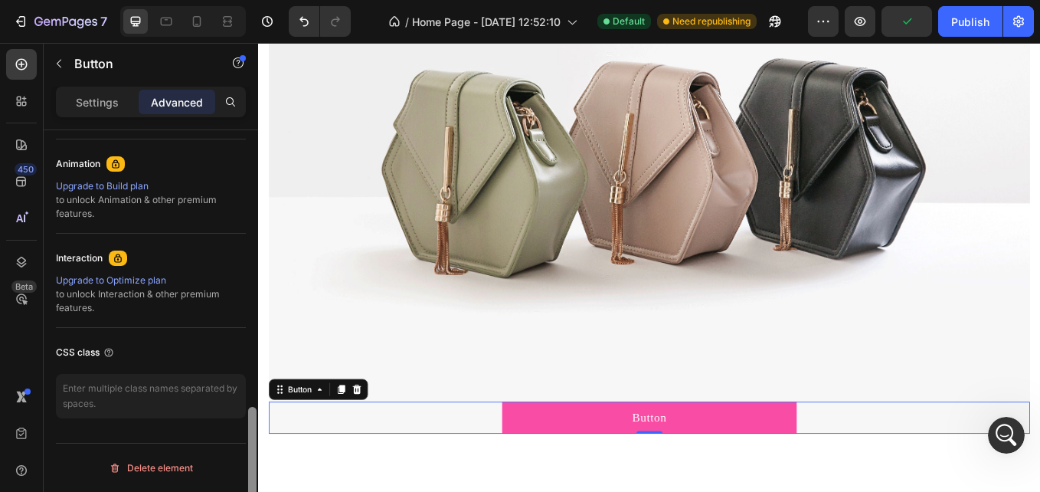
drag, startPoint x: 252, startPoint y: 375, endPoint x: 251, endPoint y: 454, distance: 78.9
click at [251, 454] on div at bounding box center [252, 471] width 8 height 129
click at [945, 30] on button "Publish" at bounding box center [970, 21] width 64 height 31
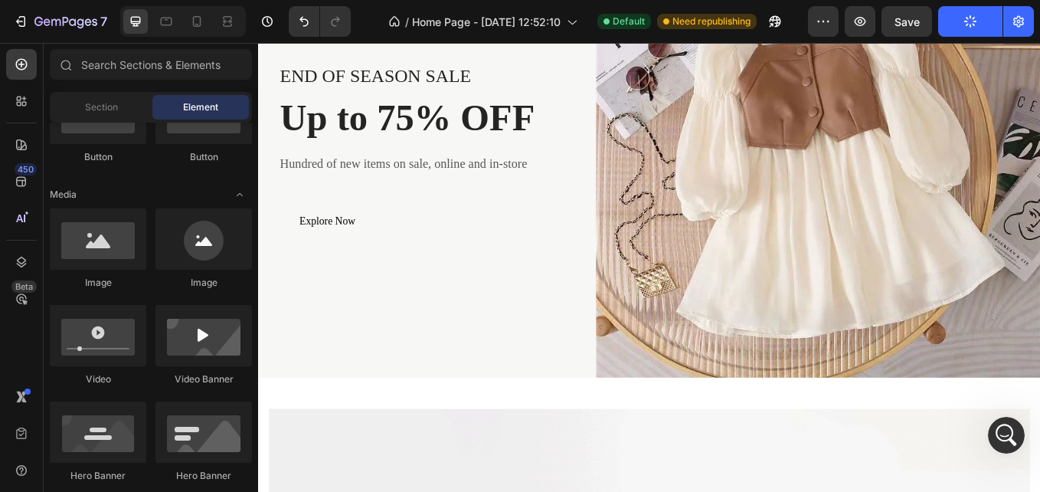
scroll to position [727, 0]
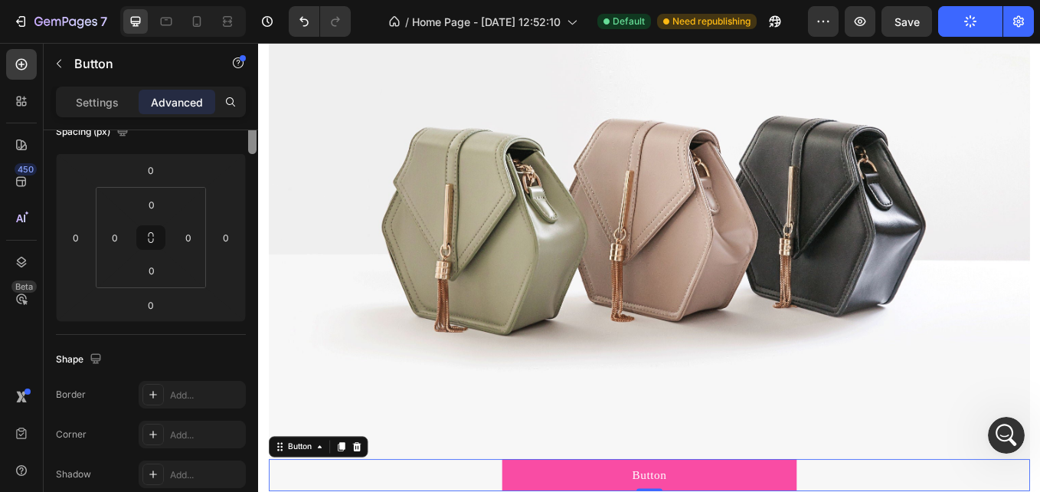
scroll to position [0, 0]
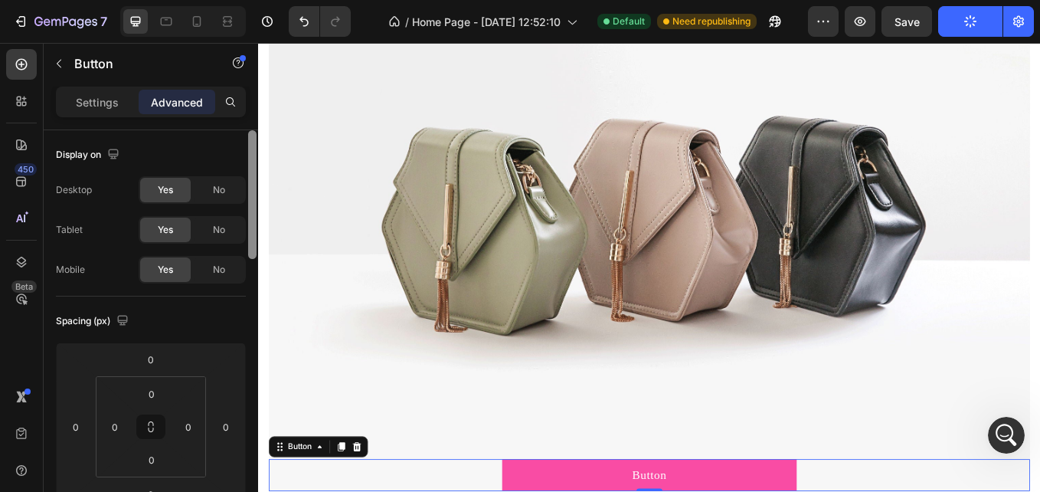
drag, startPoint x: 253, startPoint y: 168, endPoint x: 241, endPoint y: 138, distance: 33.0
click at [241, 138] on div "Display on Desktop Yes No Tablet Yes No Mobile Yes No Spacing (px) 0 0 0 0 0 0 …" at bounding box center [151, 332] width 214 height 405
click at [112, 113] on div "Settings" at bounding box center [97, 102] width 77 height 25
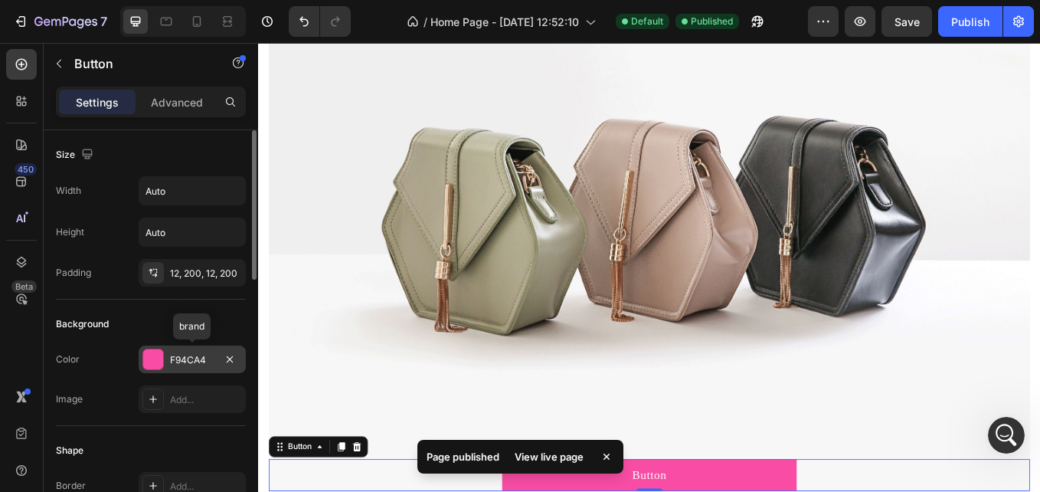
click at [153, 357] on div at bounding box center [153, 359] width 20 height 20
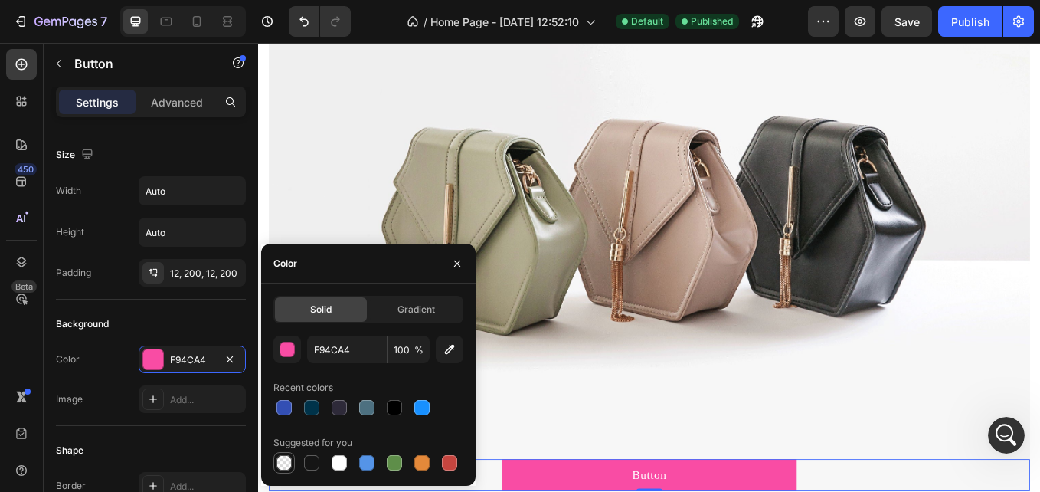
click at [280, 454] on div at bounding box center [284, 462] width 18 height 18
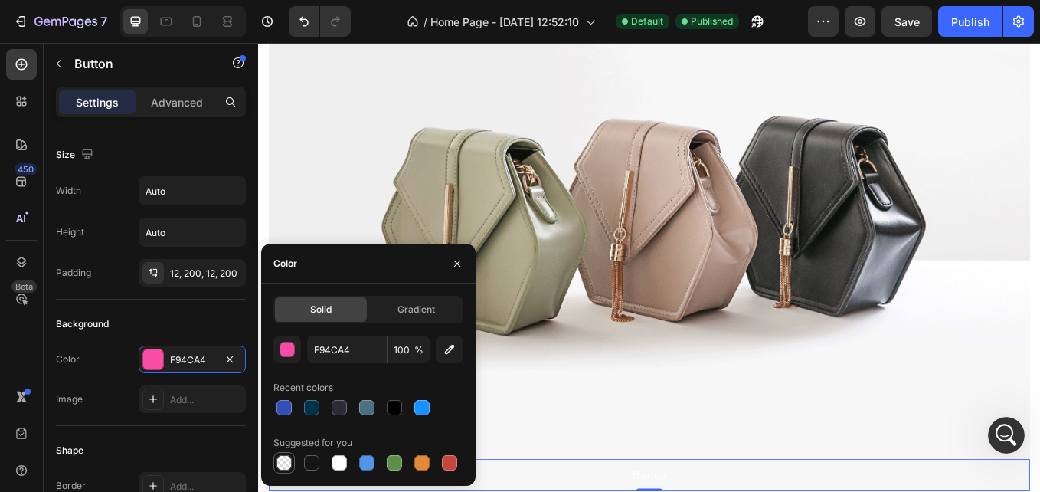
type input "000000"
type input "0"
type input "F94CA4"
type input "100"
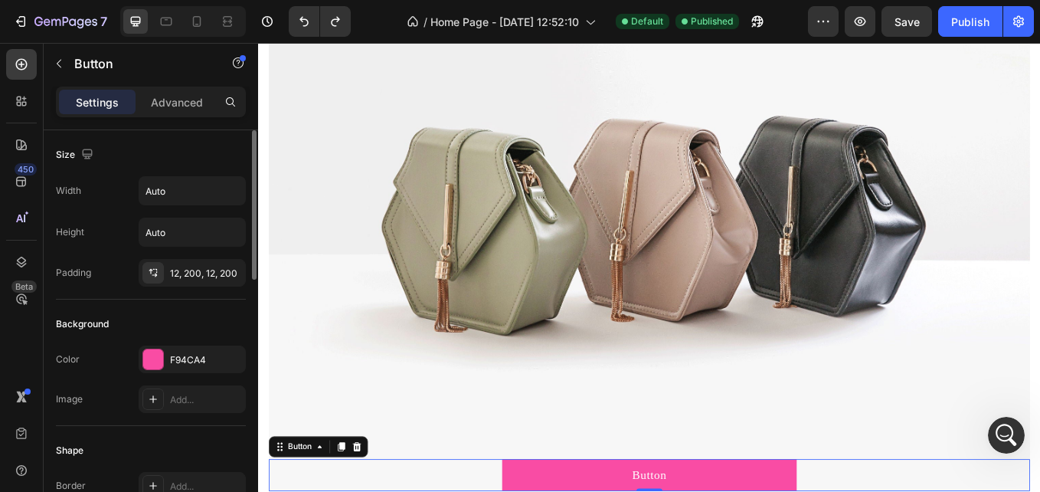
click at [162, 456] on div "Shape" at bounding box center [151, 450] width 190 height 25
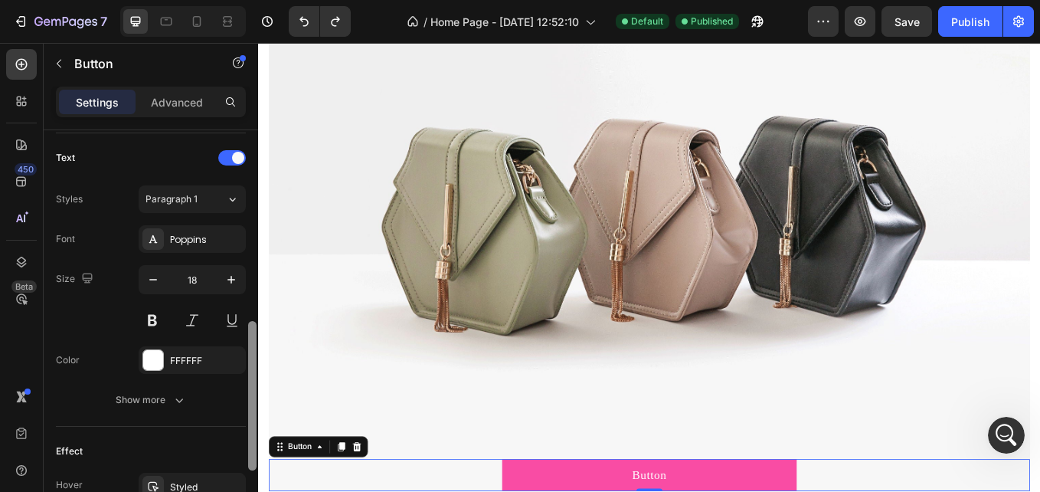
scroll to position [512, 0]
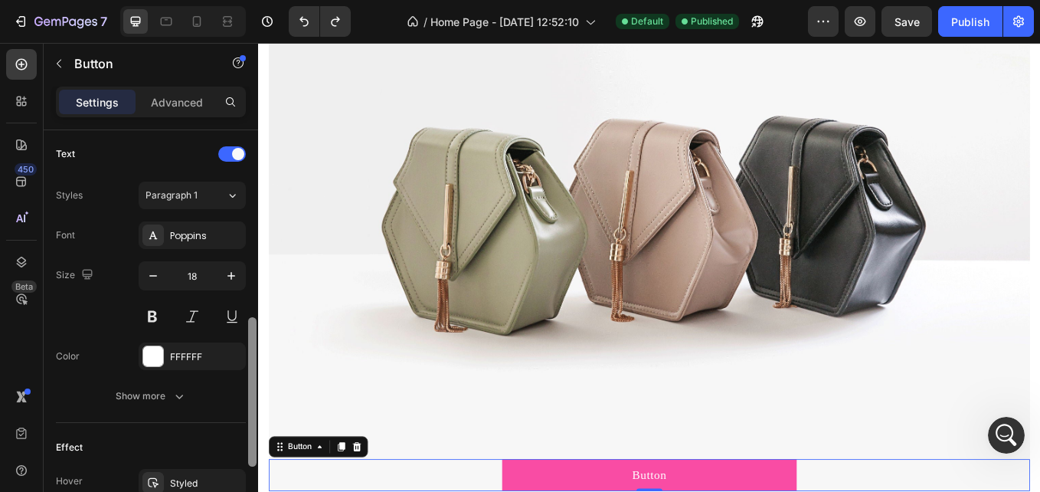
drag, startPoint x: 253, startPoint y: 212, endPoint x: 255, endPoint y: 401, distance: 189.1
click at [255, 401] on div at bounding box center [252, 391] width 8 height 149
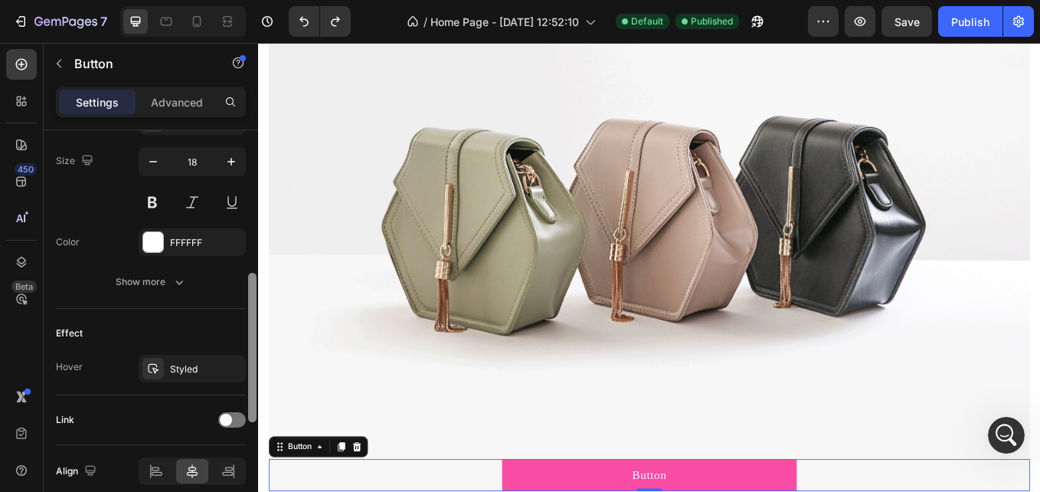
drag, startPoint x: 249, startPoint y: 378, endPoint x: 252, endPoint y: 446, distance: 67.5
click at [252, 422] on div at bounding box center [252, 347] width 8 height 149
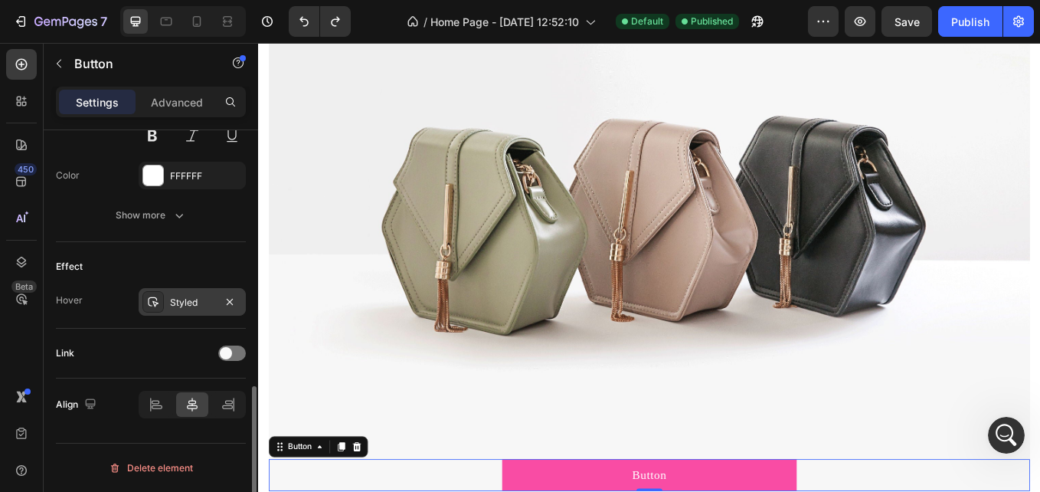
click at [160, 307] on div at bounding box center [152, 301] width 21 height 21
click at [145, 333] on div "Link" at bounding box center [151, 354] width 190 height 50
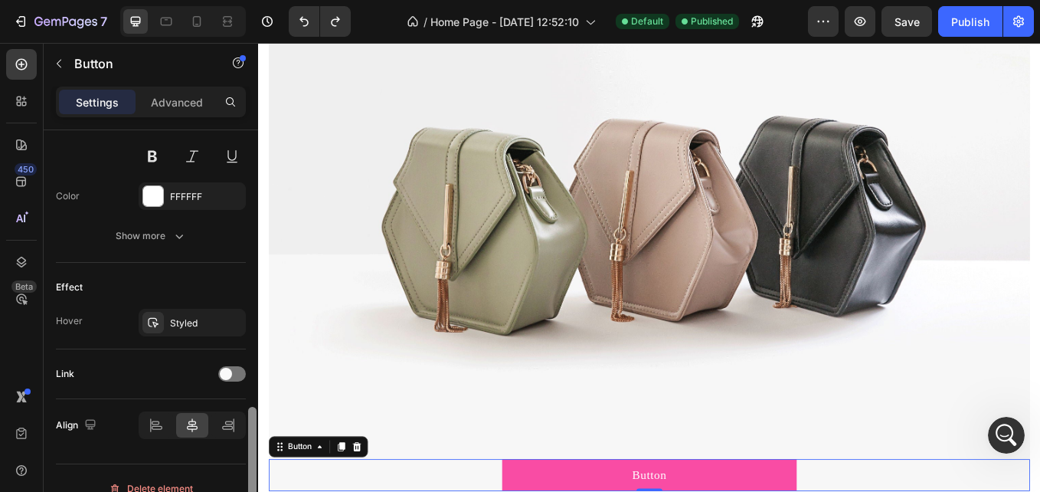
scroll to position [668, 0]
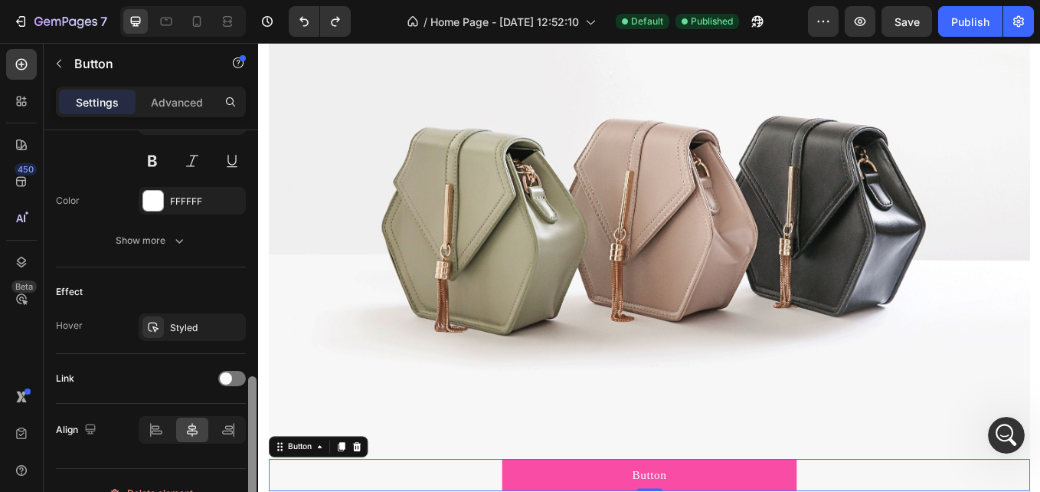
drag, startPoint x: 252, startPoint y: 403, endPoint x: 252, endPoint y: 394, distance: 9.2
click at [252, 394] on div at bounding box center [252, 450] width 8 height 149
click at [240, 380] on div at bounding box center [232, 378] width 28 height 15
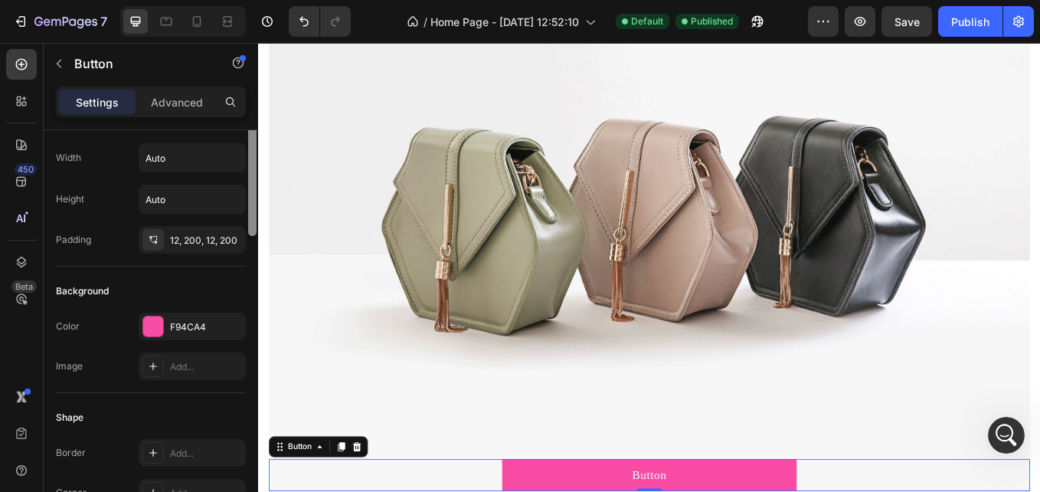
scroll to position [0, 0]
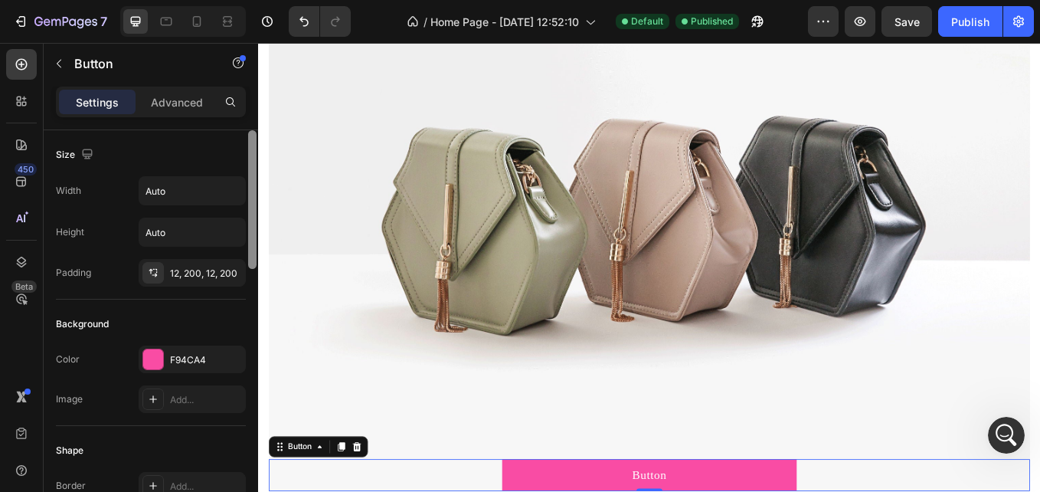
drag, startPoint x: 250, startPoint y: 391, endPoint x: 248, endPoint y: 103, distance: 287.2
click at [248, 103] on div "Settings Advanced Size Width Auto Height Auto Padding 12, 200, 12, 200 Backgrou…" at bounding box center [151, 311] width 214 height 449
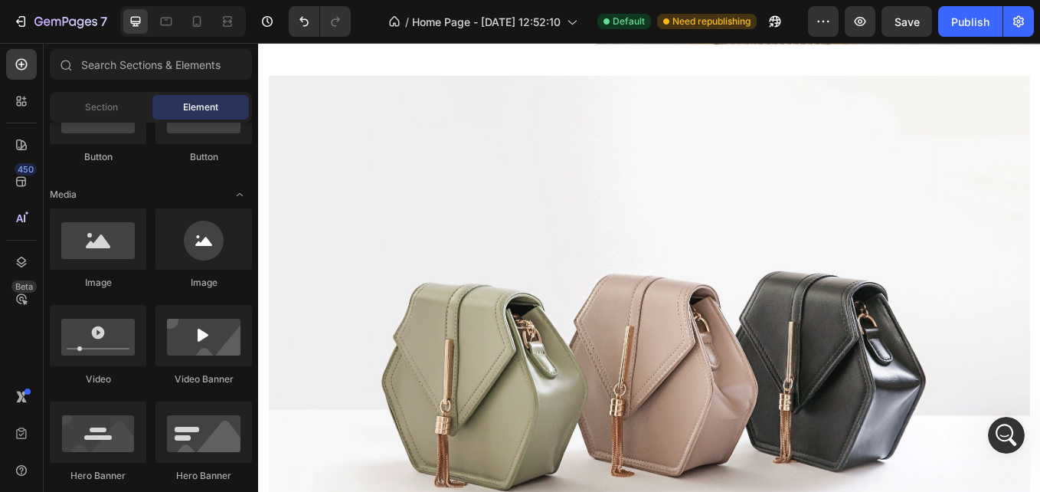
scroll to position [511, 0]
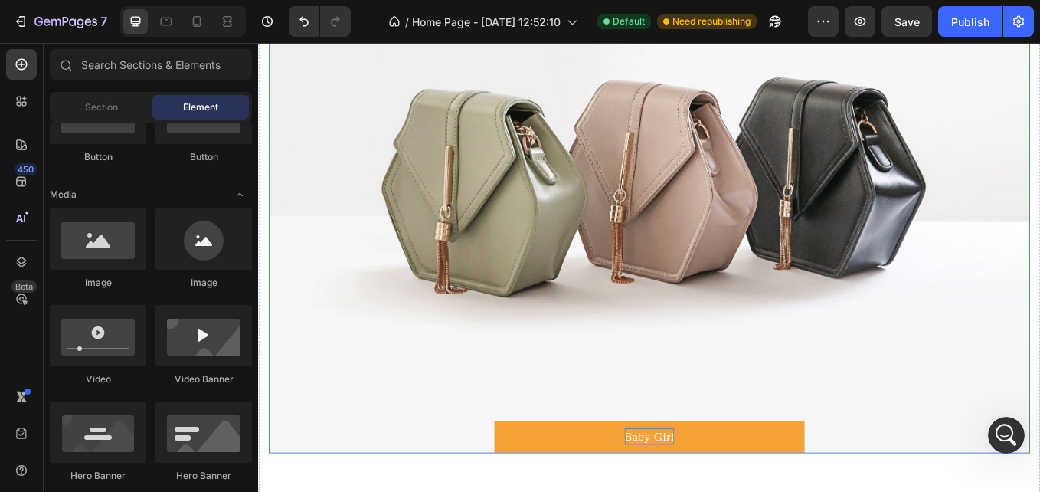
click at [532, 177] on img at bounding box center [717, 189] width 894 height 671
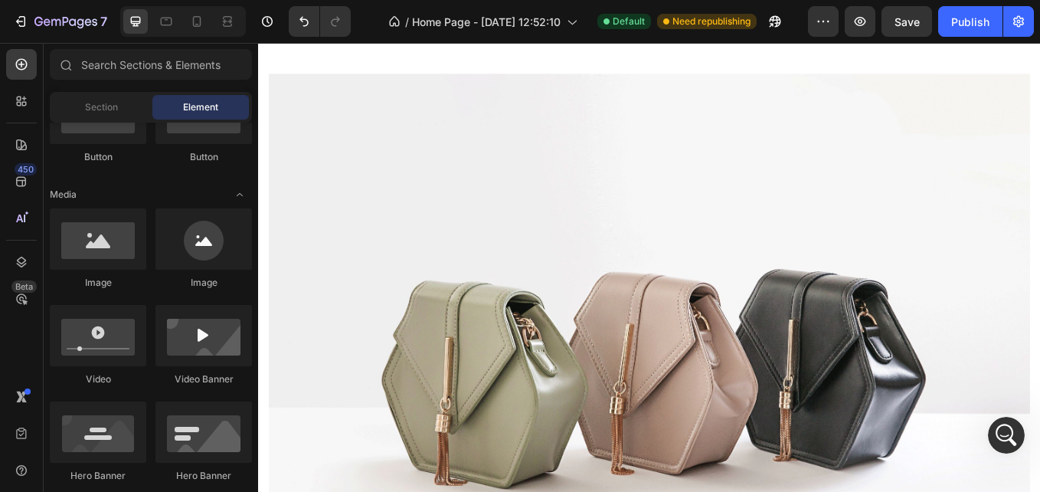
scroll to position [556, 0]
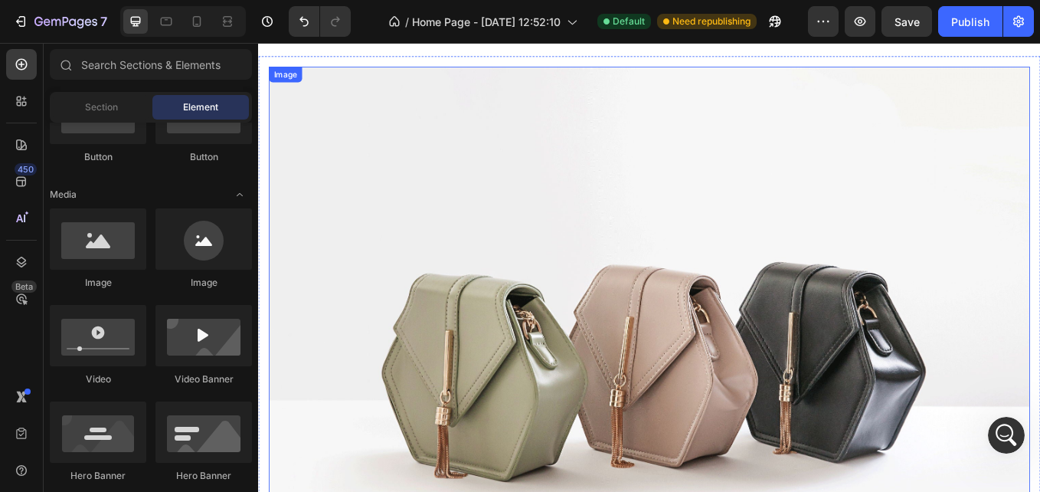
click at [1039, 108] on img at bounding box center [717, 405] width 894 height 671
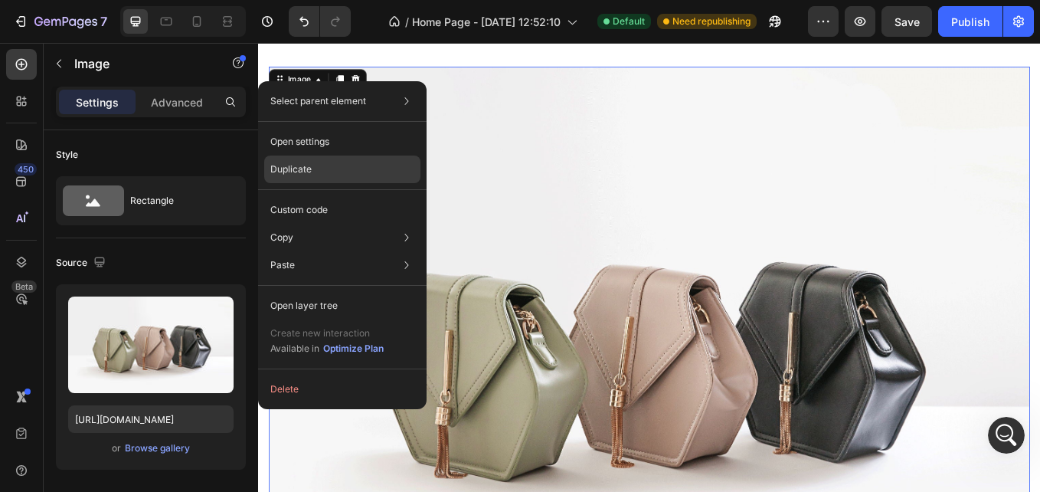
click at [310, 196] on div "Duplicate" at bounding box center [342, 210] width 156 height 28
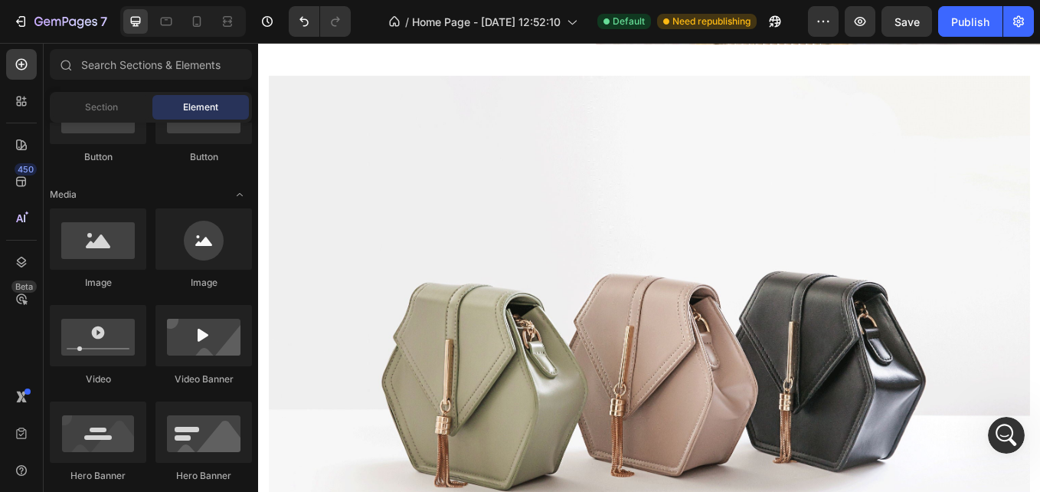
scroll to position [390, 0]
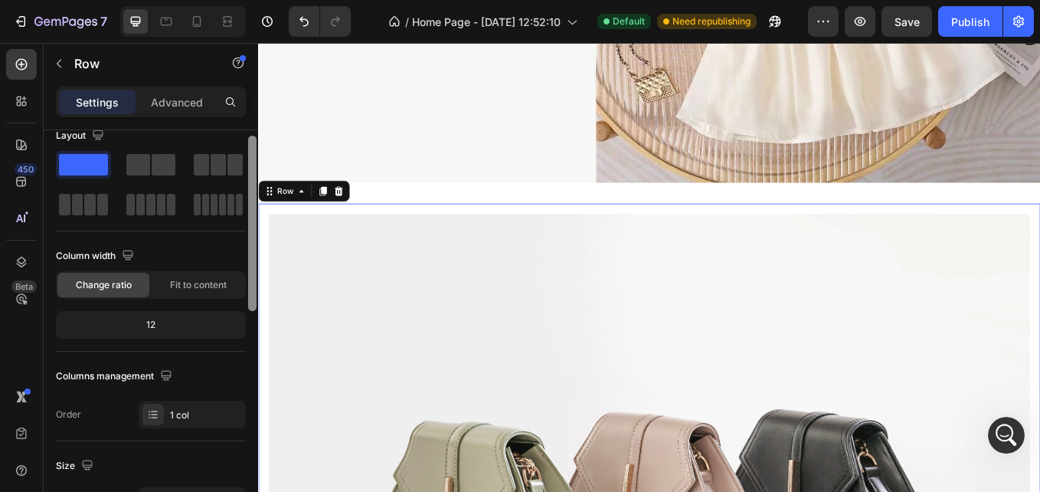
scroll to position [14, 0]
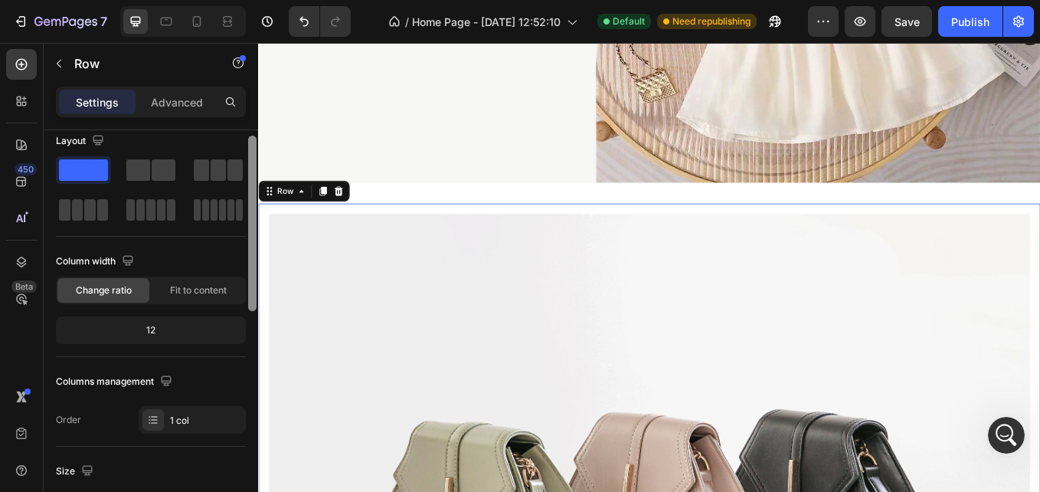
drag, startPoint x: 253, startPoint y: 149, endPoint x: 247, endPoint y: 155, distance: 8.7
click at [247, 155] on div at bounding box center [252, 332] width 11 height 405
click at [711, 204] on icon at bounding box center [717, 207] width 12 height 12
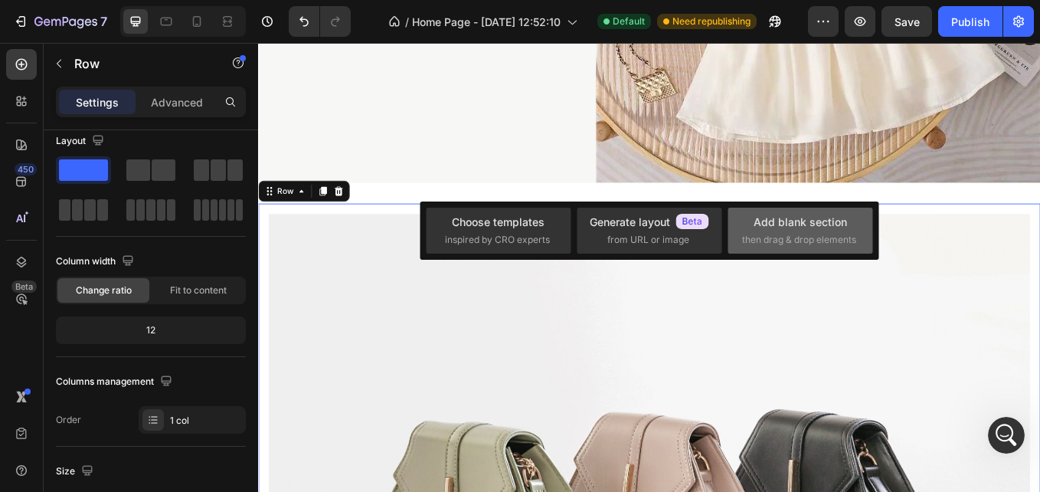
click at [769, 244] on span "then drag & drop elements" at bounding box center [799, 240] width 114 height 14
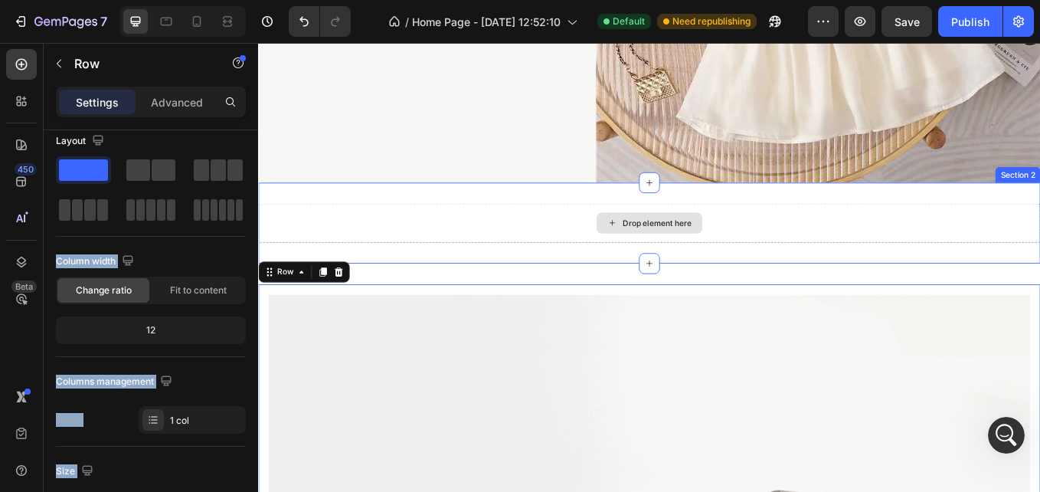
drag, startPoint x: 330, startPoint y: 259, endPoint x: 469, endPoint y: 252, distance: 138.8
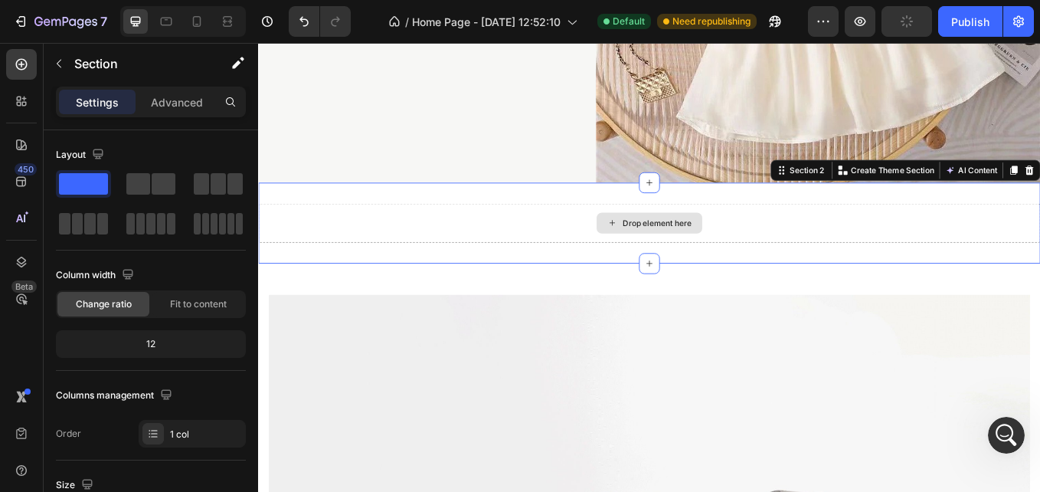
drag, startPoint x: 351, startPoint y: 266, endPoint x: 719, endPoint y: 240, distance: 368.4
click at [988, 185] on p "Create Theme Section" at bounding box center [1003, 192] width 98 height 14
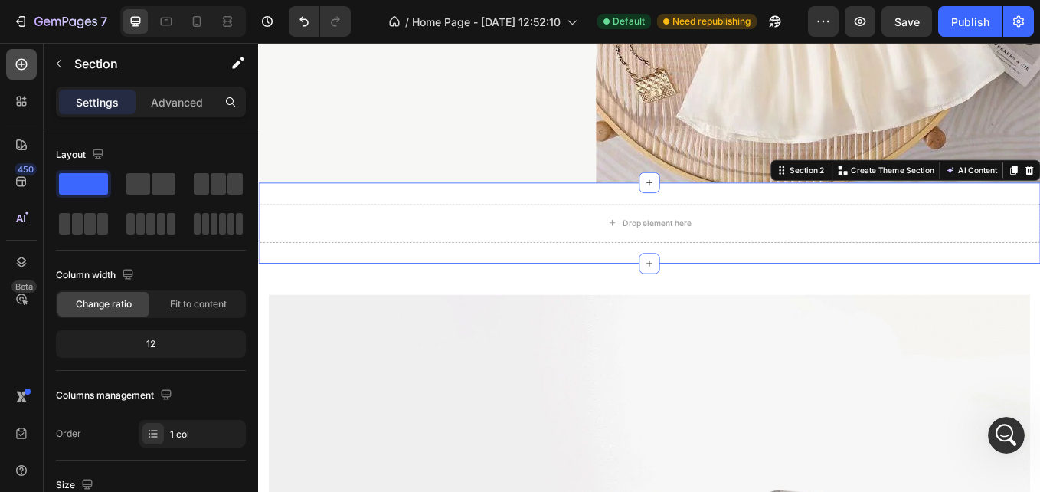
click at [22, 60] on icon at bounding box center [21, 64] width 15 height 15
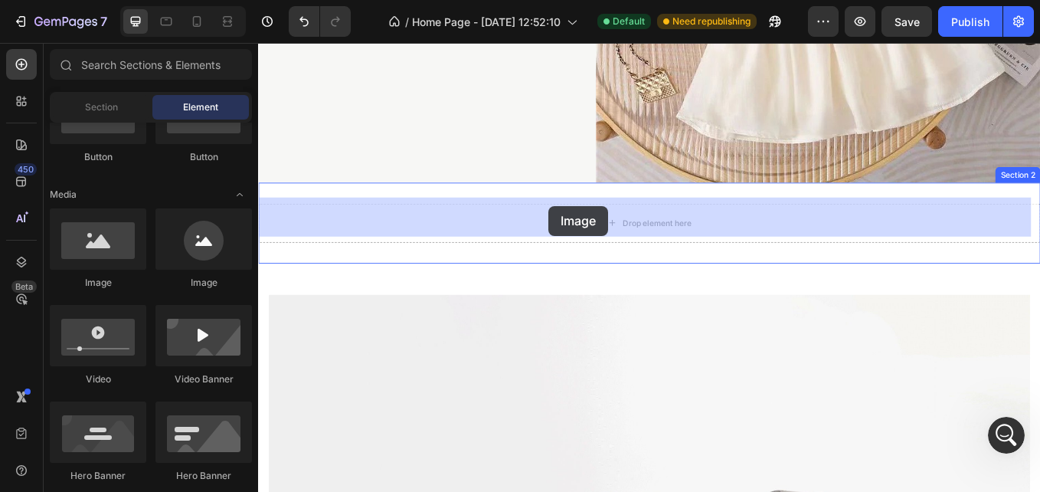
drag, startPoint x: 359, startPoint y: 290, endPoint x: 599, endPoint y: 232, distance: 246.6
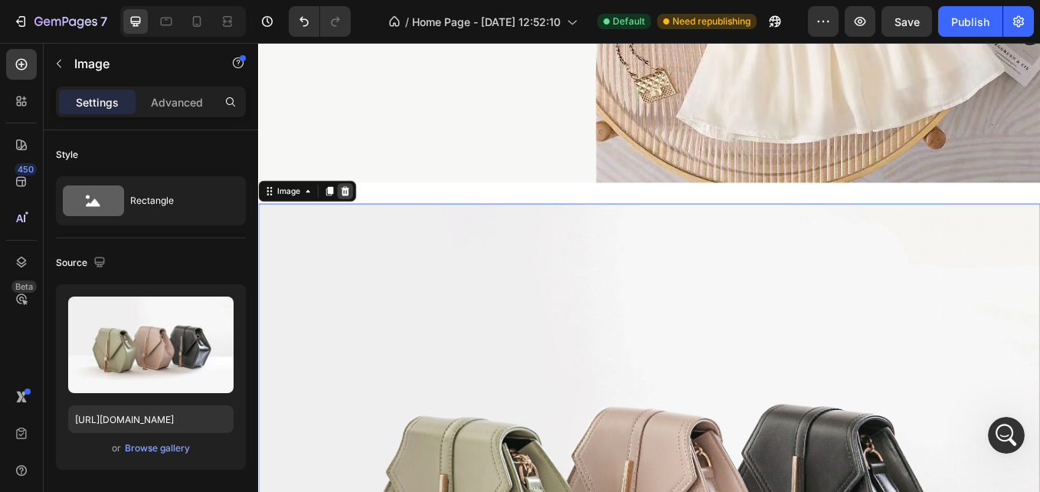
click at [358, 214] on icon at bounding box center [360, 216] width 10 height 11
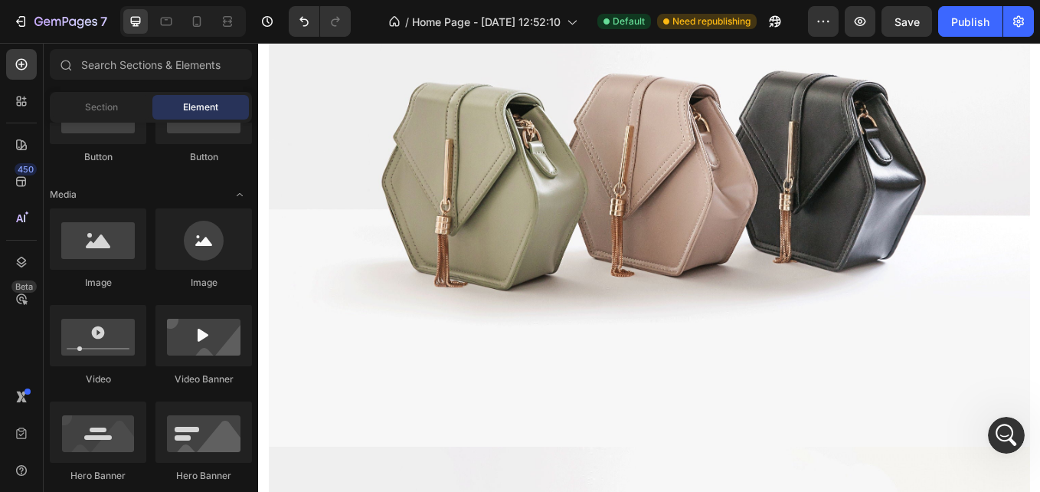
scroll to position [377, 0]
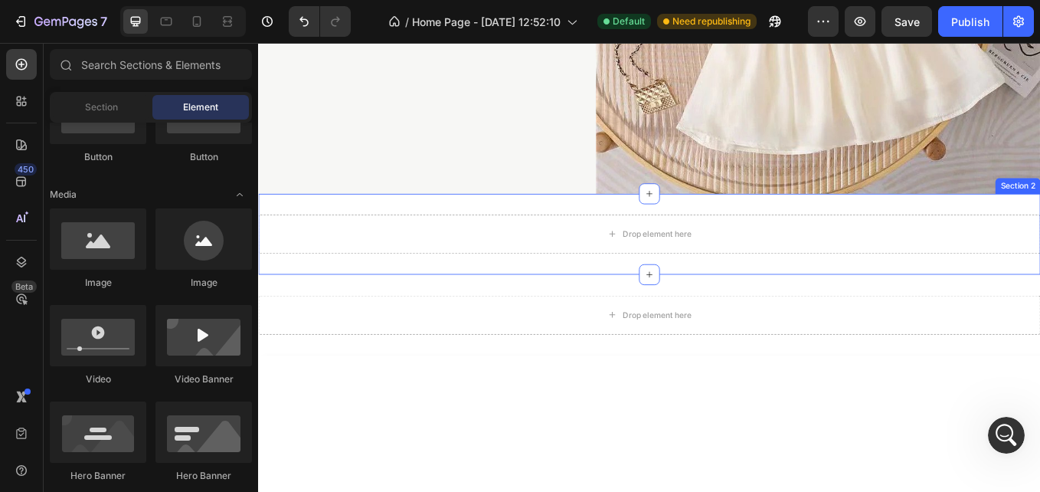
click at [733, 231] on div "Drop element here Section 2" at bounding box center [717, 267] width 919 height 95
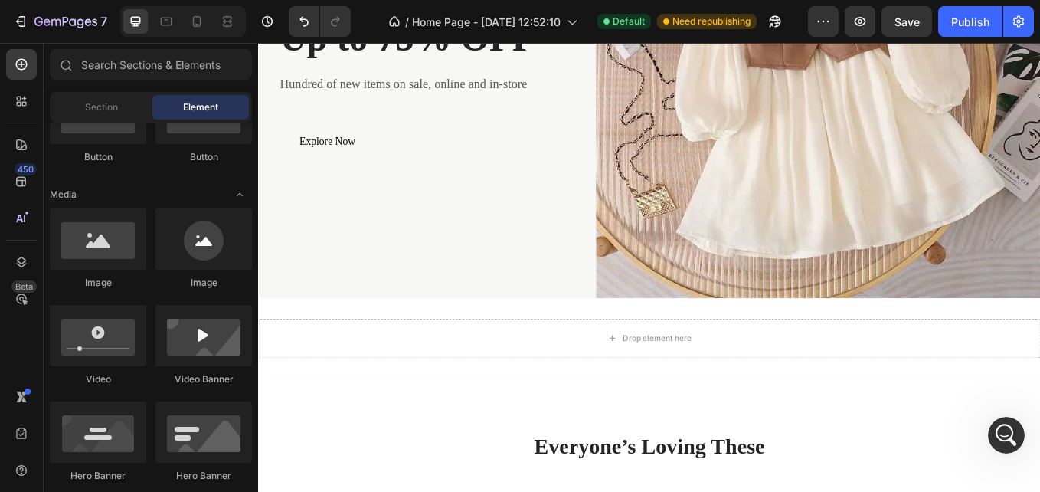
scroll to position [0, 0]
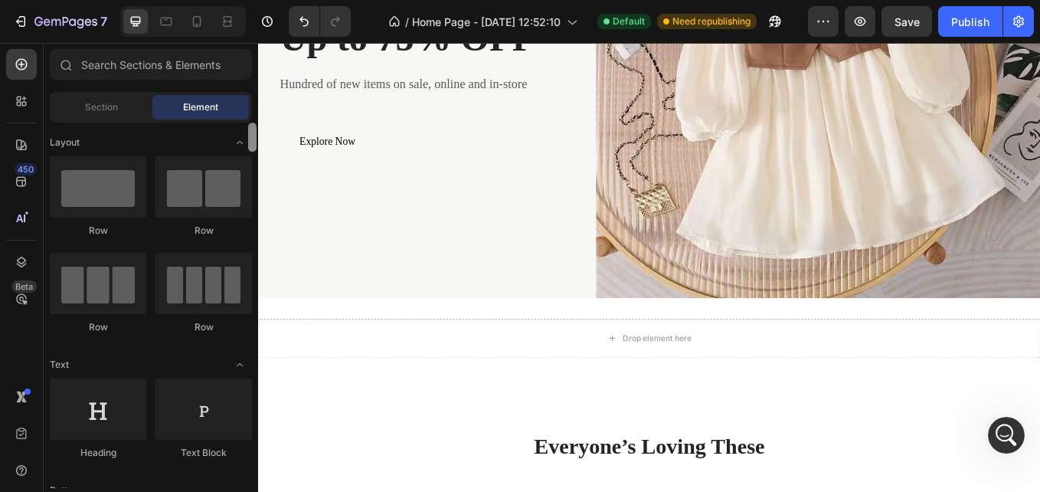
drag, startPoint x: 254, startPoint y: 178, endPoint x: 254, endPoint y: 98, distance: 80.4
click at [254, 98] on div "Sections(18) Elements(83) Section Element Hero Section Product Detail Brands Tr…" at bounding box center [151, 268] width 214 height 439
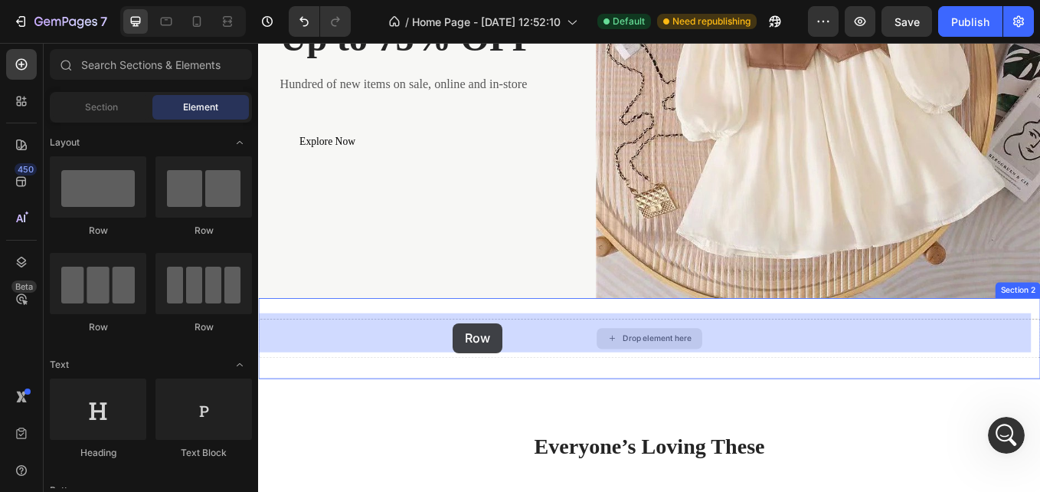
drag, startPoint x: 451, startPoint y: 336, endPoint x: 487, endPoint y: 372, distance: 50.9
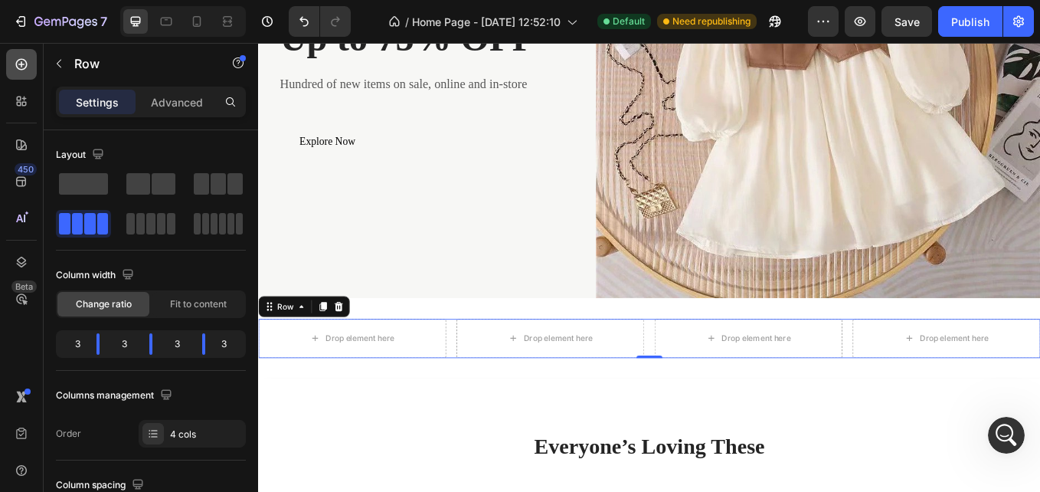
click at [28, 61] on icon at bounding box center [21, 64] width 15 height 15
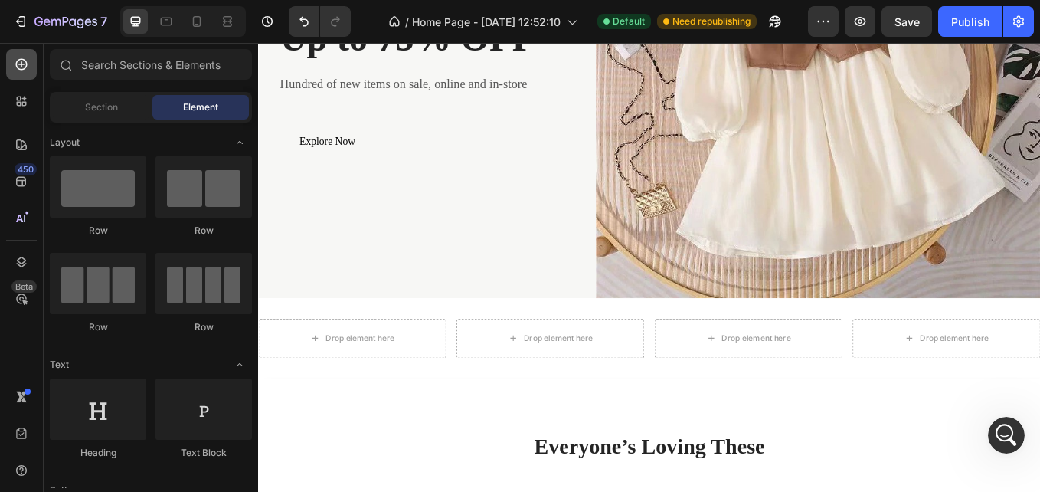
click at [24, 74] on div at bounding box center [21, 64] width 31 height 31
click at [100, 118] on div "Section" at bounding box center [101, 107] width 96 height 25
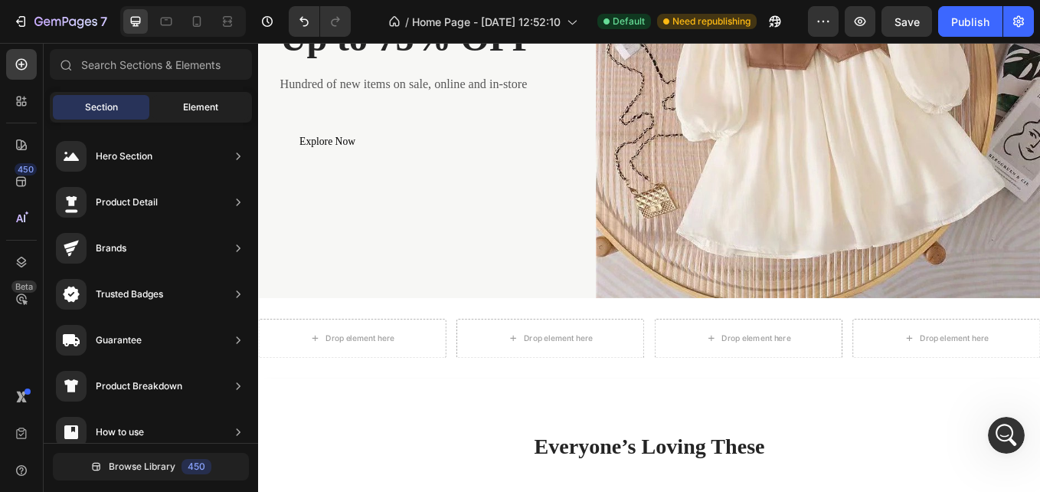
click at [198, 105] on span "Element" at bounding box center [200, 107] width 35 height 14
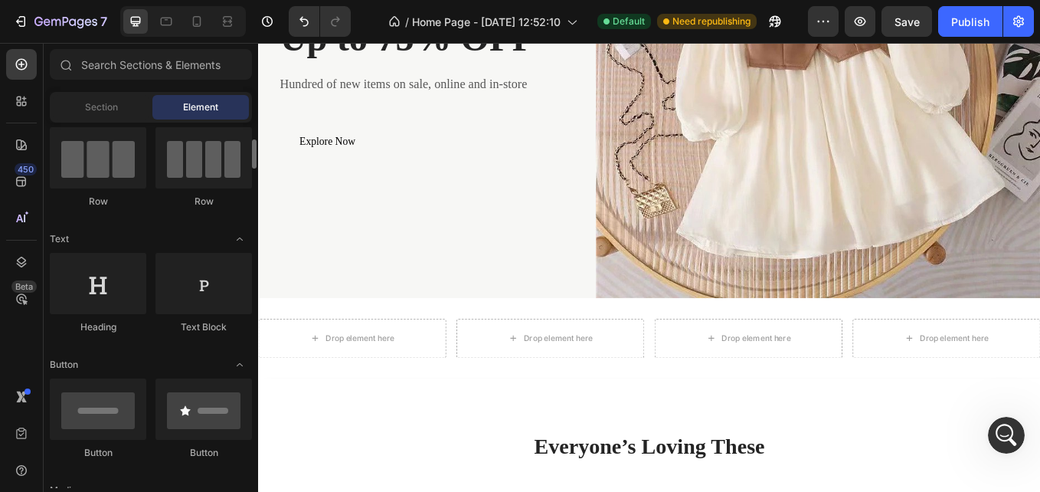
scroll to position [132, 0]
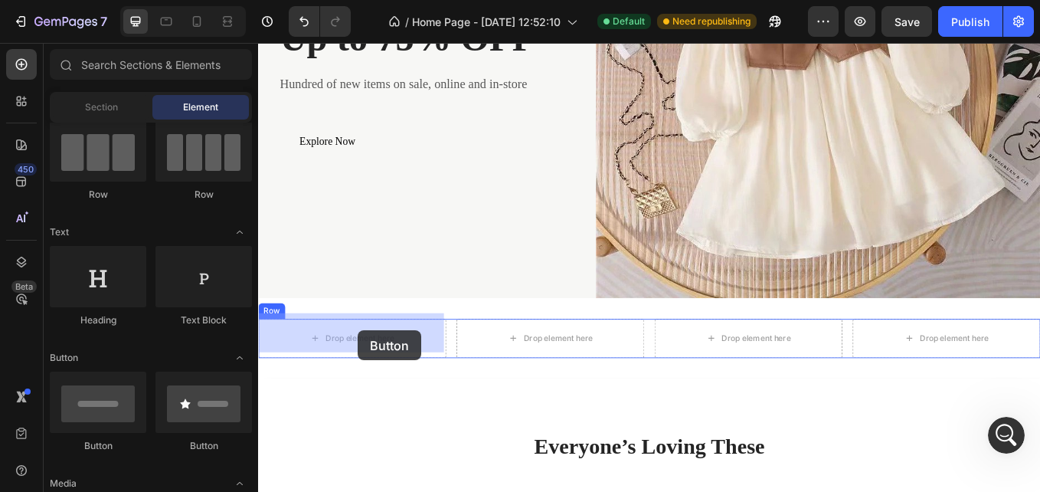
drag, startPoint x: 354, startPoint y: 469, endPoint x: 375, endPoint y: 381, distance: 91.4
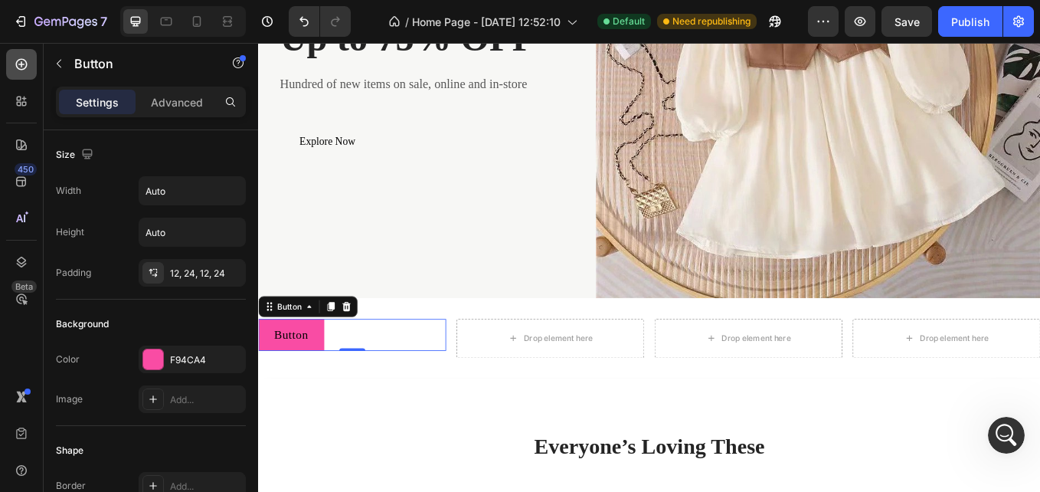
click at [25, 70] on icon at bounding box center [21, 64] width 15 height 15
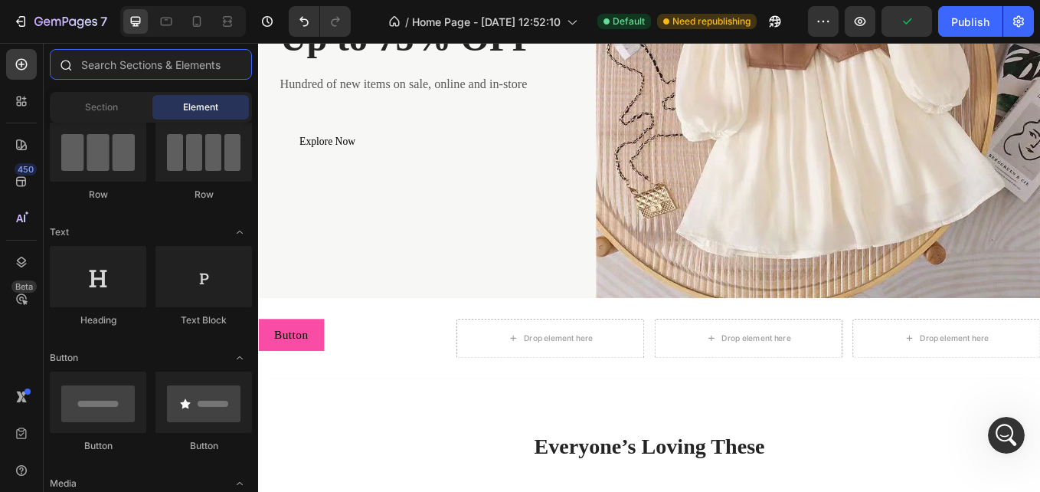
click at [145, 68] on input "text" at bounding box center [151, 64] width 202 height 31
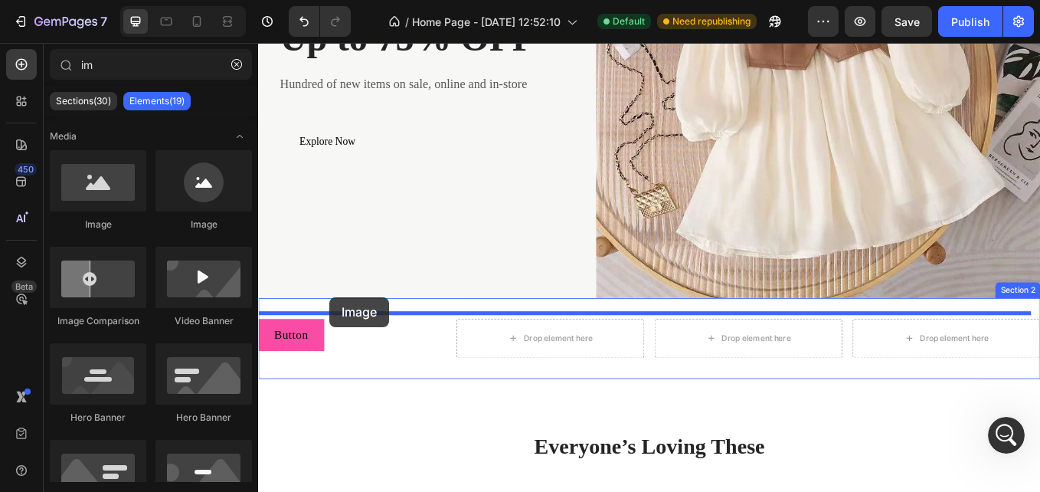
drag, startPoint x: 365, startPoint y: 239, endPoint x: 342, endPoint y: 342, distance: 105.2
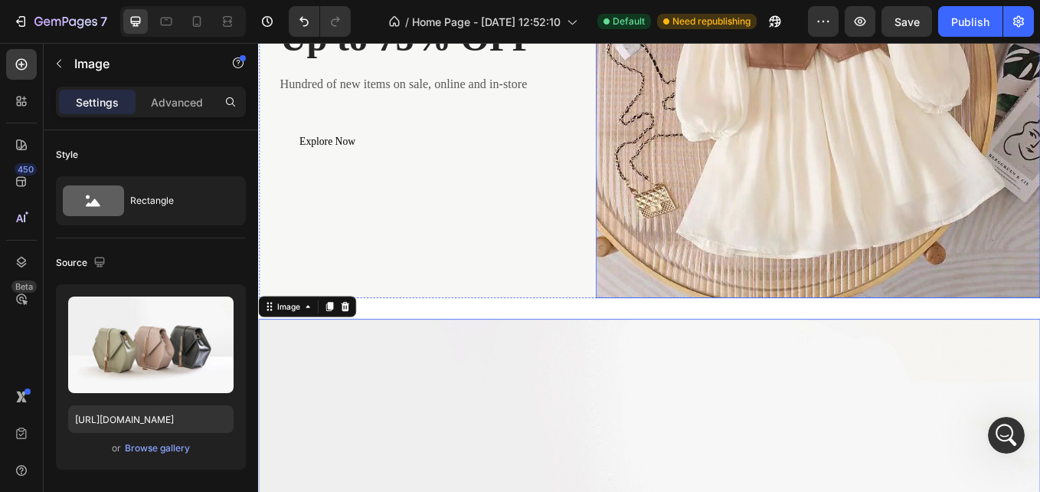
type input "i"
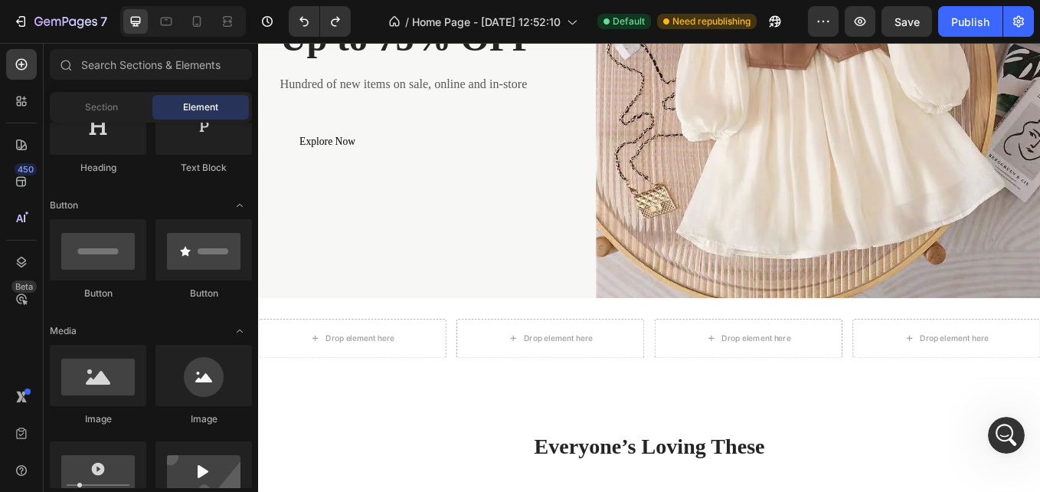
scroll to position [323, 0]
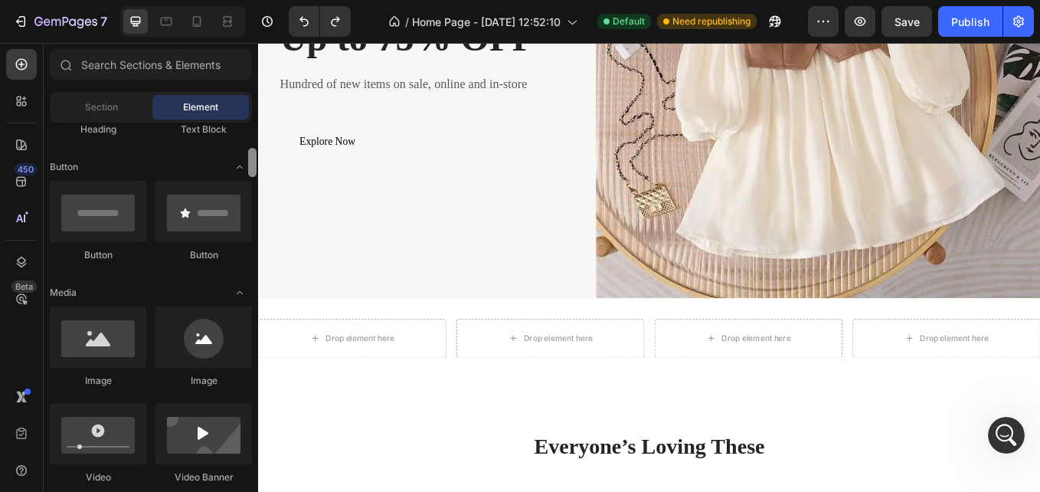
drag, startPoint x: 251, startPoint y: 148, endPoint x: 250, endPoint y: 174, distance: 26.0
click at [250, 174] on div at bounding box center [252, 162] width 8 height 29
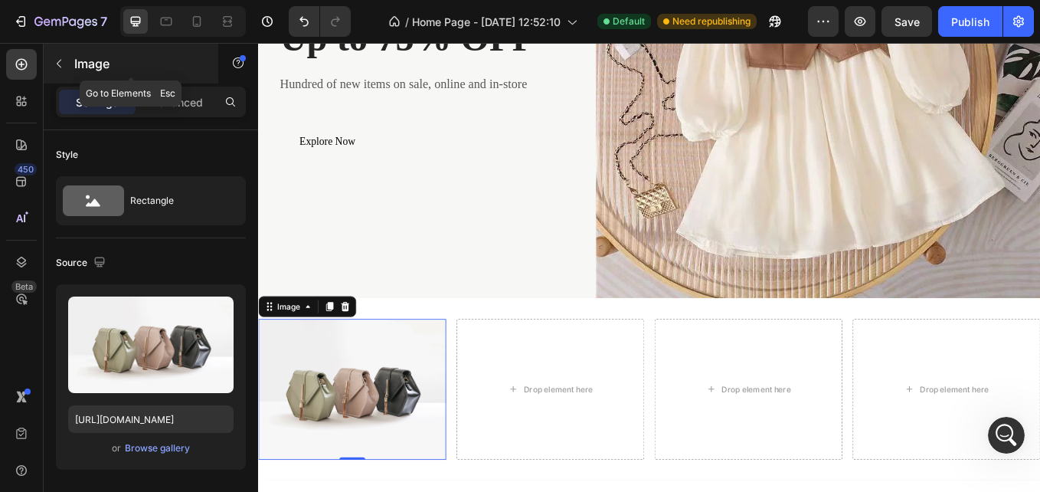
click at [59, 61] on icon "button" at bounding box center [59, 64] width 5 height 8
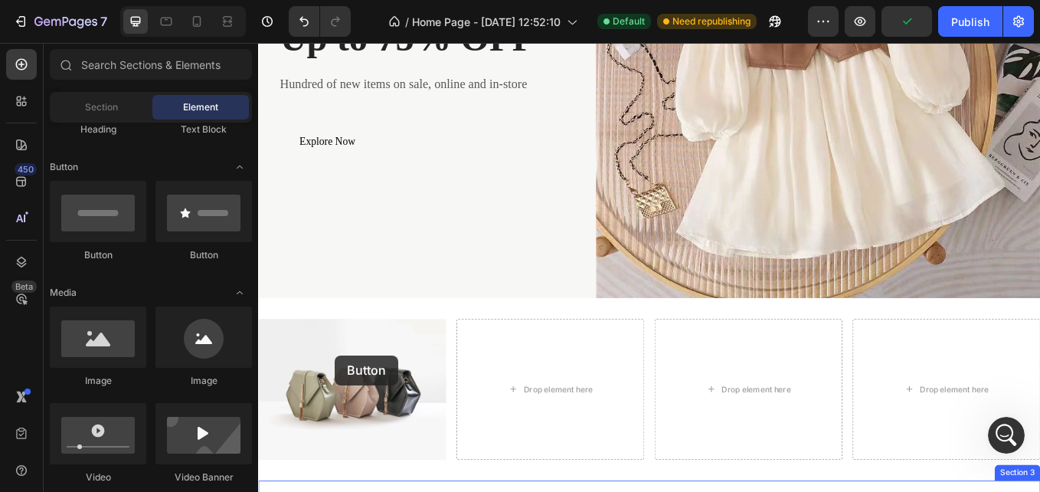
scroll to position [430, 0]
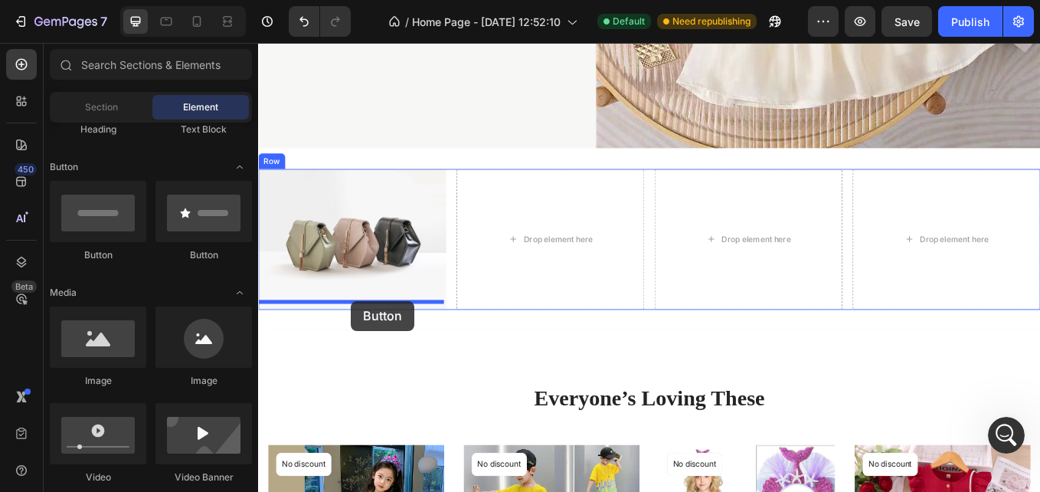
drag, startPoint x: 363, startPoint y: 277, endPoint x: 367, endPoint y: 346, distance: 69.0
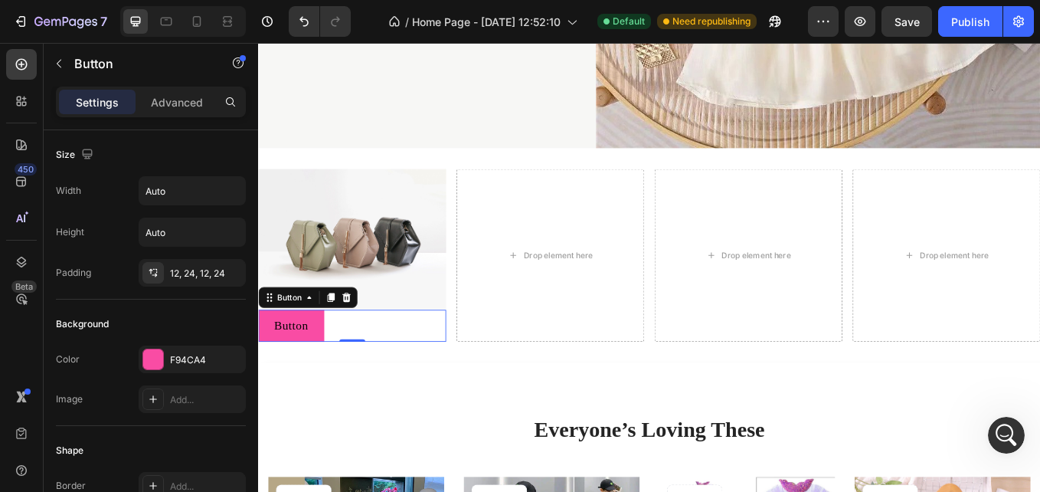
scroll to position [4105, 0]
click at [188, 273] on div "12, 24, 12, 24" at bounding box center [192, 273] width 44 height 14
click at [178, 324] on div "Background" at bounding box center [151, 324] width 190 height 25
click at [302, 367] on p "Button" at bounding box center [296, 374] width 41 height 19
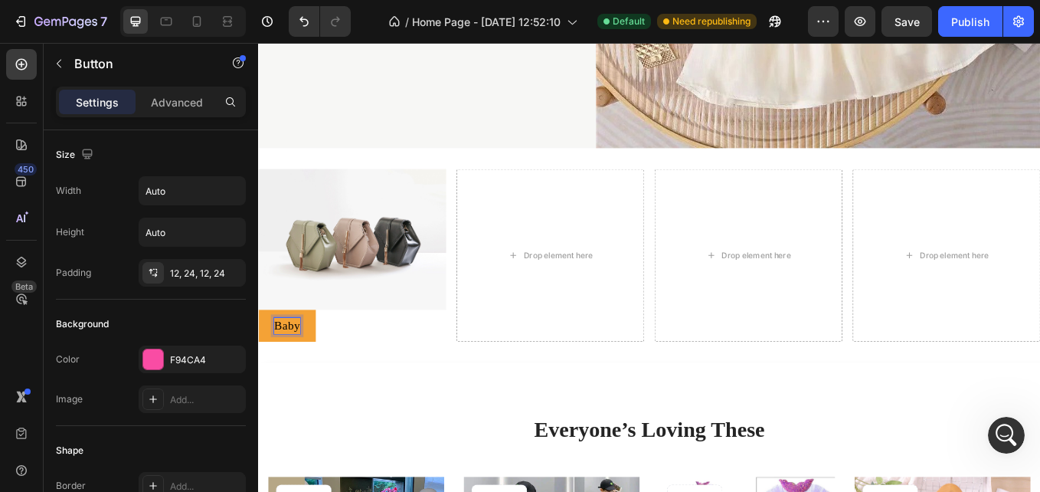
click at [258, 356] on button "Baby" at bounding box center [291, 375] width 67 height 38
click at [307, 221] on img at bounding box center [368, 273] width 221 height 165
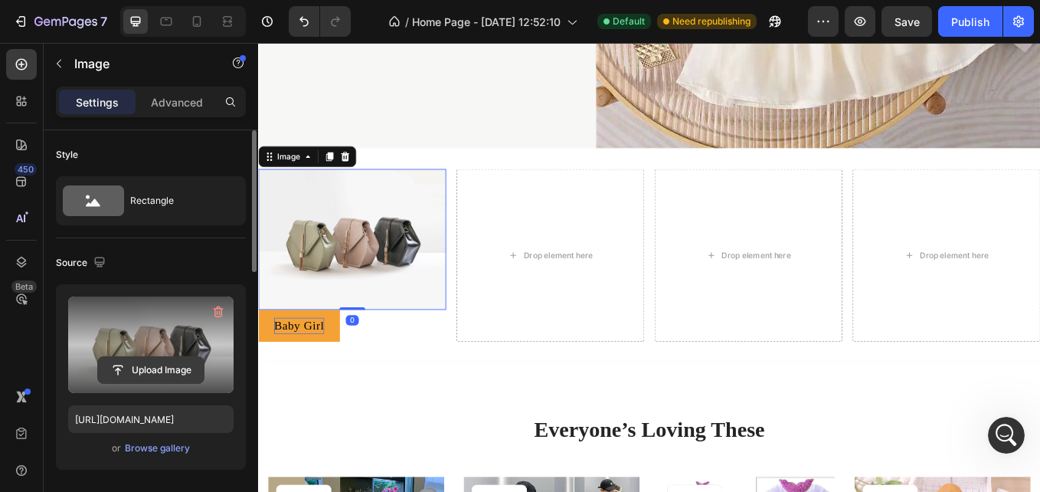
click at [159, 374] on input "file" at bounding box center [151, 370] width 106 height 26
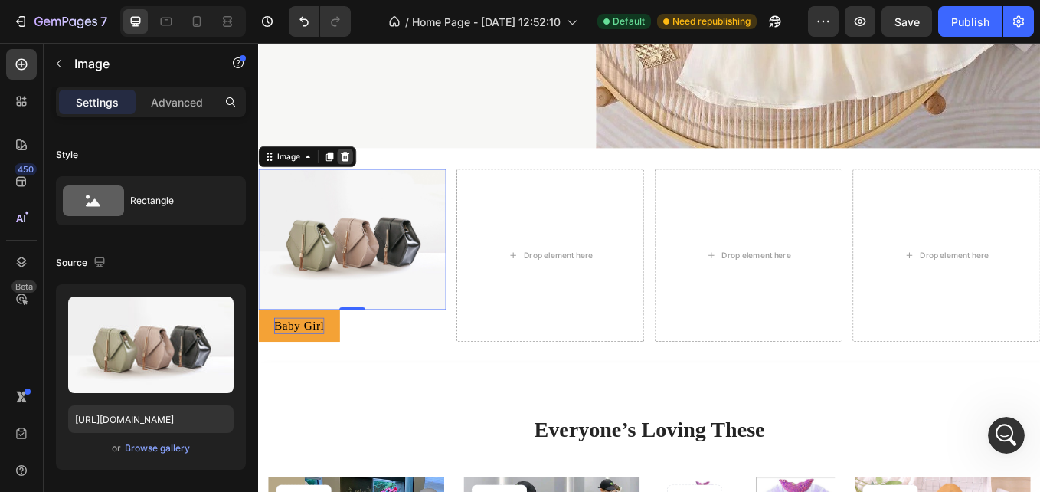
click at [366, 167] on div at bounding box center [360, 176] width 18 height 18
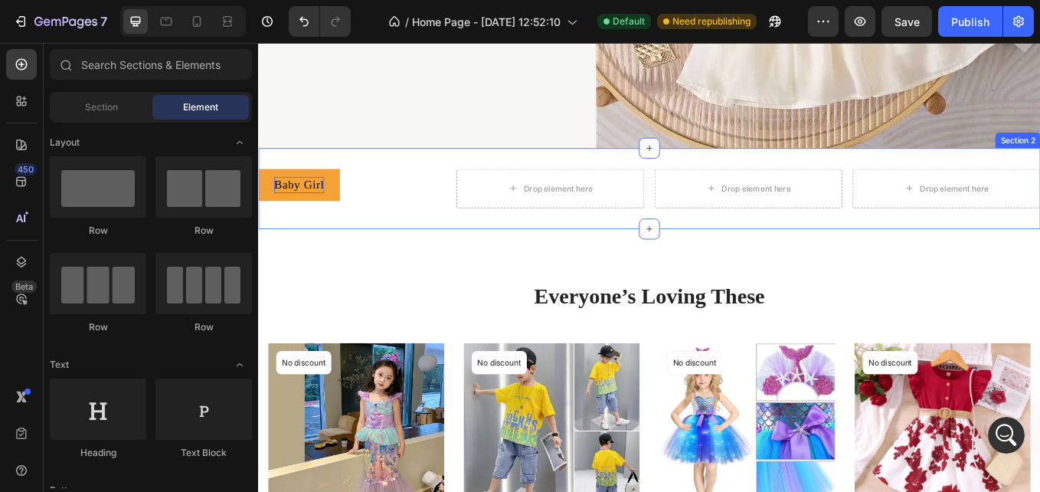
click at [280, 172] on div "Baby Girl Button Drop element here Drop element here Drop element here Row Sect…" at bounding box center [717, 213] width 919 height 95
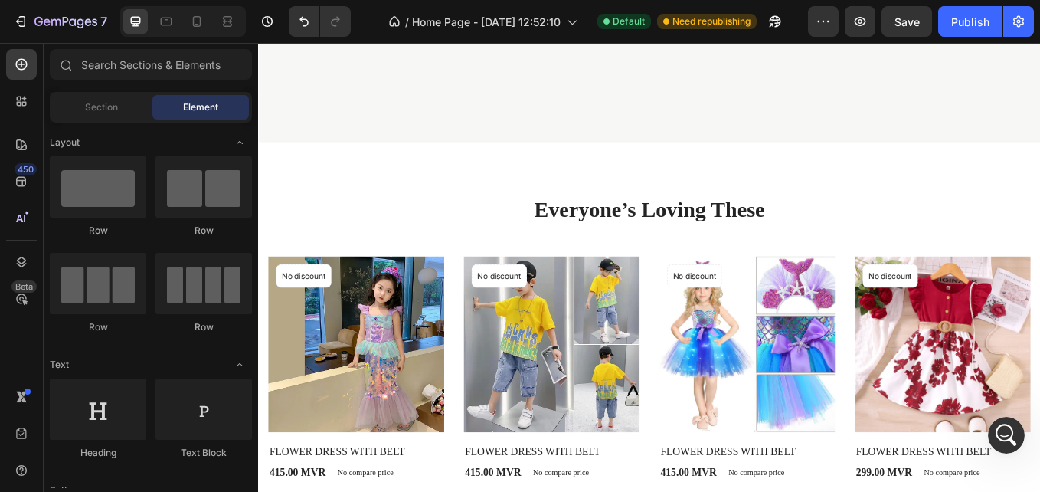
scroll to position [25, 0]
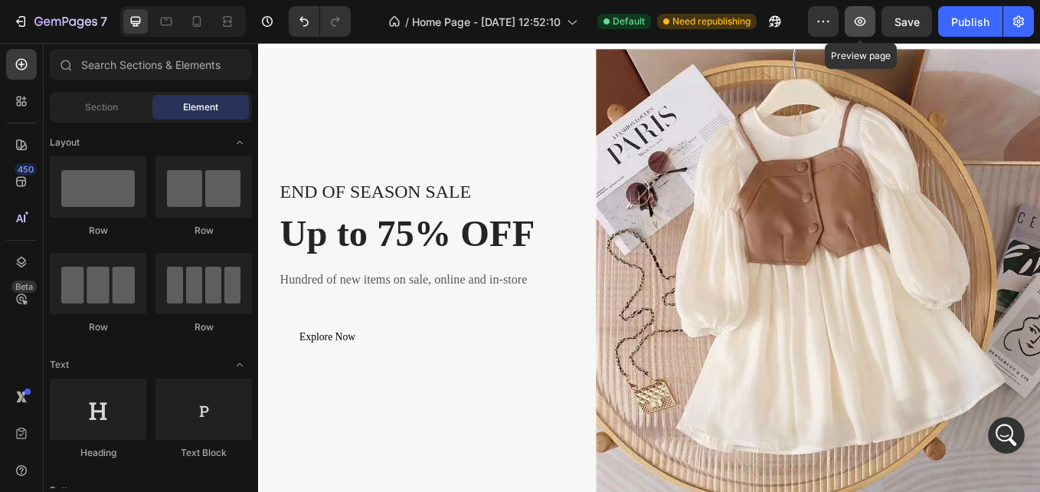
click at [855, 27] on icon "button" at bounding box center [859, 21] width 15 height 15
